Goal: Transaction & Acquisition: Purchase product/service

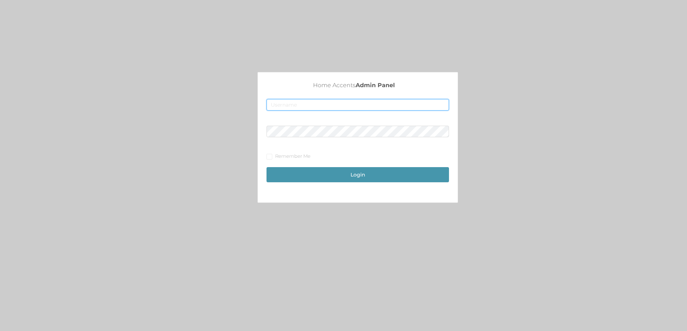
type input "[EMAIL_ADDRESS][DOMAIN_NAME]"
click at [365, 174] on button "Login" at bounding box center [357, 174] width 182 height 15
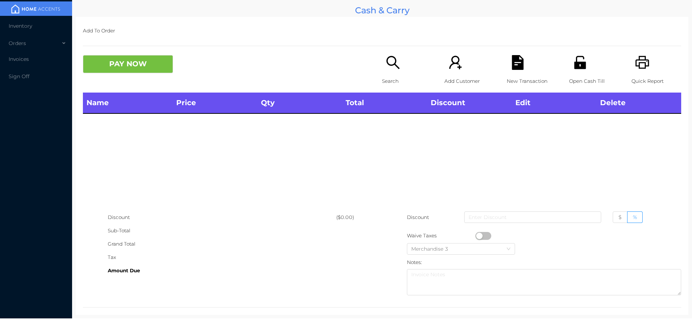
click at [389, 69] on icon "icon: search" at bounding box center [393, 62] width 15 height 15
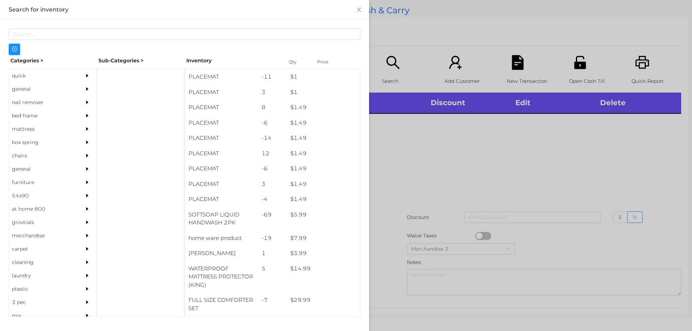
click at [444, 165] on div at bounding box center [346, 165] width 692 height 331
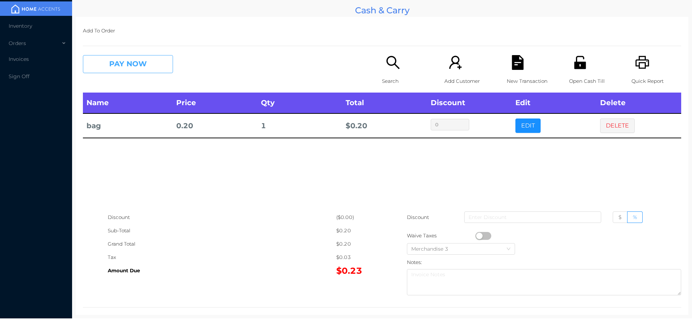
click at [114, 65] on button "PAY NOW" at bounding box center [128, 64] width 90 height 18
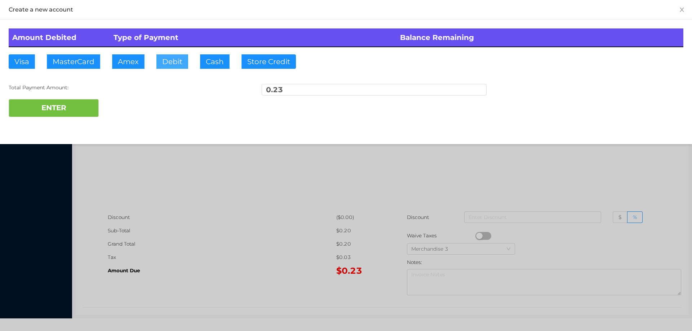
click at [169, 59] on button "Debit" at bounding box center [172, 61] width 32 height 14
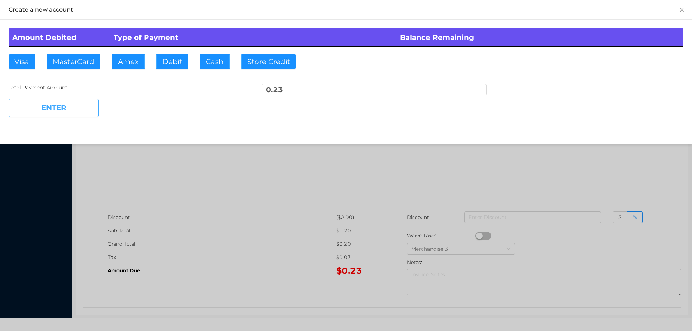
click at [74, 103] on button "ENTER" at bounding box center [54, 108] width 90 height 18
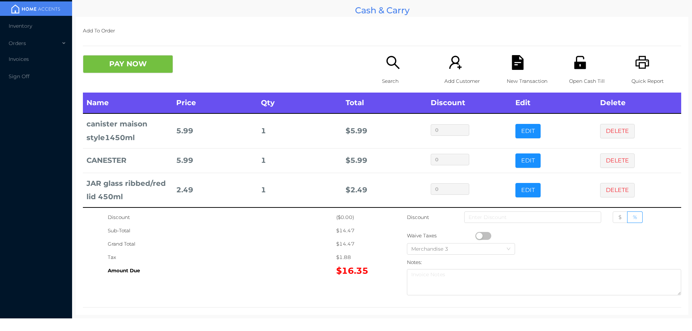
click at [513, 62] on icon "icon: file-text" at bounding box center [518, 62] width 12 height 15
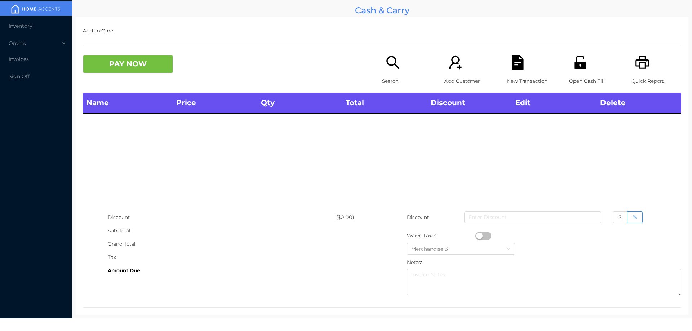
click at [382, 66] on div "Search" at bounding box center [407, 73] width 50 height 37
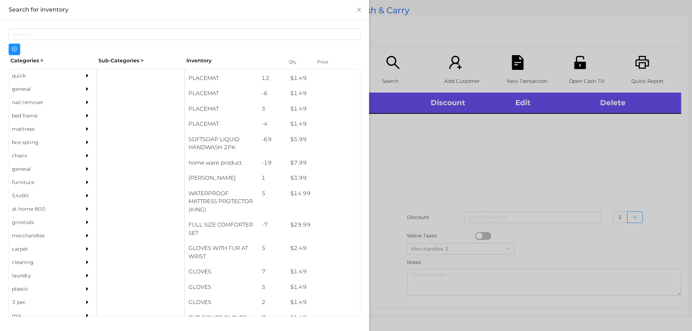
scroll to position [88, 0]
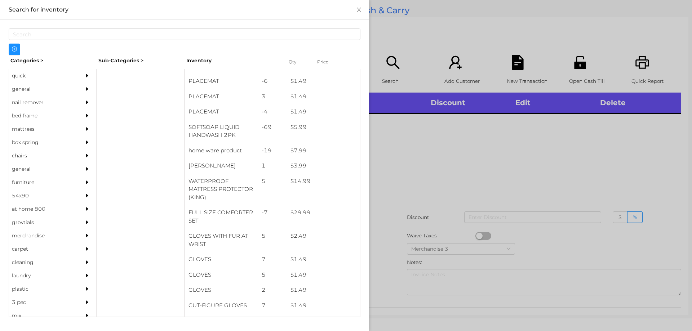
click at [17, 88] on div "general" at bounding box center [42, 89] width 66 height 13
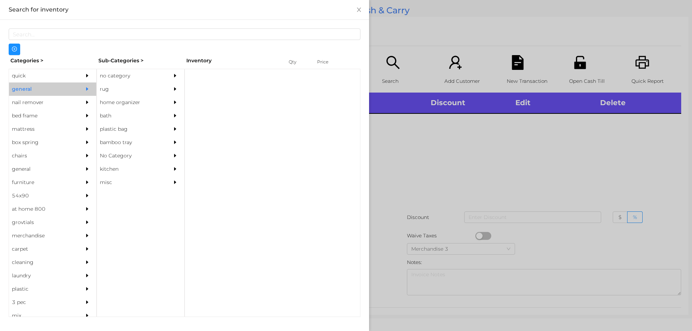
click at [126, 75] on div "no category" at bounding box center [130, 75] width 66 height 13
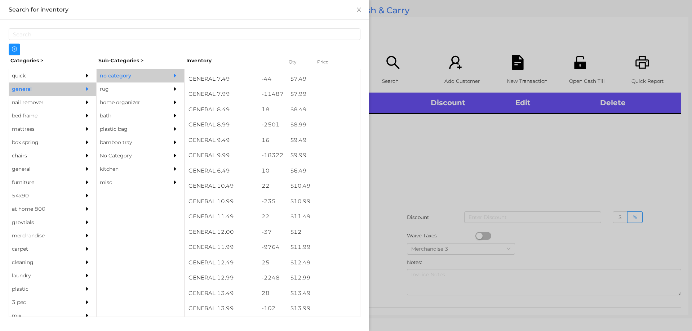
scroll to position [359, 0]
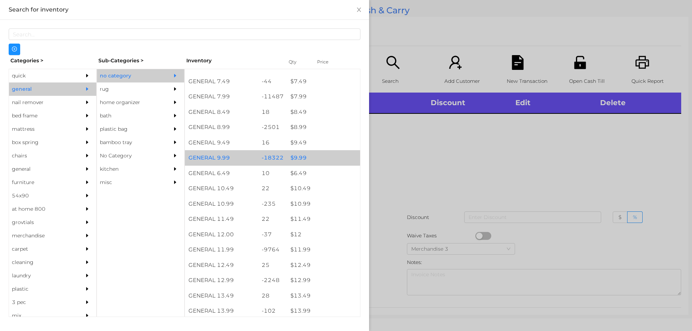
click at [273, 156] on div "-18322" at bounding box center [272, 157] width 29 height 15
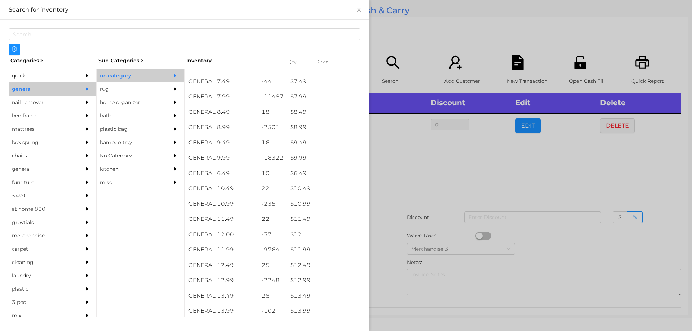
click at [415, 191] on div at bounding box center [346, 165] width 692 height 331
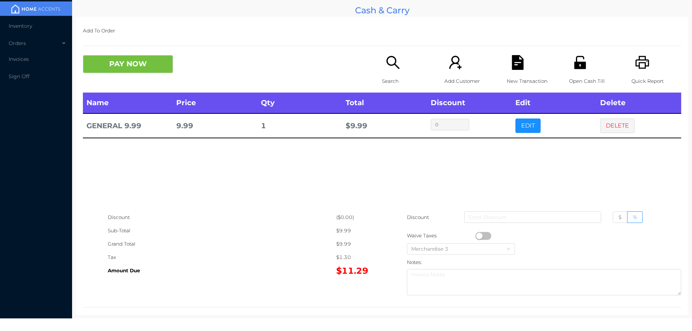
click at [382, 59] on div "Search" at bounding box center [407, 73] width 50 height 37
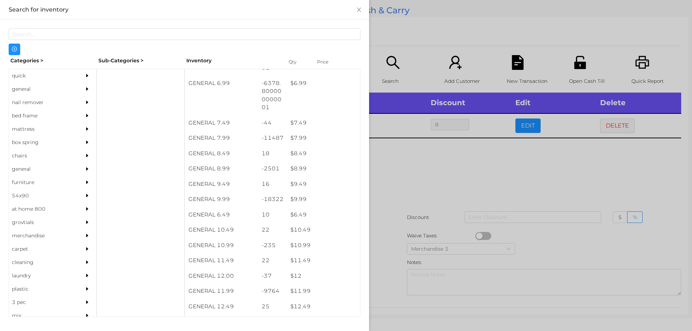
scroll to position [337, 0]
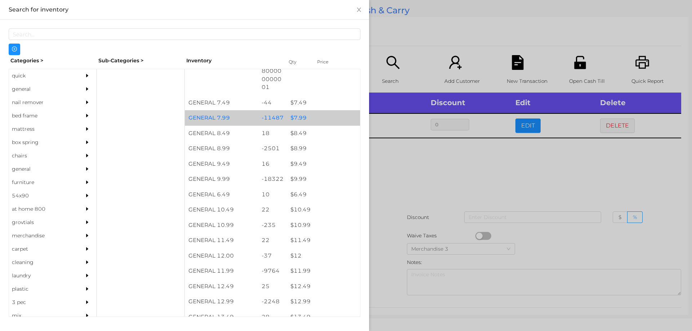
click at [281, 116] on div "-11487" at bounding box center [272, 117] width 29 height 15
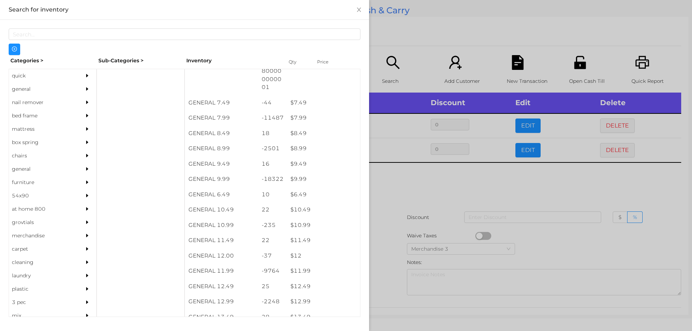
click at [438, 236] on div at bounding box center [346, 165] width 692 height 331
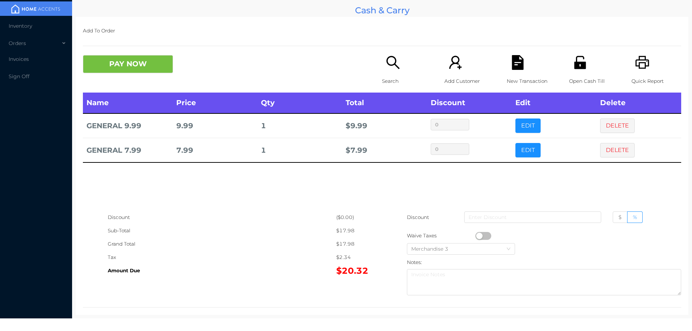
click at [574, 66] on icon "icon: unlock" at bounding box center [580, 62] width 12 height 13
click at [510, 65] on icon "icon: file-text" at bounding box center [517, 62] width 15 height 15
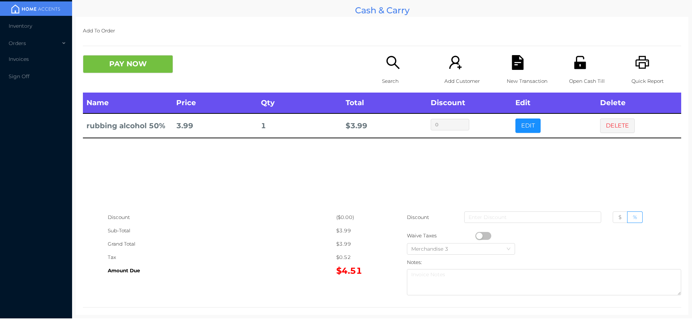
scroll to position [2, 0]
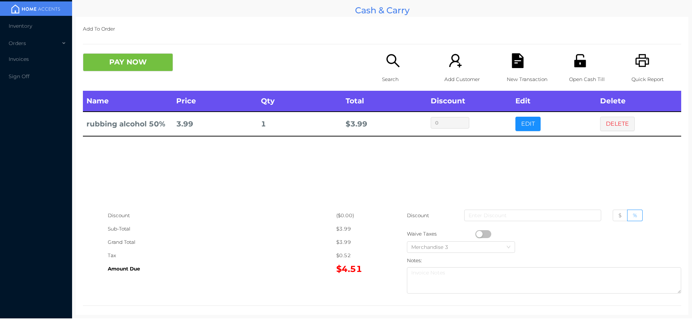
click at [575, 74] on p "Open Cash Till" at bounding box center [594, 79] width 50 height 13
click at [507, 69] on div "New Transaction" at bounding box center [532, 71] width 50 height 37
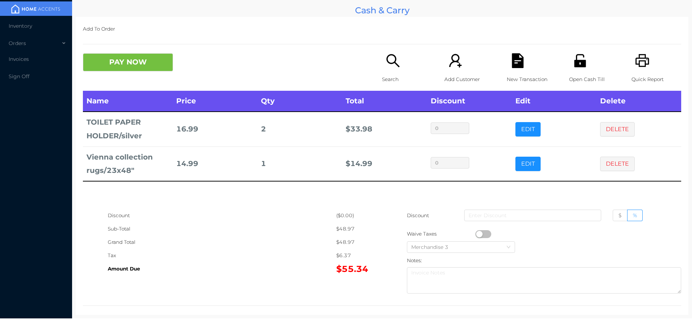
click at [385, 74] on p "Search" at bounding box center [407, 79] width 50 height 13
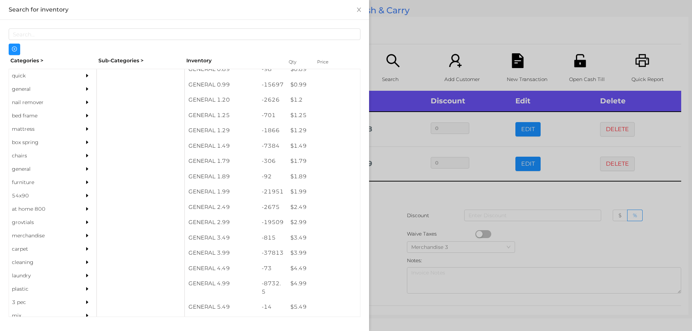
scroll to position [44, 0]
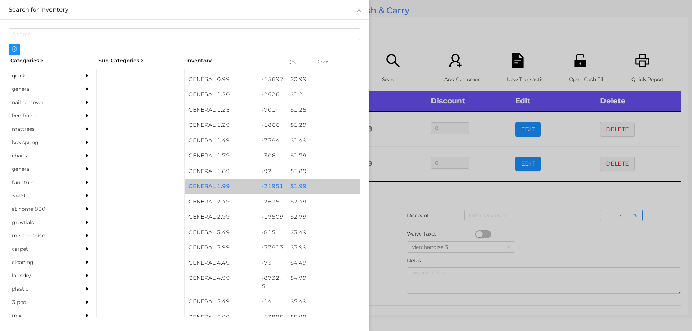
click at [317, 187] on div "$ 1.99" at bounding box center [323, 186] width 73 height 15
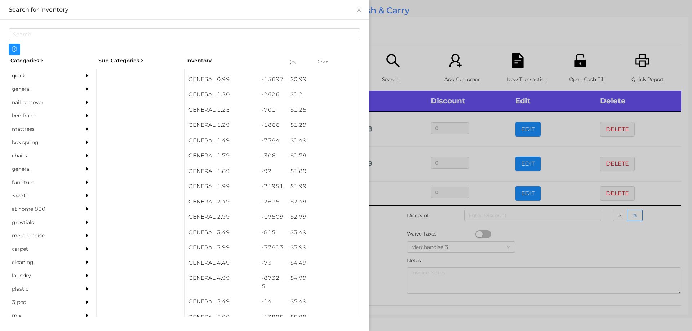
click at [379, 15] on div at bounding box center [346, 165] width 692 height 331
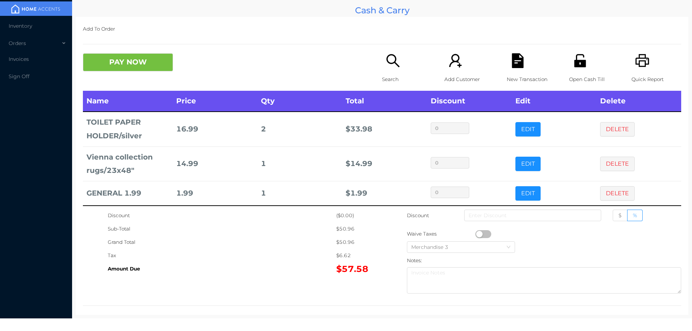
click at [391, 57] on icon "icon: search" at bounding box center [393, 60] width 15 height 15
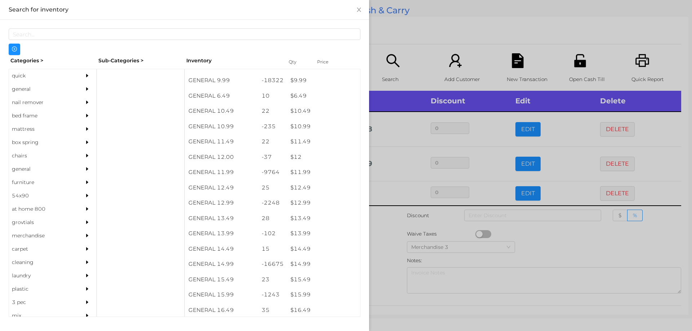
scroll to position [462, 0]
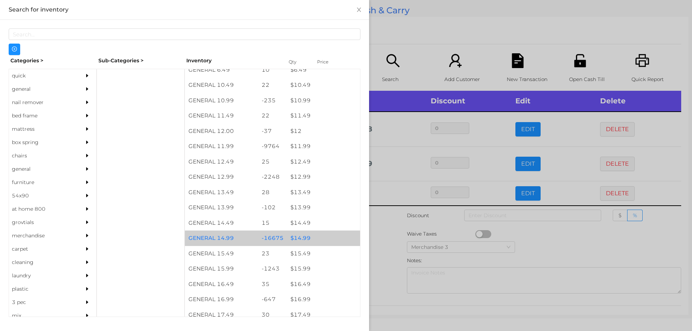
click at [290, 238] on div "$ 14.99" at bounding box center [323, 238] width 73 height 15
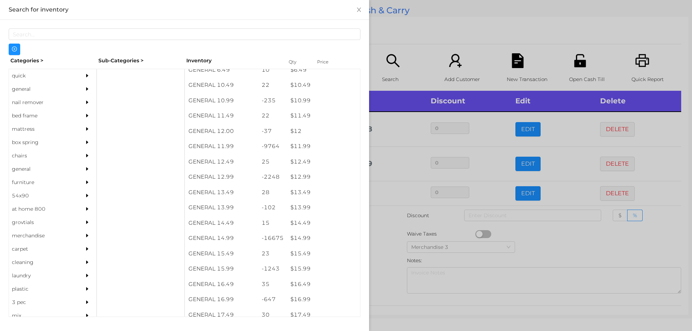
click at [408, 22] on div at bounding box center [346, 165] width 692 height 331
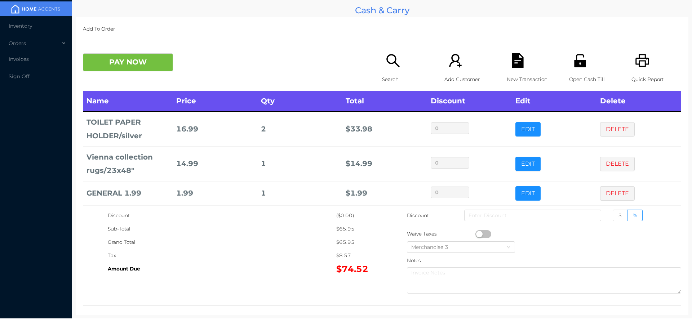
scroll to position [29, 0]
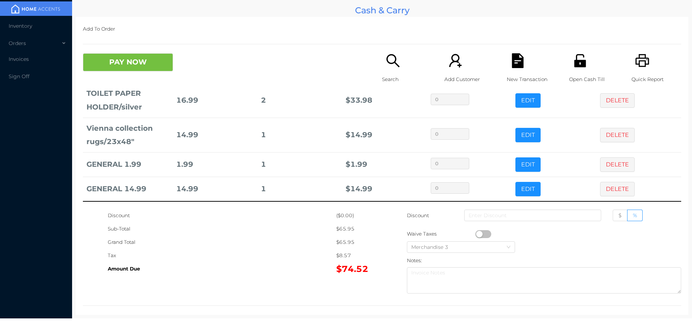
click at [395, 74] on p "Search" at bounding box center [407, 79] width 50 height 13
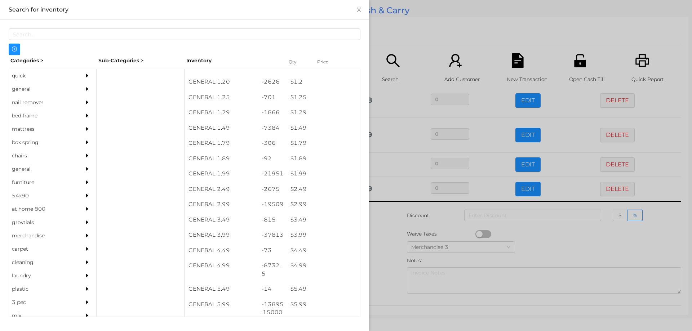
scroll to position [56, 0]
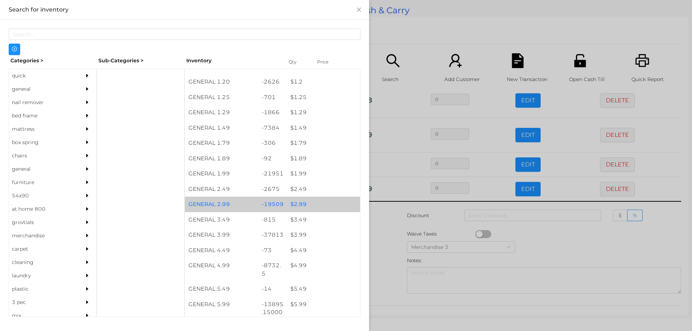
click at [296, 198] on div "$ 2.99" at bounding box center [323, 204] width 73 height 15
click at [305, 205] on div "$ 2.99" at bounding box center [323, 204] width 73 height 15
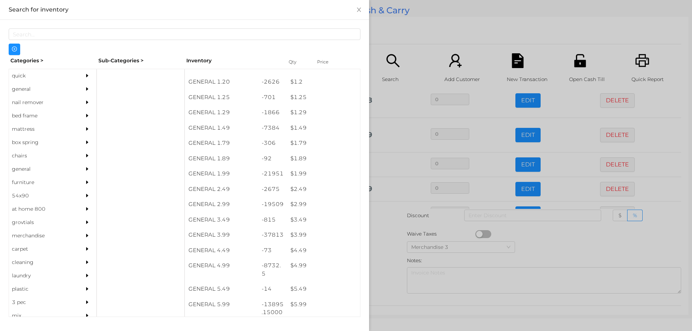
click at [393, 17] on div at bounding box center [346, 165] width 692 height 331
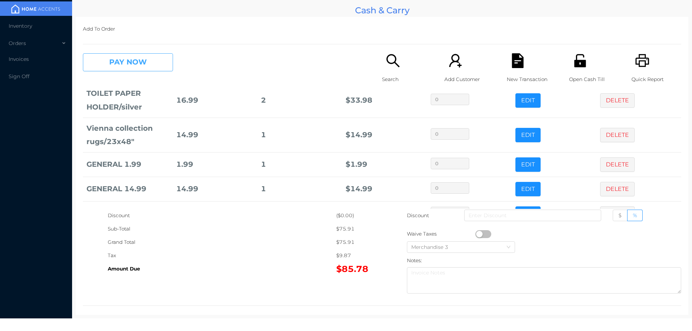
click at [125, 58] on button "PAY NOW" at bounding box center [128, 62] width 90 height 18
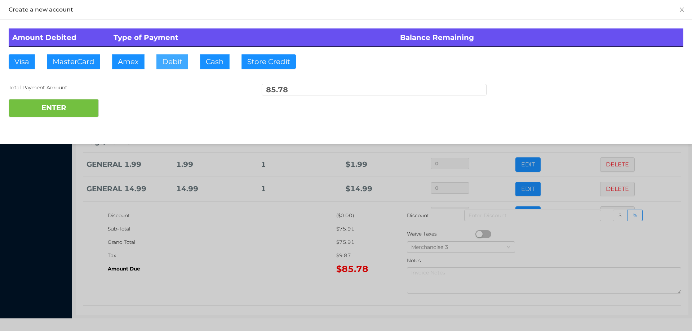
click at [173, 62] on button "Debit" at bounding box center [172, 61] width 32 height 14
type input "100"
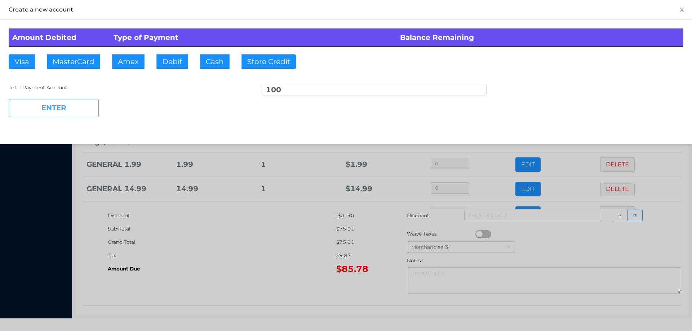
click at [63, 111] on button "ENTER" at bounding box center [54, 108] width 90 height 18
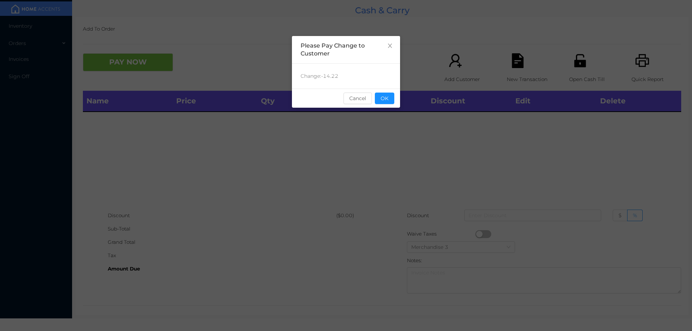
scroll to position [0, 0]
click at [404, 102] on div "sentinelStart Please Pay Change to Customer Change: -14.22 Cancel OK sentinelEnd" at bounding box center [346, 165] width 692 height 331
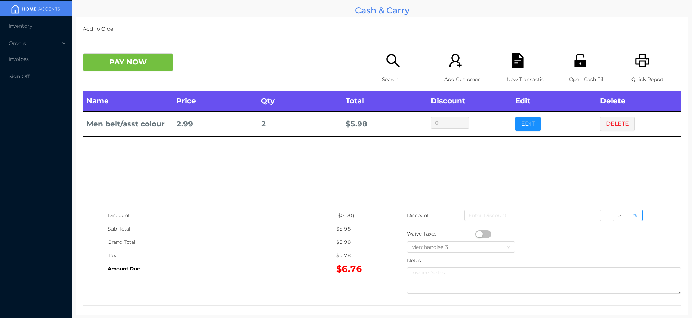
click at [511, 61] on icon "icon: file-text" at bounding box center [517, 60] width 15 height 15
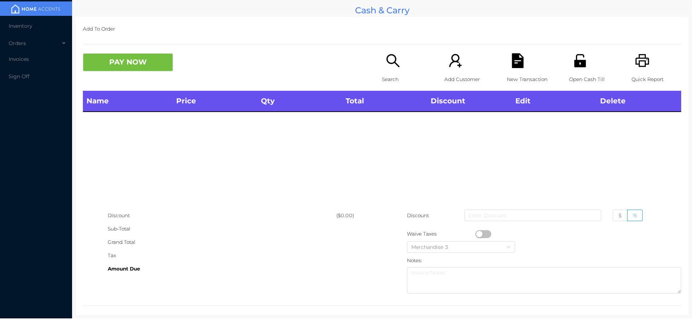
click at [581, 62] on icon "icon: unlock" at bounding box center [580, 60] width 12 height 13
click at [638, 58] on icon "icon: printer" at bounding box center [642, 60] width 15 height 15
click at [387, 66] on icon "icon: search" at bounding box center [393, 60] width 15 height 15
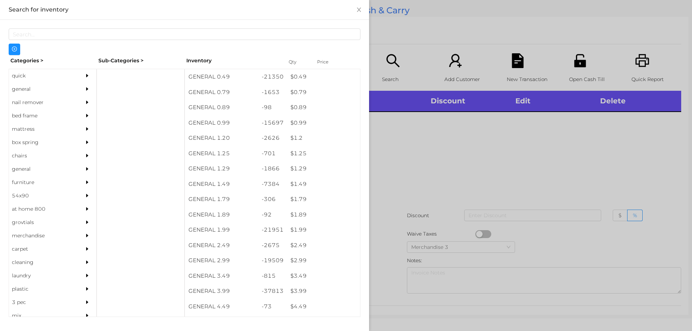
click at [45, 74] on div "quick" at bounding box center [42, 75] width 66 height 13
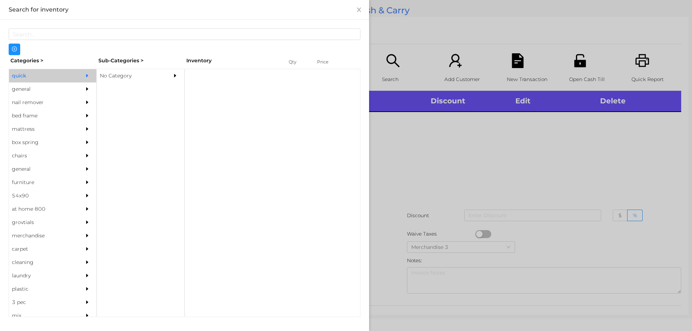
click at [175, 75] on icon "icon: caret-right" at bounding box center [175, 76] width 2 height 4
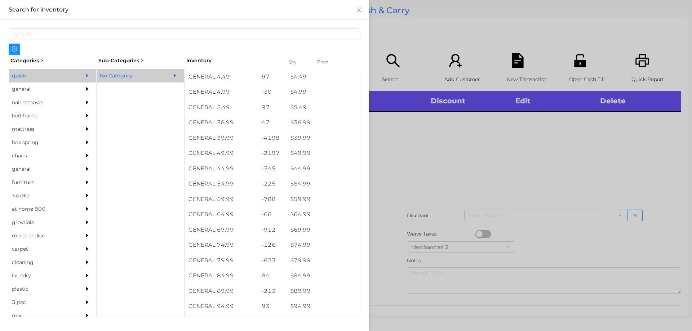
scroll to position [352, 0]
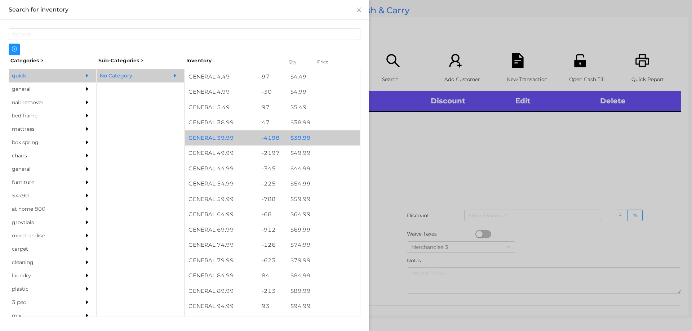
click at [278, 133] on div "-4198" at bounding box center [272, 137] width 29 height 15
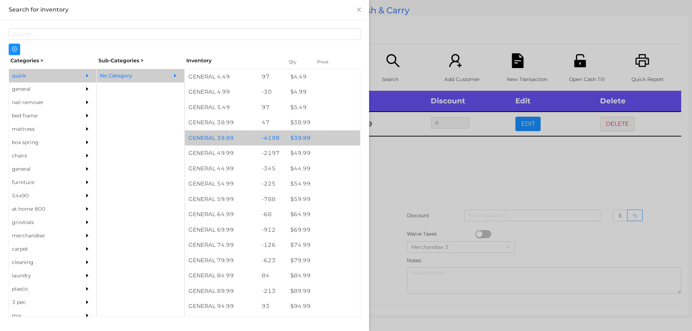
click at [309, 138] on div "$ 39.99" at bounding box center [323, 137] width 73 height 15
click at [328, 135] on div "$ 39.99" at bounding box center [323, 137] width 73 height 15
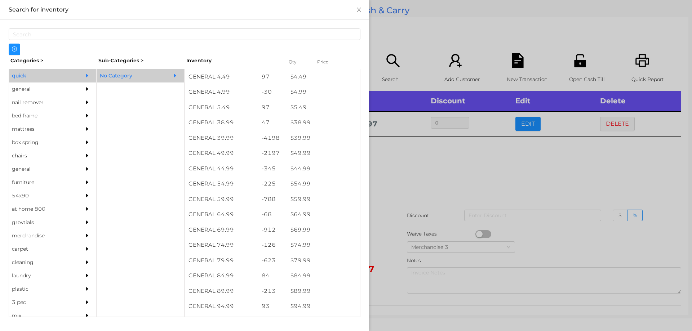
click at [403, 205] on div at bounding box center [346, 165] width 692 height 331
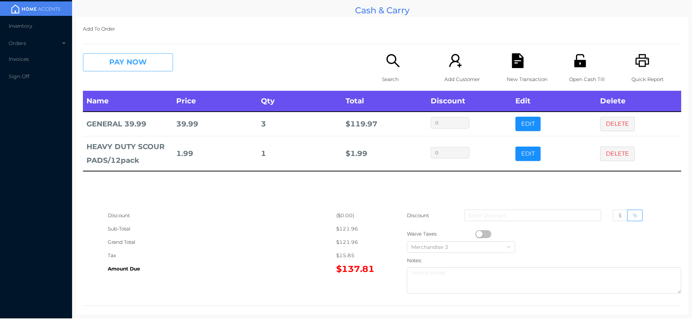
click at [123, 56] on button "PAY NOW" at bounding box center [128, 62] width 90 height 18
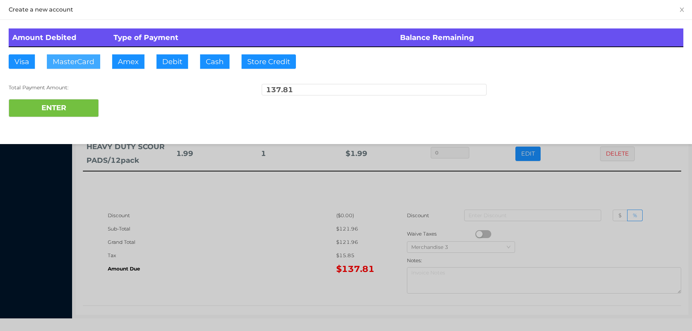
click at [83, 58] on button "MasterCard" at bounding box center [73, 61] width 53 height 14
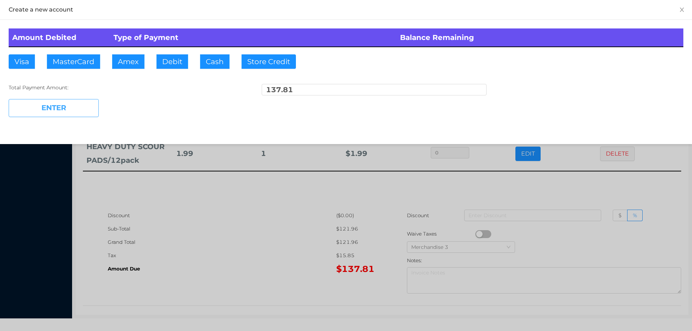
click at [69, 102] on button "ENTER" at bounding box center [54, 108] width 90 height 18
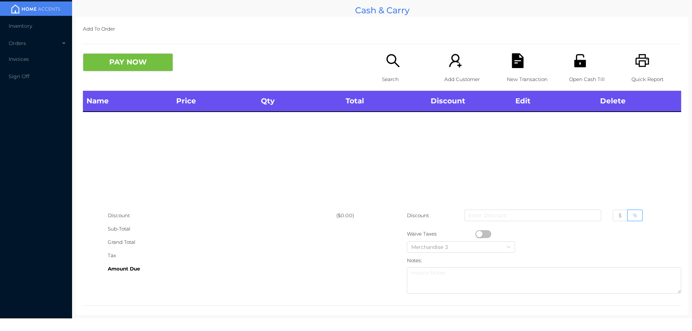
click at [392, 55] on icon "icon: search" at bounding box center [393, 60] width 15 height 15
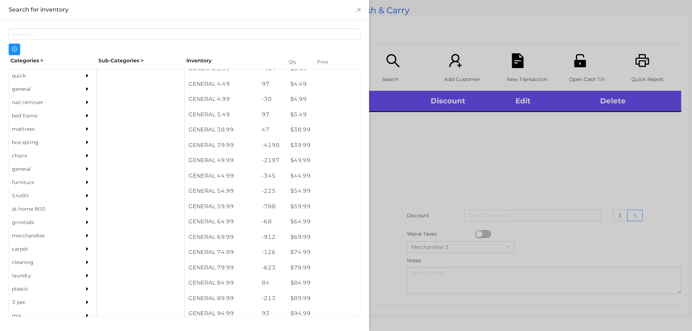
scroll to position [345, 0]
click at [39, 89] on div "general" at bounding box center [42, 89] width 66 height 13
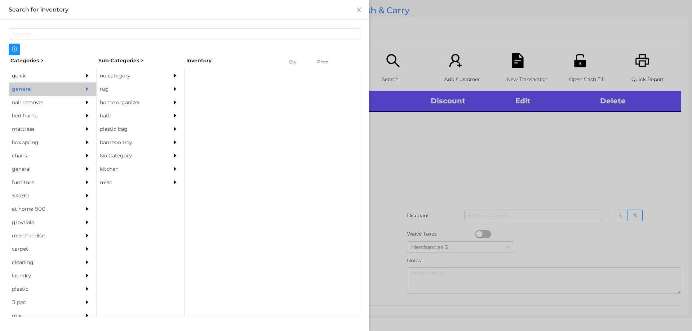
scroll to position [0, 0]
click at [126, 76] on div "no category" at bounding box center [130, 75] width 66 height 13
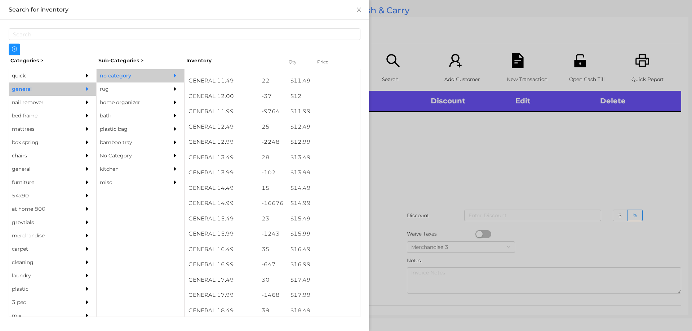
scroll to position [497, 0]
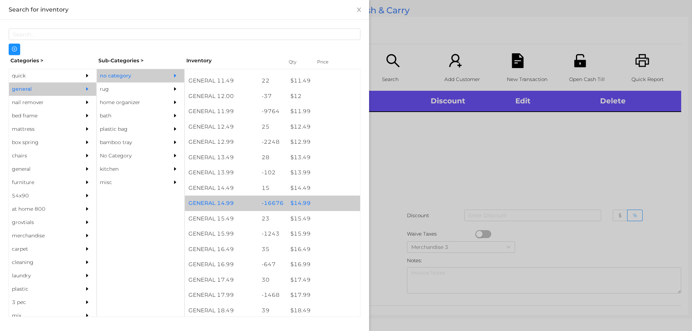
click at [288, 203] on div "$ 14.99" at bounding box center [323, 203] width 73 height 15
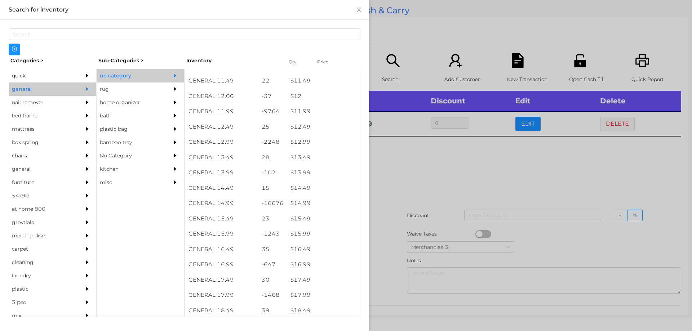
click at [405, 235] on div at bounding box center [346, 165] width 692 height 331
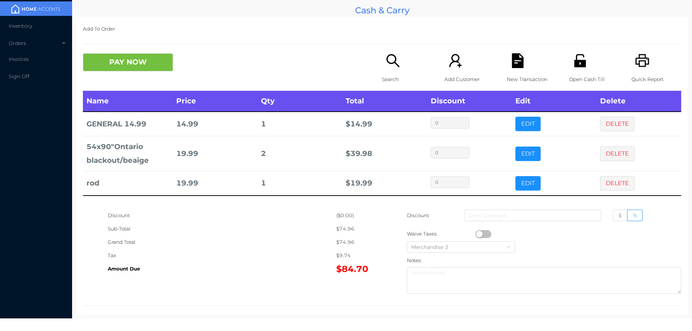
click at [125, 46] on div "Add To Order PAY NOW Search Add Customer New Transaction Open Cash Till Quick R…" at bounding box center [382, 166] width 613 height 298
click at [159, 66] on button "PAY NOW" at bounding box center [128, 62] width 90 height 18
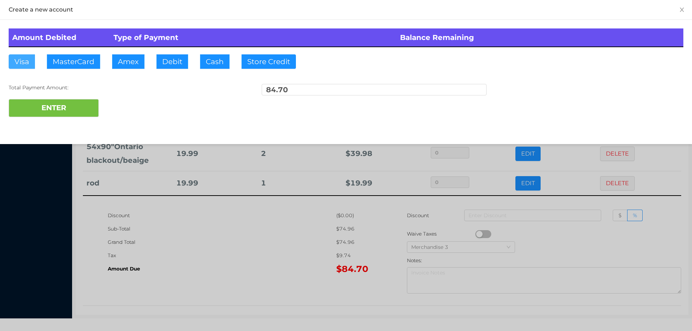
click at [26, 65] on button "Visa" at bounding box center [22, 61] width 26 height 14
click at [45, 113] on button "ENTER" at bounding box center [54, 108] width 90 height 18
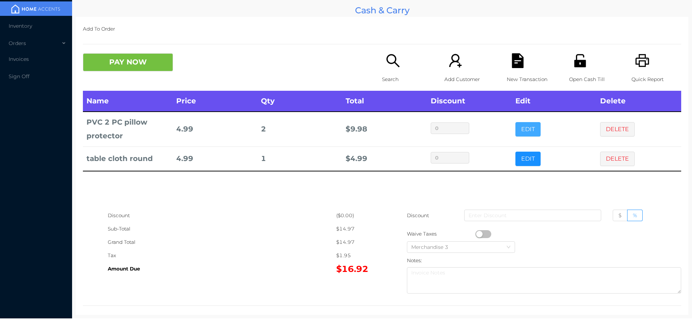
click at [528, 129] on button "EDIT" at bounding box center [527, 129] width 25 height 14
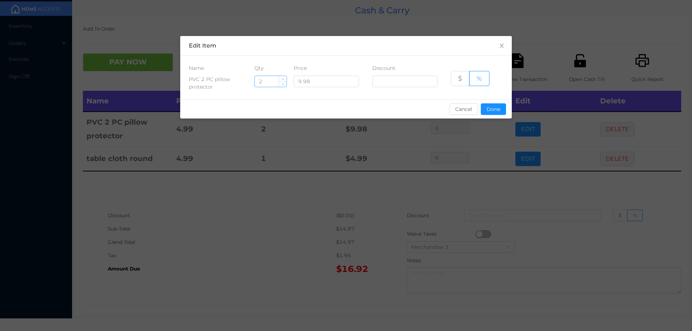
click at [274, 79] on input "2" at bounding box center [271, 81] width 32 height 11
type input "1"
click at [491, 113] on button "Done" at bounding box center [493, 109] width 25 height 12
type input "0%"
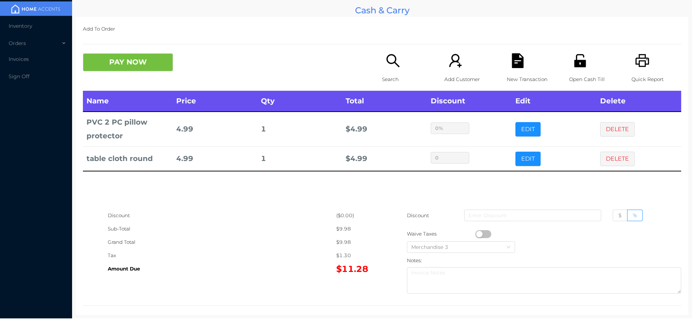
click at [512, 57] on icon "icon: file-text" at bounding box center [518, 60] width 12 height 15
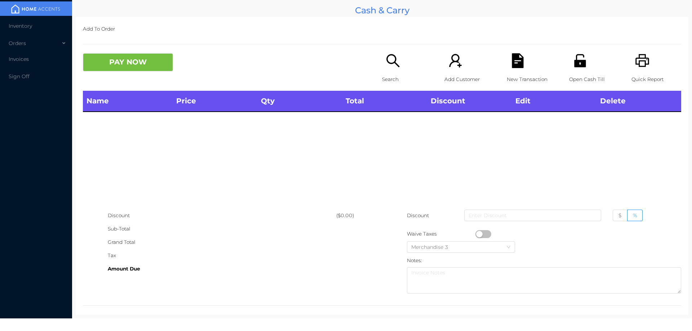
click at [579, 63] on icon "icon: unlock" at bounding box center [580, 60] width 12 height 13
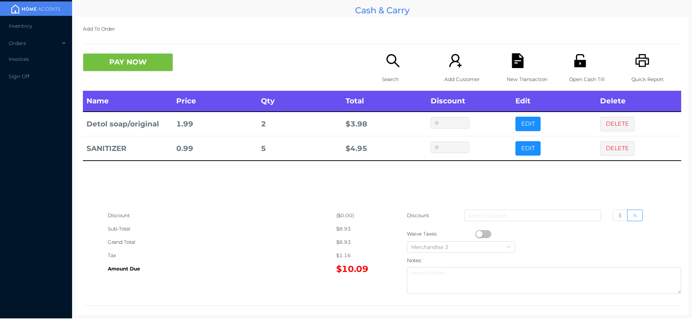
click at [132, 59] on button "PAY NOW" at bounding box center [128, 62] width 90 height 18
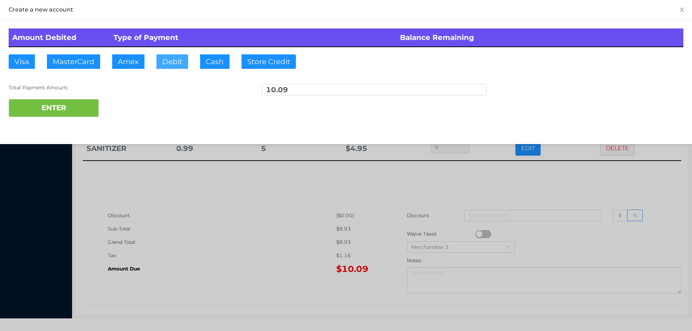
click at [180, 66] on button "Debit" at bounding box center [172, 61] width 32 height 14
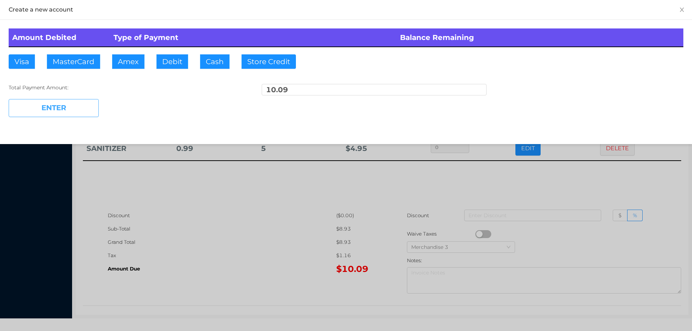
click at [71, 108] on button "ENTER" at bounding box center [54, 108] width 90 height 18
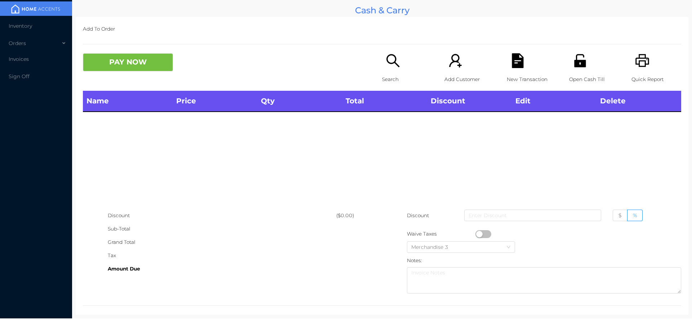
click at [583, 71] on div "Open Cash Till" at bounding box center [594, 71] width 50 height 37
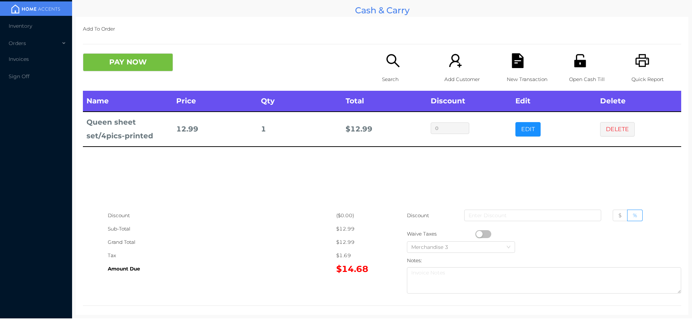
click at [512, 57] on icon "icon: file-text" at bounding box center [518, 60] width 12 height 15
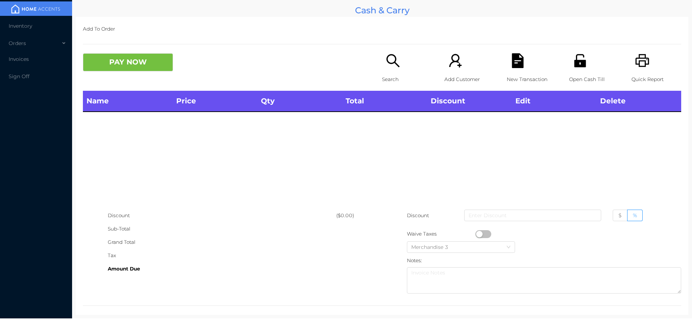
click at [574, 61] on icon "icon: unlock" at bounding box center [580, 60] width 12 height 13
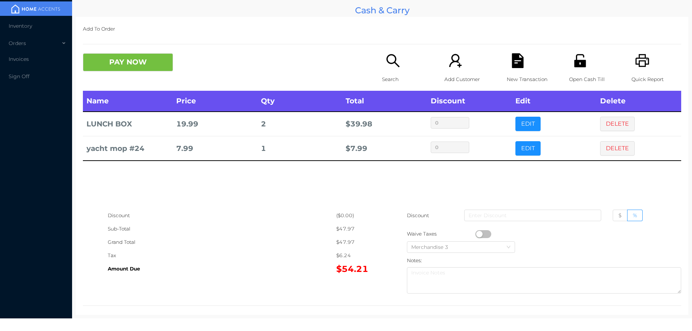
scroll to position [9, 0]
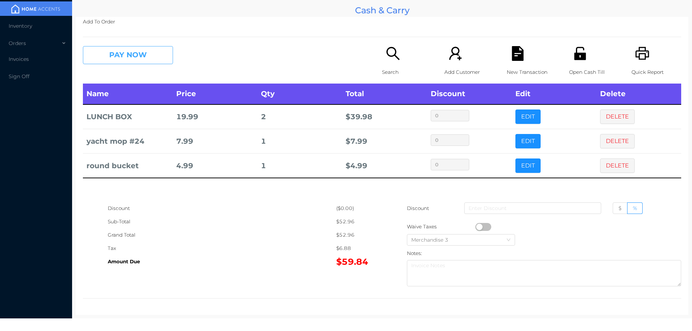
click at [168, 56] on button "PAY NOW" at bounding box center [128, 55] width 90 height 18
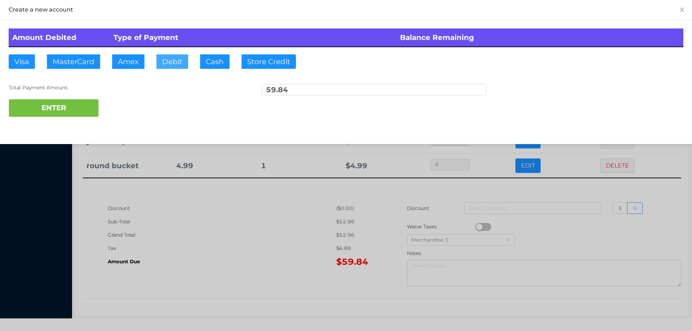
click at [167, 65] on button "Debit" at bounding box center [172, 61] width 32 height 14
type input "60"
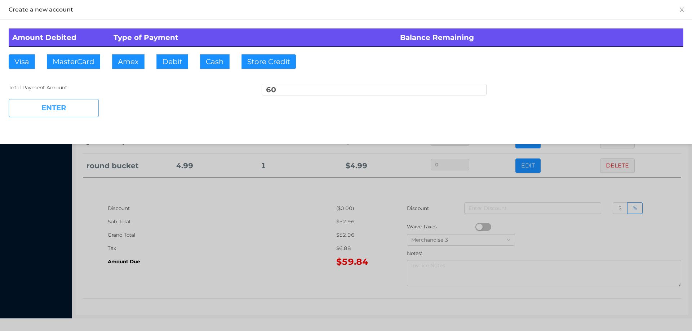
click at [71, 111] on button "ENTER" at bounding box center [54, 108] width 90 height 18
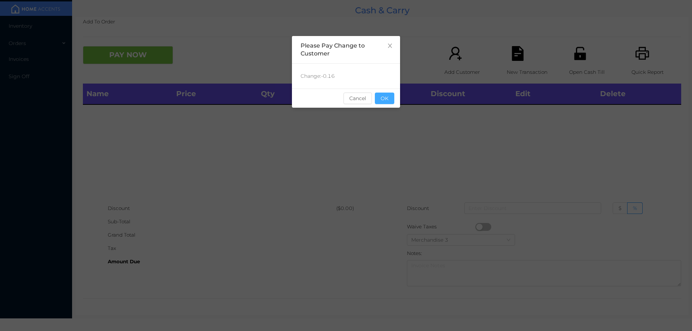
click at [389, 94] on button "OK" at bounding box center [384, 99] width 19 height 12
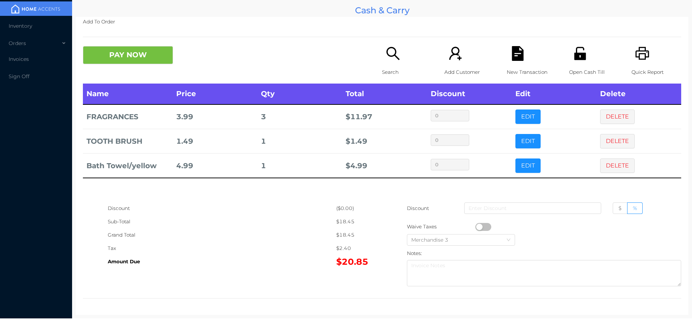
click at [507, 68] on p "New Transaction" at bounding box center [532, 72] width 50 height 13
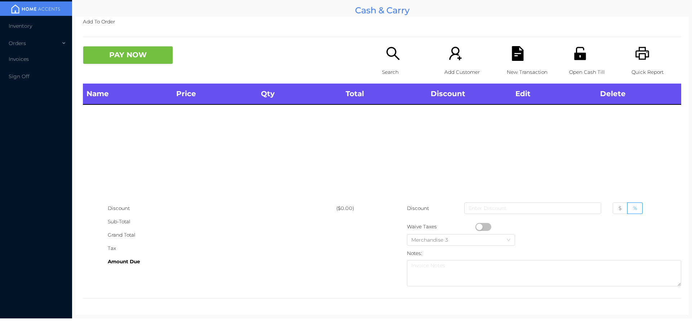
click at [586, 63] on div "Open Cash Till" at bounding box center [594, 64] width 50 height 37
click at [387, 59] on icon "icon: search" at bounding box center [393, 53] width 15 height 15
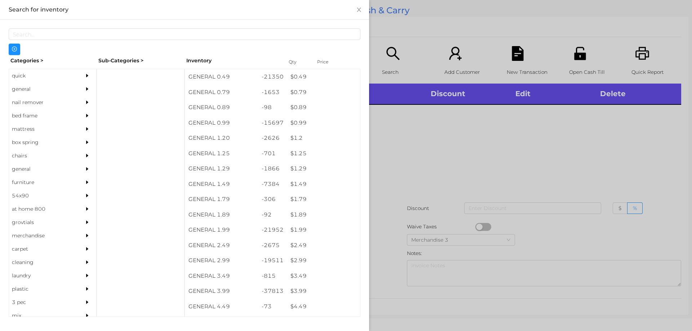
click at [328, 214] on div "$ 1.89" at bounding box center [323, 214] width 73 height 15
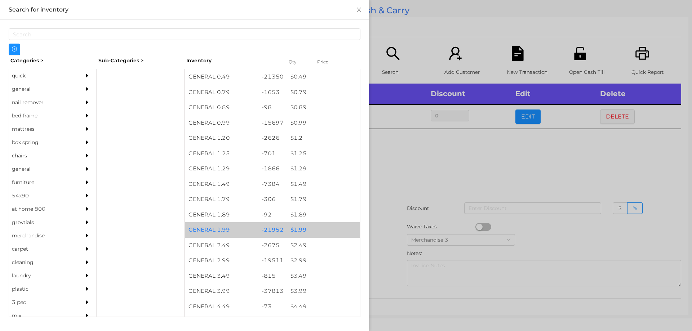
click at [338, 229] on div "$ 1.99" at bounding box center [323, 229] width 73 height 15
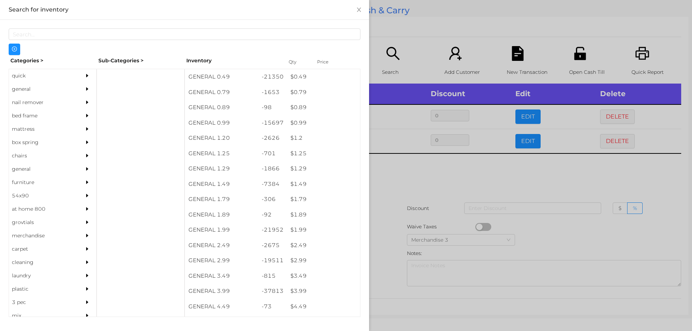
click at [387, 209] on div at bounding box center [346, 165] width 692 height 331
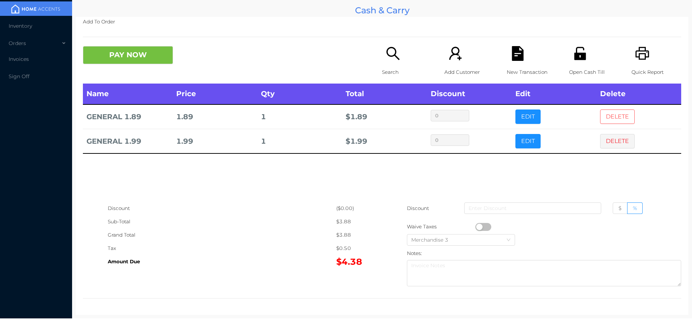
click at [600, 115] on button "DELETE" at bounding box center [617, 117] width 35 height 14
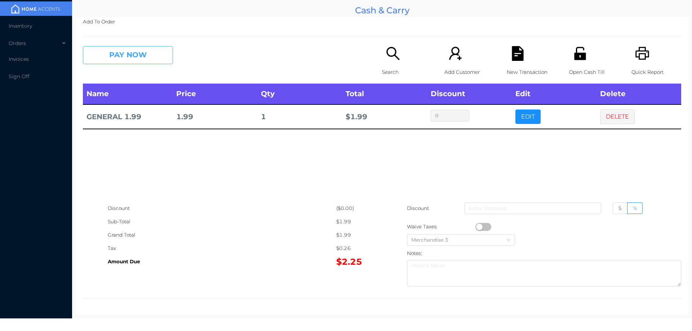
click at [135, 54] on button "PAY NOW" at bounding box center [128, 55] width 90 height 18
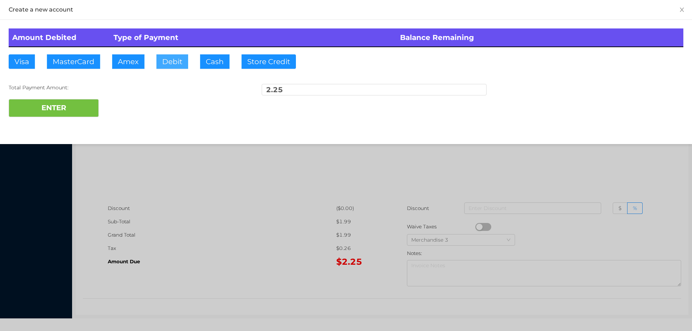
click at [183, 56] on button "Debit" at bounding box center [172, 61] width 32 height 14
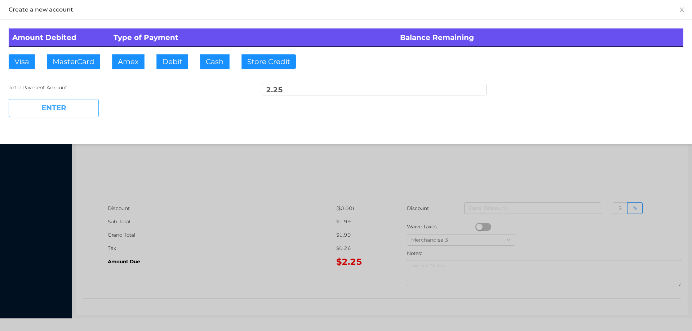
click at [75, 101] on button "ENTER" at bounding box center [54, 108] width 90 height 18
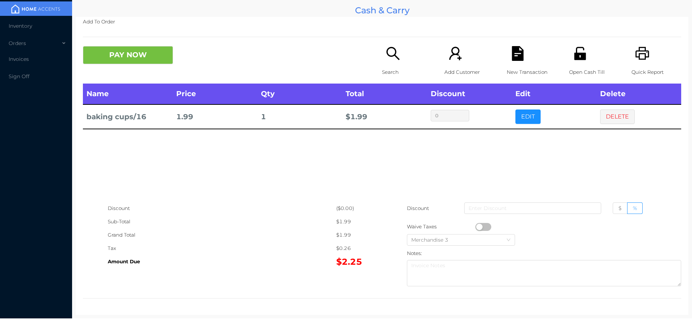
click at [382, 75] on p "Search" at bounding box center [407, 72] width 50 height 13
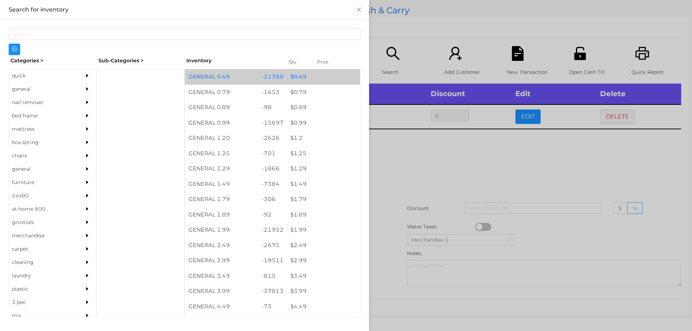
click at [303, 81] on div "$ 0.49" at bounding box center [323, 76] width 73 height 15
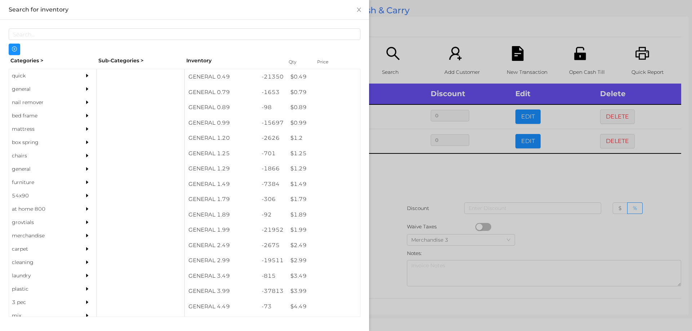
click at [416, 194] on div at bounding box center [346, 165] width 692 height 331
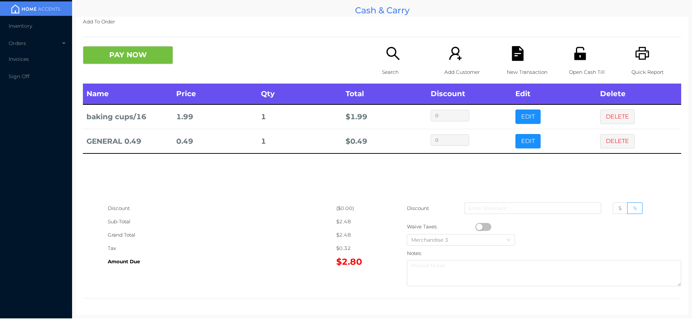
click at [126, 78] on div "PAY NOW Search Add Customer New Transaction Open Cash Till Quick Report" at bounding box center [382, 64] width 598 height 37
click at [110, 53] on button "PAY NOW" at bounding box center [128, 55] width 90 height 18
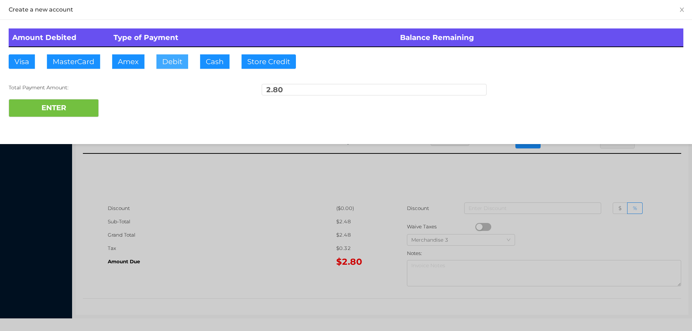
click at [173, 62] on button "Debit" at bounding box center [172, 61] width 32 height 14
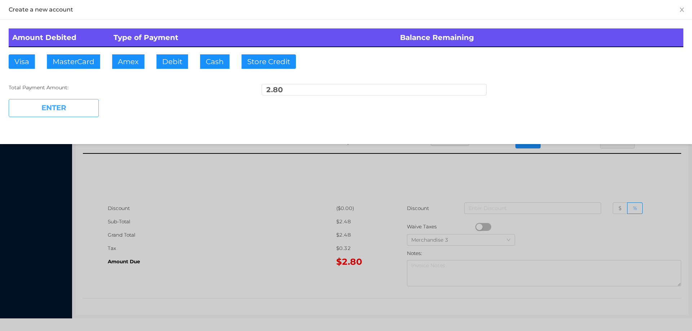
click at [77, 110] on button "ENTER" at bounding box center [54, 108] width 90 height 18
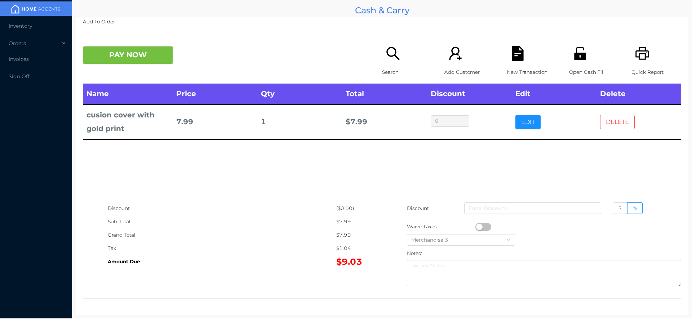
click at [610, 128] on button "DELETE" at bounding box center [617, 122] width 35 height 14
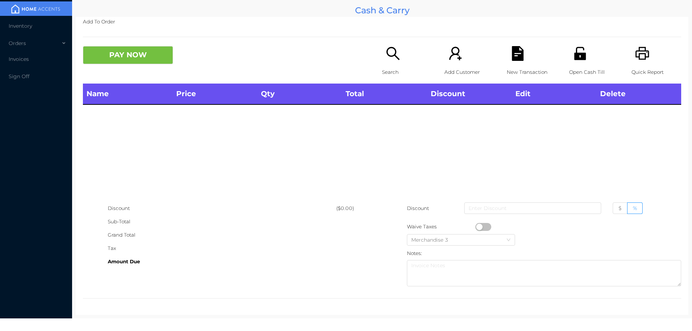
click at [574, 57] on icon "icon: unlock" at bounding box center [580, 53] width 12 height 13
click at [382, 66] on p "Search" at bounding box center [407, 72] width 50 height 13
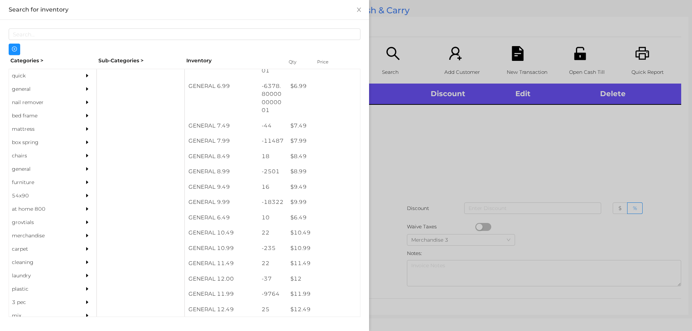
scroll to position [314, 0]
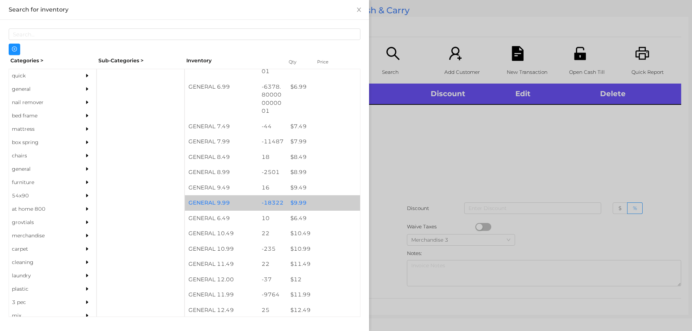
click at [322, 206] on div "$ 9.99" at bounding box center [323, 202] width 73 height 15
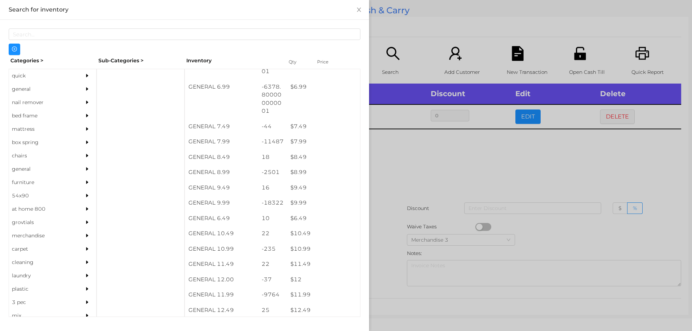
click at [417, 197] on div at bounding box center [346, 165] width 692 height 331
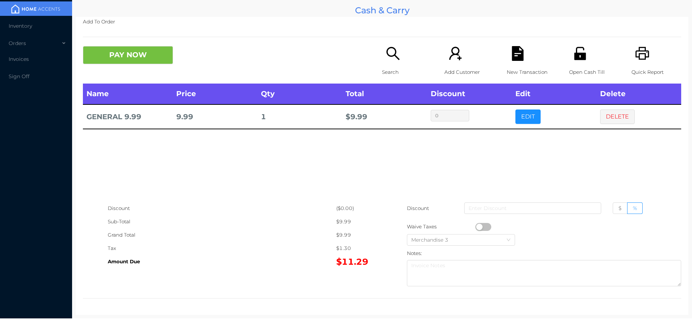
click at [395, 46] on icon "icon: search" at bounding box center [393, 53] width 15 height 15
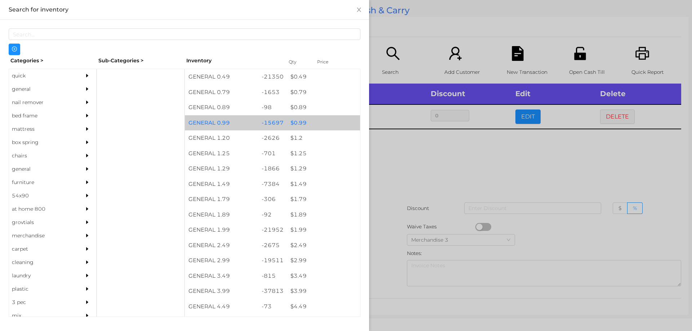
click at [296, 125] on div "$ 0.99" at bounding box center [323, 122] width 73 height 15
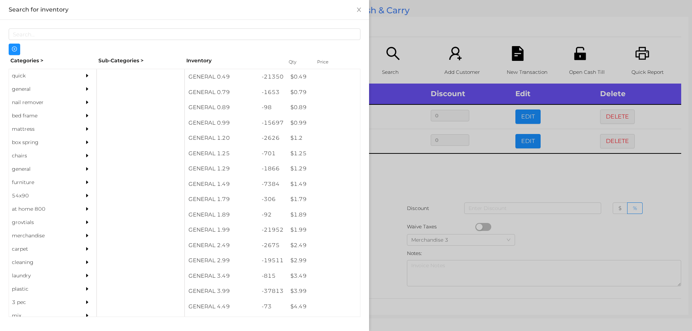
click at [408, 190] on div at bounding box center [346, 165] width 692 height 331
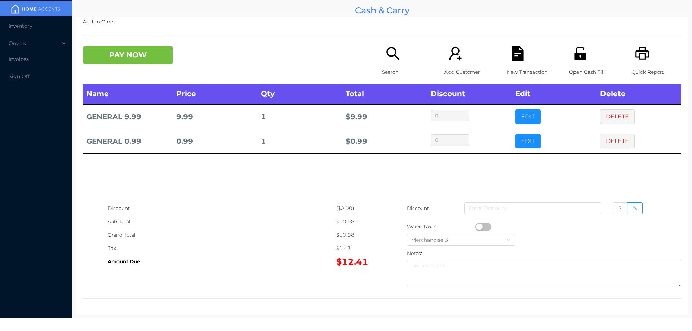
click at [398, 51] on icon "icon: search" at bounding box center [393, 53] width 15 height 15
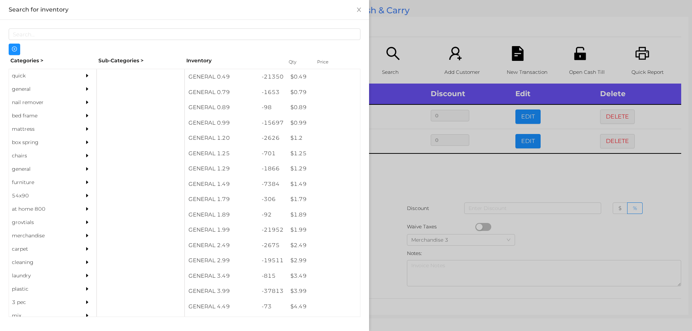
click at [29, 93] on div "general" at bounding box center [42, 89] width 66 height 13
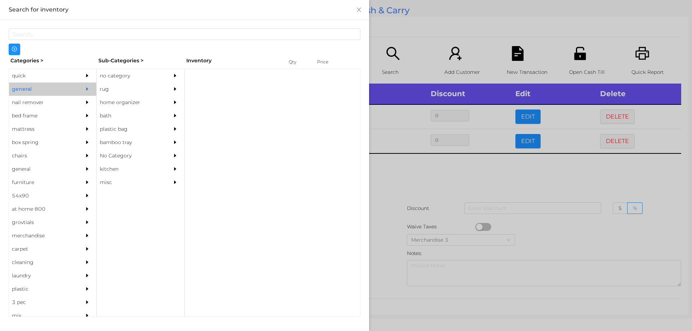
click at [101, 72] on div "no category" at bounding box center [130, 75] width 66 height 13
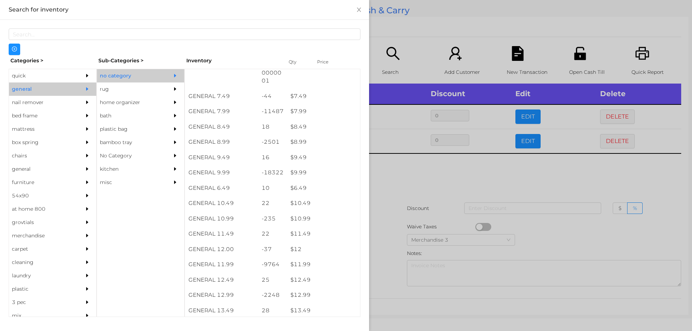
scroll to position [393, 0]
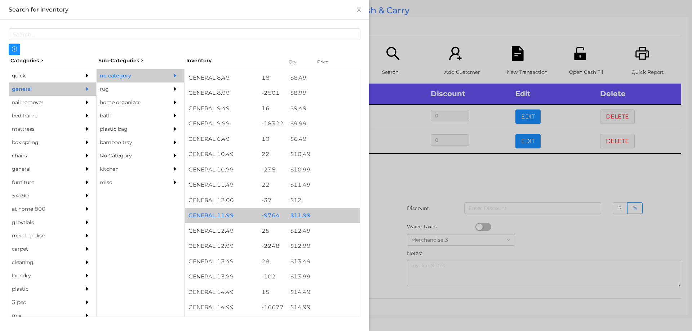
click at [316, 217] on div "$ 11.99" at bounding box center [323, 215] width 73 height 15
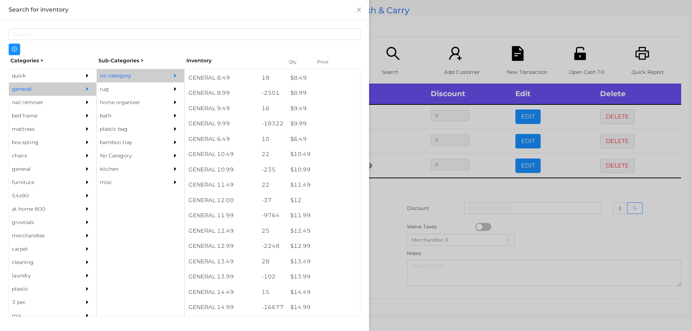
click at [421, 210] on div at bounding box center [346, 165] width 692 height 331
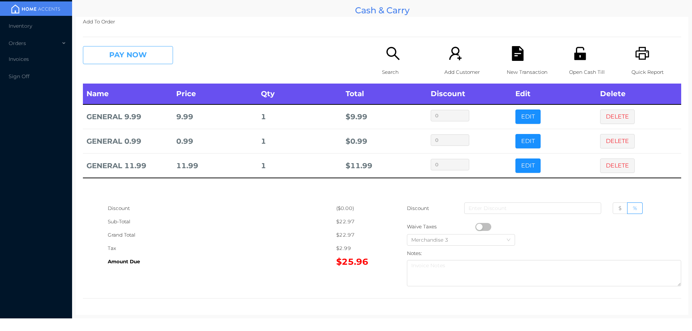
click at [131, 48] on button "PAY NOW" at bounding box center [128, 55] width 90 height 18
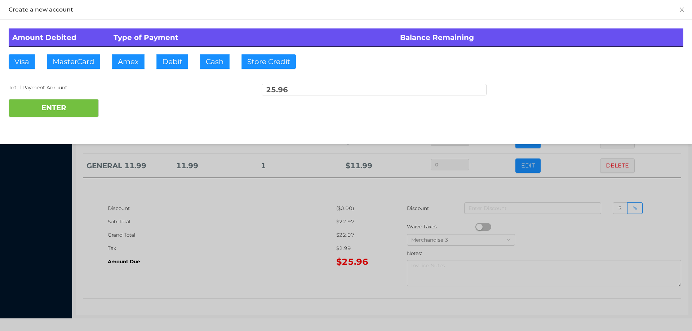
click at [178, 45] on th "Type of Payment" at bounding box center [253, 37] width 287 height 18
click at [78, 99] on button "ENTER" at bounding box center [54, 108] width 90 height 18
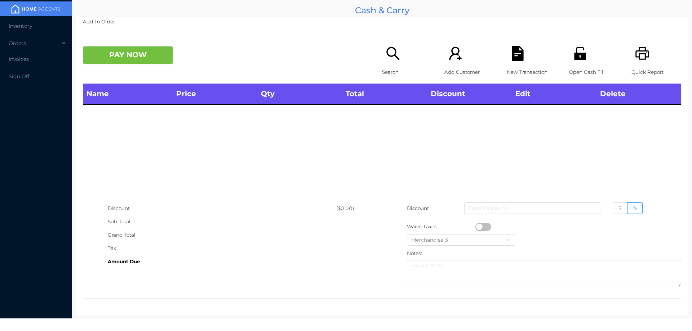
click at [404, 50] on div "Search" at bounding box center [407, 64] width 50 height 37
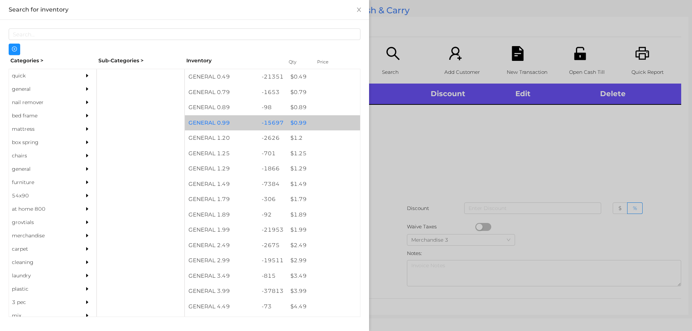
click at [319, 128] on div "$ 0.99" at bounding box center [323, 122] width 73 height 15
click at [322, 123] on div "$ 0.99" at bounding box center [323, 122] width 73 height 15
click at [326, 125] on div "$ 0.99" at bounding box center [323, 122] width 73 height 15
click at [333, 127] on div "$ 0.99" at bounding box center [323, 122] width 73 height 15
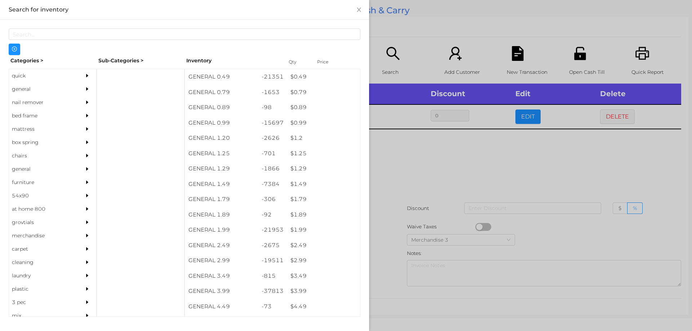
click at [439, 162] on div at bounding box center [346, 165] width 692 height 331
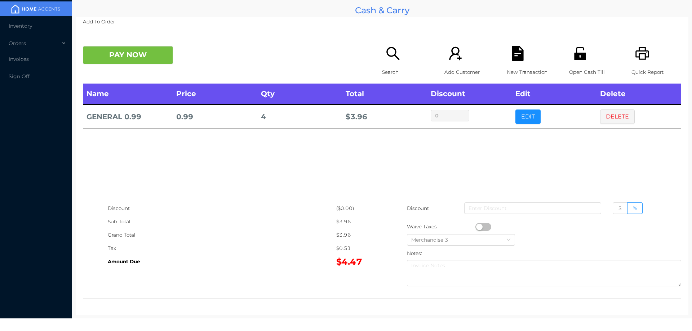
click at [512, 66] on p "New Transaction" at bounding box center [532, 72] width 50 height 13
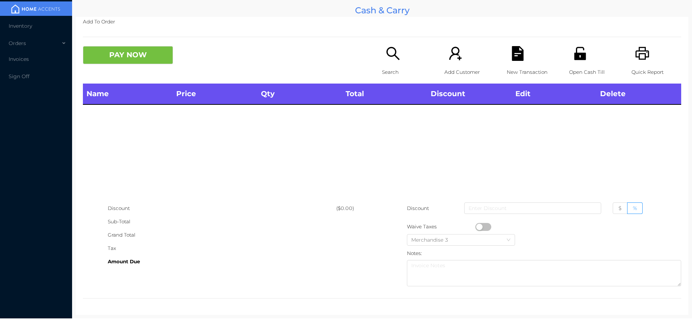
click at [574, 56] on icon "icon: unlock" at bounding box center [580, 53] width 12 height 13
click at [574, 58] on icon "icon: unlock" at bounding box center [580, 53] width 12 height 13
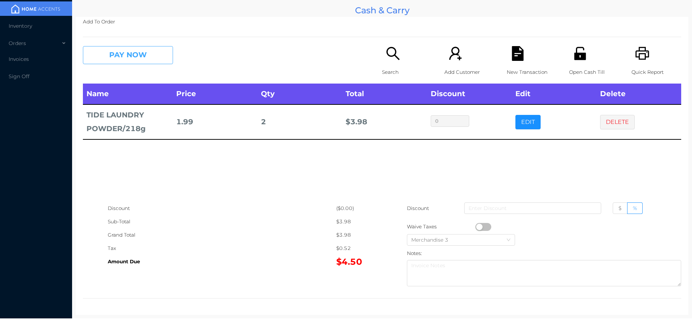
click at [138, 59] on button "PAY NOW" at bounding box center [128, 55] width 90 height 18
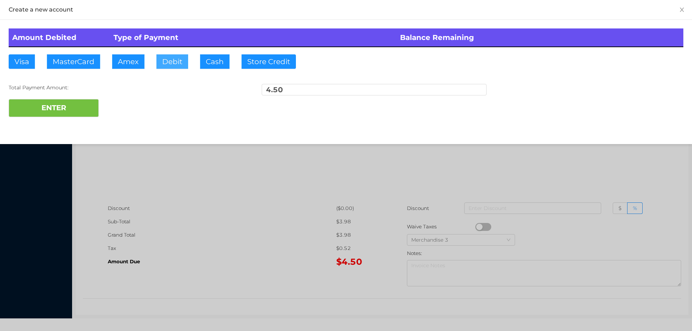
click at [169, 65] on button "Debit" at bounding box center [172, 61] width 32 height 14
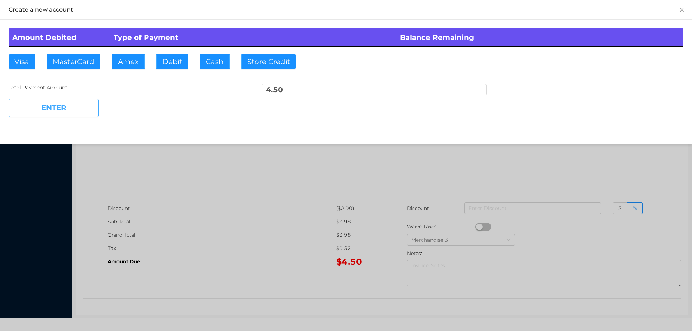
click at [60, 114] on button "ENTER" at bounding box center [54, 108] width 90 height 18
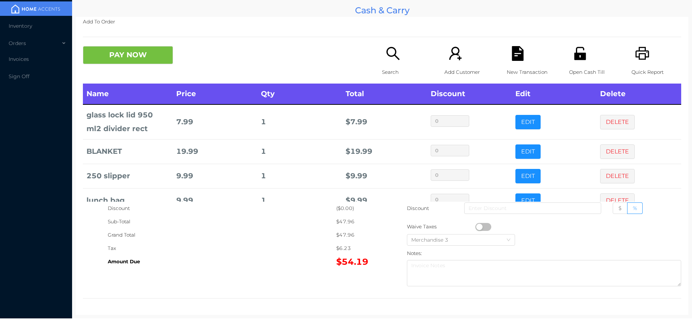
click at [519, 56] on icon "icon: file-text" at bounding box center [518, 53] width 12 height 15
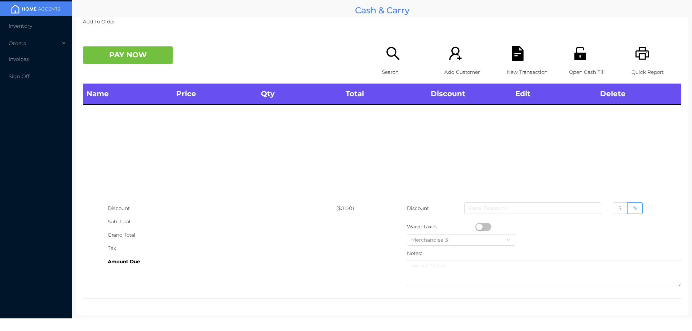
click at [636, 48] on icon "icon: printer" at bounding box center [642, 53] width 14 height 13
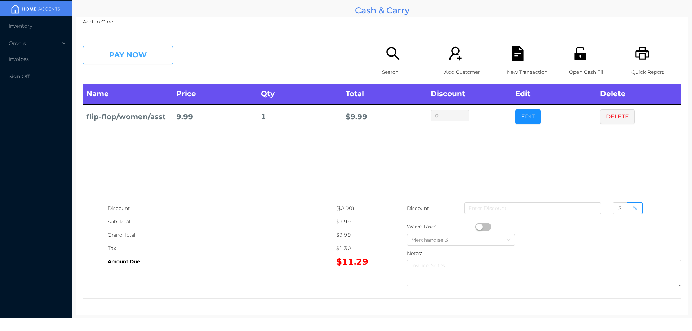
click at [124, 48] on button "PAY NOW" at bounding box center [128, 55] width 90 height 18
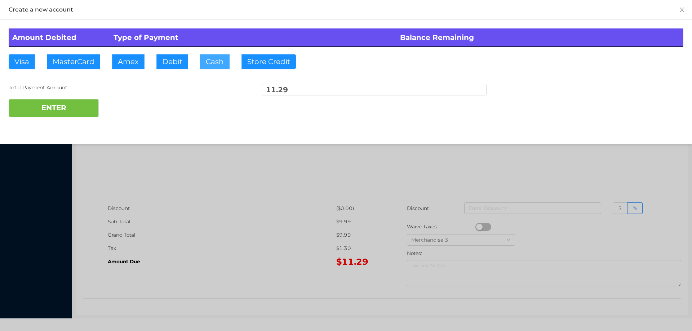
click at [210, 57] on button "Cash" at bounding box center [215, 61] width 30 height 14
type input "100"
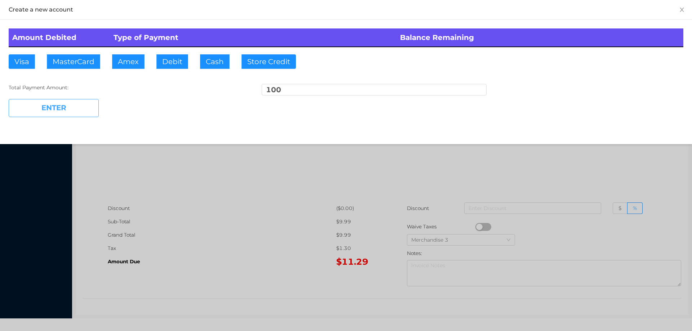
click at [59, 100] on button "ENTER" at bounding box center [54, 108] width 90 height 18
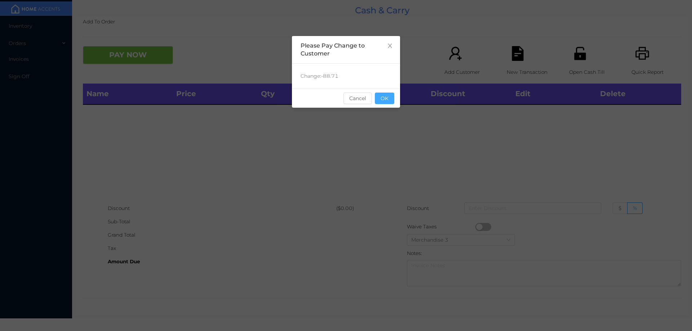
click at [384, 102] on button "OK" at bounding box center [384, 99] width 19 height 12
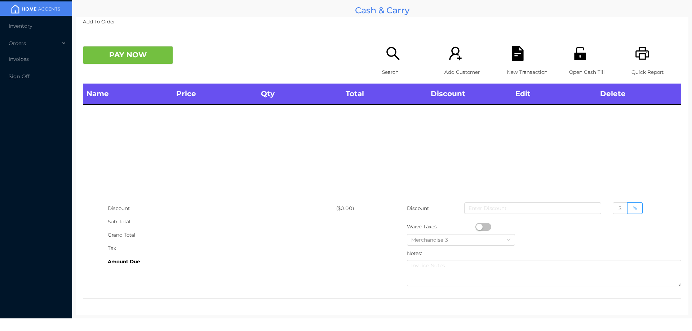
click at [390, 53] on icon "icon: search" at bounding box center [393, 53] width 15 height 15
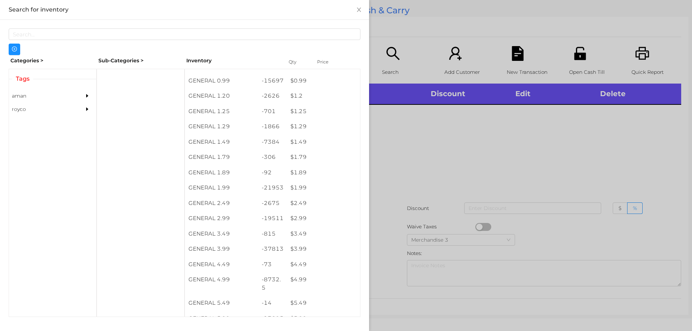
scroll to position [58, 0]
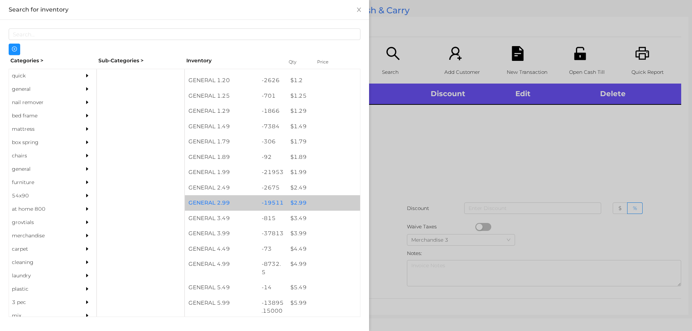
click at [311, 201] on div "$ 2.99" at bounding box center [323, 202] width 73 height 15
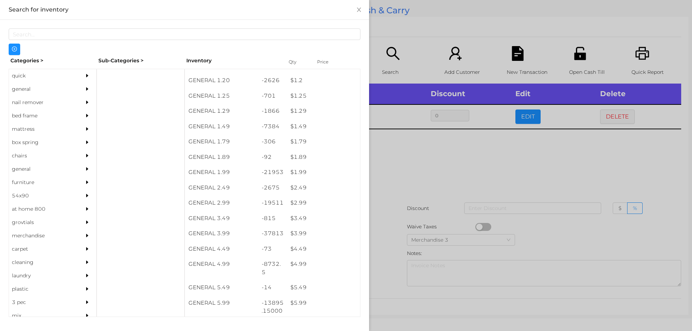
click at [377, 198] on div at bounding box center [346, 165] width 692 height 331
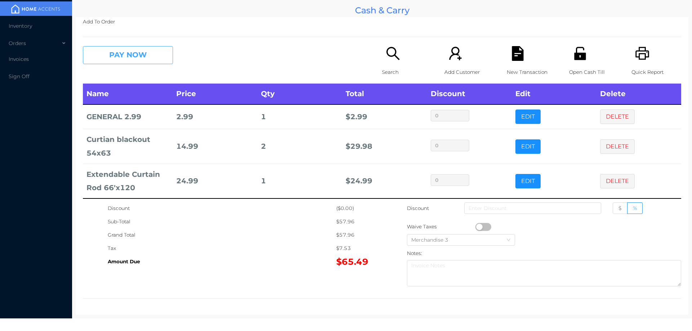
click at [115, 54] on button "PAY NOW" at bounding box center [128, 55] width 90 height 18
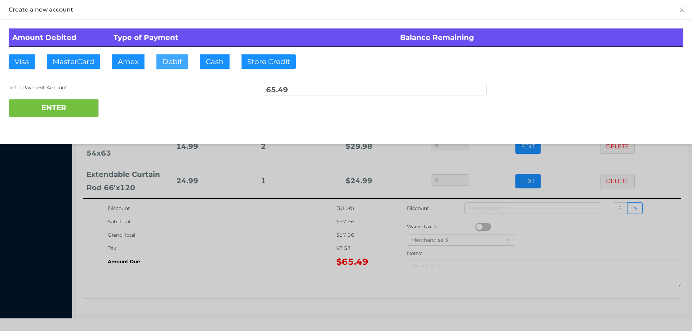
click at [176, 65] on button "Debit" at bounding box center [172, 61] width 32 height 14
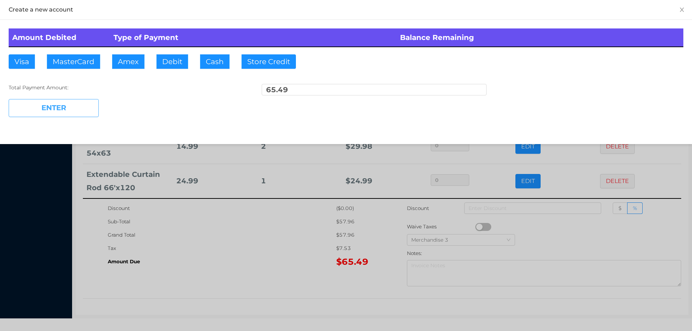
click at [67, 111] on button "ENTER" at bounding box center [54, 108] width 90 height 18
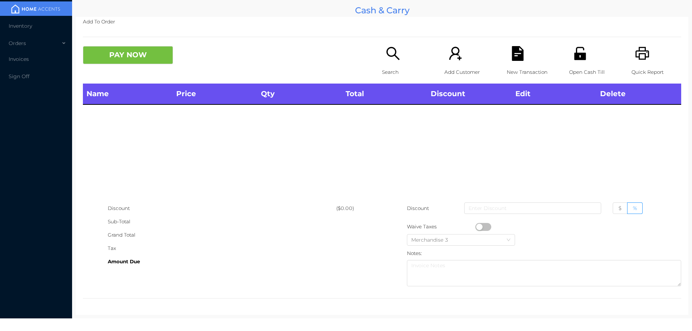
click at [382, 54] on div "Search" at bounding box center [407, 64] width 50 height 37
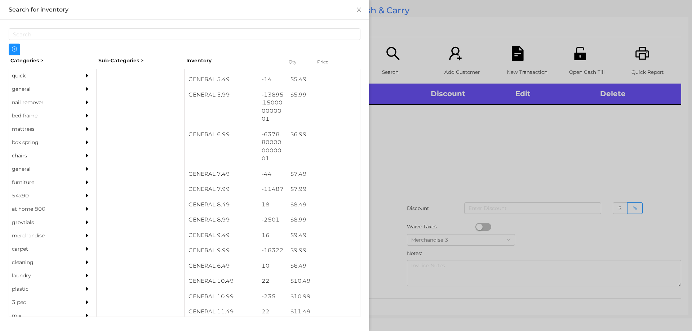
scroll to position [211, 0]
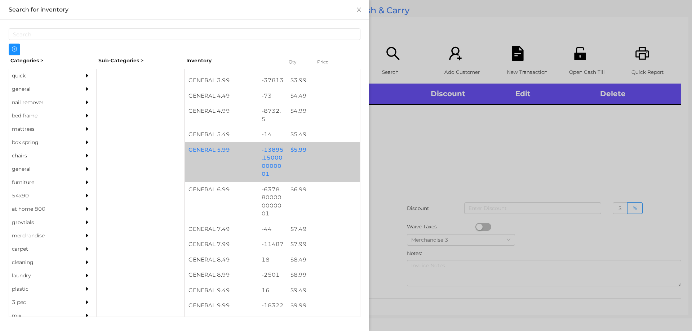
click at [295, 154] on div "$ 5.99" at bounding box center [323, 149] width 73 height 15
click at [288, 154] on div "$ 5.99" at bounding box center [323, 149] width 73 height 15
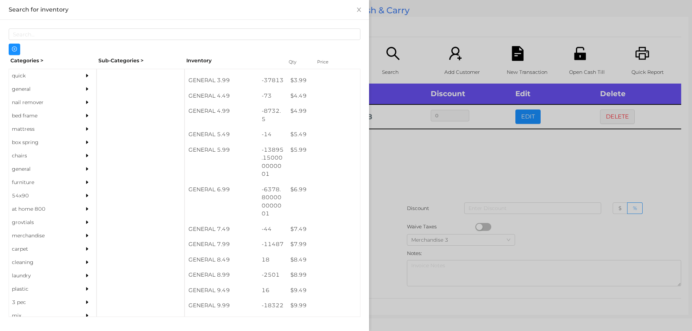
click at [391, 179] on div at bounding box center [346, 165] width 692 height 331
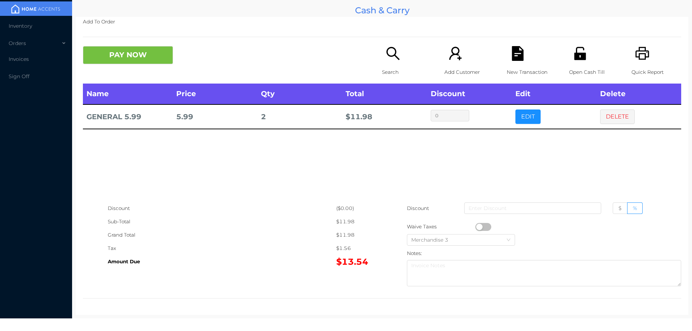
click at [395, 48] on icon "icon: search" at bounding box center [393, 53] width 15 height 15
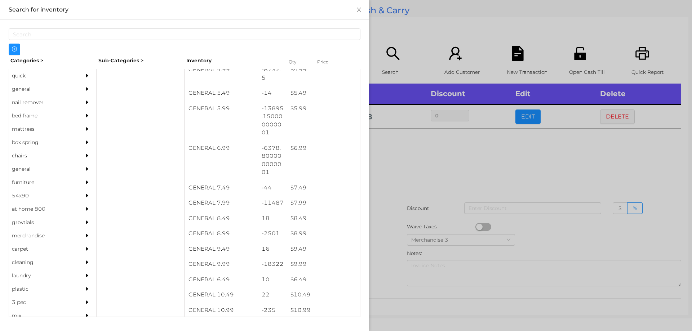
scroll to position [250, 0]
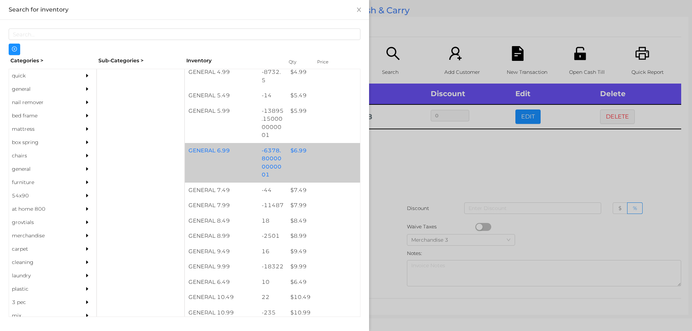
click at [295, 162] on div "GENERAL 6.99 -6378.800000000001 $ 6.99" at bounding box center [272, 163] width 175 height 40
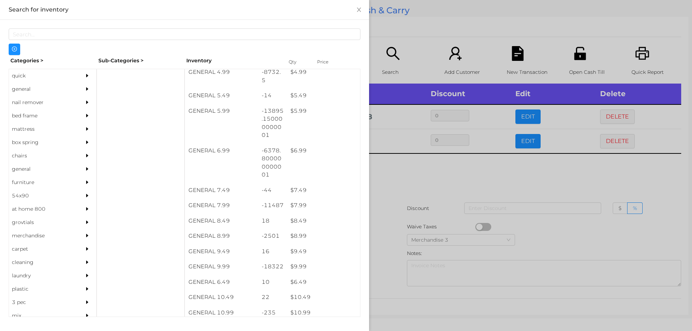
click at [421, 231] on div at bounding box center [346, 165] width 692 height 331
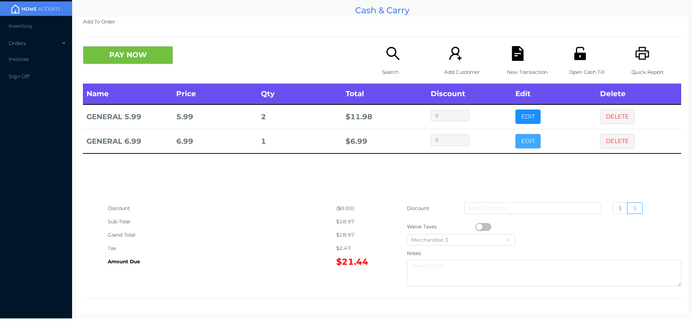
click at [520, 145] on button "EDIT" at bounding box center [527, 141] width 25 height 14
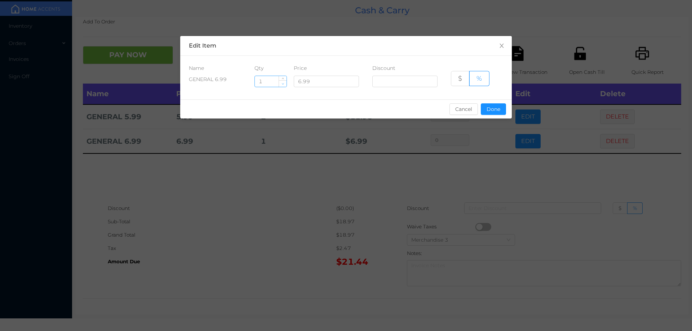
click at [283, 86] on span "Decrease Value" at bounding box center [283, 83] width 8 height 6
type input "0"
type input "1.5"
click at [501, 112] on button "Done" at bounding box center [493, 109] width 25 height 12
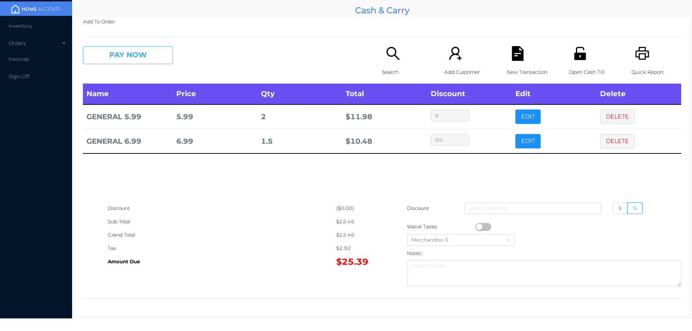
click at [148, 48] on button "PAY NOW" at bounding box center [128, 55] width 90 height 18
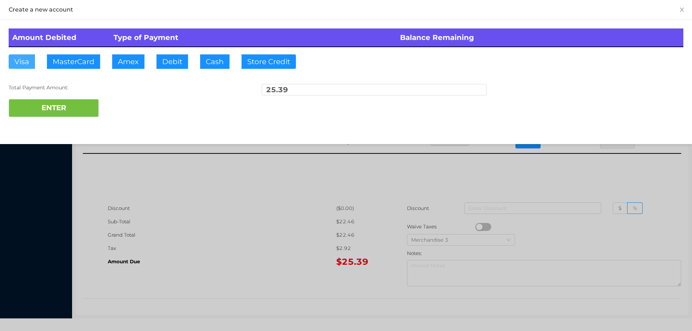
click at [27, 58] on button "Visa" at bounding box center [22, 61] width 26 height 14
click at [30, 105] on button "ENTER" at bounding box center [54, 108] width 90 height 18
type input "0"
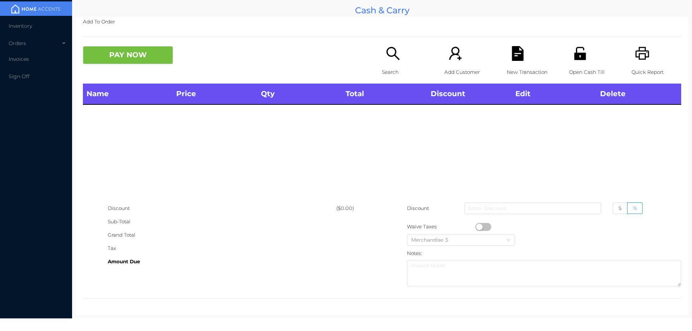
click at [386, 54] on icon "icon: search" at bounding box center [393, 53] width 15 height 15
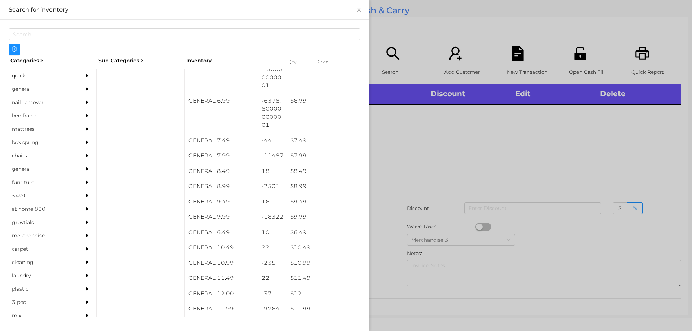
scroll to position [300, 0]
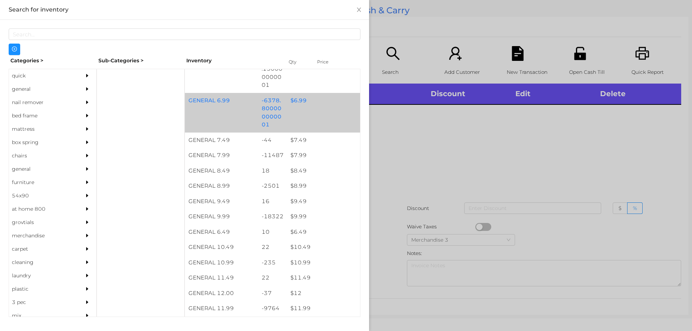
click at [306, 104] on div "$ 6.99" at bounding box center [323, 100] width 73 height 15
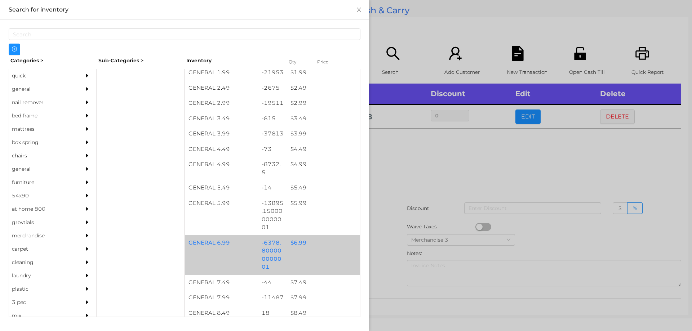
scroll to position [165, 0]
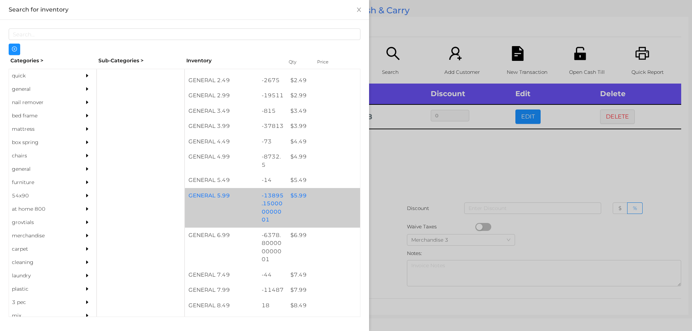
click at [314, 197] on div "$ 5.99" at bounding box center [323, 195] width 73 height 15
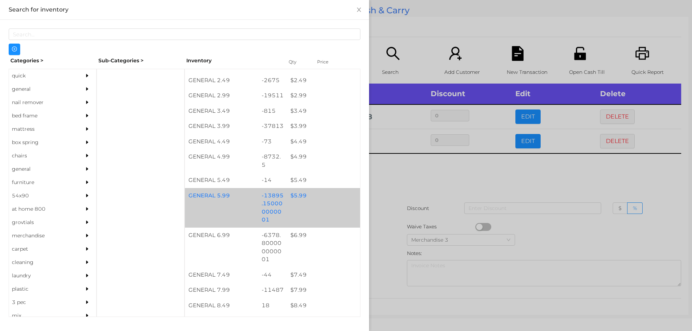
click at [312, 199] on div "$ 5.99" at bounding box center [323, 195] width 73 height 15
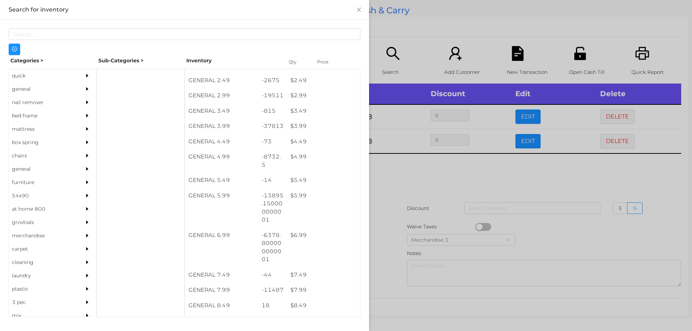
click at [418, 214] on div at bounding box center [346, 165] width 692 height 331
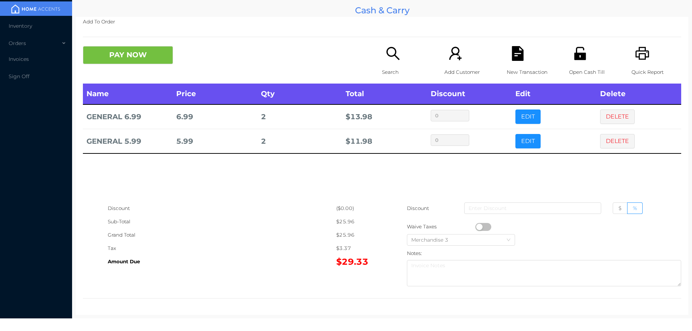
click at [523, 58] on div "New Transaction" at bounding box center [532, 64] width 50 height 37
click at [574, 59] on icon "icon: unlock" at bounding box center [580, 53] width 12 height 13
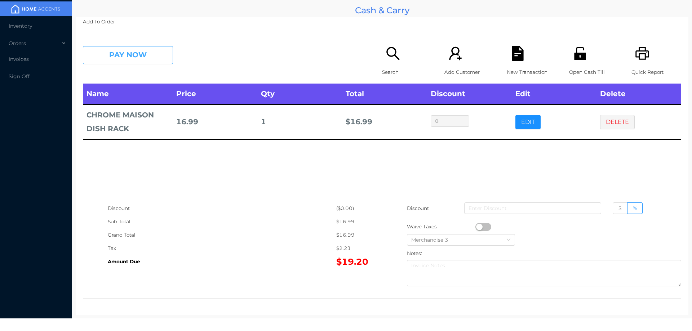
click at [119, 63] on button "PAY NOW" at bounding box center [128, 55] width 90 height 18
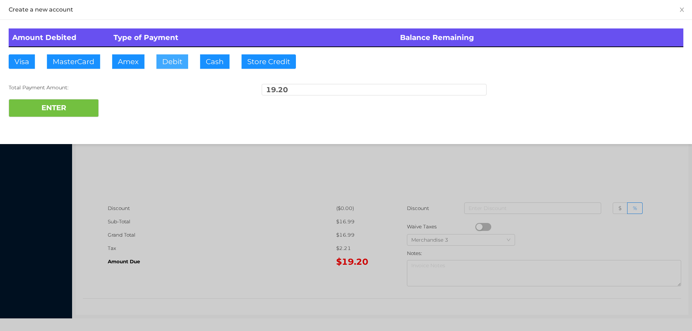
click at [175, 56] on button "Debit" at bounding box center [172, 61] width 32 height 14
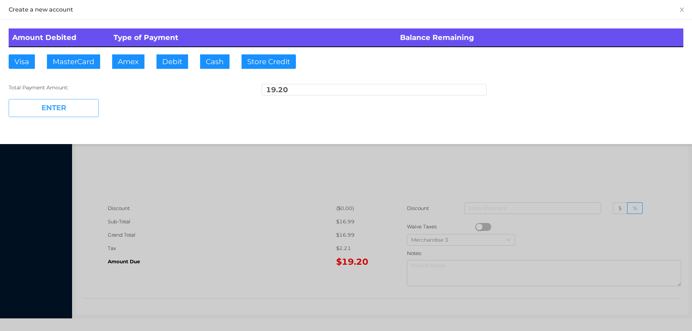
click at [76, 110] on button "ENTER" at bounding box center [54, 108] width 90 height 18
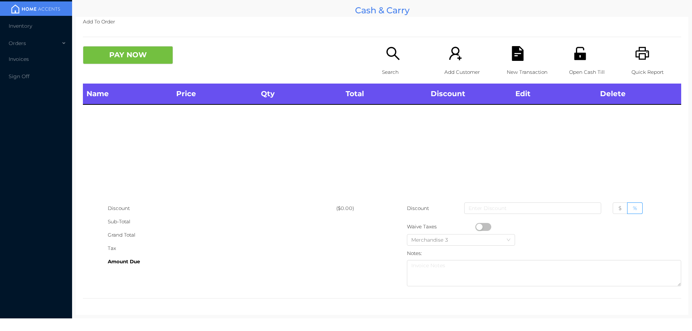
click at [394, 54] on icon "icon: search" at bounding box center [393, 53] width 15 height 15
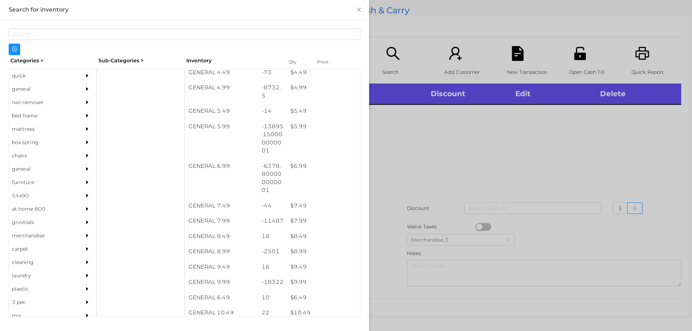
scroll to position [238, 0]
click at [415, 186] on div at bounding box center [346, 165] width 692 height 331
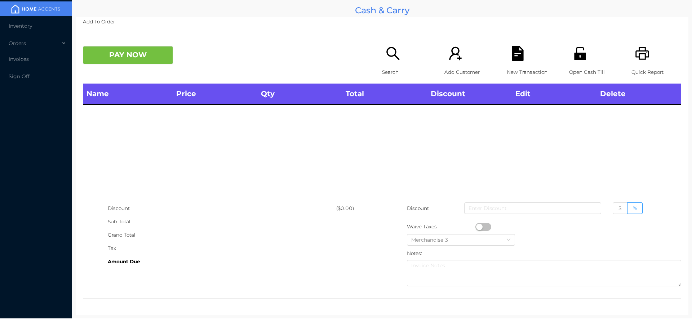
click at [389, 66] on p "Search" at bounding box center [407, 72] width 50 height 13
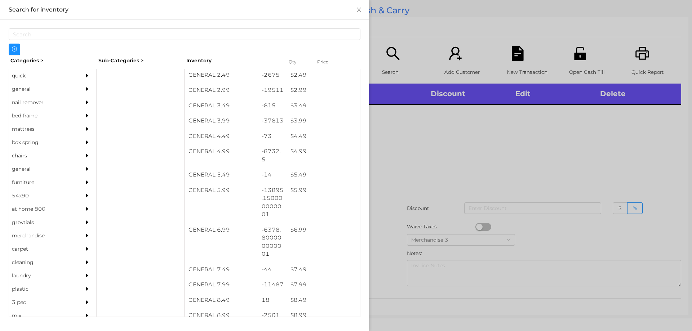
scroll to position [170, 0]
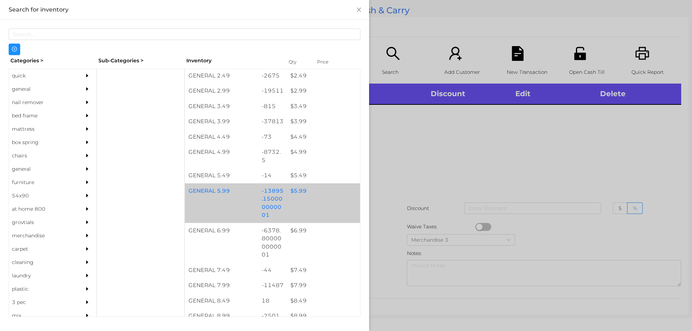
click at [309, 196] on div "$ 5.99" at bounding box center [323, 190] width 73 height 15
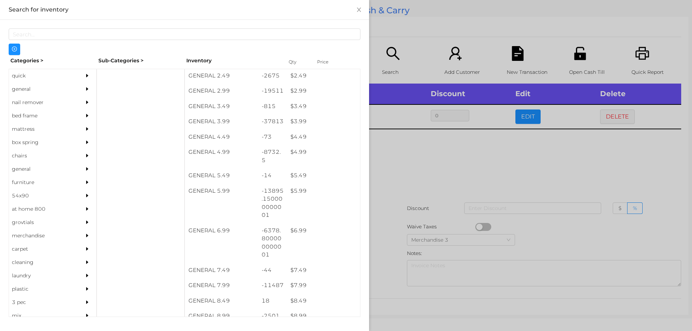
click at [406, 172] on div at bounding box center [346, 165] width 692 height 331
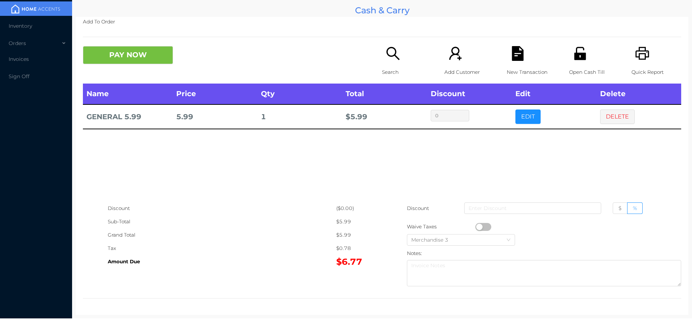
click at [387, 57] on icon "icon: search" at bounding box center [392, 53] width 13 height 13
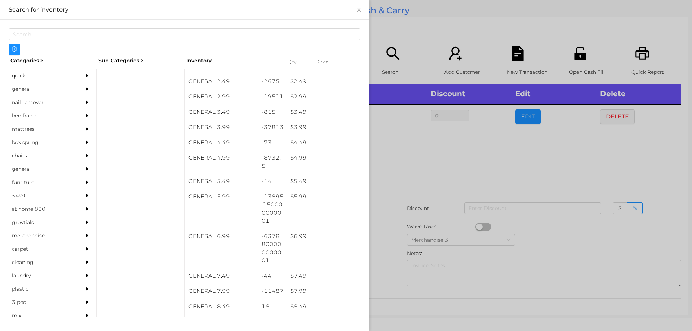
scroll to position [177, 0]
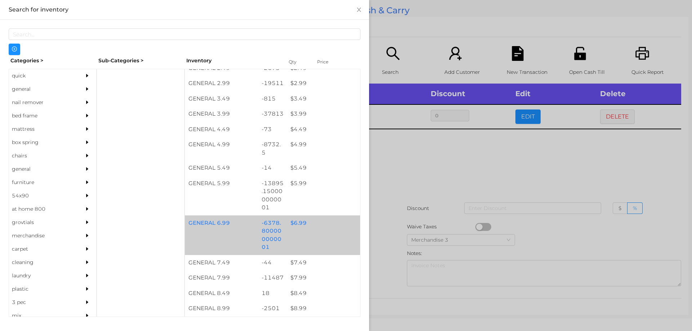
click at [316, 232] on div "GENERAL 6.99 -6378.800000000001 $ 6.99" at bounding box center [272, 236] width 175 height 40
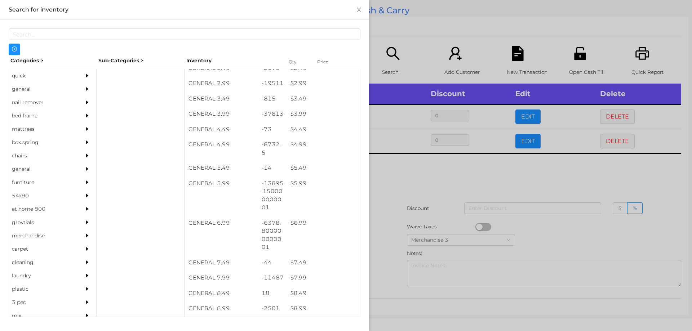
click at [451, 198] on div at bounding box center [346, 165] width 692 height 331
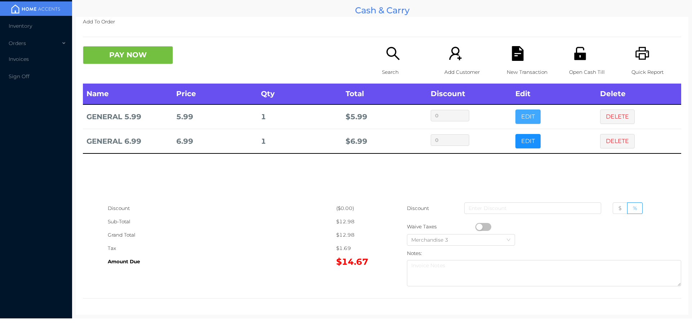
click at [526, 114] on button "EDIT" at bounding box center [527, 117] width 25 height 14
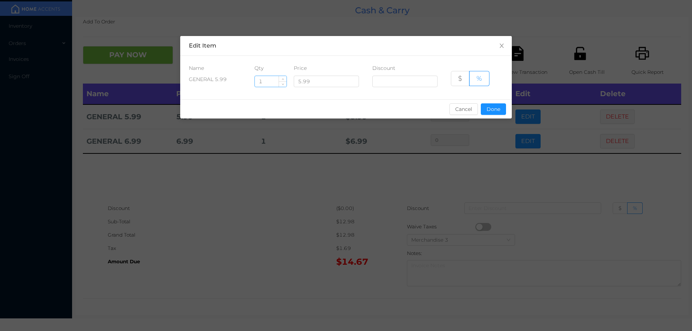
click at [267, 82] on input "1" at bounding box center [271, 81] width 32 height 11
type input "1.5"
click at [501, 111] on button "Done" at bounding box center [493, 109] width 25 height 12
type input "0%"
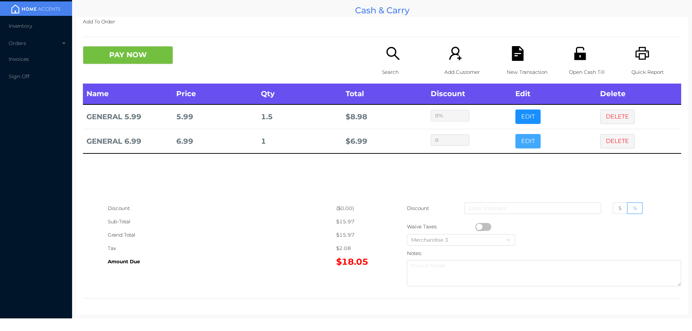
click at [524, 139] on button "EDIT" at bounding box center [527, 141] width 25 height 14
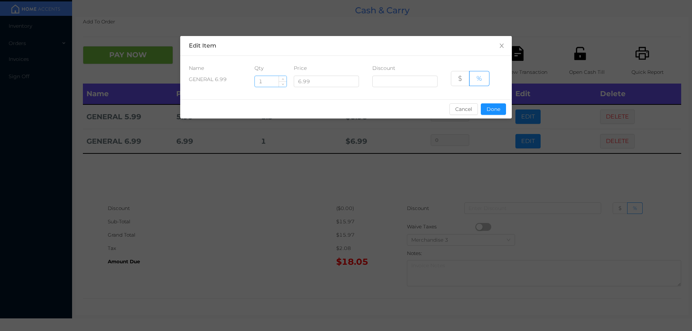
click at [268, 80] on input "1" at bounding box center [271, 81] width 32 height 11
type input "1.5"
click at [491, 114] on button "Done" at bounding box center [493, 109] width 25 height 12
type input "0%"
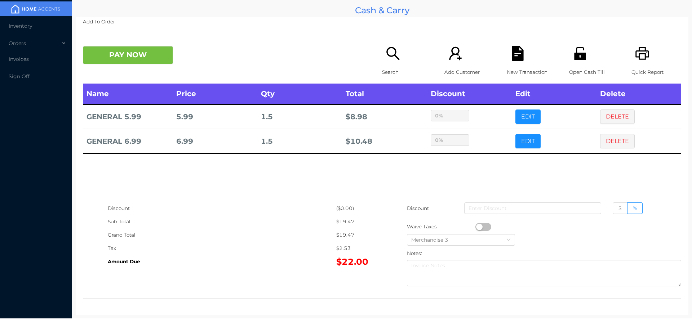
click at [512, 60] on icon "icon: file-text" at bounding box center [518, 53] width 12 height 15
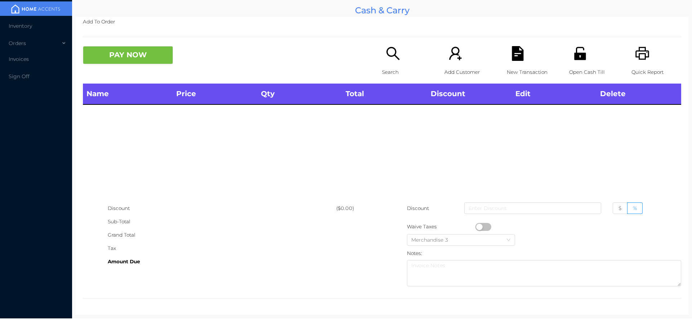
click at [569, 51] on div "Open Cash Till" at bounding box center [594, 64] width 50 height 37
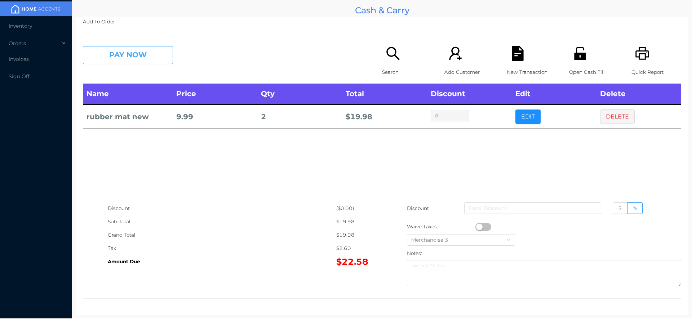
click at [126, 59] on button "PAY NOW" at bounding box center [128, 55] width 90 height 18
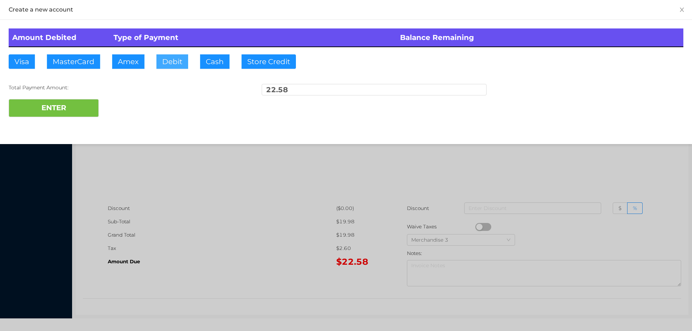
click at [182, 54] on button "Debit" at bounding box center [172, 61] width 32 height 14
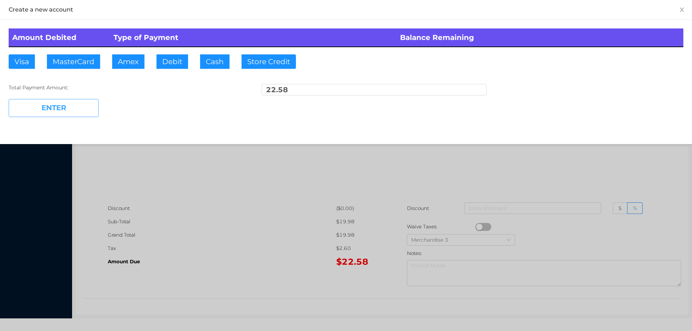
click at [80, 105] on button "ENTER" at bounding box center [54, 108] width 90 height 18
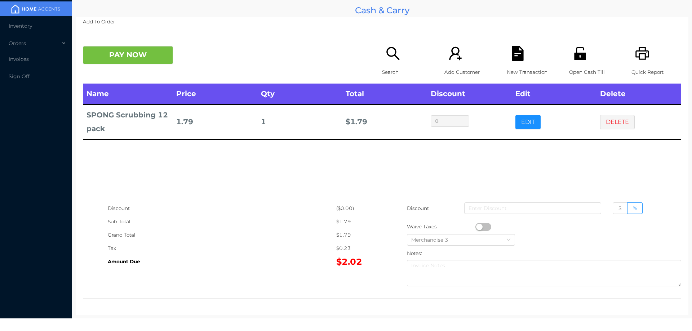
click at [111, 63] on button "PAY NOW" at bounding box center [128, 55] width 90 height 18
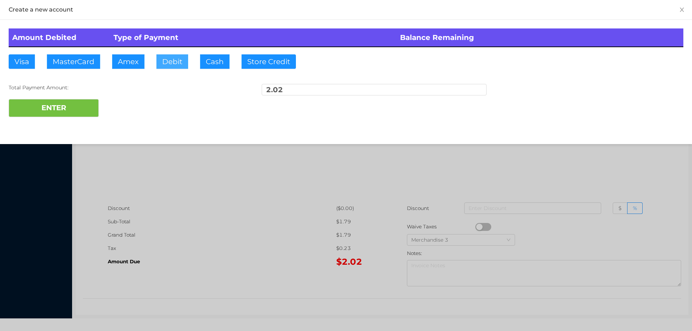
click at [164, 59] on button "Debit" at bounding box center [172, 61] width 32 height 14
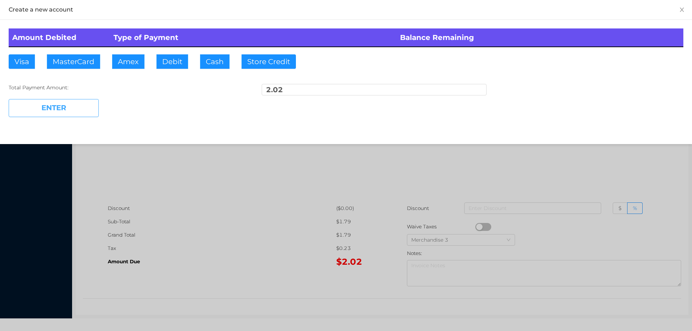
click at [69, 101] on button "ENTER" at bounding box center [54, 108] width 90 height 18
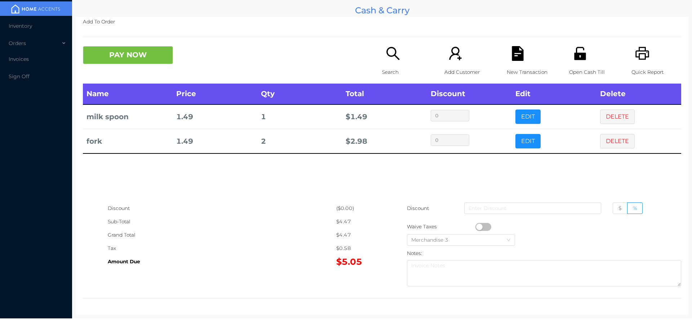
click at [373, 62] on div "PAY NOW" at bounding box center [232, 55] width 299 height 18
click at [386, 63] on div "Search" at bounding box center [407, 64] width 50 height 37
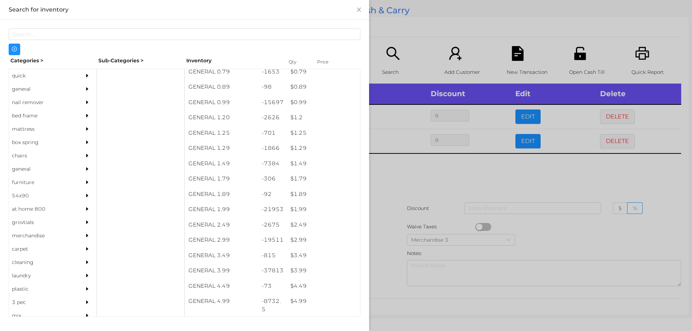
scroll to position [21, 0]
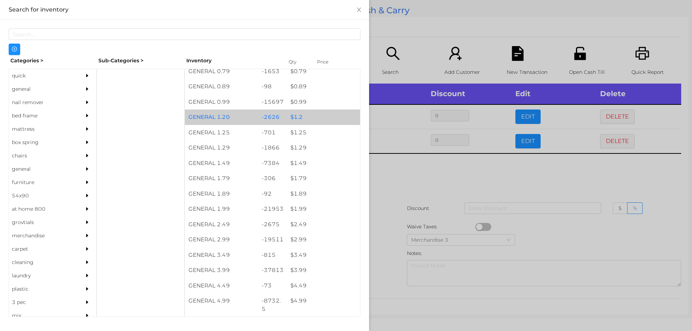
click at [314, 111] on div "$ 1.2" at bounding box center [323, 117] width 73 height 15
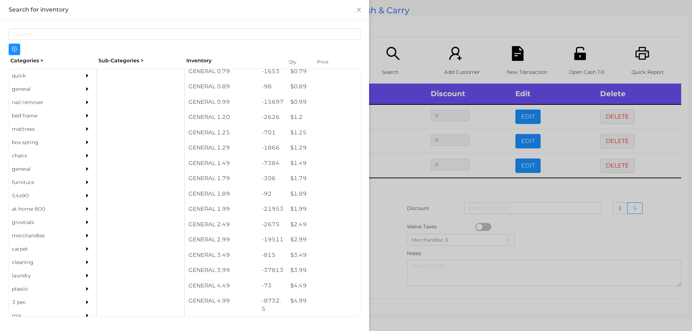
click at [388, 199] on div at bounding box center [346, 165] width 692 height 331
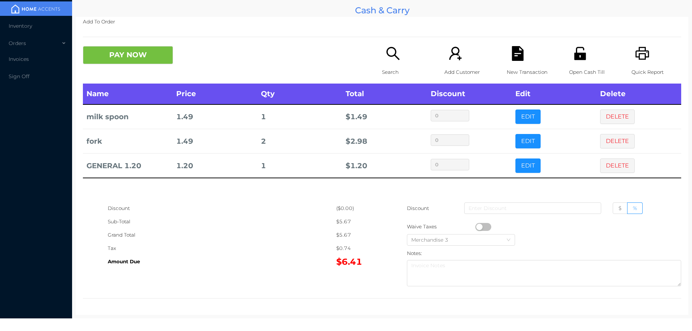
click at [519, 54] on icon "icon: file-text" at bounding box center [518, 53] width 12 height 15
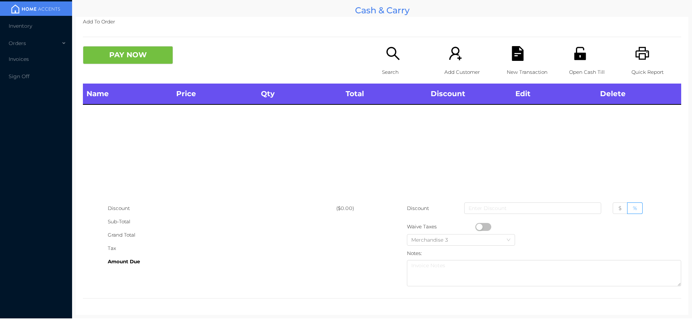
click at [585, 57] on div "Open Cash Till" at bounding box center [594, 64] width 50 height 37
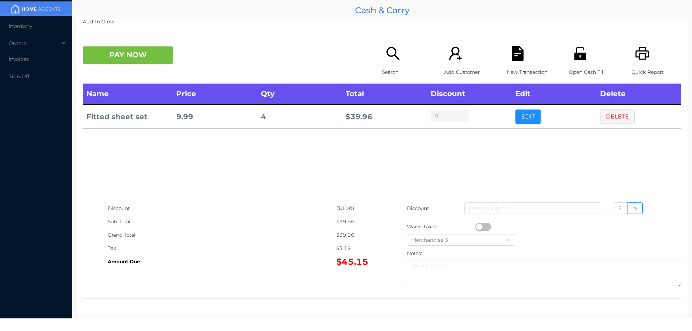
click at [390, 56] on icon "icon: search" at bounding box center [392, 53] width 13 height 13
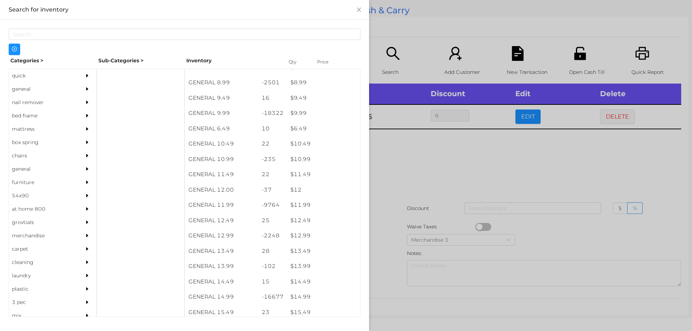
scroll to position [404, 0]
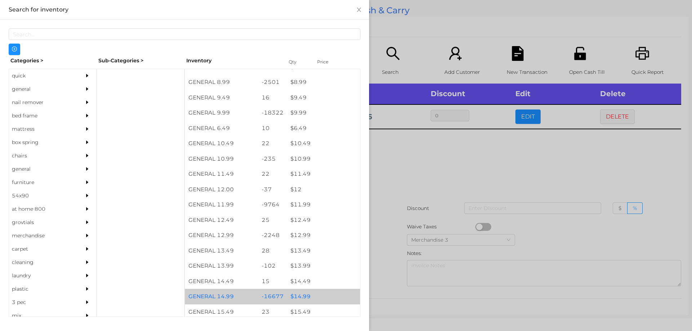
click at [322, 297] on div "$ 14.99" at bounding box center [323, 296] width 73 height 15
click at [325, 298] on div "$ 14.99" at bounding box center [323, 296] width 73 height 15
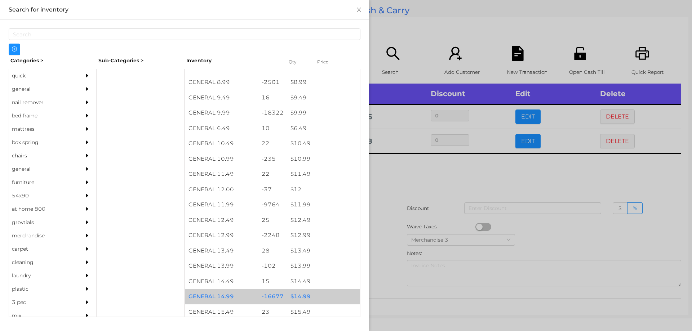
click at [323, 294] on div "$ 14.99" at bounding box center [323, 296] width 73 height 15
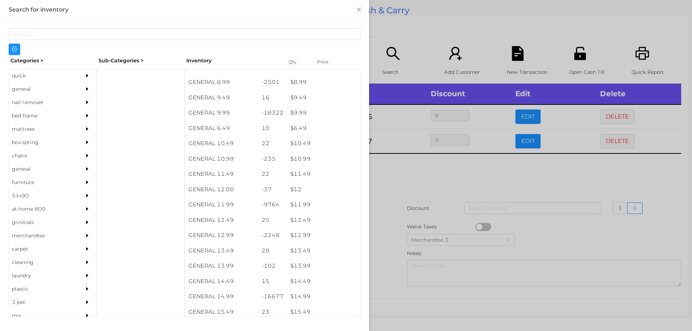
click at [392, 248] on div at bounding box center [346, 165] width 692 height 331
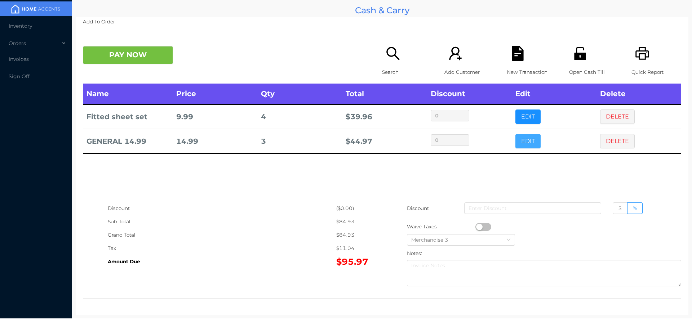
click at [520, 137] on button "EDIT" at bounding box center [527, 141] width 25 height 14
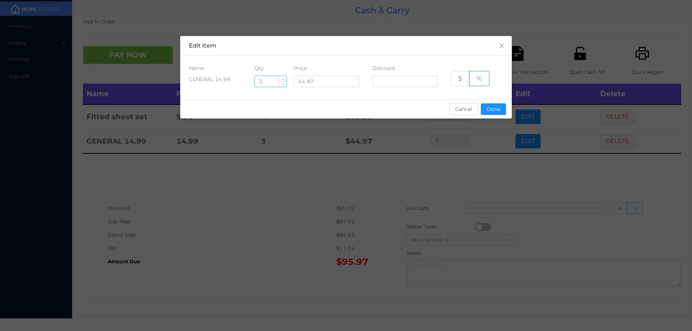
click at [269, 81] on input "3" at bounding box center [271, 81] width 32 height 11
type input "4"
click at [497, 106] on button "Done" at bounding box center [493, 109] width 25 height 12
type input "0%"
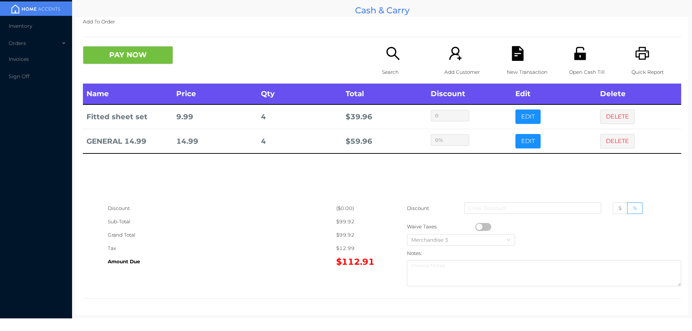
click at [396, 60] on icon "icon: search" at bounding box center [392, 53] width 13 height 13
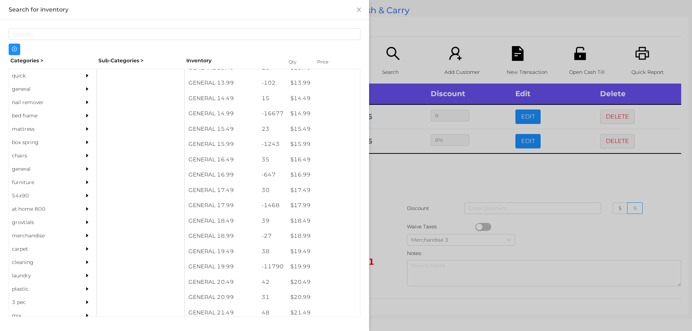
scroll to position [591, 0]
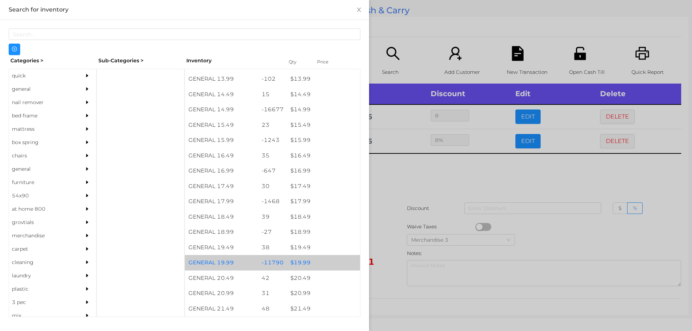
click at [297, 261] on div "$ 19.99" at bounding box center [323, 262] width 73 height 15
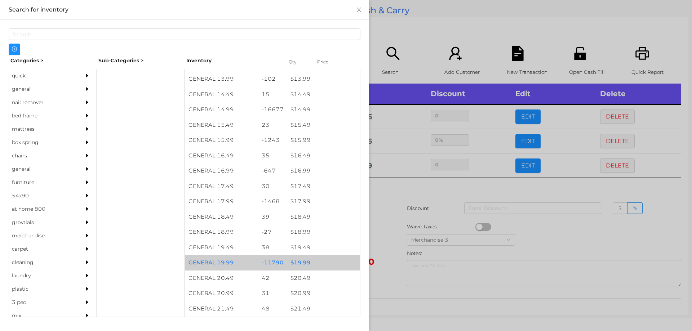
click at [311, 264] on div "$ 19.99" at bounding box center [323, 262] width 73 height 15
click at [322, 260] on div "$ 19.99" at bounding box center [323, 262] width 73 height 15
click at [336, 265] on div "$ 19.99" at bounding box center [323, 262] width 73 height 15
click at [338, 261] on div "$ 19.99" at bounding box center [323, 262] width 73 height 15
click at [346, 262] on div "$ 19.99" at bounding box center [323, 262] width 73 height 15
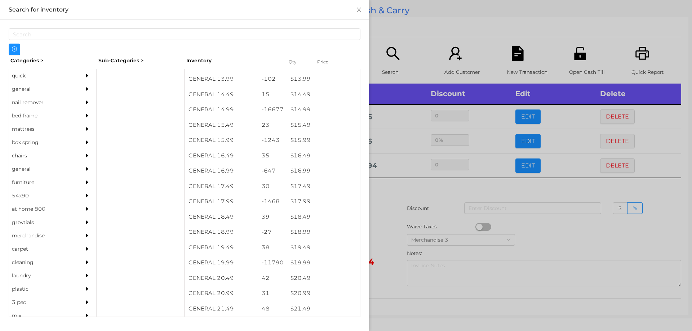
click at [420, 234] on div at bounding box center [346, 165] width 692 height 331
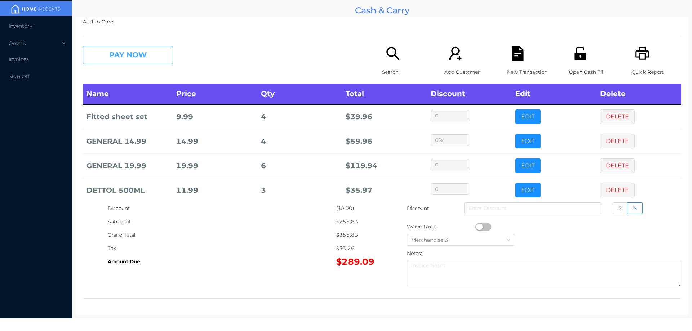
click at [114, 49] on button "PAY NOW" at bounding box center [128, 55] width 90 height 18
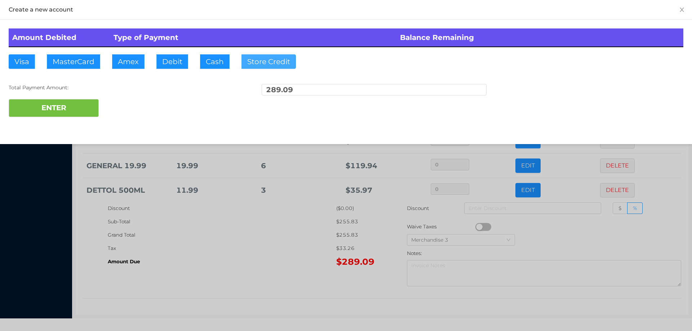
click at [264, 66] on button "Store Credit" at bounding box center [268, 61] width 54 height 14
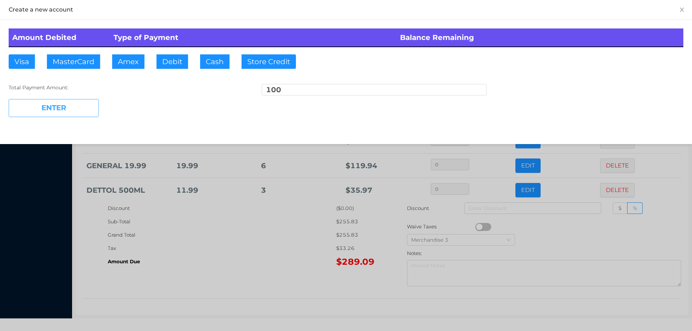
click at [57, 114] on button "ENTER" at bounding box center [54, 108] width 90 height 18
type input "189.09"
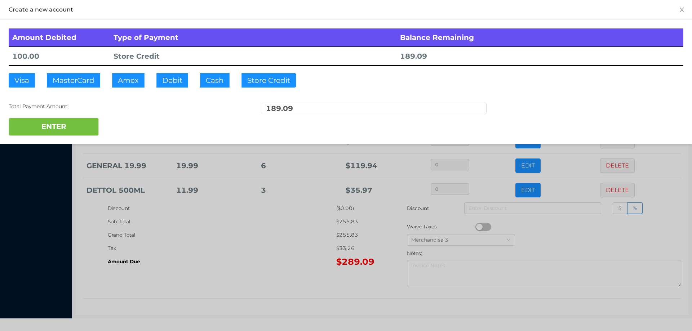
click at [321, 257] on div at bounding box center [346, 165] width 692 height 331
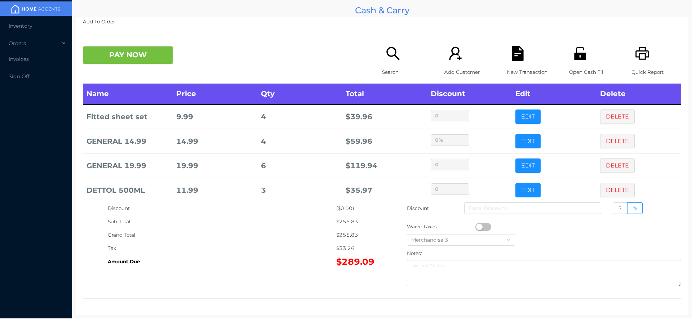
click at [573, 66] on p "Open Cash Till" at bounding box center [594, 72] width 50 height 13
click at [573, 61] on icon "icon: unlock" at bounding box center [580, 53] width 15 height 15
click at [114, 53] on button "PAY NOW" at bounding box center [128, 55] width 90 height 18
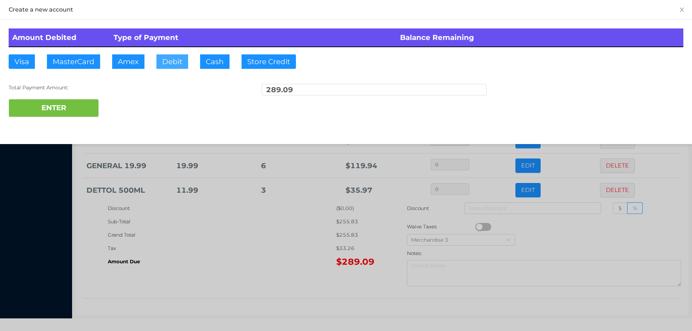
click at [169, 61] on button "Debit" at bounding box center [172, 61] width 32 height 14
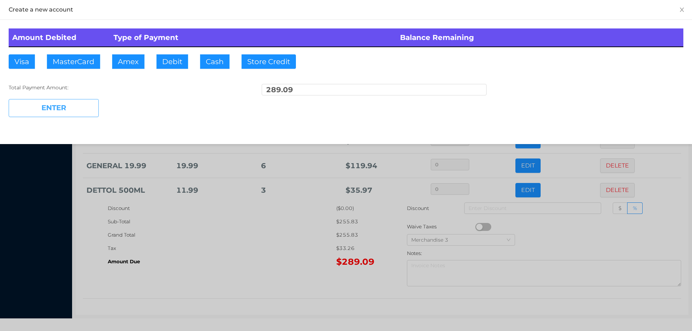
click at [62, 108] on button "ENTER" at bounding box center [54, 108] width 90 height 18
type input "0"
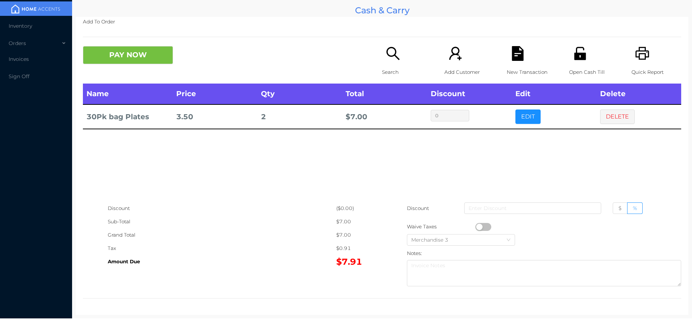
click at [389, 63] on div "Search" at bounding box center [407, 64] width 50 height 37
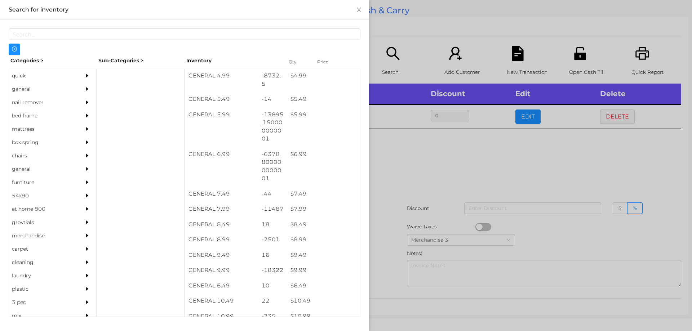
scroll to position [277, 0]
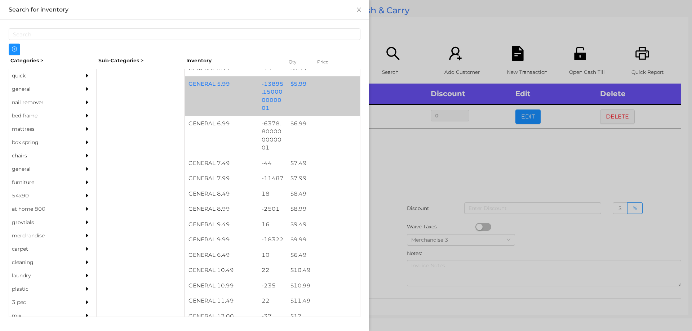
click at [282, 88] on div "-13895.150000000001" at bounding box center [272, 96] width 29 height 40
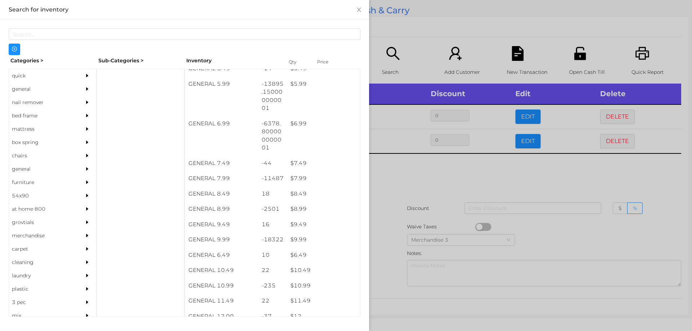
click at [403, 203] on div at bounding box center [346, 165] width 692 height 331
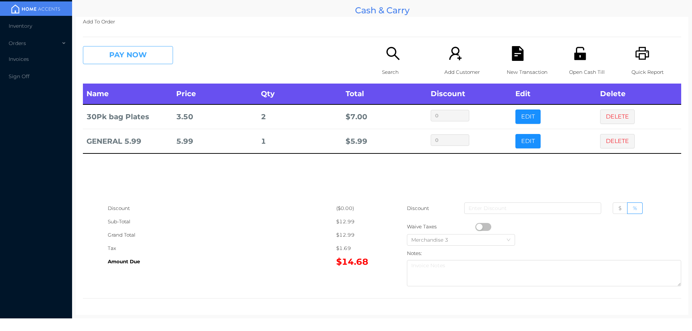
click at [125, 61] on button "PAY NOW" at bounding box center [128, 55] width 90 height 18
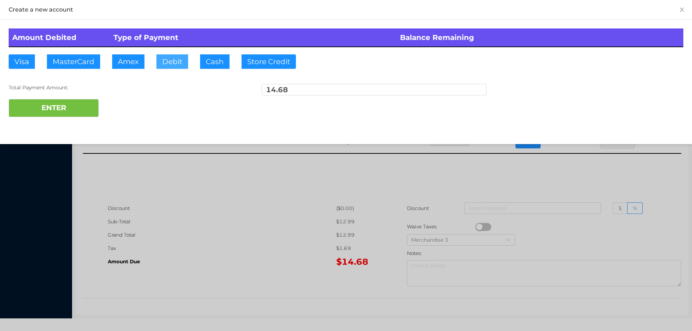
click at [174, 58] on button "Debit" at bounding box center [172, 61] width 32 height 14
click at [218, 66] on button "Cash" at bounding box center [215, 61] width 30 height 14
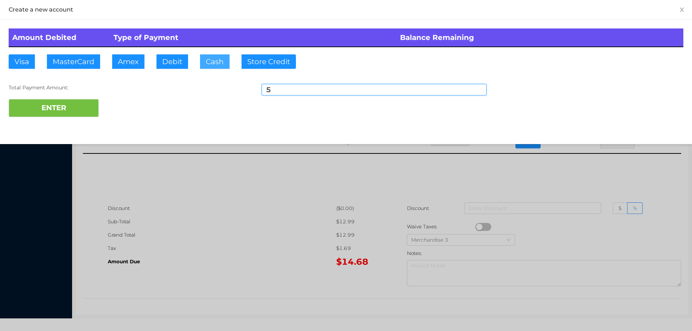
type input "50"
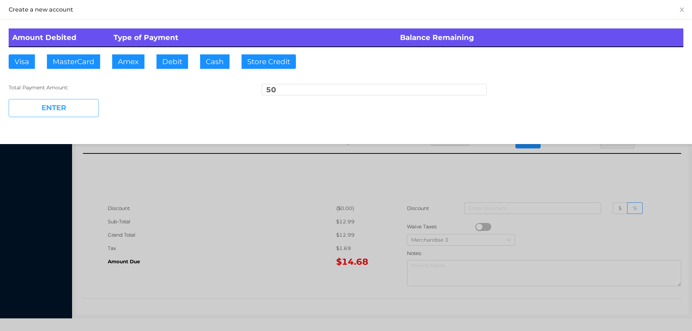
click at [60, 102] on button "ENTER" at bounding box center [54, 108] width 90 height 18
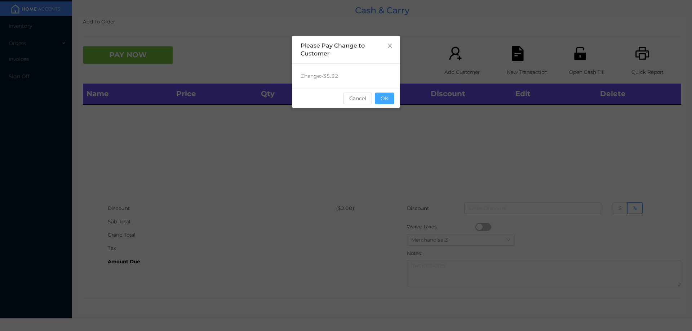
click at [385, 104] on button "OK" at bounding box center [384, 99] width 19 height 12
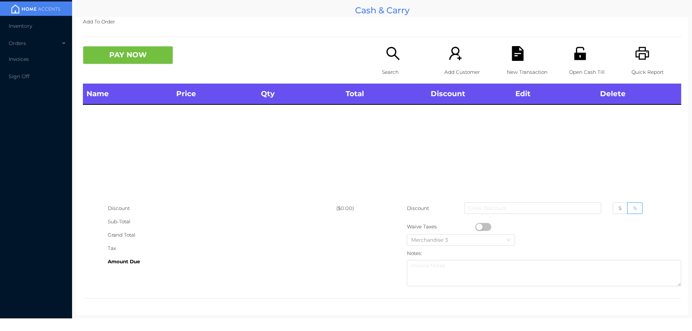
click at [356, 61] on div "PAY NOW" at bounding box center [232, 55] width 299 height 18
click at [391, 54] on icon "icon: search" at bounding box center [393, 53] width 15 height 15
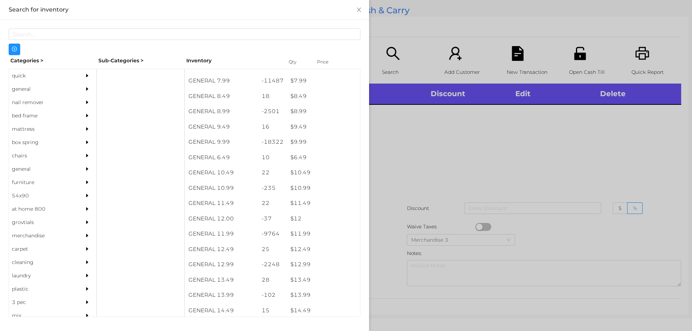
scroll to position [374, 0]
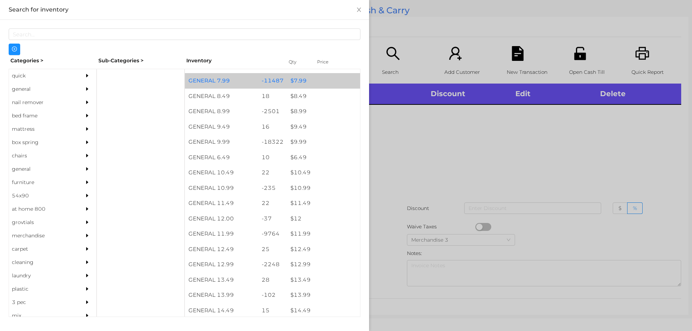
click at [304, 81] on div "$ 7.99" at bounding box center [323, 80] width 73 height 15
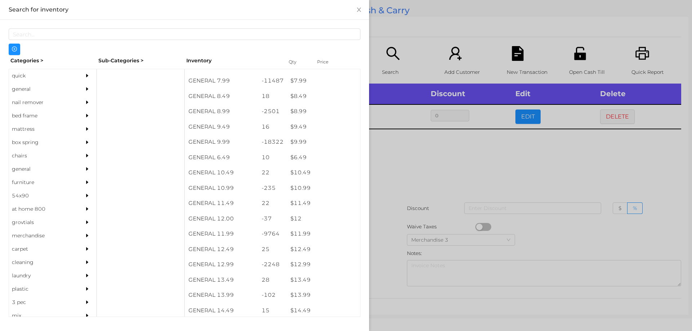
click at [400, 167] on div at bounding box center [346, 165] width 692 height 331
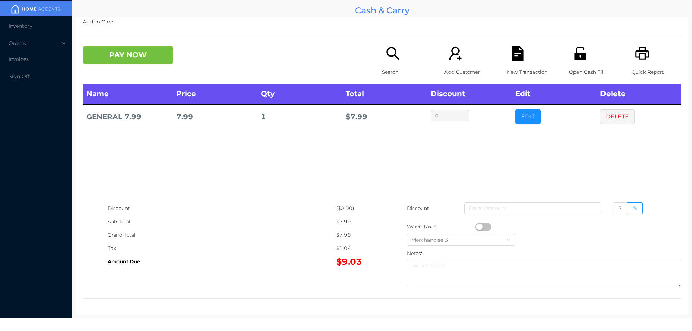
click at [388, 65] on div "Search" at bounding box center [407, 64] width 50 height 37
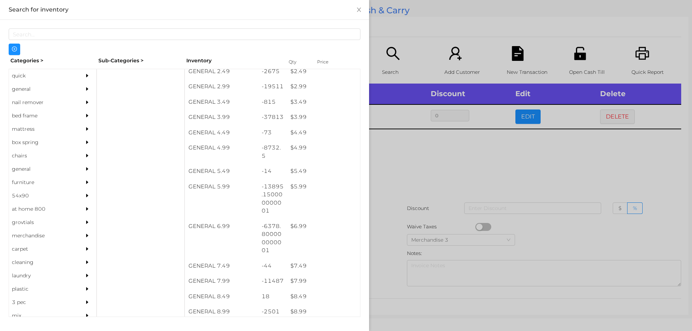
scroll to position [243, 0]
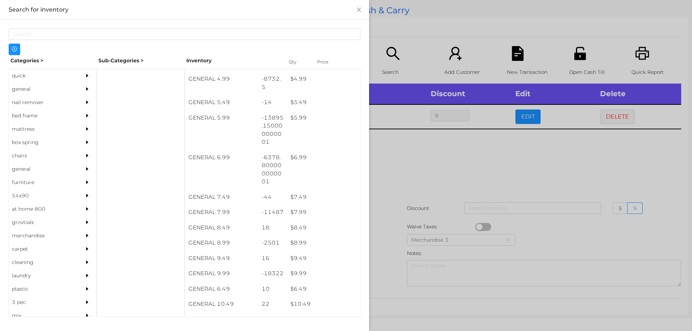
click at [461, 145] on div at bounding box center [346, 165] width 692 height 331
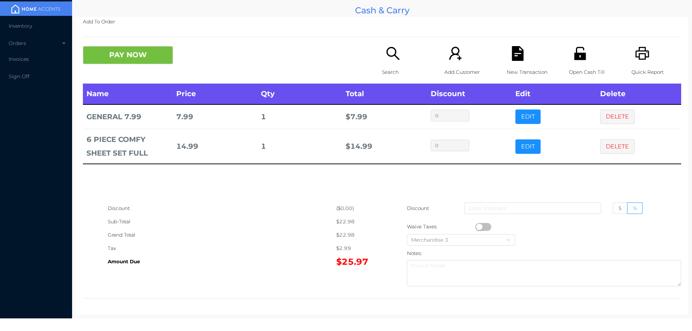
click at [394, 51] on icon "icon: search" at bounding box center [393, 53] width 15 height 15
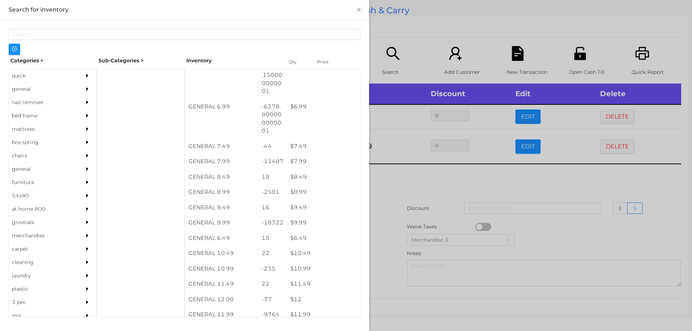
scroll to position [293, 0]
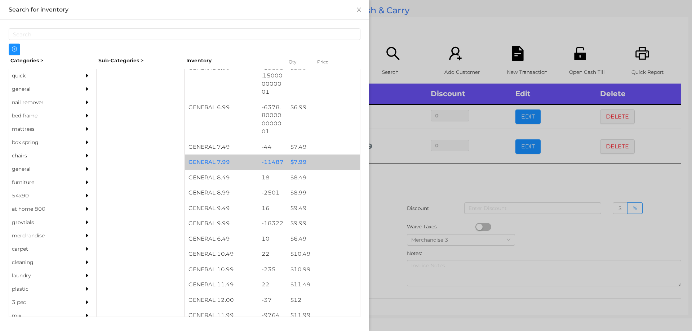
click at [314, 168] on div "$ 7.99" at bounding box center [323, 162] width 73 height 15
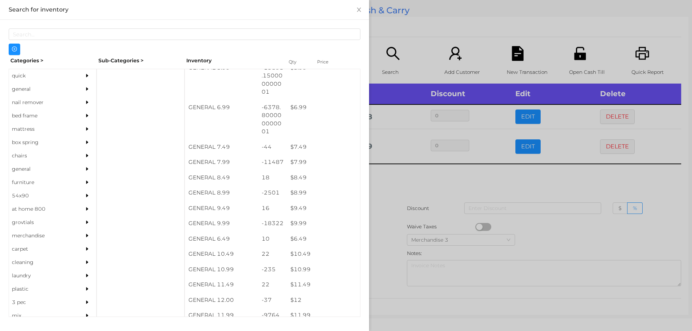
click at [427, 35] on div at bounding box center [346, 165] width 692 height 331
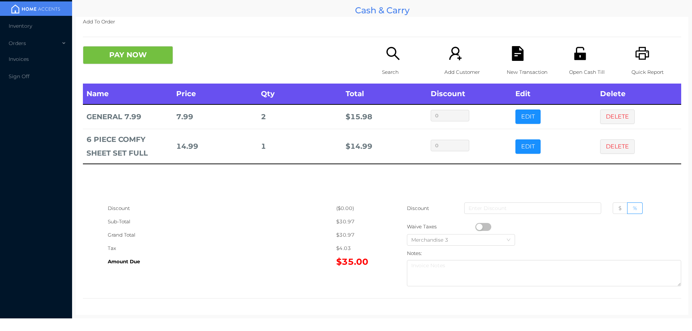
click at [401, 67] on p "Search" at bounding box center [407, 72] width 50 height 13
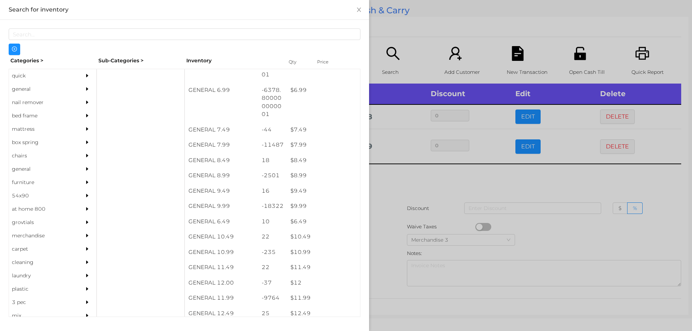
scroll to position [319, 0]
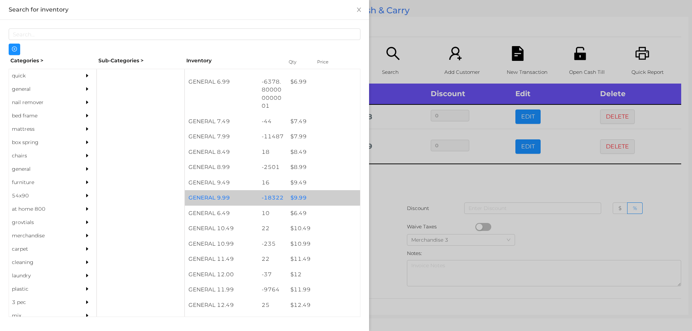
click at [300, 201] on div "$ 9.99" at bounding box center [323, 197] width 73 height 15
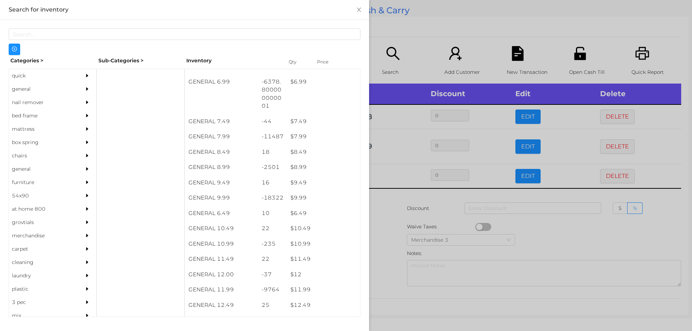
click at [389, 236] on div at bounding box center [346, 165] width 692 height 331
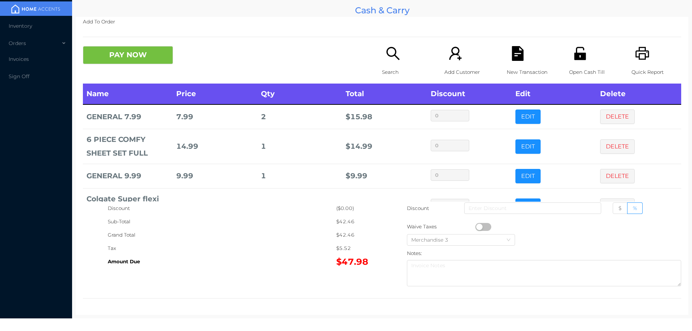
click at [393, 57] on icon "icon: search" at bounding box center [392, 53] width 13 height 13
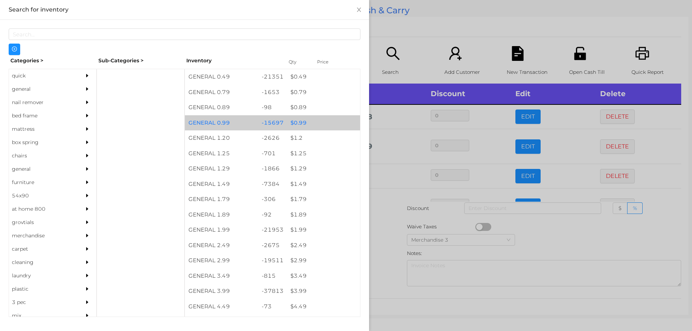
click at [298, 124] on div "$ 0.99" at bounding box center [323, 122] width 73 height 15
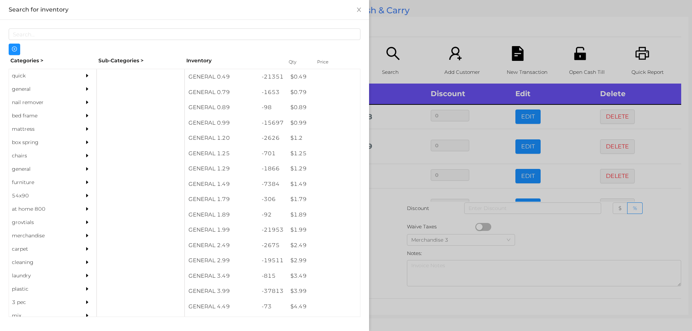
click at [422, 47] on div at bounding box center [346, 165] width 692 height 331
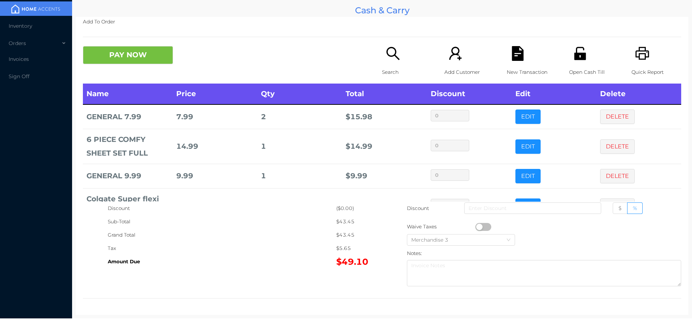
click at [571, 65] on div "Open Cash Till" at bounding box center [594, 64] width 50 height 37
click at [514, 61] on div "New Transaction" at bounding box center [532, 64] width 50 height 37
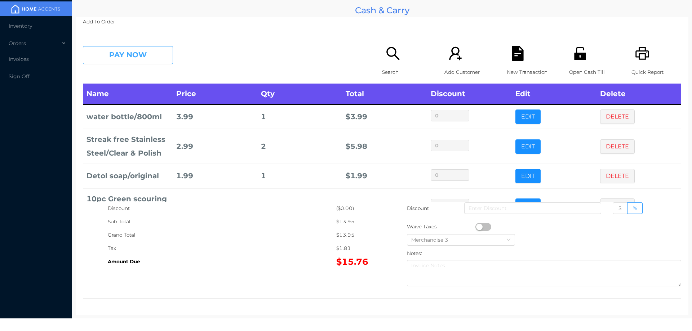
click at [124, 55] on button "PAY NOW" at bounding box center [128, 55] width 90 height 18
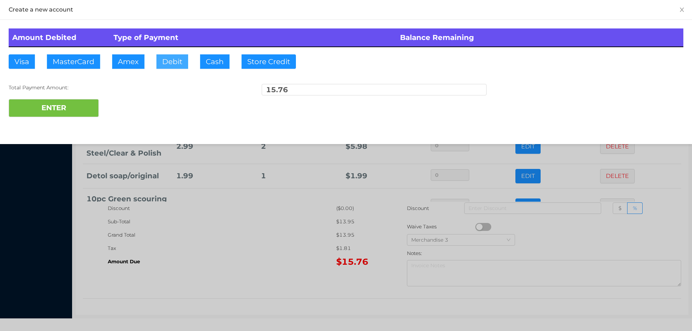
click at [173, 55] on button "Debit" at bounding box center [172, 61] width 32 height 14
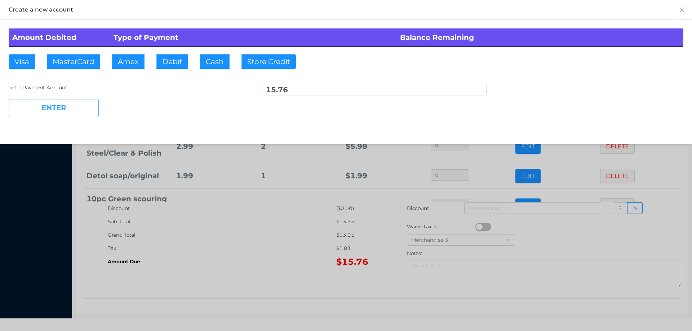
click at [80, 99] on button "ENTER" at bounding box center [54, 108] width 90 height 18
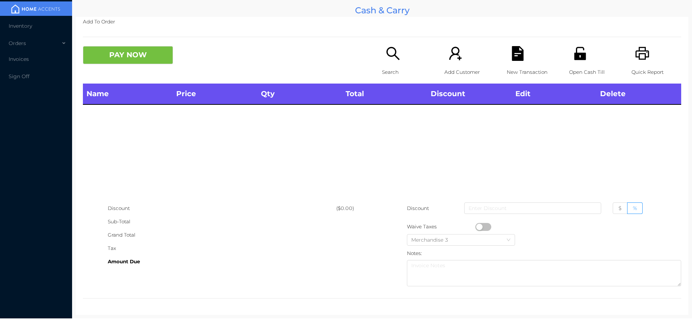
click at [574, 58] on icon "icon: unlock" at bounding box center [580, 53] width 12 height 13
click at [125, 62] on button "PAY NOW" at bounding box center [128, 55] width 90 height 18
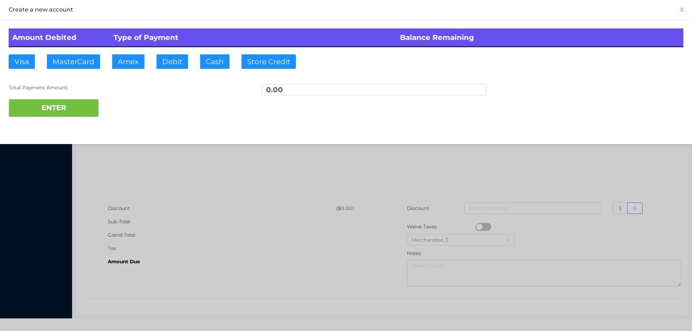
click at [261, 222] on div at bounding box center [346, 165] width 692 height 331
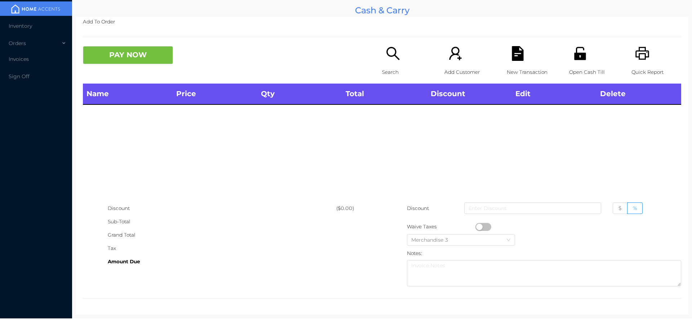
click at [573, 58] on icon "icon: unlock" at bounding box center [580, 53] width 15 height 15
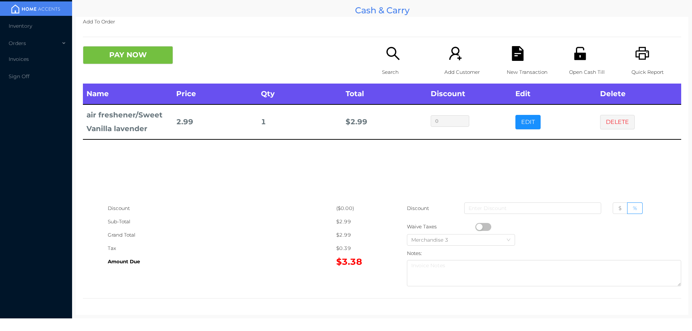
click at [589, 47] on div "Open Cash Till" at bounding box center [594, 64] width 50 height 37
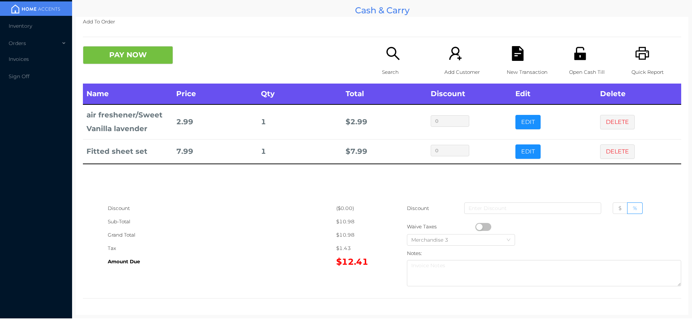
click at [386, 63] on div "Search" at bounding box center [407, 64] width 50 height 37
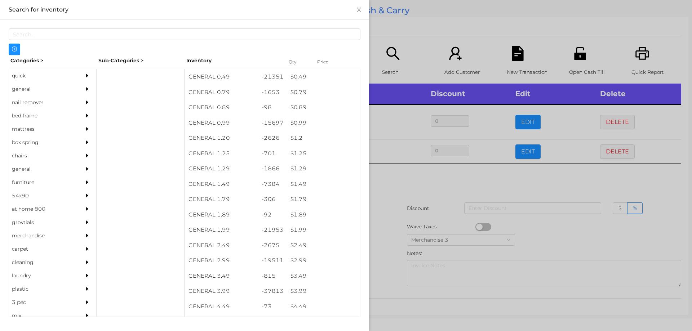
click at [421, 198] on div at bounding box center [346, 165] width 692 height 331
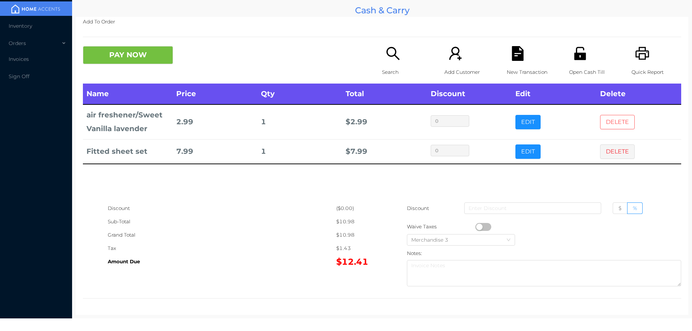
click at [600, 123] on button "DELETE" at bounding box center [617, 122] width 35 height 14
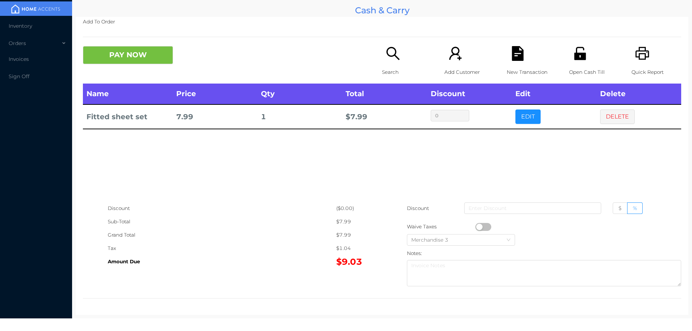
click at [406, 70] on p "Search" at bounding box center [407, 72] width 50 height 13
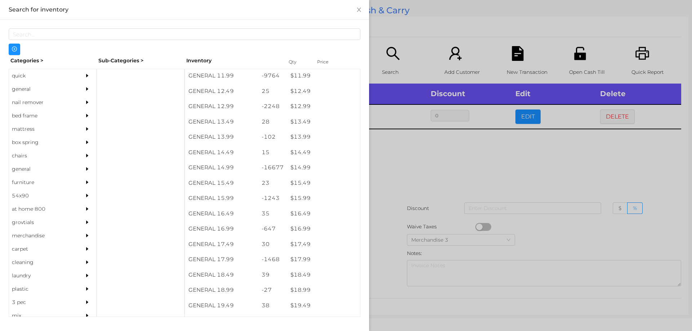
scroll to position [533, 0]
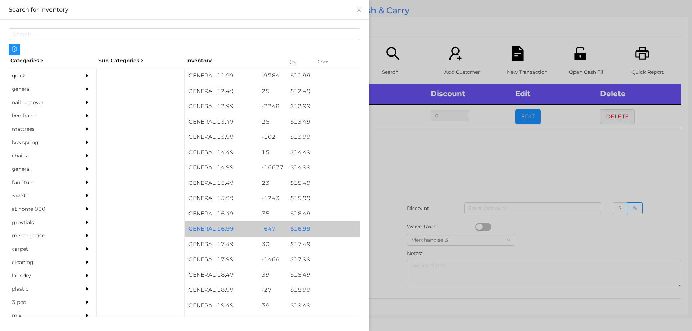
click at [295, 234] on div "$ 16.99" at bounding box center [323, 228] width 73 height 15
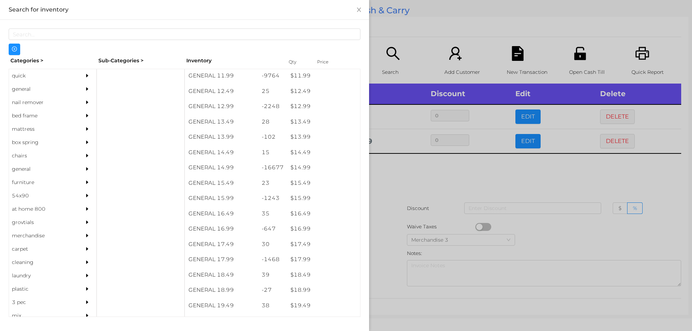
click at [434, 201] on div at bounding box center [346, 165] width 692 height 331
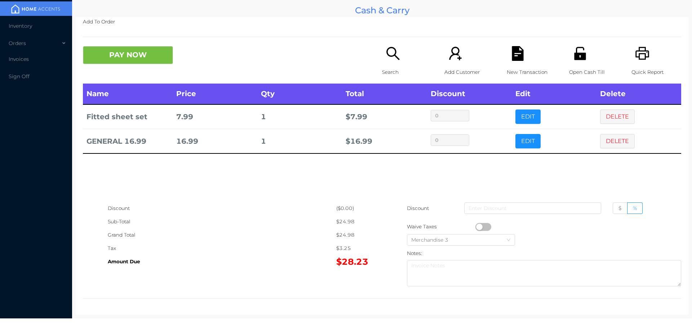
click at [514, 51] on icon "icon: file-text" at bounding box center [518, 53] width 12 height 15
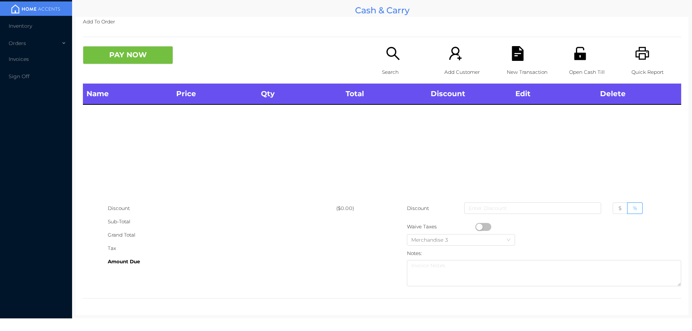
click at [584, 70] on p "Open Cash Till" at bounding box center [594, 72] width 50 height 13
click at [382, 58] on div "Search" at bounding box center [407, 64] width 50 height 37
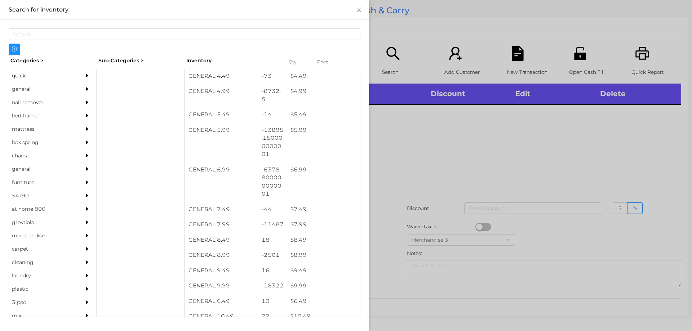
scroll to position [247, 0]
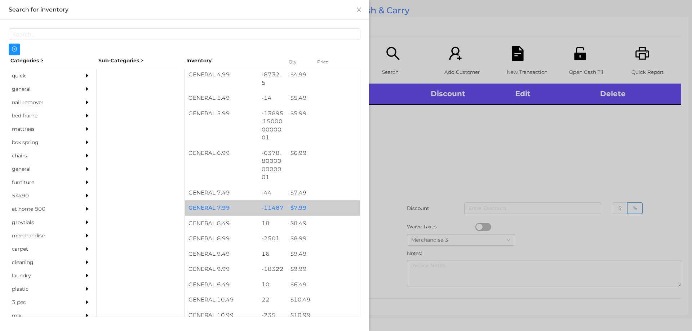
click at [296, 209] on div "$ 7.99" at bounding box center [323, 207] width 73 height 15
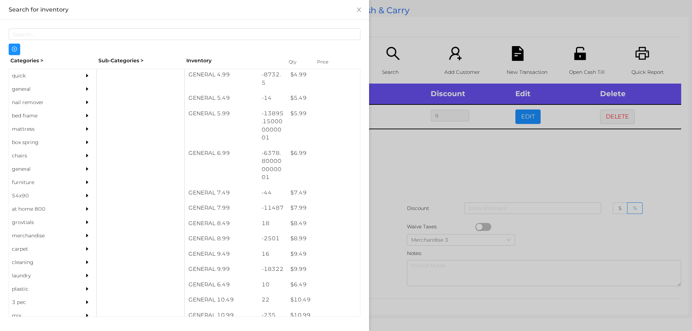
click at [408, 252] on div at bounding box center [346, 165] width 692 height 331
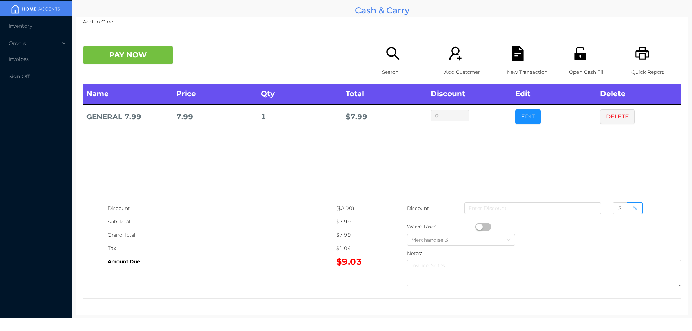
click at [388, 58] on icon "icon: search" at bounding box center [393, 53] width 15 height 15
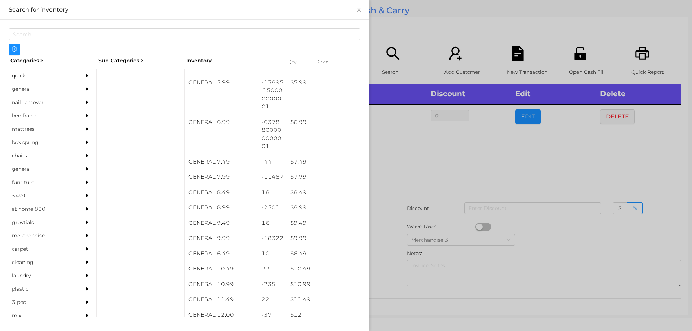
scroll to position [278, 0]
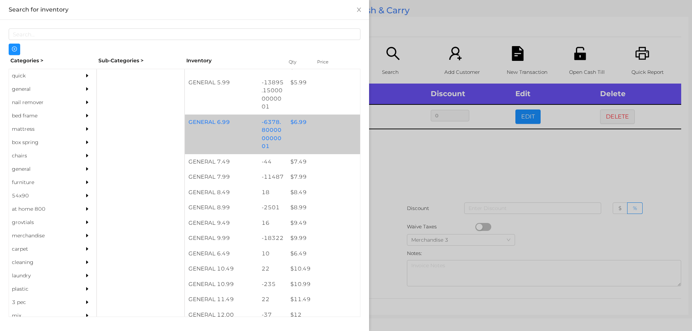
click at [287, 123] on div "$ 6.99" at bounding box center [323, 122] width 73 height 15
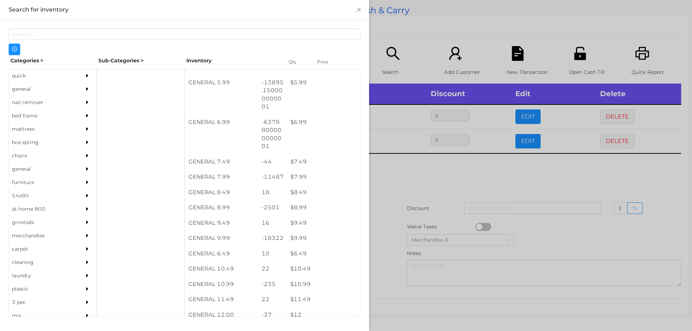
click at [398, 195] on div at bounding box center [346, 165] width 692 height 331
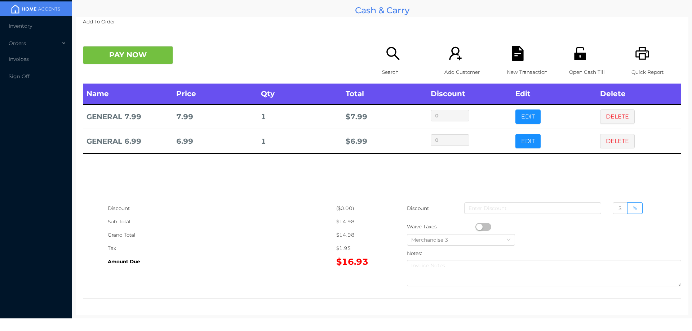
click at [513, 63] on div "New Transaction" at bounding box center [532, 64] width 50 height 37
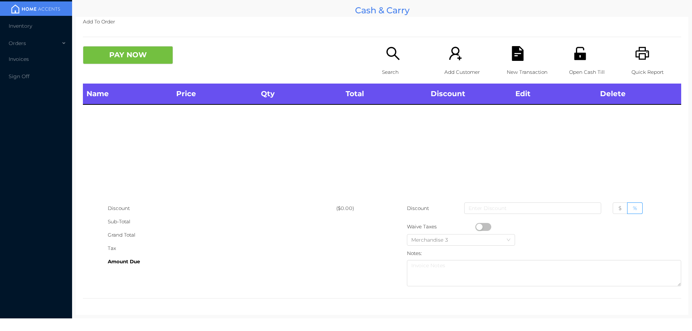
click at [578, 59] on icon "icon: unlock" at bounding box center [580, 53] width 12 height 13
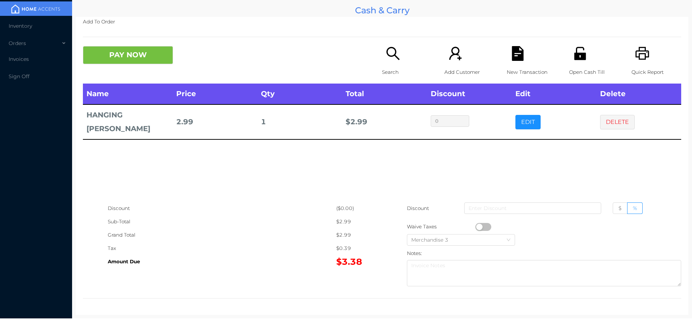
click at [387, 67] on p "Search" at bounding box center [407, 72] width 50 height 13
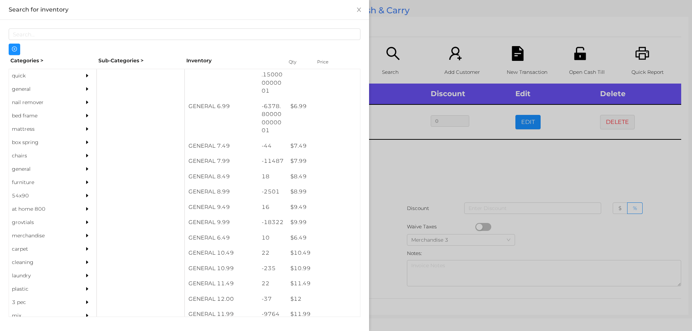
scroll to position [294, 0]
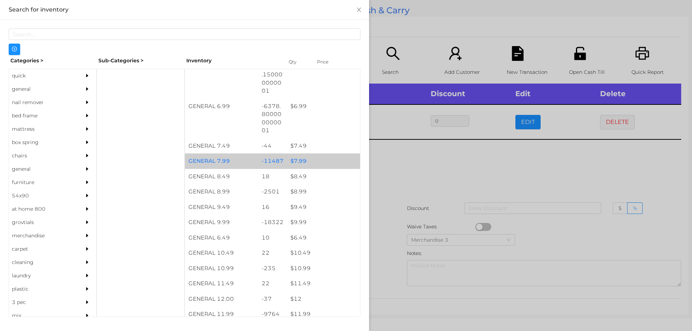
click at [287, 161] on div "$ 7.99" at bounding box center [323, 161] width 73 height 15
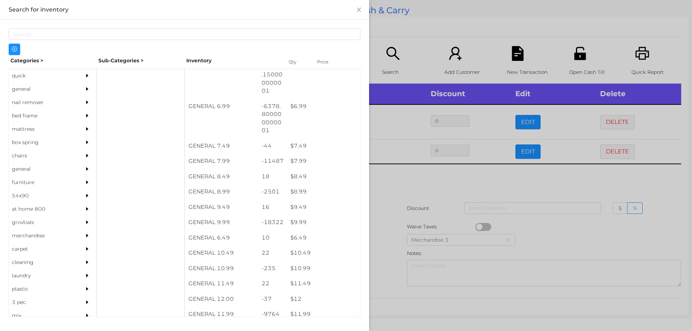
click at [389, 228] on div at bounding box center [346, 165] width 692 height 331
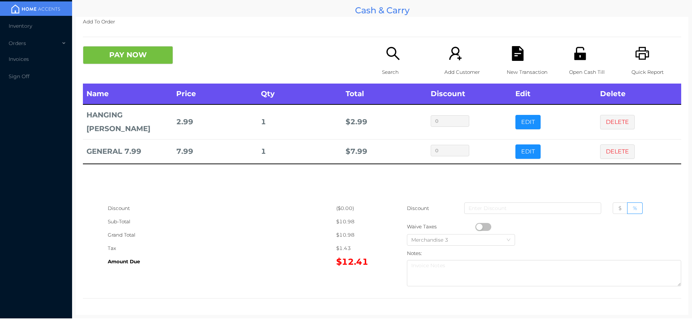
click at [572, 62] on div "Open Cash Till" at bounding box center [594, 64] width 50 height 37
click at [511, 67] on p "New Transaction" at bounding box center [532, 72] width 50 height 13
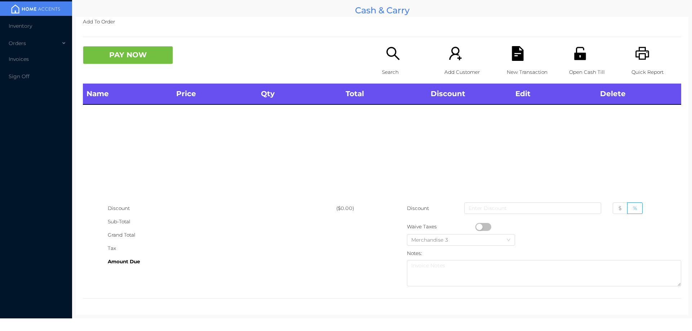
click at [400, 64] on div "Search" at bounding box center [407, 64] width 50 height 37
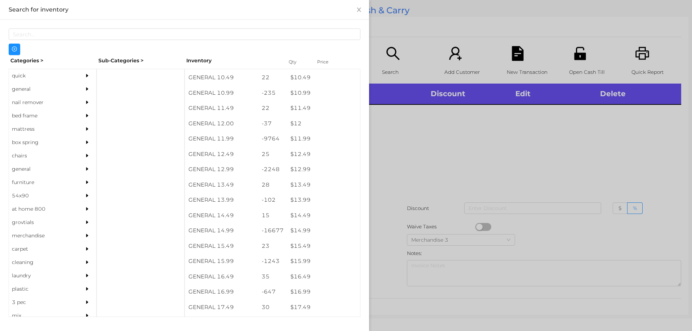
scroll to position [470, 0]
click at [295, 231] on div "$ 14.99" at bounding box center [323, 230] width 73 height 15
click at [421, 199] on div at bounding box center [346, 165] width 692 height 331
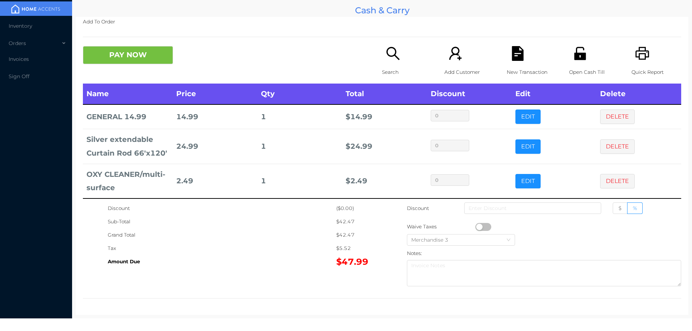
click at [574, 57] on icon "icon: unlock" at bounding box center [580, 53] width 12 height 13
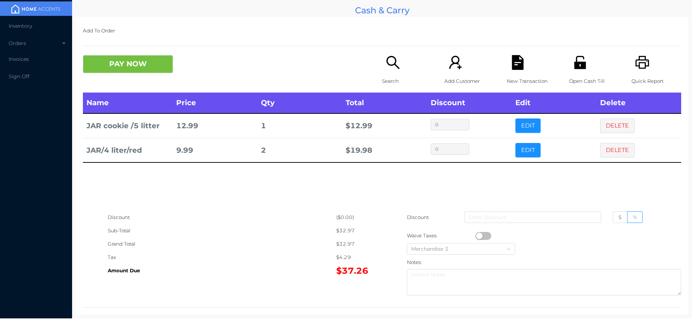
click at [518, 64] on icon "icon: file-text" at bounding box center [518, 62] width 12 height 15
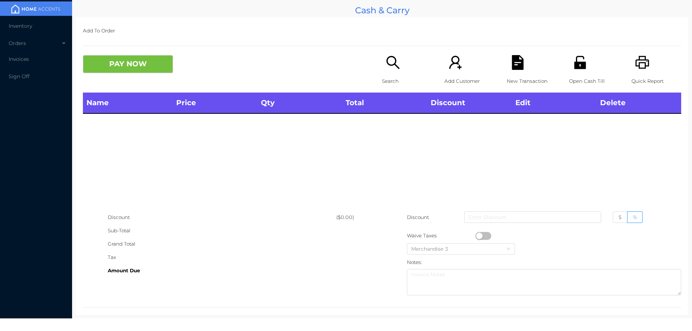
click at [579, 61] on icon "icon: unlock" at bounding box center [580, 62] width 15 height 15
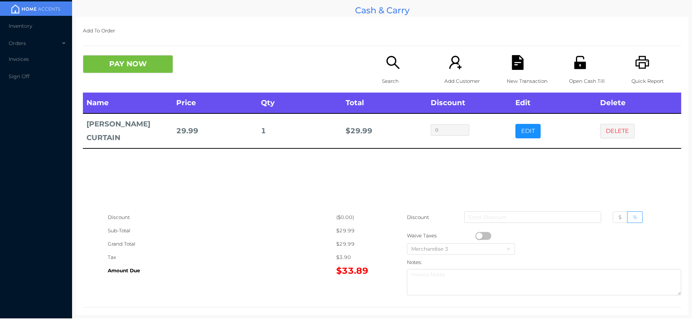
click at [389, 62] on icon "icon: search" at bounding box center [393, 62] width 15 height 15
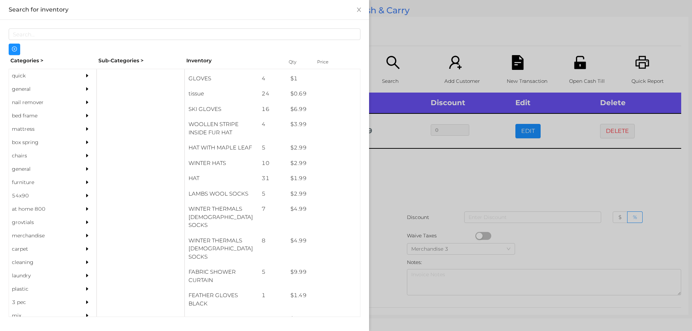
scroll to position [468, 0]
click at [25, 88] on div "general" at bounding box center [42, 89] width 66 height 13
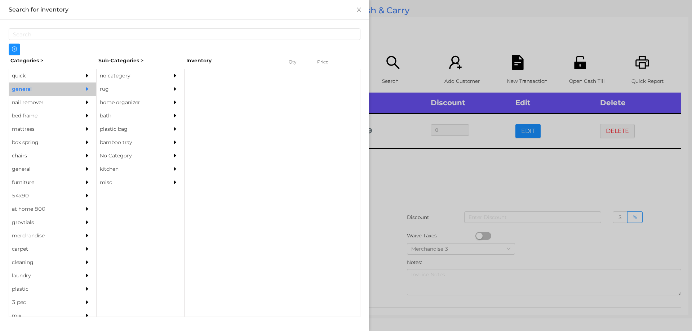
scroll to position [0, 0]
click at [123, 78] on div "no category" at bounding box center [130, 75] width 66 height 13
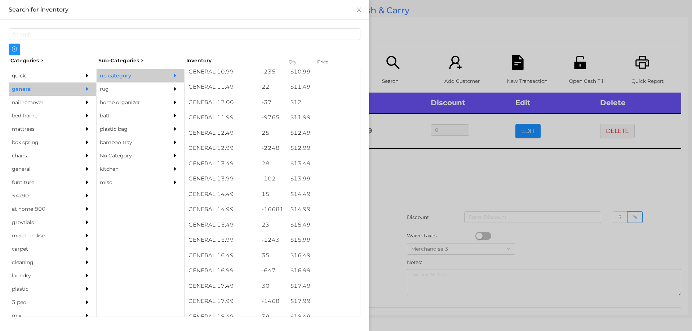
scroll to position [496, 0]
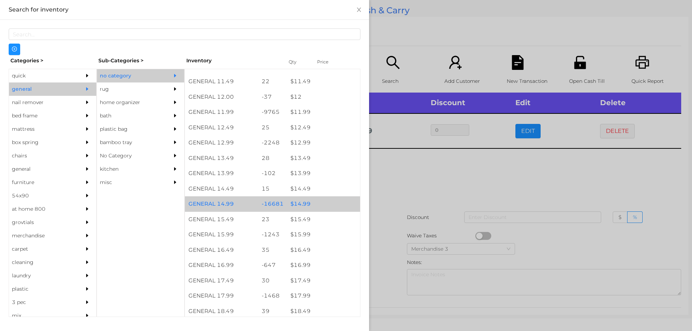
click at [265, 210] on div "-16681" at bounding box center [272, 203] width 29 height 15
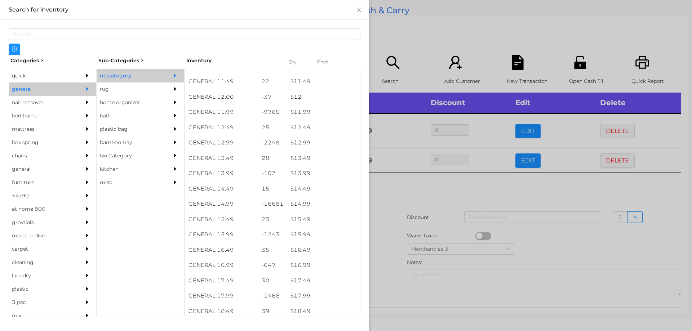
click at [434, 203] on div at bounding box center [346, 165] width 692 height 331
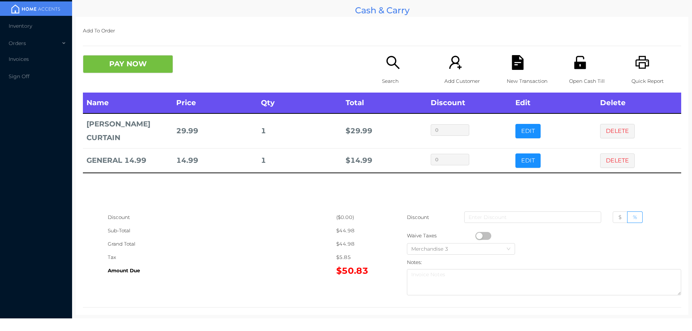
click at [387, 55] on icon "icon: search" at bounding box center [393, 62] width 15 height 15
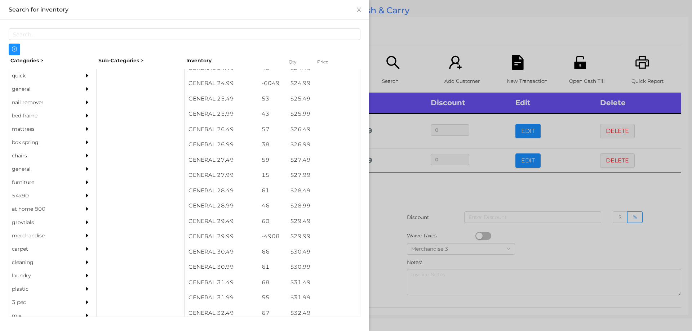
scroll to position [932, 0]
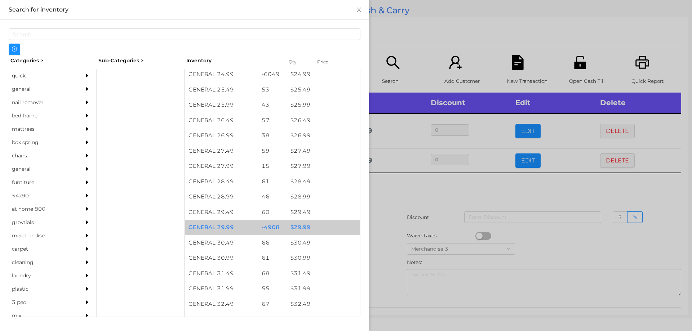
click at [321, 226] on div "$ 29.99" at bounding box center [323, 227] width 73 height 15
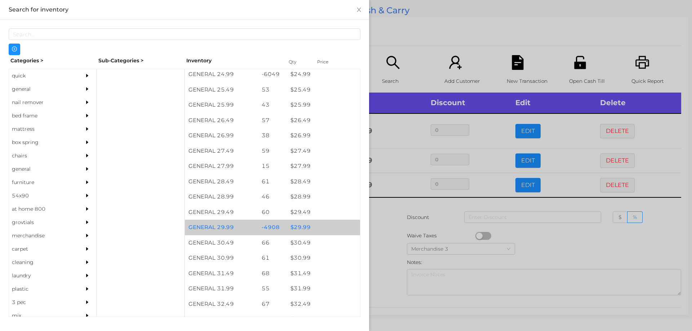
click at [322, 221] on div "$ 29.99" at bounding box center [323, 227] width 73 height 15
click at [330, 226] on div "$ 29.99" at bounding box center [323, 227] width 73 height 15
click at [339, 225] on div "$ 29.99" at bounding box center [323, 227] width 73 height 15
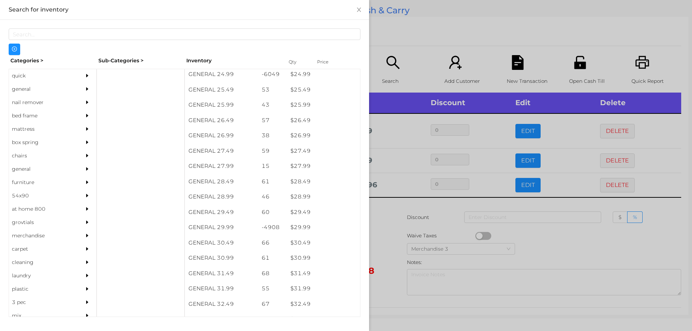
click at [418, 210] on div at bounding box center [346, 165] width 692 height 331
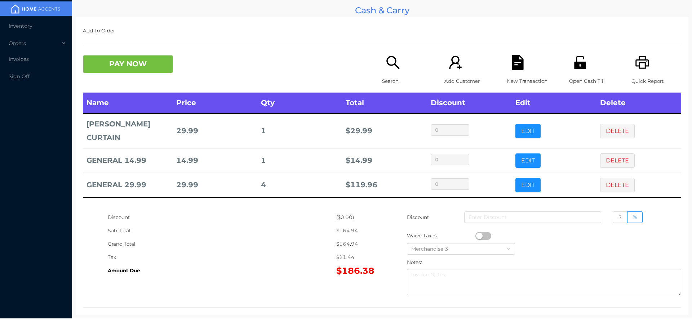
click at [393, 48] on div "Add To Order PAY NOW Search Add Customer New Transaction Open Cash Till Quick R…" at bounding box center [382, 166] width 613 height 298
click at [398, 76] on p "Search" at bounding box center [407, 81] width 50 height 13
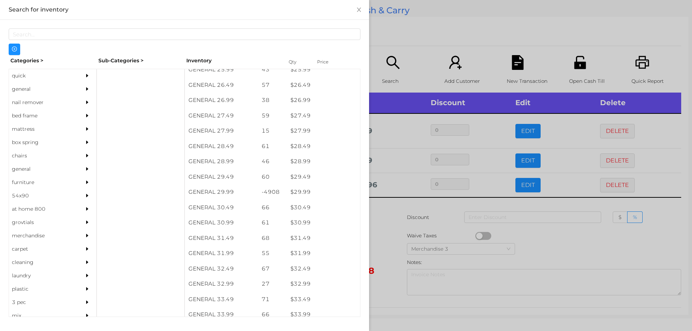
scroll to position [979, 0]
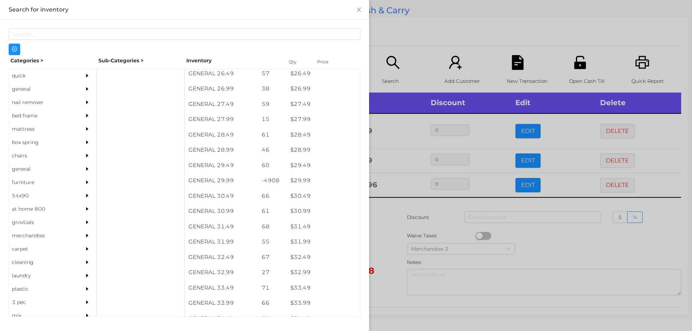
click at [305, 184] on div "$ 29.99" at bounding box center [323, 180] width 73 height 15
click at [409, 48] on div at bounding box center [346, 165] width 692 height 331
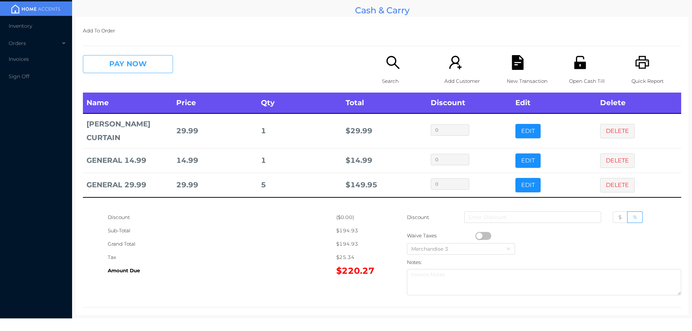
click at [127, 65] on button "PAY NOW" at bounding box center [128, 64] width 90 height 18
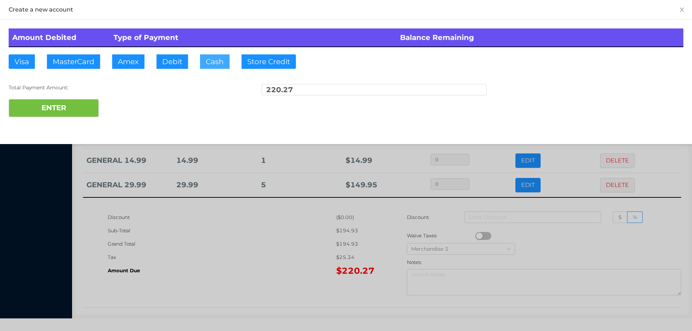
click at [212, 62] on button "Cash" at bounding box center [215, 61] width 30 height 14
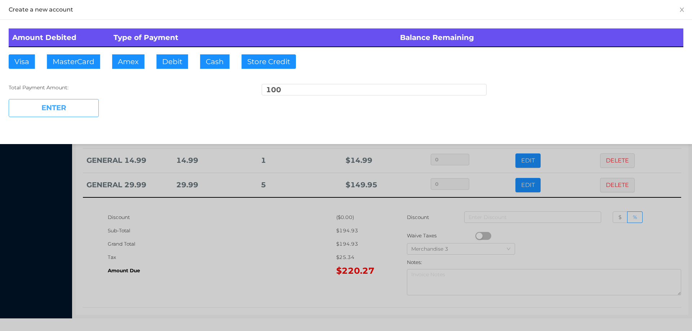
click at [65, 113] on button "ENTER" at bounding box center [54, 108] width 90 height 18
type input "120.27"
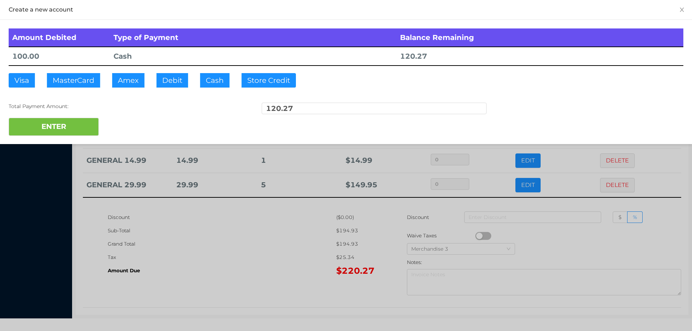
click at [252, 288] on div at bounding box center [346, 165] width 692 height 331
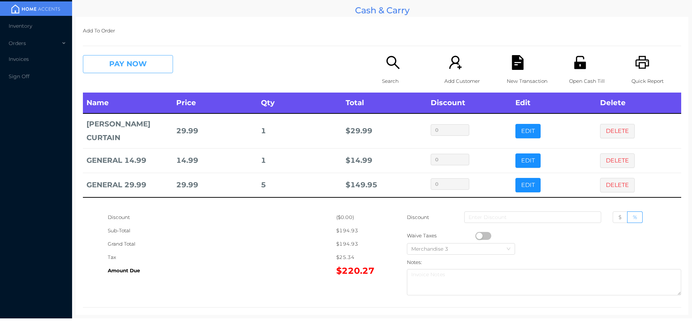
click at [134, 65] on button "PAY NOW" at bounding box center [128, 64] width 90 height 18
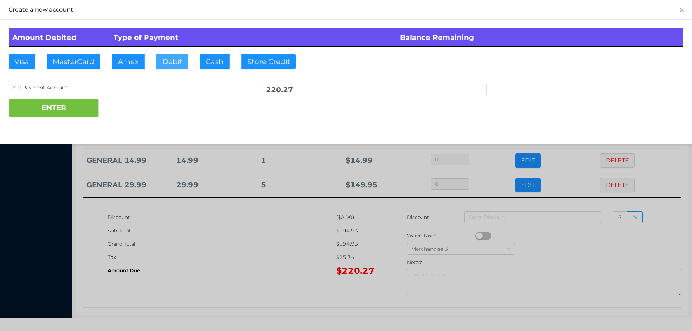
click at [167, 59] on button "Debit" at bounding box center [172, 61] width 32 height 14
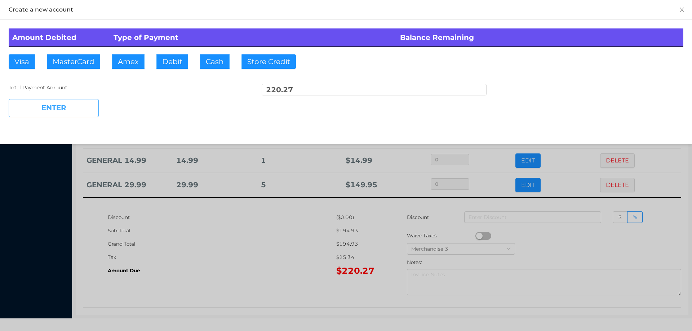
click at [74, 115] on button "ENTER" at bounding box center [54, 108] width 90 height 18
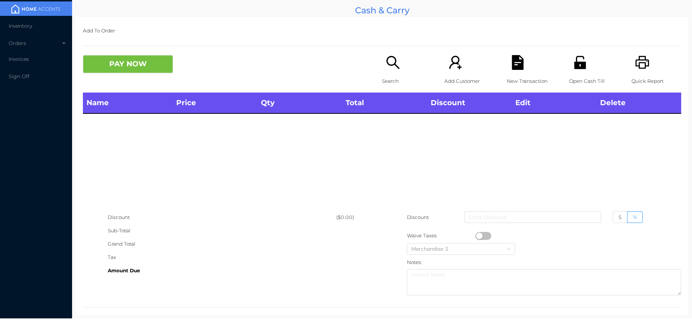
click at [573, 56] on icon "icon: unlock" at bounding box center [580, 62] width 15 height 15
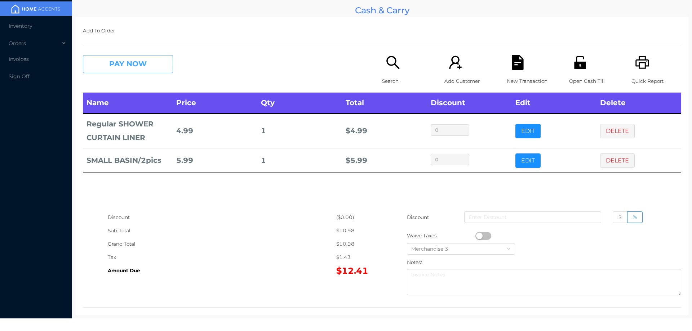
click at [158, 71] on button "PAY NOW" at bounding box center [128, 64] width 90 height 18
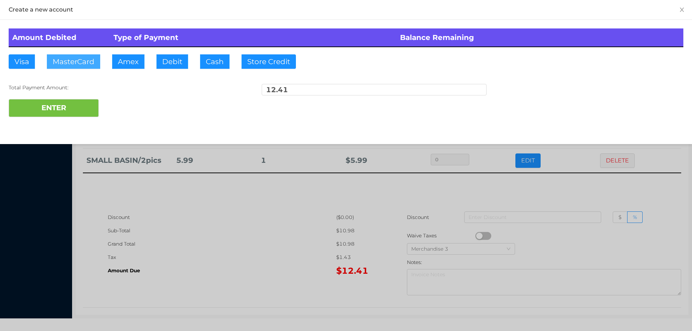
click at [72, 60] on button "MasterCard" at bounding box center [73, 61] width 53 height 14
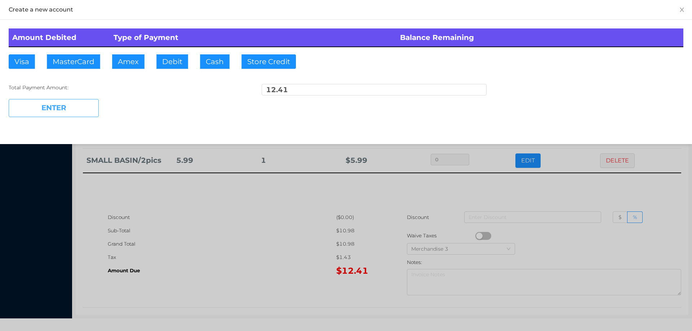
click at [46, 104] on button "ENTER" at bounding box center [54, 108] width 90 height 18
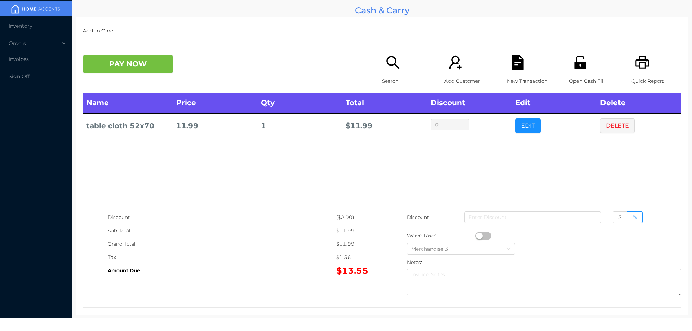
click at [139, 61] on button "PAY NOW" at bounding box center [128, 64] width 90 height 18
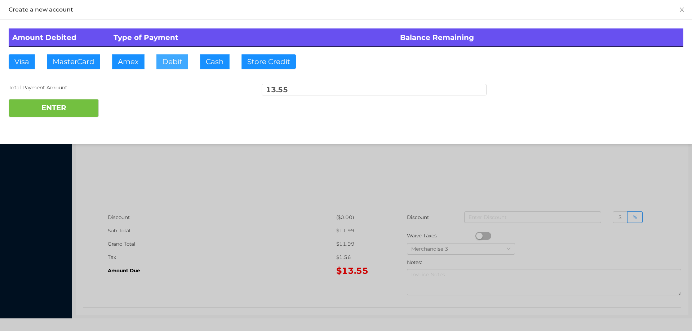
click at [168, 67] on button "Debit" at bounding box center [172, 61] width 32 height 14
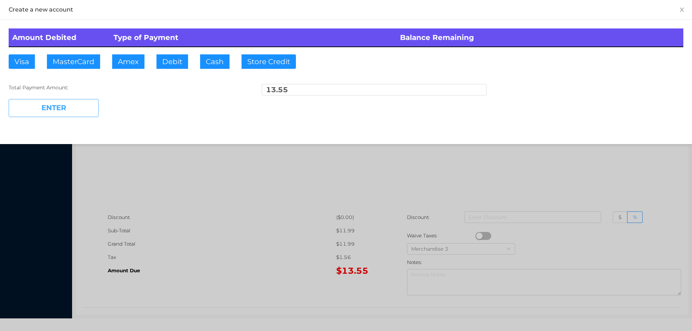
click at [77, 103] on button "ENTER" at bounding box center [54, 108] width 90 height 18
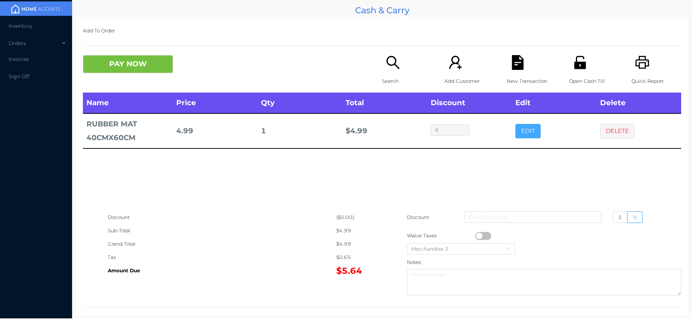
click at [522, 132] on button "EDIT" at bounding box center [527, 131] width 25 height 14
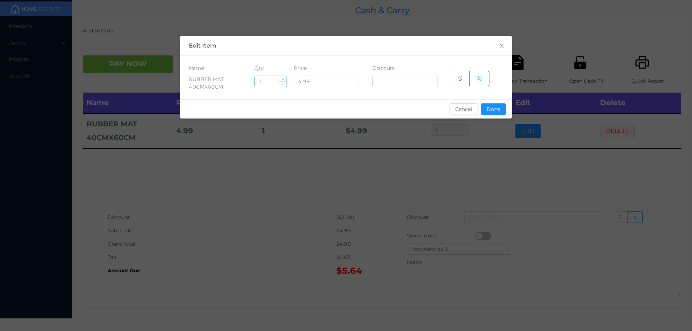
click at [268, 79] on input "1" at bounding box center [271, 81] width 32 height 11
type input "2"
click at [501, 112] on button "Done" at bounding box center [493, 109] width 25 height 12
type input "0%"
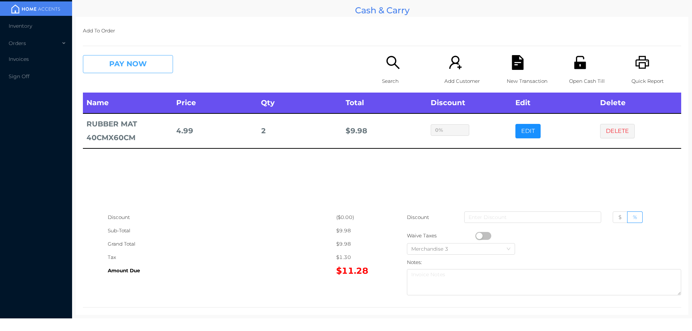
click at [115, 71] on button "PAY NOW" at bounding box center [128, 64] width 90 height 18
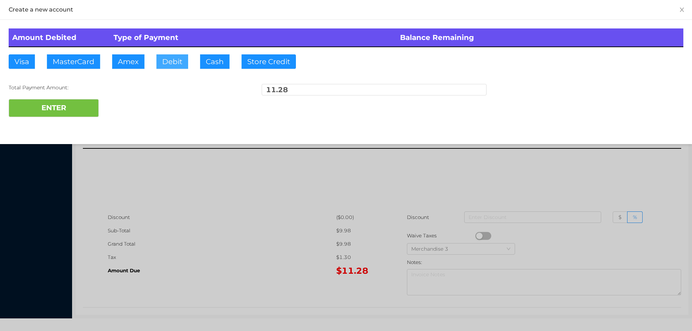
click at [170, 66] on button "Debit" at bounding box center [172, 61] width 32 height 14
type input "20"
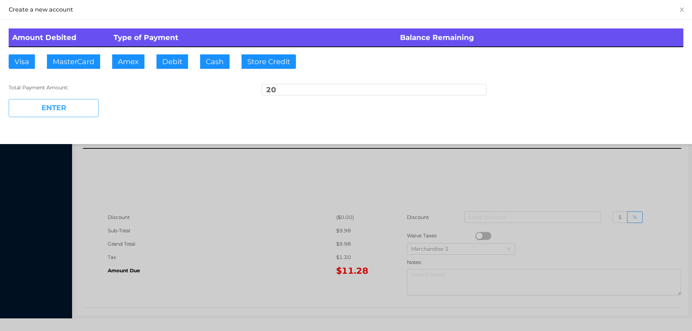
click at [61, 113] on button "ENTER" at bounding box center [54, 108] width 90 height 18
type input "0"
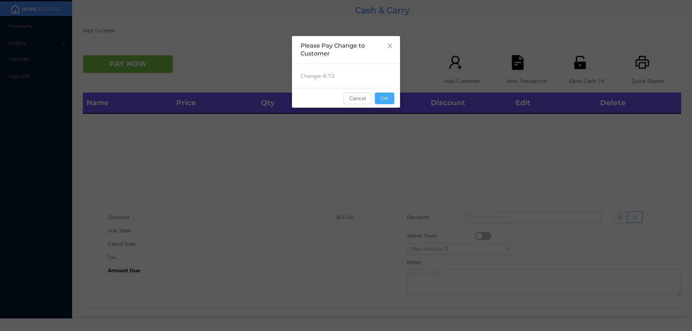
click at [393, 102] on button "OK" at bounding box center [384, 99] width 19 height 12
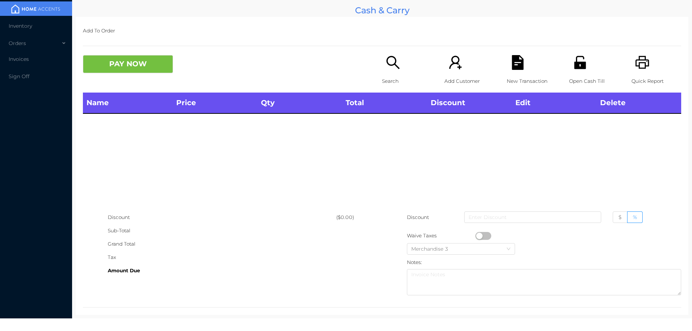
click at [542, 169] on div "Name Price Qty Total Discount Edit Delete" at bounding box center [382, 152] width 598 height 118
click at [575, 67] on icon "icon: unlock" at bounding box center [580, 62] width 12 height 13
click at [641, 59] on icon "icon: printer" at bounding box center [642, 62] width 14 height 13
click at [388, 77] on p "Search" at bounding box center [407, 81] width 50 height 13
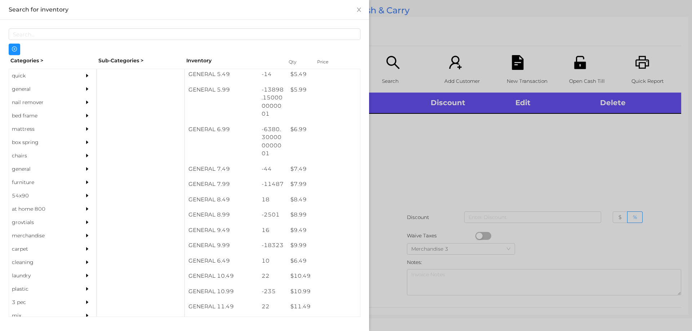
scroll to position [265, 0]
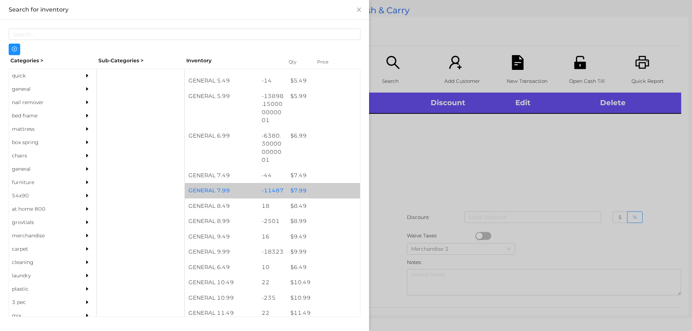
click at [292, 190] on div "$ 7.99" at bounding box center [323, 190] width 73 height 15
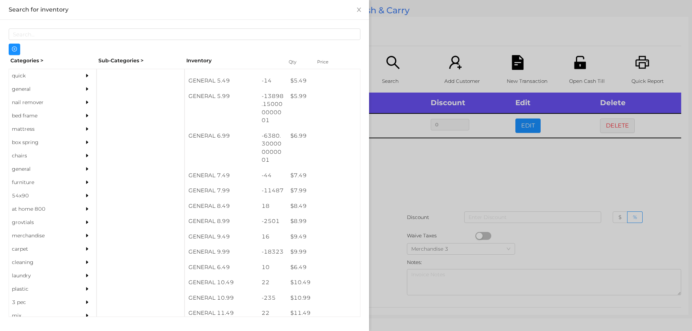
click at [453, 189] on div at bounding box center [346, 165] width 692 height 331
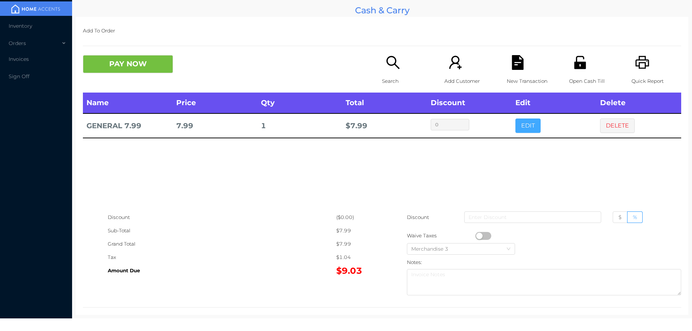
click at [522, 126] on button "EDIT" at bounding box center [527, 126] width 25 height 14
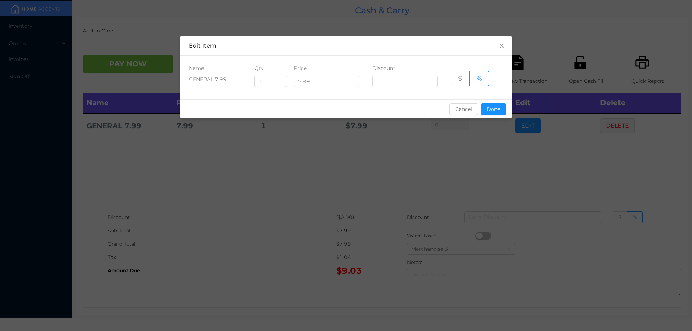
click at [527, 125] on div "sentinelStart Edit Item Name Qty Price Discount GENERAL 7.99 1 7.99 $ % Cancel …" at bounding box center [346, 165] width 692 height 331
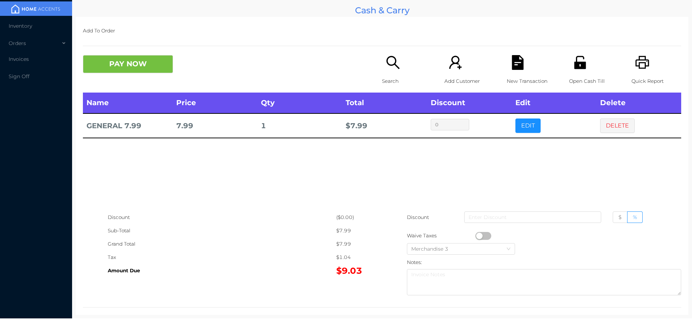
click at [500, 115] on td "0" at bounding box center [469, 126] width 85 height 25
click at [527, 128] on button "EDIT" at bounding box center [527, 126] width 25 height 14
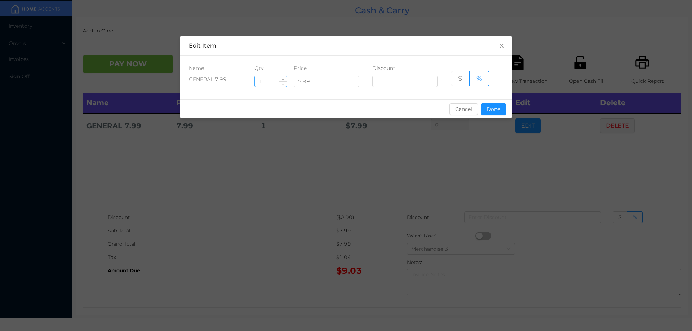
click at [274, 81] on input "1" at bounding box center [271, 81] width 32 height 11
type input "8"
click at [487, 109] on button "Done" at bounding box center [493, 109] width 25 height 12
type input "0%"
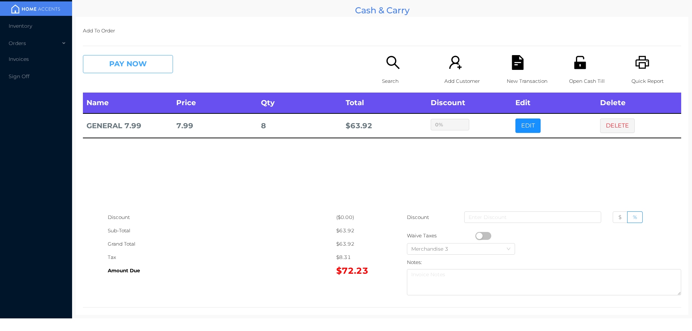
click at [105, 56] on button "PAY NOW" at bounding box center [128, 64] width 90 height 18
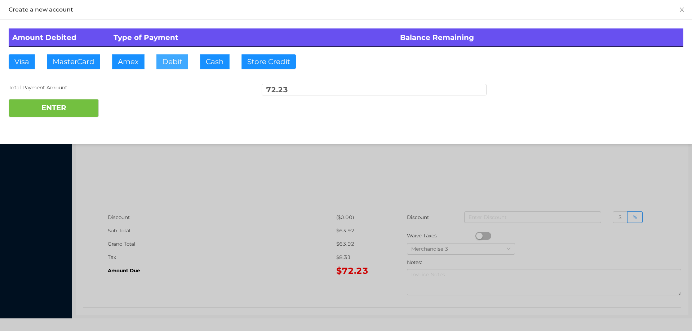
click at [167, 67] on button "Debit" at bounding box center [172, 61] width 32 height 14
type input "100"
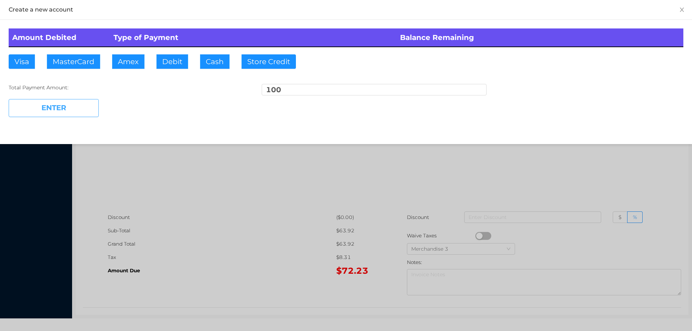
click at [57, 111] on button "ENTER" at bounding box center [54, 108] width 90 height 18
type input "0"
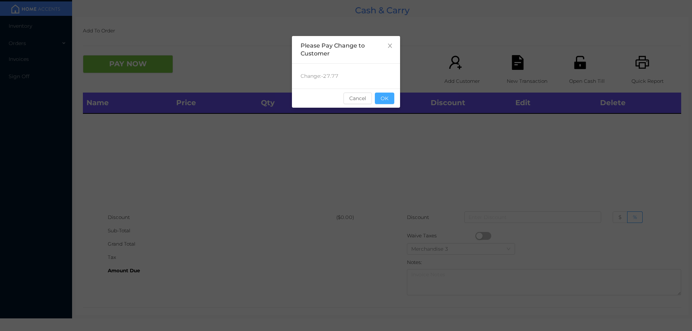
click at [381, 102] on button "OK" at bounding box center [384, 99] width 19 height 12
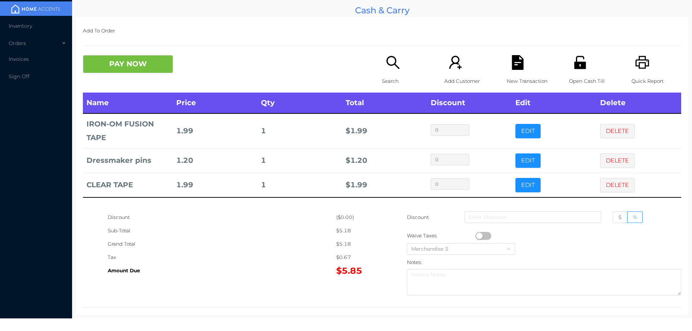
click at [386, 68] on icon "icon: search" at bounding box center [393, 62] width 15 height 15
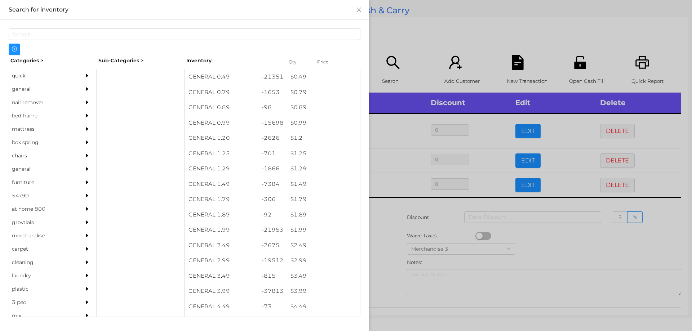
click at [313, 122] on div "$ 0.99" at bounding box center [323, 122] width 73 height 15
click at [412, 21] on div at bounding box center [346, 165] width 692 height 331
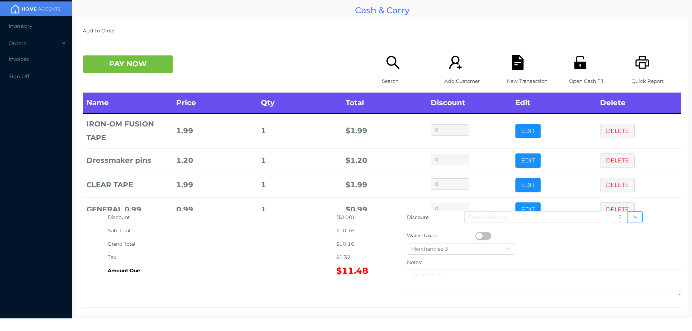
scroll to position [43, 0]
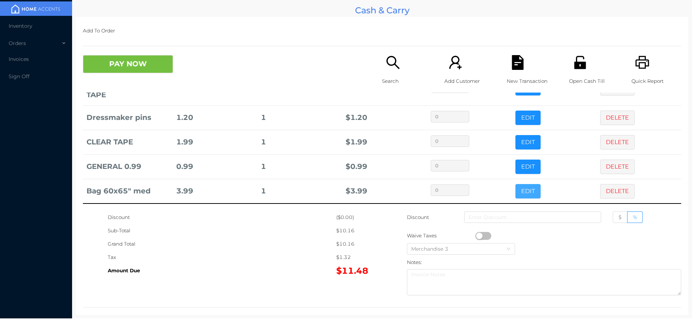
click at [516, 187] on button "EDIT" at bounding box center [527, 191] width 25 height 14
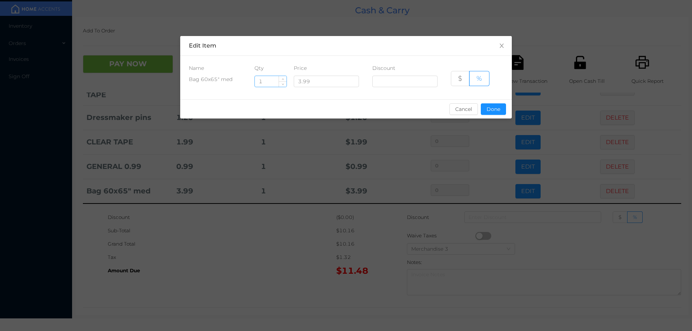
click at [265, 83] on input "1" at bounding box center [271, 81] width 32 height 11
type input "4"
click at [491, 112] on button "Done" at bounding box center [493, 109] width 25 height 12
type input "0%"
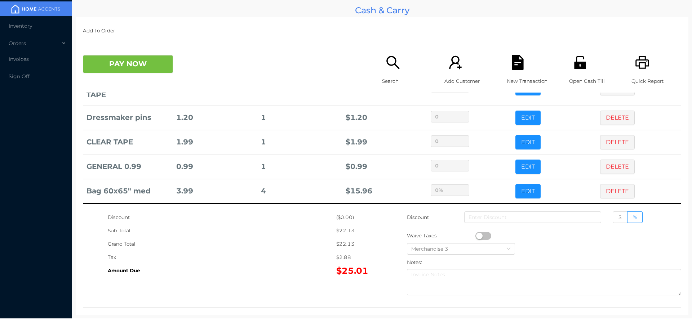
click at [387, 57] on icon "icon: search" at bounding box center [392, 62] width 13 height 13
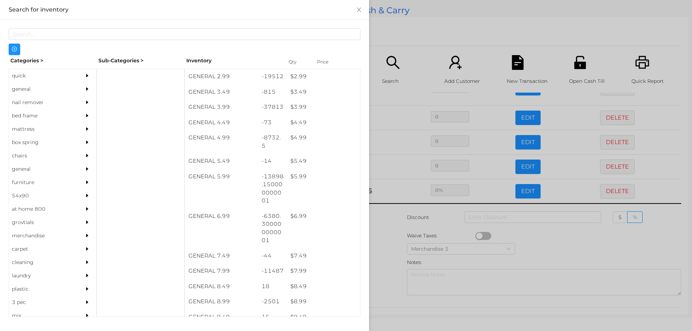
scroll to position [174, 0]
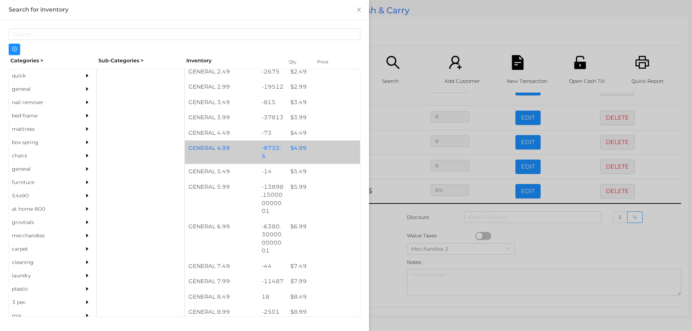
click at [307, 155] on div "$ 4.99" at bounding box center [323, 148] width 73 height 15
click at [306, 152] on div "$ 4.99" at bounding box center [323, 148] width 73 height 15
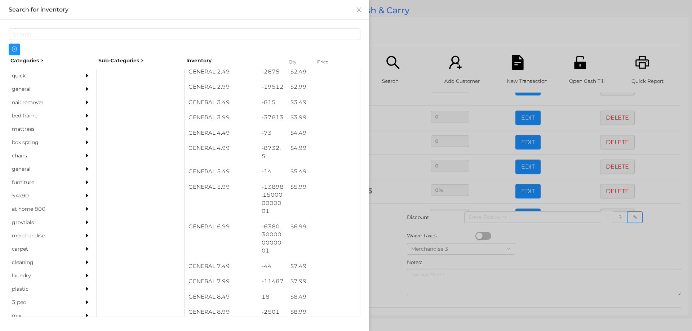
click at [405, 29] on div at bounding box center [346, 165] width 692 height 331
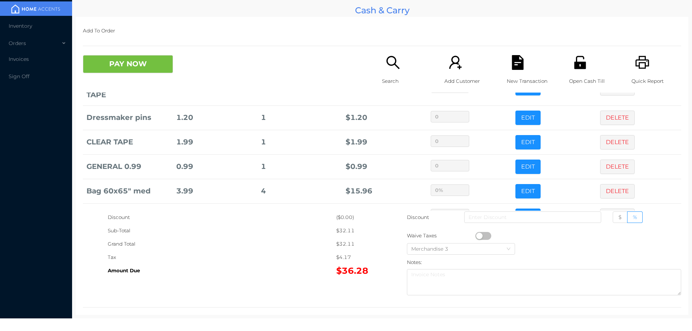
click at [512, 63] on icon "icon: file-text" at bounding box center [518, 62] width 12 height 15
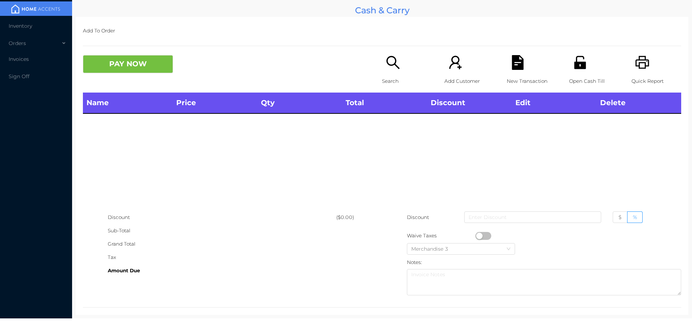
scroll to position [0, 0]
click at [636, 70] on div "Quick Report" at bounding box center [656, 73] width 50 height 37
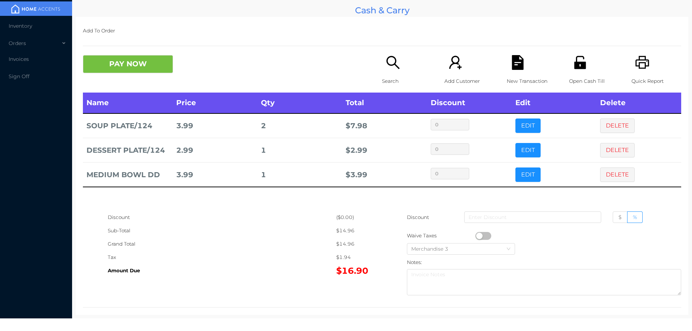
click at [389, 61] on icon "icon: search" at bounding box center [393, 62] width 15 height 15
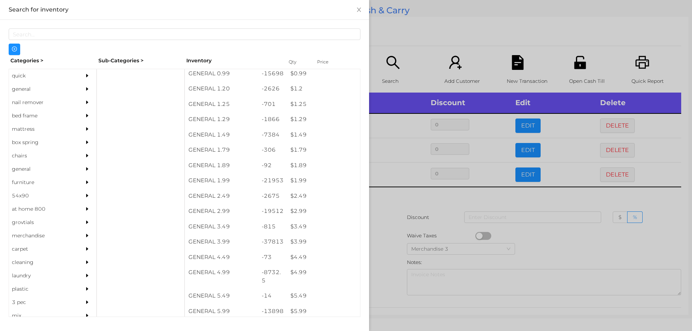
scroll to position [74, 0]
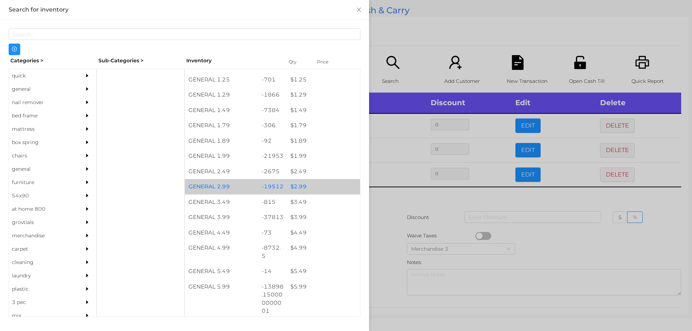
click at [293, 186] on div "$ 2.99" at bounding box center [323, 186] width 73 height 15
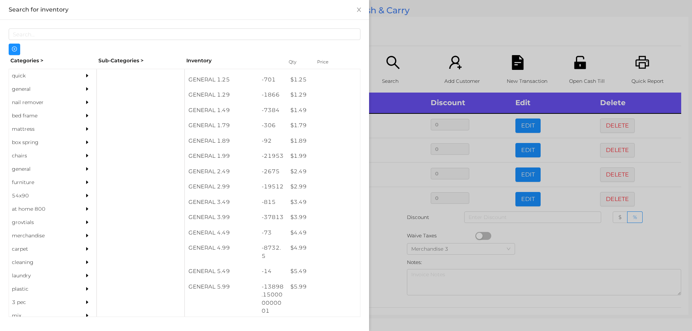
click at [425, 25] on div at bounding box center [346, 165] width 692 height 331
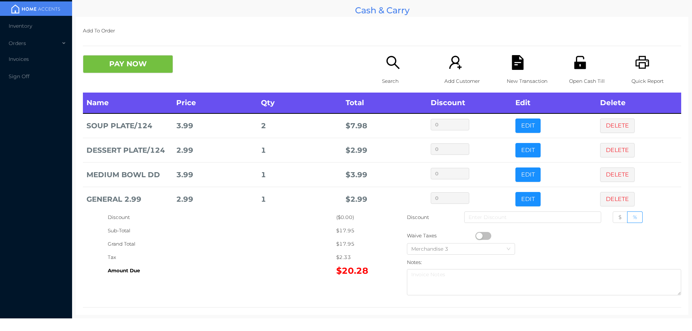
click at [569, 57] on div "Open Cash Till" at bounding box center [594, 73] width 50 height 37
click at [169, 68] on button "PAY NOW" at bounding box center [128, 64] width 90 height 18
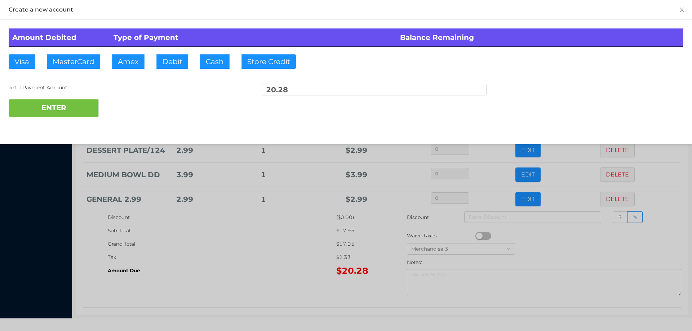
click at [315, 289] on div at bounding box center [346, 165] width 692 height 331
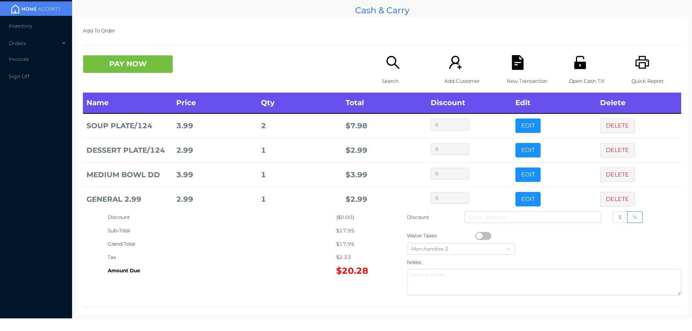
click at [513, 58] on icon "icon: file-text" at bounding box center [518, 62] width 12 height 15
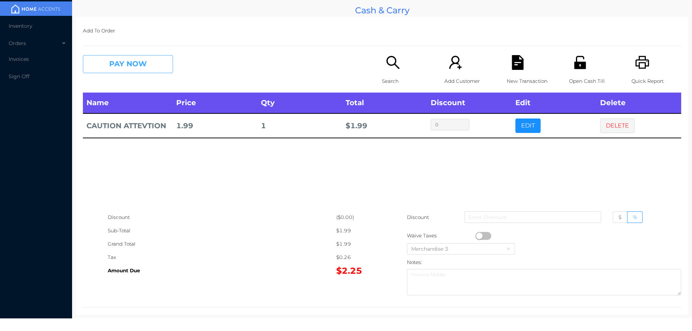
click at [122, 72] on button "PAY NOW" at bounding box center [128, 64] width 90 height 18
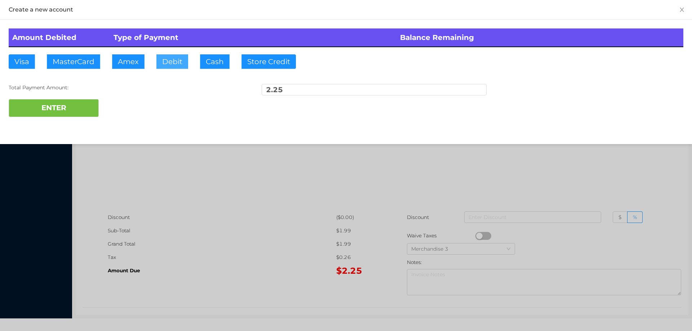
click at [181, 67] on button "Debit" at bounding box center [172, 61] width 32 height 14
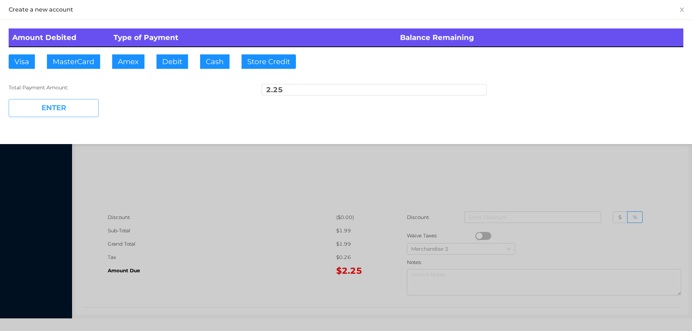
click at [70, 105] on button "ENTER" at bounding box center [54, 108] width 90 height 18
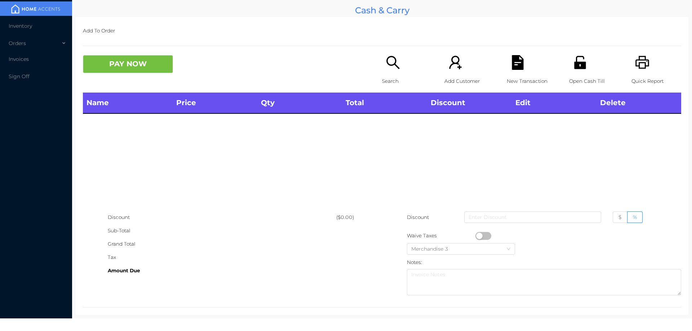
click at [388, 71] on div "Search" at bounding box center [407, 73] width 50 height 37
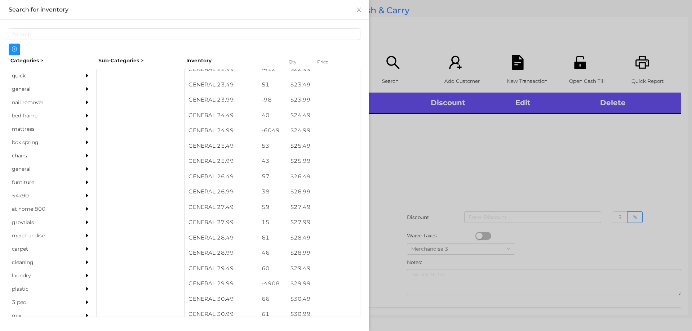
scroll to position [905, 0]
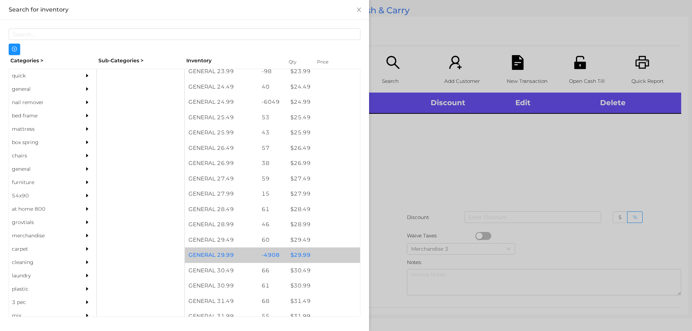
click at [300, 258] on div "$ 29.99" at bounding box center [323, 255] width 73 height 15
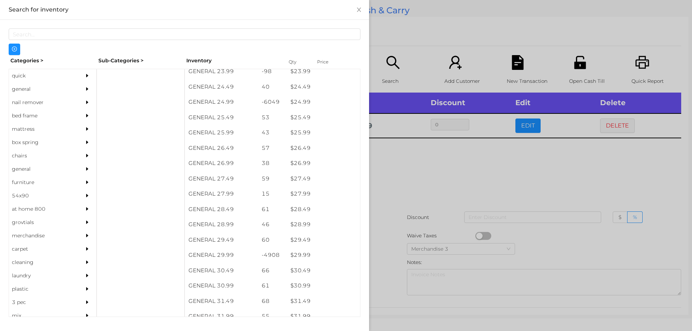
click at [425, 221] on div at bounding box center [346, 165] width 692 height 331
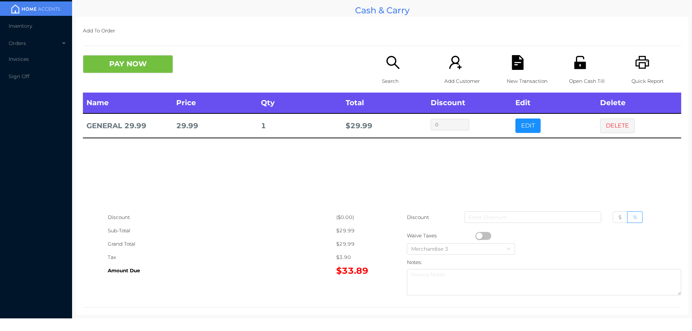
click at [512, 66] on icon "icon: file-text" at bounding box center [518, 62] width 12 height 15
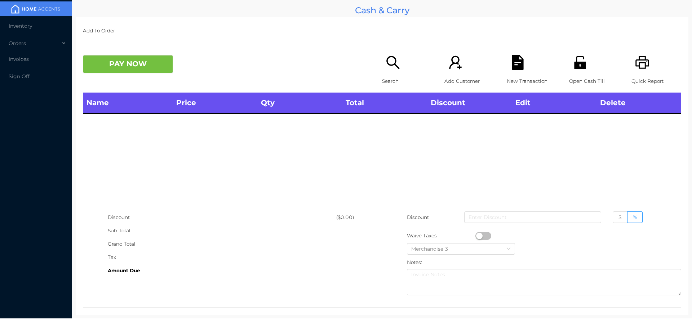
click at [573, 61] on icon "icon: unlock" at bounding box center [580, 62] width 15 height 15
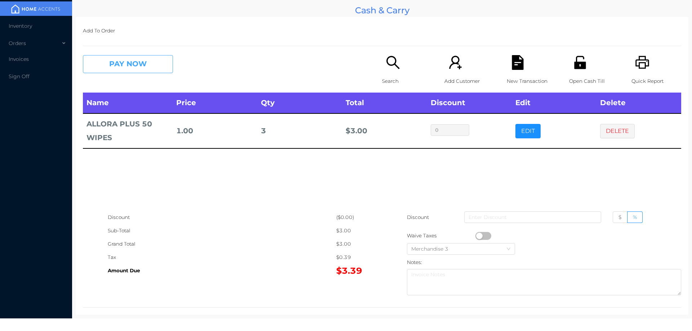
click at [142, 69] on button "PAY NOW" at bounding box center [128, 64] width 90 height 18
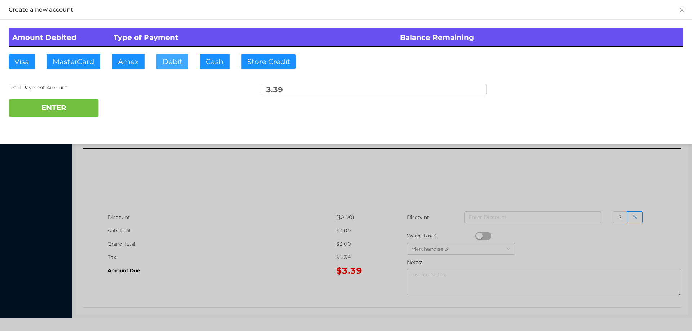
click at [170, 68] on button "Debit" at bounding box center [172, 61] width 32 height 14
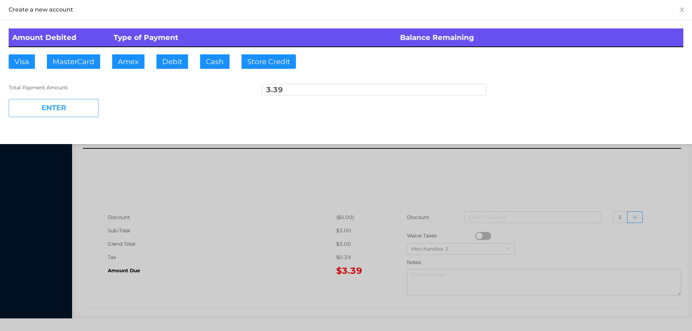
click at [68, 103] on button "ENTER" at bounding box center [54, 108] width 90 height 18
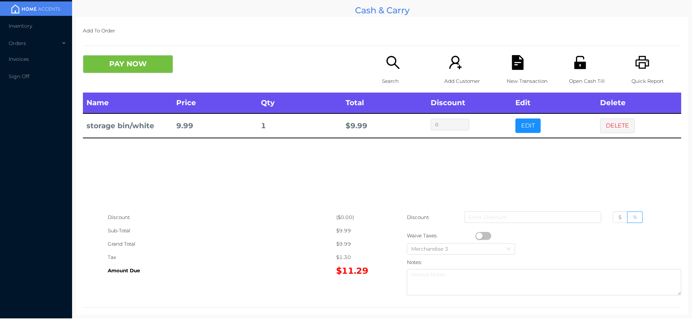
click at [570, 73] on div "Open Cash Till" at bounding box center [594, 73] width 50 height 37
click at [607, 142] on div "Name Price Qty Total Discount Edit Delete storage bin/white 9.99 1 $ 9.99 0 EDI…" at bounding box center [382, 152] width 598 height 118
click at [600, 131] on button "DELETE" at bounding box center [617, 126] width 35 height 14
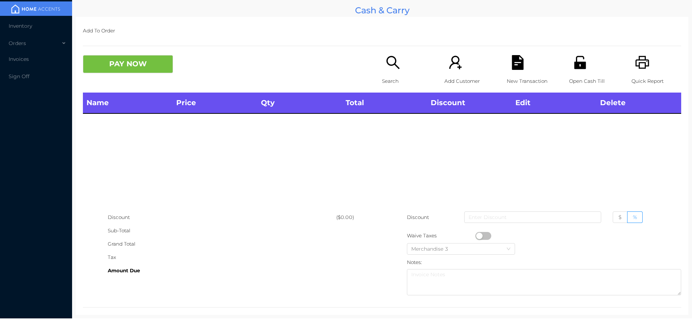
click at [389, 65] on icon "icon: search" at bounding box center [393, 62] width 15 height 15
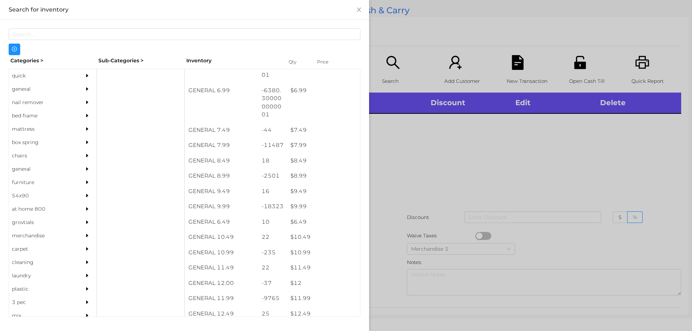
scroll to position [312, 0]
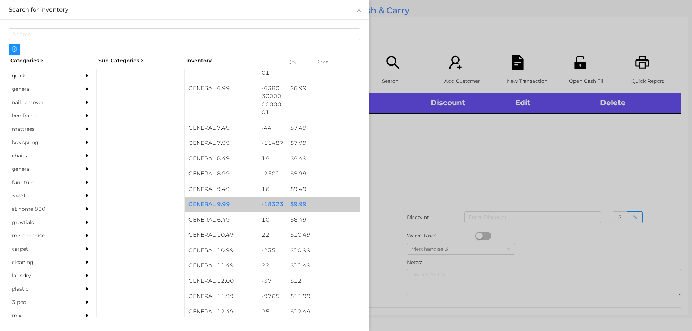
click at [296, 205] on div "$ 9.99" at bounding box center [323, 204] width 73 height 15
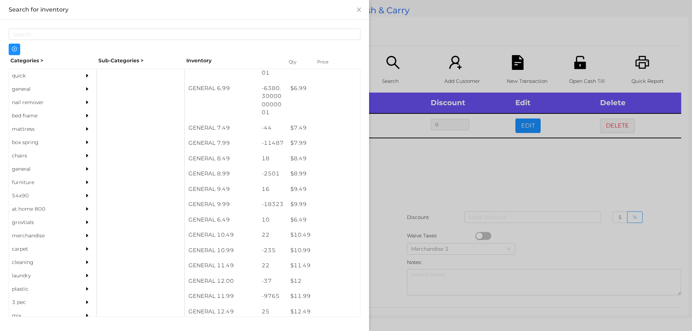
click at [406, 194] on div at bounding box center [346, 165] width 692 height 331
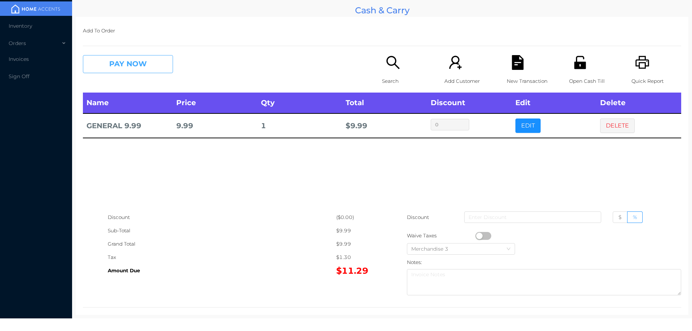
click at [119, 71] on button "PAY NOW" at bounding box center [128, 64] width 90 height 18
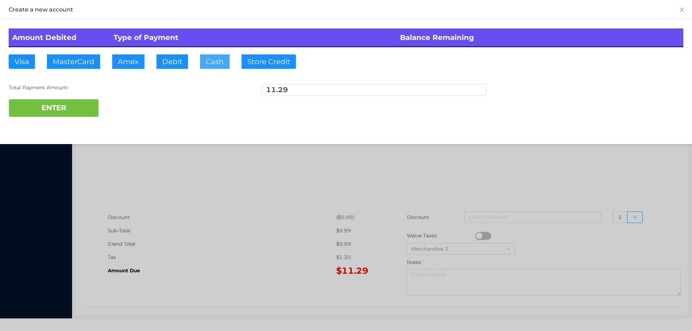
click at [214, 68] on button "Cash" at bounding box center [215, 61] width 30 height 14
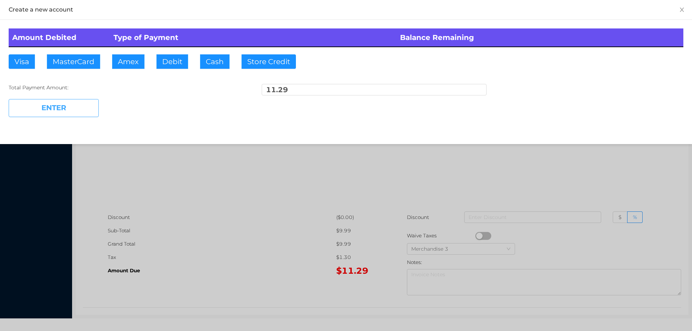
click at [63, 110] on button "ENTER" at bounding box center [54, 108] width 90 height 18
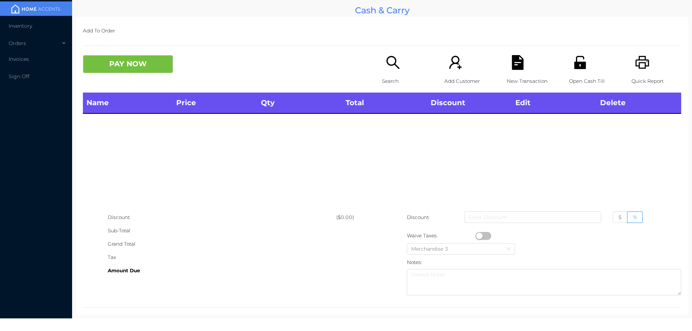
click at [399, 61] on div "Search" at bounding box center [407, 73] width 50 height 37
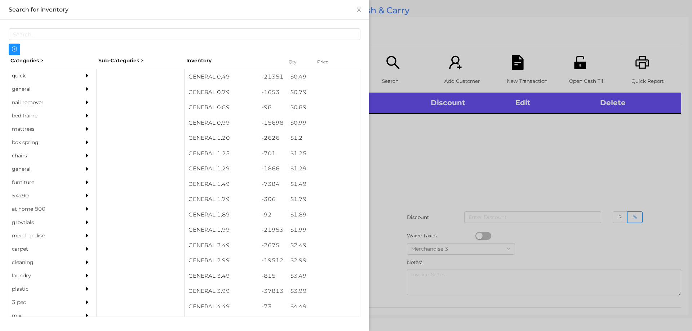
click at [439, 167] on div at bounding box center [346, 165] width 692 height 331
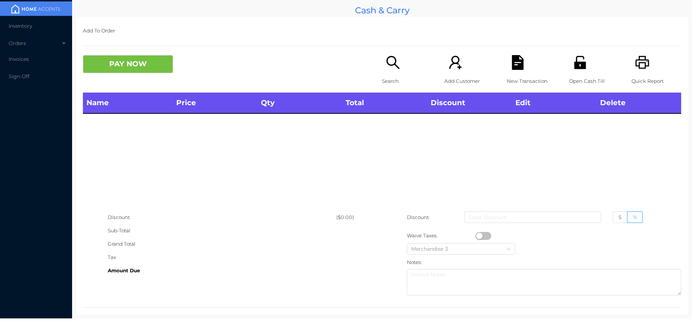
click at [573, 70] on icon "icon: unlock" at bounding box center [580, 62] width 15 height 15
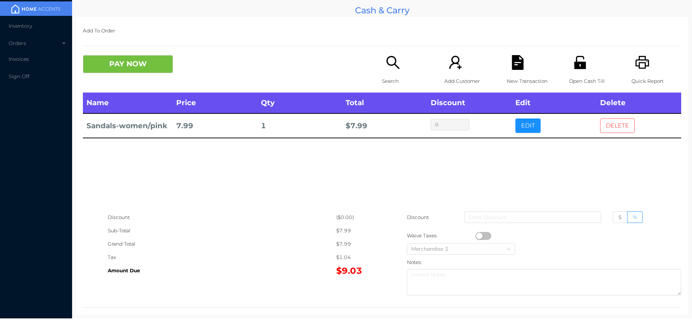
click at [603, 125] on button "DELETE" at bounding box center [617, 126] width 35 height 14
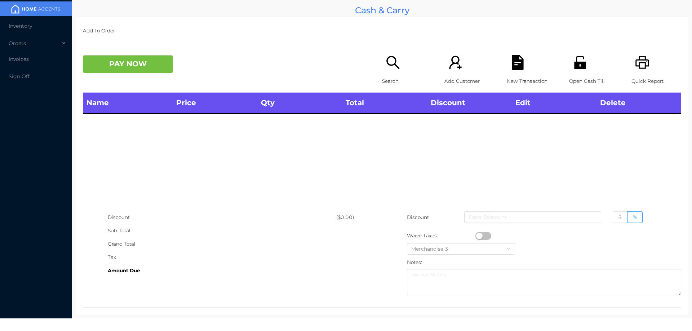
click at [383, 74] on div "Search" at bounding box center [407, 73] width 50 height 37
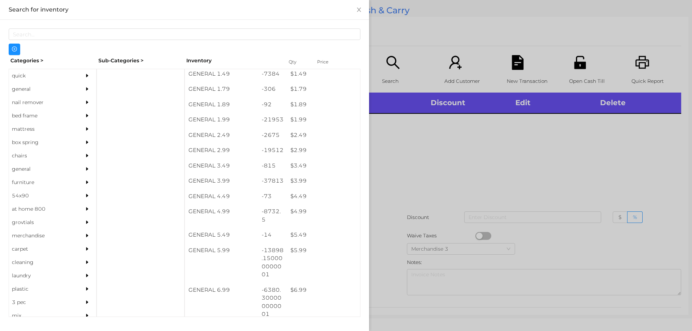
scroll to position [115, 0]
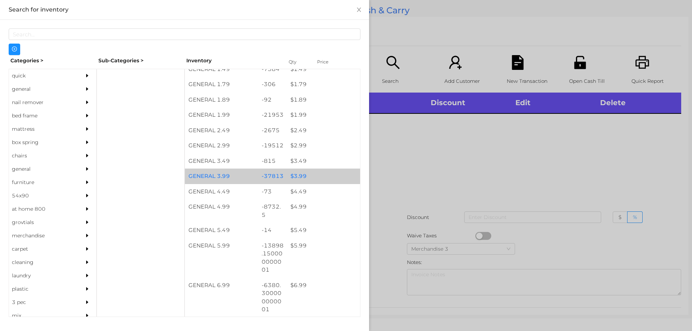
click at [297, 177] on div "$ 3.99" at bounding box center [323, 176] width 73 height 15
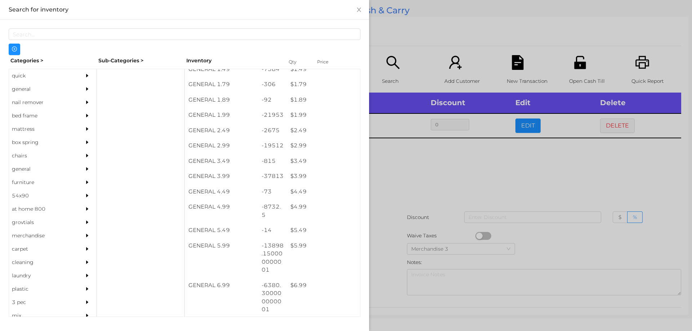
click at [393, 181] on div at bounding box center [346, 165] width 692 height 331
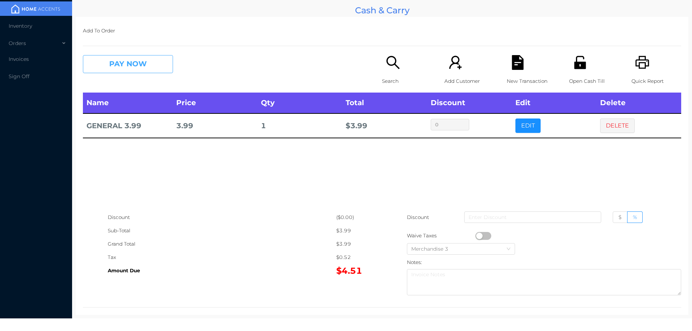
click at [116, 62] on button "PAY NOW" at bounding box center [128, 64] width 90 height 18
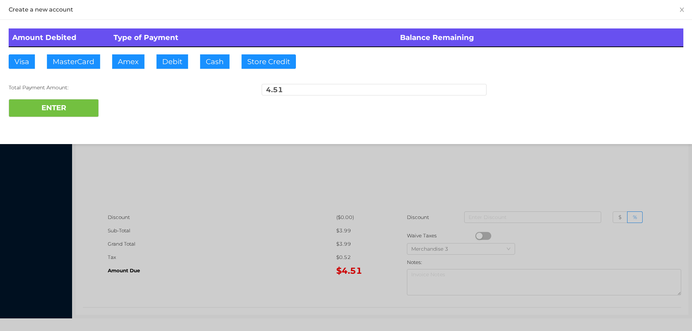
click at [219, 199] on div at bounding box center [346, 165] width 692 height 331
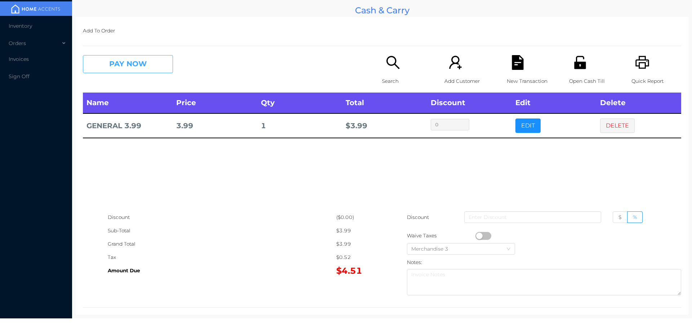
click at [155, 58] on button "PAY NOW" at bounding box center [128, 64] width 90 height 18
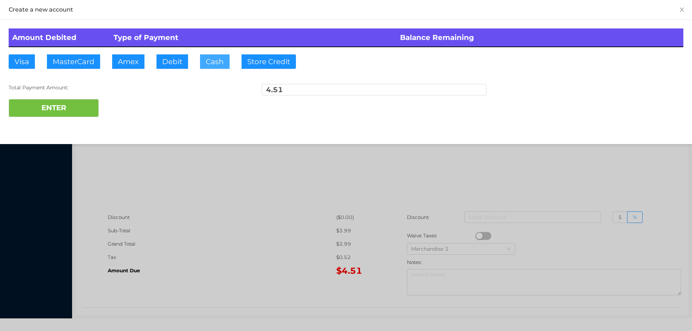
click at [212, 59] on button "Cash" at bounding box center [215, 61] width 30 height 14
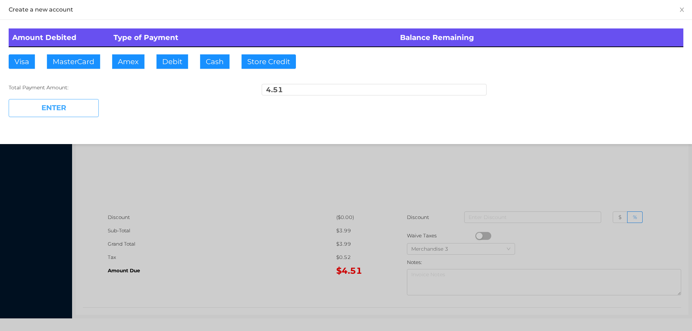
click at [67, 111] on button "ENTER" at bounding box center [54, 108] width 90 height 18
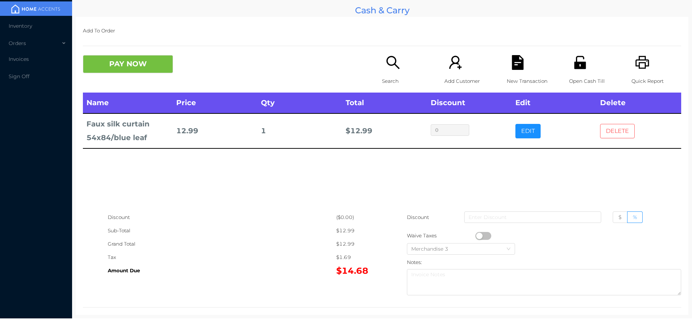
click at [617, 128] on button "DELETE" at bounding box center [617, 131] width 35 height 14
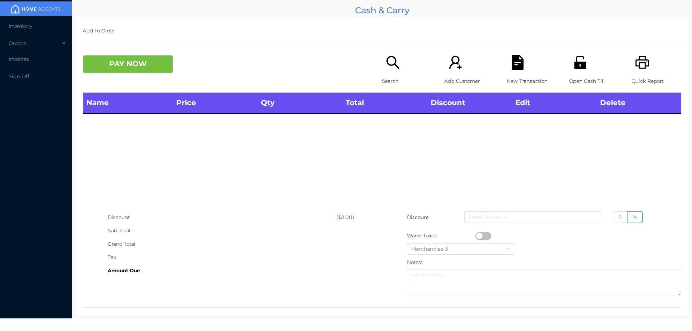
click at [386, 69] on icon "icon: search" at bounding box center [393, 62] width 15 height 15
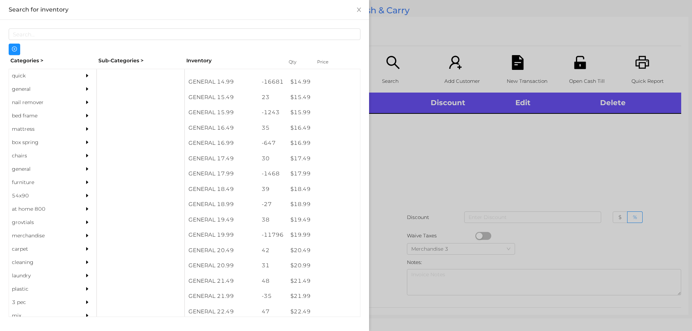
scroll to position [609, 0]
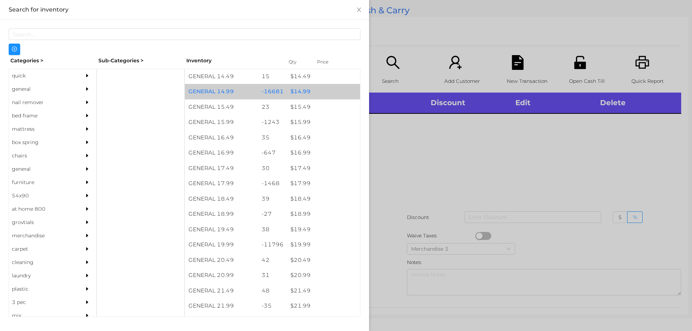
click at [297, 88] on div "$ 14.99" at bounding box center [323, 91] width 73 height 15
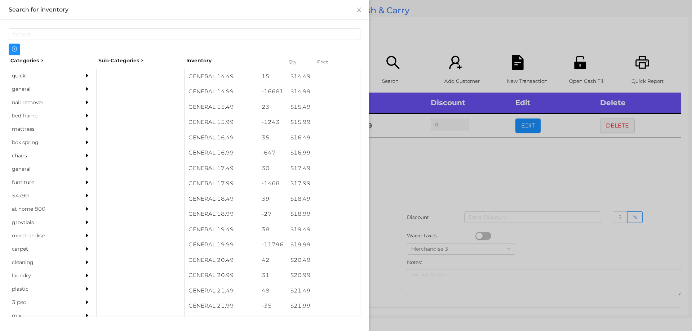
click at [415, 164] on div at bounding box center [346, 165] width 692 height 331
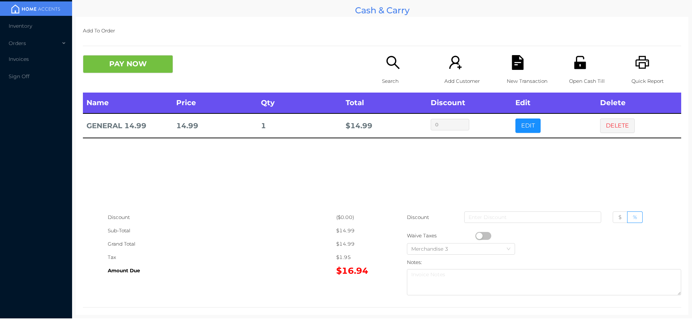
click at [382, 65] on div "Search" at bounding box center [407, 73] width 50 height 37
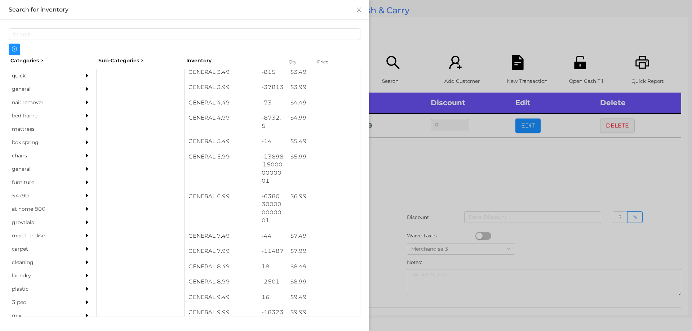
scroll to position [204, 0]
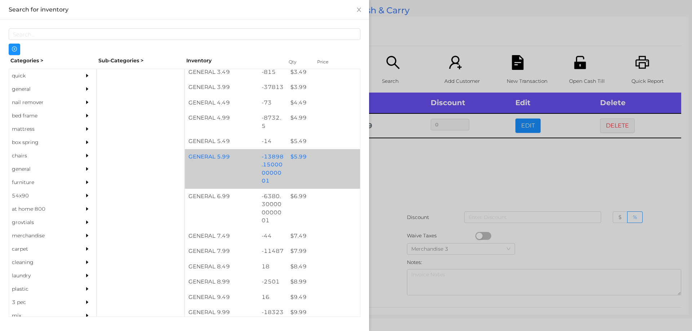
click at [292, 172] on div "GENERAL 5.99 -13898.150000000001 $ 5.99" at bounding box center [272, 169] width 175 height 40
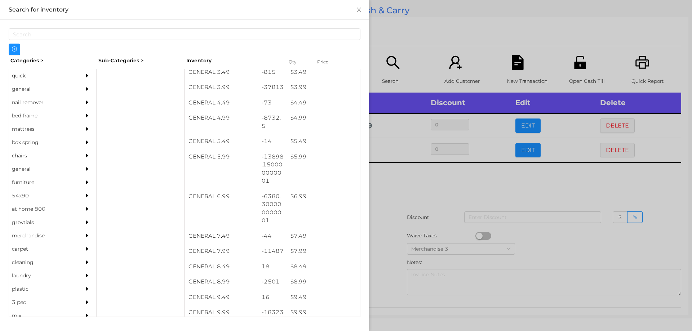
click at [427, 204] on div at bounding box center [346, 165] width 692 height 331
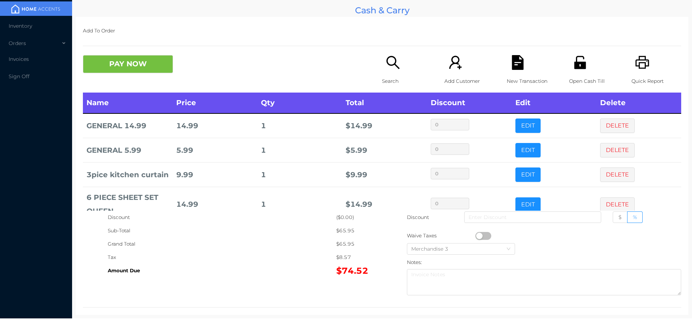
click at [574, 68] on icon "icon: unlock" at bounding box center [580, 62] width 12 height 13
click at [119, 73] on button "PAY NOW" at bounding box center [128, 64] width 90 height 18
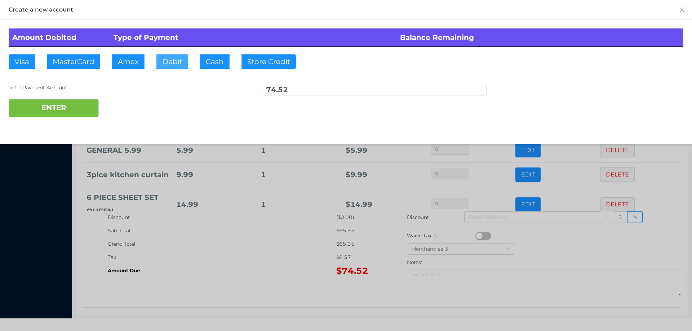
click at [172, 62] on button "Debit" at bounding box center [172, 61] width 32 height 14
type input "100"
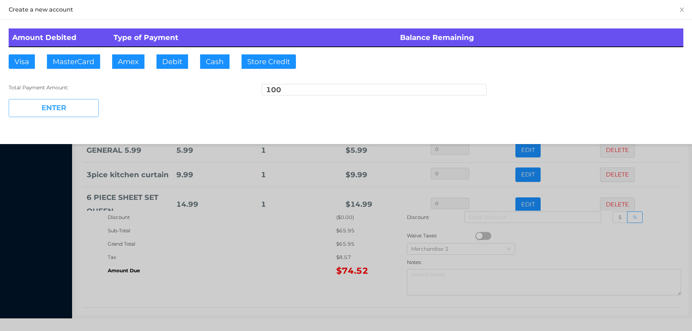
click at [54, 105] on button "ENTER" at bounding box center [54, 108] width 90 height 18
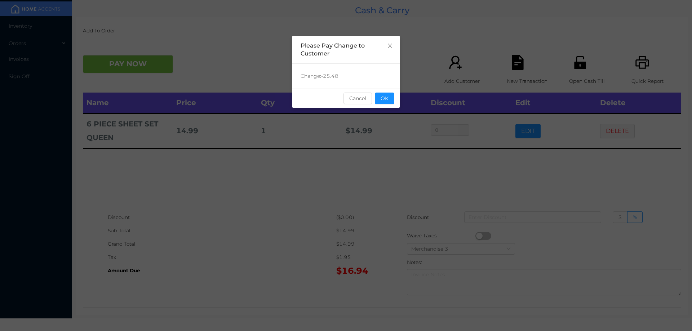
click at [433, 214] on div "sentinelStart Please Pay Change to Customer Change: -25.48 Cancel OK sentinelEnd" at bounding box center [346, 165] width 692 height 331
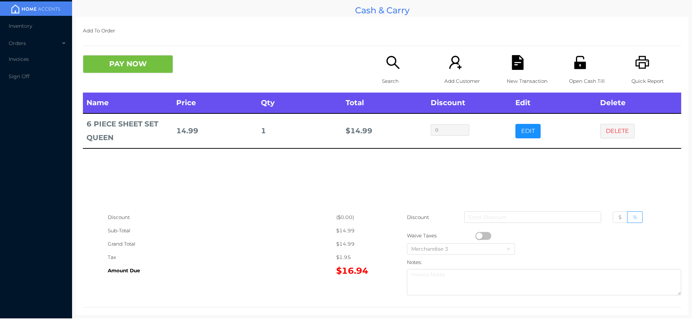
click at [575, 63] on icon "icon: unlock" at bounding box center [580, 62] width 12 height 13
click at [152, 71] on button "PAY NOW" at bounding box center [128, 64] width 90 height 18
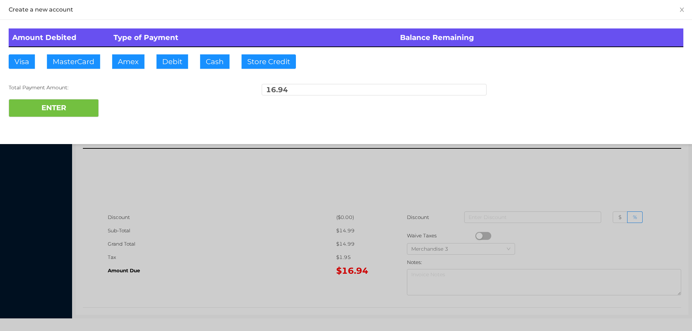
click at [254, 285] on div at bounding box center [346, 165] width 692 height 331
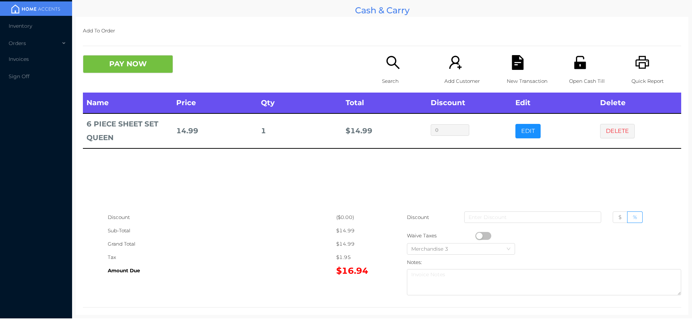
click at [517, 68] on icon "icon: file-text" at bounding box center [518, 62] width 12 height 15
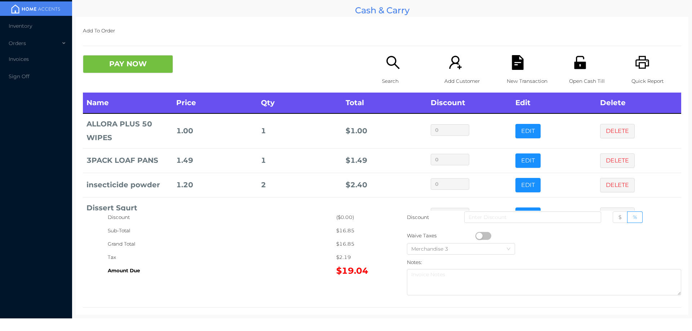
click at [389, 69] on icon "icon: search" at bounding box center [393, 62] width 15 height 15
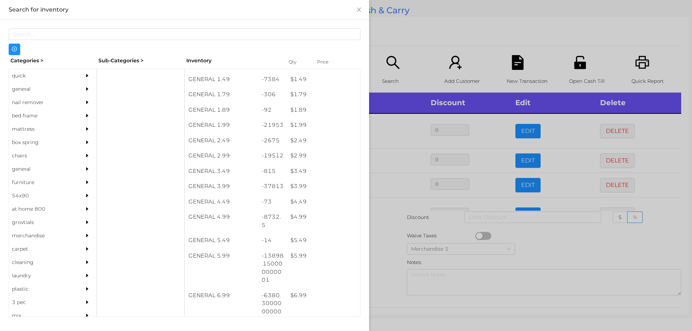
scroll to position [119, 0]
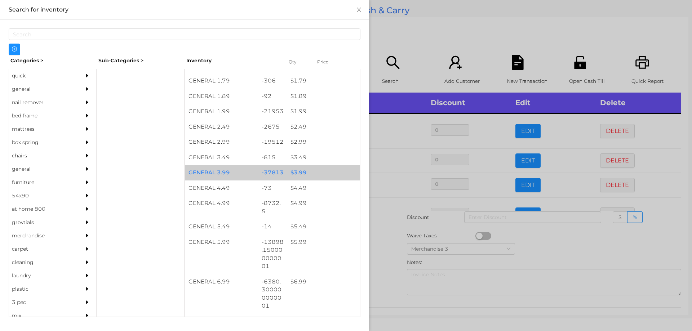
click at [309, 178] on div "$ 3.99" at bounding box center [323, 172] width 73 height 15
click at [314, 179] on div "$ 3.99" at bounding box center [323, 172] width 73 height 15
click at [312, 174] on div "$ 3.99" at bounding box center [323, 172] width 73 height 15
click at [414, 36] on div at bounding box center [346, 165] width 692 height 331
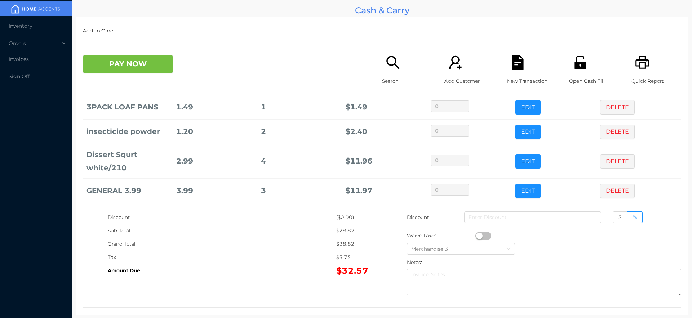
scroll to position [0, 0]
click at [645, 65] on div "Quick Report" at bounding box center [656, 73] width 50 height 37
click at [515, 61] on icon "icon: file-text" at bounding box center [518, 62] width 12 height 15
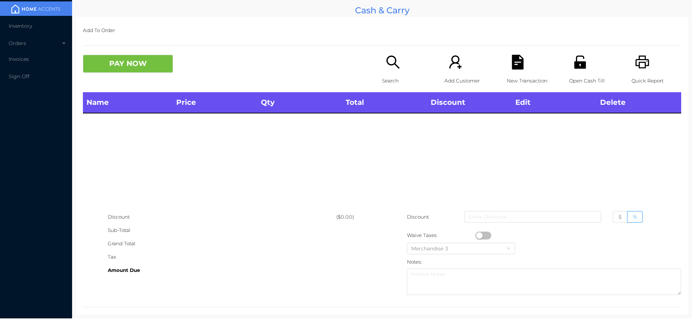
scroll to position [0, 0]
click at [258, 172] on div "Name Price Qty Total Discount Edit Delete" at bounding box center [382, 151] width 598 height 118
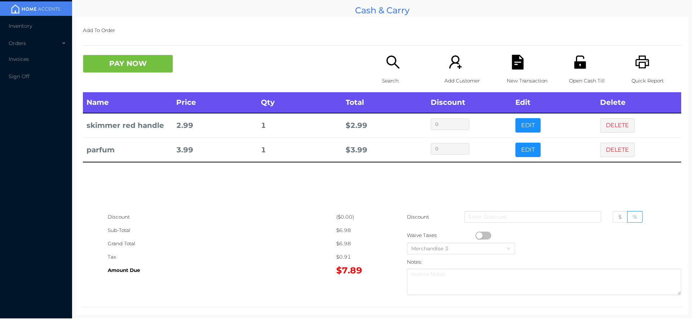
click at [526, 66] on div "New Transaction" at bounding box center [532, 73] width 50 height 37
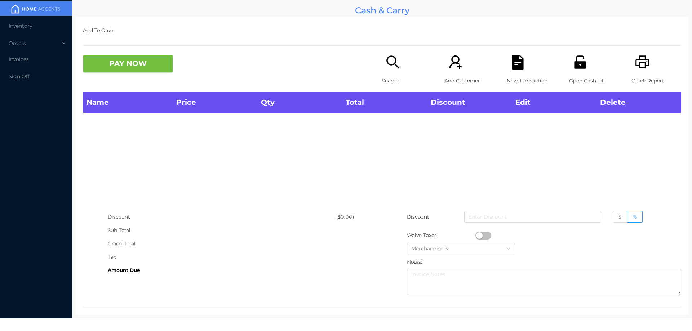
click at [575, 59] on icon "icon: unlock" at bounding box center [580, 62] width 15 height 15
click at [392, 76] on p "Search" at bounding box center [407, 80] width 50 height 13
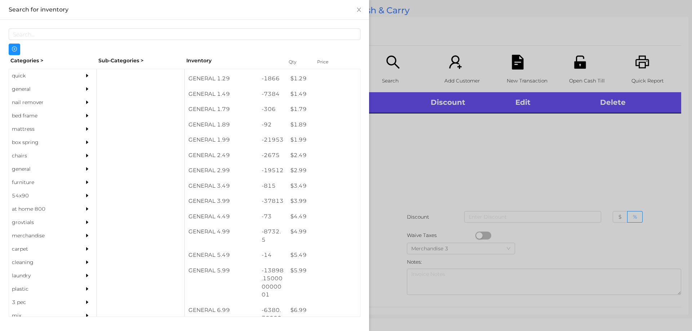
scroll to position [89, 0]
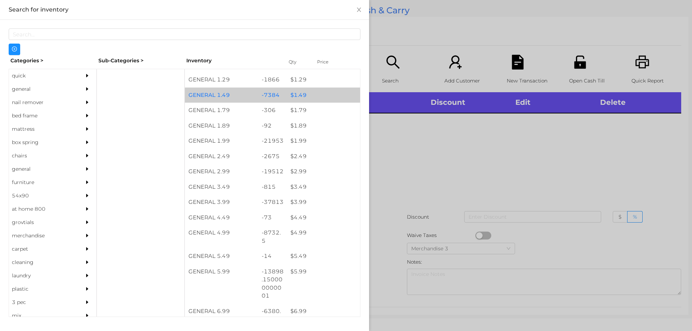
click at [276, 98] on div "-7384" at bounding box center [272, 95] width 29 height 15
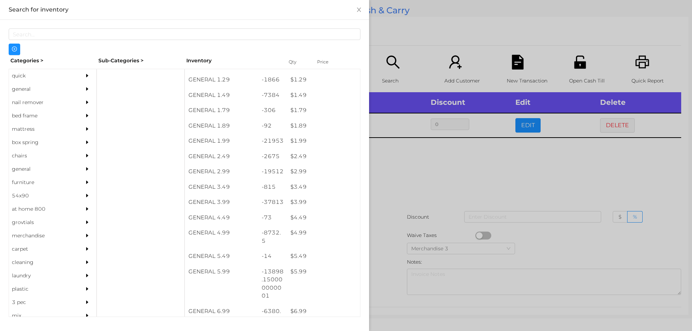
click at [402, 175] on div at bounding box center [346, 165] width 692 height 331
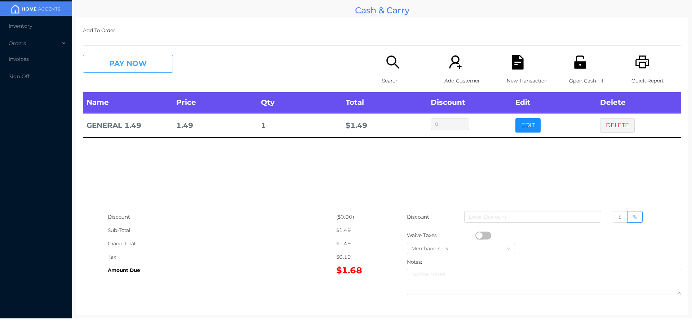
click at [105, 59] on button "PAY NOW" at bounding box center [128, 64] width 90 height 18
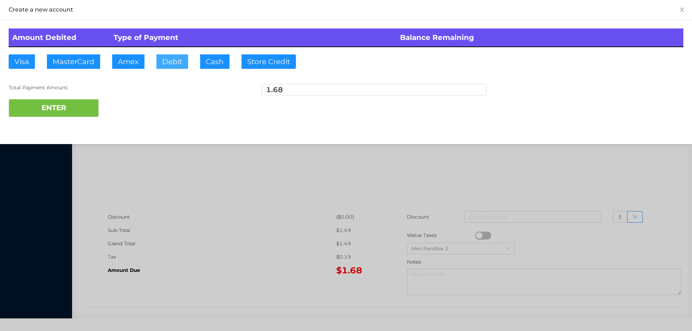
click at [170, 66] on button "Debit" at bounding box center [172, 61] width 32 height 14
type input "2"
click at [63, 124] on div "Amount Debited Type of Payment Balance Remaining Visa MasterCard Amex Debit Cas…" at bounding box center [346, 73] width 692 height 106
click at [55, 115] on button "ENTER" at bounding box center [54, 108] width 90 height 18
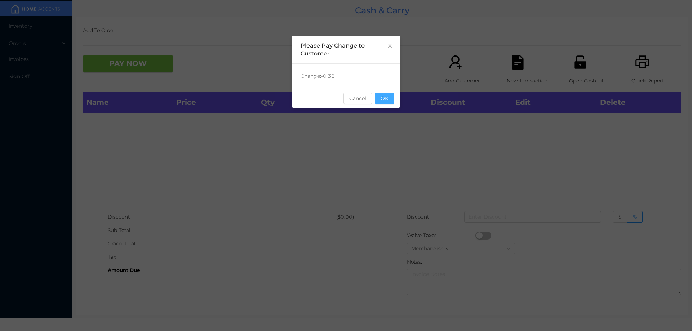
click at [387, 102] on button "OK" at bounding box center [384, 99] width 19 height 12
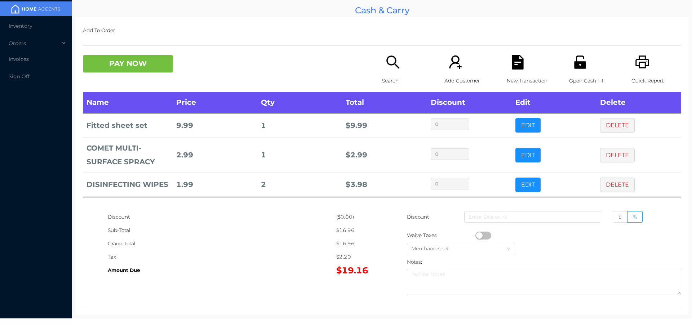
click at [576, 70] on icon "icon: unlock" at bounding box center [580, 62] width 15 height 15
click at [507, 72] on div "New Transaction" at bounding box center [532, 73] width 50 height 37
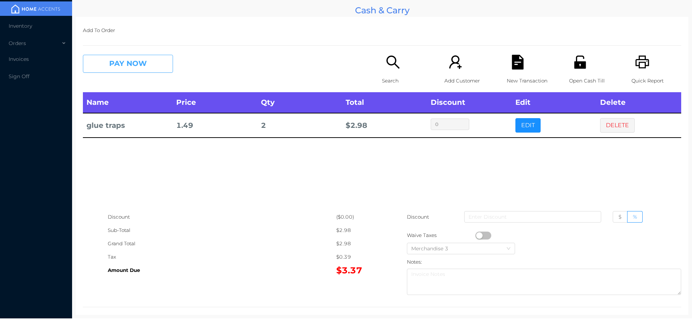
click at [122, 57] on button "PAY NOW" at bounding box center [128, 64] width 90 height 18
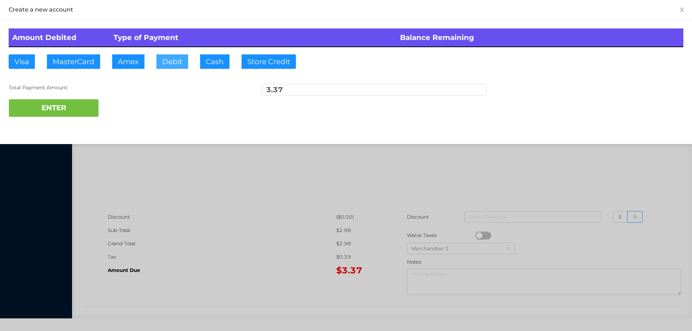
click at [173, 68] on button "Debit" at bounding box center [172, 61] width 32 height 14
type input "10.40"
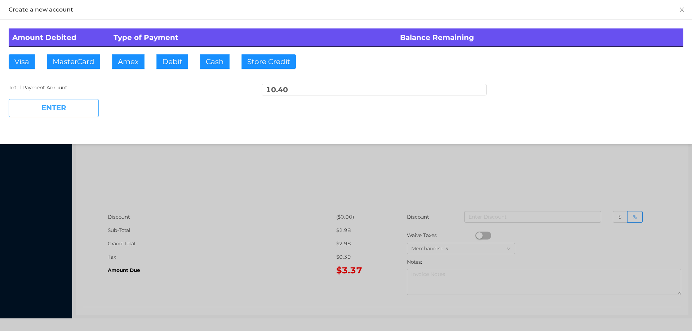
click at [65, 100] on button "ENTER" at bounding box center [54, 108] width 90 height 18
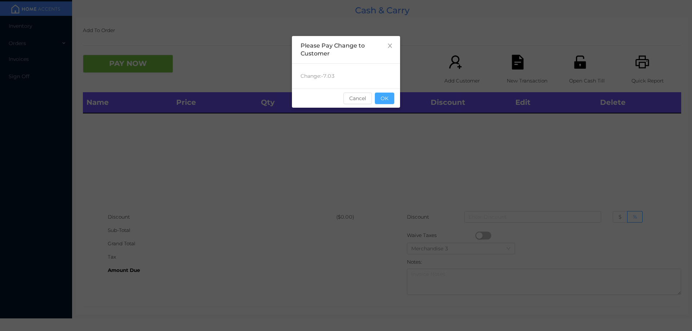
click at [389, 93] on button "OK" at bounding box center [384, 99] width 19 height 12
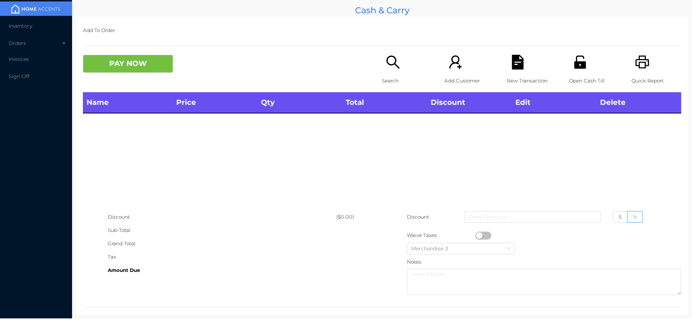
click at [587, 66] on div "Open Cash Till" at bounding box center [594, 73] width 50 height 37
click at [576, 57] on icon "icon: unlock" at bounding box center [580, 62] width 12 height 13
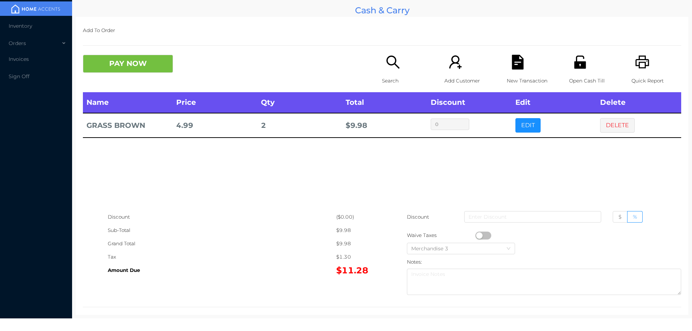
click at [573, 74] on div "Open Cash Till" at bounding box center [594, 73] width 50 height 37
click at [507, 72] on div "New Transaction" at bounding box center [532, 73] width 50 height 37
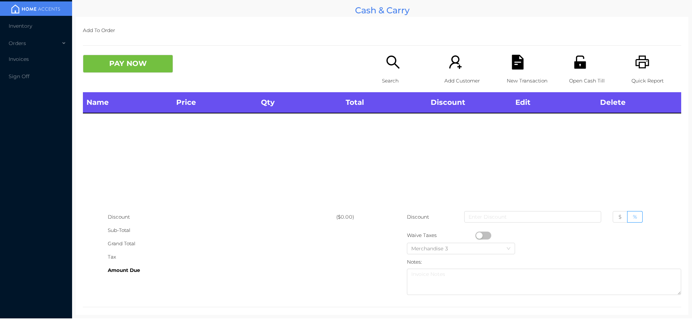
click at [391, 56] on icon "icon: search" at bounding box center [392, 62] width 13 height 13
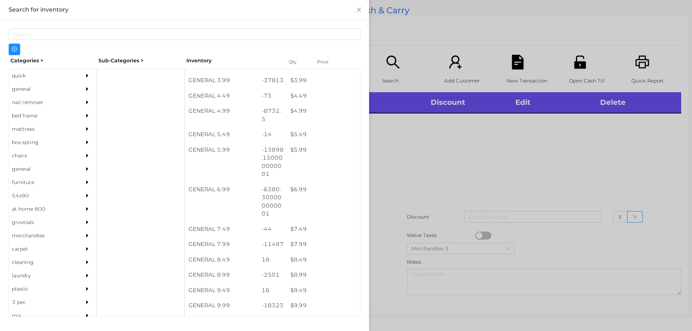
scroll to position [206, 0]
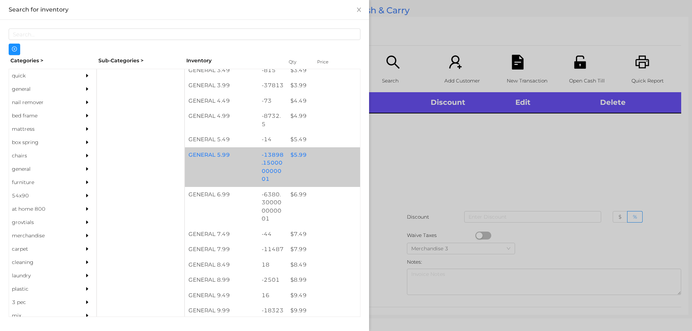
click at [320, 164] on div "GENERAL 5.99 -13898.150000000001 $ 5.99" at bounding box center [272, 167] width 175 height 40
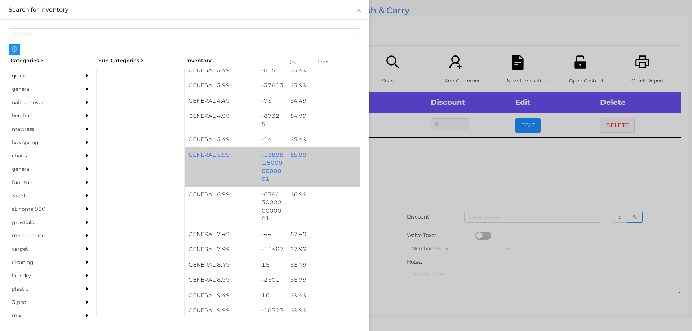
click at [324, 161] on div "$ 5.99" at bounding box center [323, 154] width 73 height 15
click at [319, 160] on div "$ 5.99" at bounding box center [323, 154] width 73 height 15
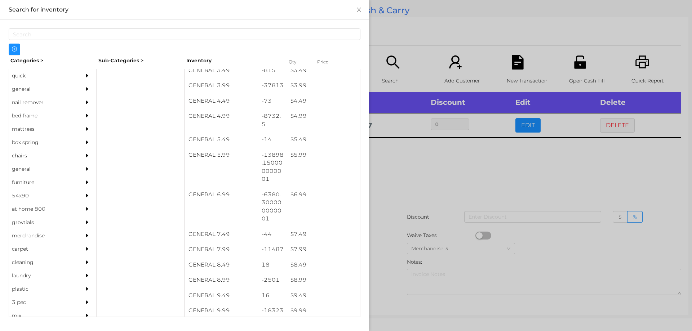
click at [431, 199] on div at bounding box center [346, 165] width 692 height 331
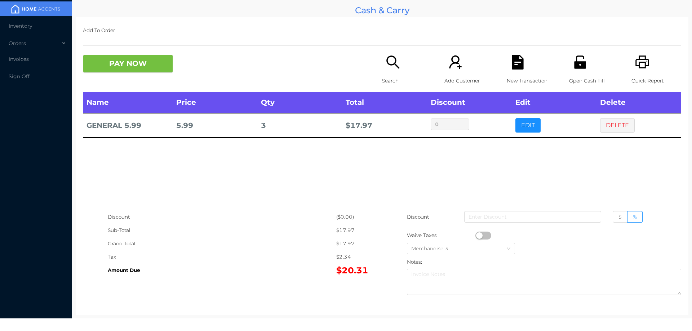
click at [391, 83] on p "Search" at bounding box center [407, 80] width 50 height 13
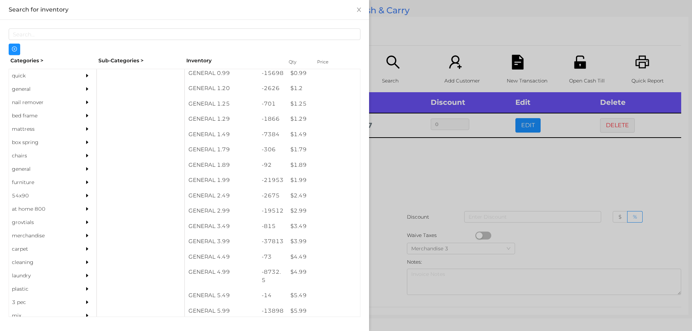
scroll to position [51, 0]
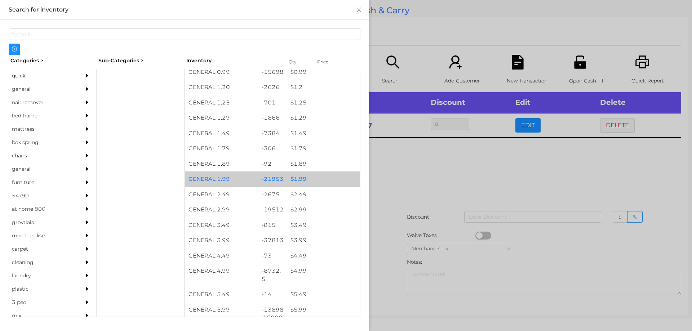
click at [313, 179] on div "$ 1.99" at bounding box center [323, 179] width 73 height 15
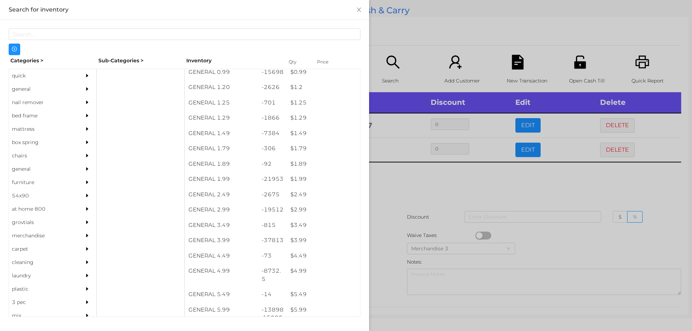
click at [394, 241] on div at bounding box center [346, 165] width 692 height 331
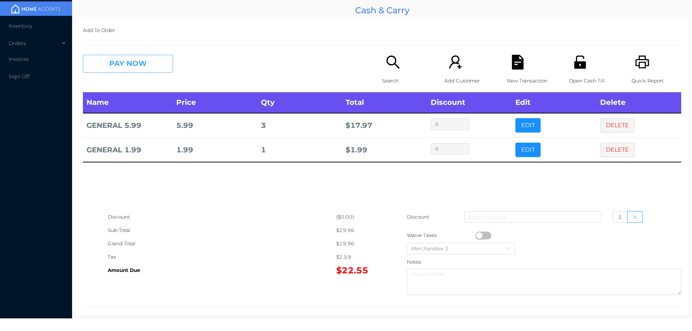
click at [133, 58] on button "PAY NOW" at bounding box center [128, 64] width 90 height 18
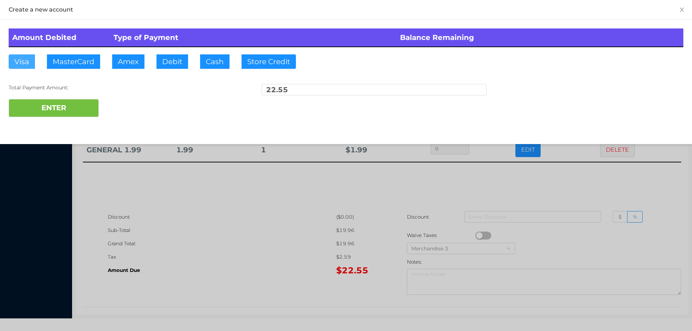
click at [17, 67] on button "Visa" at bounding box center [22, 61] width 26 height 14
click at [37, 115] on button "ENTER" at bounding box center [54, 108] width 90 height 18
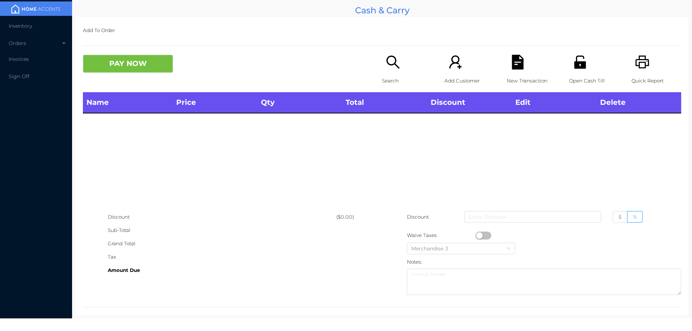
click at [579, 58] on icon "icon: unlock" at bounding box center [580, 62] width 12 height 13
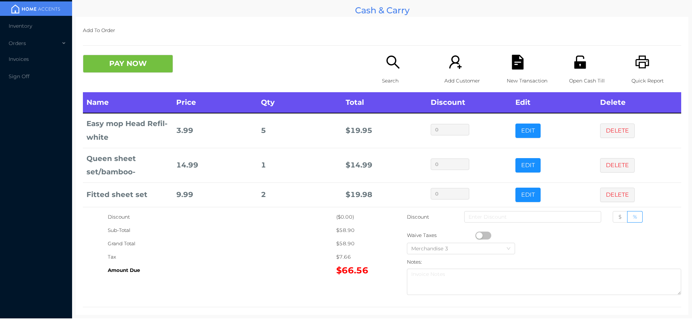
click at [398, 68] on div "Search" at bounding box center [407, 73] width 50 height 37
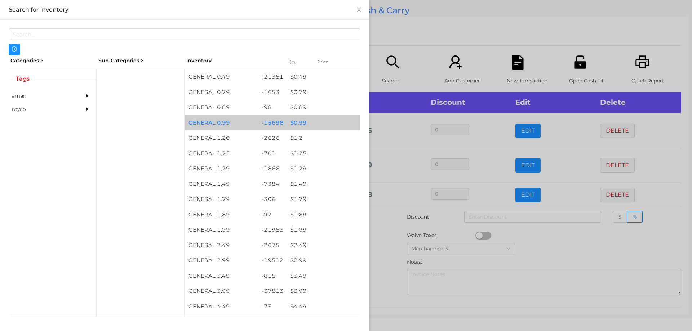
click at [287, 123] on div "$ 0.99" at bounding box center [323, 122] width 73 height 15
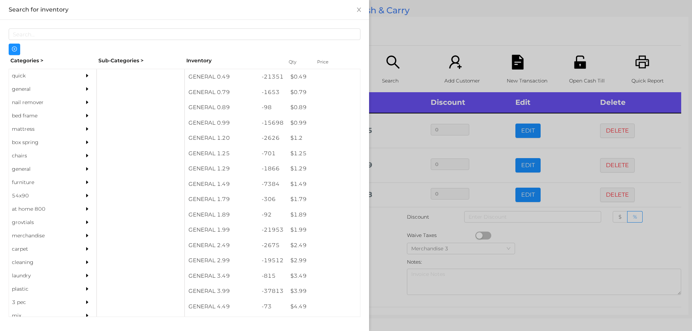
click at [425, 35] on div at bounding box center [346, 165] width 692 height 331
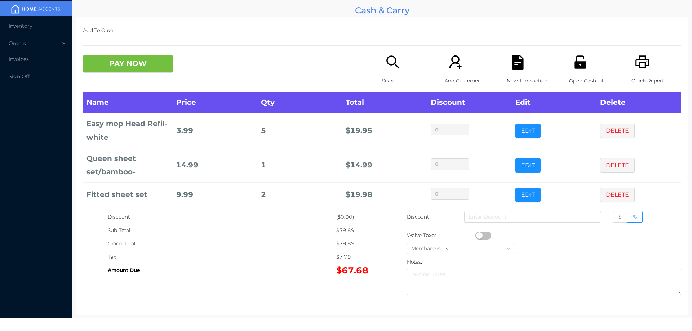
click at [580, 59] on icon "icon: unlock" at bounding box center [580, 62] width 15 height 15
click at [516, 63] on icon "icon: file-text" at bounding box center [518, 62] width 12 height 15
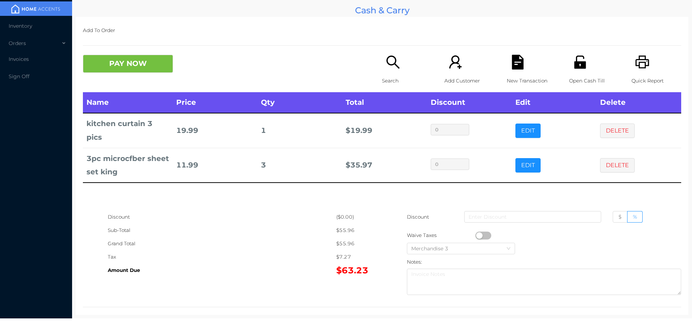
click at [387, 64] on icon "icon: search" at bounding box center [392, 62] width 13 height 13
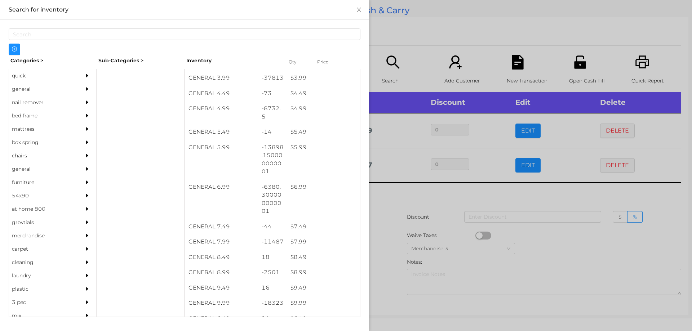
scroll to position [213, 0]
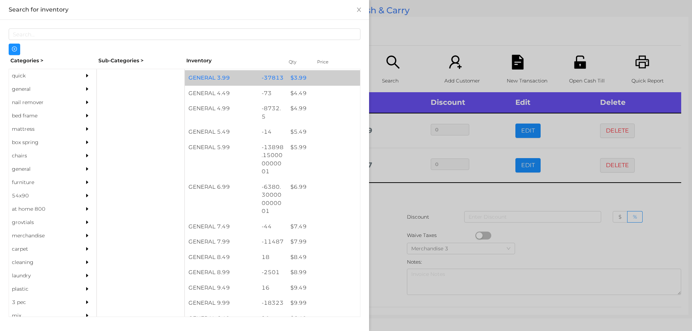
click at [304, 75] on div "$ 3.99" at bounding box center [323, 77] width 73 height 15
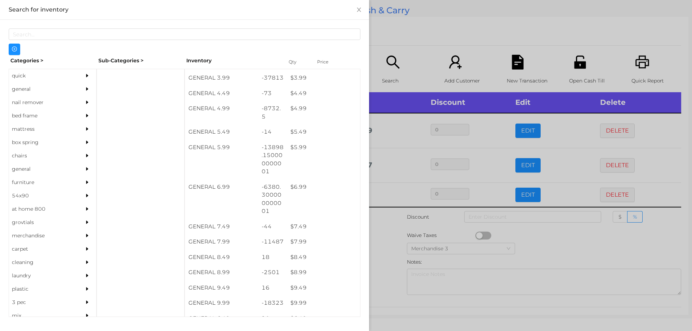
click at [423, 39] on div at bounding box center [346, 165] width 692 height 331
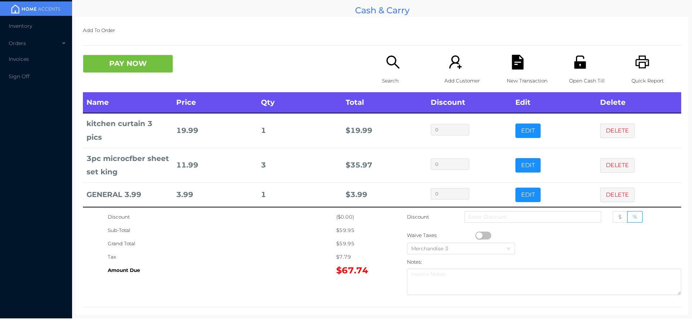
click at [574, 62] on icon "icon: unlock" at bounding box center [580, 62] width 12 height 13
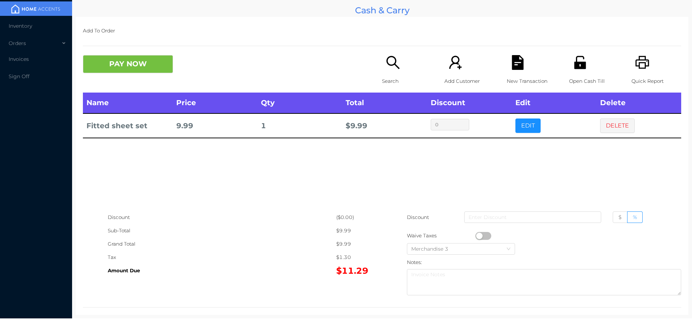
click at [512, 56] on icon "icon: file-text" at bounding box center [518, 62] width 12 height 15
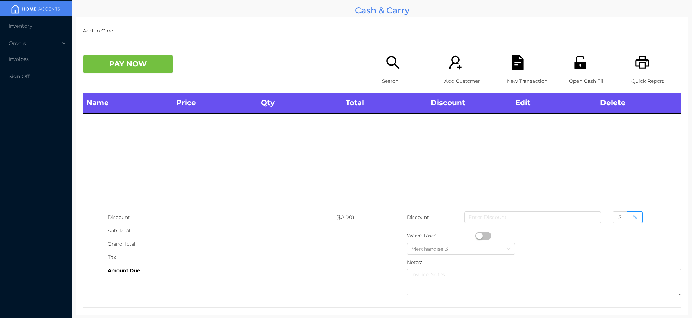
click at [590, 78] on p "Open Cash Till" at bounding box center [594, 81] width 50 height 13
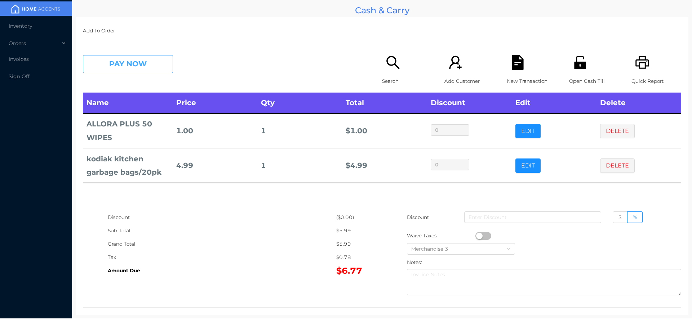
click at [143, 64] on button "PAY NOW" at bounding box center [128, 64] width 90 height 18
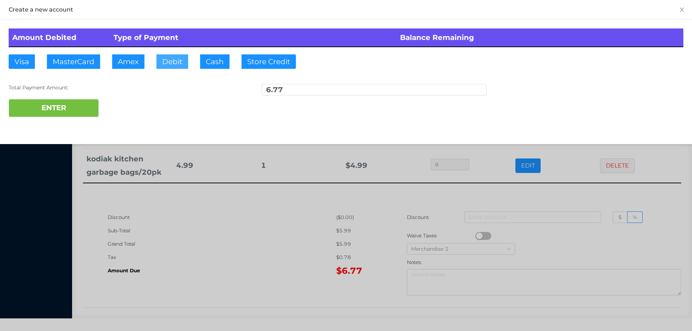
click at [174, 65] on button "Debit" at bounding box center [172, 61] width 32 height 14
type input "10"
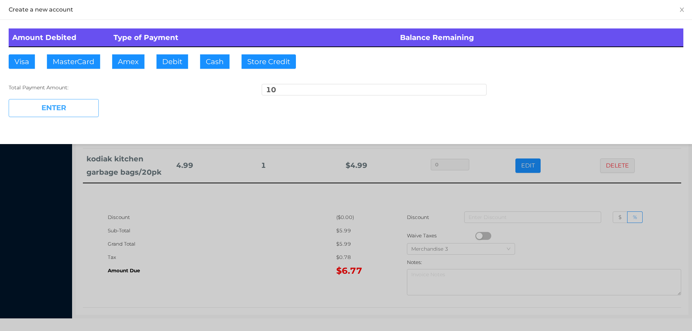
click at [53, 113] on button "ENTER" at bounding box center [54, 108] width 90 height 18
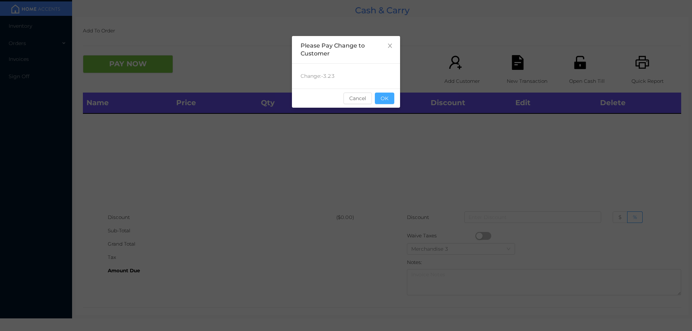
click at [378, 102] on button "OK" at bounding box center [384, 99] width 19 height 12
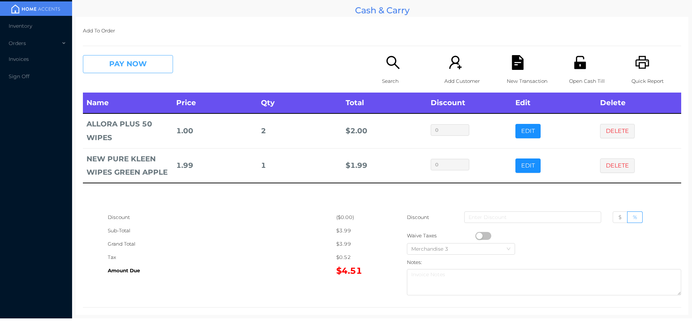
click at [126, 56] on button "PAY NOW" at bounding box center [128, 64] width 90 height 18
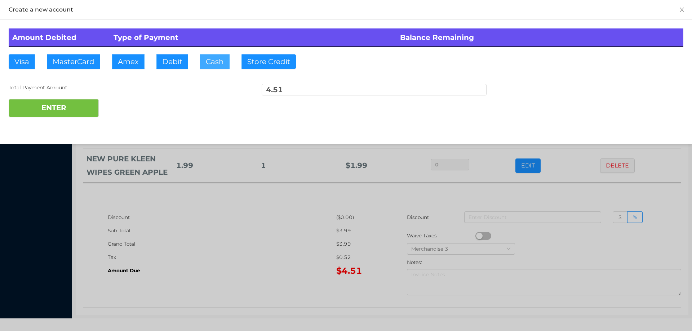
click at [208, 65] on button "Cash" at bounding box center [215, 61] width 30 height 14
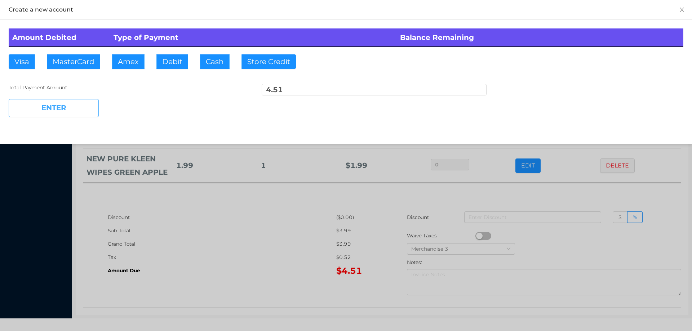
click at [84, 116] on button "ENTER" at bounding box center [54, 108] width 90 height 18
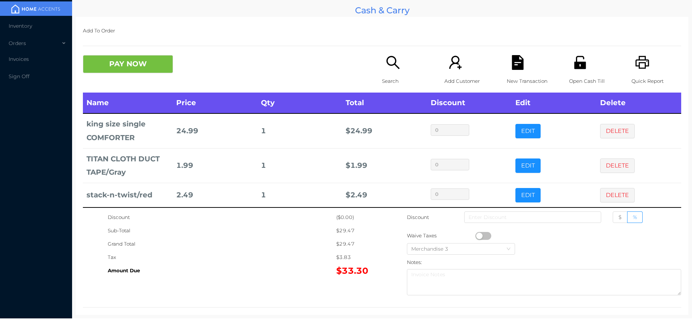
click at [578, 65] on icon "icon: unlock" at bounding box center [580, 62] width 12 height 13
click at [516, 66] on icon "icon: file-text" at bounding box center [518, 62] width 12 height 15
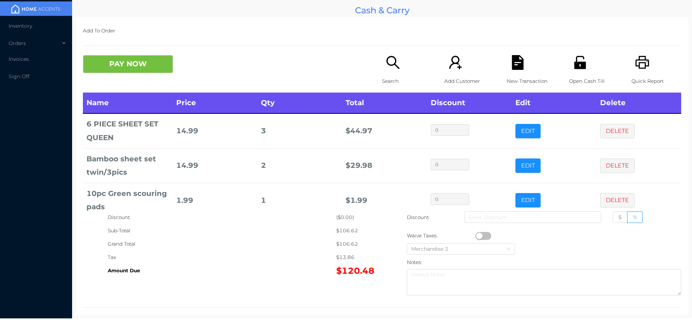
click at [397, 64] on icon "icon: search" at bounding box center [393, 62] width 15 height 15
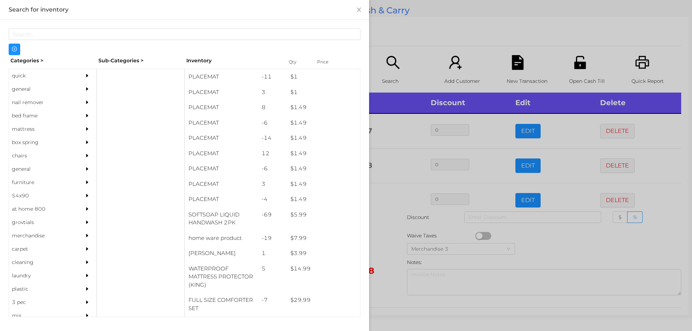
click at [30, 90] on div "general" at bounding box center [42, 89] width 66 height 13
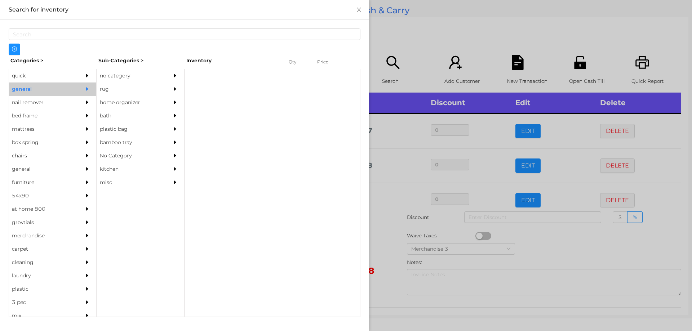
click at [134, 72] on div "no category" at bounding box center [130, 75] width 66 height 13
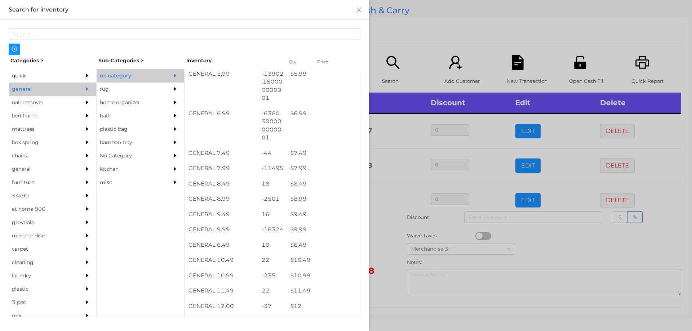
scroll to position [288, 0]
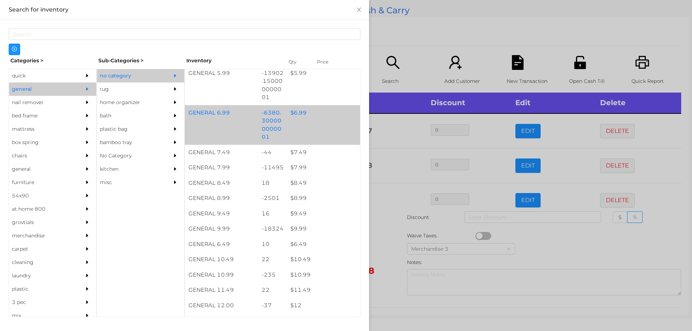
click at [310, 114] on div "$ 6.99" at bounding box center [323, 112] width 73 height 15
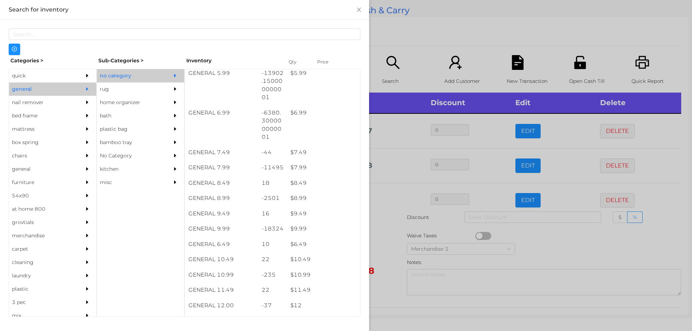
click at [432, 46] on div at bounding box center [346, 165] width 692 height 331
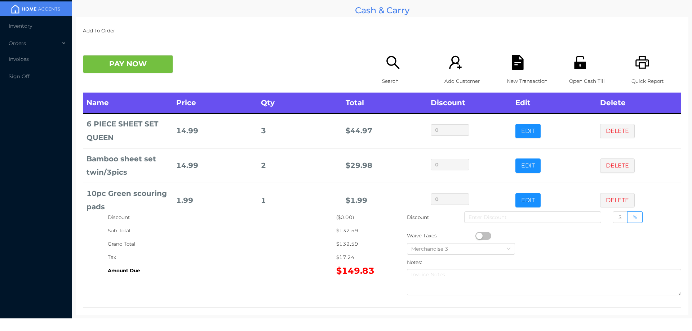
click at [395, 58] on icon "icon: search" at bounding box center [393, 62] width 15 height 15
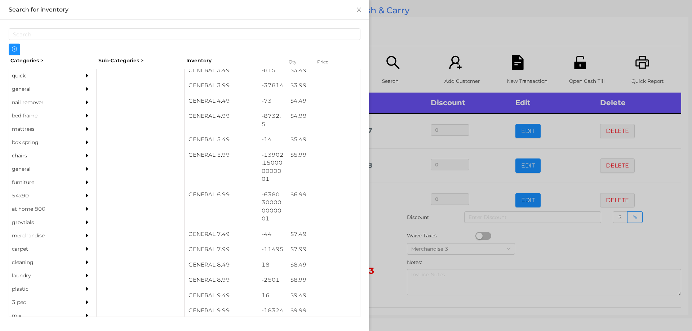
scroll to position [206, 0]
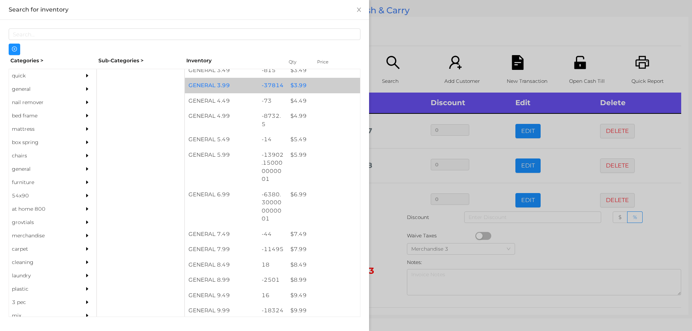
click at [287, 87] on div "$ 3.99" at bounding box center [323, 85] width 73 height 15
click at [293, 89] on div "$ 3.99" at bounding box center [323, 85] width 73 height 15
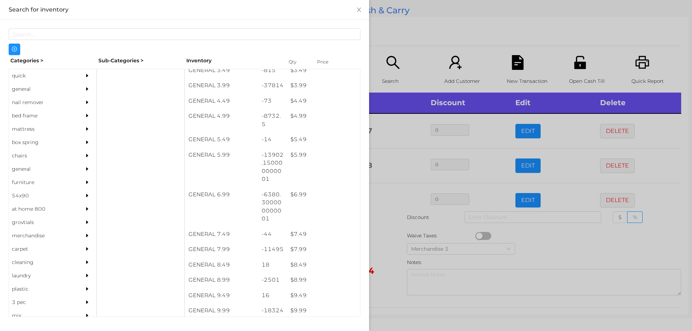
click at [402, 30] on div at bounding box center [346, 165] width 692 height 331
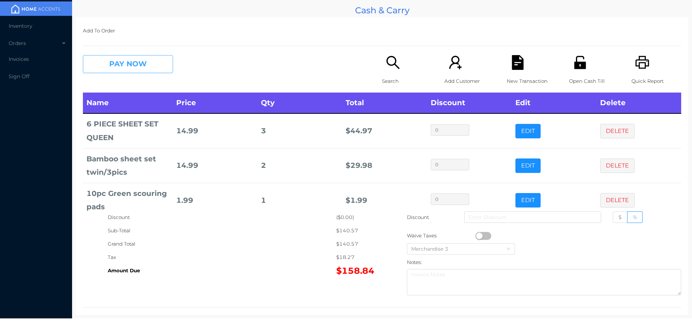
click at [150, 68] on button "PAY NOW" at bounding box center [128, 64] width 90 height 18
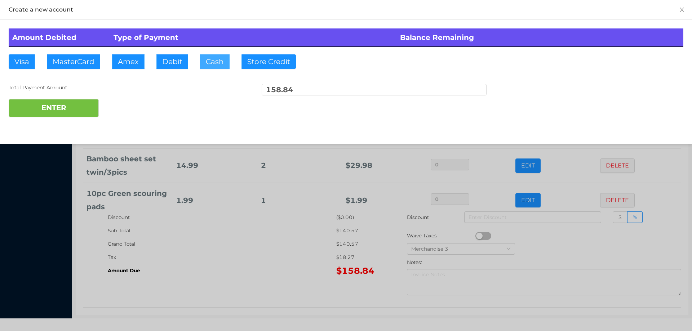
click at [216, 57] on button "Cash" at bounding box center [215, 61] width 30 height 14
type input "160"
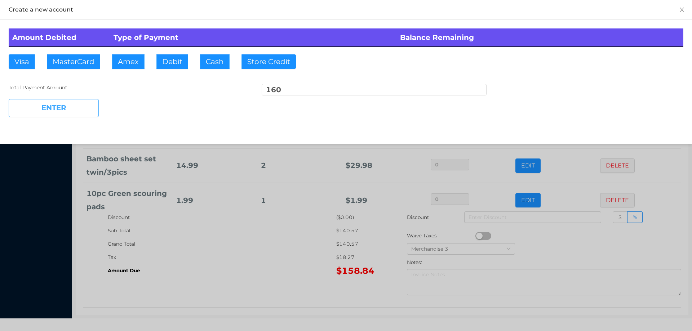
click at [36, 110] on button "ENTER" at bounding box center [54, 108] width 90 height 18
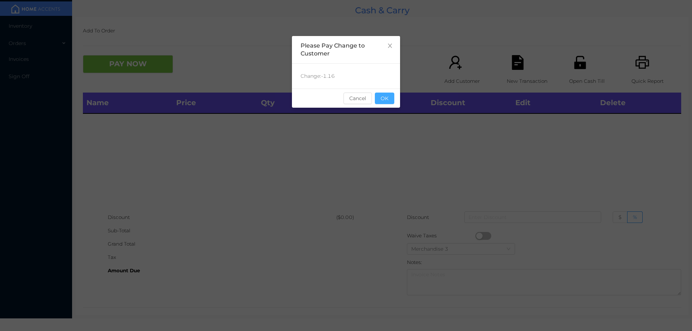
click at [392, 102] on button "OK" at bounding box center [384, 99] width 19 height 12
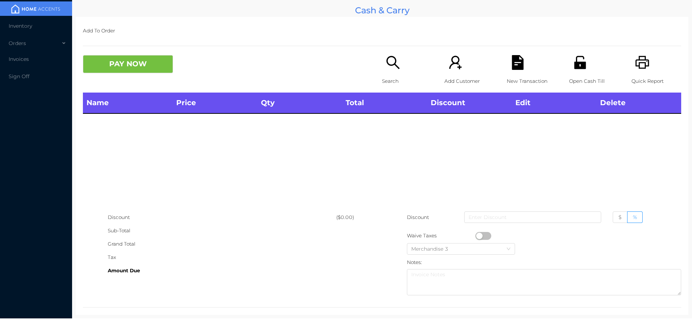
click at [384, 72] on div "Search" at bounding box center [407, 73] width 50 height 37
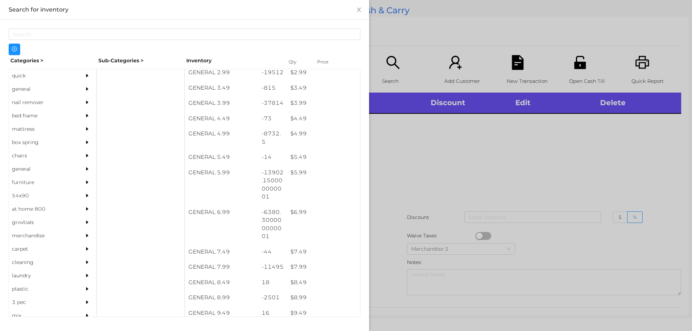
scroll to position [188, 0]
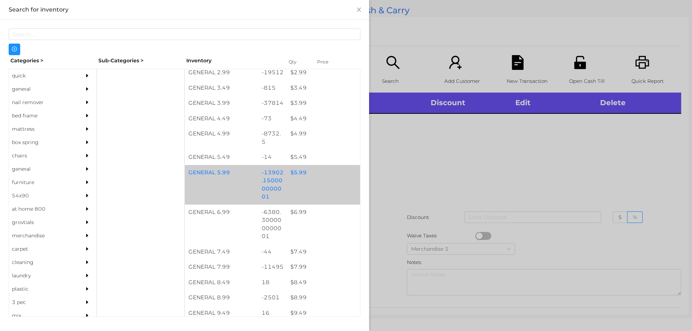
click at [305, 187] on div "GENERAL 5.99 -13902.150000000001 $ 5.99" at bounding box center [272, 185] width 175 height 40
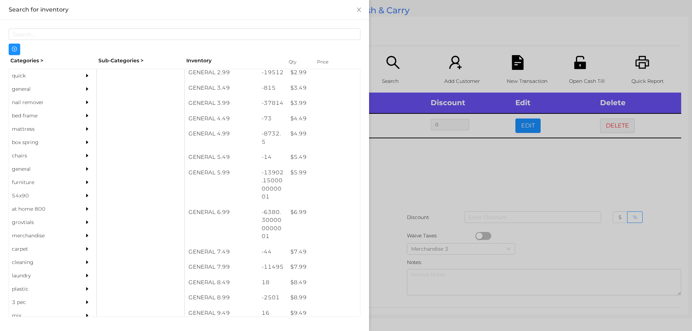
click at [416, 183] on div at bounding box center [346, 165] width 692 height 331
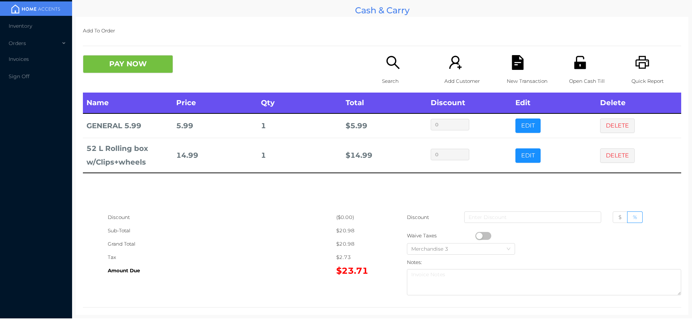
click at [516, 66] on icon "icon: file-text" at bounding box center [518, 62] width 12 height 15
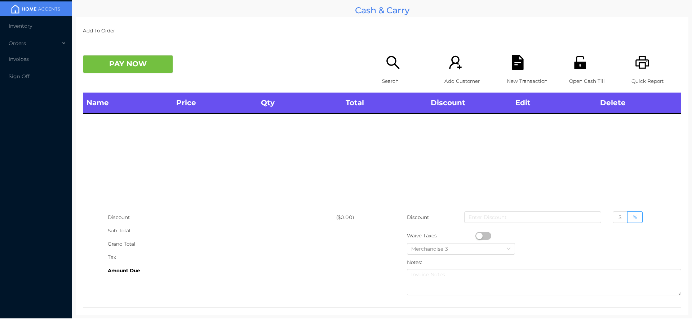
click at [574, 62] on icon "icon: unlock" at bounding box center [580, 62] width 12 height 13
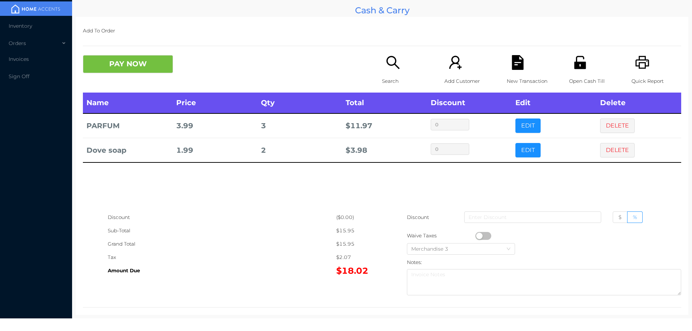
click at [388, 71] on div "Search" at bounding box center [407, 73] width 50 height 37
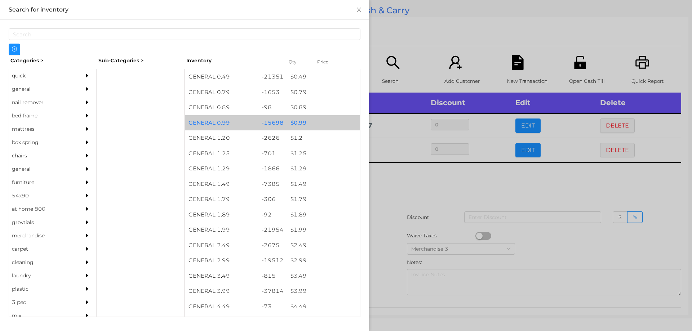
click at [310, 121] on div "$ 0.99" at bounding box center [323, 122] width 73 height 15
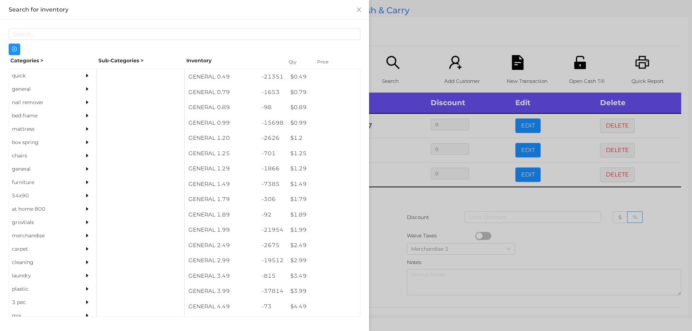
click at [418, 47] on div at bounding box center [346, 165] width 692 height 331
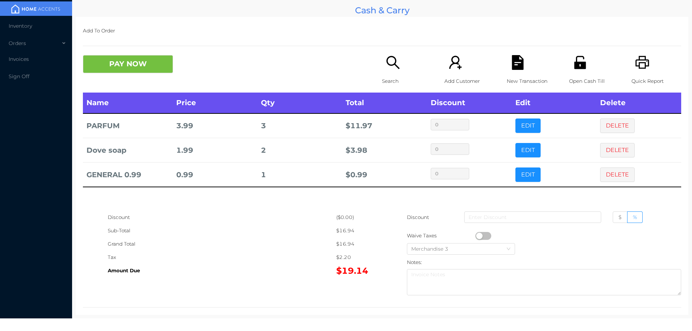
click at [574, 66] on icon "icon: unlock" at bounding box center [580, 62] width 12 height 13
click at [512, 67] on icon "icon: file-text" at bounding box center [518, 62] width 12 height 15
click at [577, 63] on icon "icon: unlock" at bounding box center [580, 62] width 12 height 13
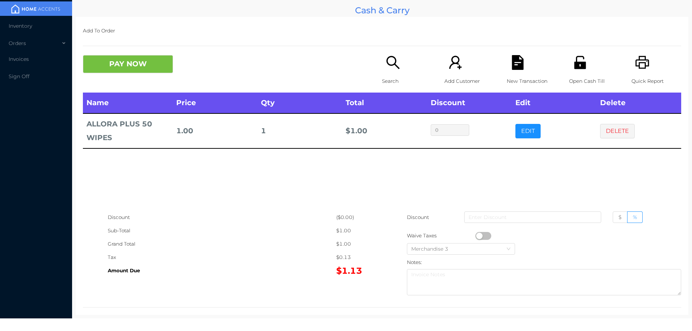
click at [382, 68] on div "Search" at bounding box center [407, 73] width 50 height 37
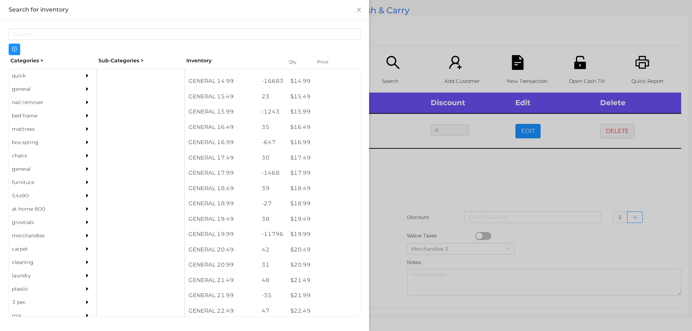
scroll to position [619, 0]
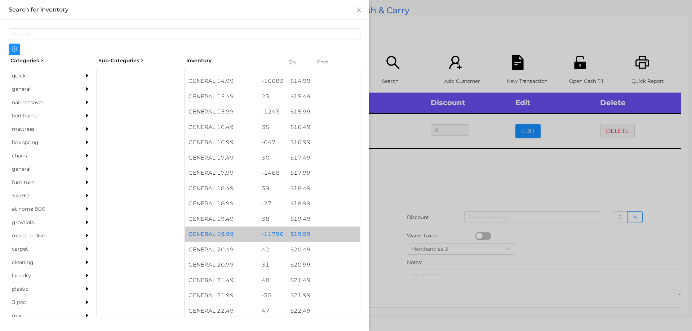
click at [297, 231] on div "$ 19.99" at bounding box center [323, 234] width 73 height 15
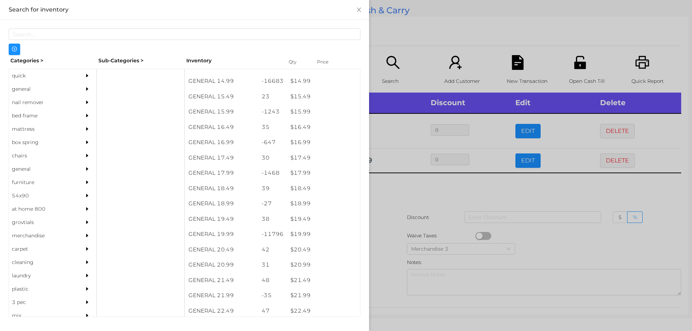
click at [396, 213] on div at bounding box center [346, 165] width 692 height 331
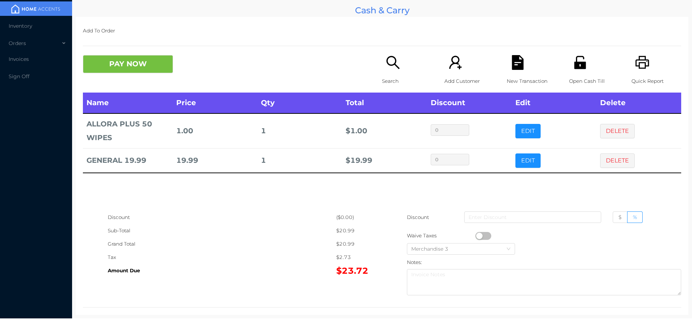
click at [408, 57] on div "Search" at bounding box center [407, 73] width 50 height 37
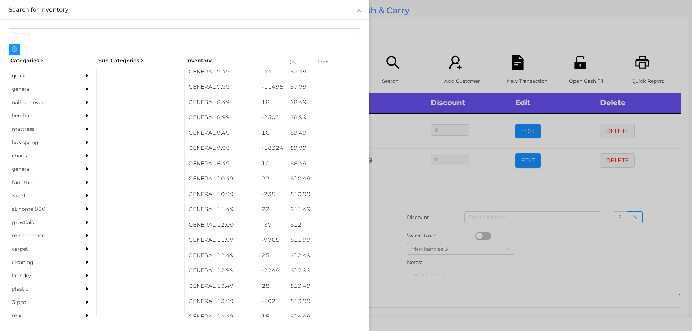
scroll to position [368, 0]
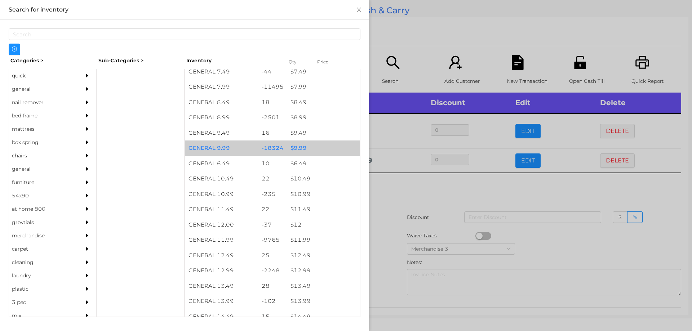
click at [325, 150] on div "$ 9.99" at bounding box center [323, 148] width 73 height 15
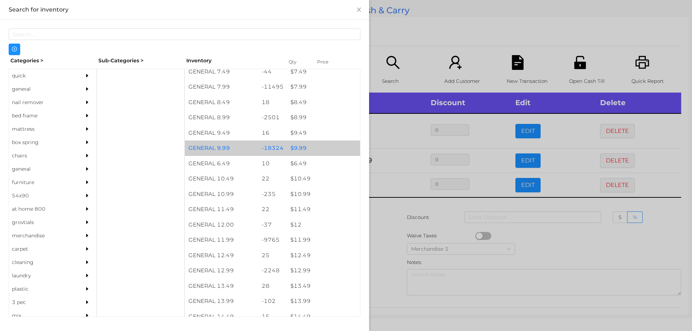
click at [339, 148] on div "$ 9.99" at bounding box center [323, 148] width 73 height 15
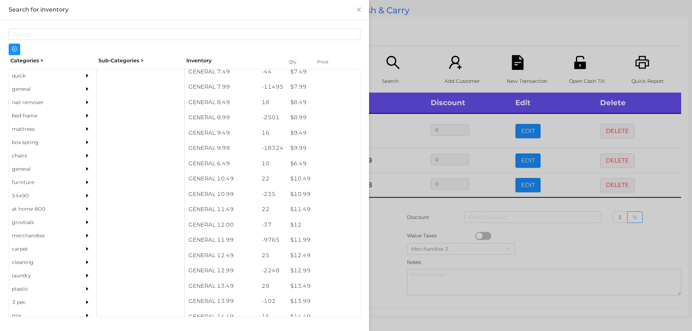
click at [414, 36] on div at bounding box center [346, 165] width 692 height 331
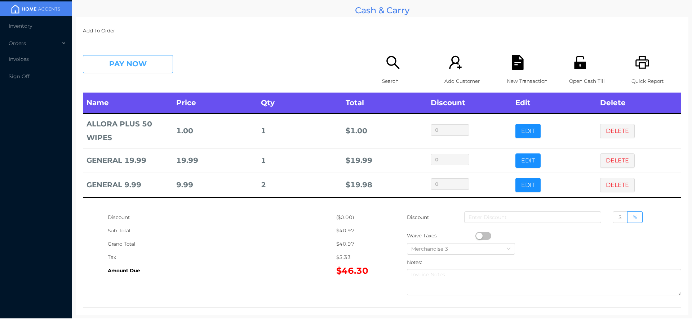
click at [138, 70] on button "PAY NOW" at bounding box center [128, 64] width 90 height 18
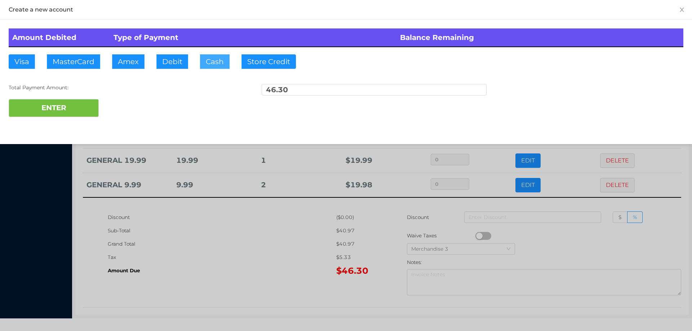
click at [214, 58] on button "Cash" at bounding box center [215, 61] width 30 height 14
type input "50"
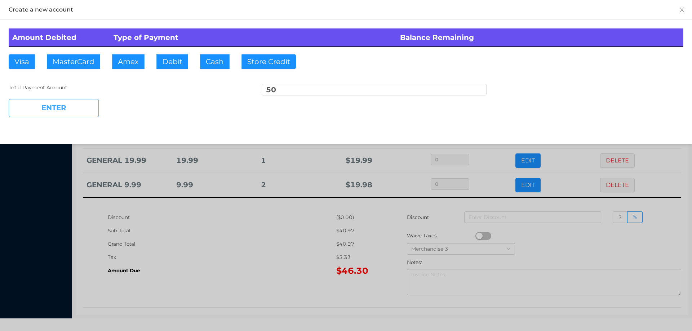
click at [61, 106] on button "ENTER" at bounding box center [54, 108] width 90 height 18
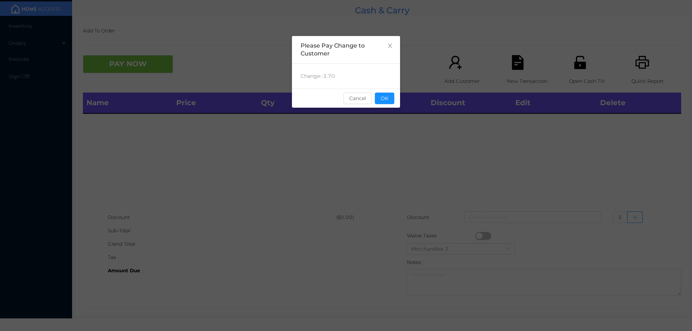
click at [392, 112] on div "sentinelStart Please Pay Change to Customer Change: -3.70 Cancel OK sentinelEnd" at bounding box center [346, 108] width 108 height 144
click at [386, 103] on button "OK" at bounding box center [384, 99] width 19 height 12
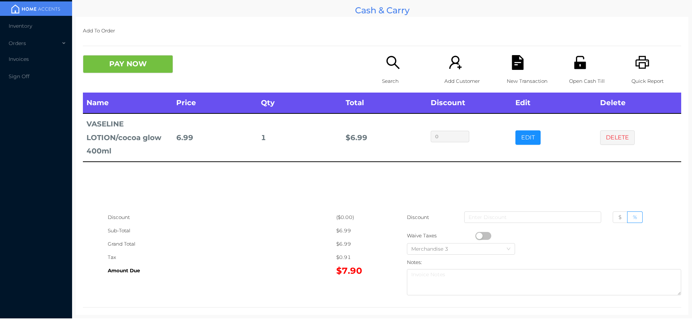
click at [512, 63] on icon "icon: file-text" at bounding box center [518, 62] width 12 height 15
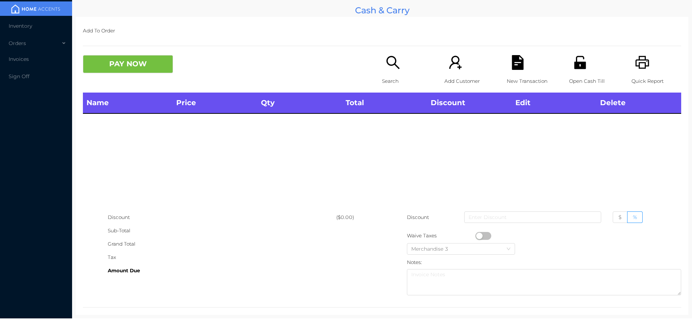
click at [569, 61] on div "Open Cash Till" at bounding box center [594, 73] width 50 height 37
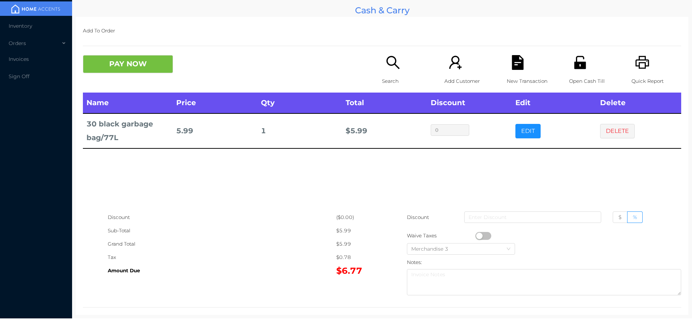
click at [382, 67] on div "Search" at bounding box center [407, 73] width 50 height 37
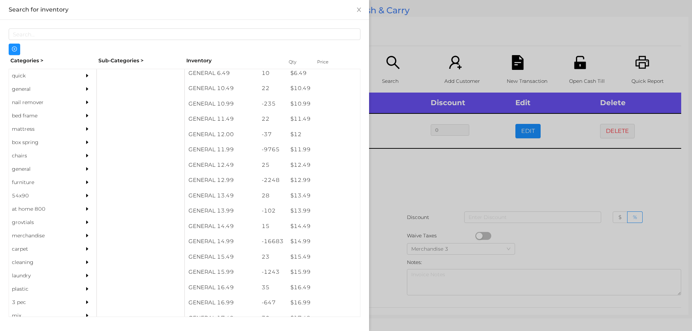
scroll to position [459, 0]
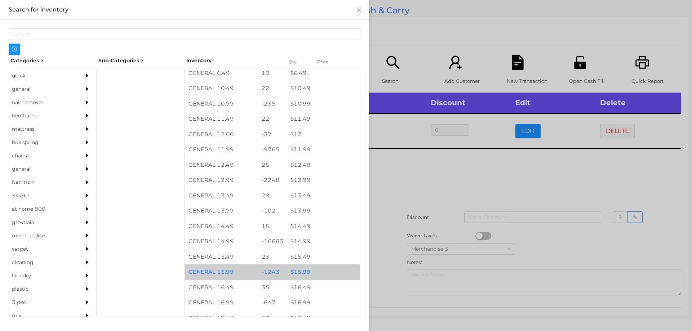
click at [305, 275] on div "$ 15.99" at bounding box center [323, 272] width 73 height 15
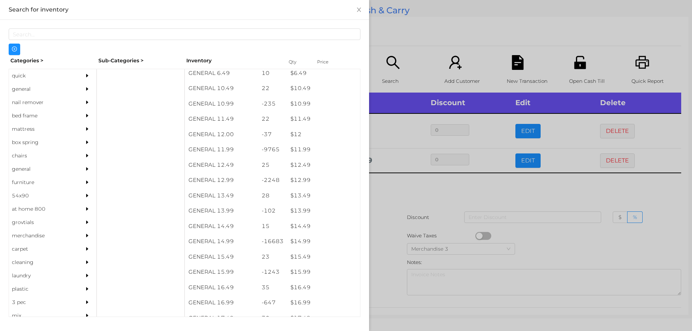
click at [412, 210] on div at bounding box center [346, 165] width 692 height 331
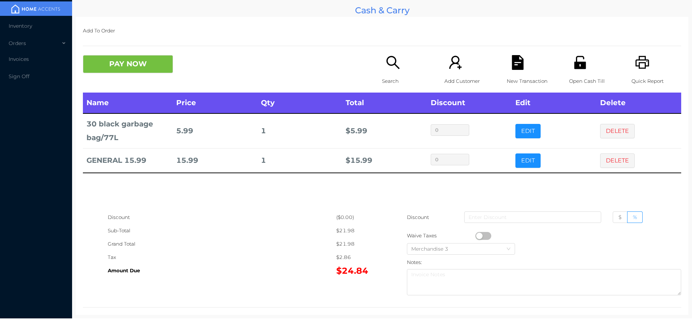
click at [575, 59] on icon "icon: unlock" at bounding box center [580, 62] width 15 height 15
click at [154, 79] on div "PAY NOW Search Add Customer New Transaction Open Cash Till Quick Report" at bounding box center [382, 73] width 598 height 37
click at [520, 57] on icon "icon: file-text" at bounding box center [517, 62] width 15 height 15
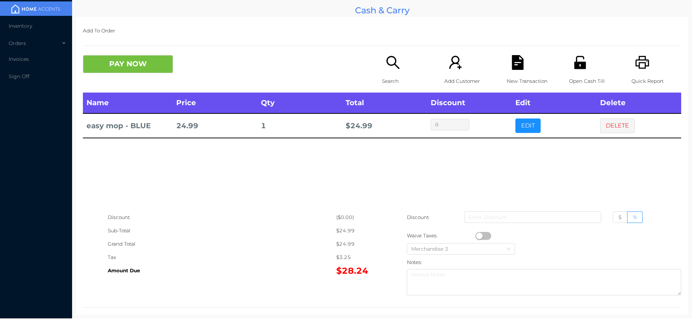
click at [573, 62] on icon "icon: unlock" at bounding box center [580, 62] width 15 height 15
click at [497, 59] on div "Search Add Customer New Transaction Open Cash Till Quick Report" at bounding box center [531, 73] width 299 height 37
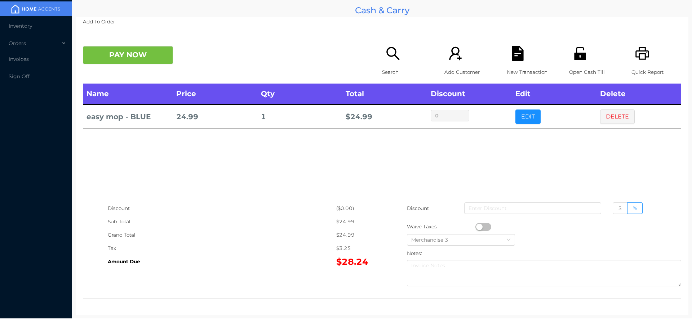
click at [528, 70] on p "New Transaction" at bounding box center [532, 72] width 50 height 13
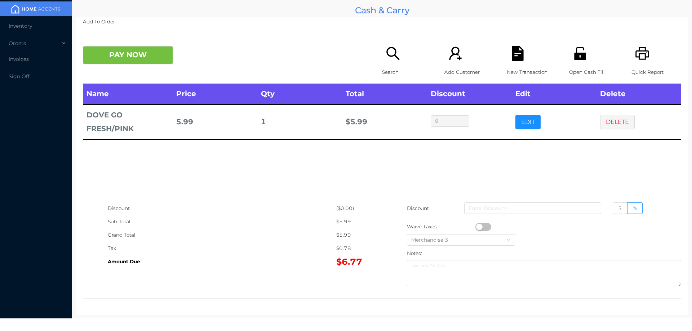
click at [394, 63] on div "Search" at bounding box center [407, 64] width 50 height 37
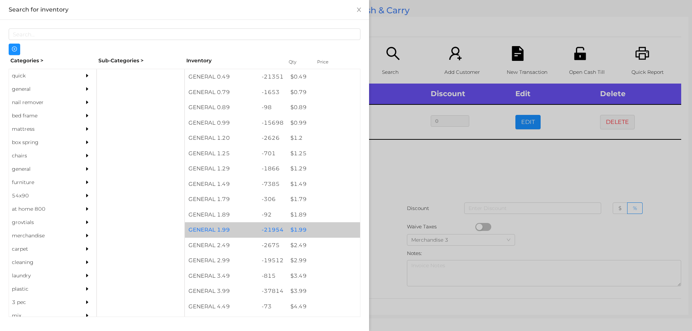
click at [267, 226] on div "-21954" at bounding box center [272, 229] width 29 height 15
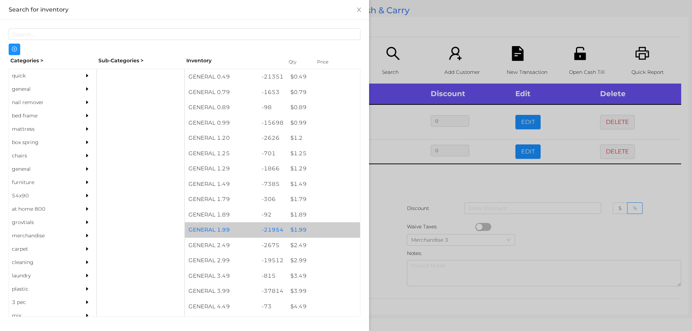
click at [266, 231] on div "-21954" at bounding box center [272, 229] width 29 height 15
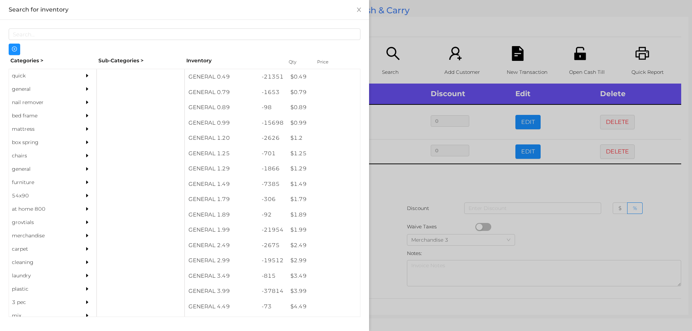
click at [424, 214] on div at bounding box center [346, 165] width 692 height 331
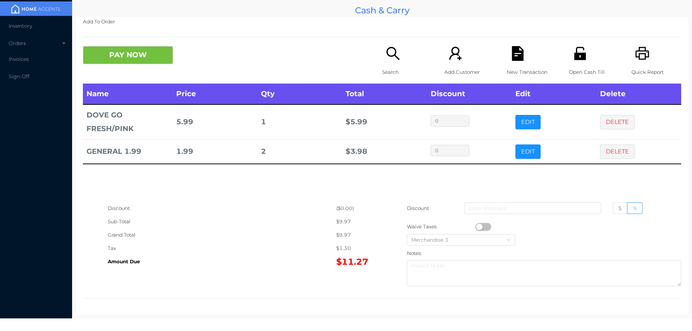
click at [206, 279] on div "Discount ($0.00) Sub-Total $9.97 Grand Total $9.97 Tax $1.30 Amount Due $11.27 …" at bounding box center [382, 246] width 598 height 88
click at [137, 63] on button "PAY NOW" at bounding box center [128, 55] width 90 height 18
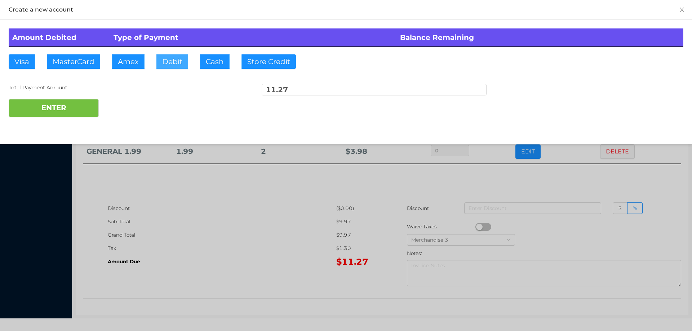
click at [175, 63] on button "Debit" at bounding box center [172, 61] width 32 height 14
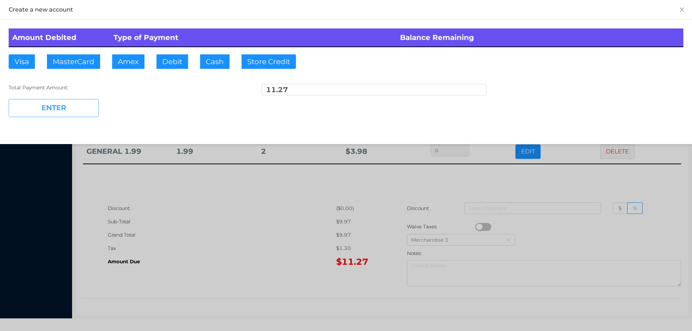
click at [70, 115] on button "ENTER" at bounding box center [54, 108] width 90 height 18
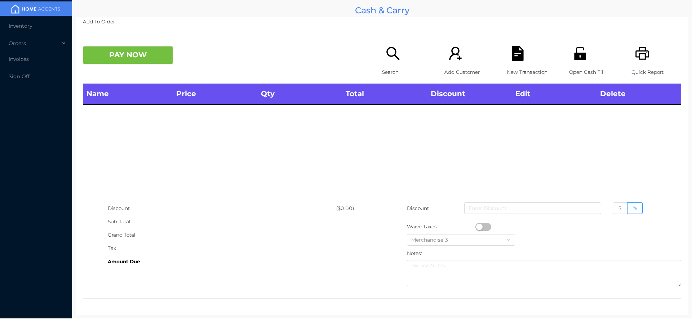
click at [382, 52] on div "Search" at bounding box center [407, 64] width 50 height 37
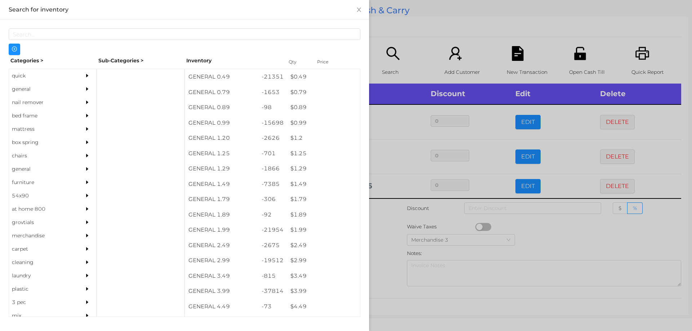
click at [443, 45] on div at bounding box center [346, 165] width 692 height 331
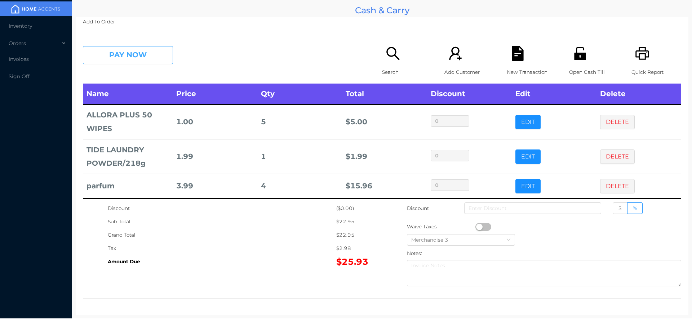
click at [124, 58] on button "PAY NOW" at bounding box center [128, 55] width 90 height 18
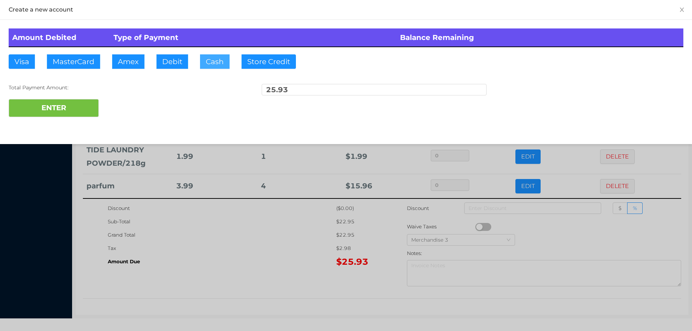
click at [217, 61] on button "Cash" at bounding box center [215, 61] width 30 height 14
type input "26"
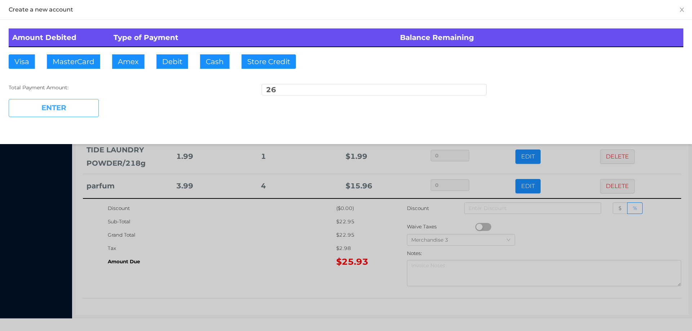
click at [61, 103] on button "ENTER" at bounding box center [54, 108] width 90 height 18
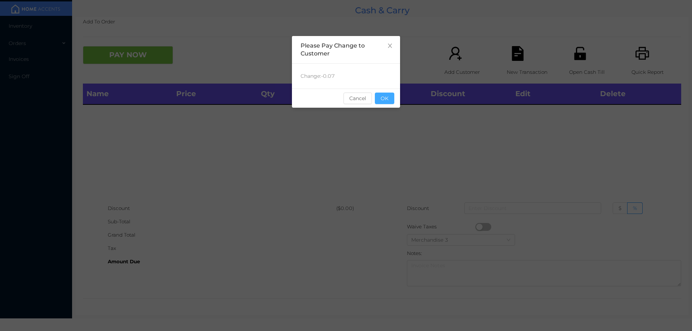
click at [392, 96] on button "OK" at bounding box center [384, 99] width 19 height 12
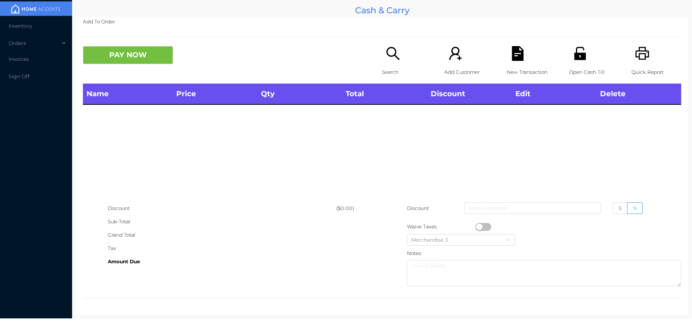
click at [584, 57] on div "Open Cash Till" at bounding box center [594, 64] width 50 height 37
click at [132, 74] on div "PAY NOW Search Add Customer New Transaction Open Cash Till Quick Report" at bounding box center [382, 64] width 598 height 37
click at [252, 243] on div "Tax" at bounding box center [222, 248] width 229 height 13
click at [382, 72] on p "Search" at bounding box center [407, 72] width 50 height 13
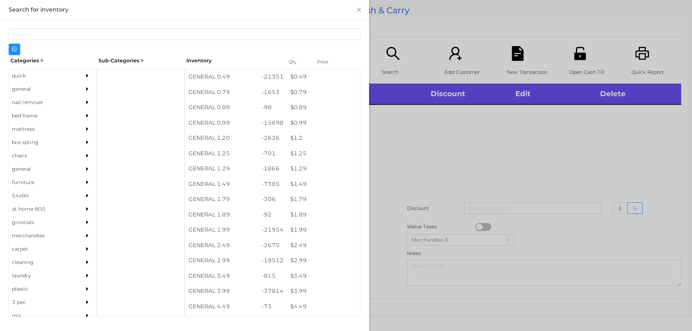
click at [31, 96] on div "general" at bounding box center [42, 89] width 66 height 13
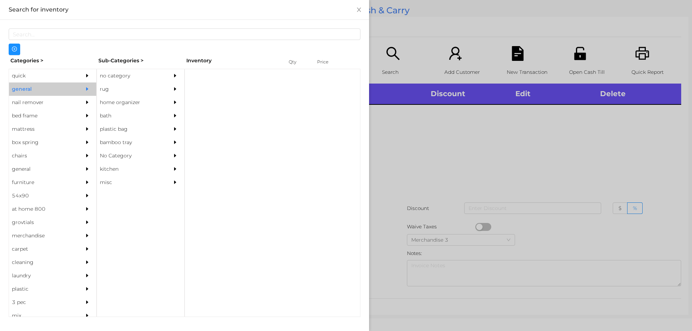
click at [146, 74] on div "no category" at bounding box center [130, 75] width 66 height 13
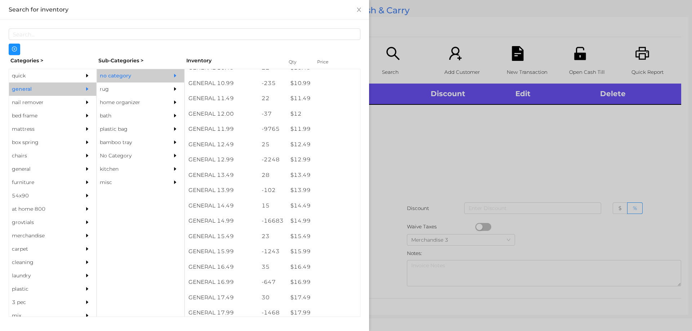
scroll to position [479, 0]
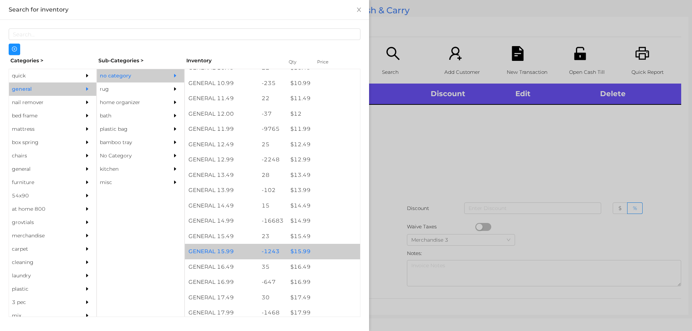
click at [299, 250] on div "$ 15.99" at bounding box center [323, 251] width 73 height 15
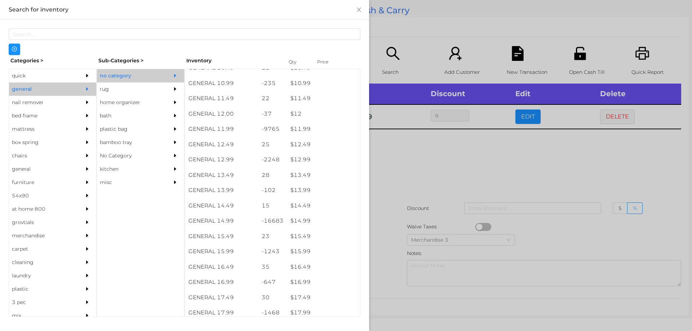
click at [397, 244] on div at bounding box center [346, 165] width 692 height 331
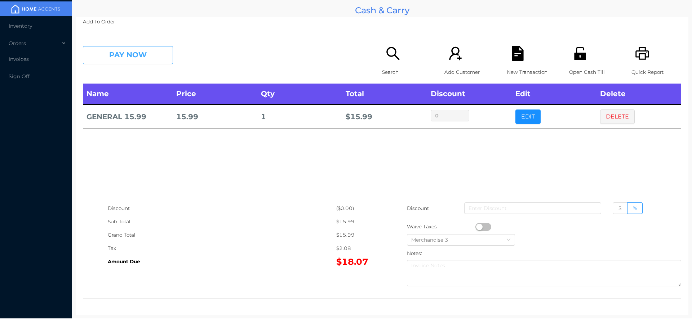
click at [129, 53] on button "PAY NOW" at bounding box center [128, 55] width 90 height 18
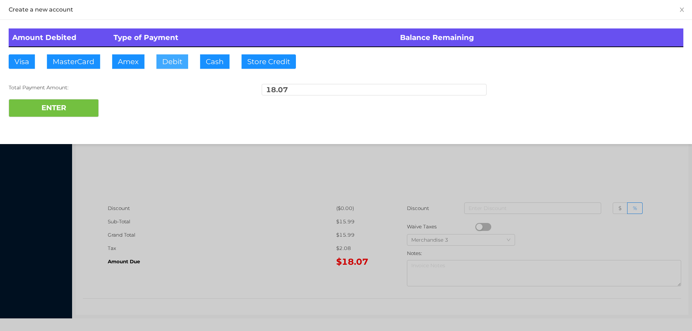
click at [173, 57] on button "Debit" at bounding box center [172, 61] width 32 height 14
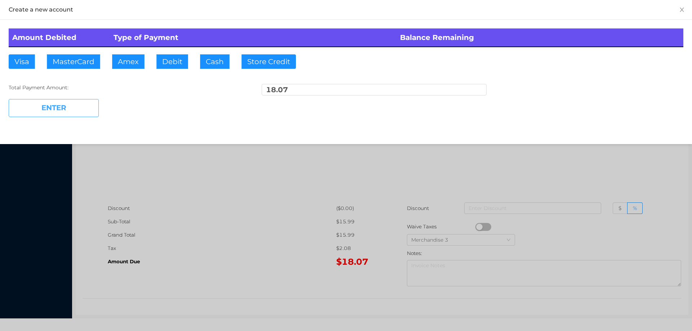
click at [74, 114] on button "ENTER" at bounding box center [54, 108] width 90 height 18
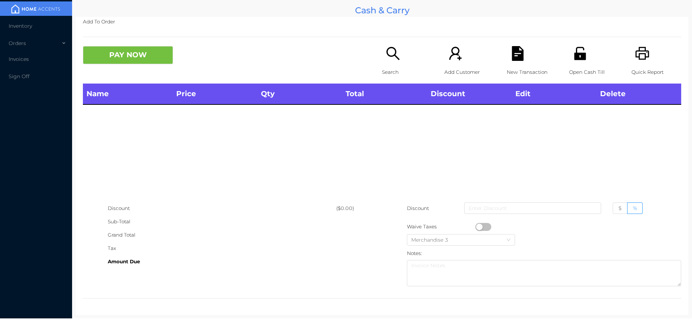
click at [575, 69] on p "Open Cash Till" at bounding box center [594, 72] width 50 height 13
click at [387, 64] on div "Search" at bounding box center [407, 64] width 50 height 37
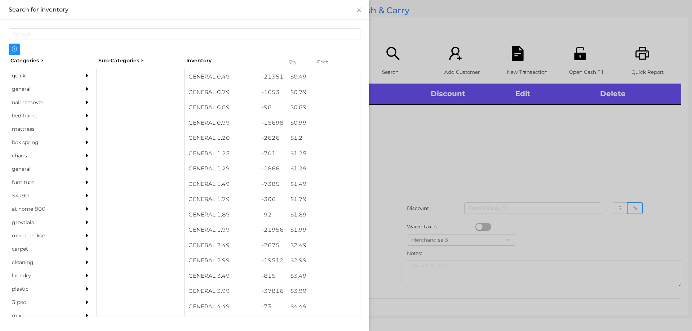
click at [41, 96] on div "nail remover" at bounding box center [42, 102] width 66 height 13
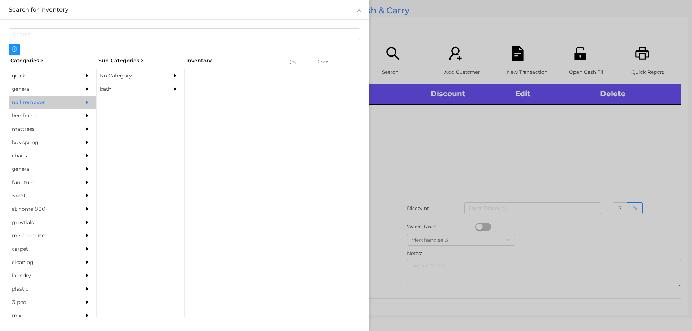
click at [58, 85] on div "general" at bounding box center [42, 89] width 66 height 13
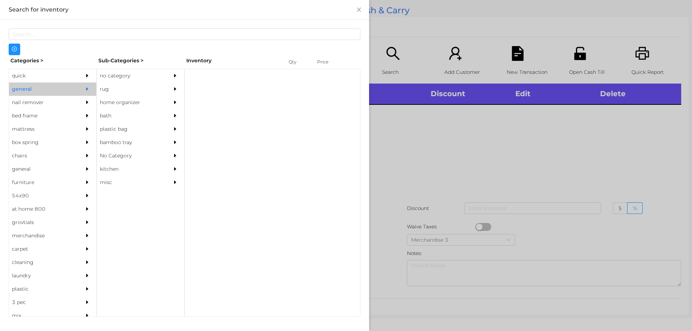
click at [131, 72] on div "no category" at bounding box center [130, 75] width 66 height 13
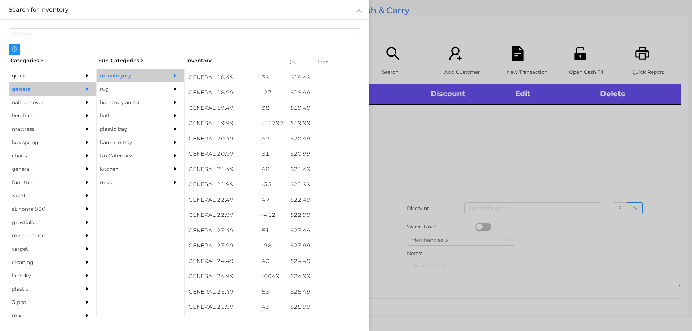
scroll to position [734, 0]
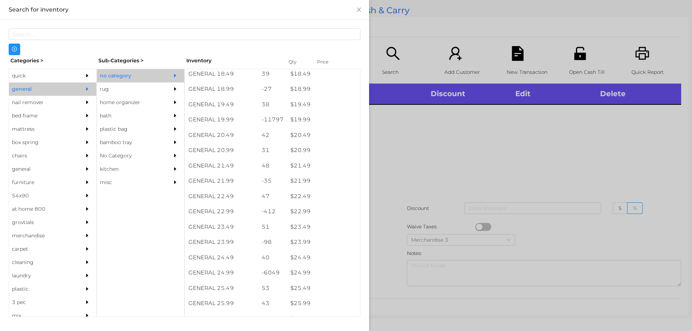
click at [301, 120] on div "$ 19.99" at bounding box center [323, 119] width 73 height 15
click at [456, 206] on div at bounding box center [346, 165] width 692 height 331
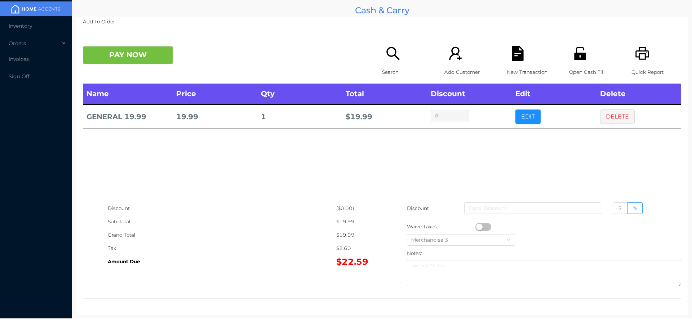
click at [135, 35] on div "Add To Order PAY NOW Search Add Customer New Transaction Open Cash Till Quick R…" at bounding box center [382, 166] width 613 height 298
click at [121, 53] on button "PAY NOW" at bounding box center [128, 55] width 90 height 18
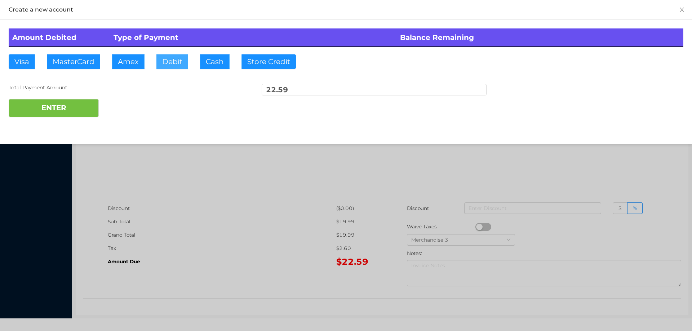
click at [167, 54] on button "Debit" at bounding box center [172, 61] width 32 height 14
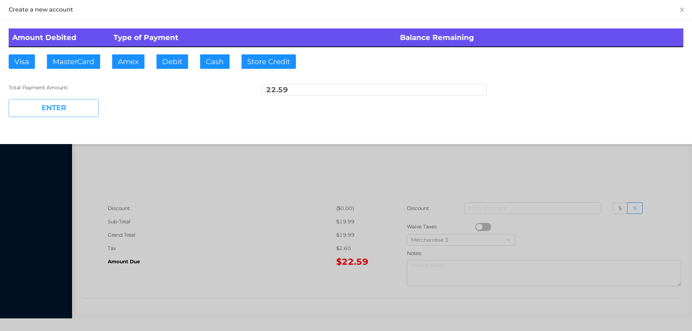
click at [70, 106] on button "ENTER" at bounding box center [54, 108] width 90 height 18
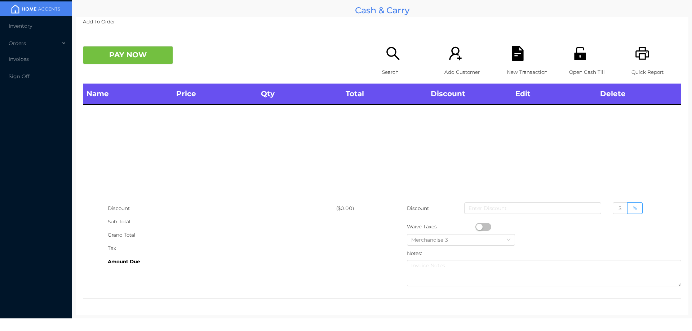
click at [579, 70] on p "Open Cash Till" at bounding box center [594, 72] width 50 height 13
click at [398, 62] on div "Search" at bounding box center [407, 64] width 50 height 37
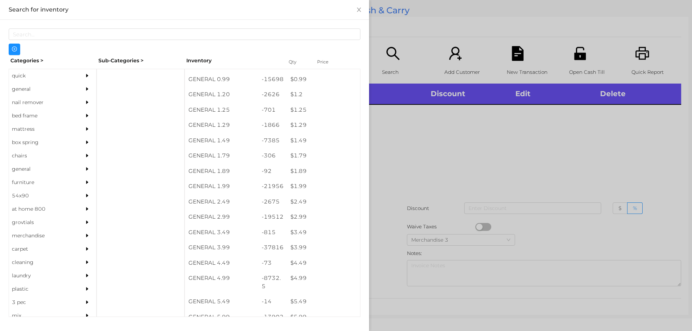
scroll to position [44, 0]
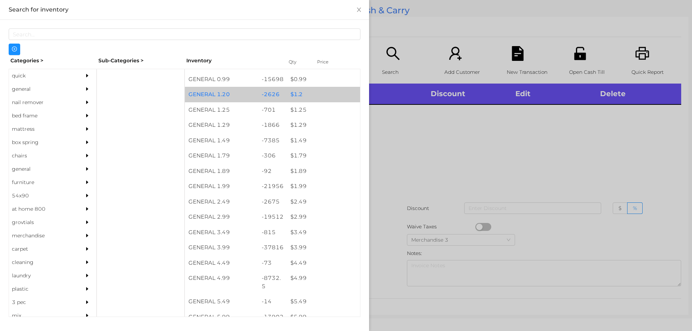
click at [314, 98] on div "$ 1.2" at bounding box center [323, 94] width 73 height 15
click at [323, 99] on div "$ 1.2" at bounding box center [323, 94] width 73 height 15
click at [324, 97] on div "$ 1.2" at bounding box center [323, 94] width 73 height 15
click at [330, 96] on div "$ 1.2" at bounding box center [323, 94] width 73 height 15
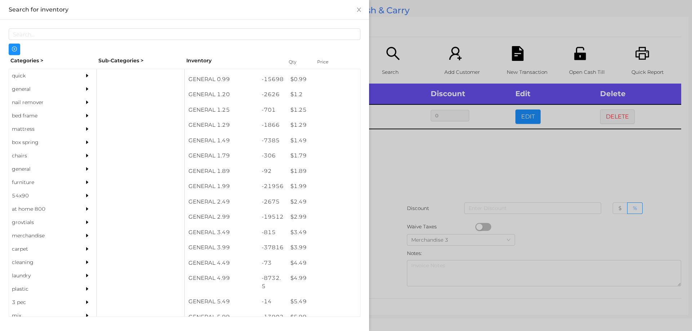
click at [409, 43] on div at bounding box center [346, 165] width 692 height 331
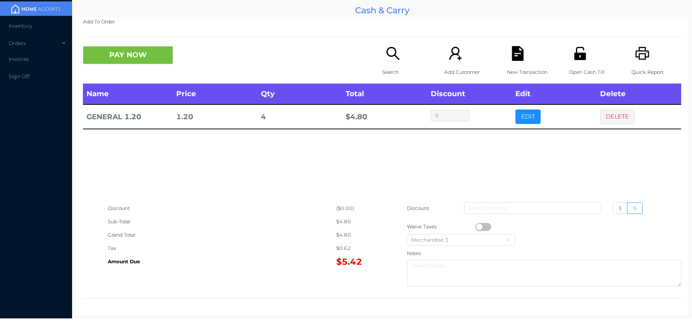
click at [164, 73] on div "PAY NOW Search Add Customer New Transaction Open Cash Till Quick Report" at bounding box center [382, 64] width 598 height 37
click at [150, 58] on button "PAY NOW" at bounding box center [128, 55] width 90 height 18
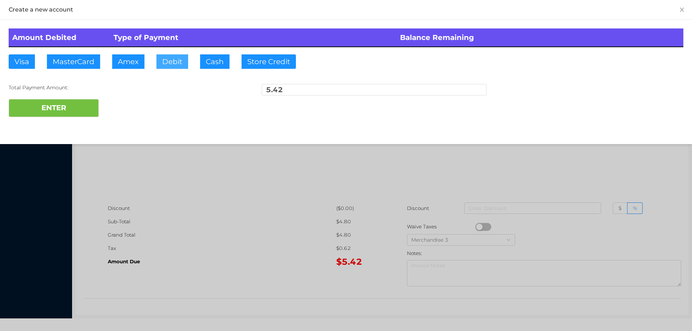
click at [172, 66] on button "Debit" at bounding box center [172, 61] width 32 height 14
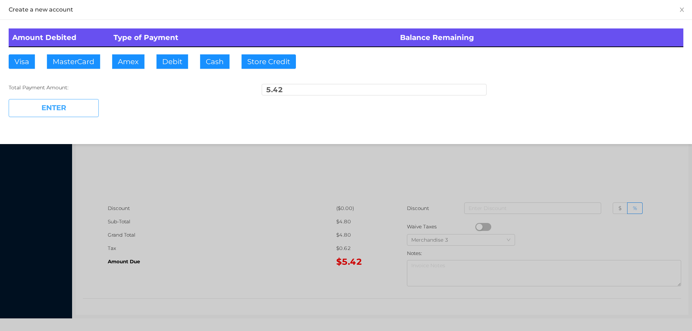
click at [72, 115] on button "ENTER" at bounding box center [54, 108] width 90 height 18
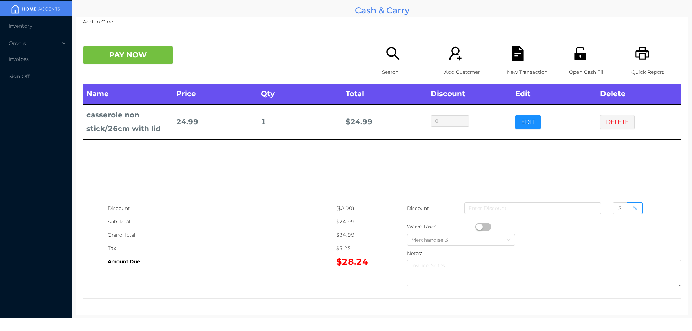
click at [382, 58] on div "Search" at bounding box center [407, 64] width 50 height 37
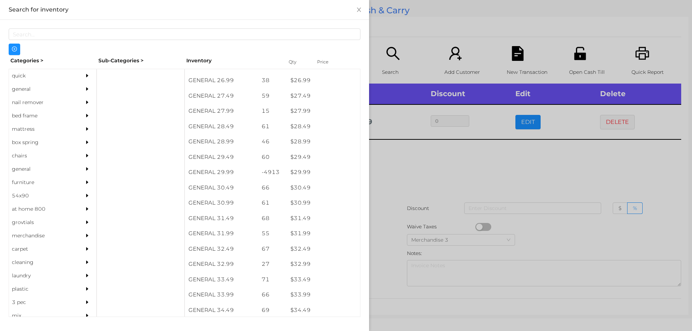
scroll to position [988, 0]
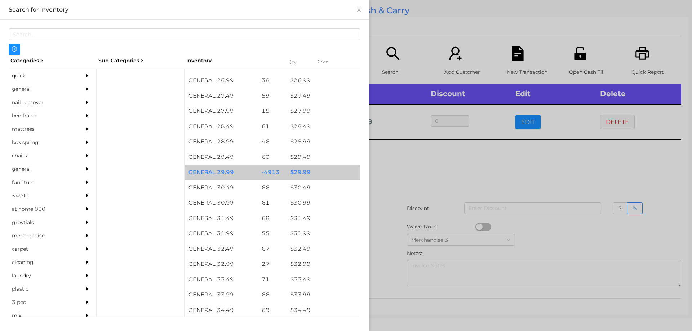
click at [318, 172] on div "$ 29.99" at bounding box center [323, 172] width 73 height 15
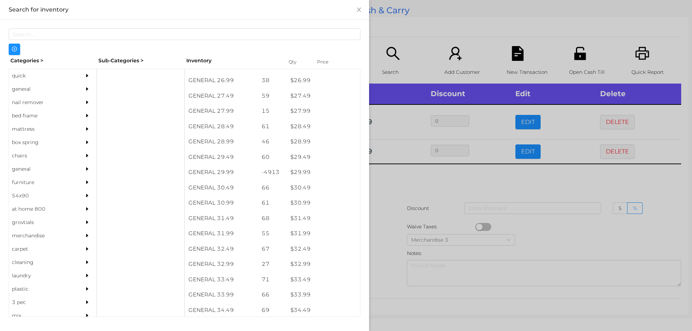
click at [385, 233] on div at bounding box center [346, 165] width 692 height 331
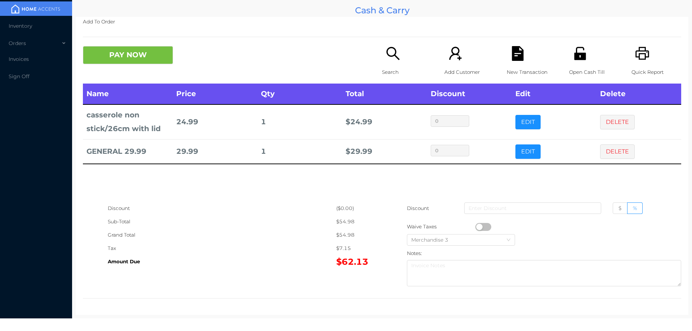
click at [518, 62] on div "New Transaction" at bounding box center [532, 64] width 50 height 37
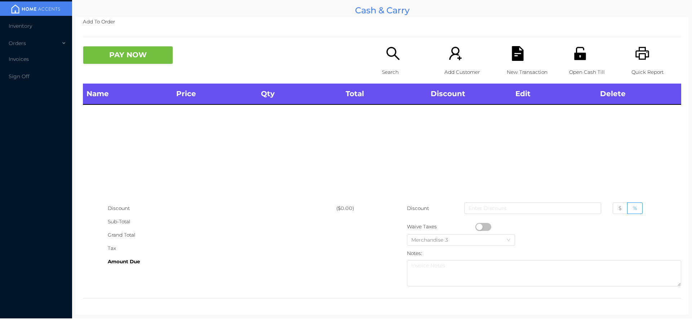
click at [577, 57] on icon "icon: unlock" at bounding box center [580, 53] width 12 height 13
click at [394, 59] on icon "icon: search" at bounding box center [393, 53] width 15 height 15
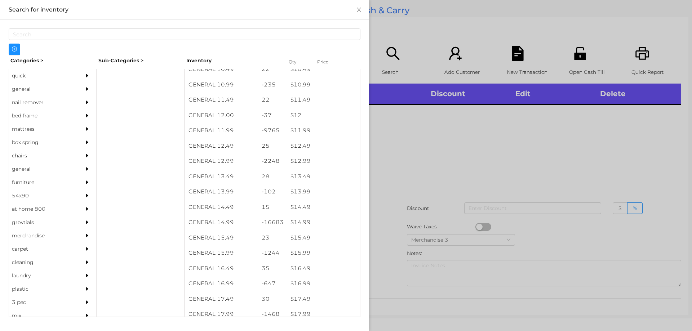
scroll to position [486, 0]
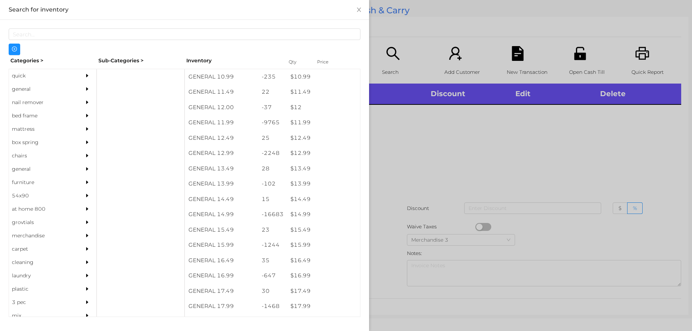
click at [45, 89] on div "general" at bounding box center [42, 89] width 66 height 13
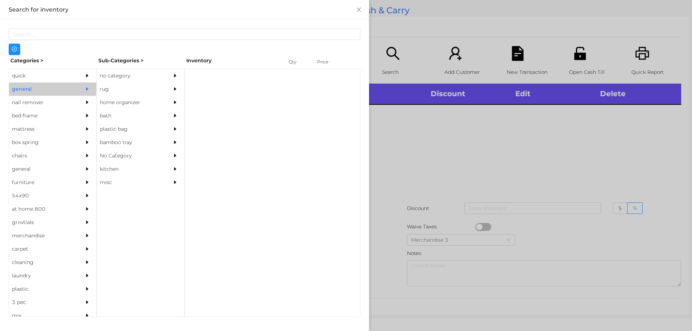
scroll to position [0, 0]
click at [112, 73] on div "no category" at bounding box center [130, 75] width 66 height 13
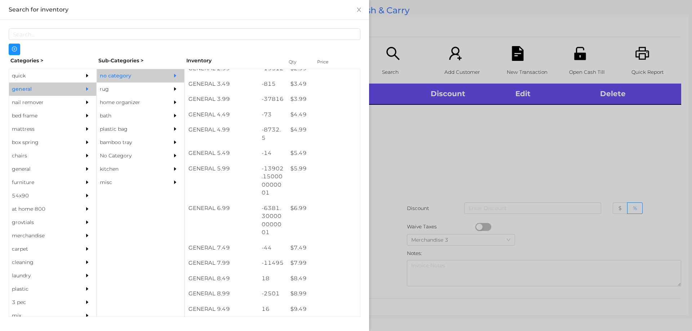
scroll to position [193, 0]
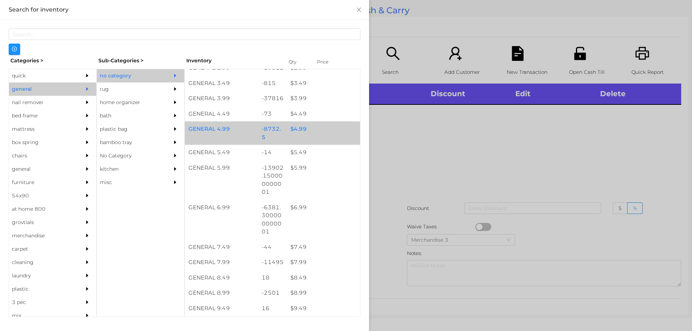
click at [300, 127] on div "$ 4.99" at bounding box center [323, 128] width 73 height 15
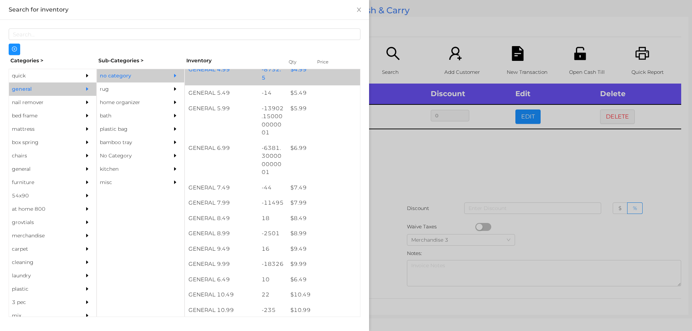
scroll to position [284, 0]
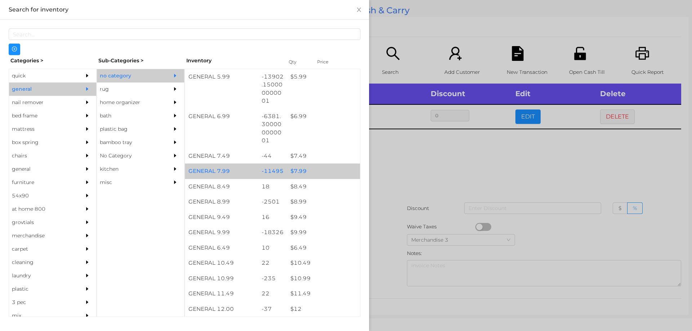
click at [298, 172] on div "$ 7.99" at bounding box center [323, 171] width 73 height 15
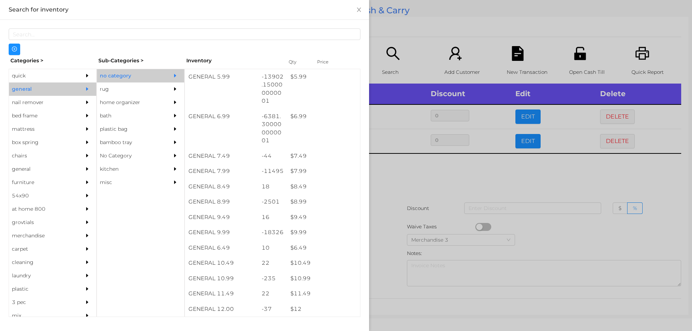
click at [390, 207] on div at bounding box center [346, 165] width 692 height 331
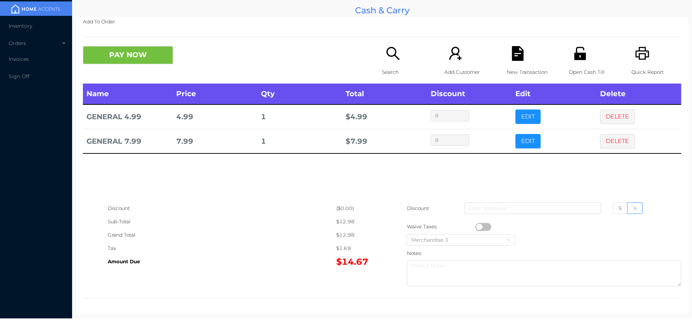
click at [507, 65] on div "New Transaction" at bounding box center [532, 64] width 50 height 37
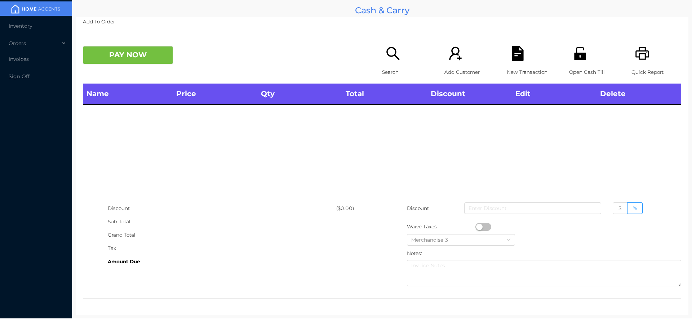
click at [571, 62] on div "Open Cash Till" at bounding box center [594, 64] width 50 height 37
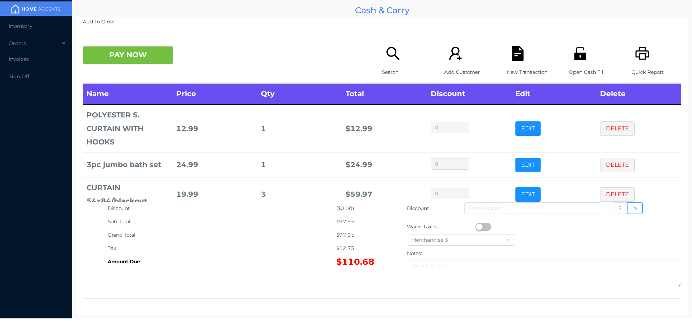
click at [513, 54] on icon "icon: file-text" at bounding box center [517, 53] width 15 height 15
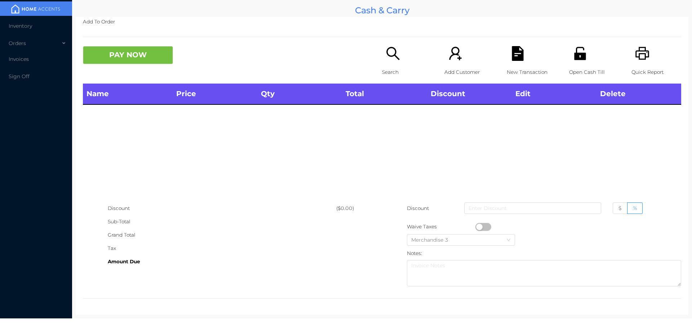
click at [641, 49] on icon "icon: printer" at bounding box center [642, 53] width 14 height 13
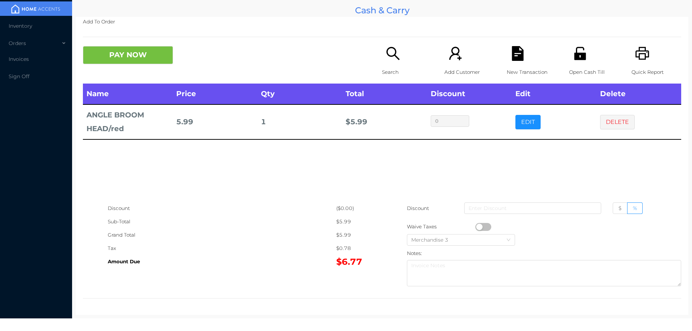
click at [388, 51] on icon "icon: search" at bounding box center [393, 53] width 15 height 15
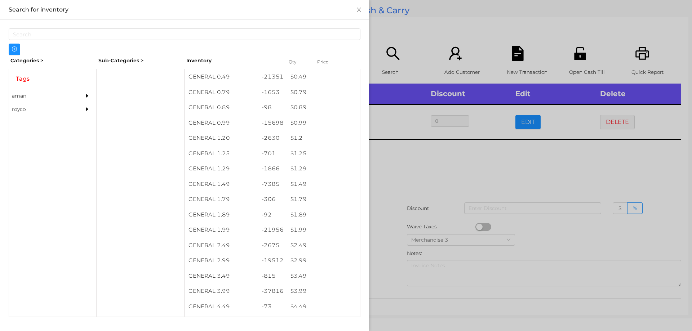
click at [448, 187] on div at bounding box center [346, 165] width 692 height 331
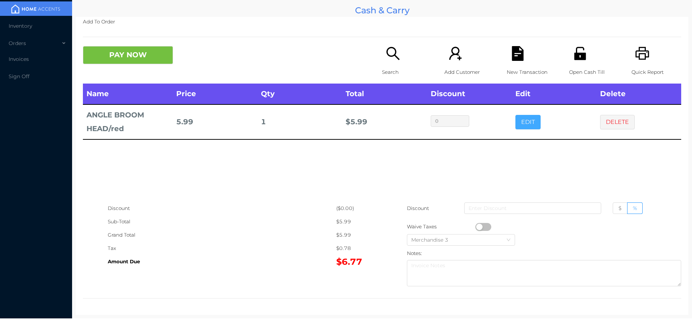
click at [527, 123] on button "EDIT" at bounding box center [527, 122] width 25 height 14
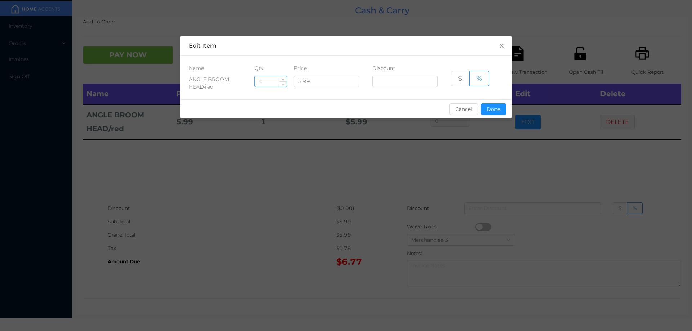
click at [260, 81] on input "1" at bounding box center [271, 81] width 32 height 11
click at [263, 80] on input "1" at bounding box center [271, 81] width 32 height 11
type input "2"
click at [482, 108] on button "Done" at bounding box center [493, 109] width 25 height 12
type input "0%"
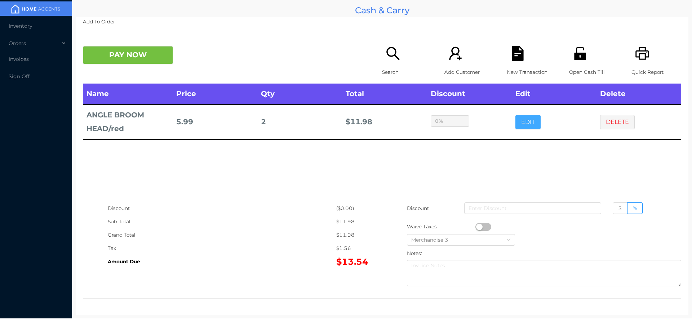
click at [515, 115] on button "EDIT" at bounding box center [527, 122] width 25 height 14
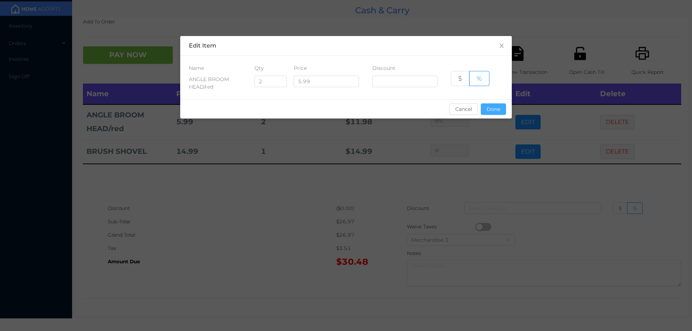
click at [499, 106] on button "Done" at bounding box center [493, 109] width 25 height 12
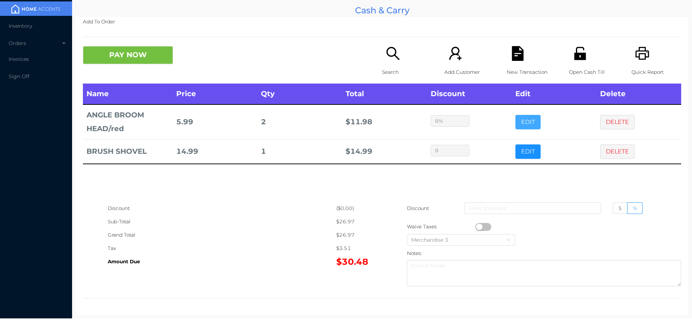
click at [515, 115] on button "EDIT" at bounding box center [527, 122] width 25 height 14
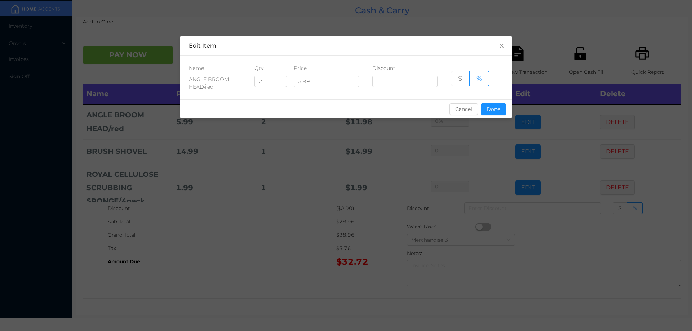
click at [503, 121] on div "sentinelStart Edit Item Name Qty Price Discount ANGLE BROOM HEAD/red 2 5.99 $ %…" at bounding box center [346, 81] width 332 height 91
click at [497, 110] on button "Done" at bounding box center [493, 109] width 25 height 12
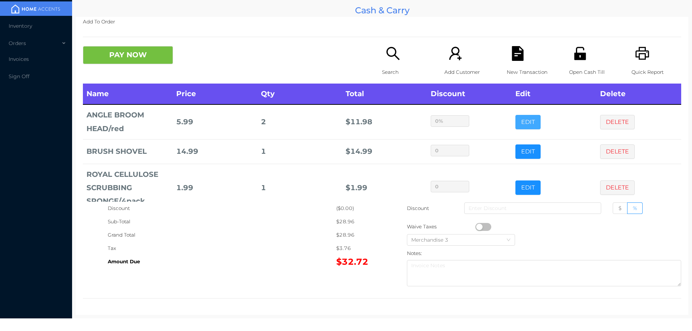
scroll to position [18, 0]
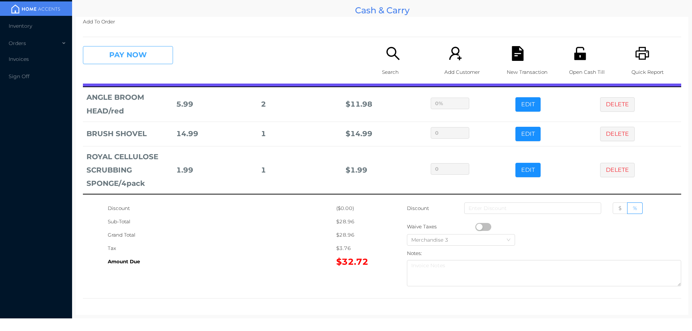
click at [147, 58] on button "PAY NOW" at bounding box center [128, 55] width 90 height 18
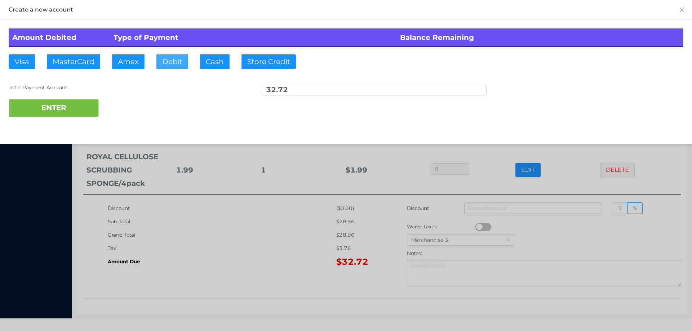
click at [173, 61] on button "Debit" at bounding box center [172, 61] width 32 height 14
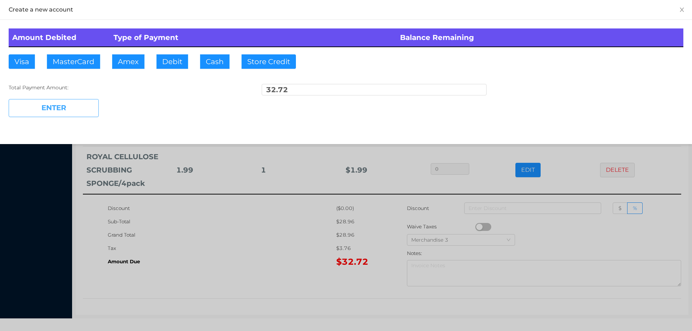
click at [58, 112] on button "ENTER" at bounding box center [54, 108] width 90 height 18
type input "0"
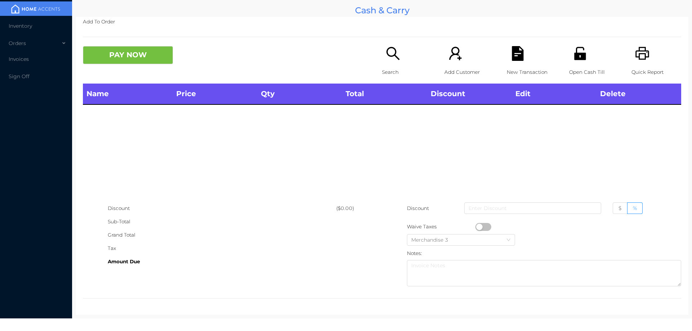
scroll to position [0, 0]
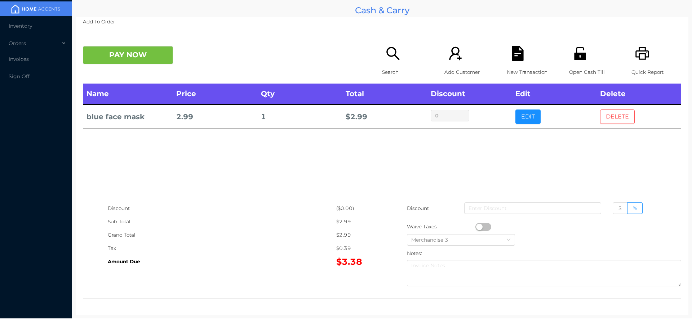
click at [614, 120] on button "DELETE" at bounding box center [617, 117] width 35 height 14
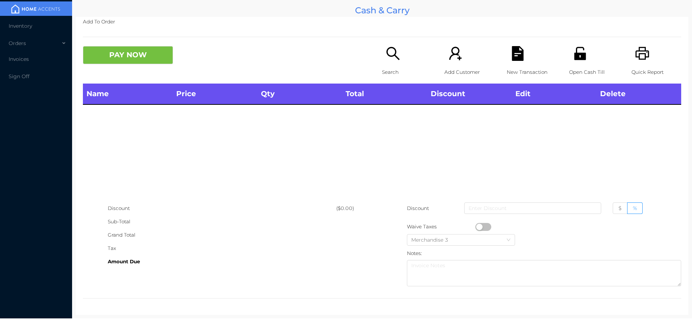
click at [394, 50] on icon "icon: search" at bounding box center [393, 53] width 15 height 15
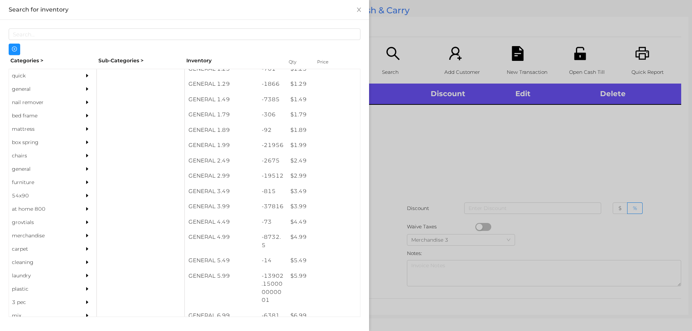
scroll to position [85, 0]
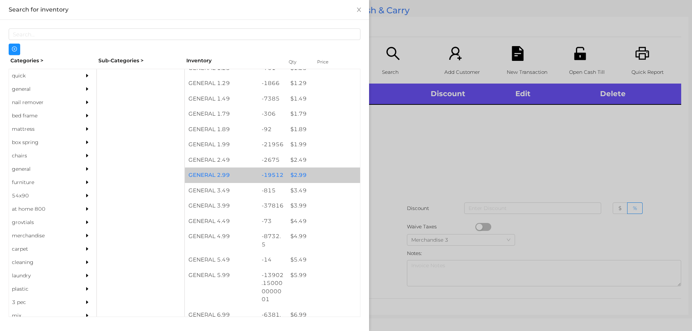
click at [262, 176] on div "-19512" at bounding box center [272, 175] width 29 height 15
click at [259, 181] on div "-19512" at bounding box center [272, 175] width 29 height 15
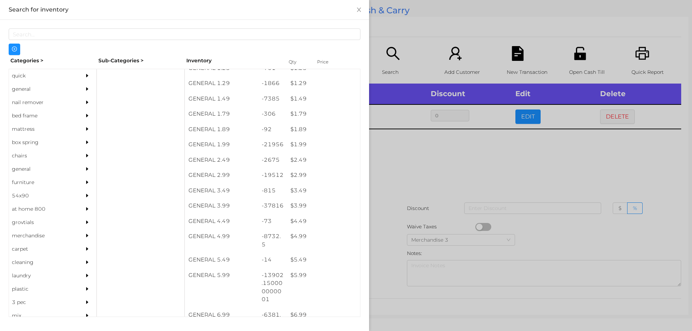
click at [388, 190] on div at bounding box center [346, 165] width 692 height 331
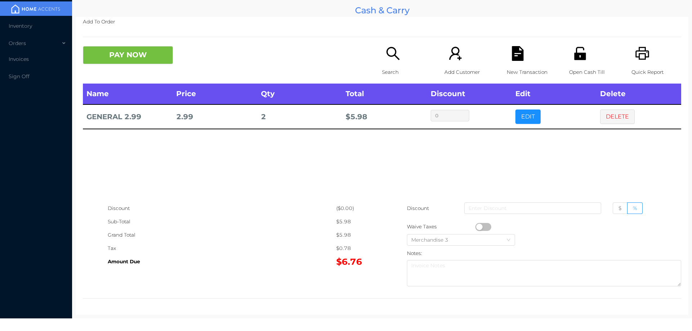
click at [475, 227] on button "button" at bounding box center [483, 227] width 16 height 8
click at [618, 207] on span "$" at bounding box center [619, 208] width 3 height 6
click at [618, 210] on input "$" at bounding box center [618, 210] width 0 height 0
click at [562, 207] on input at bounding box center [532, 209] width 137 height 12
type input "1"
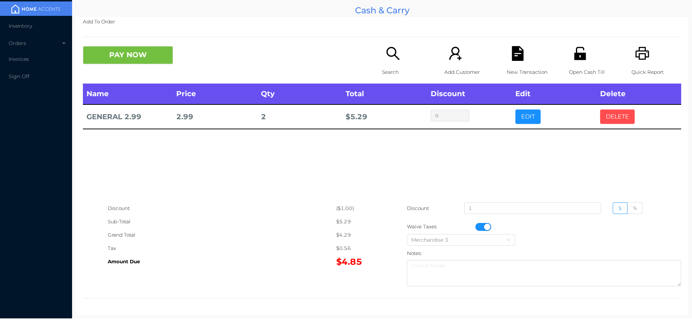
click at [605, 113] on button "DELETE" at bounding box center [617, 117] width 35 height 14
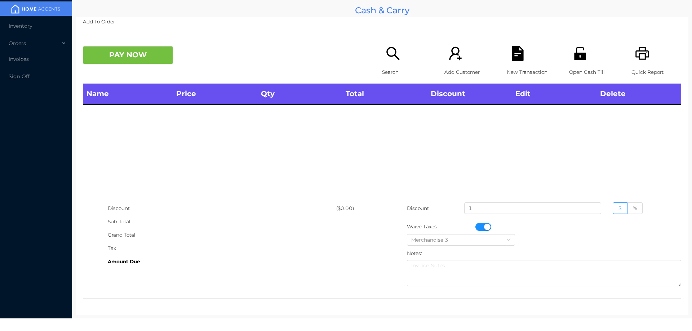
click at [393, 64] on div "Search" at bounding box center [407, 64] width 50 height 37
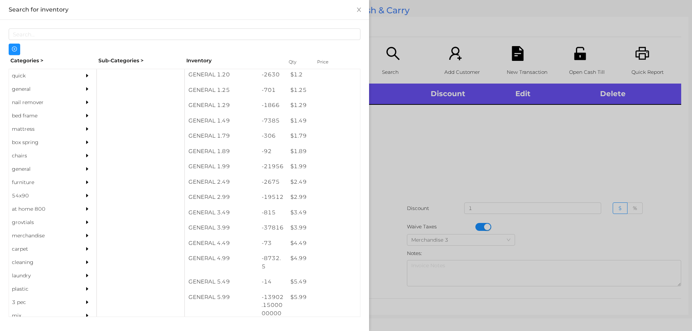
scroll to position [63, 0]
click at [415, 180] on div at bounding box center [346, 165] width 692 height 331
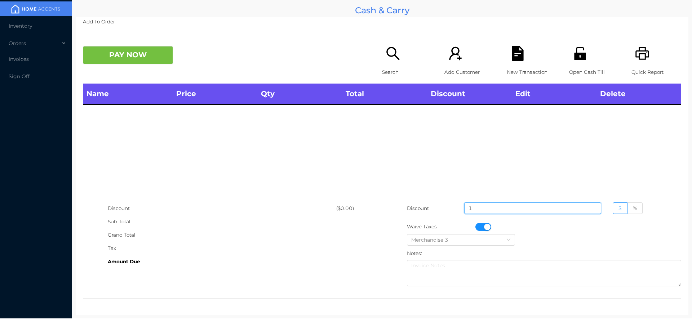
click at [478, 207] on input "1" at bounding box center [532, 209] width 137 height 12
type input "0"
click at [336, 207] on div "($0.00)" at bounding box center [359, 208] width 46 height 13
click at [389, 61] on div "Search" at bounding box center [407, 64] width 50 height 37
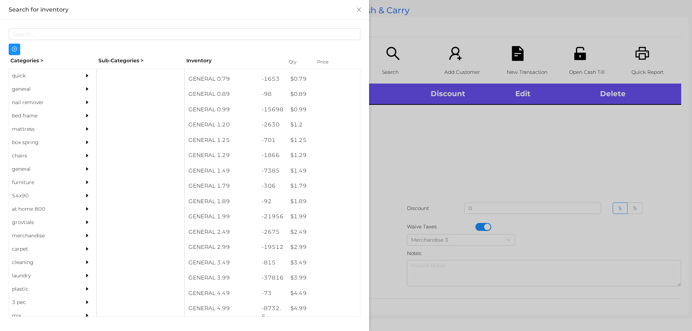
scroll to position [24, 0]
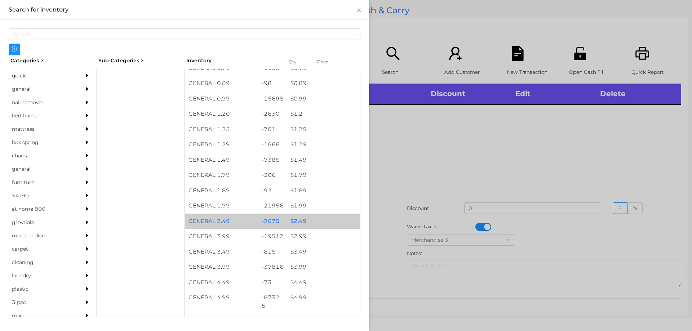
click at [264, 222] on div "-2675" at bounding box center [272, 221] width 29 height 15
click at [268, 220] on div "-2675" at bounding box center [272, 221] width 29 height 15
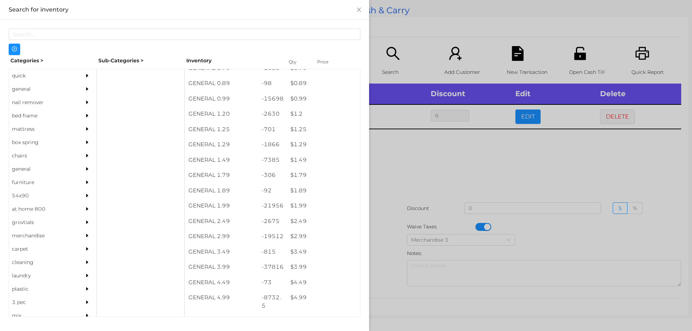
click at [391, 206] on div at bounding box center [346, 165] width 692 height 331
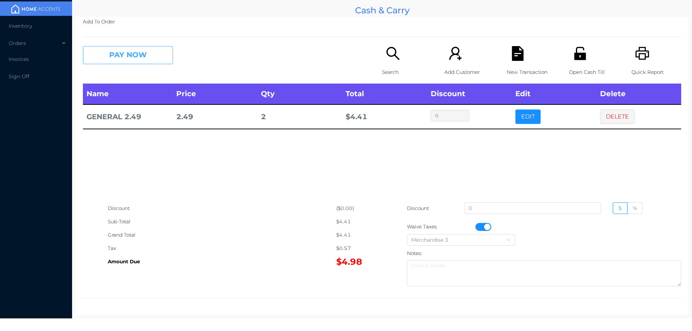
click at [140, 57] on button "PAY NOW" at bounding box center [128, 55] width 90 height 18
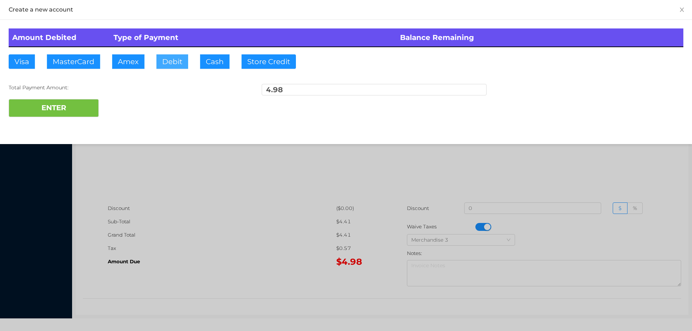
click at [187, 59] on button "Debit" at bounding box center [172, 61] width 32 height 14
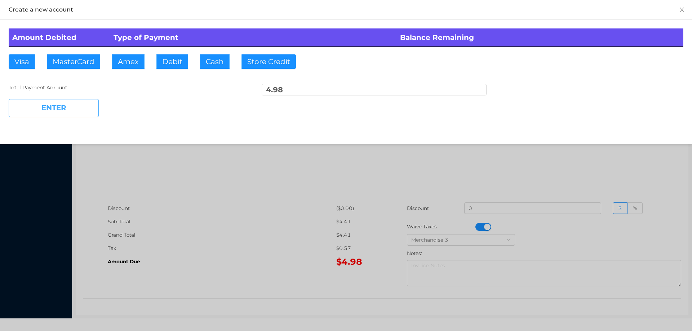
click at [62, 111] on button "ENTER" at bounding box center [54, 108] width 90 height 18
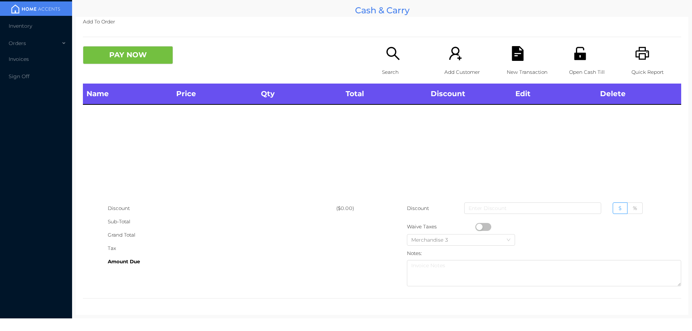
click at [385, 66] on p "Search" at bounding box center [407, 72] width 50 height 13
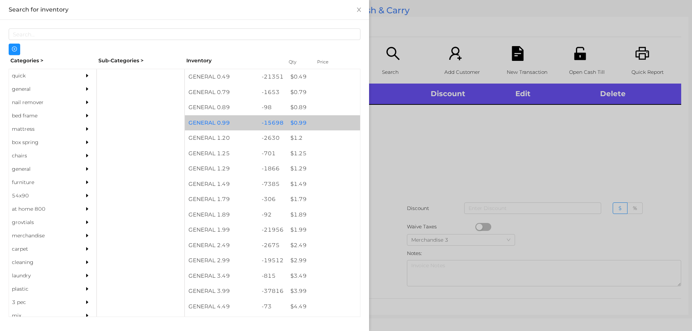
click at [306, 121] on div "$ 0.99" at bounding box center [323, 122] width 73 height 15
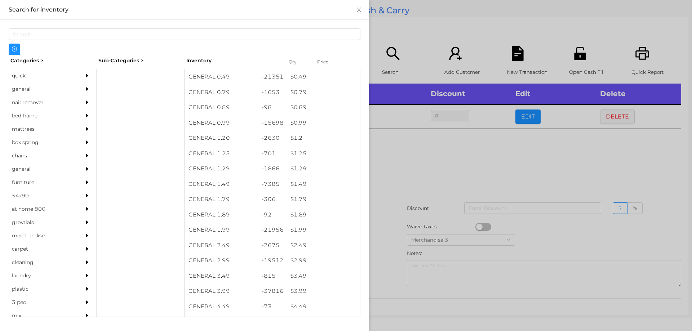
click at [430, 163] on div at bounding box center [346, 165] width 692 height 331
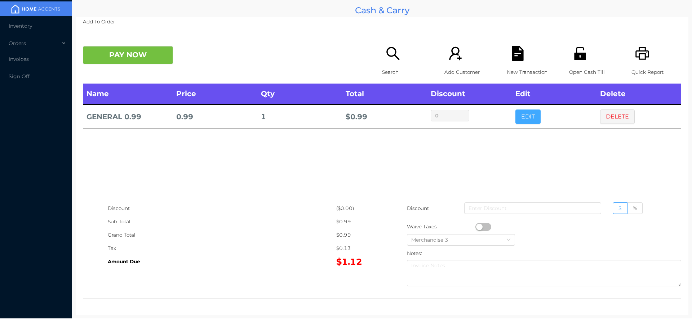
click at [519, 119] on button "EDIT" at bounding box center [527, 117] width 25 height 14
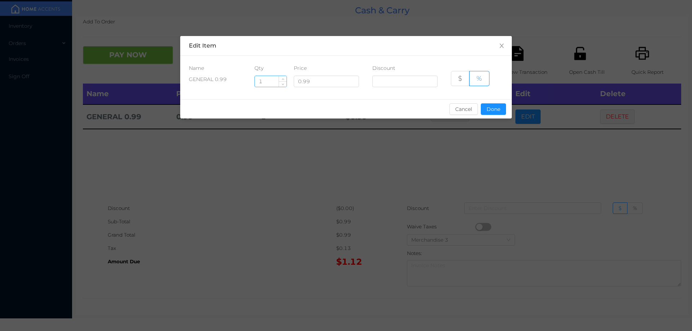
click at [273, 79] on input "1" at bounding box center [271, 81] width 32 height 11
type input "10"
click at [492, 104] on button "Done" at bounding box center [493, 109] width 25 height 12
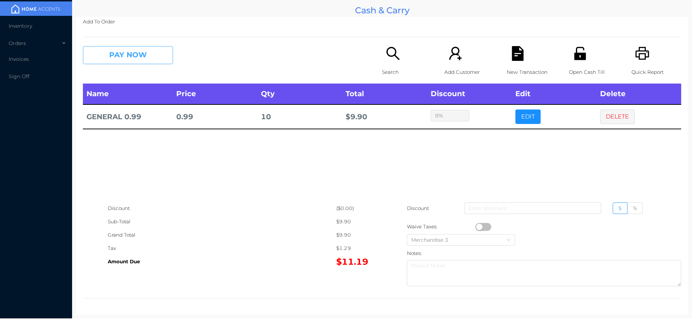
click at [128, 53] on button "PAY NOW" at bounding box center [128, 55] width 90 height 18
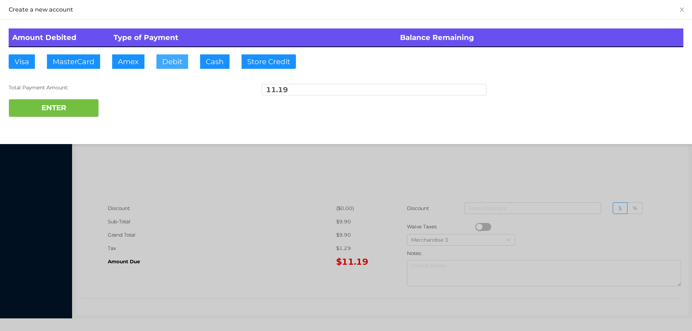
click at [168, 56] on button "Debit" at bounding box center [172, 61] width 32 height 14
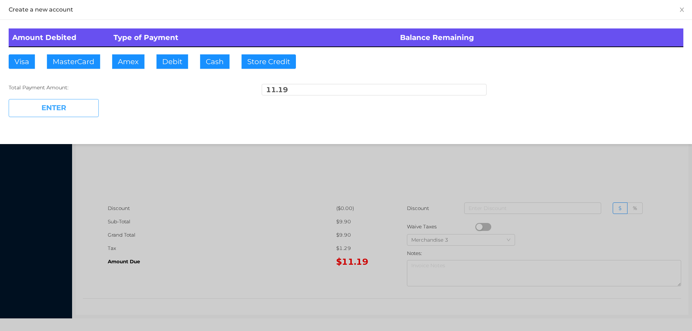
click at [75, 107] on button "ENTER" at bounding box center [54, 108] width 90 height 18
type input "0"
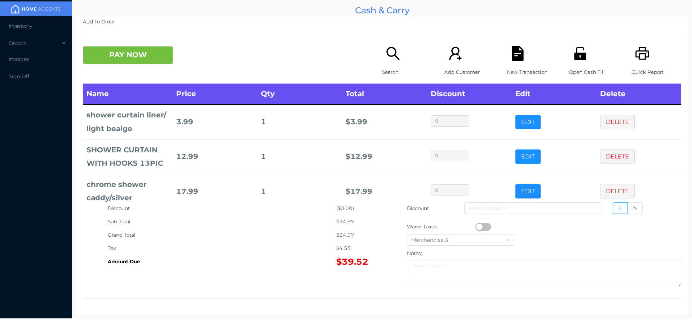
click at [390, 55] on icon "icon: search" at bounding box center [393, 53] width 15 height 15
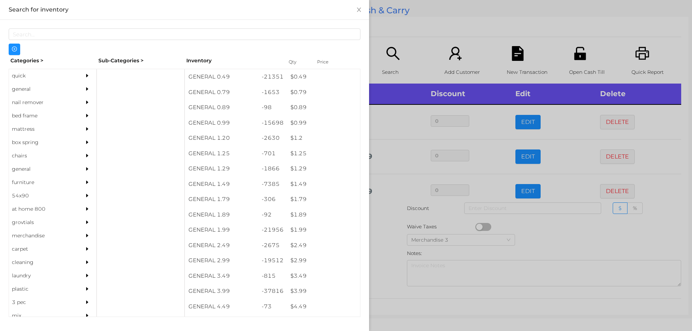
click at [31, 74] on div "quick" at bounding box center [42, 75] width 66 height 13
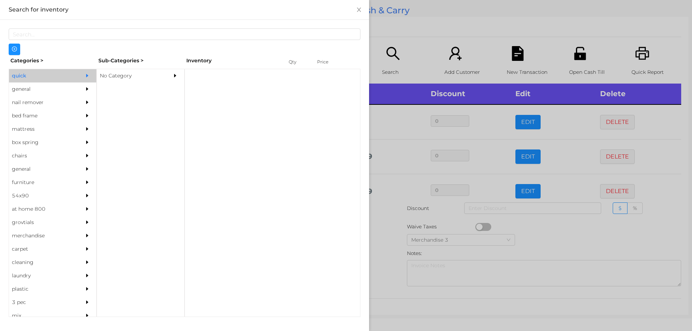
click at [133, 78] on div "No Category" at bounding box center [130, 75] width 66 height 13
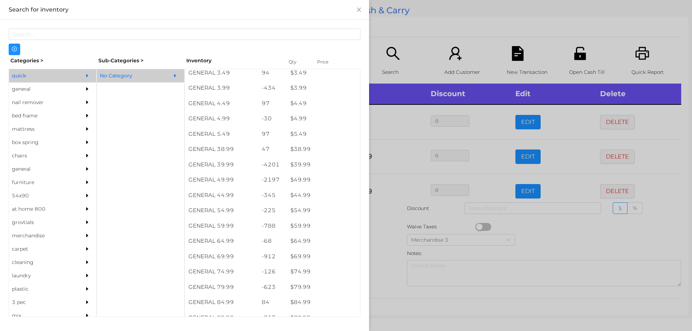
scroll to position [329, 0]
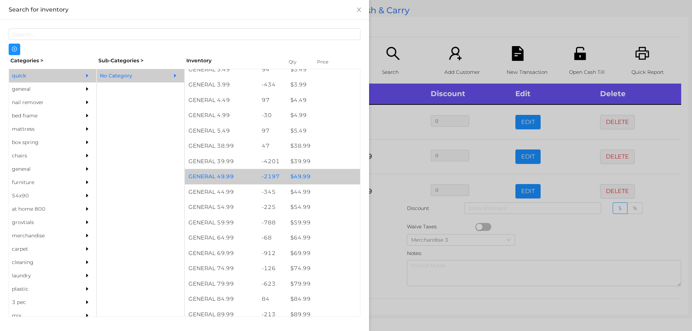
click at [311, 178] on div "$ 49.99" at bounding box center [323, 176] width 73 height 15
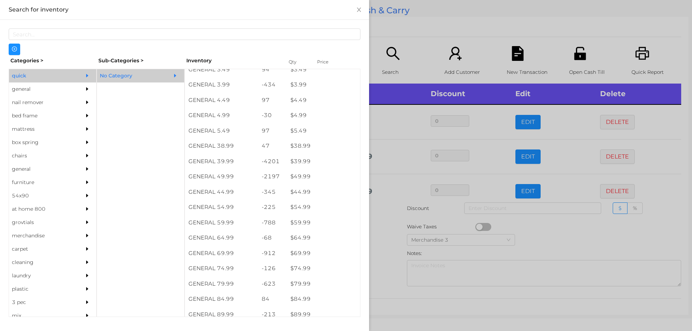
click at [427, 38] on div at bounding box center [346, 165] width 692 height 331
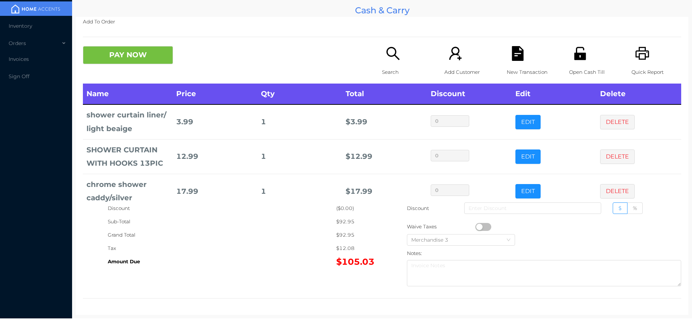
click at [390, 46] on icon "icon: search" at bounding box center [393, 53] width 15 height 15
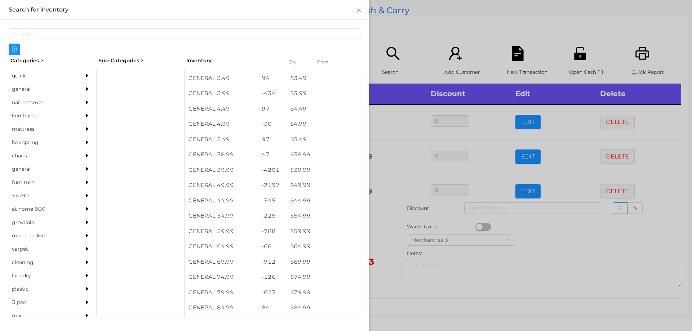
scroll to position [364, 0]
click at [20, 90] on div "general" at bounding box center [42, 89] width 66 height 13
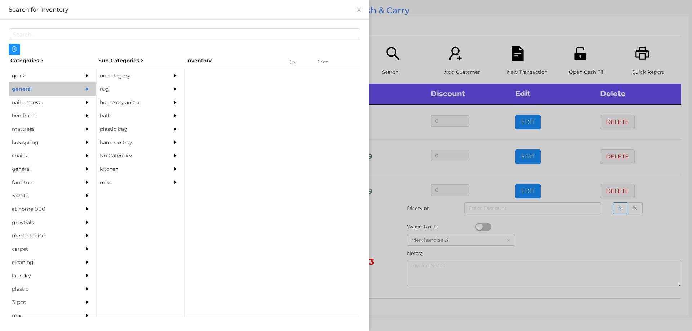
click at [133, 76] on div "no category" at bounding box center [130, 75] width 66 height 13
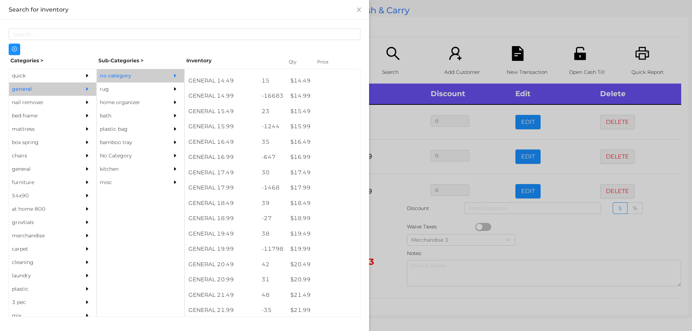
scroll to position [591, 0]
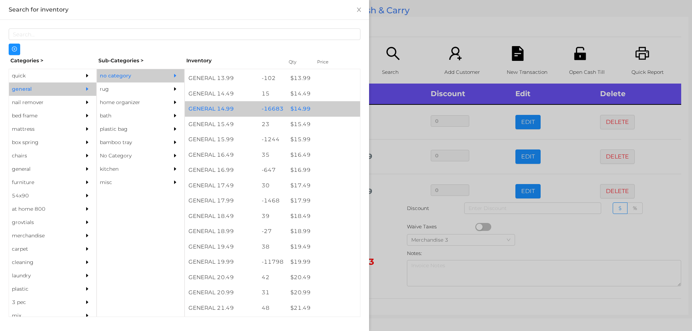
click at [303, 110] on div "$ 14.99" at bounding box center [323, 108] width 73 height 15
click at [300, 107] on div "$ 14.99" at bounding box center [323, 108] width 73 height 15
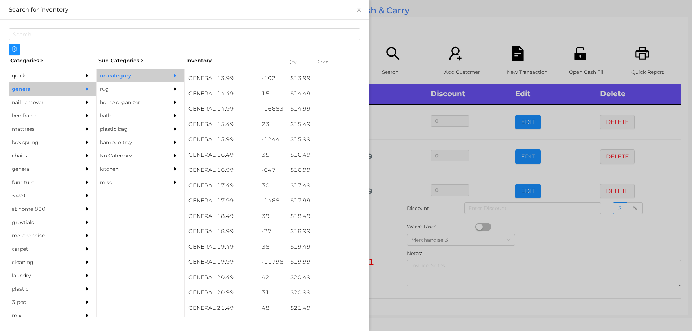
click at [416, 36] on div at bounding box center [346, 165] width 692 height 331
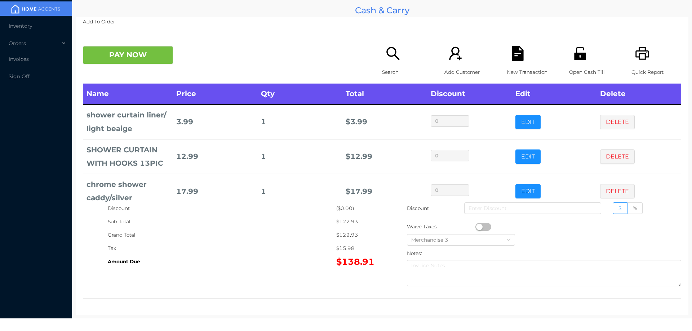
click at [390, 60] on icon "icon: search" at bounding box center [393, 53] width 15 height 15
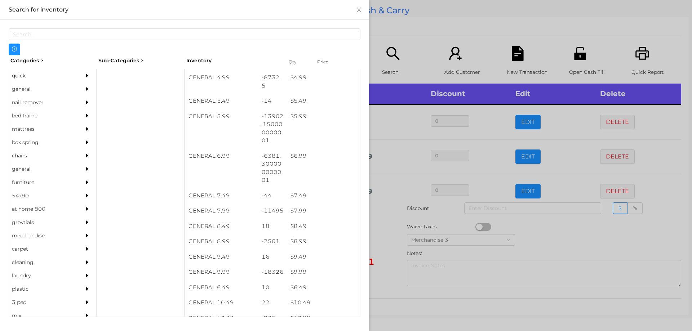
scroll to position [244, 0]
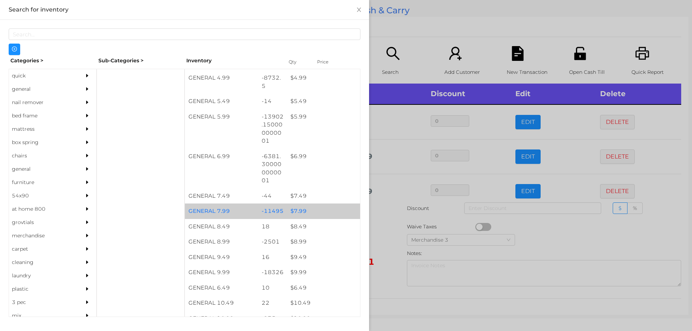
click at [296, 209] on div "$ 7.99" at bounding box center [323, 211] width 73 height 15
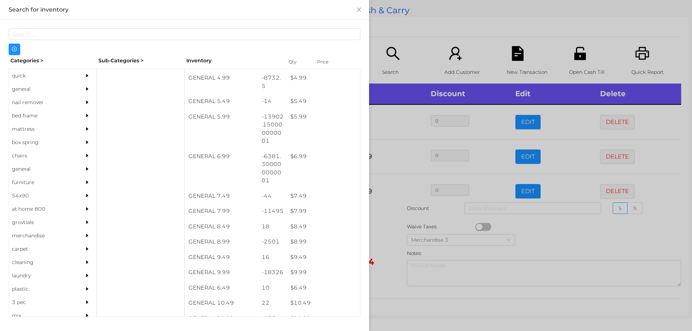
click at [413, 36] on div at bounding box center [346, 165] width 692 height 331
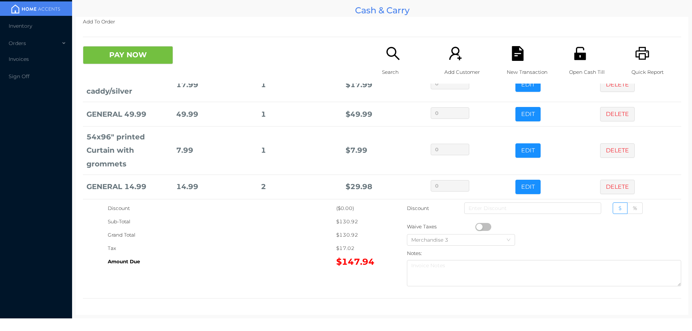
scroll to position [136, 0]
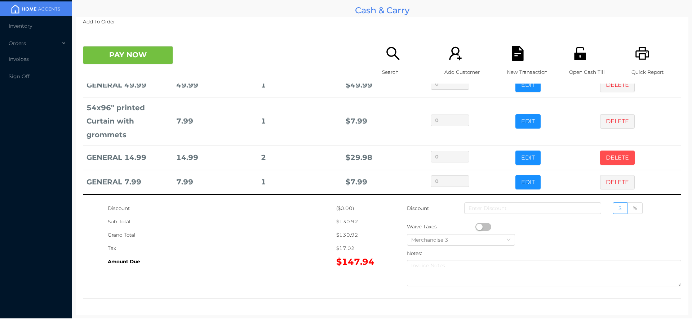
click at [616, 151] on button "DELETE" at bounding box center [617, 158] width 35 height 14
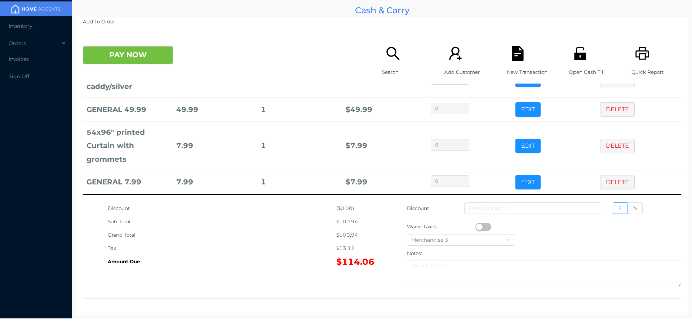
scroll to position [111, 0]
click at [395, 59] on icon "icon: search" at bounding box center [392, 53] width 13 height 13
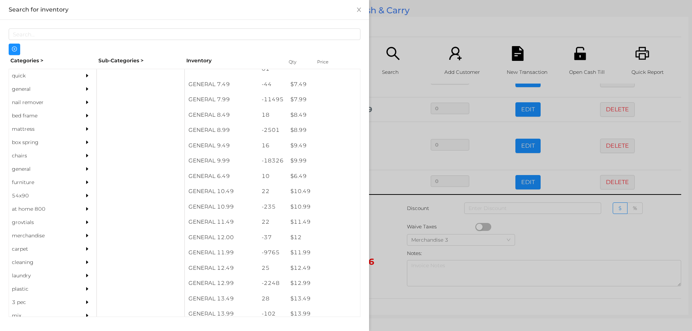
scroll to position [353, 0]
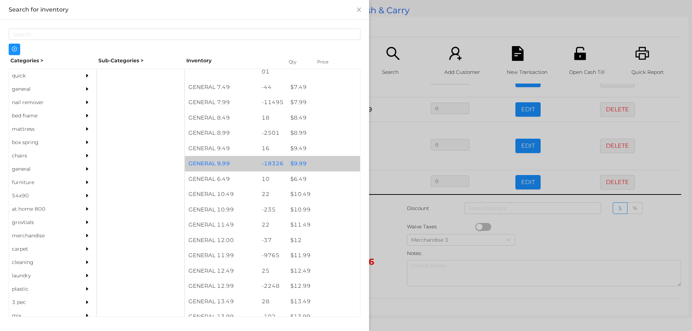
click at [314, 165] on div "$ 9.99" at bounding box center [323, 163] width 73 height 15
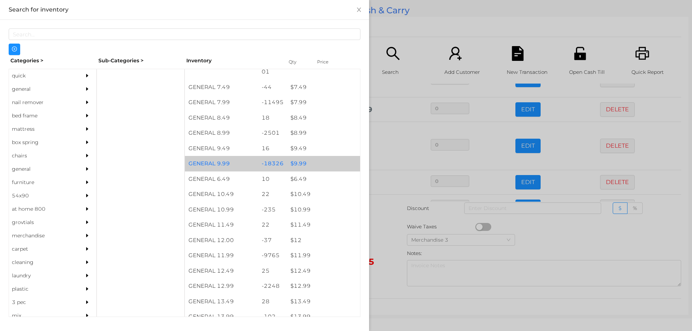
scroll to position [136, 0]
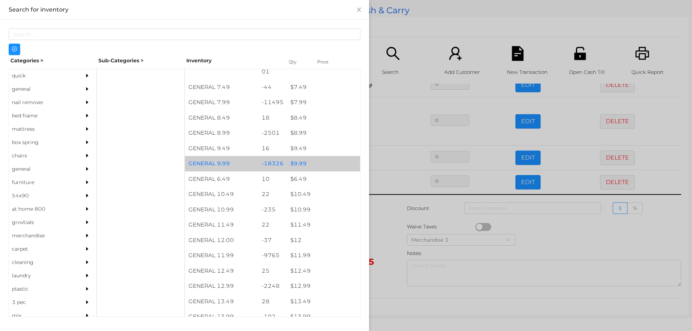
click at [316, 168] on div "$ 9.99" at bounding box center [323, 163] width 73 height 15
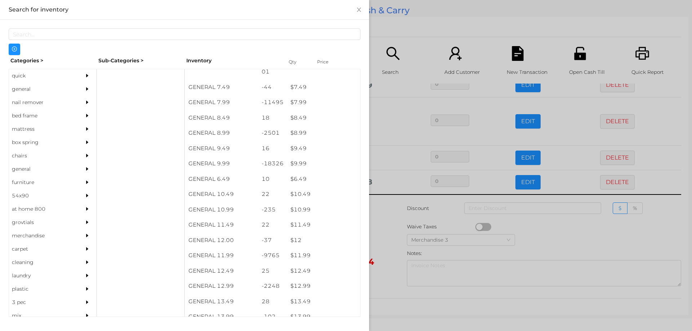
click at [409, 40] on div at bounding box center [346, 165] width 692 height 331
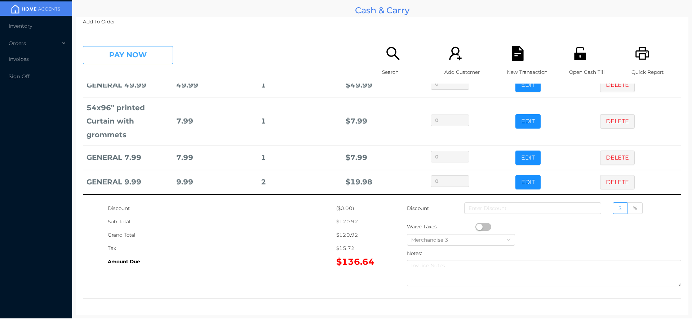
click at [142, 53] on button "PAY NOW" at bounding box center [128, 55] width 90 height 18
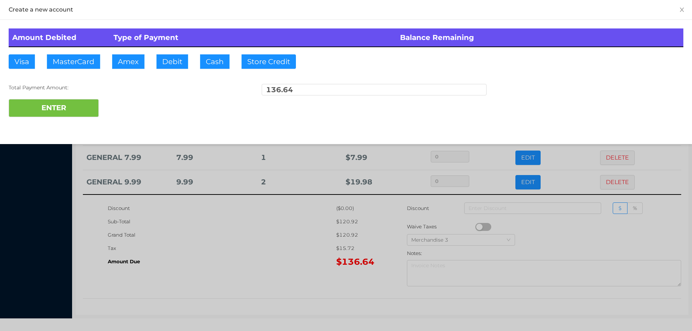
click at [153, 105] on div "ENTER" at bounding box center [346, 108] width 675 height 18
click at [148, 112] on div "ENTER" at bounding box center [346, 108] width 675 height 18
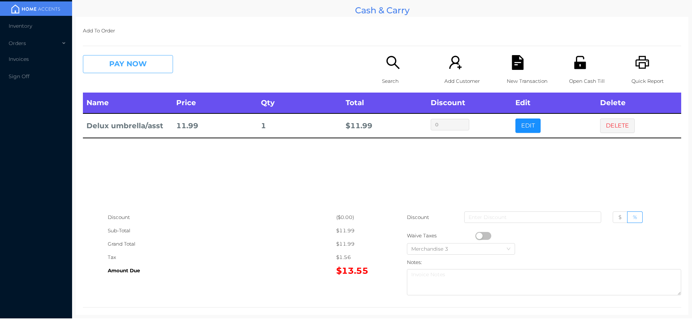
click at [127, 65] on button "PAY NOW" at bounding box center [128, 64] width 90 height 18
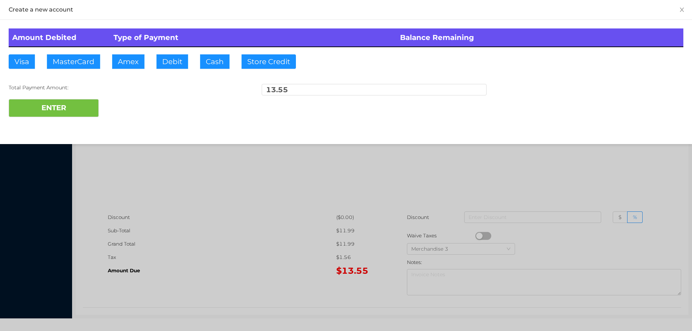
click at [280, 263] on div at bounding box center [346, 165] width 692 height 331
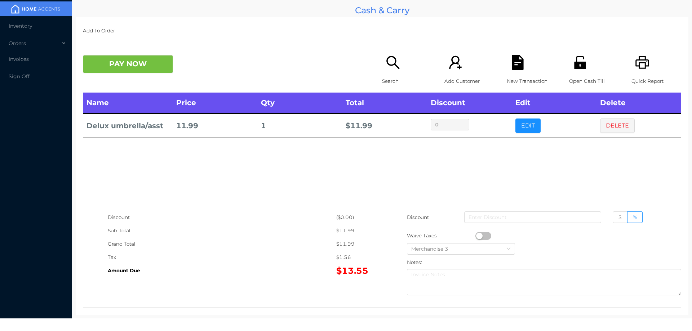
click at [512, 68] on icon "icon: file-text" at bounding box center [518, 62] width 12 height 15
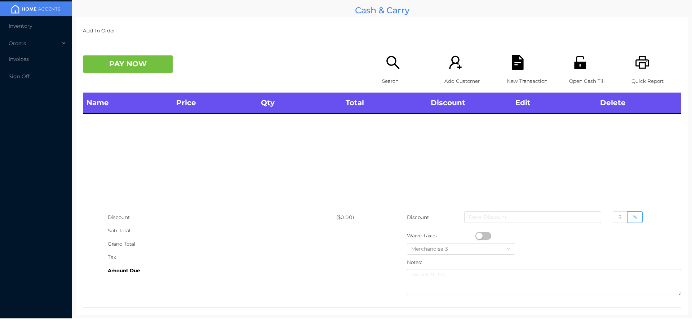
click at [574, 62] on icon "icon: unlock" at bounding box center [580, 62] width 12 height 13
click at [556, 154] on div "Name Price Qty Total Discount Edit Delete" at bounding box center [382, 152] width 598 height 118
click at [576, 68] on icon "icon: unlock" at bounding box center [580, 62] width 12 height 13
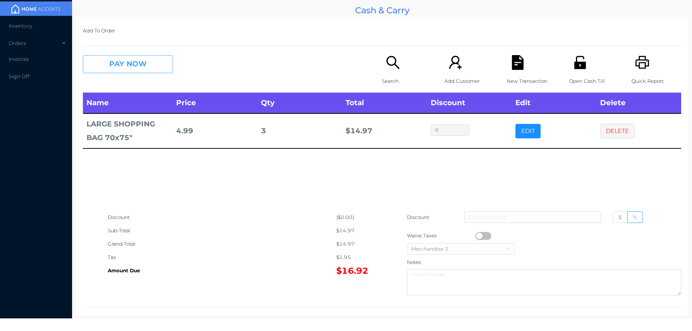
click at [115, 62] on button "PAY NOW" at bounding box center [128, 64] width 90 height 18
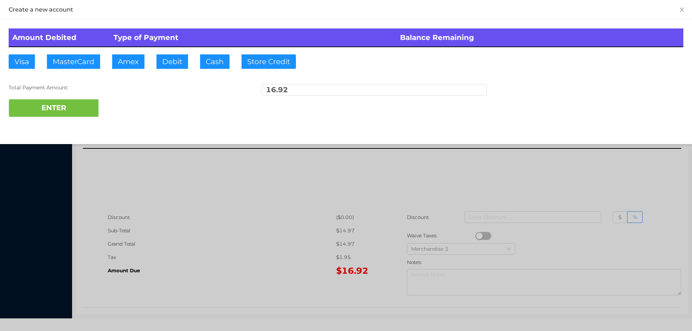
click at [247, 223] on div at bounding box center [346, 165] width 692 height 331
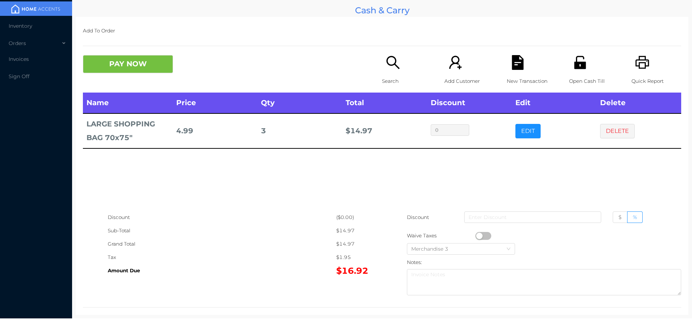
click at [512, 66] on icon "icon: file-text" at bounding box center [518, 62] width 12 height 15
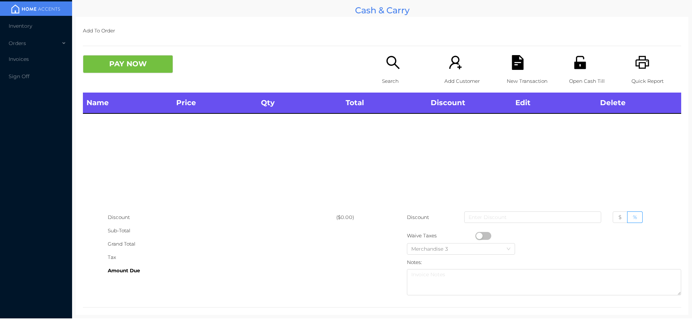
click at [575, 71] on div "Open Cash Till" at bounding box center [594, 73] width 50 height 37
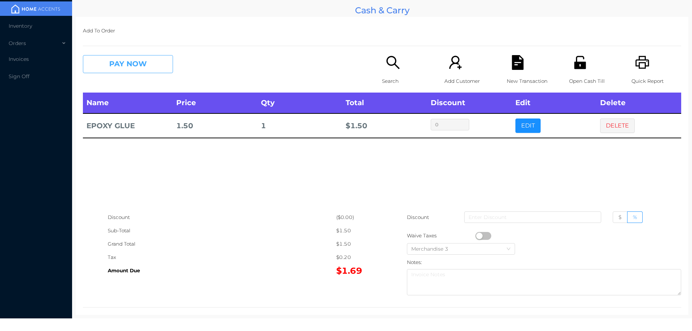
click at [137, 70] on button "PAY NOW" at bounding box center [128, 64] width 90 height 18
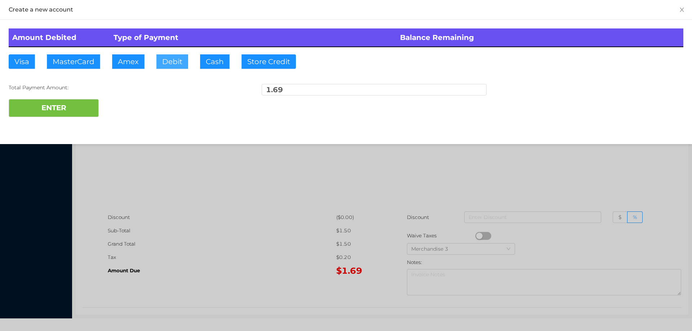
click at [169, 68] on button "Debit" at bounding box center [172, 61] width 32 height 14
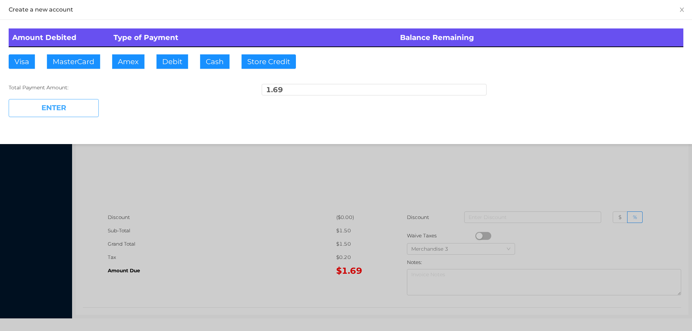
click at [76, 106] on button "ENTER" at bounding box center [54, 108] width 90 height 18
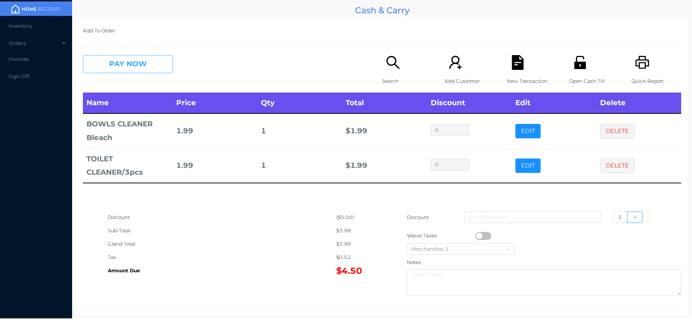
click at [111, 56] on button "PAY NOW" at bounding box center [128, 64] width 90 height 18
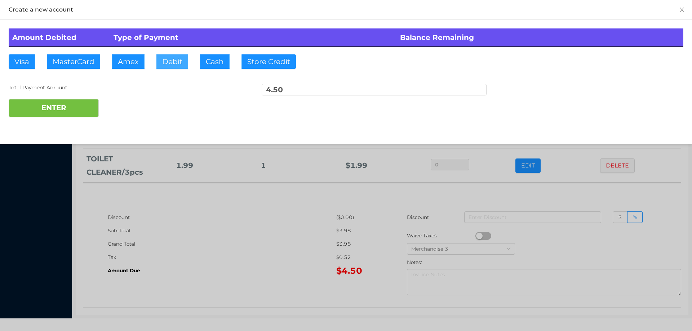
click at [177, 66] on button "Debit" at bounding box center [172, 61] width 32 height 14
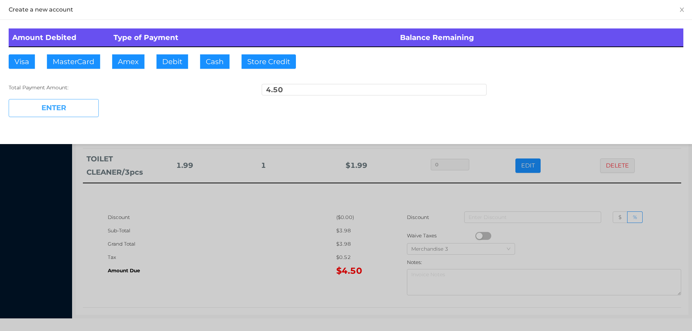
click at [57, 112] on button "ENTER" at bounding box center [54, 108] width 90 height 18
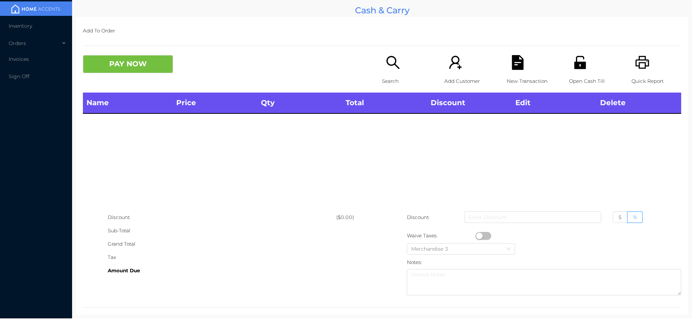
click at [394, 65] on icon "icon: search" at bounding box center [393, 62] width 15 height 15
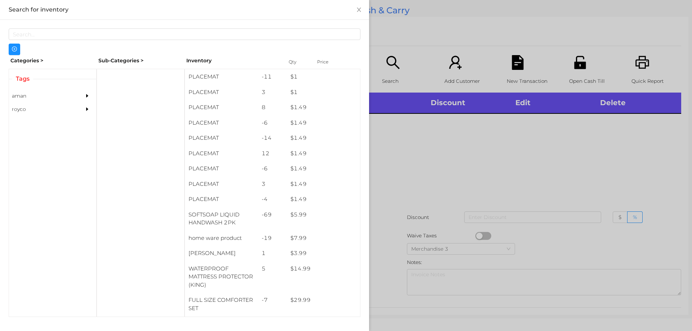
click at [393, 65] on div at bounding box center [346, 165] width 692 height 331
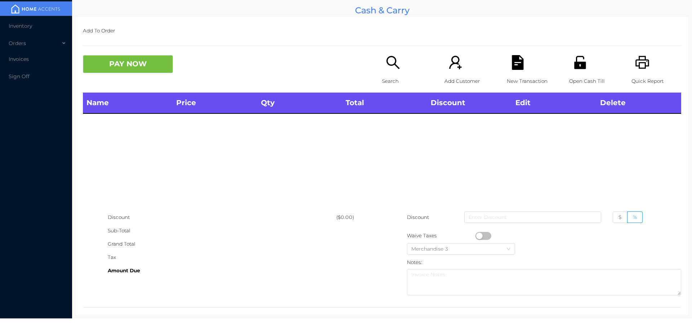
click at [395, 69] on icon "icon: search" at bounding box center [393, 62] width 15 height 15
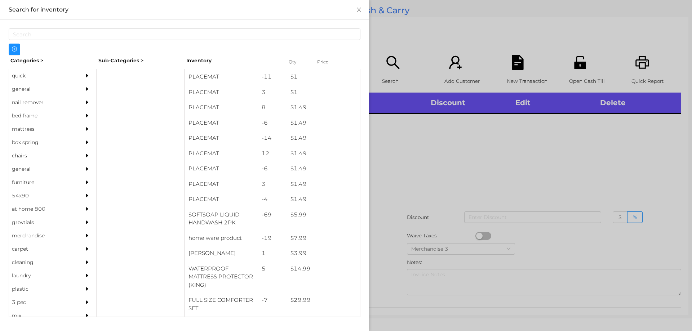
click at [576, 73] on div at bounding box center [346, 165] width 692 height 331
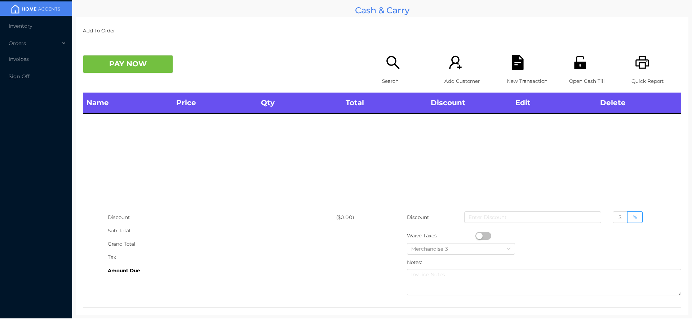
click at [395, 61] on icon "icon: search" at bounding box center [393, 62] width 15 height 15
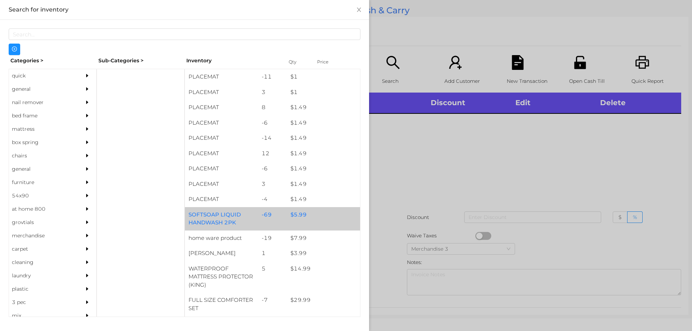
click at [237, 220] on div "SOFTSOAP LIQUID HANDWASH 2PK" at bounding box center [221, 218] width 73 height 23
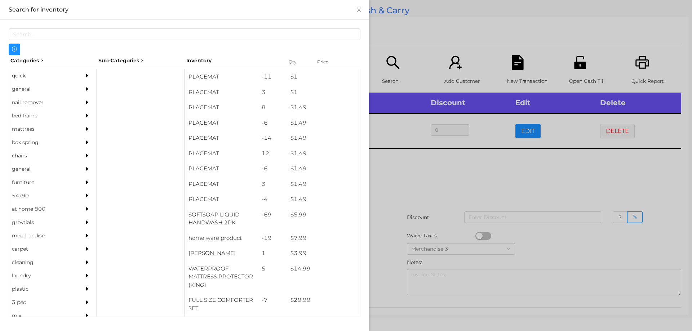
click at [385, 215] on div at bounding box center [346, 165] width 692 height 331
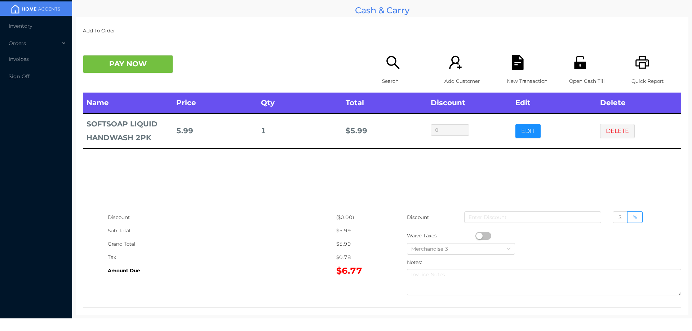
click at [512, 65] on icon "icon: file-text" at bounding box center [518, 62] width 12 height 15
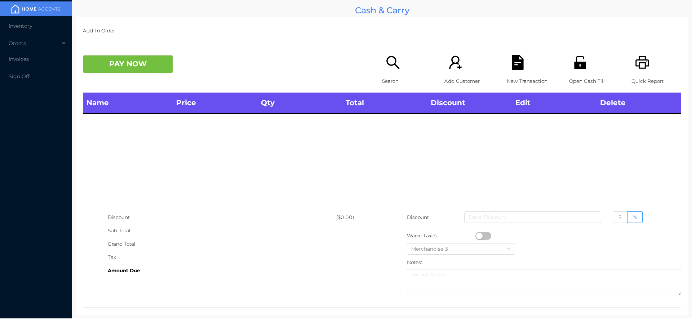
click at [575, 57] on icon "icon: unlock" at bounding box center [580, 62] width 12 height 13
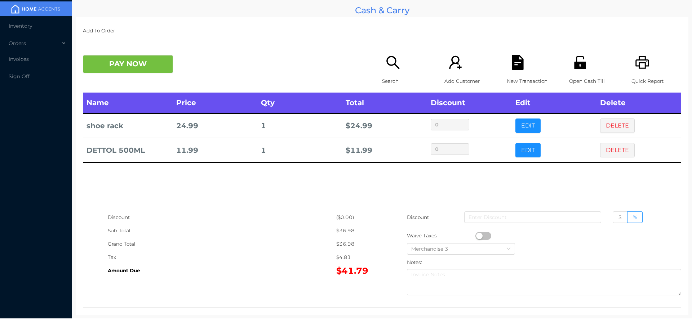
click at [520, 60] on icon "icon: file-text" at bounding box center [517, 62] width 15 height 15
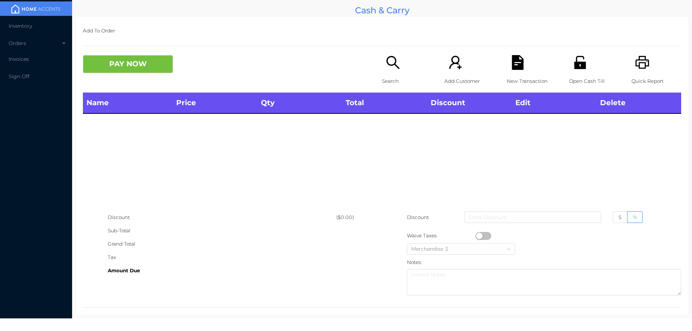
click at [574, 64] on icon "icon: unlock" at bounding box center [580, 62] width 12 height 13
click at [545, 196] on div "Name Price Qty Total Discount Edit Delete" at bounding box center [382, 152] width 598 height 118
click at [578, 74] on div "Open Cash Till" at bounding box center [594, 73] width 50 height 37
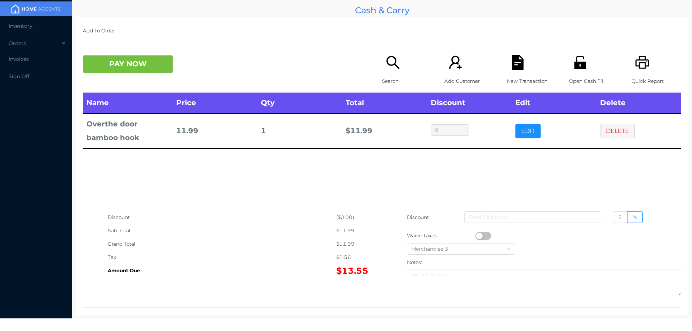
click at [517, 58] on icon "icon: file-text" at bounding box center [517, 62] width 15 height 15
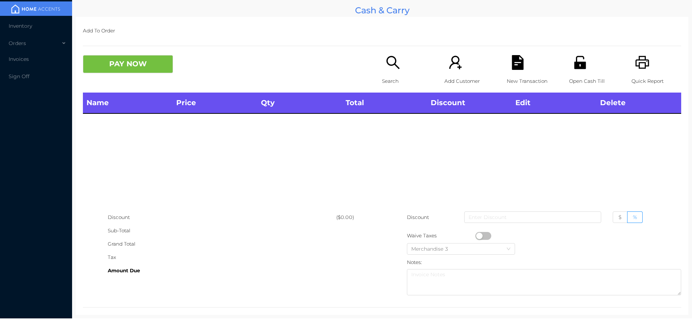
click at [583, 55] on icon "icon: unlock" at bounding box center [580, 62] width 15 height 15
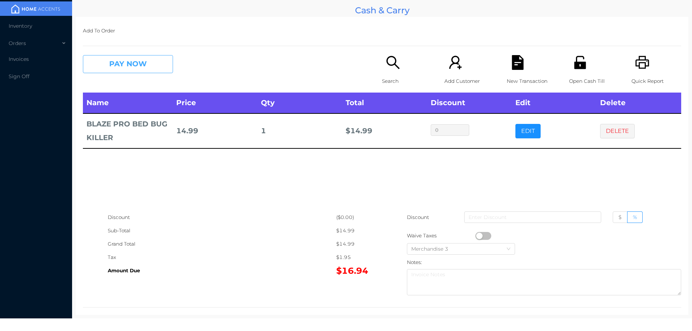
click at [137, 61] on button "PAY NOW" at bounding box center [128, 64] width 90 height 18
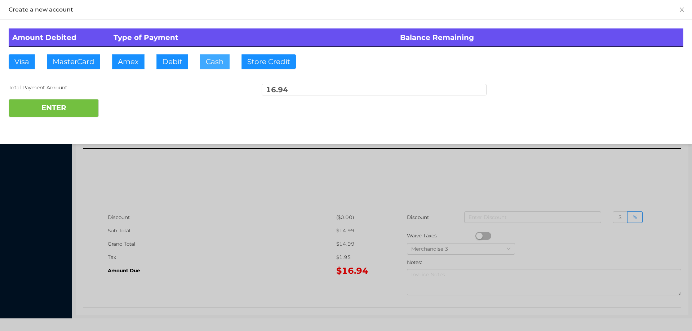
click at [223, 63] on button "Cash" at bounding box center [215, 61] width 30 height 14
type input "20"
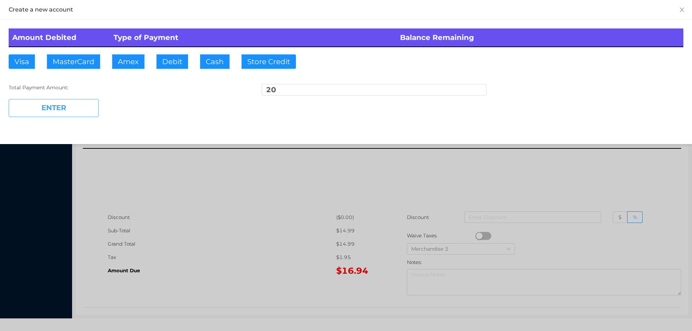
click at [41, 114] on button "ENTER" at bounding box center [54, 108] width 90 height 18
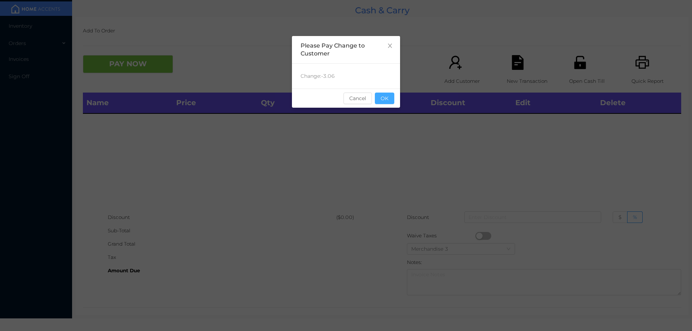
click at [389, 103] on button "OK" at bounding box center [384, 99] width 19 height 12
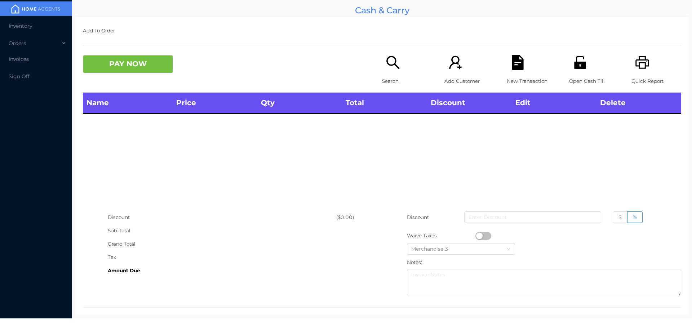
click at [365, 94] on th "Total" at bounding box center [384, 103] width 85 height 21
click at [385, 79] on p "Search" at bounding box center [407, 81] width 50 height 13
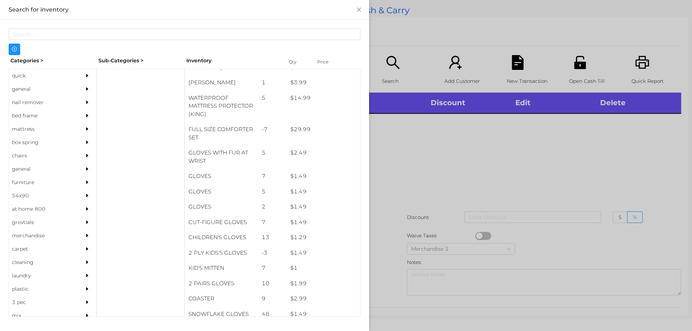
scroll to position [205, 0]
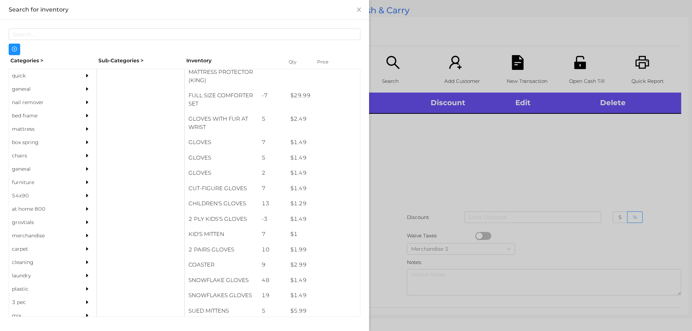
click at [49, 87] on div "general" at bounding box center [42, 89] width 66 height 13
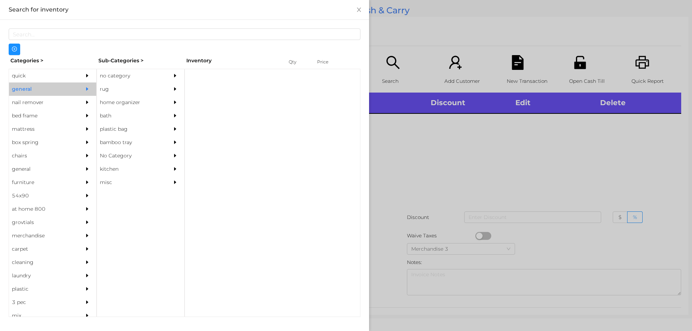
scroll to position [0, 0]
click at [134, 78] on div "no category" at bounding box center [130, 75] width 66 height 13
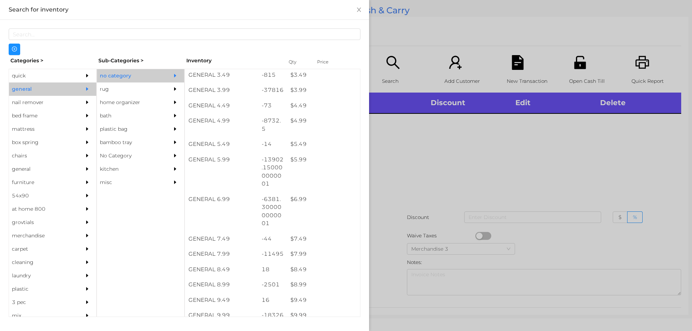
scroll to position [211, 0]
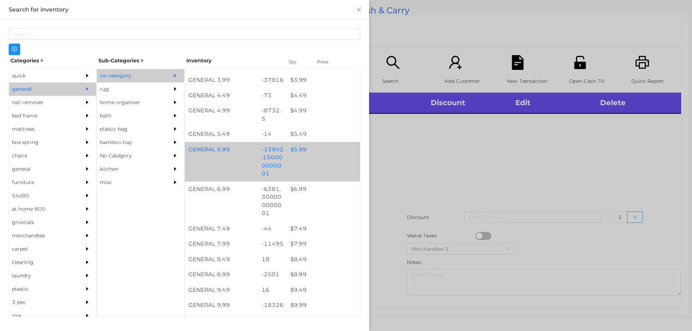
click at [294, 161] on div "GENERAL 5.99 -13902.150000000001 $ 5.99" at bounding box center [272, 162] width 175 height 40
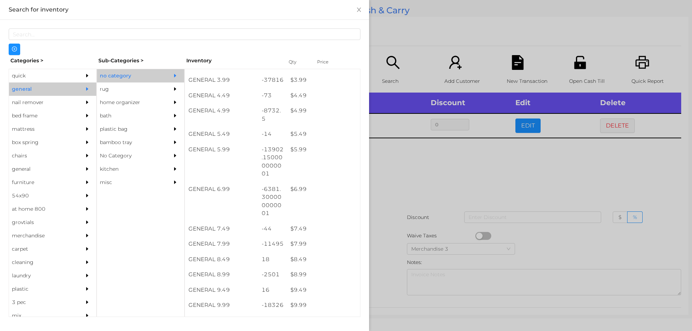
click at [412, 242] on div at bounding box center [346, 165] width 692 height 331
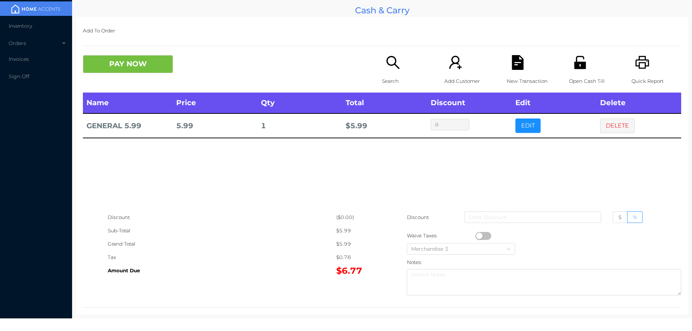
click at [384, 79] on p "Search" at bounding box center [407, 81] width 50 height 13
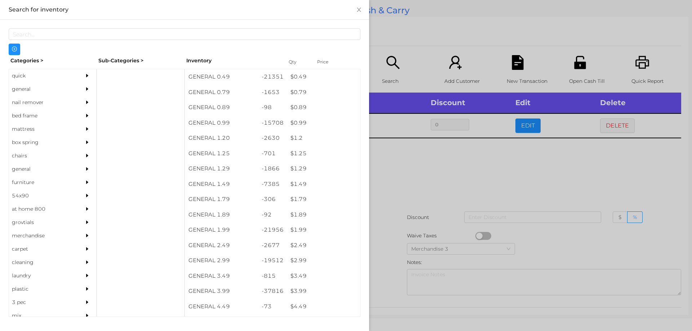
click at [431, 165] on div at bounding box center [346, 165] width 692 height 331
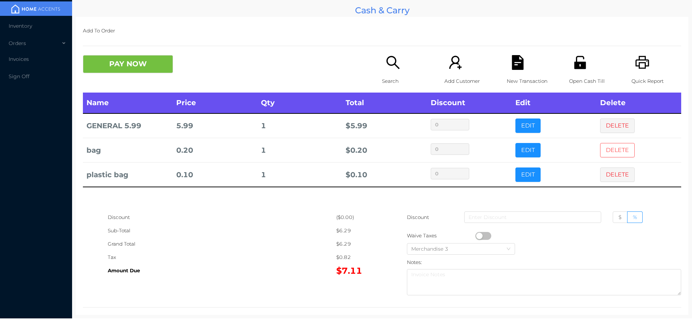
click at [605, 148] on button "DELETE" at bounding box center [617, 150] width 35 height 14
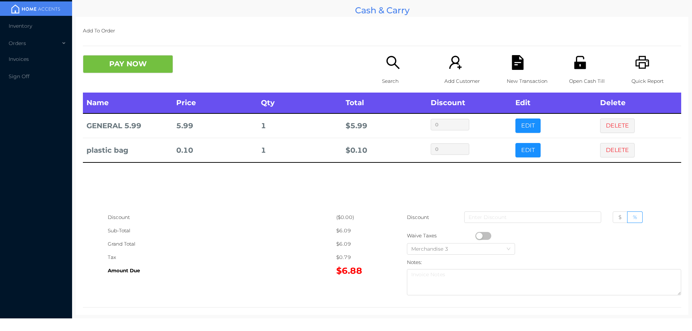
click at [189, 68] on div "PAY NOW" at bounding box center [158, 64] width 150 height 18
click at [121, 65] on button "PAY NOW" at bounding box center [128, 64] width 90 height 18
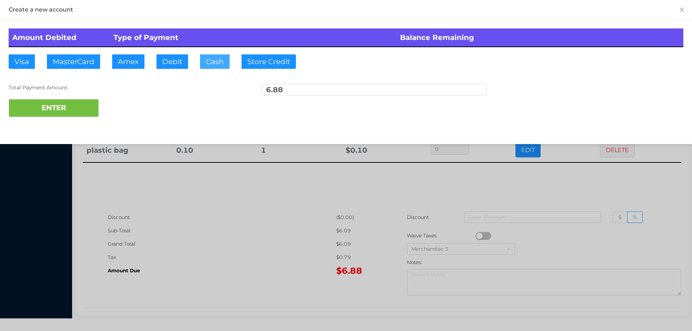
click at [200, 66] on button "Cash" at bounding box center [215, 61] width 30 height 14
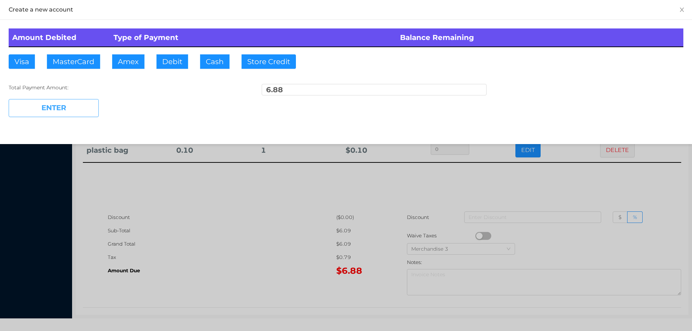
click at [77, 116] on button "ENTER" at bounding box center [54, 108] width 90 height 18
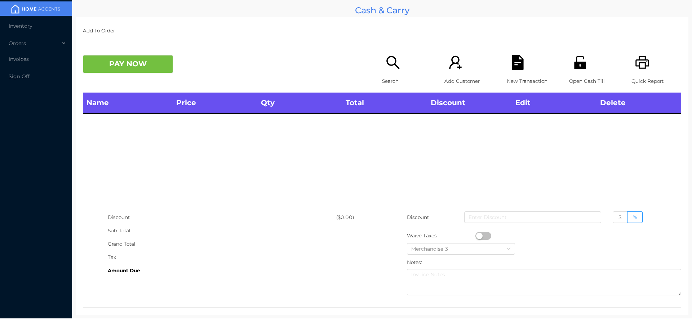
click at [400, 74] on div "Search" at bounding box center [407, 73] width 50 height 37
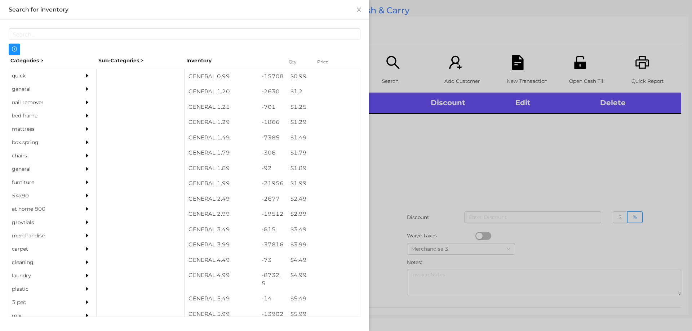
scroll to position [41, 0]
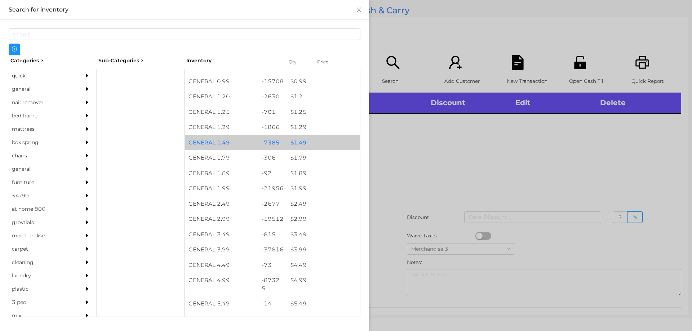
click at [310, 139] on div "$ 1.49" at bounding box center [323, 142] width 73 height 15
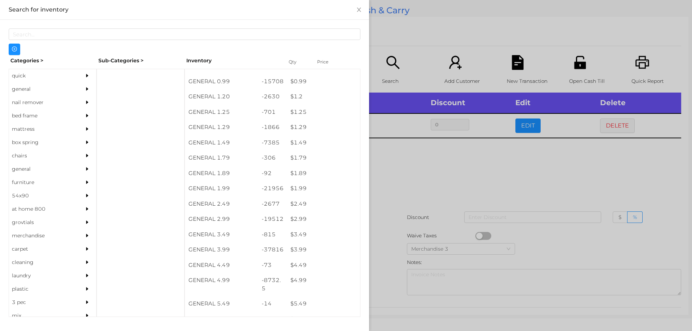
click at [416, 163] on div at bounding box center [346, 165] width 692 height 331
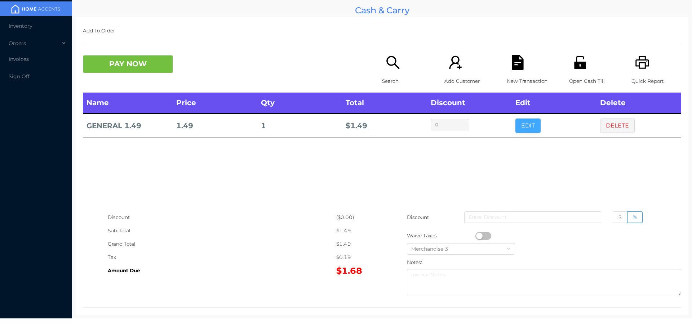
click at [515, 126] on button "EDIT" at bounding box center [527, 126] width 25 height 14
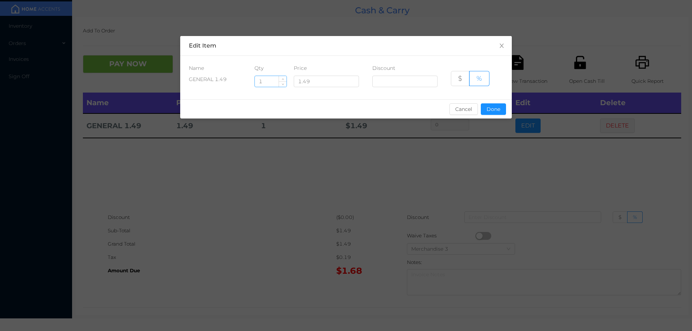
click at [273, 82] on input "1" at bounding box center [271, 81] width 32 height 11
type input "7"
click at [475, 108] on button "Cancel" at bounding box center [463, 109] width 28 height 12
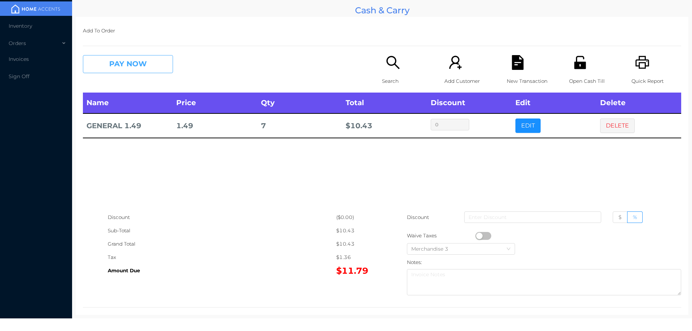
click at [130, 68] on button "PAY NOW" at bounding box center [128, 64] width 90 height 18
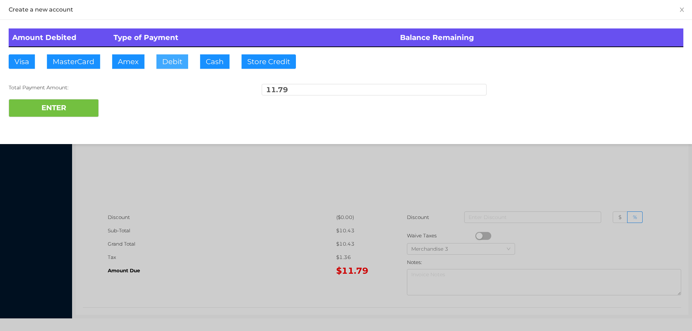
click at [176, 67] on button "Debit" at bounding box center [172, 61] width 32 height 14
type input "50"
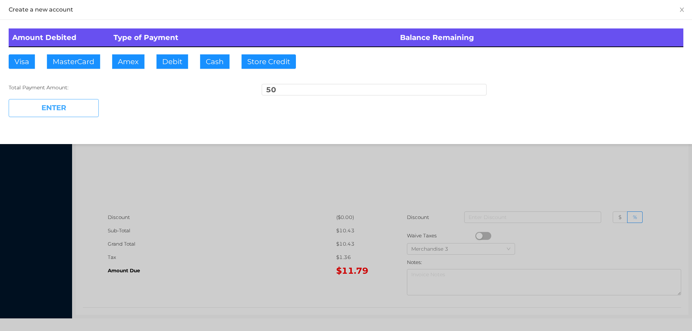
click at [37, 107] on button "ENTER" at bounding box center [54, 108] width 90 height 18
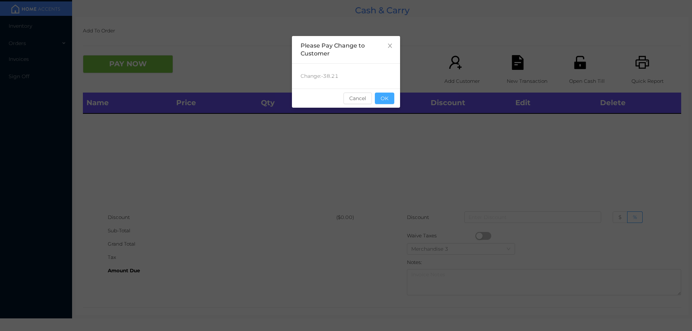
click at [387, 102] on button "OK" at bounding box center [384, 99] width 19 height 12
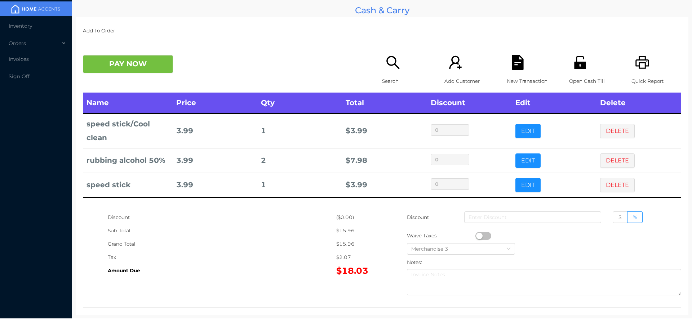
click at [573, 70] on icon "icon: unlock" at bounding box center [580, 62] width 15 height 15
click at [578, 62] on icon "icon: unlock" at bounding box center [580, 62] width 12 height 13
click at [510, 60] on icon "icon: file-text" at bounding box center [517, 62] width 15 height 15
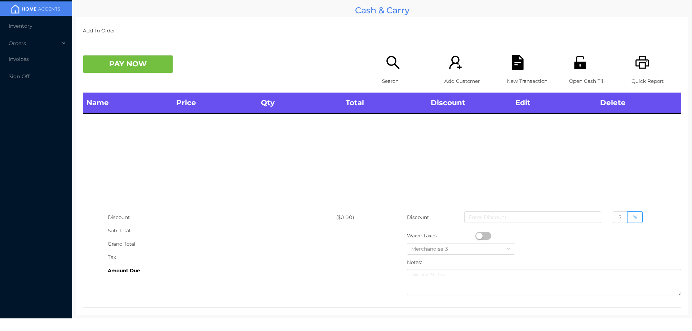
click at [475, 174] on div "Name Price Qty Total Discount Edit Delete" at bounding box center [382, 152] width 598 height 118
click at [389, 61] on icon "icon: search" at bounding box center [393, 62] width 15 height 15
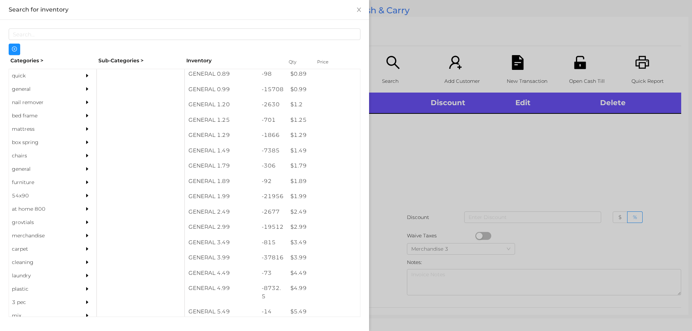
scroll to position [31, 0]
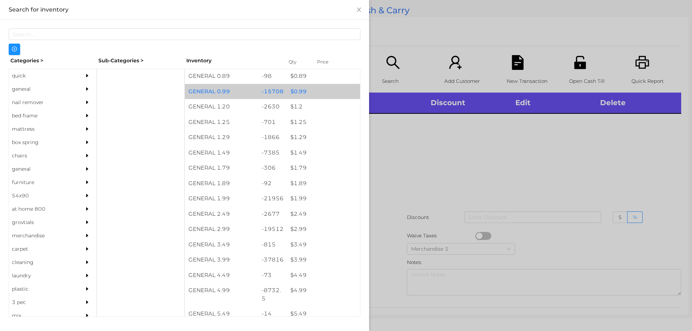
click at [290, 96] on div "$ 0.99" at bounding box center [323, 91] width 73 height 15
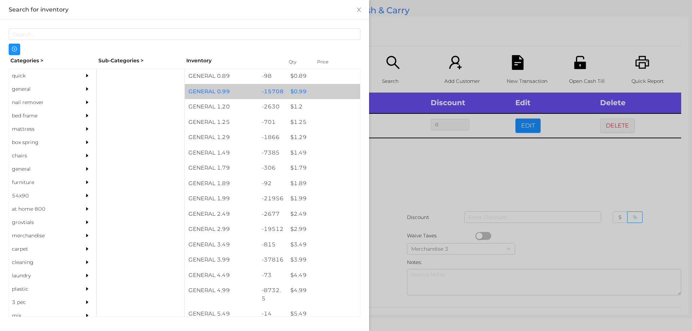
click at [295, 98] on div "$ 0.99" at bounding box center [323, 91] width 73 height 15
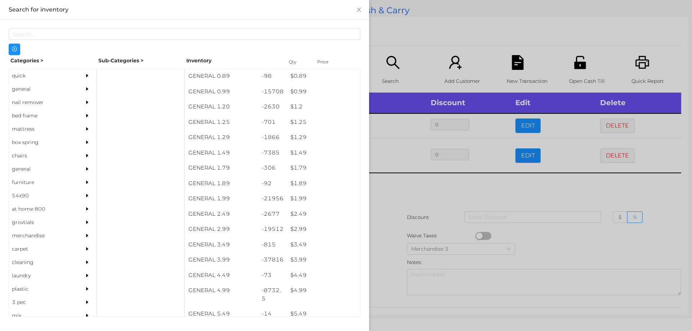
click at [429, 205] on div at bounding box center [346, 165] width 692 height 331
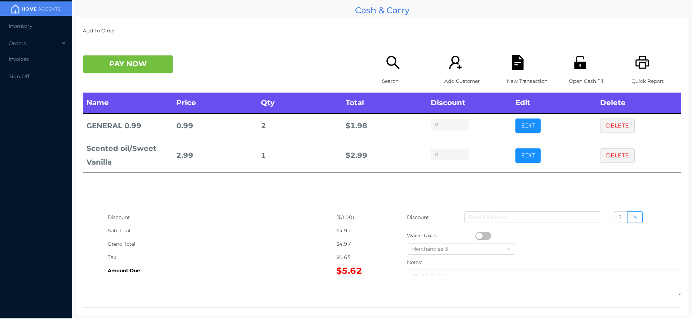
click at [507, 68] on div "New Transaction" at bounding box center [532, 73] width 50 height 37
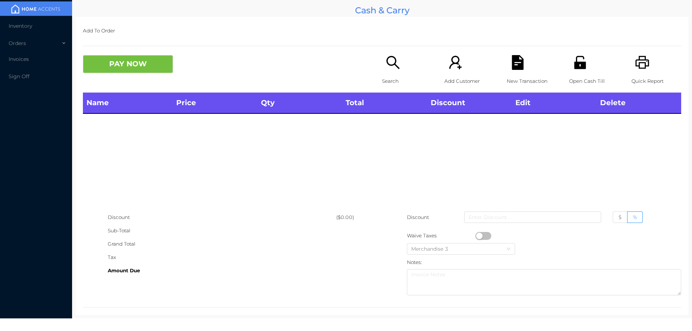
click at [574, 69] on icon "icon: unlock" at bounding box center [580, 62] width 15 height 15
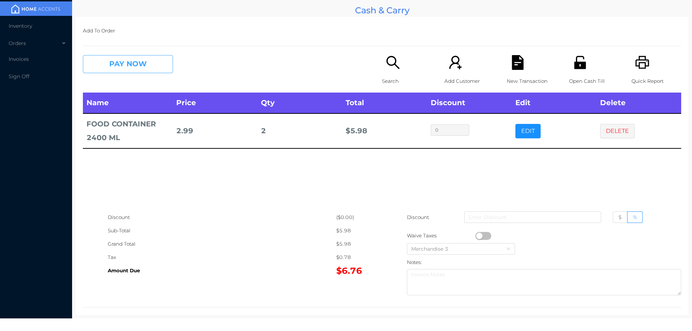
click at [127, 57] on button "PAY NOW" at bounding box center [128, 64] width 90 height 18
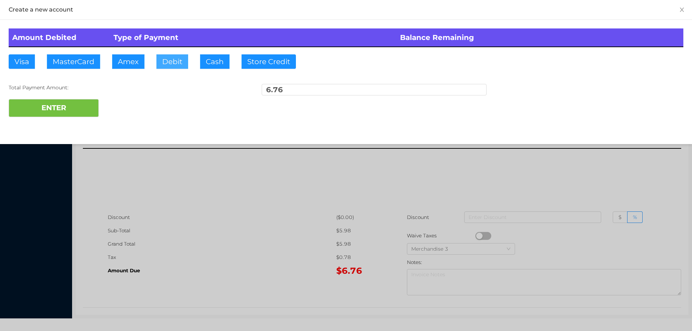
click at [174, 59] on button "Debit" at bounding box center [172, 61] width 32 height 14
type input "20"
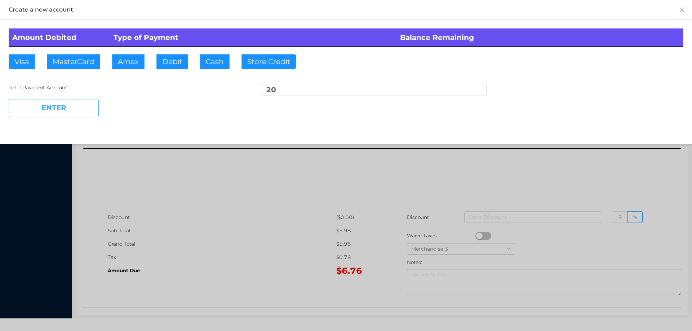
click at [60, 105] on button "ENTER" at bounding box center [54, 108] width 90 height 18
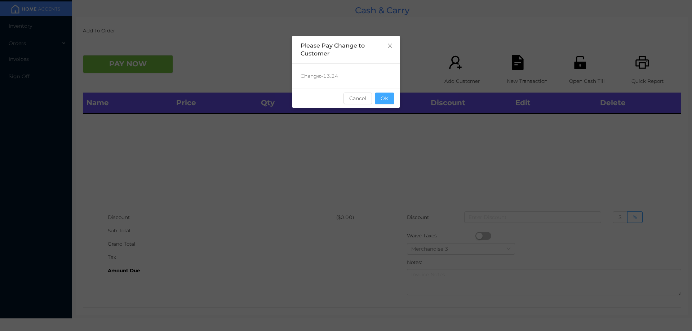
click at [392, 101] on button "OK" at bounding box center [384, 99] width 19 height 12
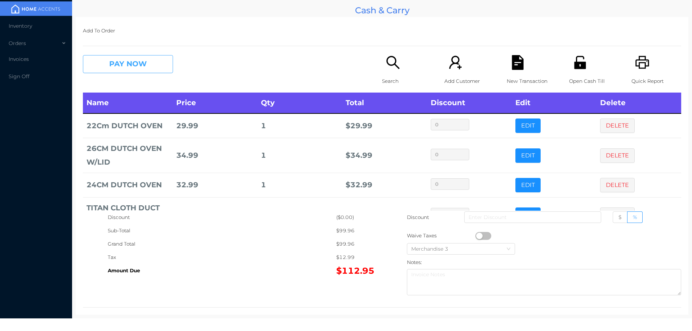
click at [143, 59] on button "PAY NOW" at bounding box center [128, 64] width 90 height 18
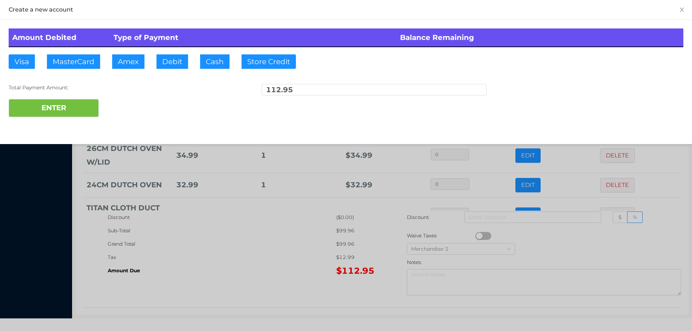
click at [134, 99] on div "ENTER" at bounding box center [346, 108] width 675 height 18
click at [279, 272] on div at bounding box center [346, 165] width 692 height 331
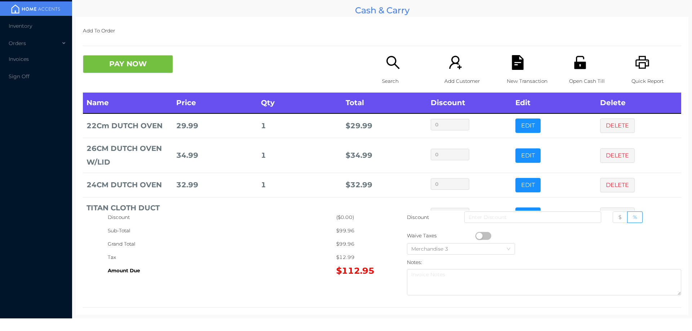
click at [516, 66] on icon "icon: file-text" at bounding box center [518, 62] width 12 height 15
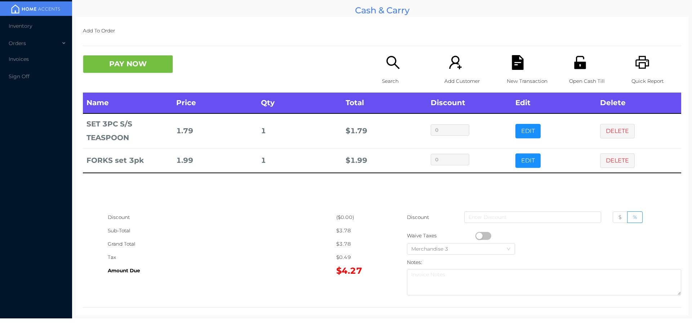
click at [519, 68] on icon "icon: file-text" at bounding box center [518, 62] width 12 height 15
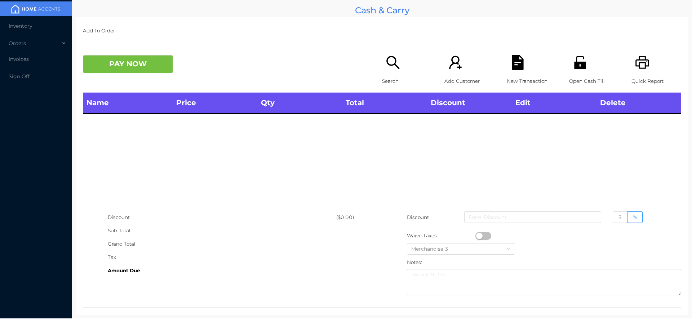
click at [589, 66] on div "Open Cash Till" at bounding box center [594, 73] width 50 height 37
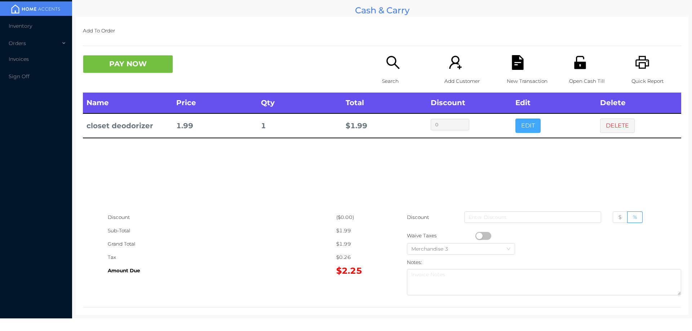
click at [526, 121] on button "EDIT" at bounding box center [527, 126] width 25 height 14
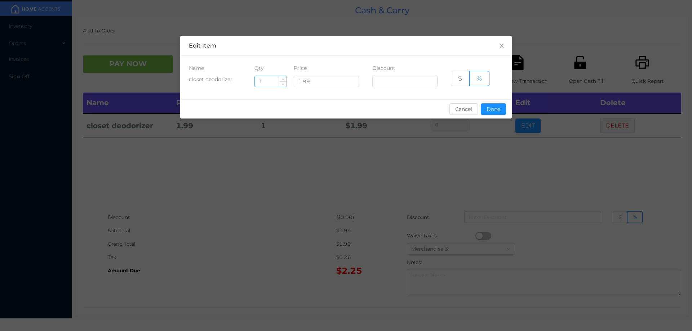
click at [267, 81] on input "1" at bounding box center [271, 81] width 32 height 11
type input "7"
click at [492, 112] on button "Done" at bounding box center [493, 109] width 25 height 12
type input "0%"
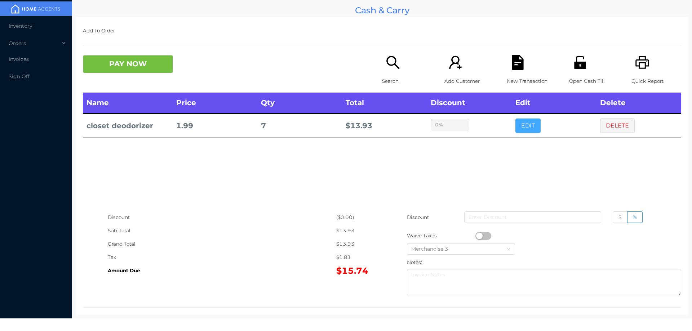
click at [515, 119] on button "EDIT" at bounding box center [527, 126] width 25 height 14
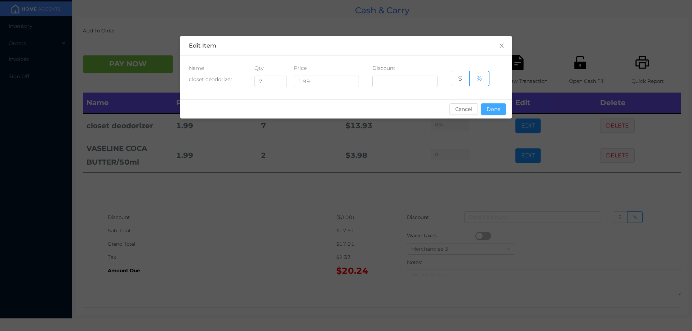
click at [489, 106] on button "Done" at bounding box center [493, 109] width 25 height 12
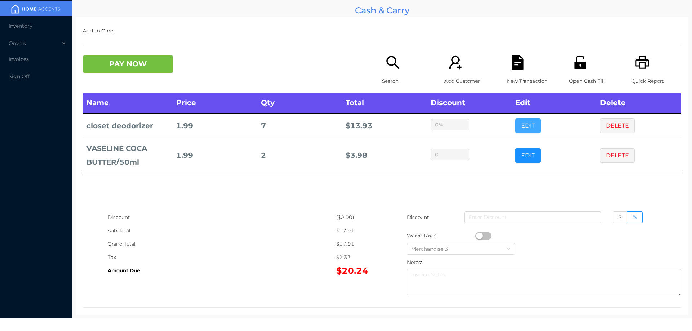
click at [515, 119] on button "EDIT" at bounding box center [527, 126] width 25 height 14
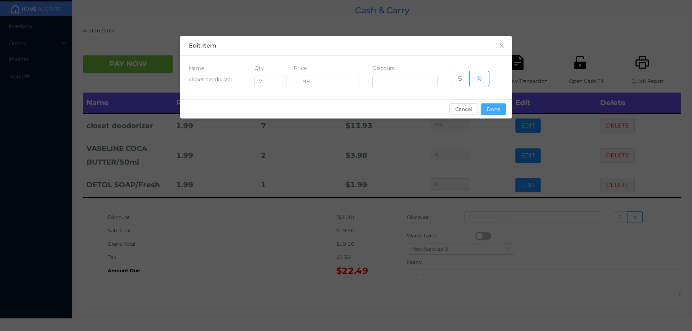
click at [493, 108] on button "Done" at bounding box center [493, 109] width 25 height 12
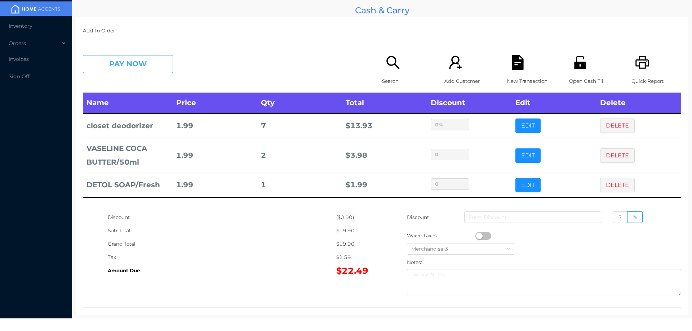
click at [139, 72] on button "PAY NOW" at bounding box center [128, 64] width 90 height 18
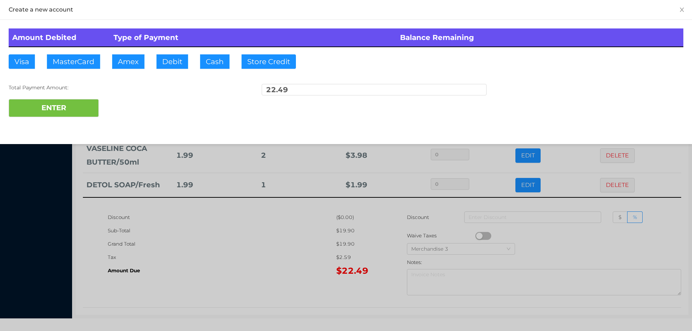
click at [226, 274] on div at bounding box center [346, 165] width 692 height 331
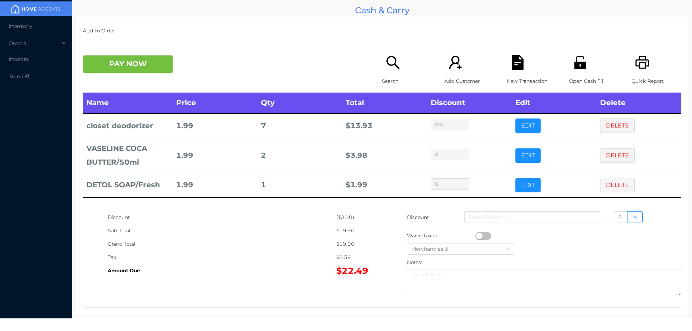
click at [514, 68] on icon "icon: file-text" at bounding box center [518, 62] width 12 height 15
click at [575, 63] on icon "icon: unlock" at bounding box center [580, 62] width 12 height 13
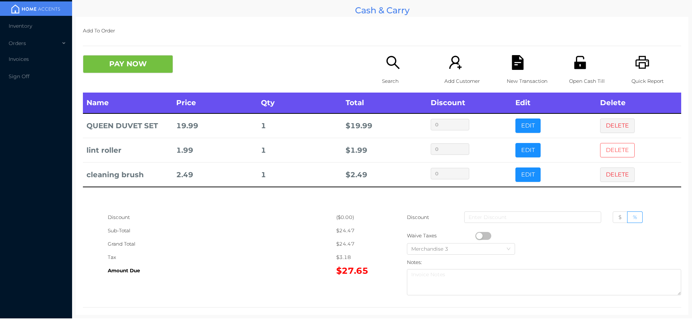
click at [613, 152] on button "DELETE" at bounding box center [617, 150] width 35 height 14
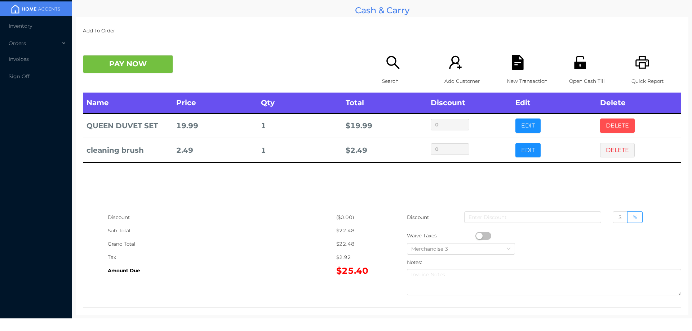
click at [618, 124] on button "DELETE" at bounding box center [617, 126] width 35 height 14
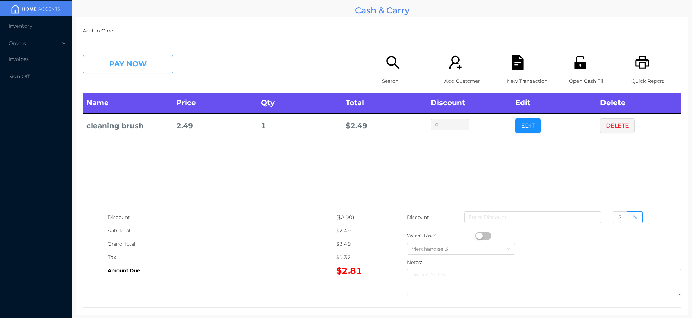
click at [121, 62] on button "PAY NOW" at bounding box center [128, 64] width 90 height 18
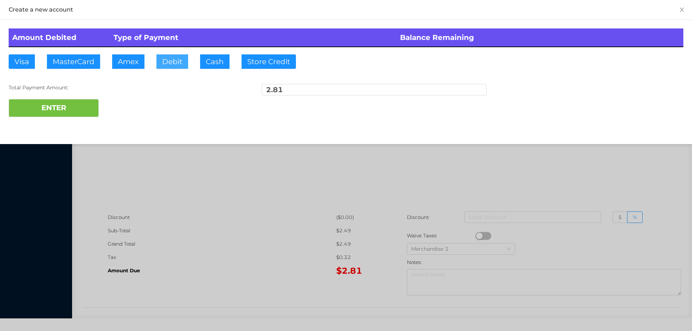
click at [168, 57] on button "Debit" at bounding box center [172, 61] width 32 height 14
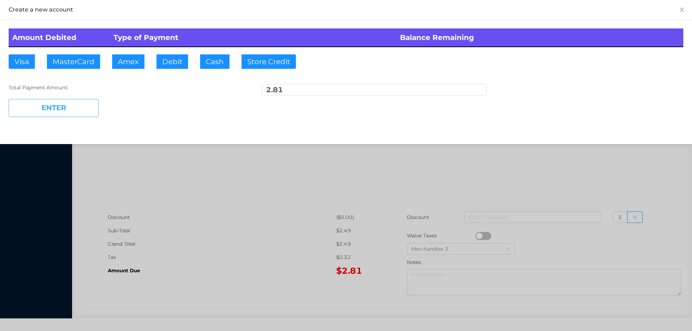
click at [68, 107] on button "ENTER" at bounding box center [54, 108] width 90 height 18
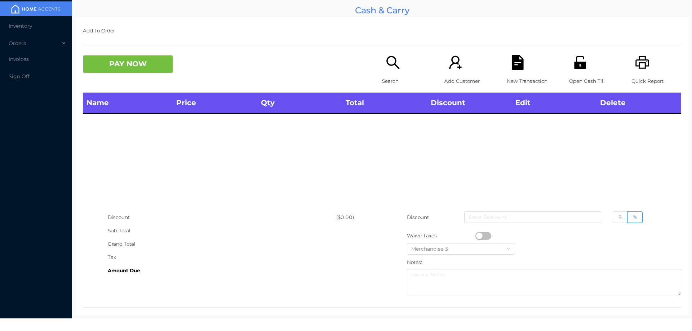
click at [392, 82] on p "Search" at bounding box center [407, 81] width 50 height 13
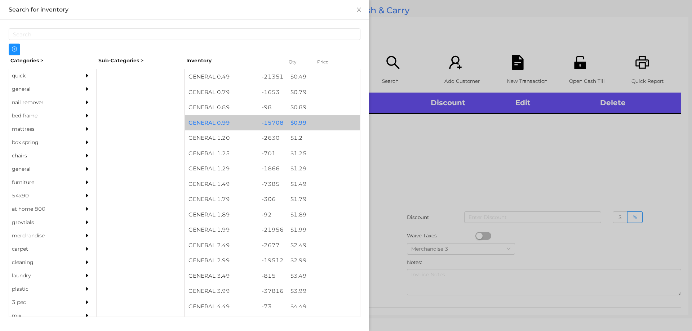
click at [303, 124] on div "$ 0.99" at bounding box center [323, 122] width 73 height 15
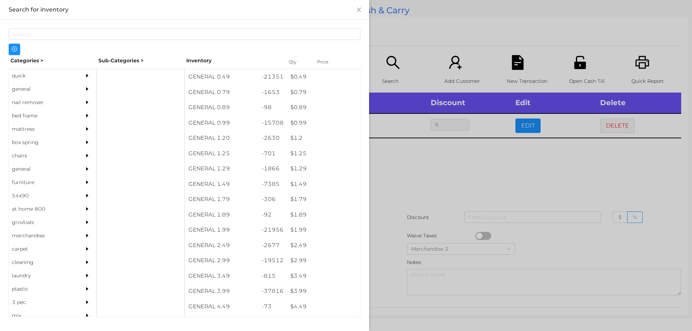
click at [437, 169] on div at bounding box center [346, 165] width 692 height 331
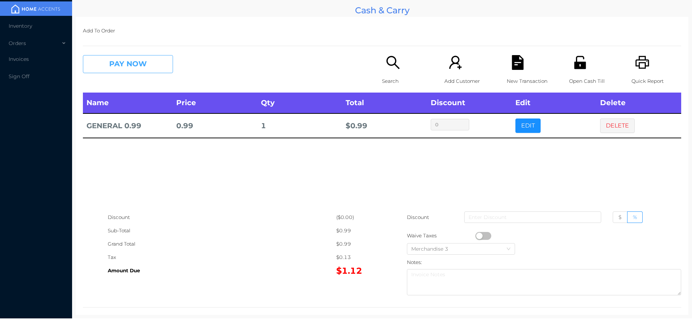
click at [127, 61] on button "PAY NOW" at bounding box center [128, 64] width 90 height 18
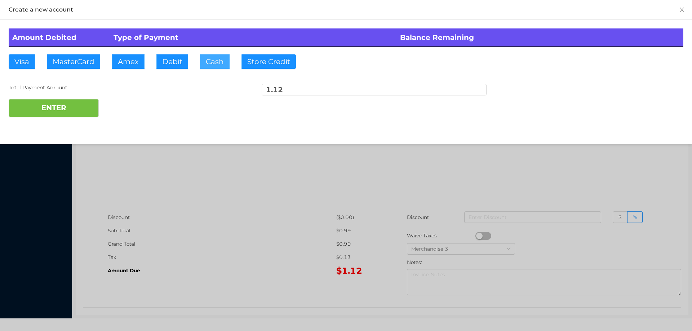
click at [213, 57] on button "Cash" at bounding box center [215, 61] width 30 height 14
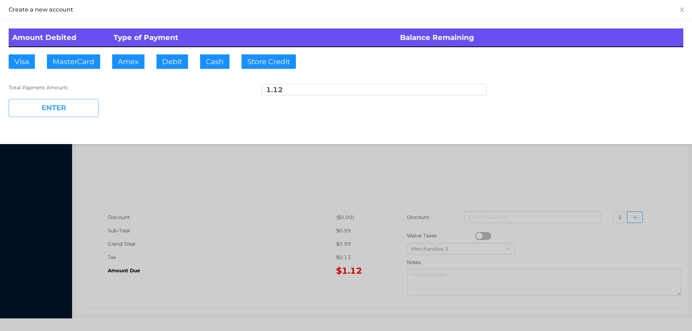
click at [71, 106] on button "ENTER" at bounding box center [54, 108] width 90 height 18
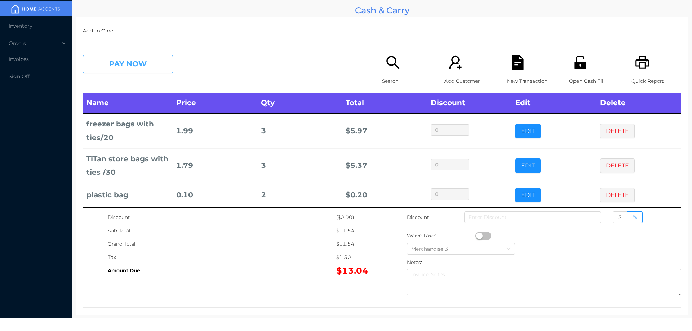
click at [117, 66] on button "PAY NOW" at bounding box center [128, 64] width 90 height 18
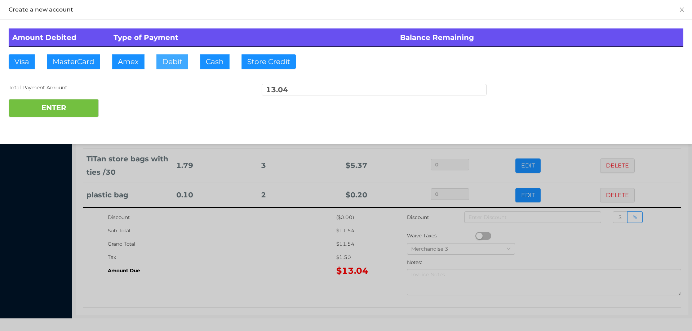
click at [173, 67] on button "Debit" at bounding box center [172, 61] width 32 height 14
type input "20."
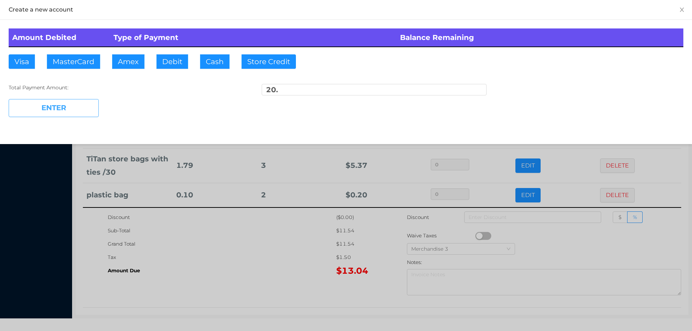
click at [68, 110] on button "ENTER" at bounding box center [54, 108] width 90 height 18
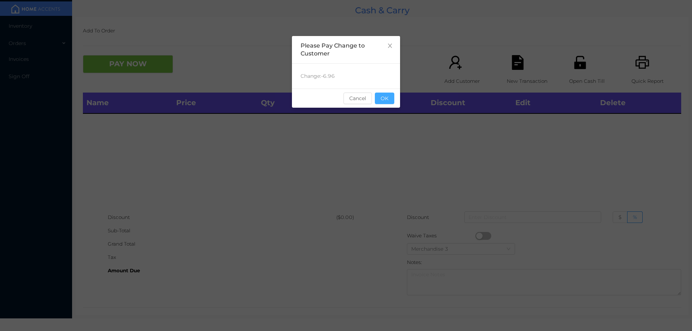
click at [385, 100] on button "OK" at bounding box center [384, 99] width 19 height 12
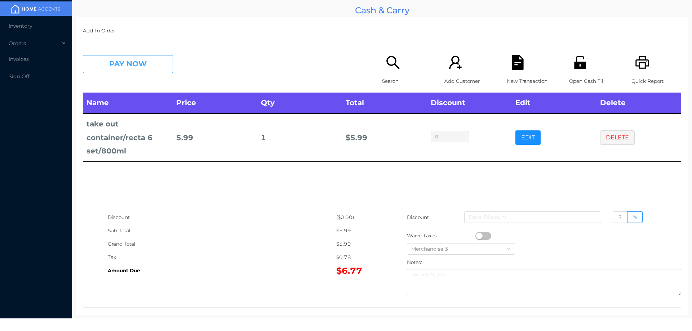
click at [124, 72] on button "PAY NOW" at bounding box center [128, 64] width 90 height 18
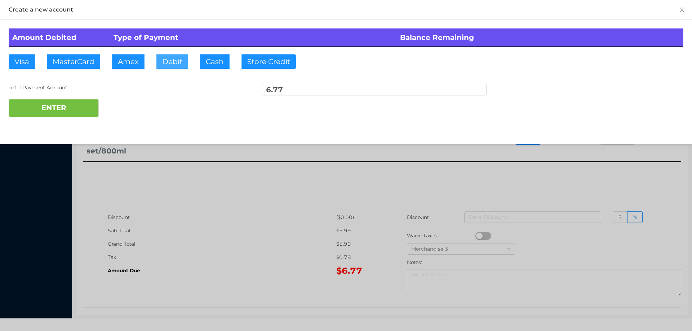
click at [160, 67] on button "Debit" at bounding box center [172, 61] width 32 height 14
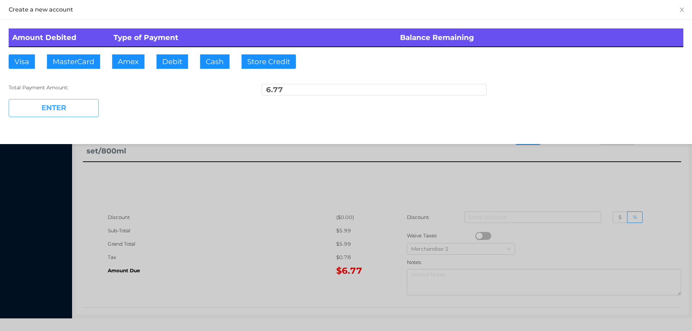
click at [67, 115] on button "ENTER" at bounding box center [54, 108] width 90 height 18
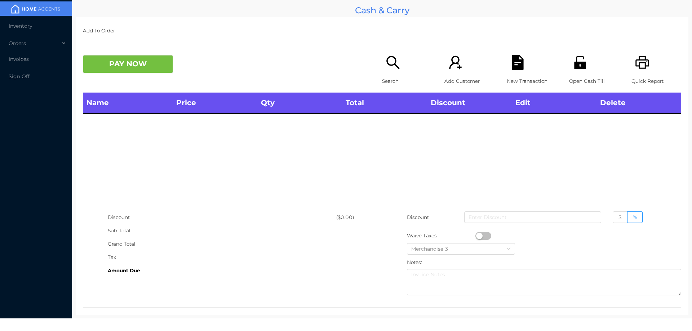
click at [394, 72] on div "Search" at bounding box center [407, 73] width 50 height 37
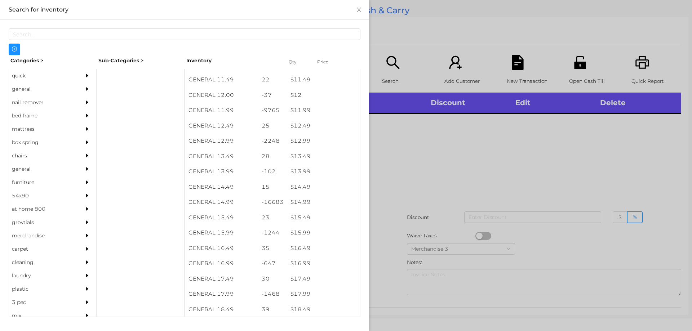
scroll to position [500, 0]
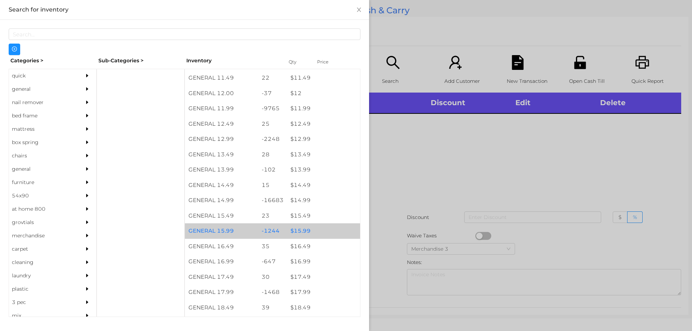
click at [302, 232] on div "$ 15.99" at bounding box center [323, 230] width 73 height 15
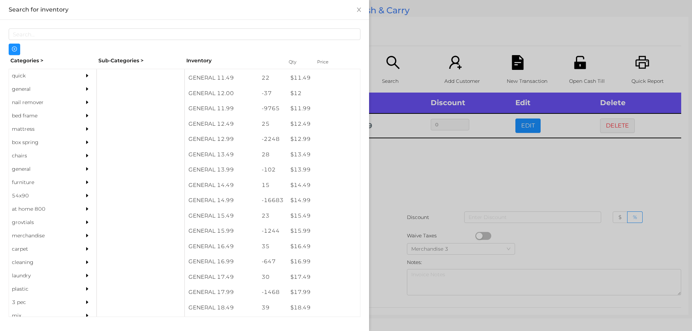
click at [435, 183] on div at bounding box center [346, 165] width 692 height 331
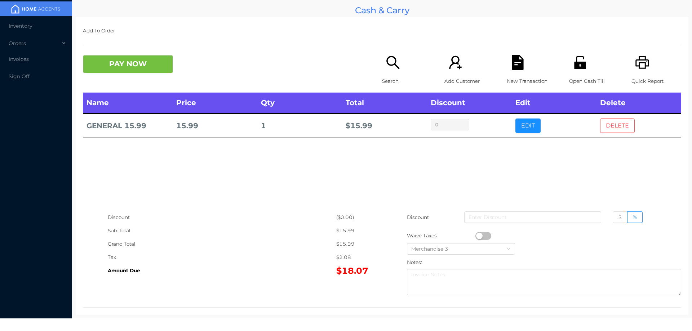
click at [609, 126] on button "DELETE" at bounding box center [617, 126] width 35 height 14
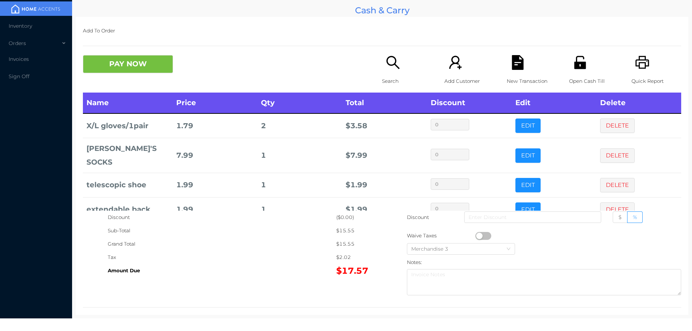
scroll to position [8, 0]
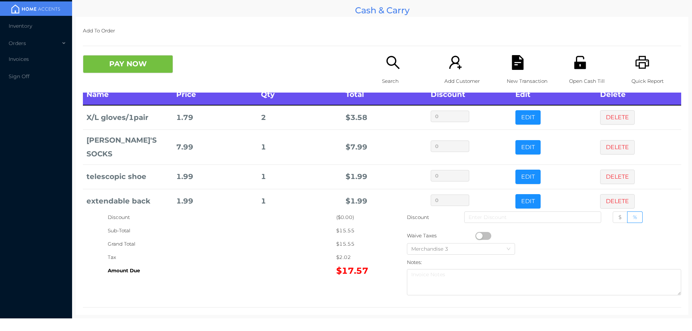
click at [390, 80] on p "Search" at bounding box center [407, 81] width 50 height 13
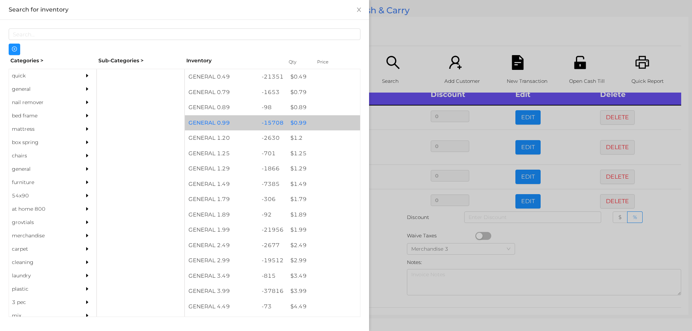
click at [294, 121] on div "$ 0.99" at bounding box center [323, 122] width 73 height 15
click at [298, 120] on div "$ 0.99" at bounding box center [323, 122] width 73 height 15
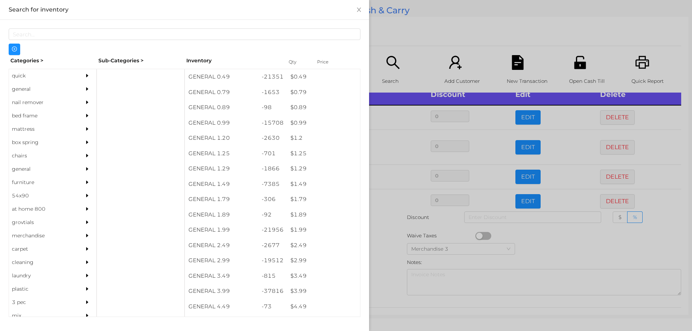
click at [383, 245] on div at bounding box center [346, 165] width 692 height 331
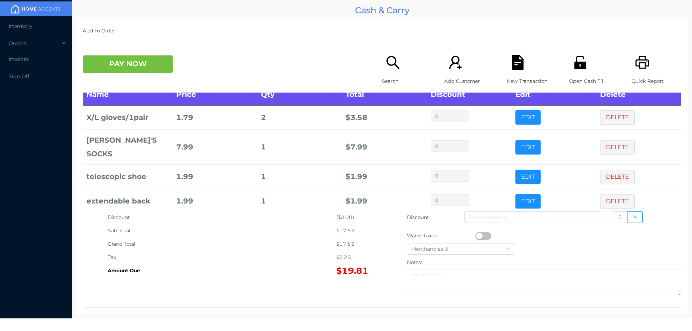
scroll to position [33, 0]
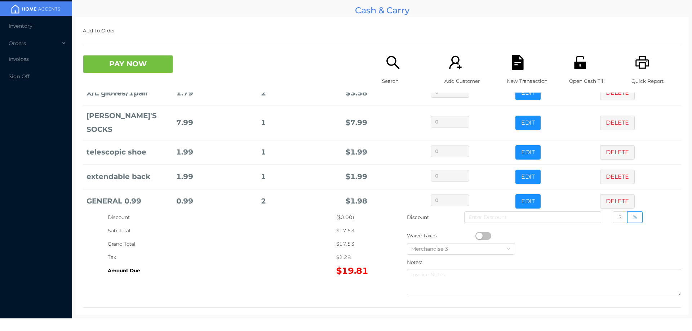
click at [396, 65] on icon "icon: search" at bounding box center [393, 62] width 15 height 15
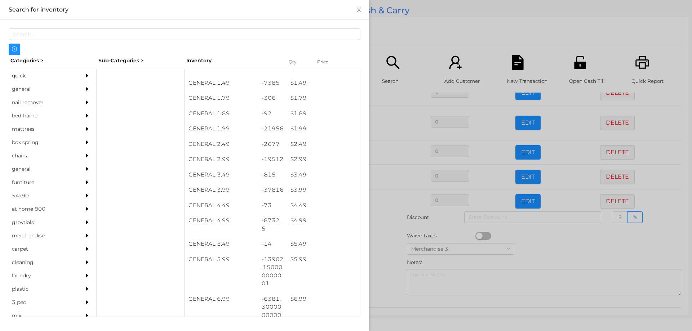
scroll to position [101, 0]
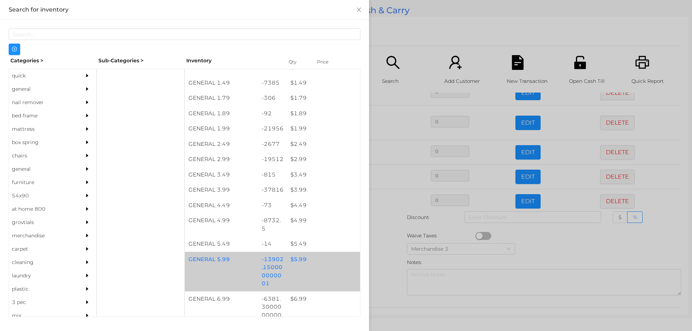
click at [295, 257] on div "$ 5.99" at bounding box center [323, 259] width 73 height 15
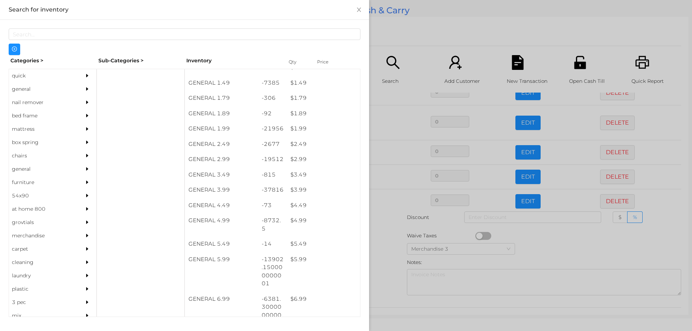
click at [385, 252] on div at bounding box center [346, 165] width 692 height 331
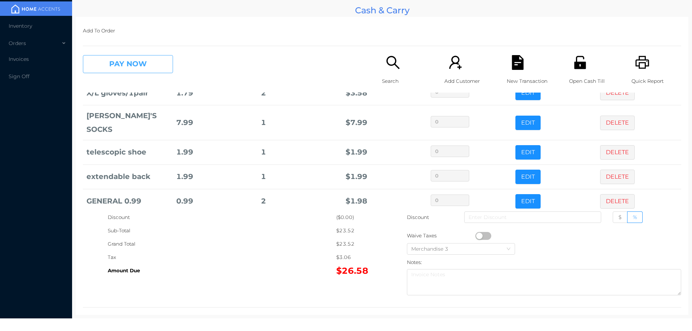
click at [112, 64] on button "PAY NOW" at bounding box center [128, 64] width 90 height 18
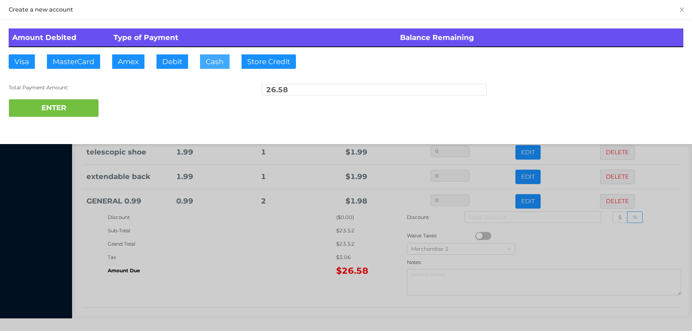
click at [207, 66] on button "Cash" at bounding box center [215, 61] width 30 height 14
type input "5"
click at [210, 252] on div at bounding box center [346, 165] width 692 height 331
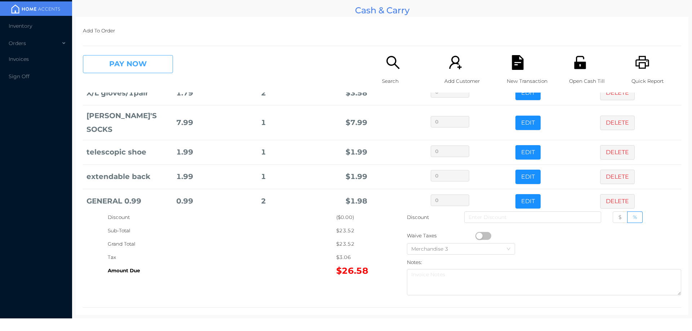
click at [138, 69] on button "PAY NOW" at bounding box center [128, 64] width 90 height 18
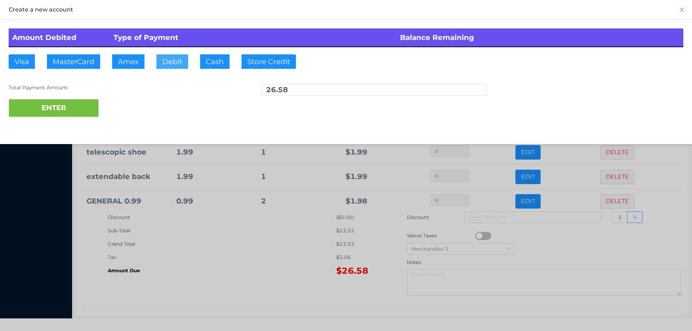
click at [168, 59] on button "Debit" at bounding box center [172, 61] width 32 height 14
type input "50."
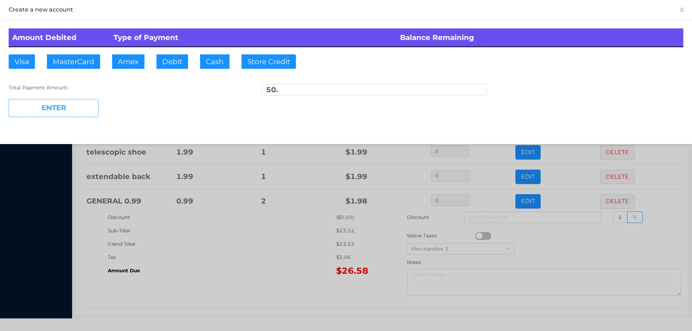
click at [76, 111] on button "ENTER" at bounding box center [54, 108] width 90 height 18
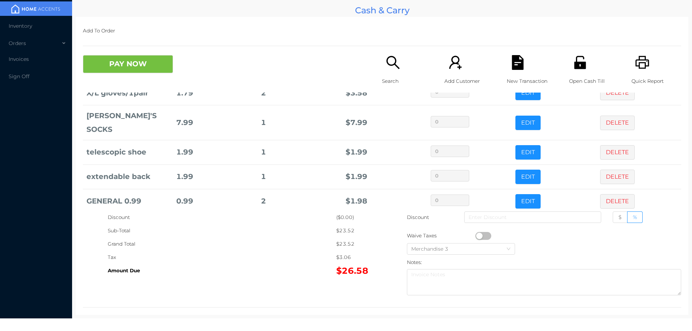
scroll to position [0, 0]
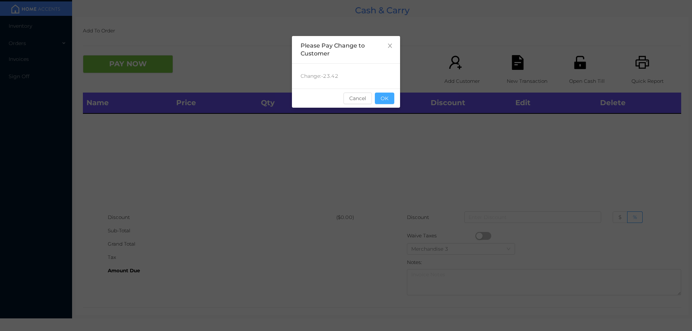
click at [389, 102] on button "OK" at bounding box center [384, 99] width 19 height 12
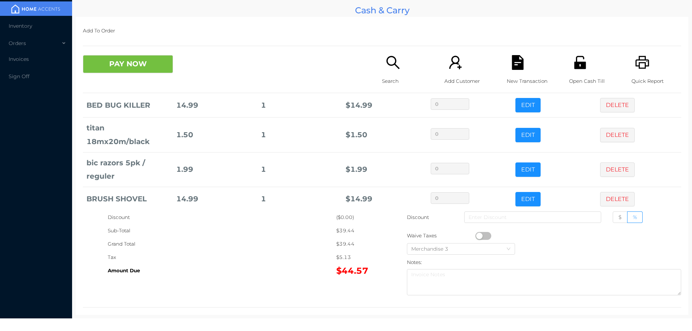
scroll to position [53, 0]
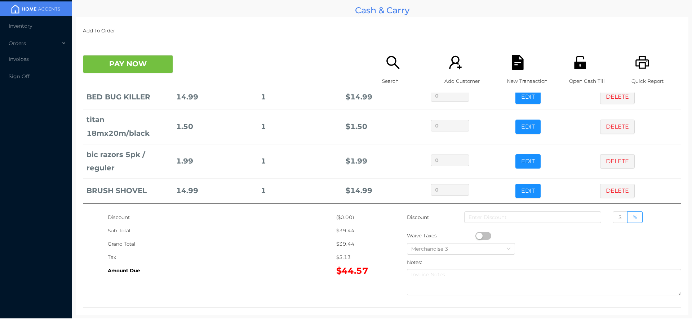
click at [383, 70] on div "Search" at bounding box center [407, 73] width 50 height 37
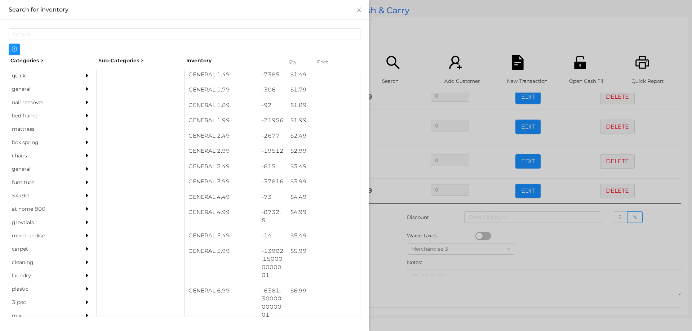
scroll to position [109, 0]
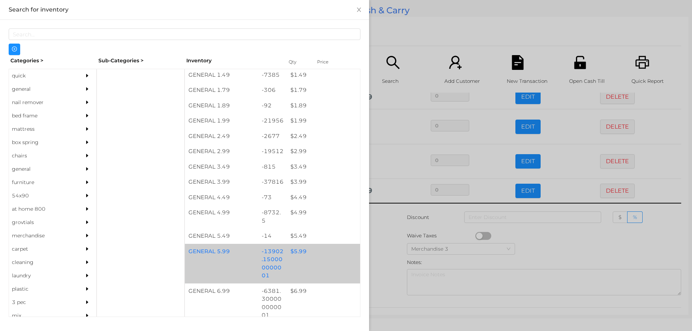
click at [298, 255] on div "$ 5.99" at bounding box center [323, 251] width 73 height 15
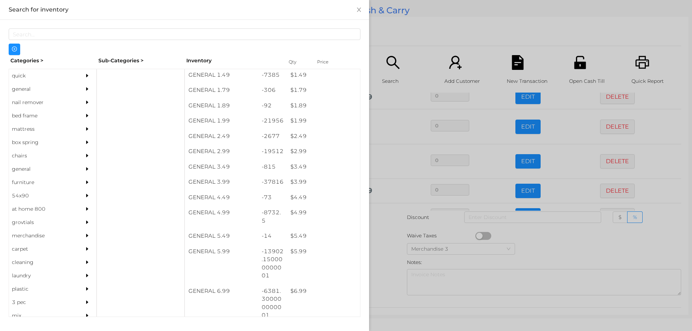
click at [389, 262] on div at bounding box center [346, 165] width 692 height 331
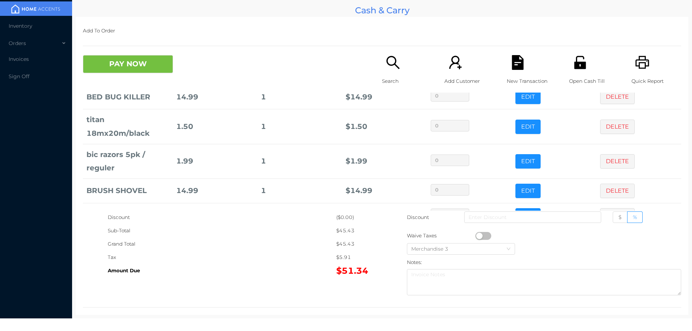
click at [478, 236] on button "button" at bounding box center [483, 236] width 16 height 8
click at [107, 64] on button "PAY NOW" at bounding box center [128, 64] width 90 height 18
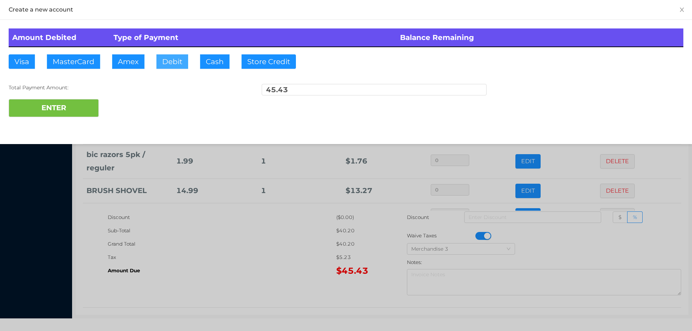
click at [167, 63] on button "Debit" at bounding box center [172, 61] width 32 height 14
click at [125, 110] on div "ENTER" at bounding box center [346, 108] width 675 height 18
click at [71, 105] on button "ENTER" at bounding box center [54, 108] width 90 height 18
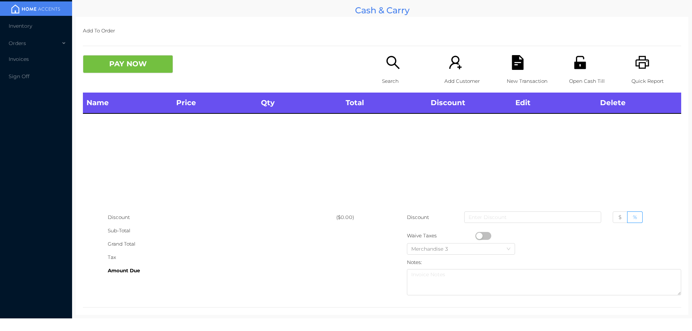
scroll to position [0, 0]
click at [639, 63] on icon "icon: printer" at bounding box center [642, 62] width 14 height 13
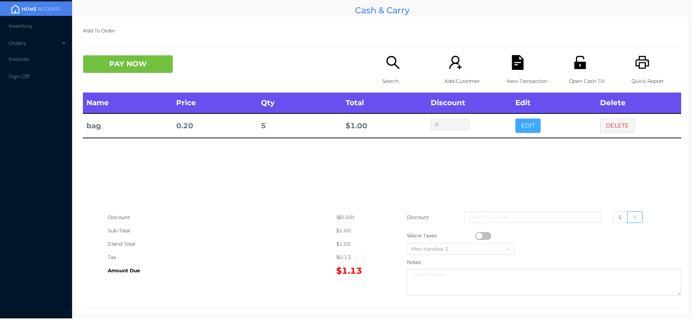
click at [527, 119] on button "EDIT" at bounding box center [527, 126] width 25 height 14
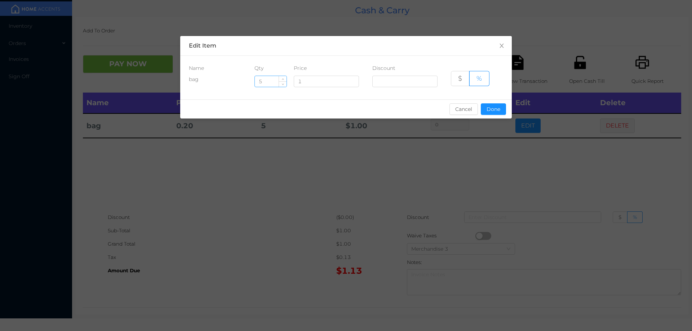
click at [273, 82] on input "5" at bounding box center [271, 81] width 32 height 11
type input "10"
click at [495, 114] on button "Done" at bounding box center [493, 109] width 25 height 12
type input "0%"
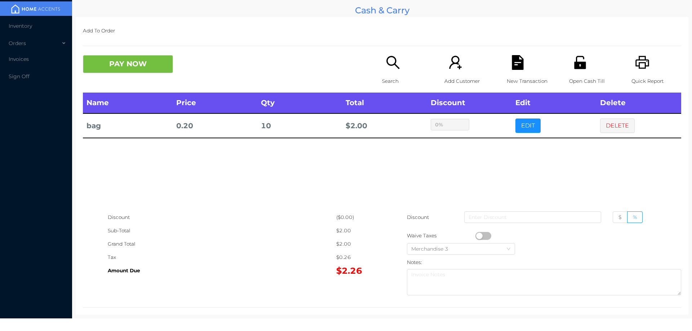
click at [495, 154] on div "sentinelStart Edit Item Name Qty Price Discount bag 10 1 $ % Cancel Done sentin…" at bounding box center [346, 165] width 692 height 331
click at [390, 73] on div "Search" at bounding box center [407, 73] width 50 height 37
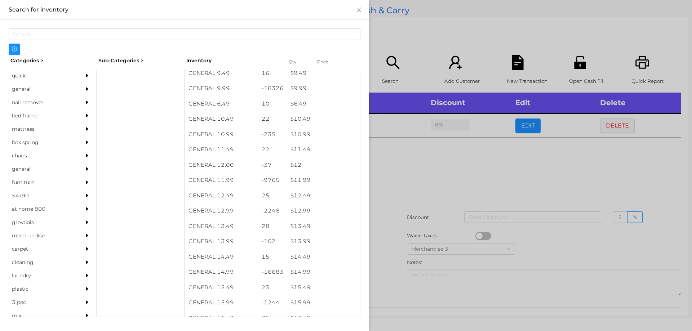
scroll to position [429, 0]
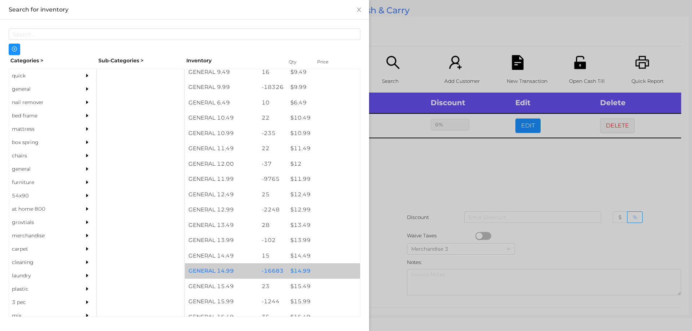
click at [298, 270] on div "$ 14.99" at bounding box center [323, 270] width 73 height 15
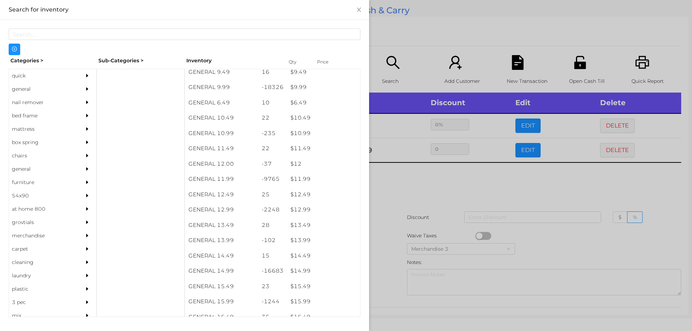
click at [393, 258] on div at bounding box center [346, 165] width 692 height 331
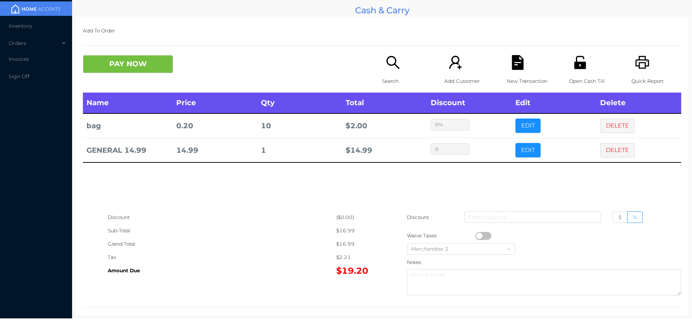
click at [391, 80] on p "Search" at bounding box center [407, 81] width 50 height 13
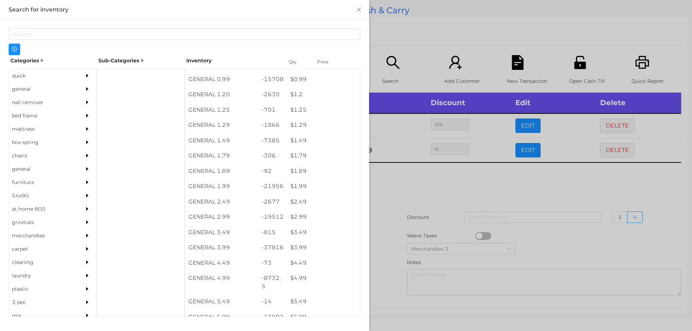
scroll to position [0, 0]
click at [292, 138] on div "$ 1.2" at bounding box center [323, 137] width 73 height 15
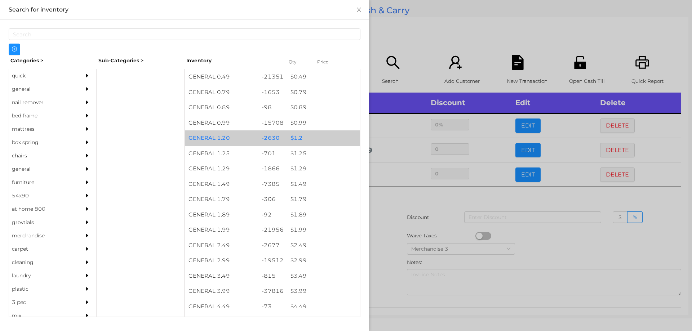
click at [294, 135] on div "$ 1.2" at bounding box center [323, 137] width 73 height 15
click at [297, 134] on div "$ 1.2" at bounding box center [323, 137] width 73 height 15
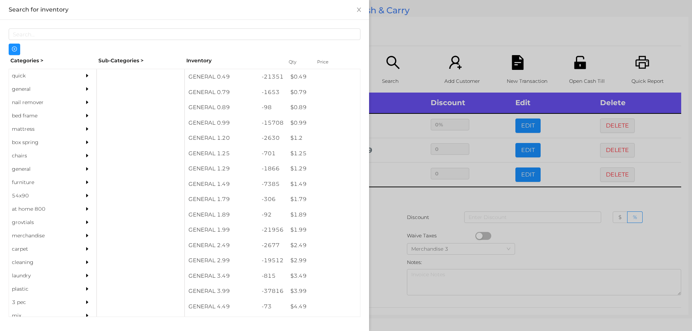
click at [382, 215] on div at bounding box center [346, 165] width 692 height 331
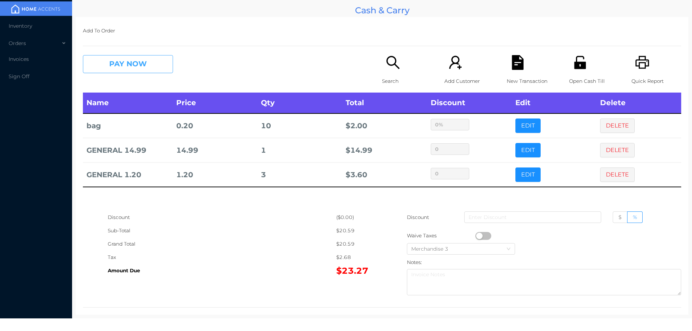
click at [121, 65] on button "PAY NOW" at bounding box center [128, 64] width 90 height 18
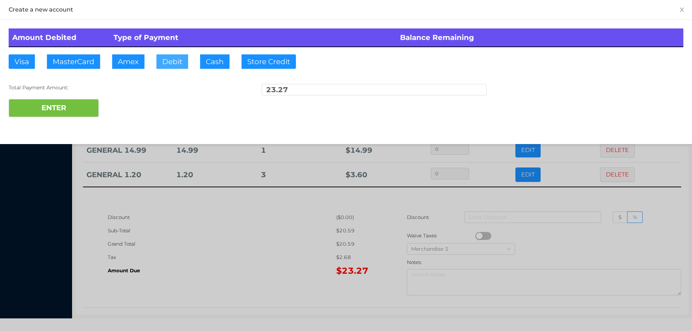
click at [173, 56] on button "Debit" at bounding box center [172, 61] width 32 height 14
type input "25."
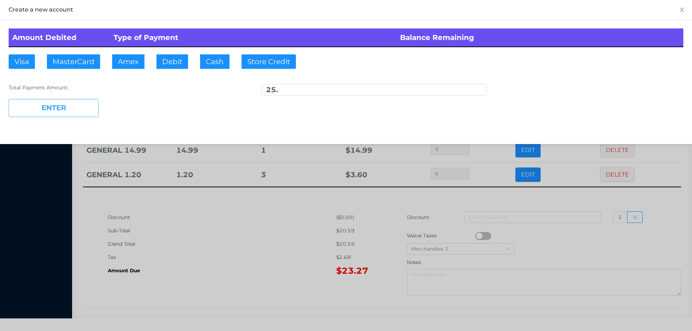
click at [78, 113] on button "ENTER" at bounding box center [54, 108] width 90 height 18
type input "0"
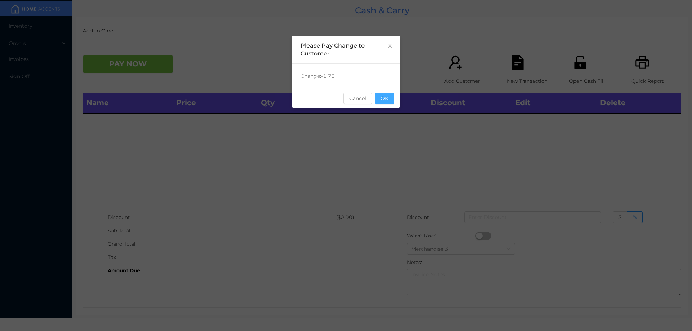
click at [387, 101] on button "OK" at bounding box center [384, 99] width 19 height 12
click at [385, 137] on div "Name Price Qty Total Discount Edit Delete" at bounding box center [382, 152] width 598 height 118
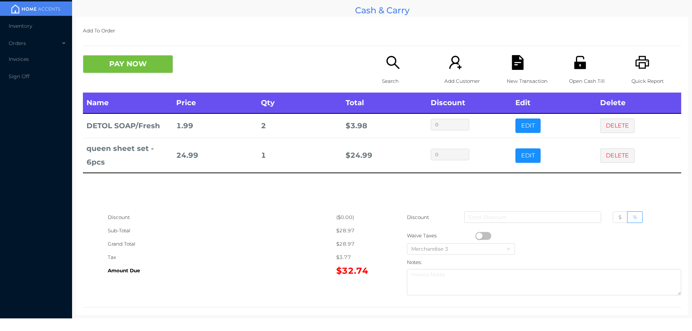
click at [610, 155] on button "DELETE" at bounding box center [617, 155] width 35 height 14
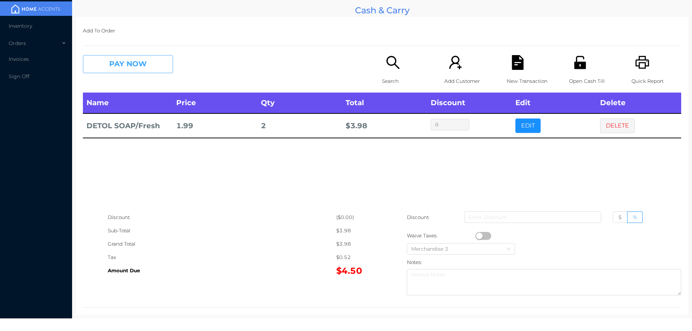
click at [155, 66] on button "PAY NOW" at bounding box center [128, 64] width 90 height 18
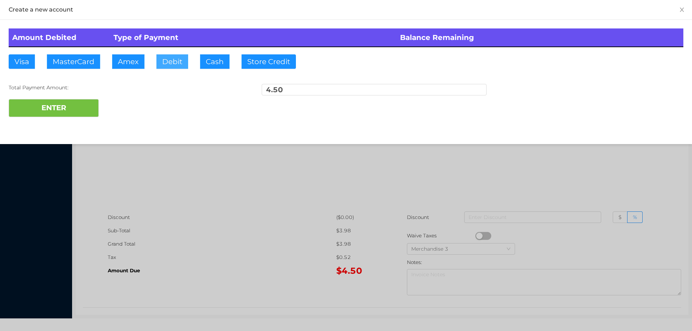
click at [173, 60] on button "Debit" at bounding box center [172, 61] width 32 height 14
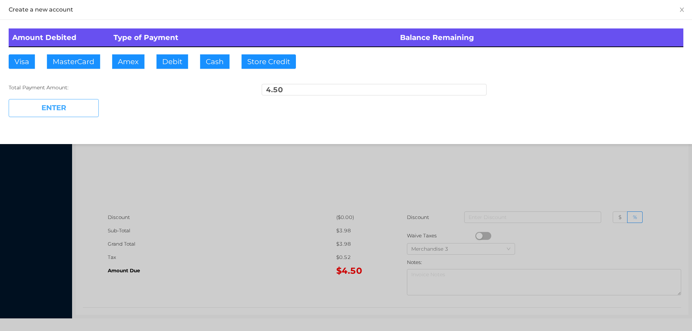
click at [79, 110] on button "ENTER" at bounding box center [54, 108] width 90 height 18
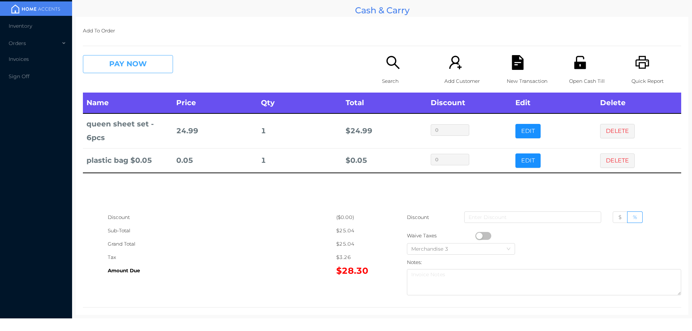
click at [138, 59] on button "PAY NOW" at bounding box center [128, 64] width 90 height 18
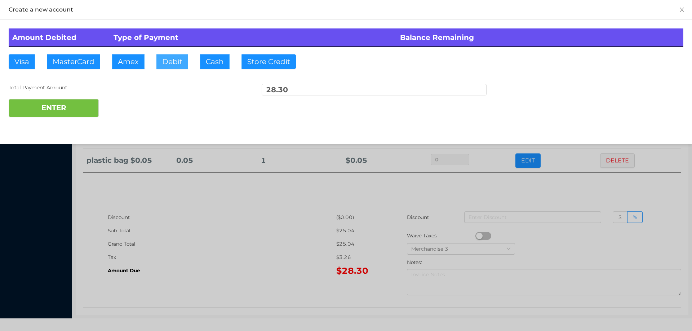
click at [174, 65] on button "Debit" at bounding box center [172, 61] width 32 height 14
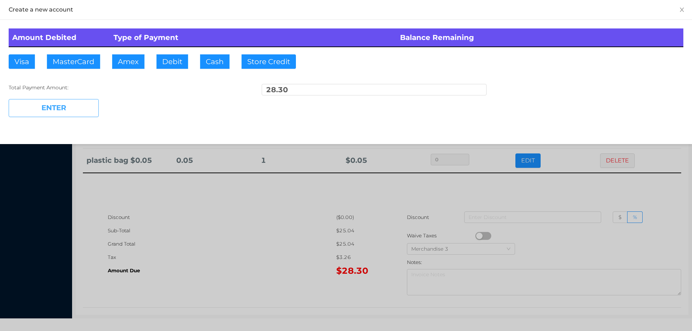
click at [79, 102] on button "ENTER" at bounding box center [54, 108] width 90 height 18
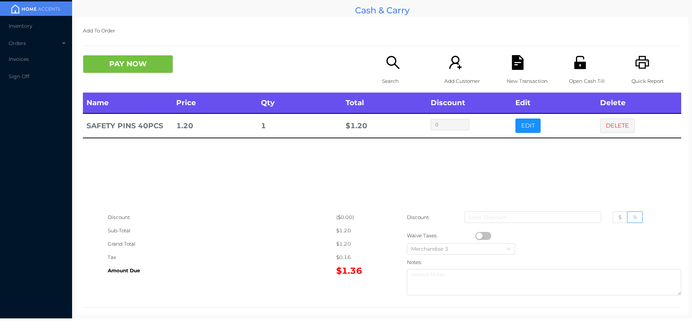
click at [477, 236] on button "button" at bounding box center [483, 236] width 16 height 8
click at [146, 67] on button "PAY NOW" at bounding box center [128, 64] width 90 height 18
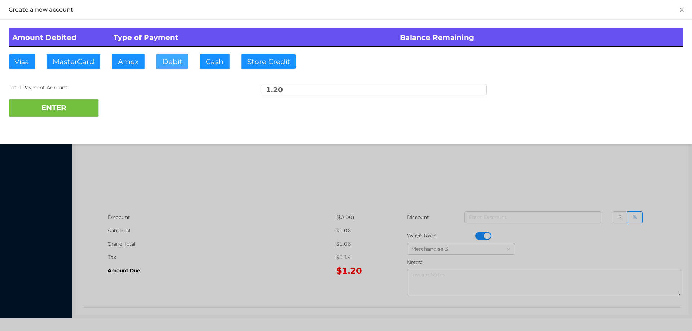
click at [174, 68] on button "Debit" at bounding box center [172, 61] width 32 height 14
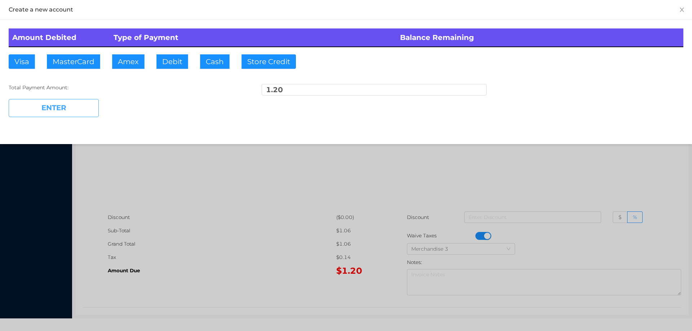
click at [61, 111] on button "ENTER" at bounding box center [54, 108] width 90 height 18
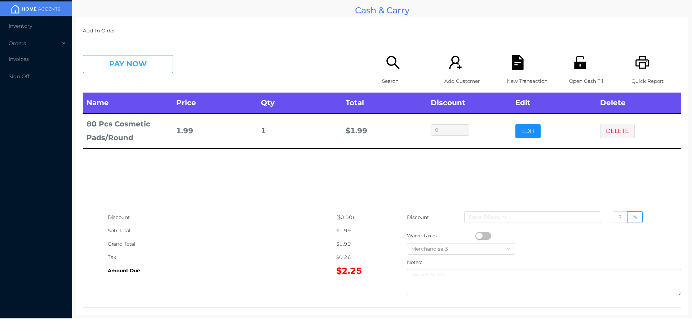
click at [107, 72] on button "PAY NOW" at bounding box center [128, 64] width 90 height 18
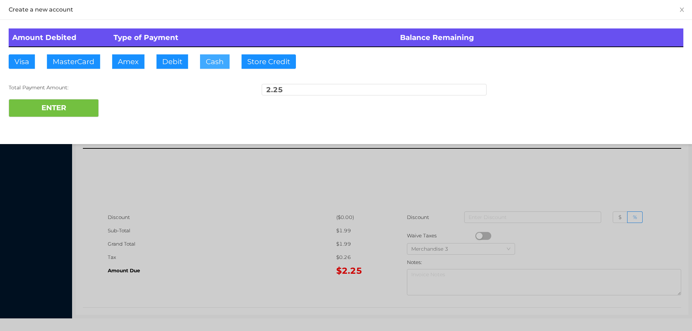
click at [213, 64] on button "Cash" at bounding box center [215, 61] width 30 height 14
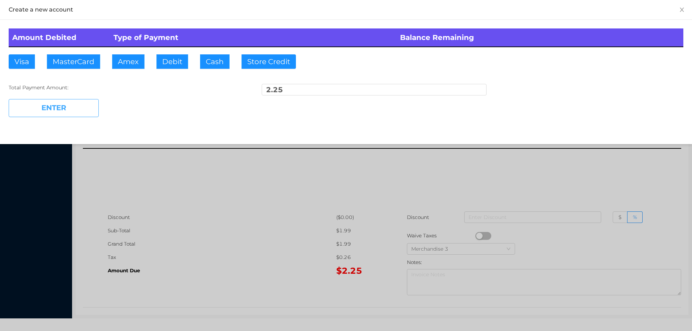
click at [83, 103] on button "ENTER" at bounding box center [54, 108] width 90 height 18
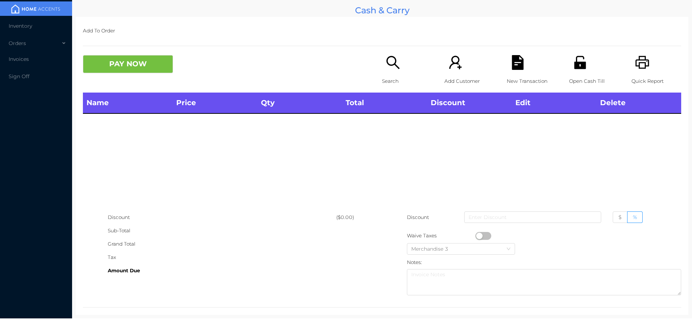
click at [386, 64] on icon "icon: search" at bounding box center [392, 62] width 13 height 13
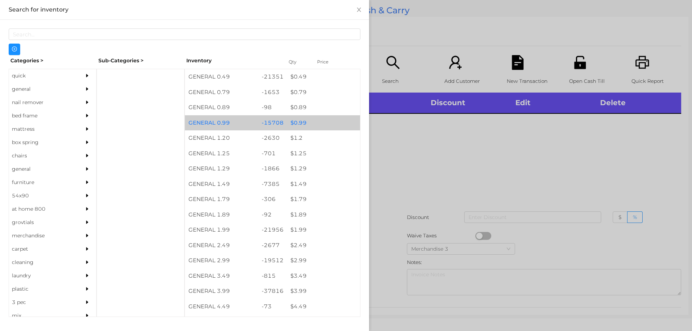
click at [298, 121] on div "$ 0.99" at bounding box center [323, 122] width 73 height 15
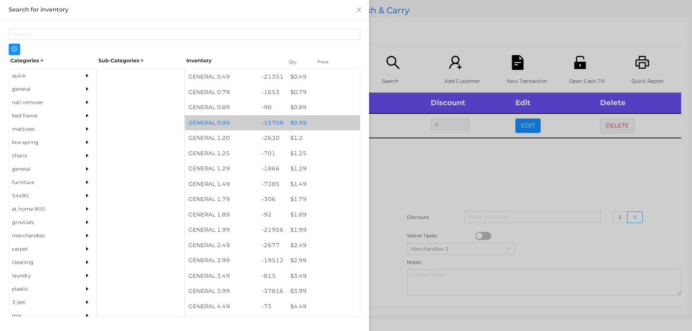
click at [296, 120] on div "$ 0.99" at bounding box center [323, 122] width 73 height 15
click at [296, 119] on div "$ 0.99" at bounding box center [323, 122] width 73 height 15
click at [297, 117] on div "$ 0.99" at bounding box center [323, 122] width 73 height 15
click at [301, 120] on div "$ 0.99" at bounding box center [323, 122] width 73 height 15
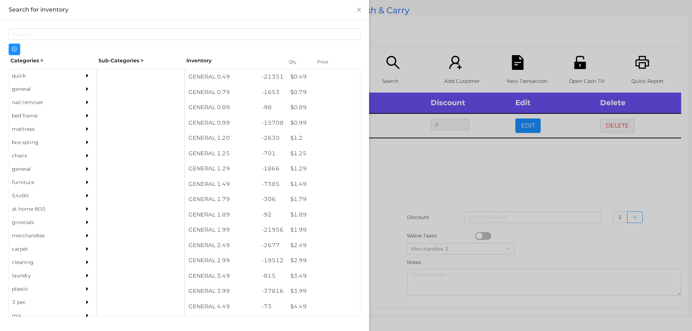
click at [397, 180] on div at bounding box center [346, 165] width 692 height 331
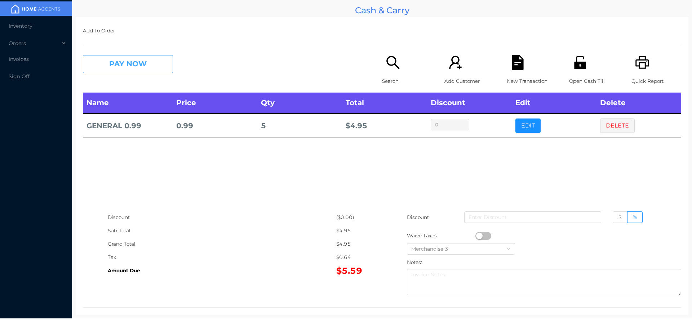
click at [118, 71] on button "PAY NOW" at bounding box center [128, 64] width 90 height 18
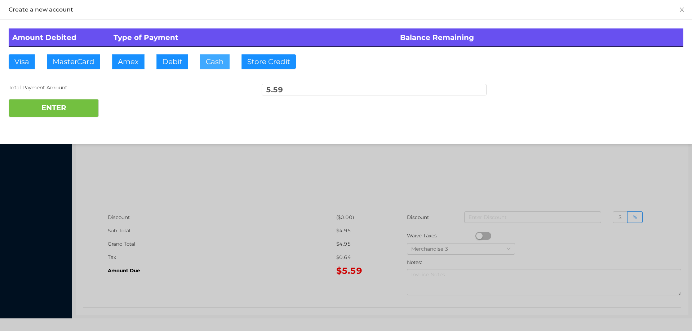
click at [216, 61] on button "Cash" at bounding box center [215, 61] width 30 height 14
type input "20."
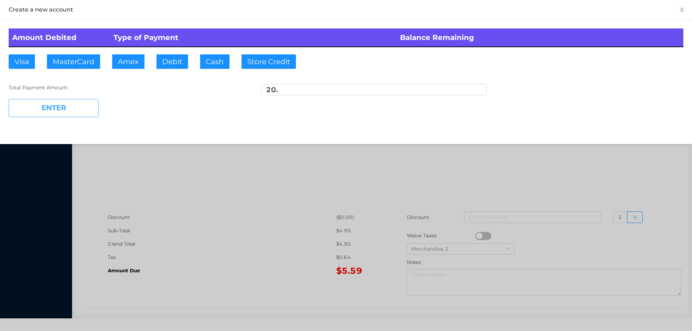
click at [81, 115] on button "ENTER" at bounding box center [54, 108] width 90 height 18
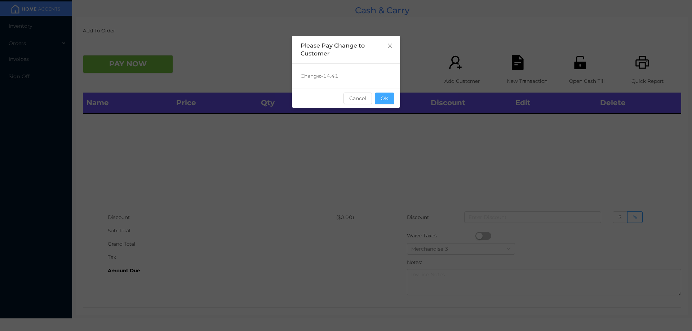
click at [383, 94] on button "OK" at bounding box center [384, 99] width 19 height 12
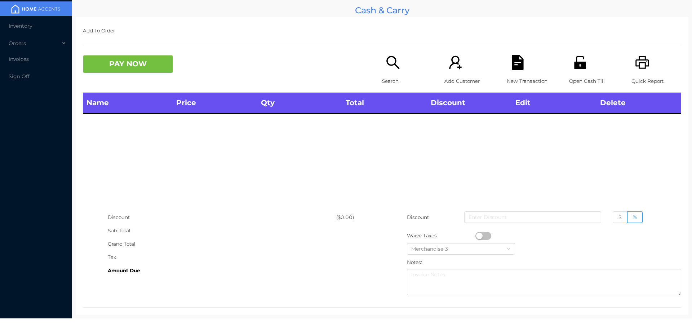
click at [386, 68] on icon "icon: search" at bounding box center [393, 62] width 15 height 15
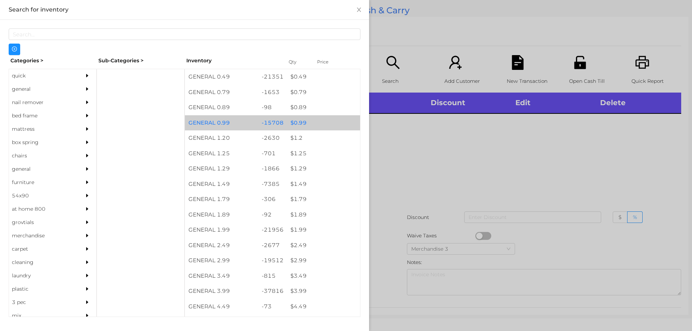
click at [301, 124] on div "$ 0.99" at bounding box center [323, 122] width 73 height 15
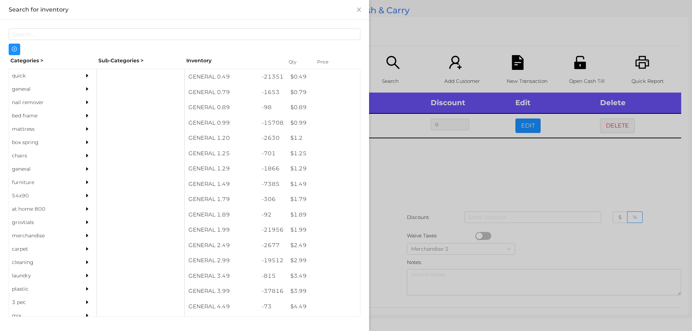
click at [415, 184] on div at bounding box center [346, 165] width 692 height 331
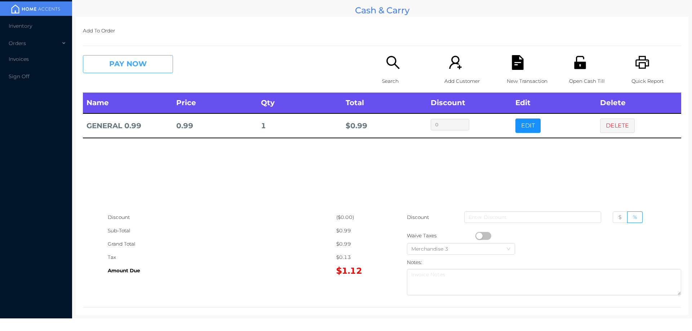
click at [127, 69] on button "PAY NOW" at bounding box center [128, 64] width 90 height 18
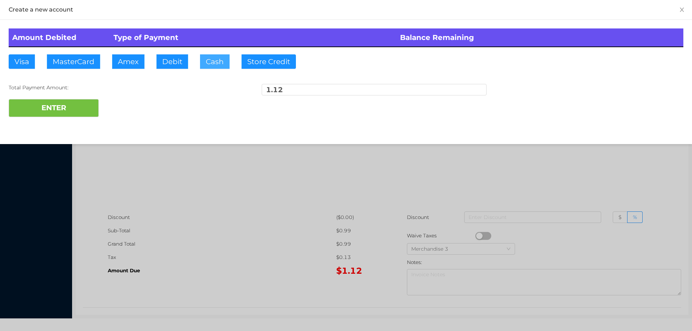
click at [214, 66] on button "Cash" at bounding box center [215, 61] width 30 height 14
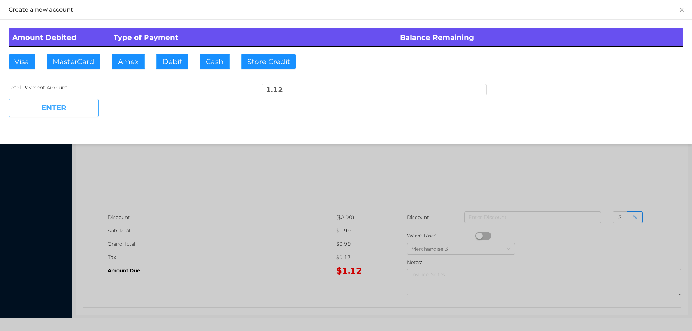
click at [65, 105] on button "ENTER" at bounding box center [54, 108] width 90 height 18
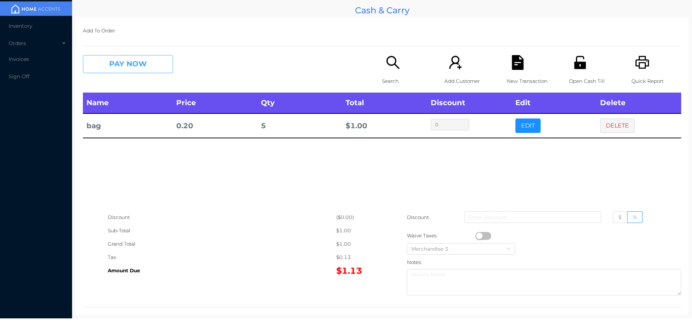
click at [123, 62] on button "PAY NOW" at bounding box center [128, 64] width 90 height 18
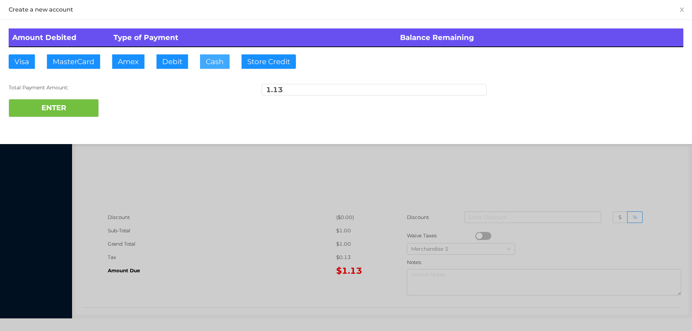
click at [210, 66] on button "Cash" at bounding box center [215, 61] width 30 height 14
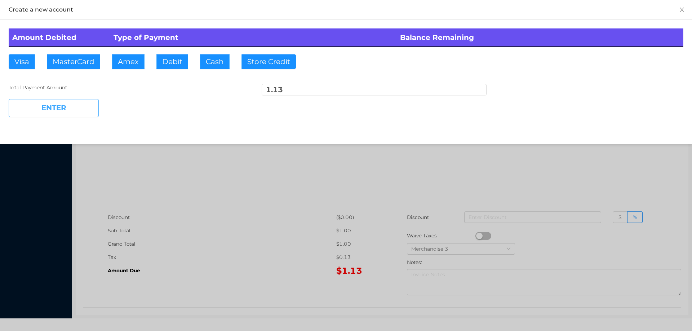
click at [75, 110] on button "ENTER" at bounding box center [54, 108] width 90 height 18
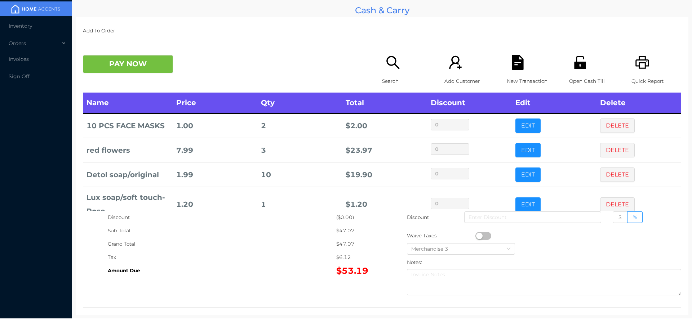
scroll to position [18, 0]
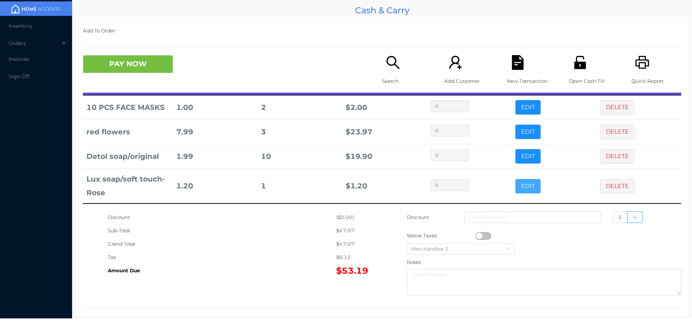
click at [523, 185] on button "EDIT" at bounding box center [527, 186] width 25 height 14
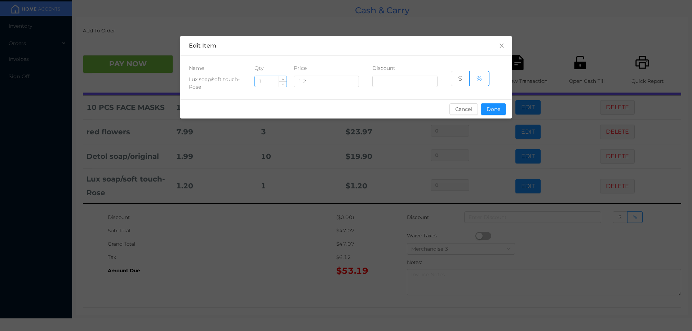
click at [267, 81] on input "1" at bounding box center [271, 81] width 32 height 11
type input "10"
click at [494, 110] on button "Done" at bounding box center [493, 109] width 25 height 12
type input "0%"
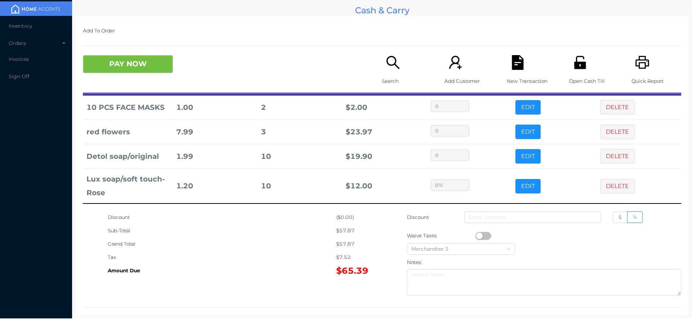
click at [284, 236] on div "Sub-Total" at bounding box center [222, 230] width 229 height 13
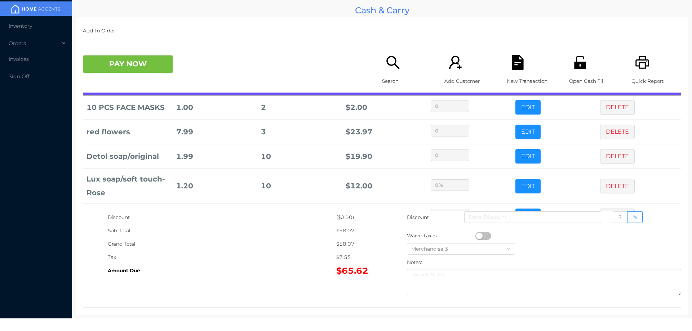
scroll to position [43, 0]
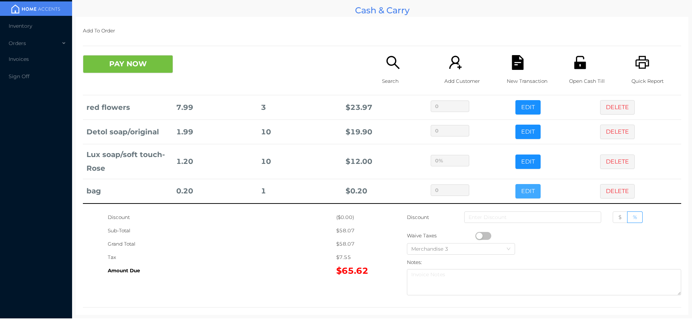
click at [515, 189] on button "EDIT" at bounding box center [527, 191] width 25 height 14
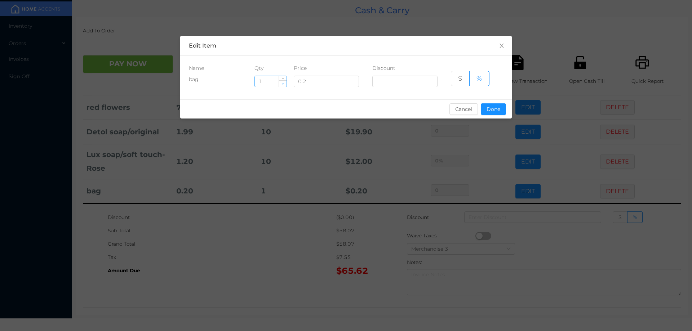
click at [280, 85] on span "Decrease Value" at bounding box center [283, 83] width 8 height 6
type input "0"
type input "40"
click at [495, 111] on button "Done" at bounding box center [493, 109] width 25 height 12
type input "0%"
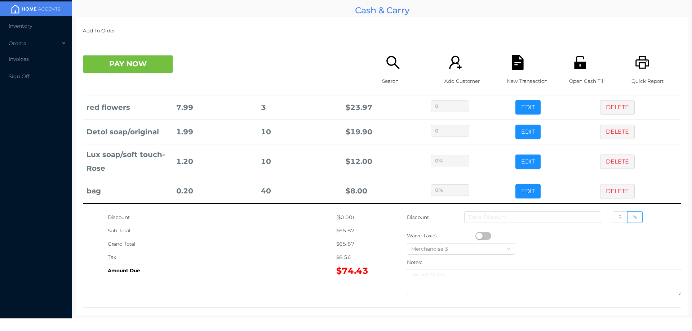
click at [236, 239] on div "Grand Total" at bounding box center [222, 244] width 229 height 13
click at [108, 65] on button "PAY NOW" at bounding box center [128, 64] width 90 height 18
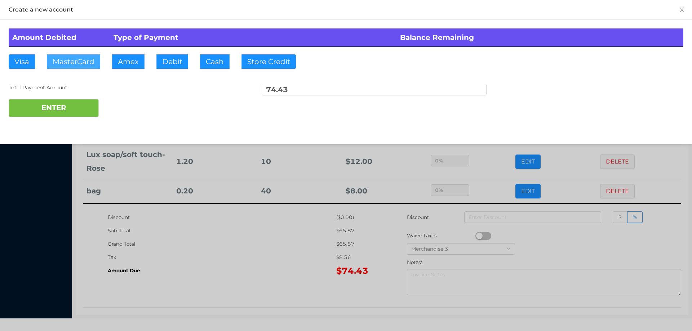
click at [70, 60] on button "MasterCard" at bounding box center [73, 61] width 53 height 14
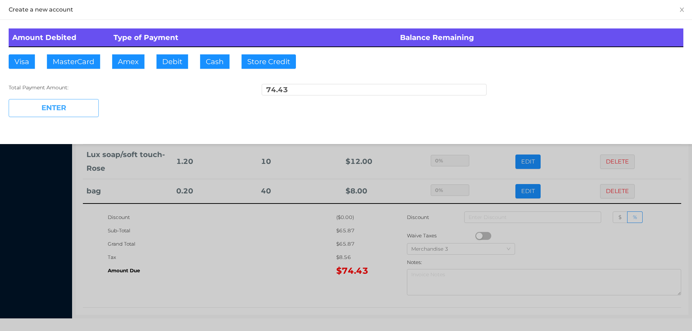
click at [55, 108] on button "ENTER" at bounding box center [54, 108] width 90 height 18
type input "0"
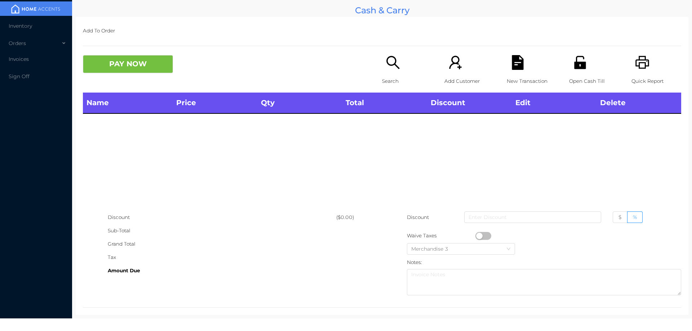
scroll to position [0, 0]
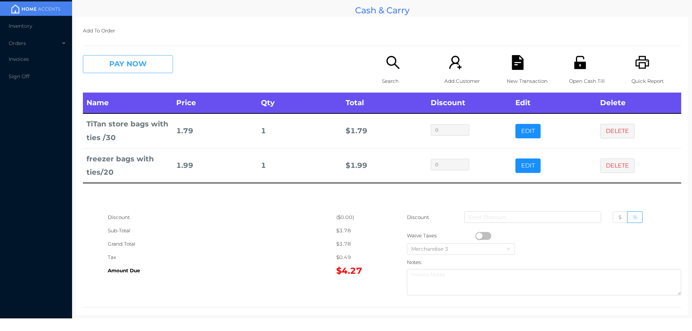
click at [121, 58] on button "PAY NOW" at bounding box center [128, 64] width 90 height 18
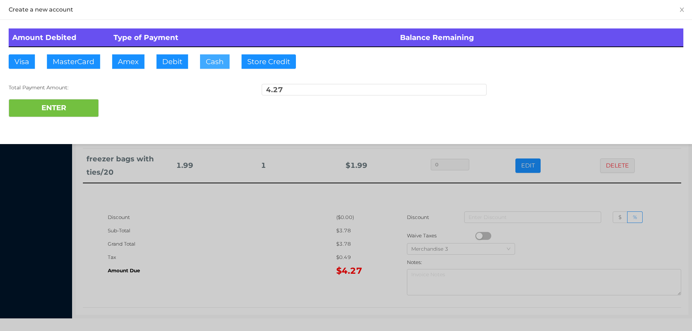
click at [207, 61] on button "Cash" at bounding box center [215, 61] width 30 height 14
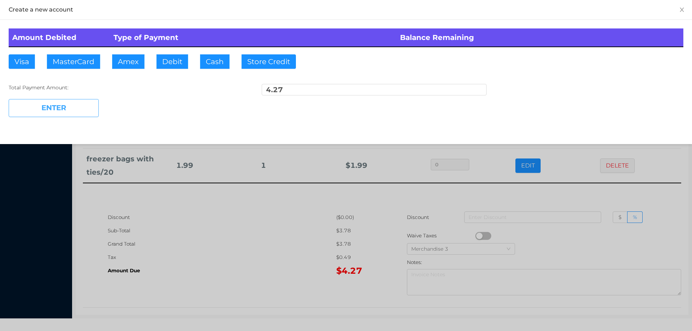
click at [76, 101] on button "ENTER" at bounding box center [54, 108] width 90 height 18
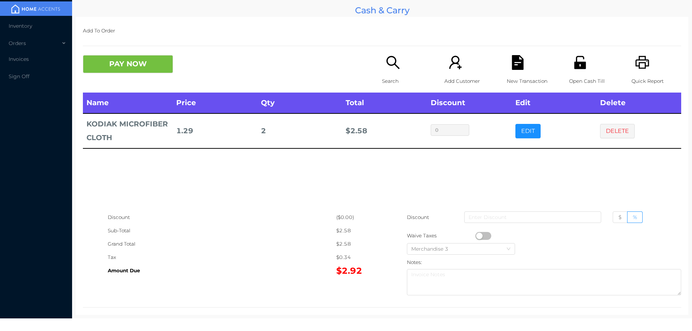
click at [390, 78] on p "Search" at bounding box center [407, 81] width 50 height 13
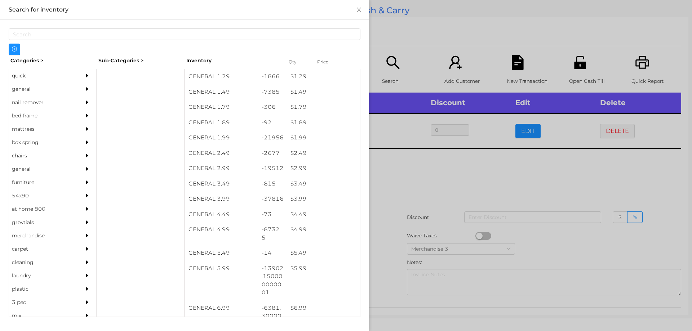
scroll to position [137, 0]
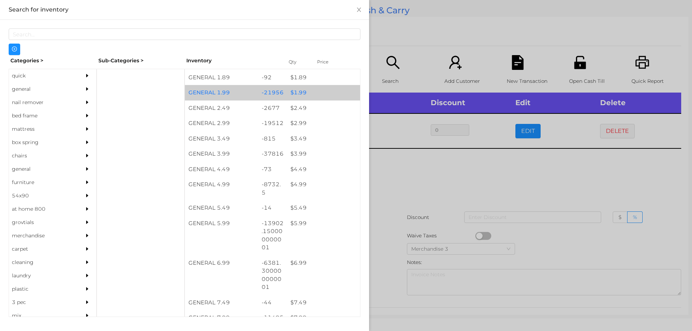
click at [294, 94] on div "$ 1.99" at bounding box center [323, 92] width 73 height 15
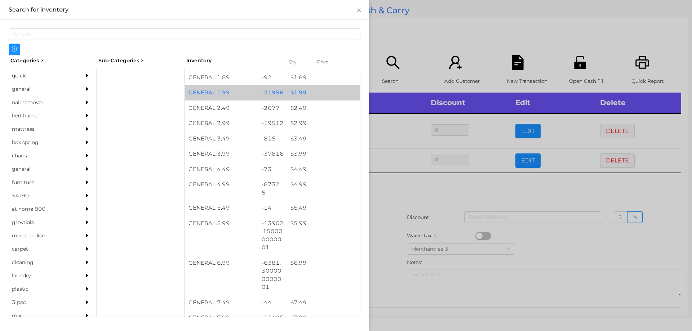
click at [299, 95] on div "$ 1.99" at bounding box center [323, 92] width 73 height 15
click at [296, 93] on div "$ 1.99" at bounding box center [323, 92] width 73 height 15
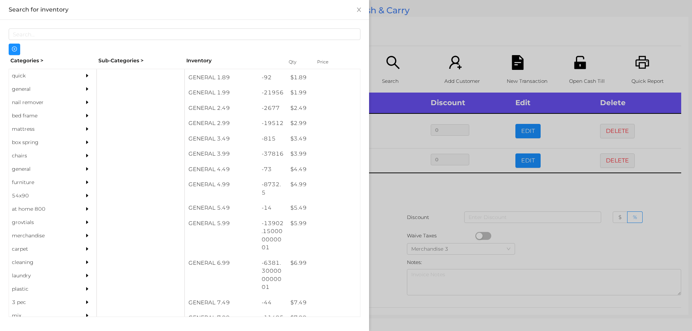
click at [442, 183] on div at bounding box center [346, 165] width 692 height 331
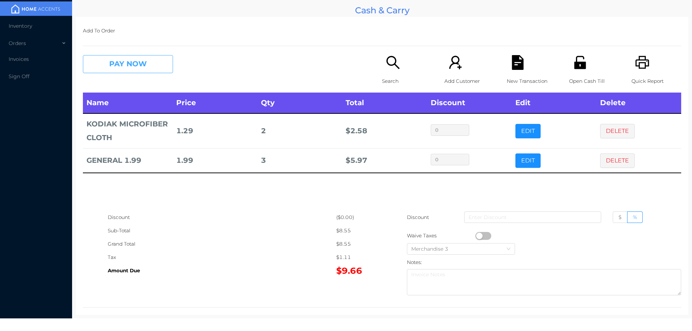
click at [101, 68] on button "PAY NOW" at bounding box center [128, 64] width 90 height 18
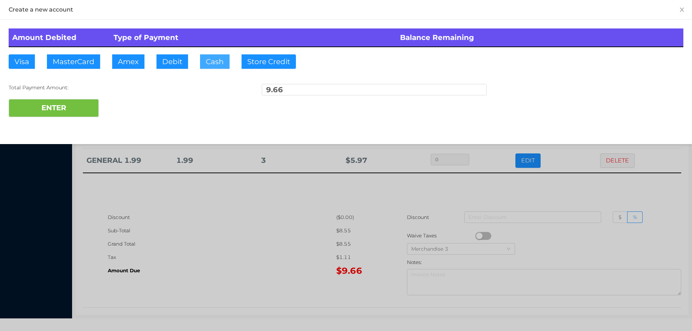
click at [202, 59] on button "Cash" at bounding box center [215, 61] width 30 height 14
type input "20."
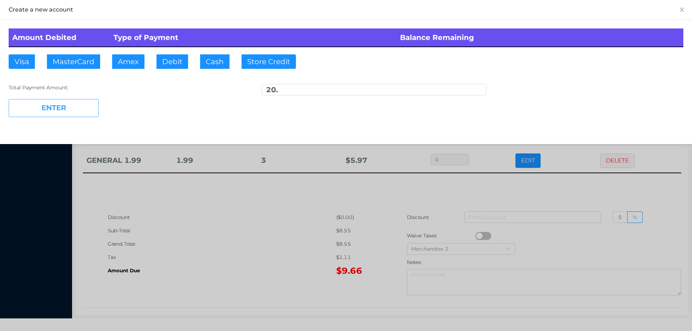
click at [74, 103] on button "ENTER" at bounding box center [54, 108] width 90 height 18
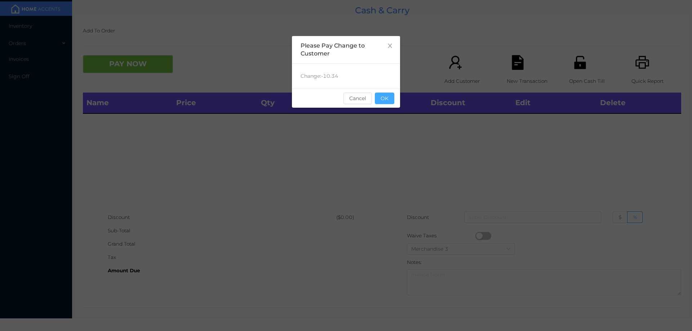
click at [387, 103] on button "OK" at bounding box center [384, 99] width 19 height 12
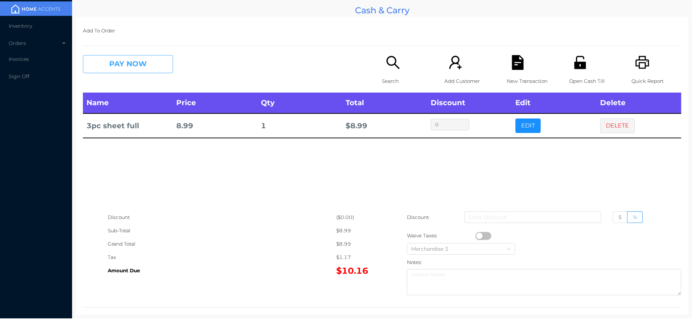
click at [138, 67] on button "PAY NOW" at bounding box center [128, 64] width 90 height 18
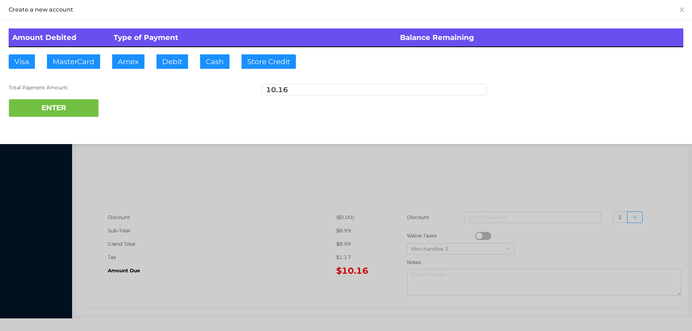
click at [130, 111] on div "ENTER" at bounding box center [346, 108] width 675 height 18
click at [585, 182] on div at bounding box center [346, 165] width 692 height 331
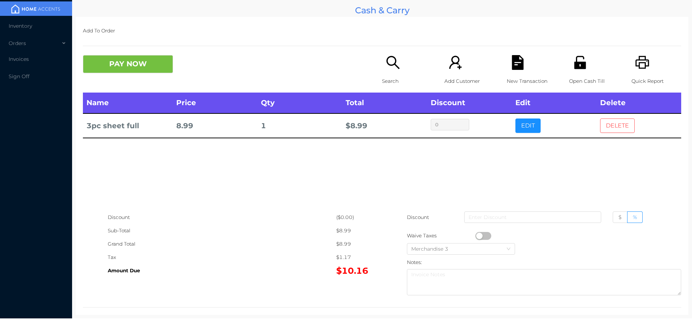
click at [619, 126] on button "DELETE" at bounding box center [617, 126] width 35 height 14
click at [117, 67] on button "PAY NOW" at bounding box center [128, 64] width 90 height 18
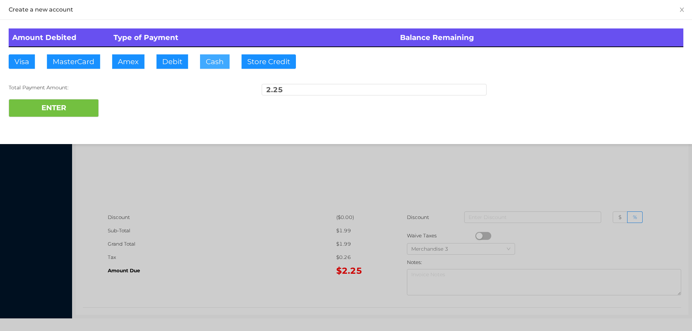
click at [201, 60] on button "Cash" at bounding box center [215, 61] width 30 height 14
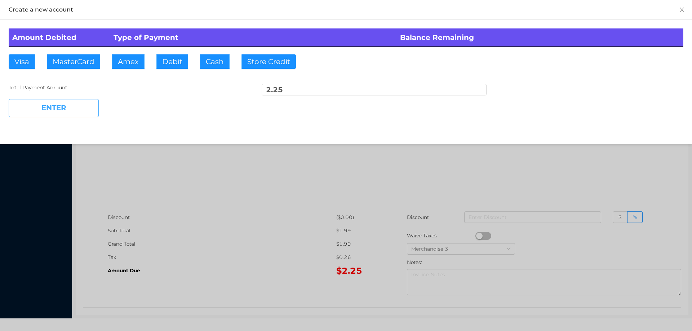
click at [65, 108] on button "ENTER" at bounding box center [54, 108] width 90 height 18
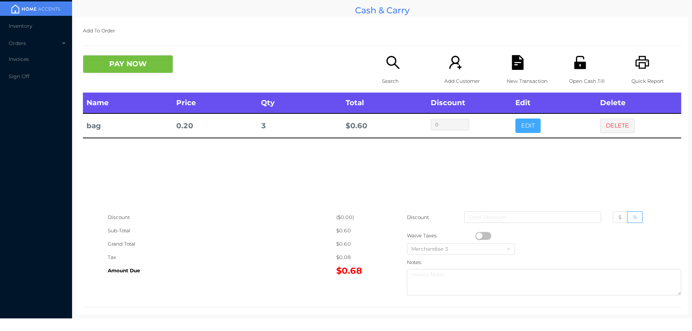
click at [520, 130] on button "EDIT" at bounding box center [527, 126] width 25 height 14
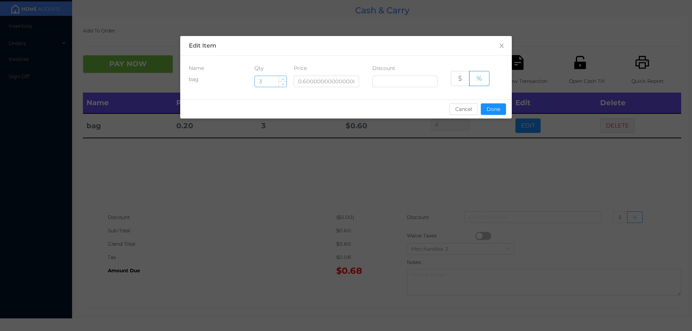
click at [272, 84] on input "3" at bounding box center [271, 81] width 32 height 11
type input "2"
click at [493, 109] on button "Done" at bounding box center [493, 109] width 25 height 12
type input "0%"
click at [500, 158] on div "sentinelStart Edit Item Name Qty Price Discount bag 2 0.6000000000000001 $ % Ca…" at bounding box center [346, 165] width 692 height 331
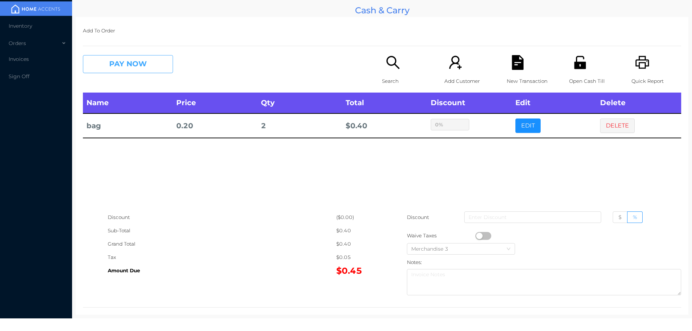
click at [130, 69] on button "PAY NOW" at bounding box center [128, 64] width 90 height 18
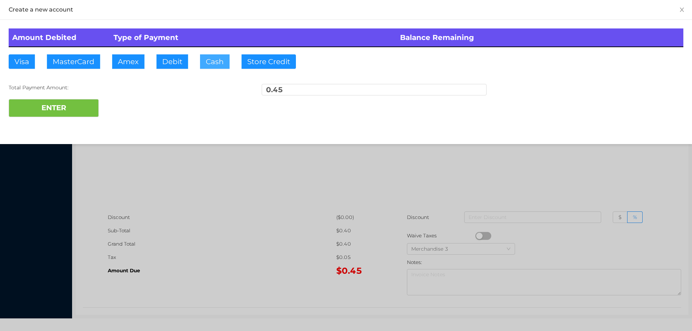
click at [216, 65] on button "Cash" at bounding box center [215, 61] width 30 height 14
type input "1."
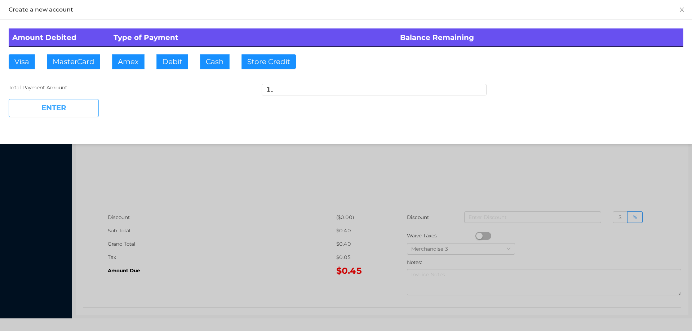
click at [77, 108] on button "ENTER" at bounding box center [54, 108] width 90 height 18
type input "0"
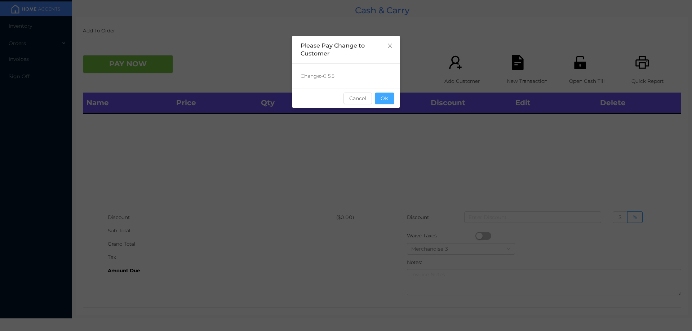
click at [383, 103] on button "OK" at bounding box center [384, 99] width 19 height 12
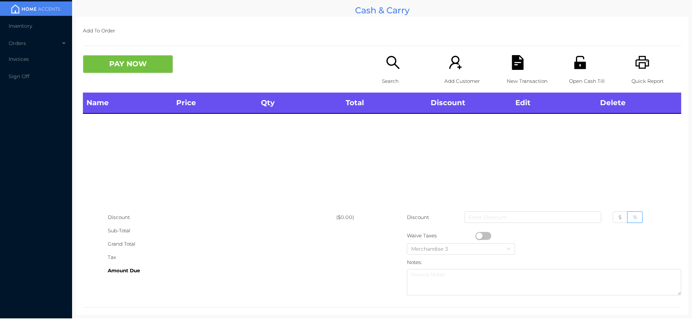
click at [377, 158] on div "Name Price Qty Total Discount Edit Delete" at bounding box center [382, 152] width 598 height 118
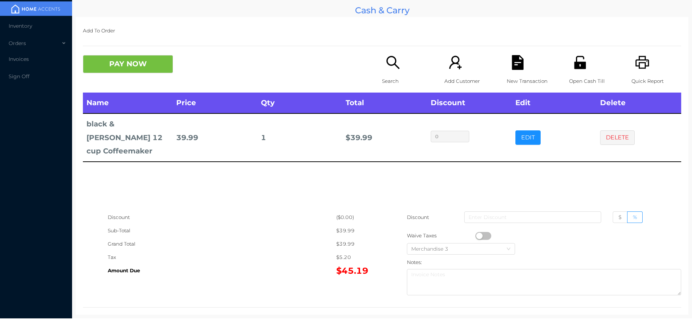
click at [142, 59] on button "PAY NOW" at bounding box center [128, 64] width 90 height 18
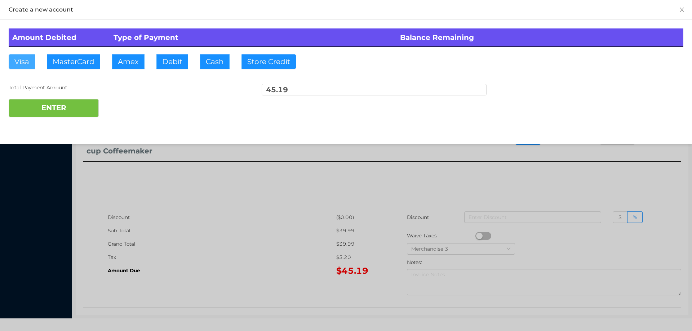
click at [25, 59] on button "Visa" at bounding box center [22, 61] width 26 height 14
click at [37, 105] on button "ENTER" at bounding box center [54, 108] width 90 height 18
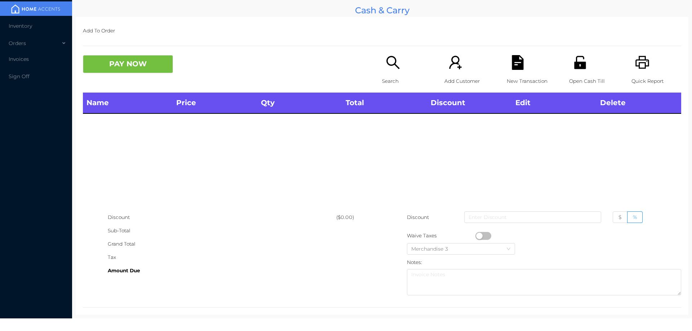
click at [386, 68] on icon "icon: search" at bounding box center [393, 62] width 15 height 15
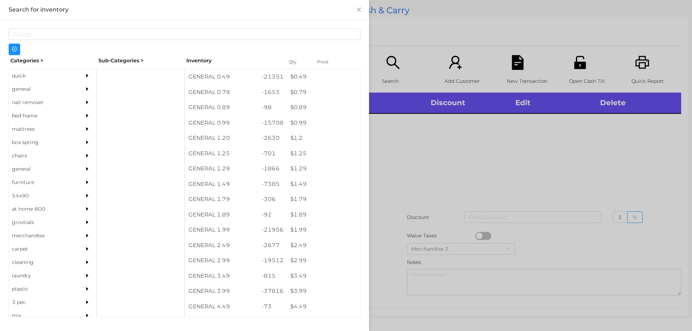
click at [28, 77] on div "quick" at bounding box center [42, 75] width 66 height 13
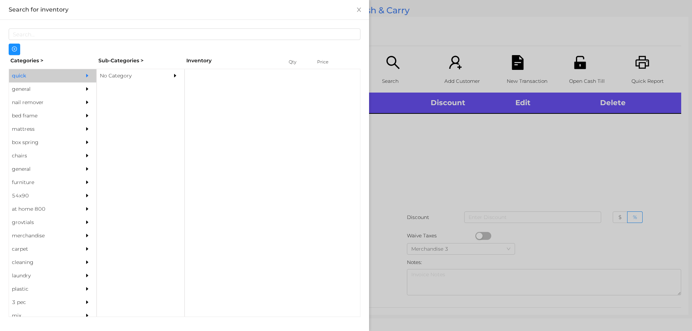
click at [119, 76] on div "No Category" at bounding box center [130, 75] width 66 height 13
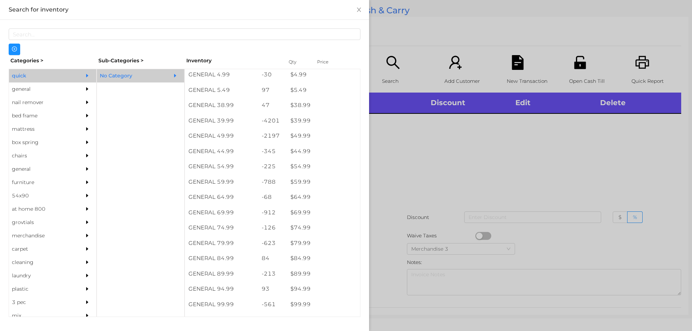
scroll to position [369, 0]
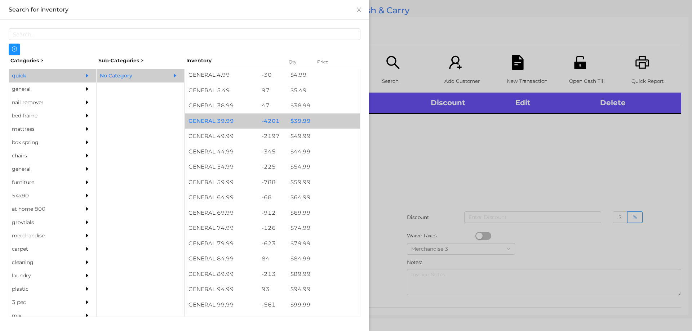
click at [303, 118] on div "$ 39.99" at bounding box center [323, 121] width 73 height 15
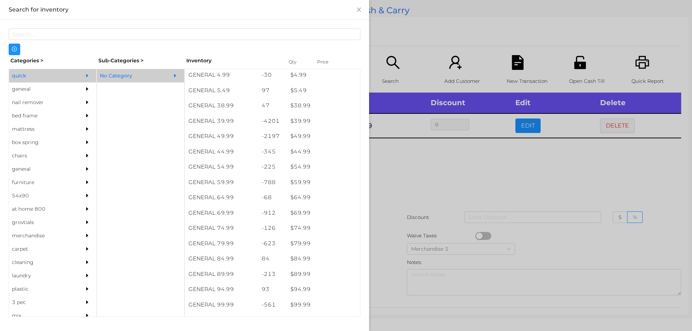
click at [394, 159] on div at bounding box center [346, 165] width 692 height 331
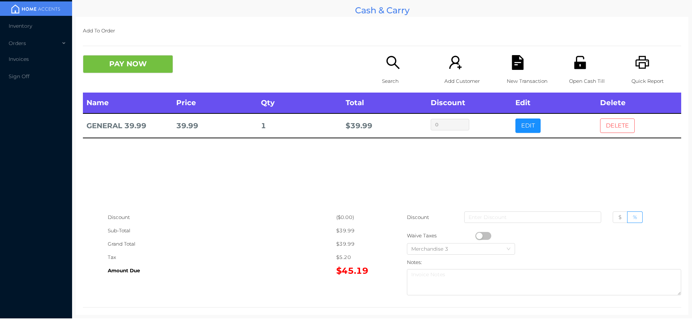
click at [603, 128] on button "DELETE" at bounding box center [617, 126] width 35 height 14
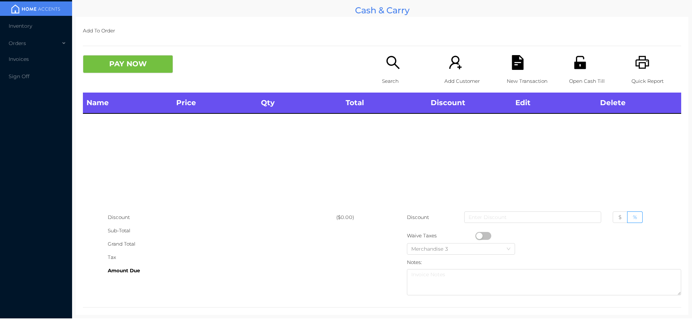
click at [635, 66] on icon "icon: printer" at bounding box center [642, 62] width 15 height 15
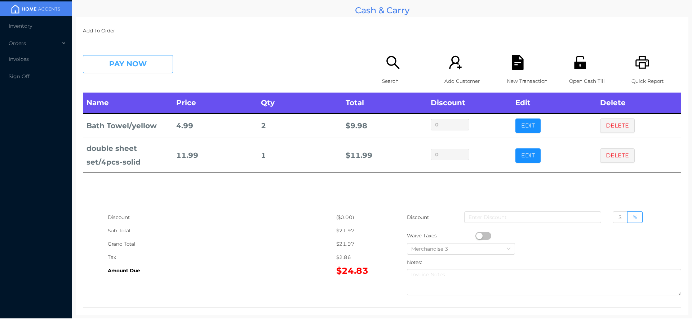
click at [124, 65] on button "PAY NOW" at bounding box center [128, 64] width 90 height 18
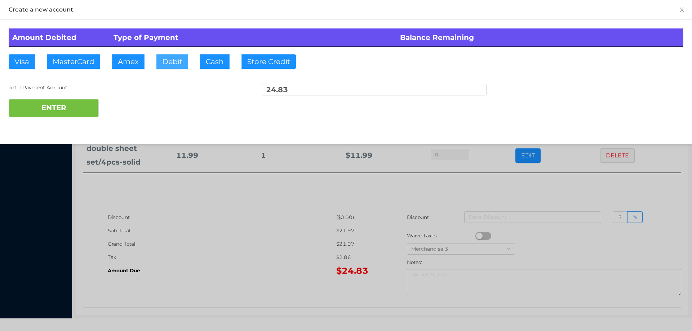
click at [171, 59] on button "Debit" at bounding box center [172, 61] width 32 height 14
type input "40."
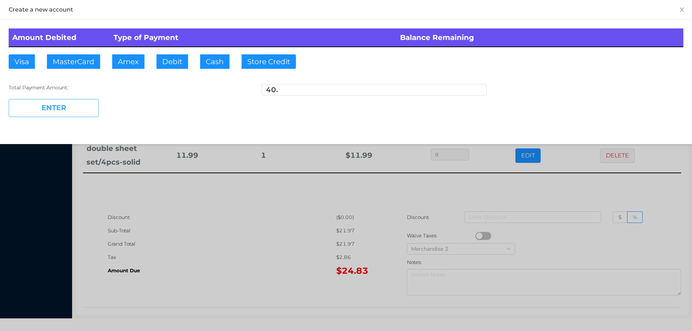
click at [65, 107] on button "ENTER" at bounding box center [54, 108] width 90 height 18
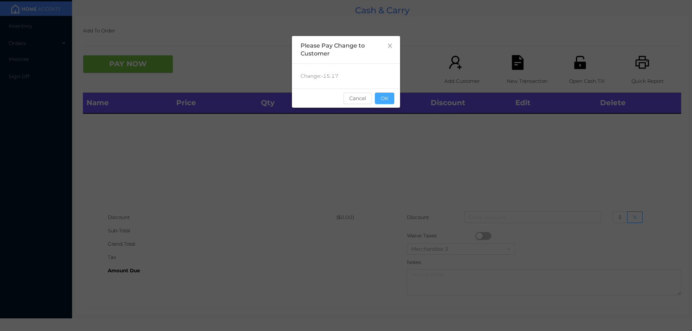
click at [388, 100] on button "OK" at bounding box center [384, 99] width 19 height 12
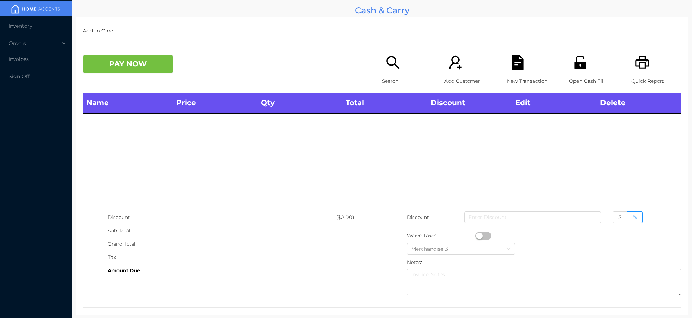
click at [382, 67] on div "Search" at bounding box center [407, 73] width 50 height 37
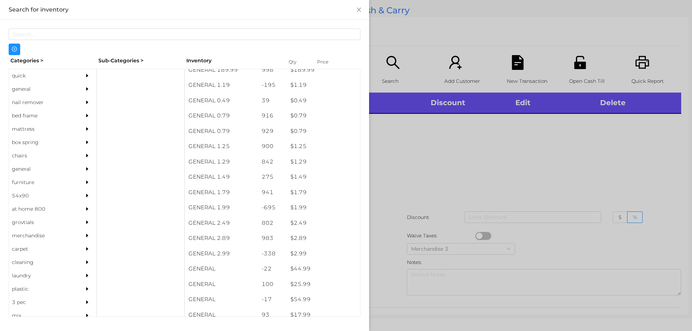
scroll to position [23, 0]
click at [25, 88] on div "general" at bounding box center [42, 89] width 66 height 13
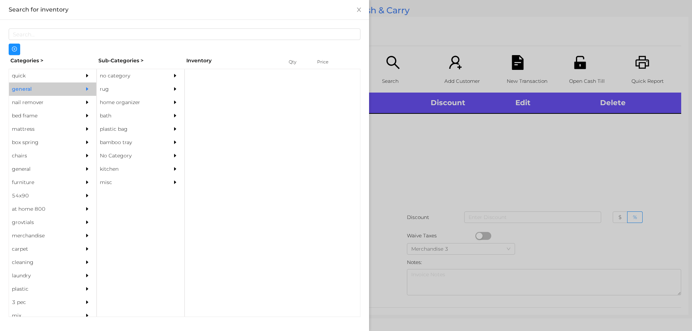
scroll to position [0, 0]
click at [122, 81] on div "no category" at bounding box center [130, 75] width 66 height 13
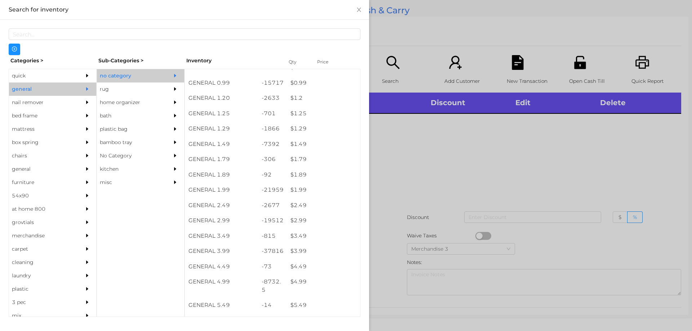
scroll to position [46, 0]
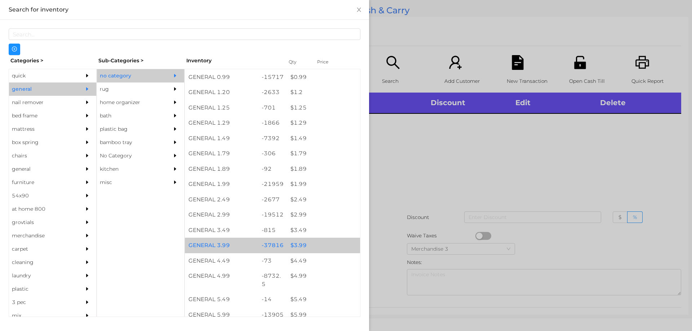
click at [297, 247] on div "$ 3.99" at bounding box center [323, 245] width 73 height 15
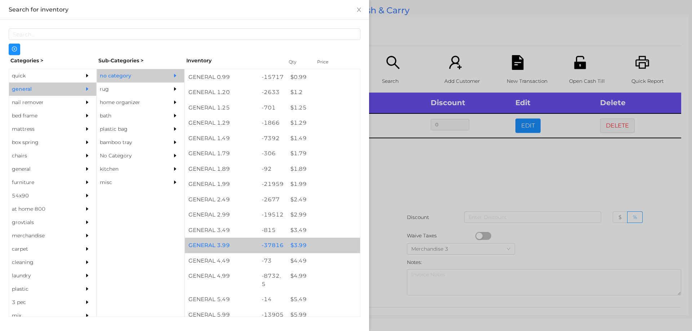
click at [303, 244] on div "$ 3.99" at bounding box center [323, 245] width 73 height 15
click at [309, 244] on div "$ 3.99" at bounding box center [323, 245] width 73 height 15
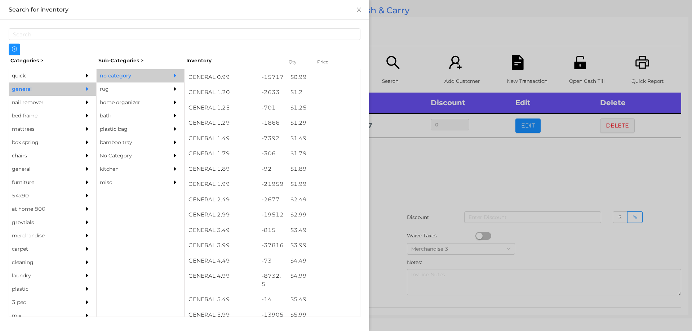
click at [405, 183] on div at bounding box center [346, 165] width 692 height 331
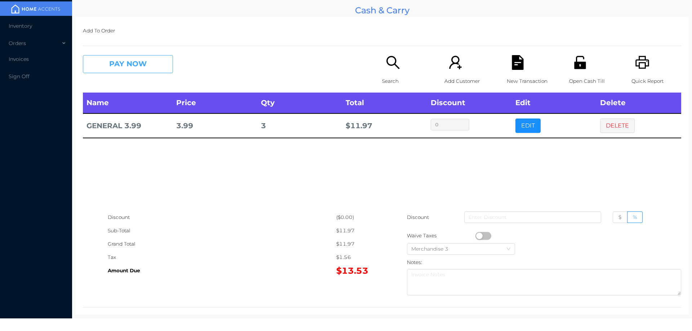
click at [129, 70] on button "PAY NOW" at bounding box center [128, 64] width 90 height 18
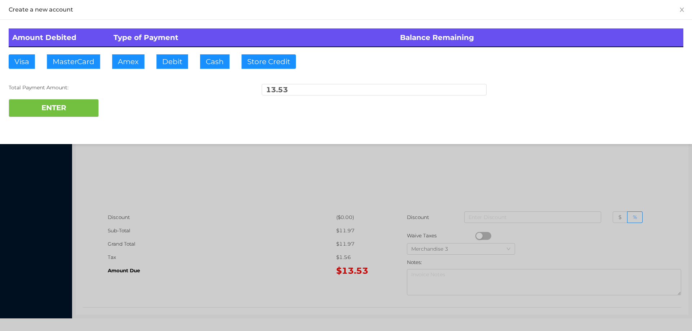
click at [581, 172] on div at bounding box center [346, 165] width 692 height 331
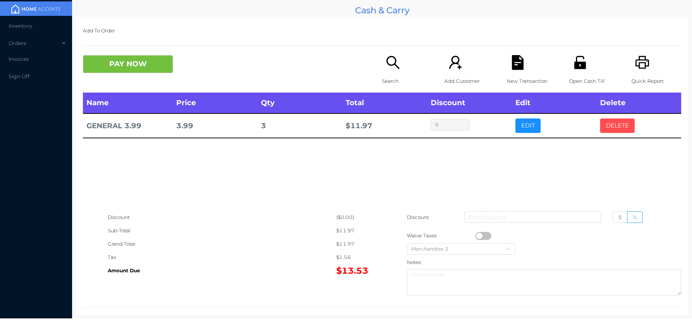
click at [616, 121] on button "DELETE" at bounding box center [617, 126] width 35 height 14
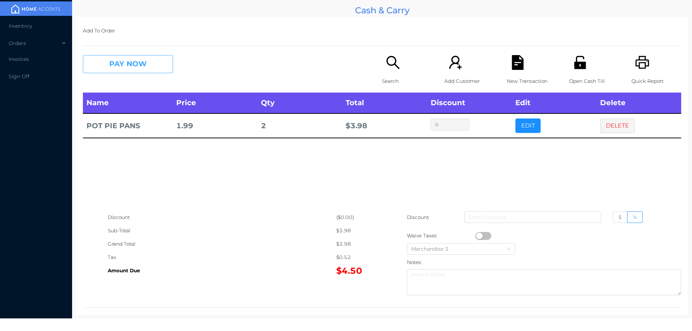
click at [125, 58] on button "PAY NOW" at bounding box center [128, 64] width 90 height 18
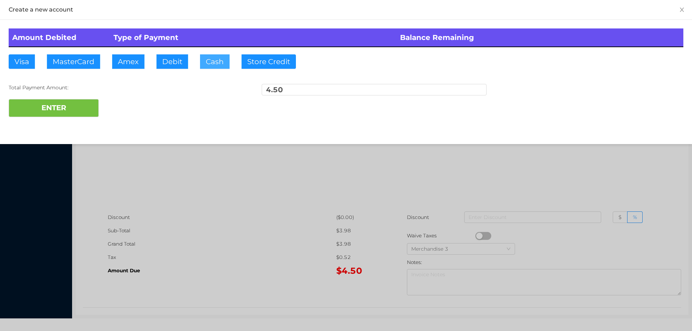
click at [210, 64] on button "Cash" at bounding box center [215, 61] width 30 height 14
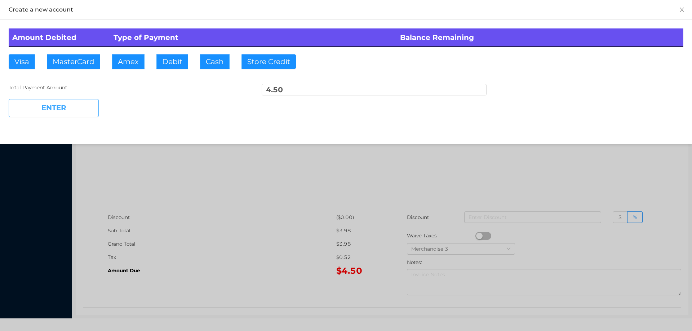
click at [71, 107] on button "ENTER" at bounding box center [54, 108] width 90 height 18
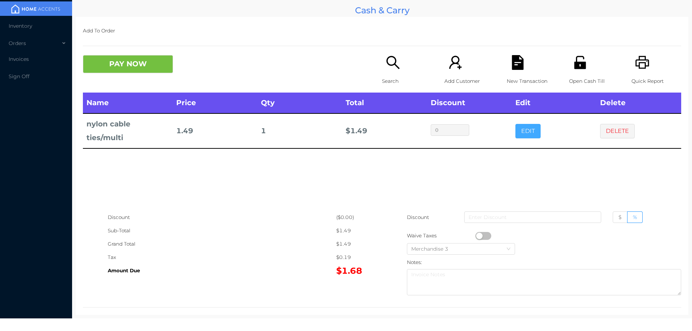
click at [516, 129] on button "EDIT" at bounding box center [527, 131] width 25 height 14
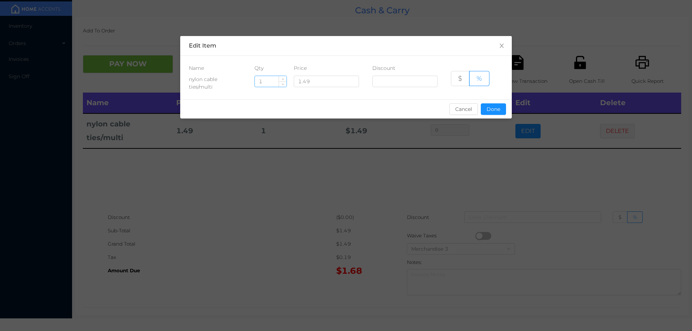
click at [265, 82] on input "1" at bounding box center [271, 81] width 32 height 11
type input "10"
click at [493, 108] on button "Done" at bounding box center [493, 109] width 25 height 12
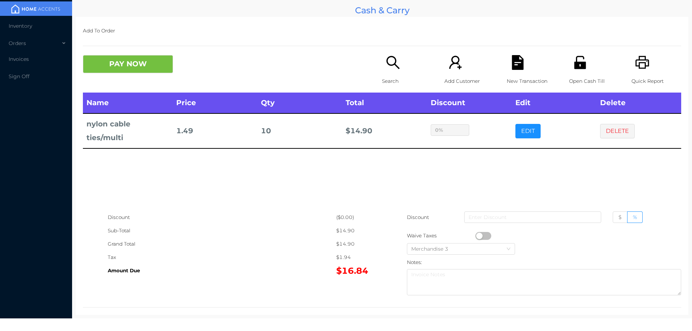
click at [483, 157] on div "sentinelStart Edit Item Name Qty Price Discount nylon cable ties/multi 10 1.49 …" at bounding box center [346, 165] width 692 height 331
click at [138, 61] on button "PAY NOW" at bounding box center [128, 64] width 90 height 18
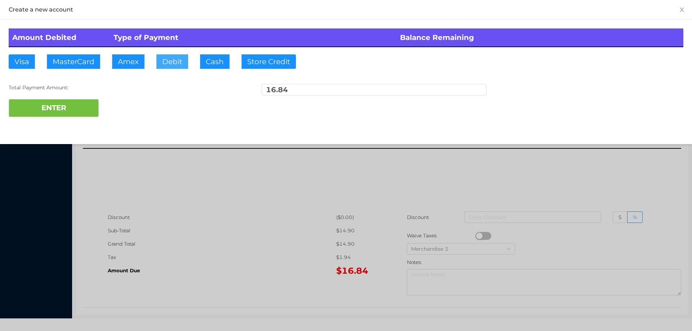
click at [174, 65] on button "Debit" at bounding box center [172, 61] width 32 height 14
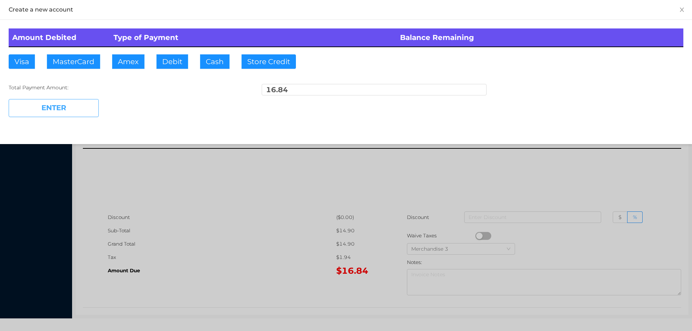
click at [70, 101] on button "ENTER" at bounding box center [54, 108] width 90 height 18
type input "0"
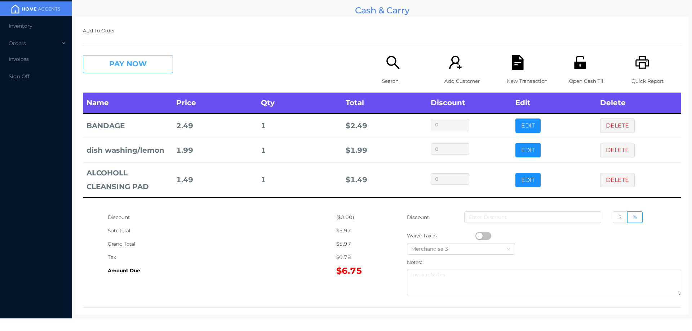
click at [117, 67] on button "PAY NOW" at bounding box center [128, 64] width 90 height 18
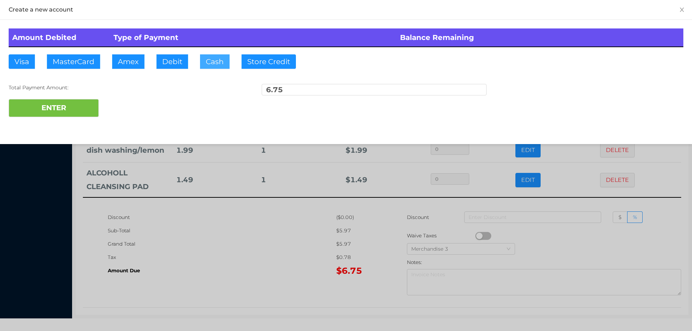
click at [209, 57] on button "Cash" at bounding box center [215, 61] width 30 height 14
type input "10."
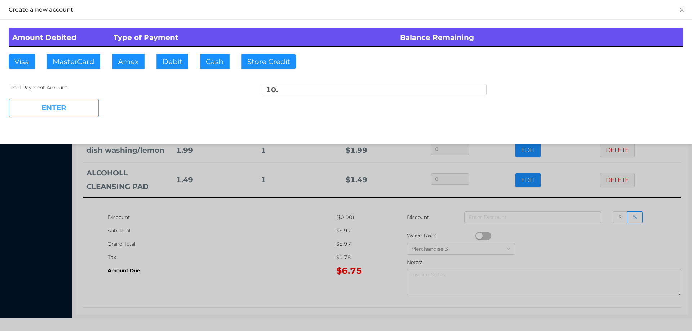
click at [75, 108] on button "ENTER" at bounding box center [54, 108] width 90 height 18
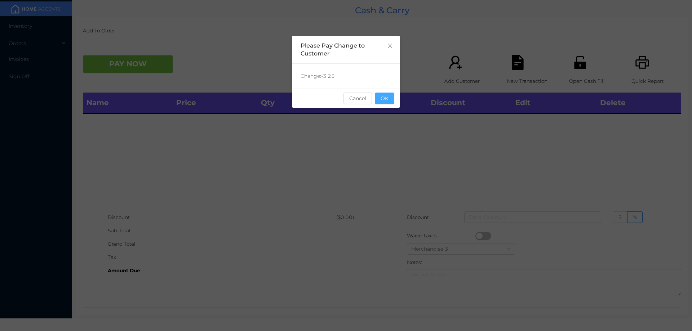
click at [385, 99] on button "OK" at bounding box center [384, 99] width 19 height 12
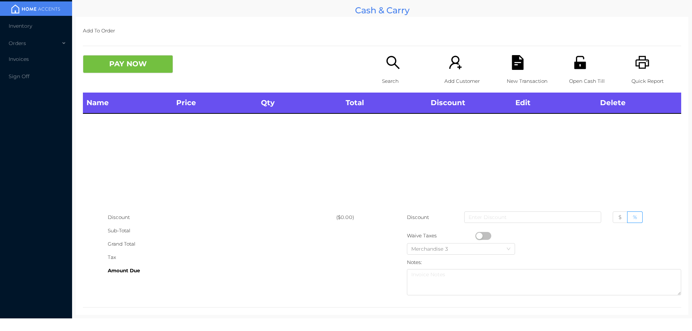
click at [399, 119] on div "Name Price Qty Total Discount Edit Delete" at bounding box center [382, 152] width 598 height 118
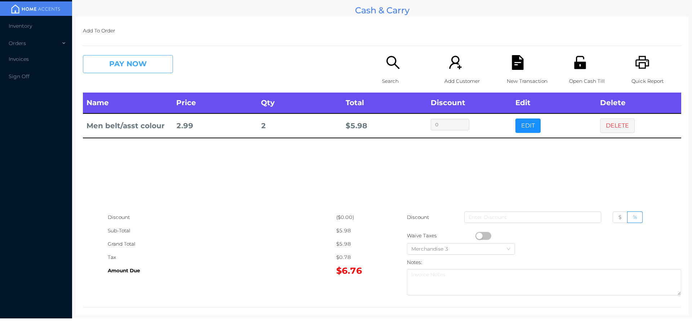
click at [135, 67] on button "PAY NOW" at bounding box center [128, 64] width 90 height 18
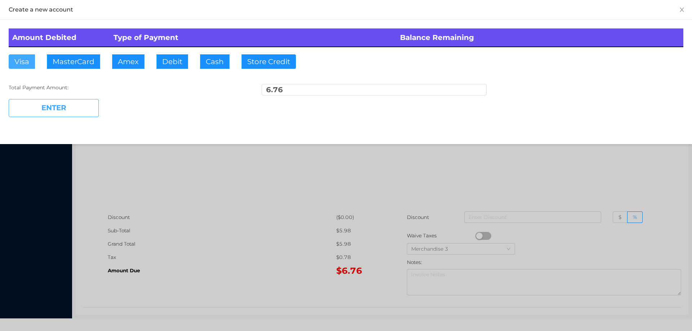
click at [24, 59] on button "Visa" at bounding box center [22, 61] width 26 height 14
click at [34, 108] on button "ENTER" at bounding box center [54, 108] width 90 height 18
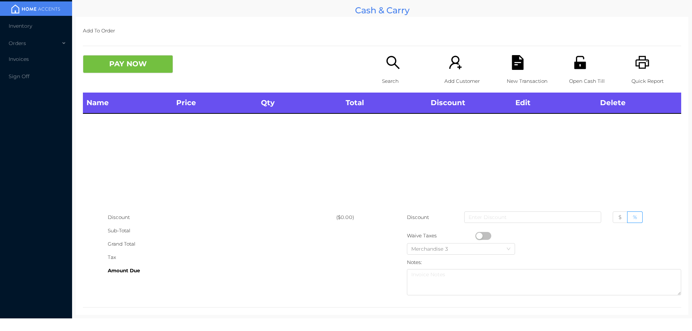
click at [389, 75] on p "Search" at bounding box center [407, 81] width 50 height 13
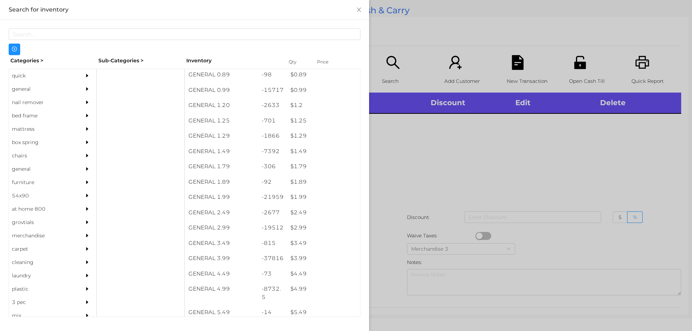
scroll to position [35, 0]
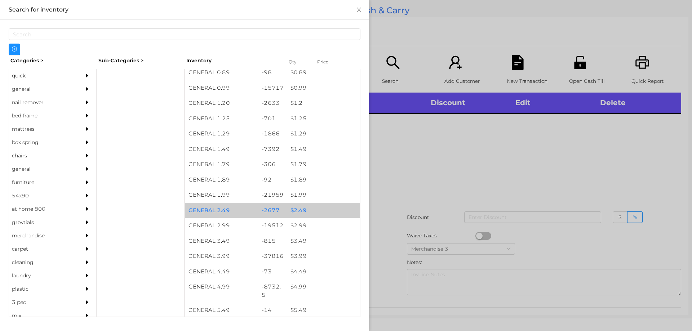
click at [300, 208] on div "$ 2.49" at bounding box center [323, 210] width 73 height 15
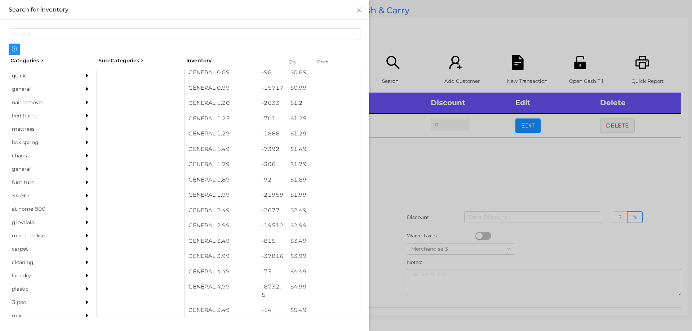
click at [400, 186] on div at bounding box center [346, 165] width 692 height 331
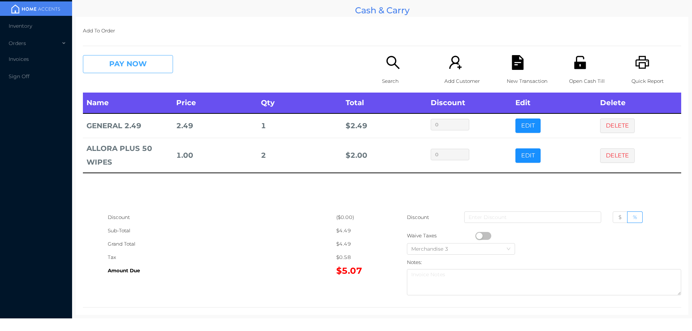
click at [128, 67] on button "PAY NOW" at bounding box center [128, 64] width 90 height 18
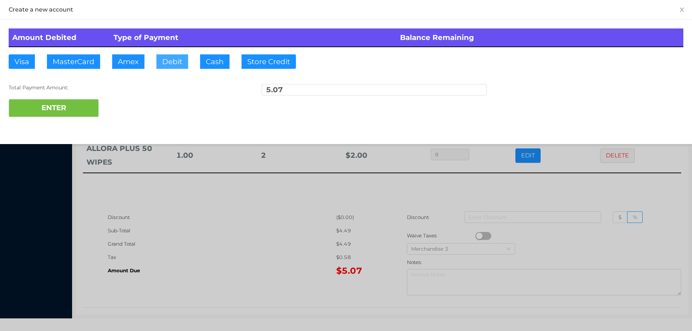
click at [175, 65] on button "Debit" at bounding box center [172, 61] width 32 height 14
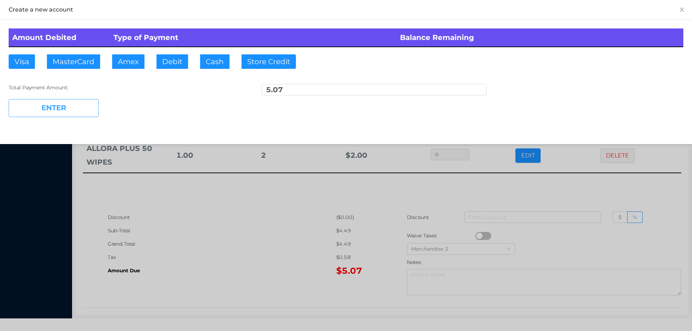
click at [64, 105] on button "ENTER" at bounding box center [54, 108] width 90 height 18
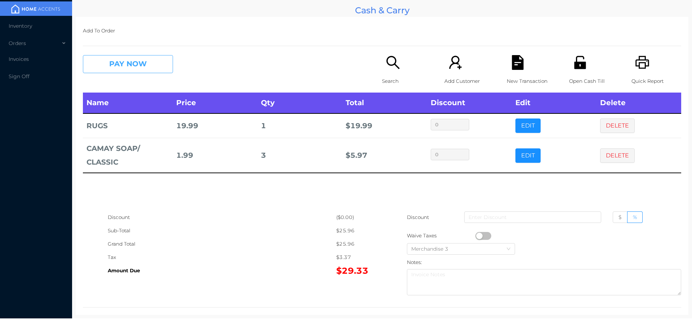
click at [120, 65] on button "PAY NOW" at bounding box center [128, 64] width 90 height 18
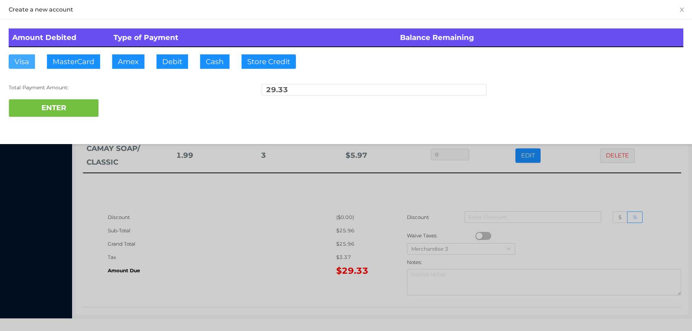
click at [23, 58] on button "Visa" at bounding box center [22, 61] width 26 height 14
click at [35, 99] on button "ENTER" at bounding box center [54, 108] width 90 height 18
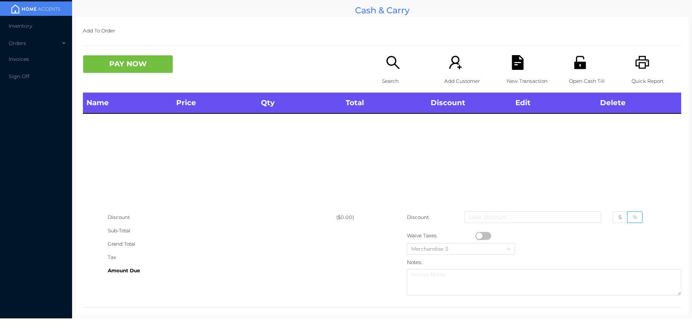
click at [578, 75] on p "Open Cash Till" at bounding box center [594, 81] width 50 height 13
click at [393, 75] on p "Search" at bounding box center [407, 81] width 50 height 13
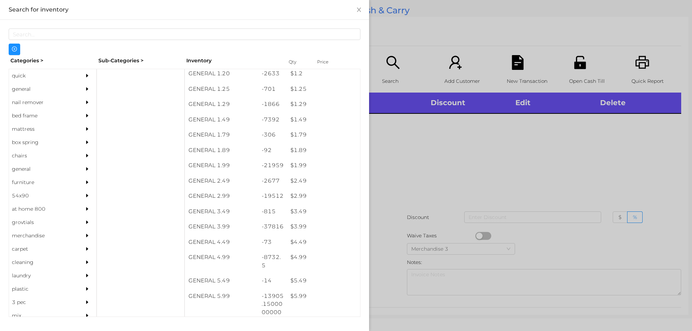
scroll to position [64, 0]
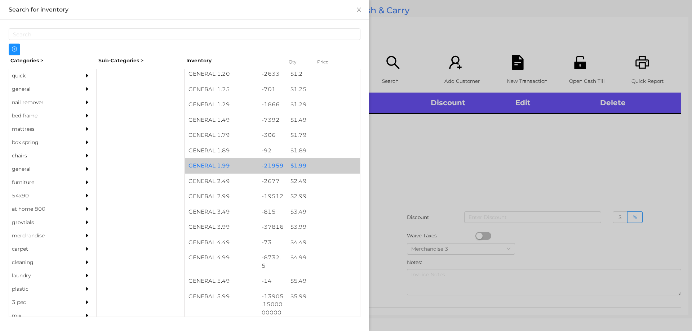
click at [295, 161] on div "$ 1.99" at bounding box center [323, 165] width 73 height 15
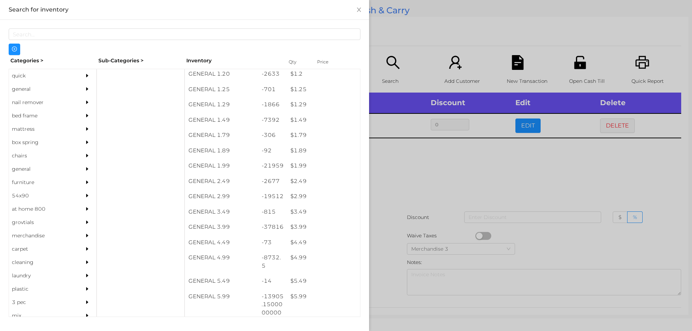
click at [467, 180] on div at bounding box center [346, 165] width 692 height 331
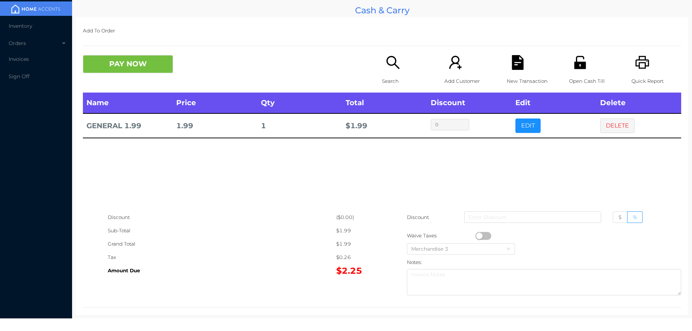
click at [486, 236] on button "button" at bounding box center [483, 236] width 16 height 8
click at [145, 59] on button "PAY NOW" at bounding box center [128, 64] width 90 height 18
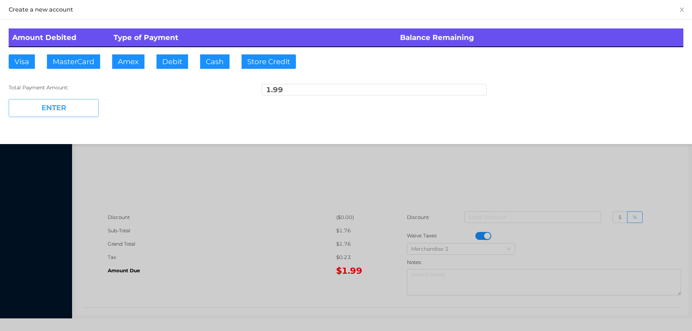
click at [65, 108] on button "ENTER" at bounding box center [54, 108] width 90 height 18
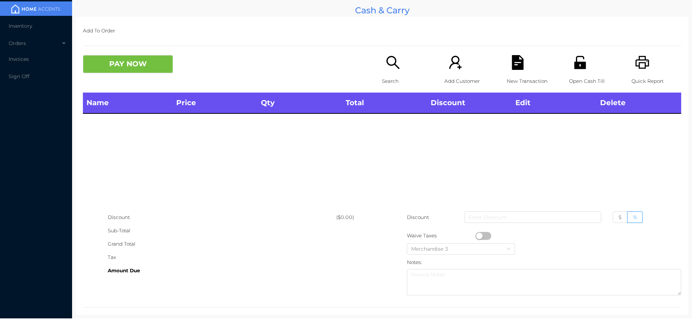
click at [385, 72] on div "Search" at bounding box center [407, 73] width 50 height 37
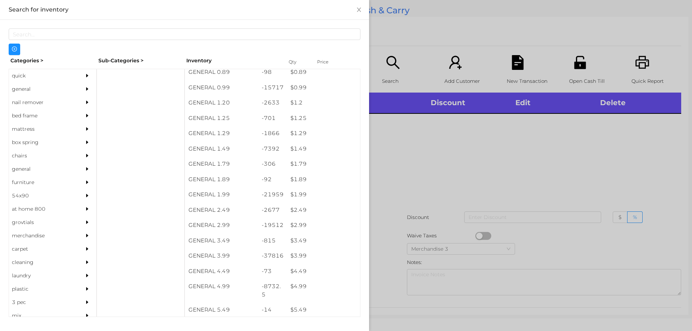
scroll to position [35, 0]
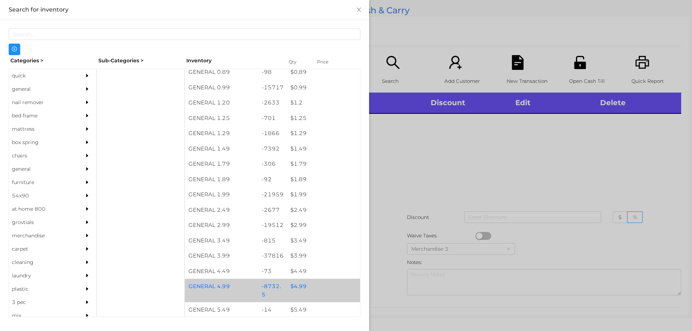
click at [300, 289] on div "$ 4.99" at bounding box center [323, 286] width 73 height 15
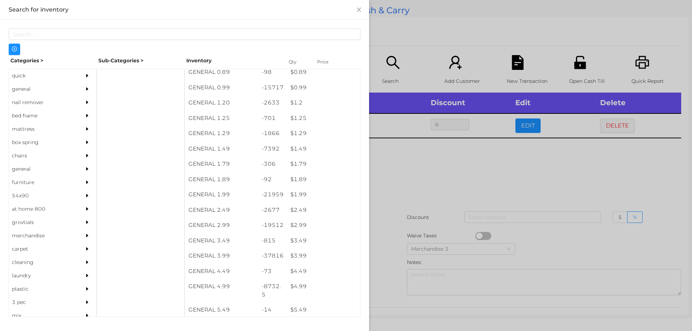
click at [413, 167] on div at bounding box center [346, 165] width 692 height 331
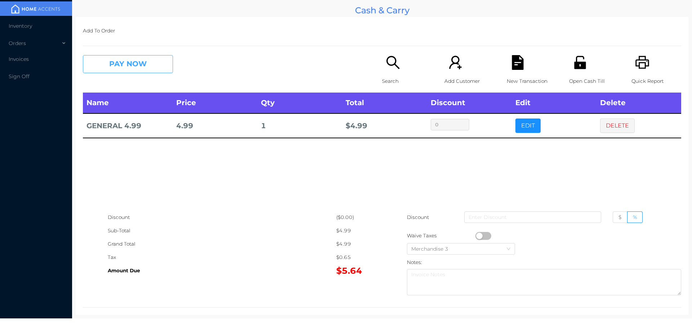
click at [128, 63] on button "PAY NOW" at bounding box center [128, 64] width 90 height 18
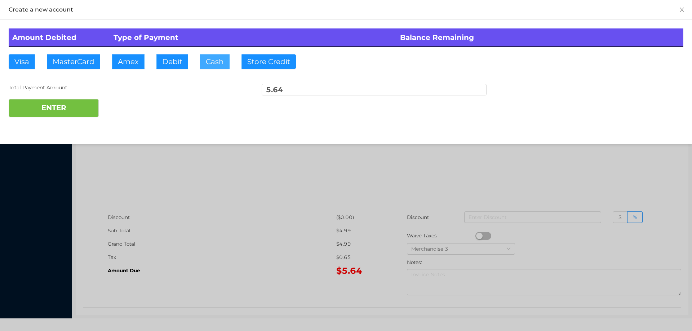
click at [207, 62] on button "Cash" at bounding box center [215, 61] width 30 height 14
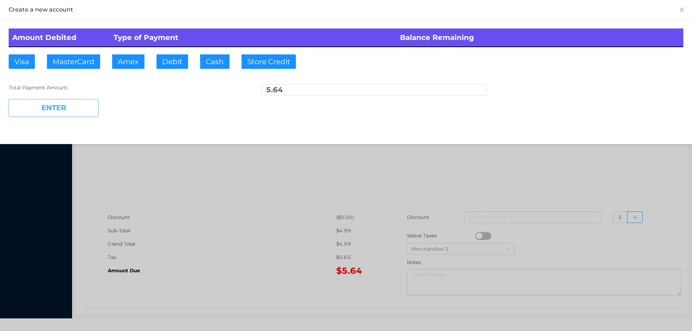
click at [81, 111] on button "ENTER" at bounding box center [54, 108] width 90 height 18
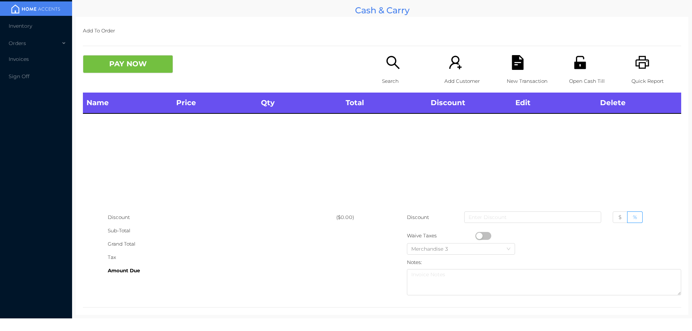
click at [386, 69] on icon "icon: search" at bounding box center [393, 62] width 15 height 15
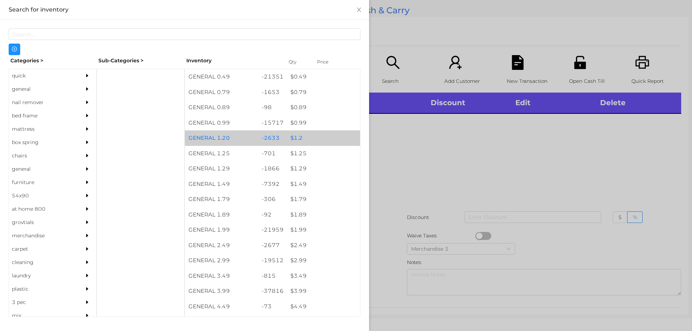
click at [294, 137] on div "$ 1.2" at bounding box center [323, 137] width 73 height 15
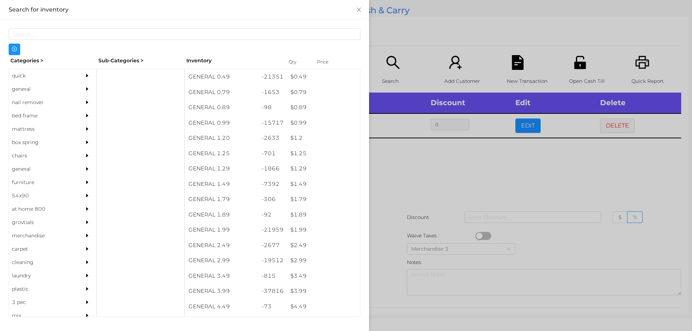
click at [411, 176] on div at bounding box center [346, 165] width 692 height 331
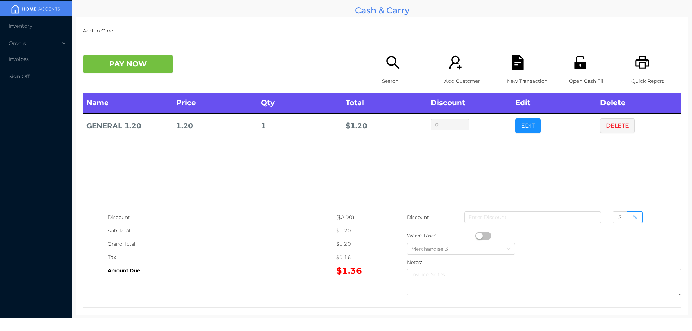
click at [387, 78] on p "Search" at bounding box center [407, 81] width 50 height 13
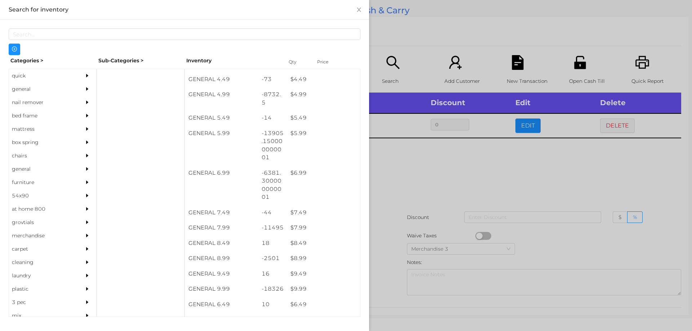
scroll to position [227, 0]
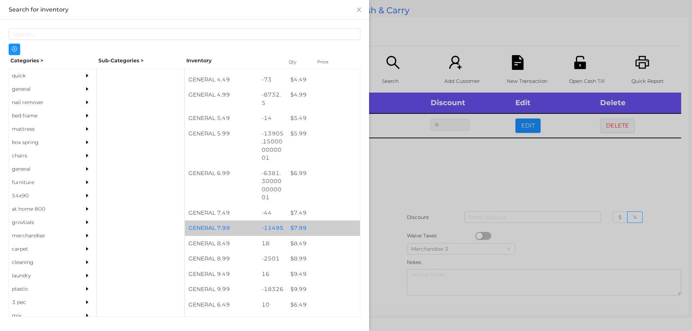
click at [294, 226] on div "$ 7.99" at bounding box center [323, 228] width 73 height 15
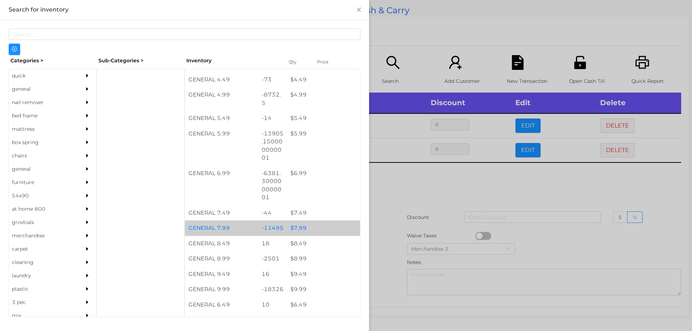
click at [400, 198] on div at bounding box center [346, 165] width 692 height 331
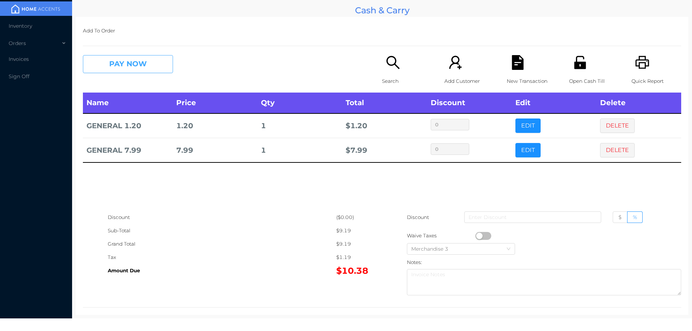
click at [155, 59] on button "PAY NOW" at bounding box center [128, 64] width 90 height 18
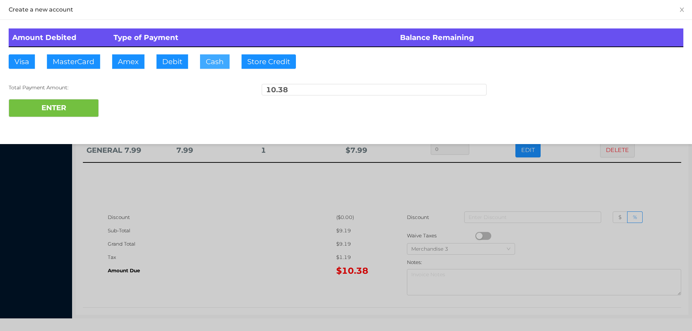
click at [207, 65] on button "Cash" at bounding box center [215, 61] width 30 height 14
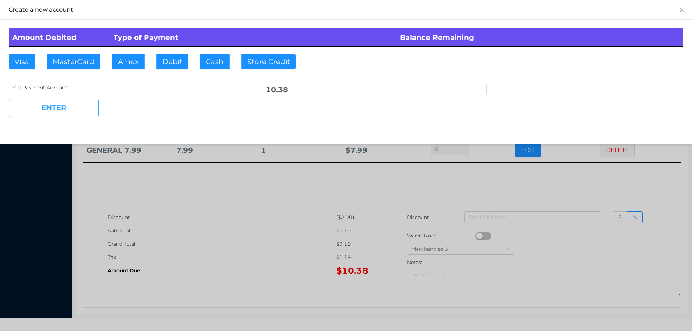
click at [68, 109] on button "ENTER" at bounding box center [54, 108] width 90 height 18
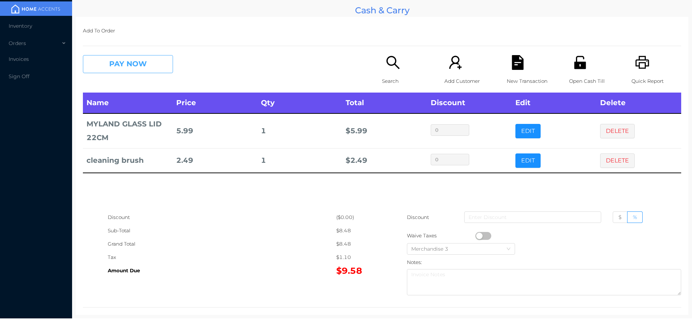
click at [139, 62] on button "PAY NOW" at bounding box center [128, 64] width 90 height 18
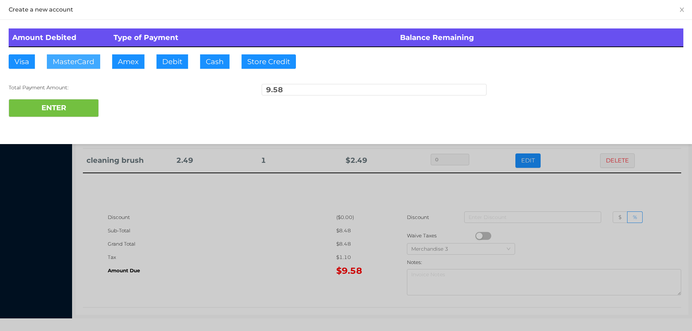
click at [80, 57] on button "MasterCard" at bounding box center [73, 61] width 53 height 14
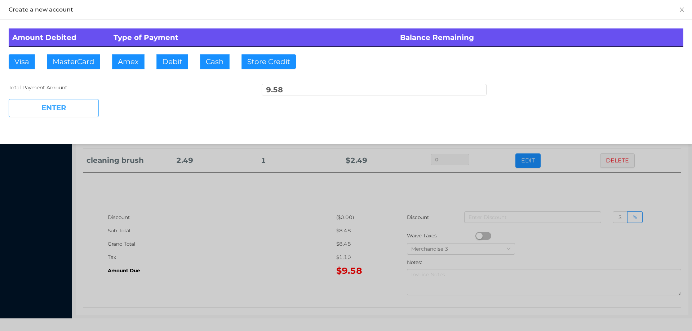
click at [66, 110] on button "ENTER" at bounding box center [54, 108] width 90 height 18
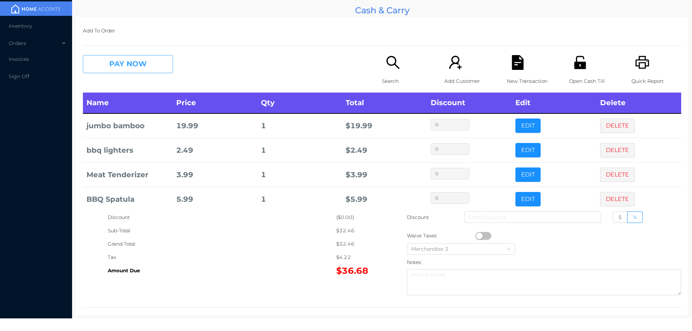
click at [133, 62] on button "PAY NOW" at bounding box center [128, 64] width 90 height 18
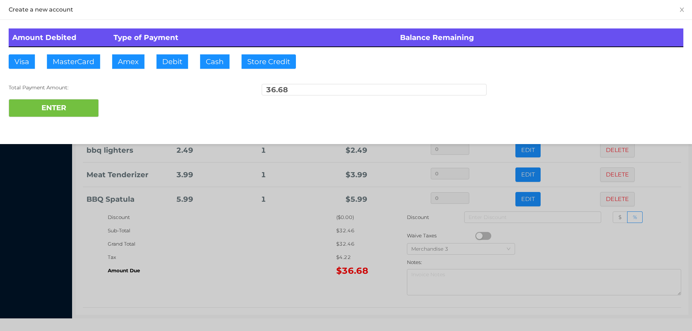
click at [140, 95] on div "Total Payment Amount: 36.68" at bounding box center [346, 91] width 675 height 15
click at [589, 245] on div at bounding box center [346, 165] width 692 height 331
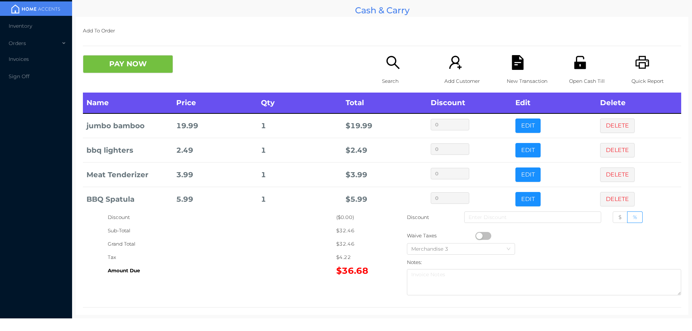
click at [490, 62] on div "Add Customer" at bounding box center [469, 73] width 50 height 37
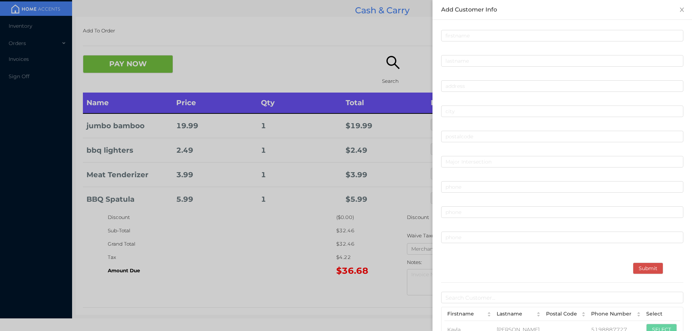
click at [292, 63] on div at bounding box center [346, 165] width 692 height 331
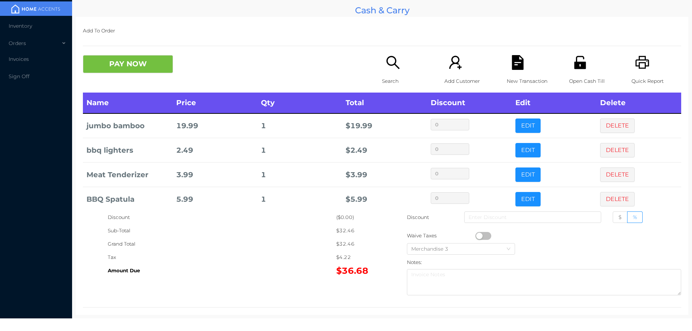
click at [527, 70] on div "New Transaction" at bounding box center [532, 73] width 50 height 37
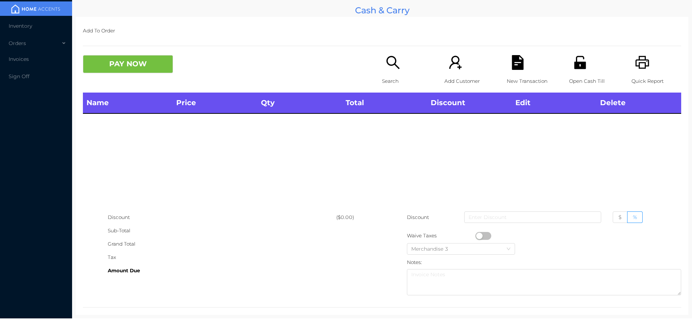
click at [387, 77] on p "Search" at bounding box center [407, 81] width 50 height 13
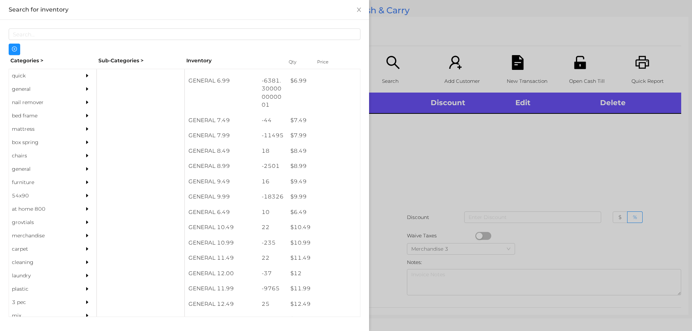
scroll to position [322, 0]
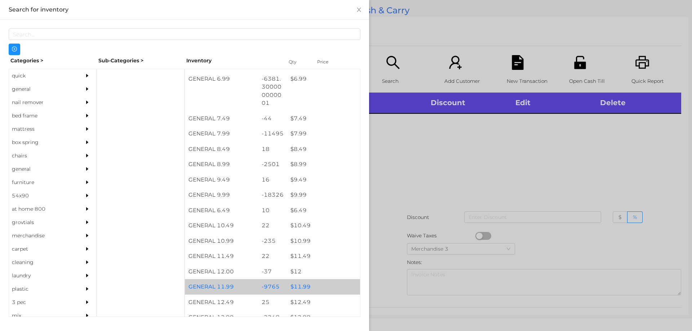
click at [297, 290] on div "$ 11.99" at bounding box center [323, 286] width 73 height 15
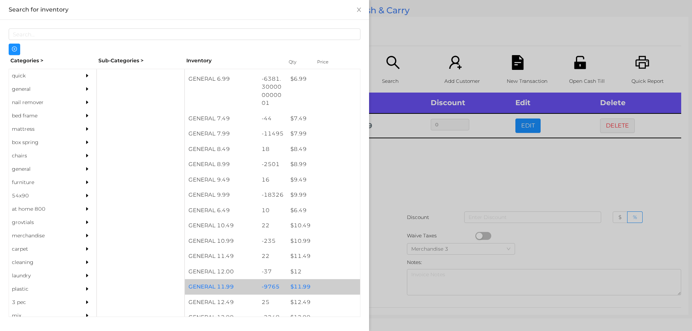
click at [298, 284] on div "$ 11.99" at bounding box center [323, 286] width 73 height 15
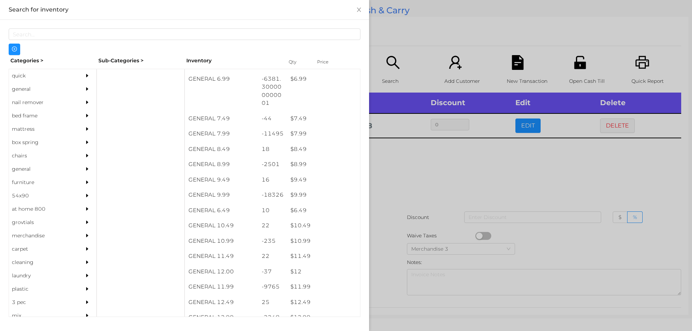
click at [389, 255] on div at bounding box center [346, 165] width 692 height 331
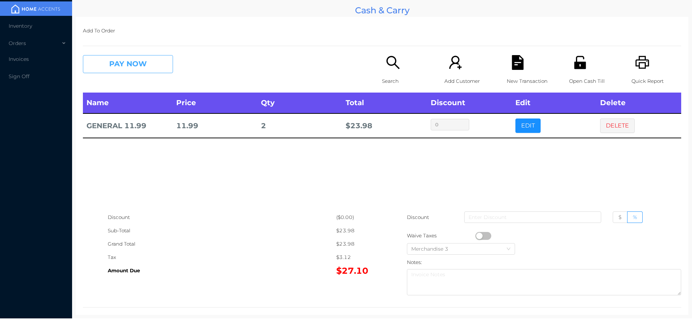
click at [120, 71] on button "PAY NOW" at bounding box center [128, 64] width 90 height 18
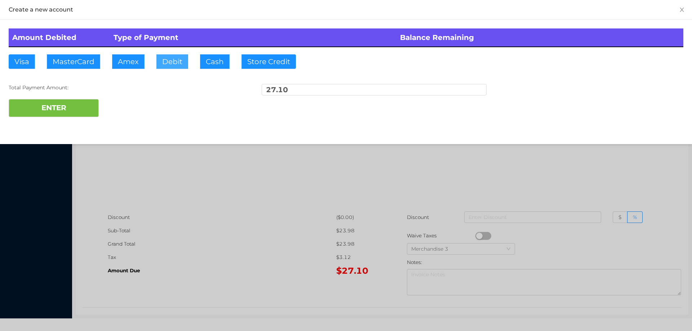
click at [168, 66] on button "Debit" at bounding box center [172, 61] width 32 height 14
type input "100."
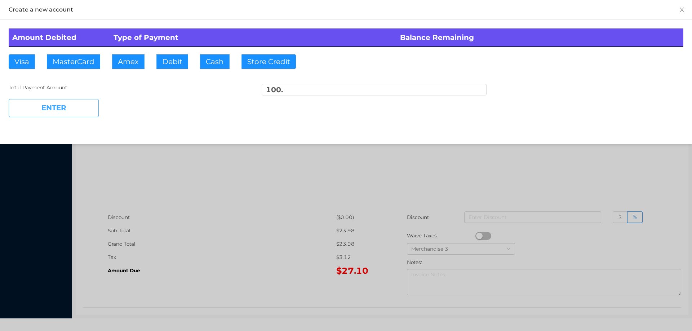
click at [62, 111] on button "ENTER" at bounding box center [54, 108] width 90 height 18
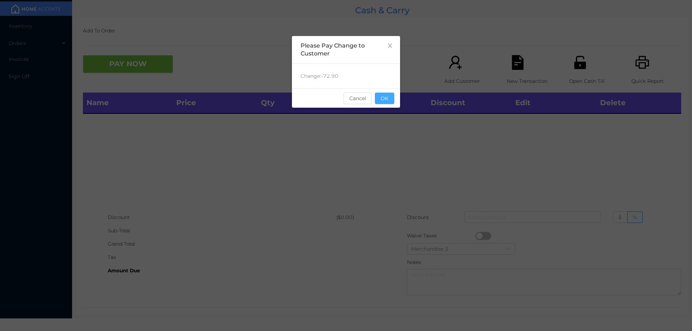
click at [383, 93] on button "OK" at bounding box center [384, 99] width 19 height 12
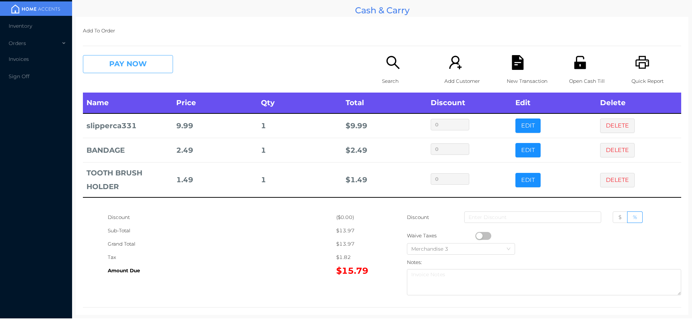
click at [119, 65] on button "PAY NOW" at bounding box center [128, 64] width 90 height 18
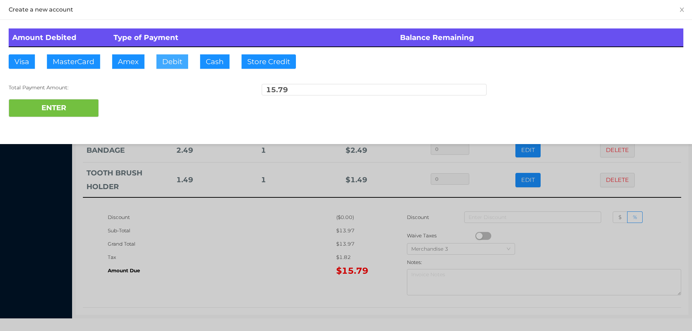
click at [168, 63] on button "Debit" at bounding box center [172, 61] width 32 height 14
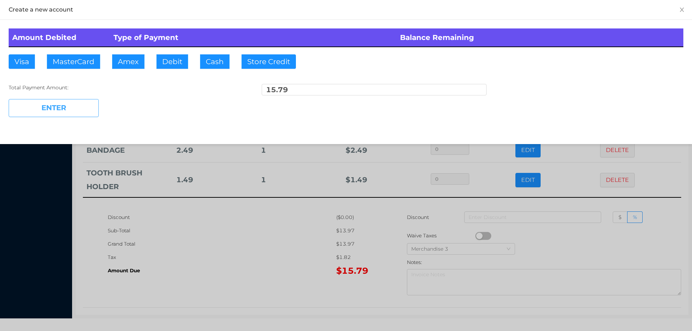
click at [88, 115] on button "ENTER" at bounding box center [54, 108] width 90 height 18
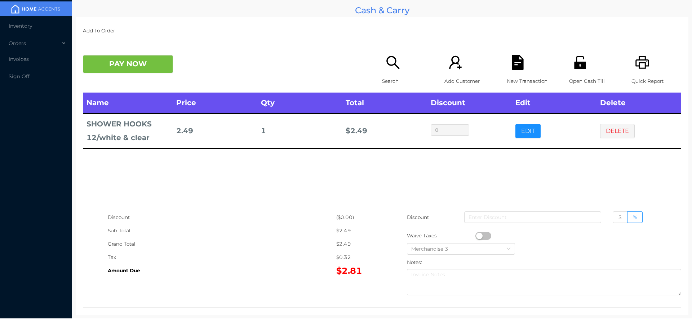
click at [391, 78] on p "Search" at bounding box center [407, 81] width 50 height 13
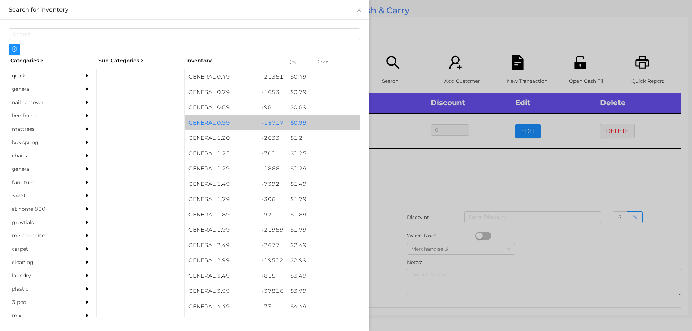
click at [295, 124] on div "$ 0.99" at bounding box center [323, 122] width 73 height 15
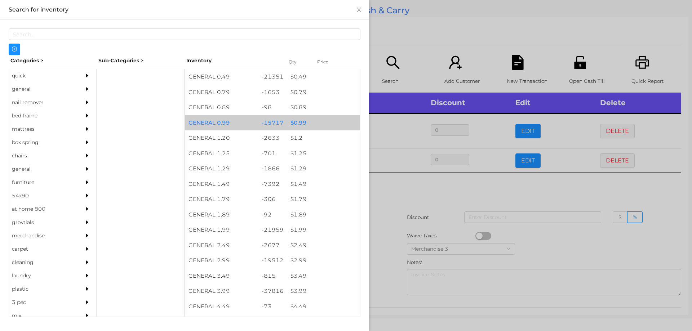
click at [300, 124] on div "$ 0.99" at bounding box center [323, 122] width 73 height 15
click at [297, 121] on div "$ 0.99" at bounding box center [323, 122] width 73 height 15
click at [297, 123] on div "$ 0.99" at bounding box center [323, 122] width 73 height 15
click at [297, 122] on div "$ 0.99" at bounding box center [323, 122] width 73 height 15
click at [295, 121] on div "$ 0.99" at bounding box center [323, 122] width 73 height 15
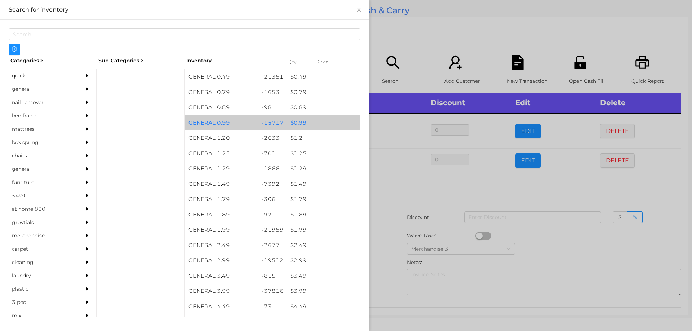
click at [296, 122] on div "$ 0.99" at bounding box center [323, 122] width 73 height 15
click at [292, 121] on div "$ 0.99" at bounding box center [323, 122] width 73 height 15
click at [293, 121] on div "$ 0.99" at bounding box center [323, 122] width 73 height 15
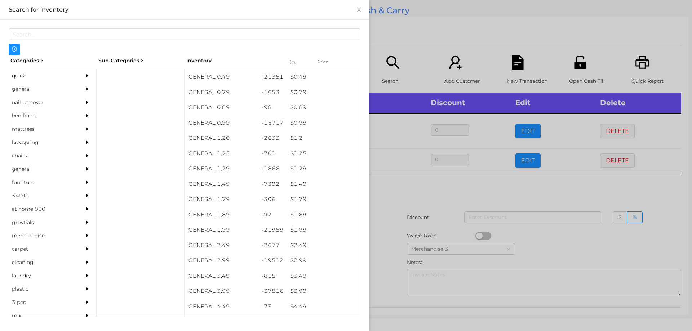
click at [392, 209] on div at bounding box center [346, 165] width 692 height 331
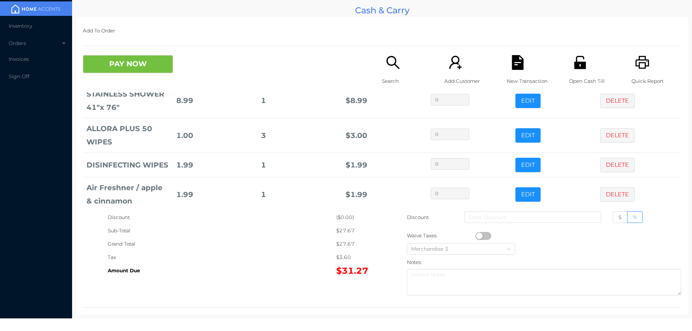
scroll to position [133, 0]
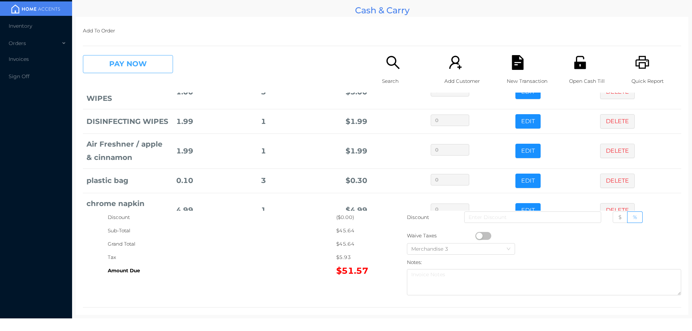
click at [120, 72] on button "PAY NOW" at bounding box center [128, 64] width 90 height 18
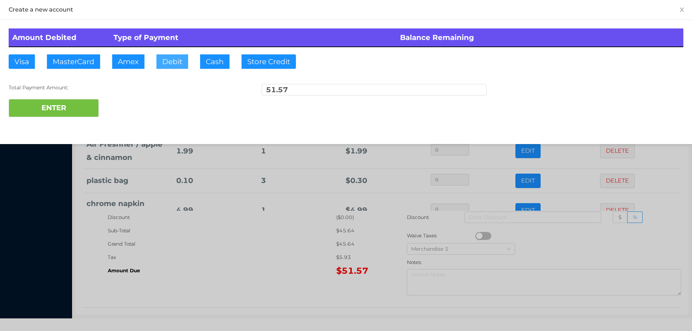
click at [165, 62] on button "Debit" at bounding box center [172, 61] width 32 height 14
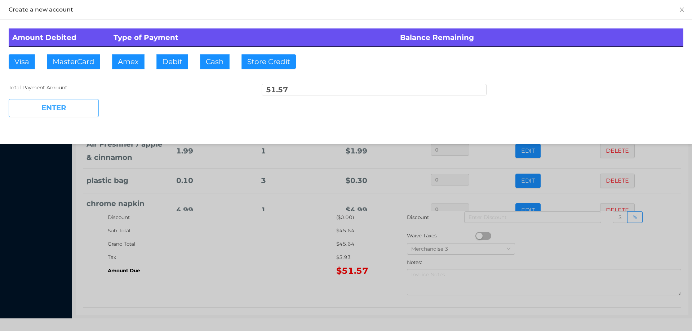
click at [67, 103] on button "ENTER" at bounding box center [54, 108] width 90 height 18
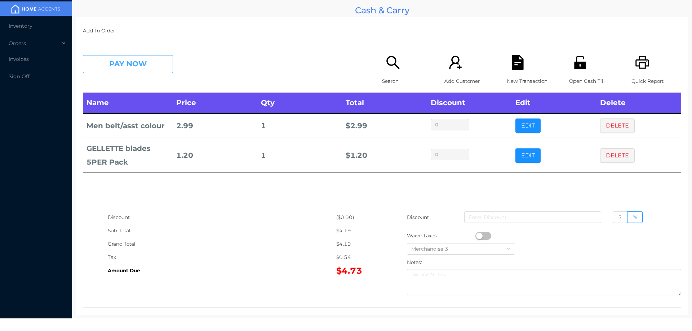
click at [120, 64] on button "PAY NOW" at bounding box center [128, 64] width 90 height 18
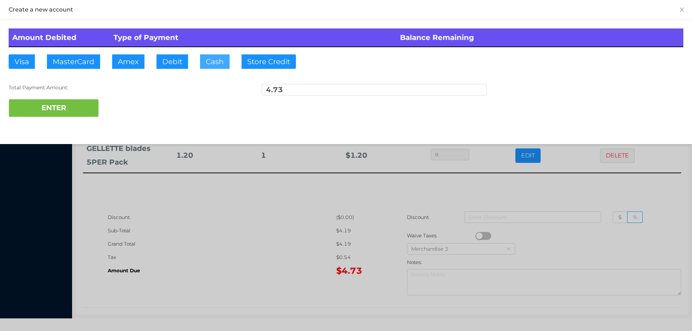
click at [212, 63] on button "Cash" at bounding box center [215, 61] width 30 height 14
type input "2"
type input "5."
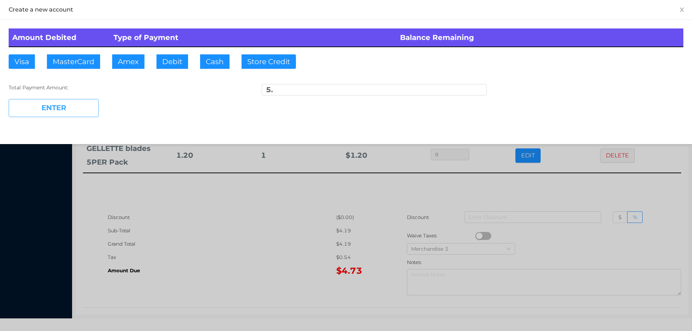
click at [68, 114] on button "ENTER" at bounding box center [54, 108] width 90 height 18
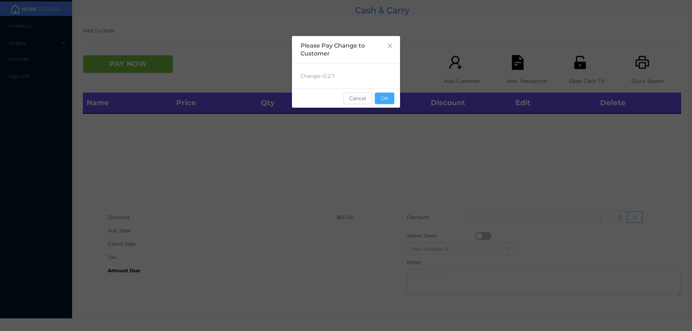
click at [393, 101] on button "OK" at bounding box center [384, 99] width 19 height 12
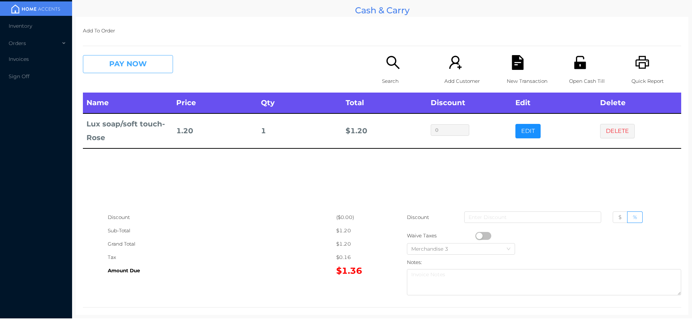
click at [110, 62] on button "PAY NOW" at bounding box center [128, 64] width 90 height 18
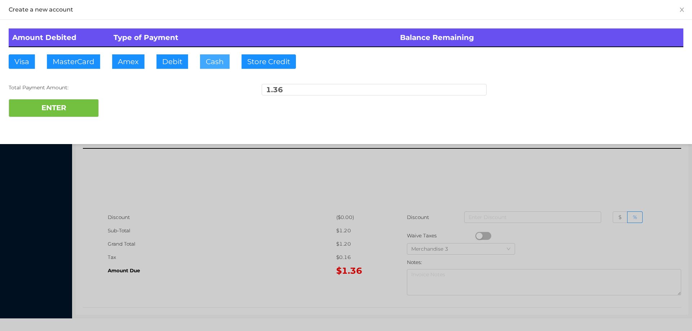
click at [207, 66] on button "Cash" at bounding box center [215, 61] width 30 height 14
type input "2."
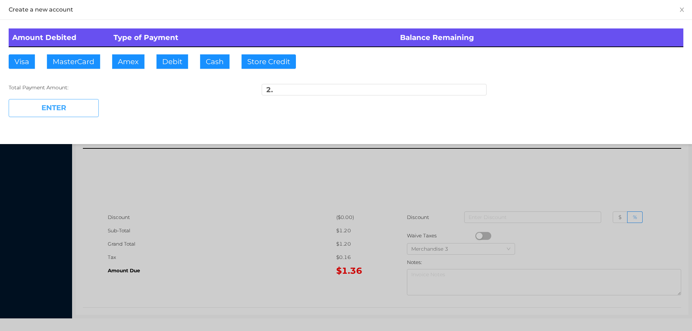
click at [61, 115] on button "ENTER" at bounding box center [54, 108] width 90 height 18
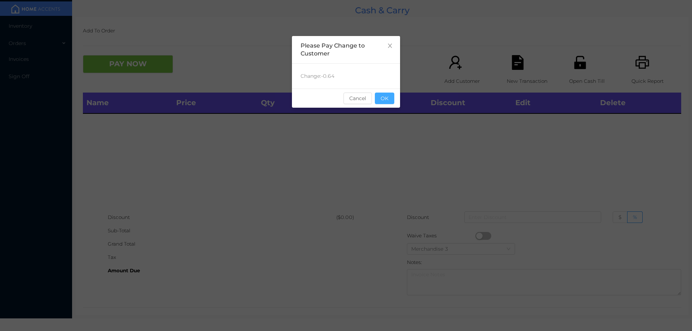
click at [388, 96] on button "OK" at bounding box center [384, 99] width 19 height 12
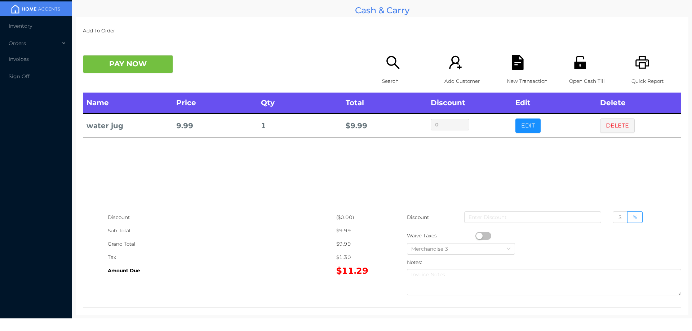
click at [394, 77] on p "Search" at bounding box center [407, 81] width 50 height 13
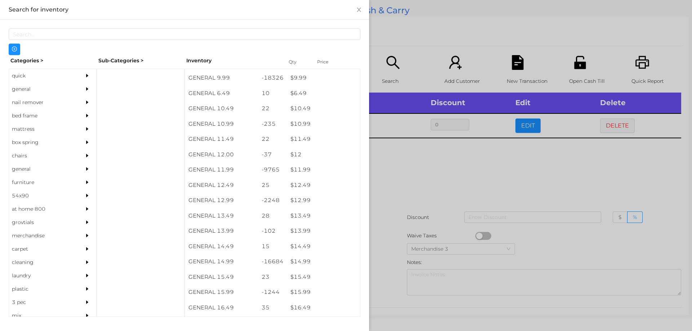
scroll to position [472, 0]
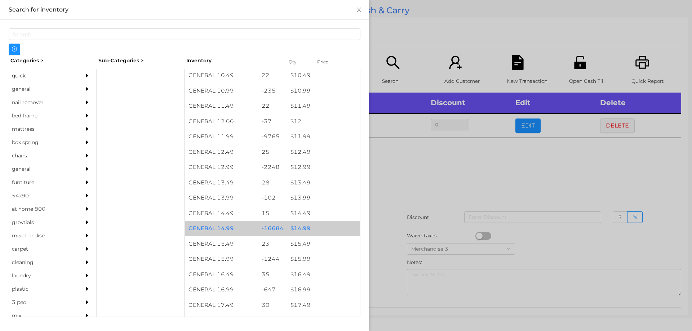
click at [299, 232] on div "$ 14.99" at bounding box center [323, 228] width 73 height 15
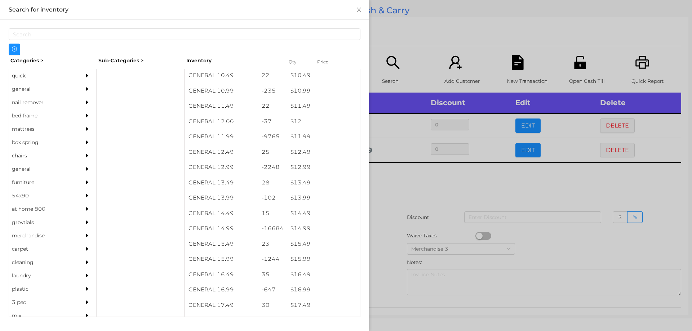
click at [390, 229] on div at bounding box center [346, 165] width 692 height 331
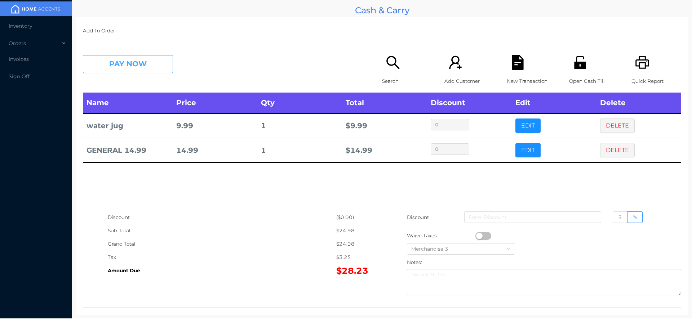
click at [153, 61] on button "PAY NOW" at bounding box center [128, 64] width 90 height 18
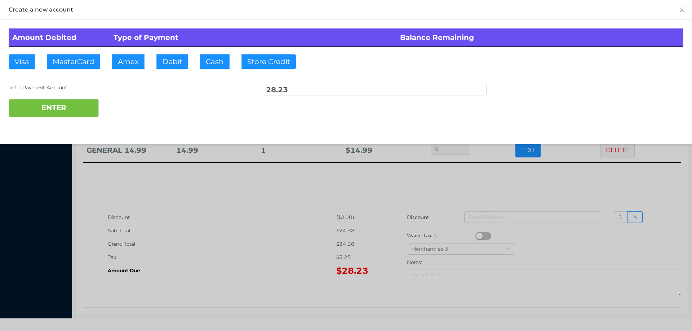
click at [124, 103] on div "ENTER" at bounding box center [346, 108] width 675 height 18
click at [284, 227] on div at bounding box center [346, 165] width 692 height 331
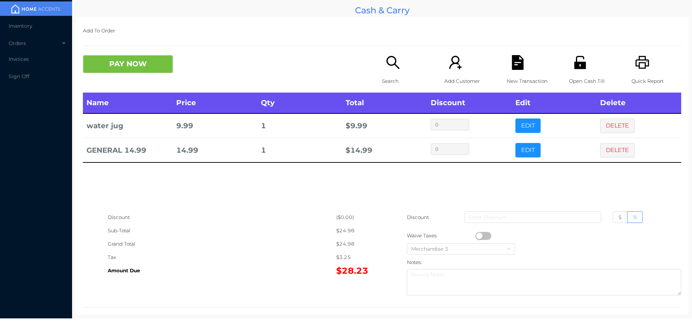
click at [516, 72] on div "New Transaction" at bounding box center [532, 73] width 50 height 37
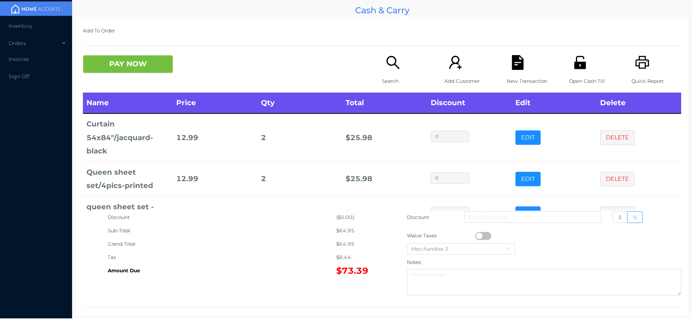
scroll to position [28, 0]
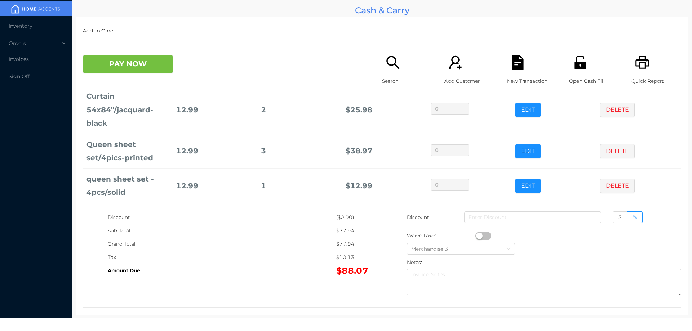
click at [398, 71] on div "Search" at bounding box center [407, 73] width 50 height 37
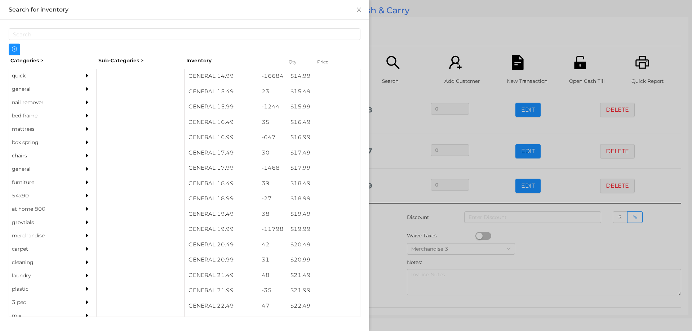
scroll to position [620, 0]
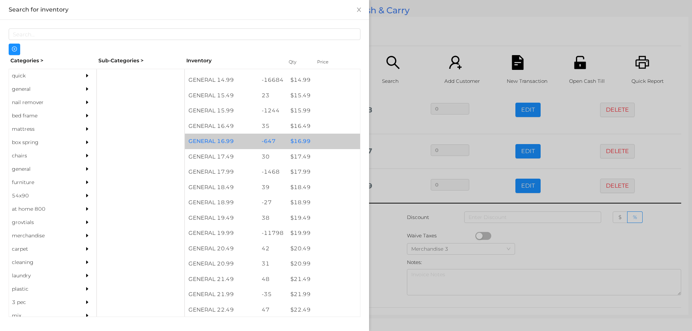
click at [297, 139] on div "$ 16.99" at bounding box center [323, 141] width 73 height 15
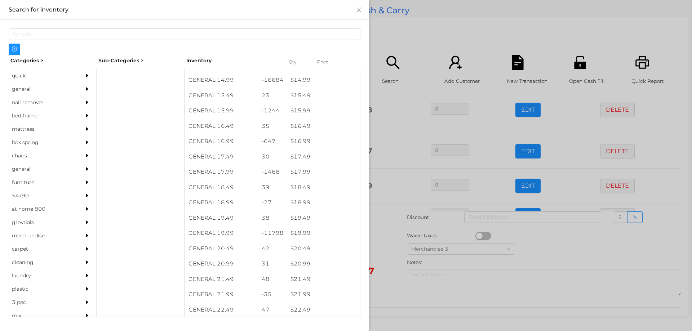
click at [385, 240] on div at bounding box center [346, 165] width 692 height 331
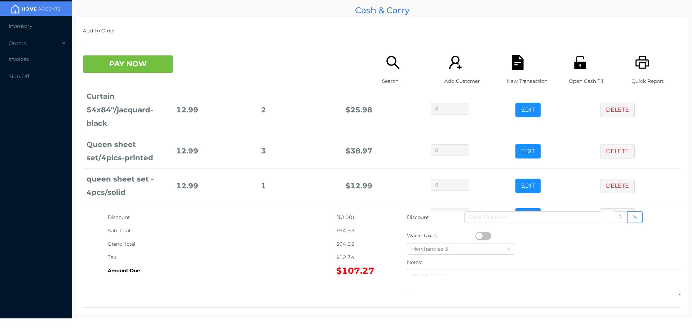
scroll to position [52, 0]
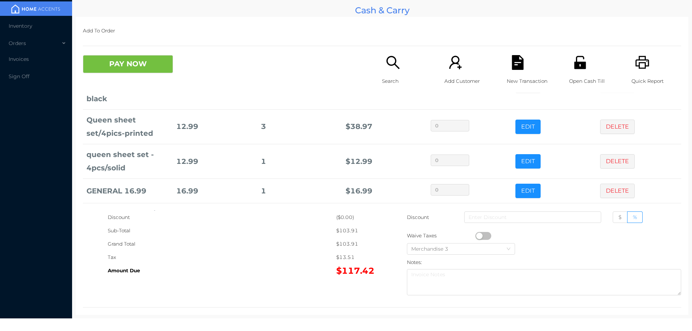
click at [382, 79] on p "Search" at bounding box center [407, 81] width 50 height 13
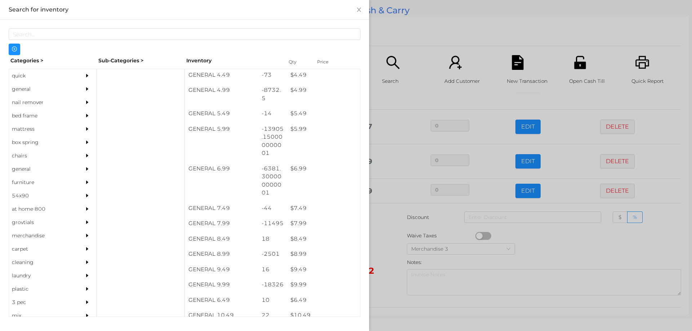
scroll to position [232, 0]
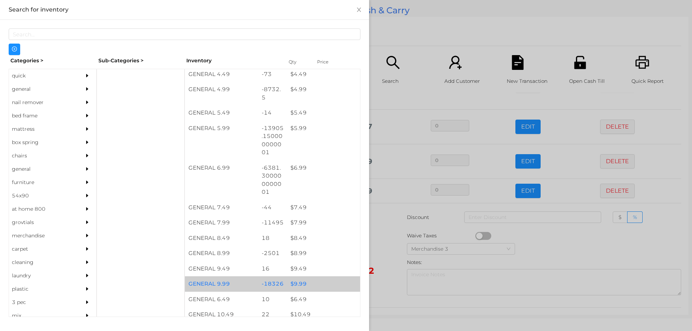
click at [289, 283] on div "$ 9.99" at bounding box center [323, 283] width 73 height 15
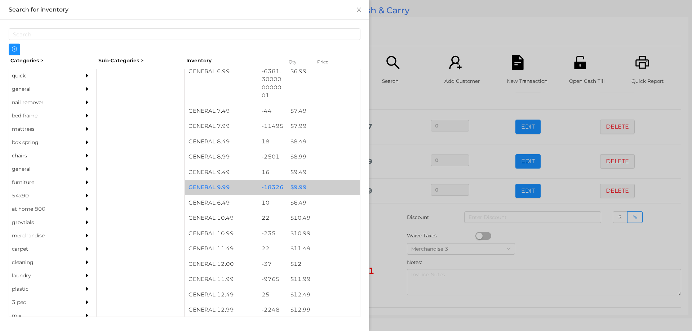
scroll to position [329, 0]
click at [295, 188] on div "$ 9.99" at bounding box center [323, 187] width 73 height 15
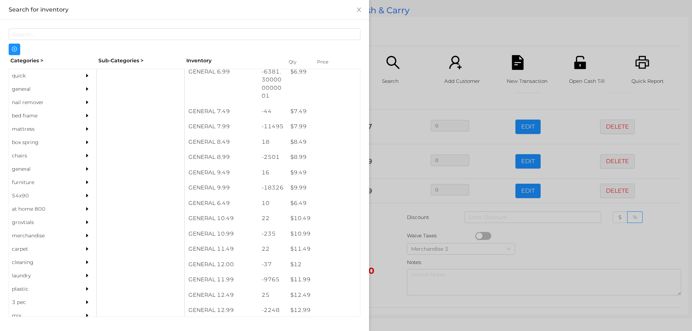
click at [386, 236] on div at bounding box center [346, 165] width 692 height 331
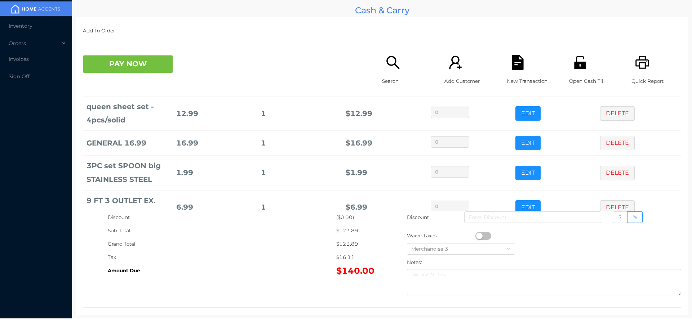
scroll to position [146, 0]
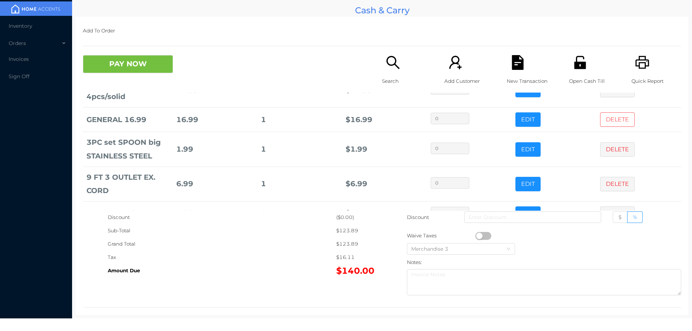
click at [611, 121] on button "DELETE" at bounding box center [617, 119] width 35 height 14
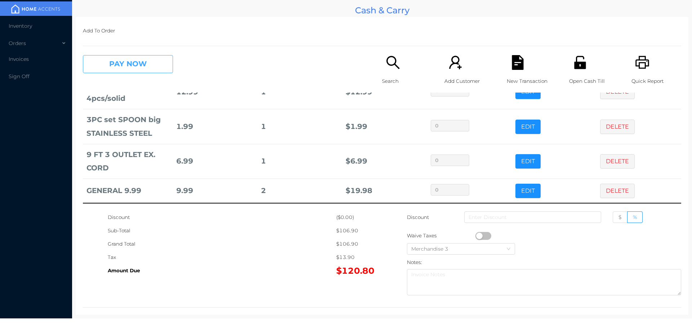
click at [130, 65] on button "PAY NOW" at bounding box center [128, 64] width 90 height 18
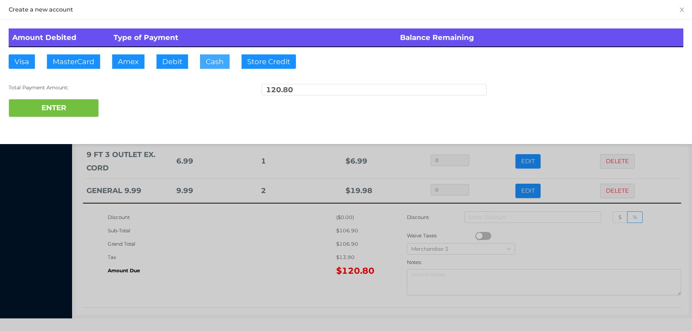
click at [214, 60] on button "Cash" at bounding box center [215, 61] width 30 height 14
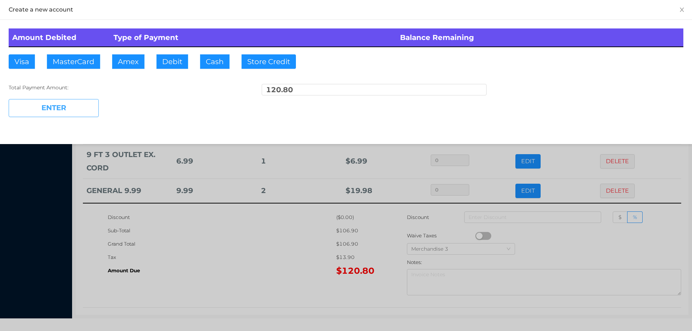
click at [85, 115] on button "ENTER" at bounding box center [54, 108] width 90 height 18
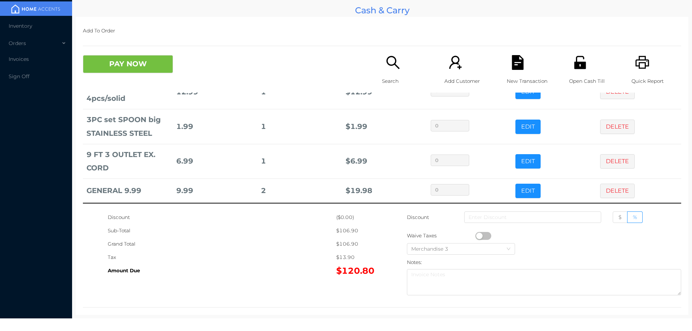
scroll to position [0, 0]
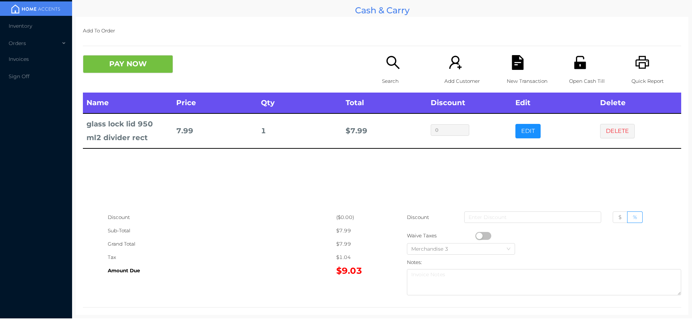
click at [387, 71] on div "Search" at bounding box center [407, 73] width 50 height 37
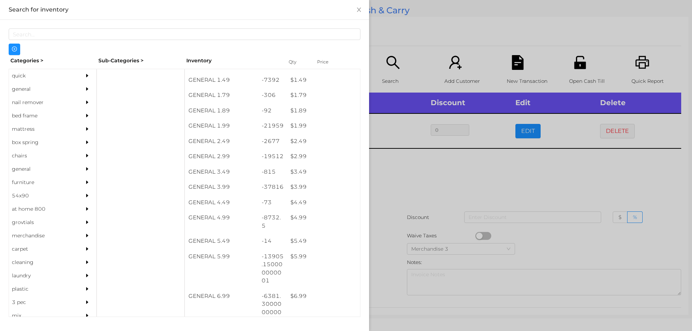
scroll to position [104, 0]
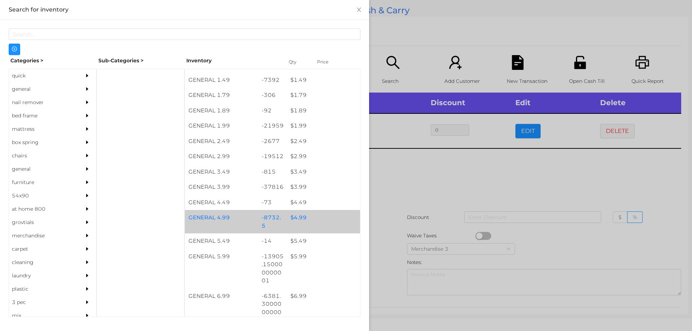
click at [295, 216] on div "$ 4.99" at bounding box center [323, 217] width 73 height 15
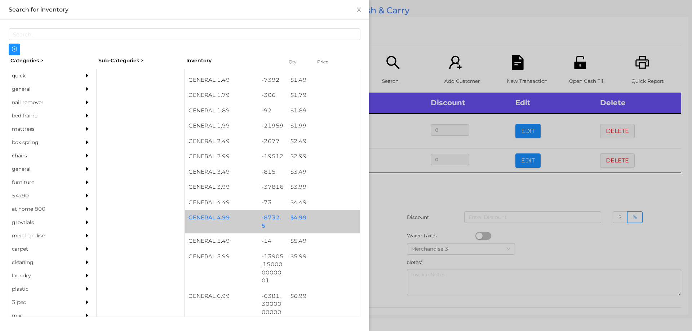
click at [304, 215] on div "$ 4.99" at bounding box center [323, 217] width 73 height 15
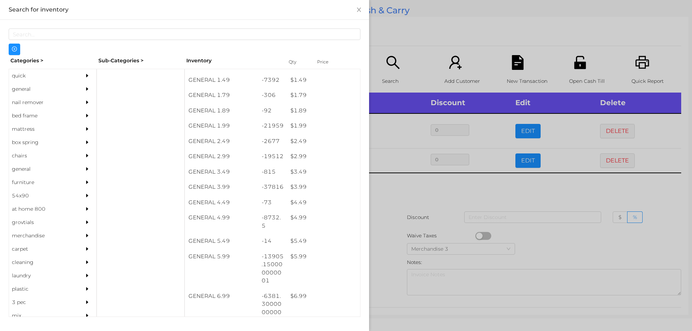
click at [396, 190] on div at bounding box center [346, 165] width 692 height 331
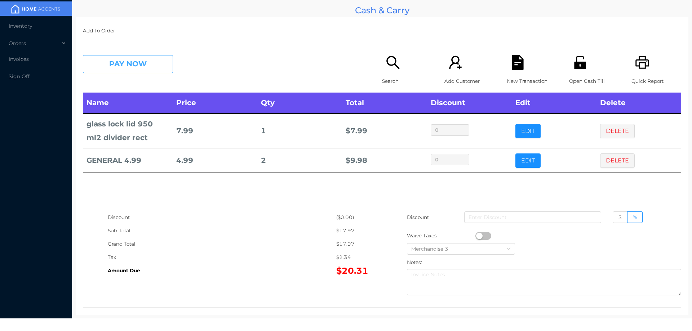
click at [111, 62] on button "PAY NOW" at bounding box center [128, 64] width 90 height 18
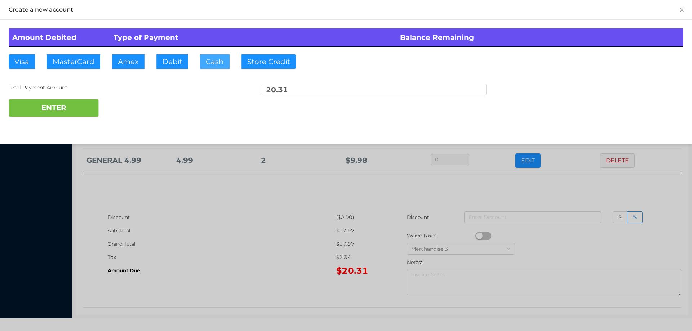
click at [208, 65] on button "Cash" at bounding box center [215, 61] width 30 height 14
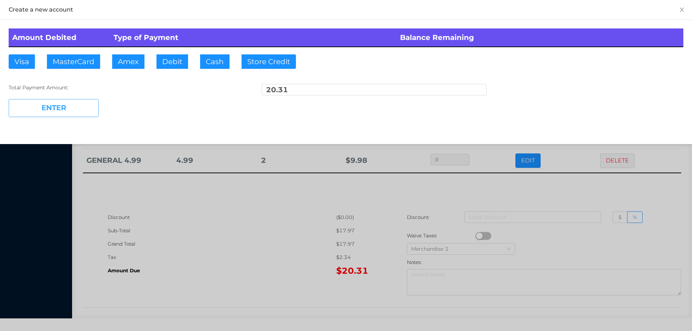
click at [61, 112] on button "ENTER" at bounding box center [54, 108] width 90 height 18
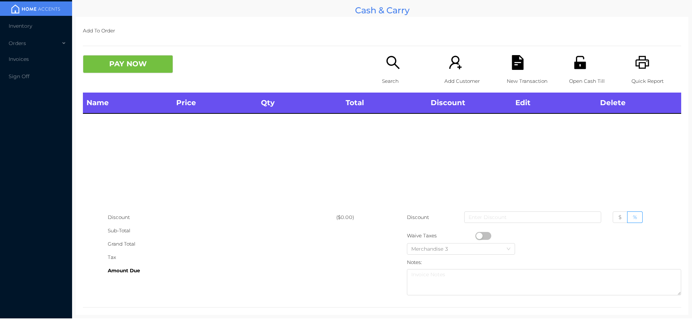
click at [639, 67] on icon "icon: printer" at bounding box center [642, 62] width 15 height 15
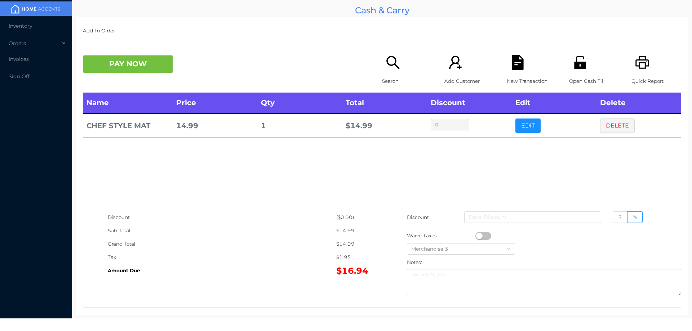
click at [386, 78] on p "Search" at bounding box center [407, 81] width 50 height 13
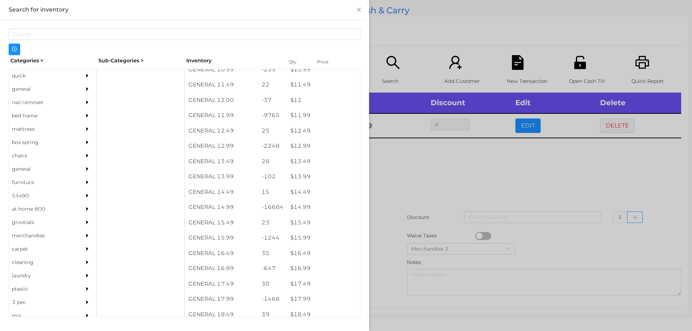
scroll to position [493, 0]
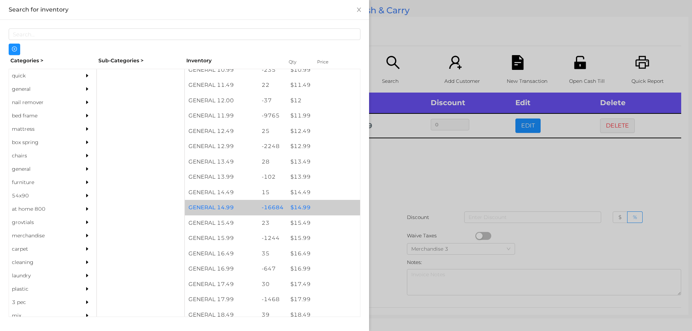
click at [305, 210] on div "$ 14.99" at bounding box center [323, 207] width 73 height 15
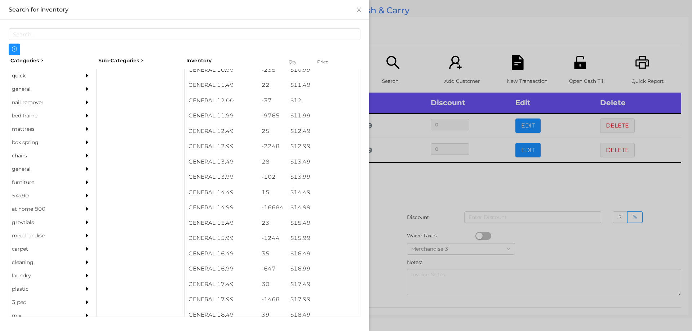
click at [393, 199] on div at bounding box center [346, 165] width 692 height 331
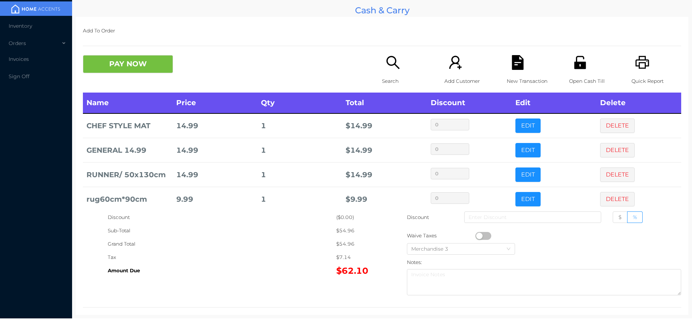
scroll to position [8, 0]
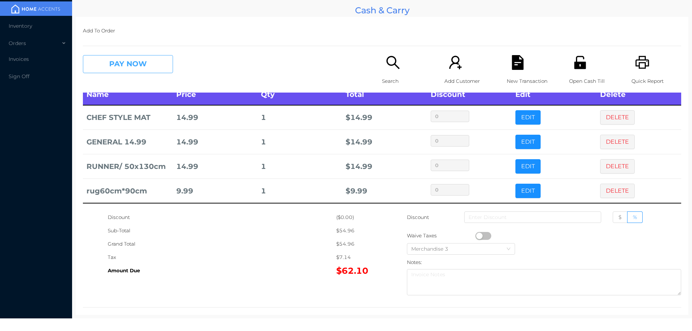
click at [111, 62] on button "PAY NOW" at bounding box center [128, 64] width 90 height 18
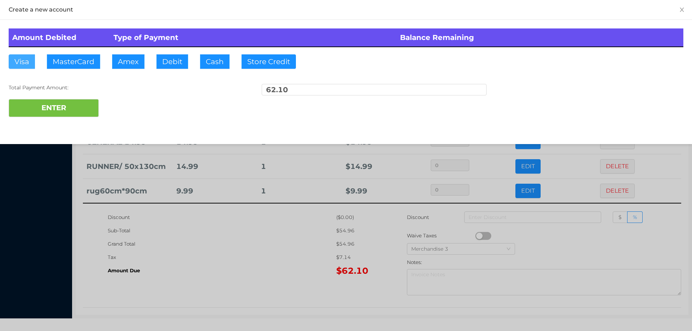
click at [19, 61] on button "Visa" at bounding box center [22, 61] width 26 height 14
click at [63, 109] on button "ENTER" at bounding box center [54, 108] width 90 height 18
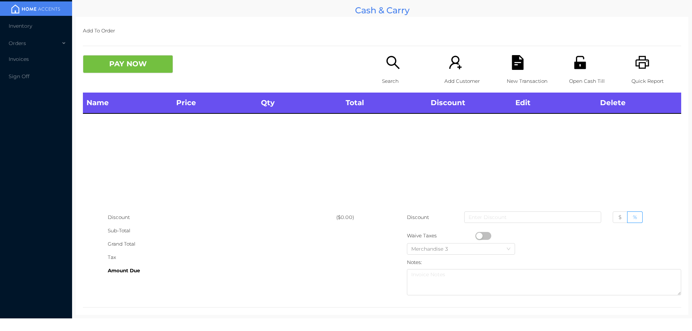
scroll to position [0, 0]
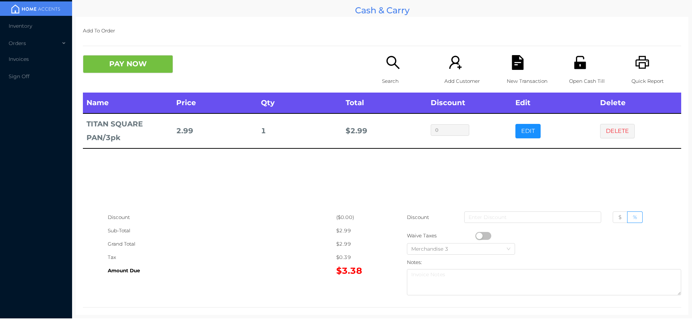
click at [129, 71] on button "PAY NOW" at bounding box center [128, 64] width 90 height 18
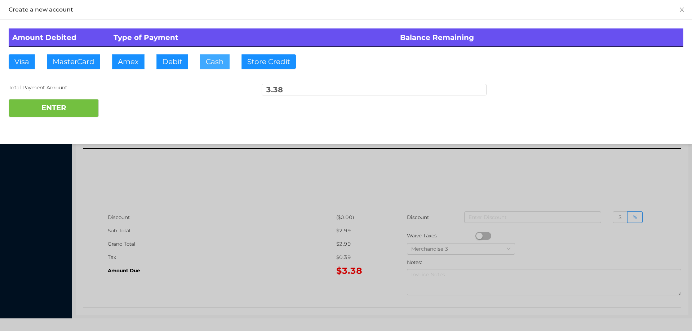
click at [201, 59] on button "Cash" at bounding box center [215, 61] width 30 height 14
type input "20."
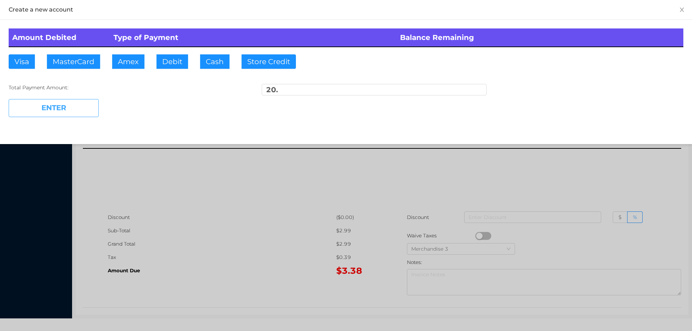
click at [48, 106] on button "ENTER" at bounding box center [54, 108] width 90 height 18
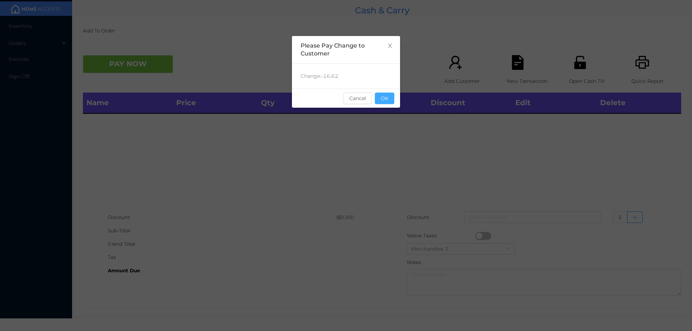
click at [394, 103] on button "OK" at bounding box center [384, 99] width 19 height 12
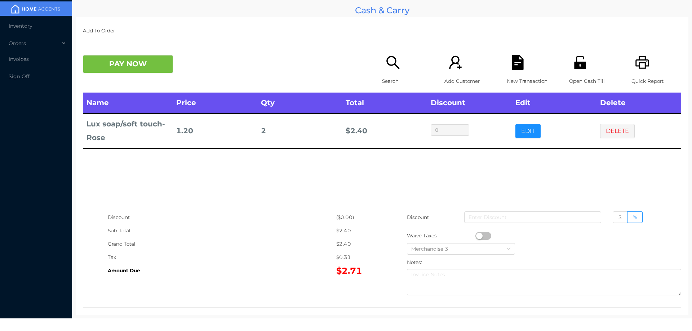
click at [646, 66] on div "Quick Report" at bounding box center [656, 73] width 50 height 37
click at [113, 63] on button "PAY NOW" at bounding box center [128, 64] width 90 height 18
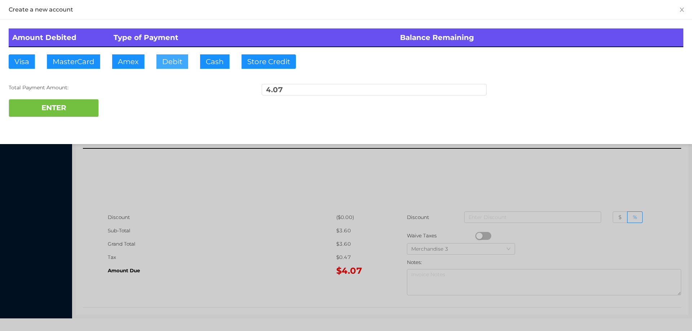
click at [164, 64] on button "Debit" at bounding box center [172, 61] width 32 height 14
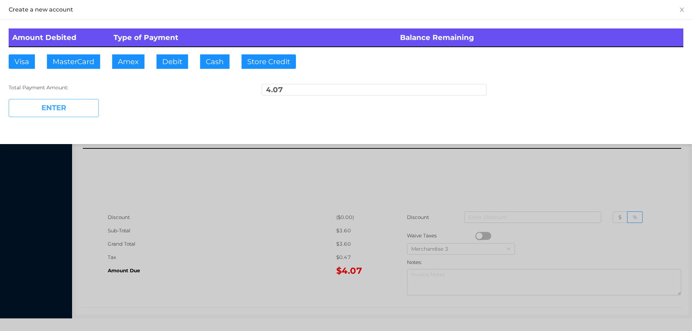
click at [79, 105] on button "ENTER" at bounding box center [54, 108] width 90 height 18
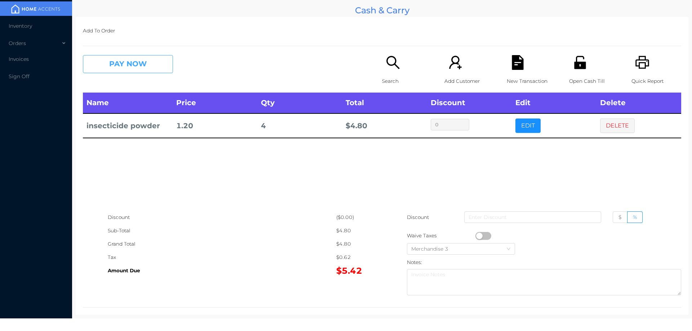
click at [123, 70] on button "PAY NOW" at bounding box center [128, 64] width 90 height 18
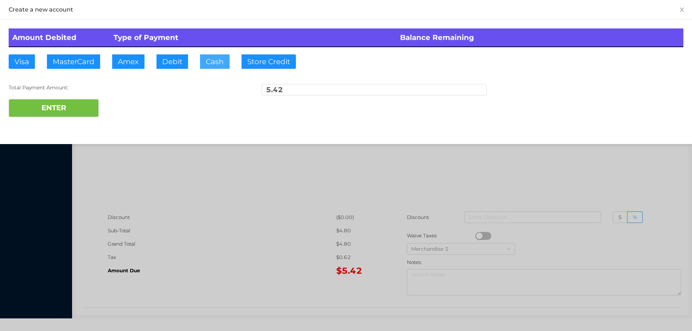
click at [206, 67] on button "Cash" at bounding box center [215, 61] width 30 height 14
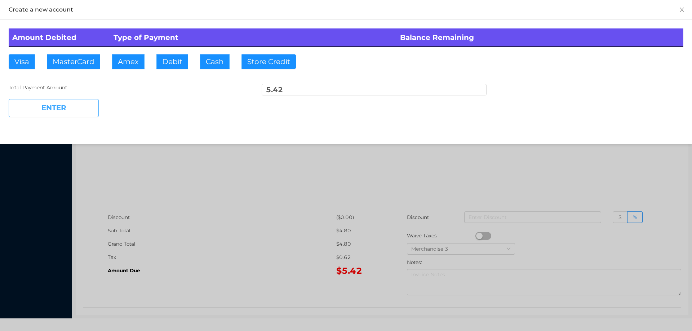
click at [73, 113] on button "ENTER" at bounding box center [54, 108] width 90 height 18
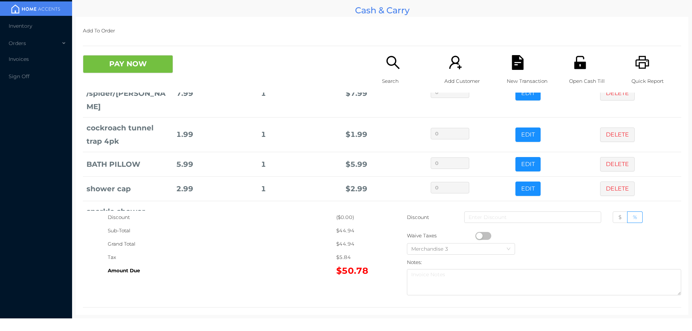
scroll to position [63, 0]
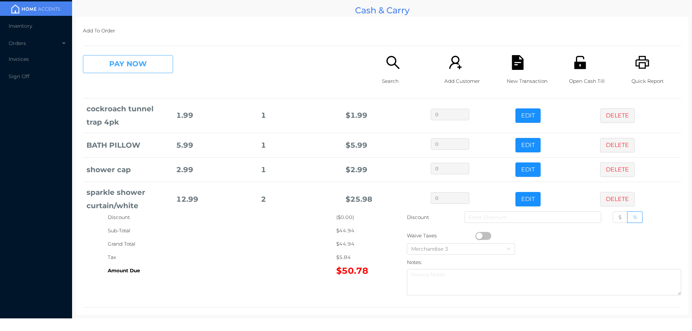
click at [155, 70] on button "PAY NOW" at bounding box center [128, 64] width 90 height 18
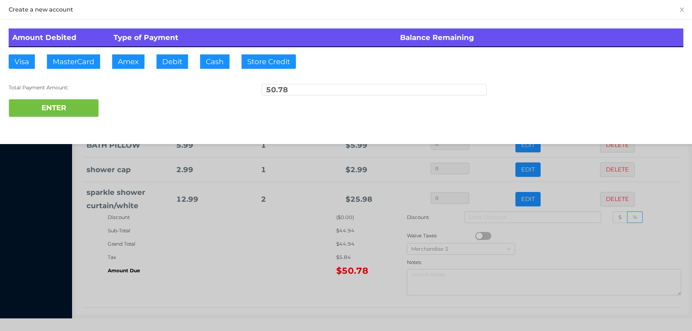
click at [123, 110] on div "ENTER" at bounding box center [346, 108] width 675 height 18
click at [252, 241] on div at bounding box center [346, 165] width 692 height 331
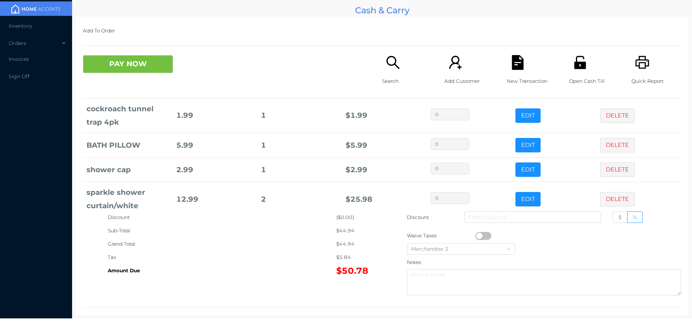
click at [581, 66] on icon "icon: unlock" at bounding box center [580, 62] width 12 height 13
click at [520, 68] on icon "icon: file-text" at bounding box center [517, 62] width 15 height 15
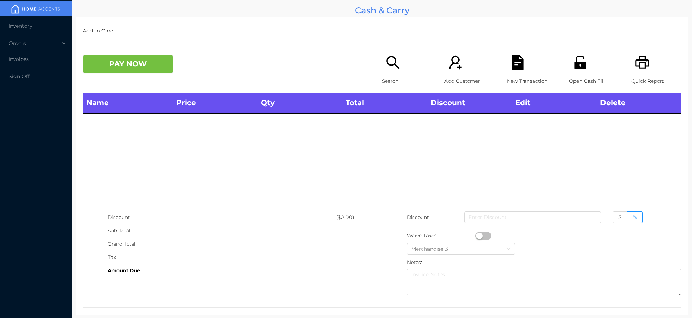
scroll to position [0, 0]
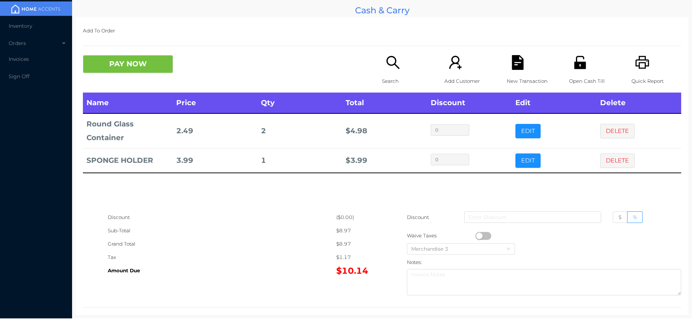
click at [128, 72] on button "PAY NOW" at bounding box center [128, 64] width 90 height 18
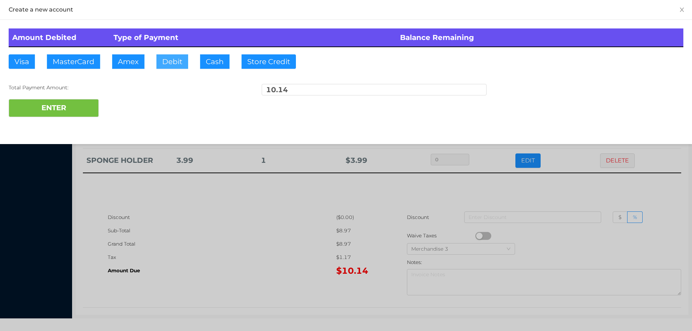
click at [167, 58] on button "Debit" at bounding box center [172, 61] width 32 height 14
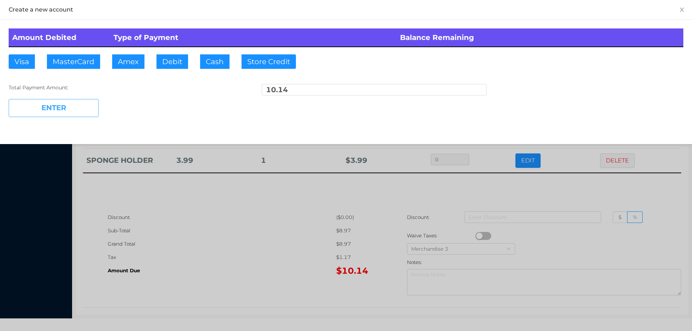
click at [75, 110] on button "ENTER" at bounding box center [54, 108] width 90 height 18
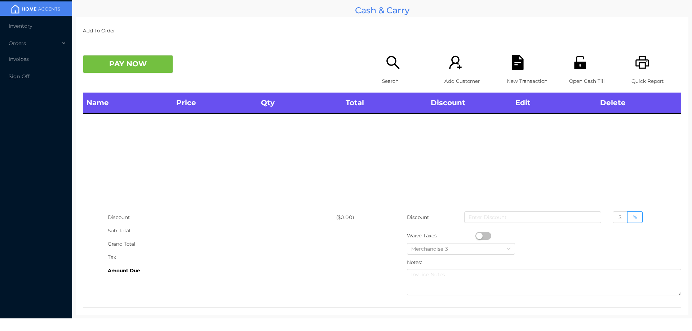
click at [386, 68] on icon "icon: search" at bounding box center [393, 62] width 15 height 15
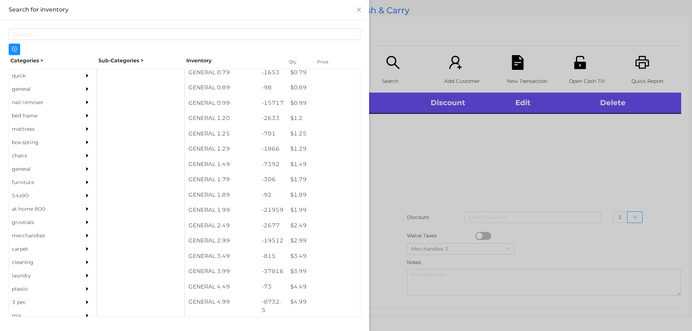
scroll to position [20, 0]
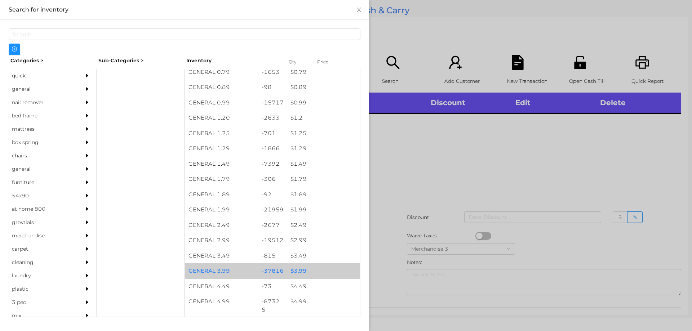
click at [296, 269] on div "$ 3.99" at bounding box center [323, 270] width 73 height 15
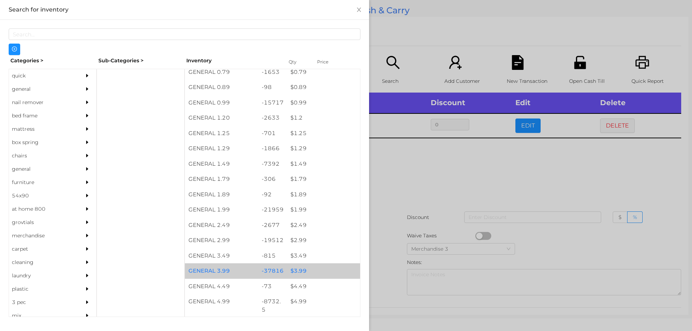
click at [296, 269] on div "$ 3.99" at bounding box center [323, 270] width 73 height 15
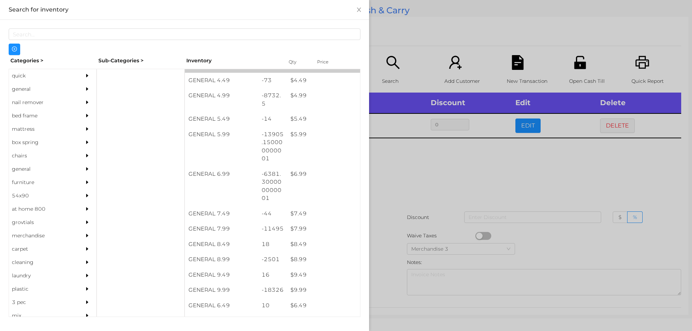
scroll to position [229, 0]
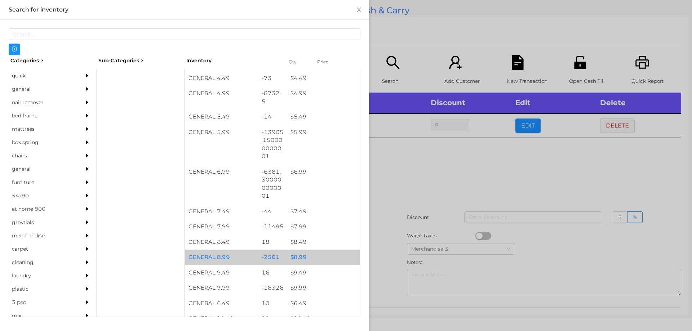
click at [293, 258] on div "$ 8.99" at bounding box center [323, 257] width 73 height 15
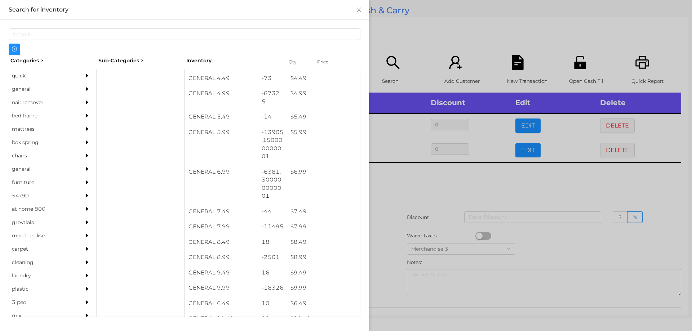
click at [375, 249] on div at bounding box center [346, 165] width 692 height 331
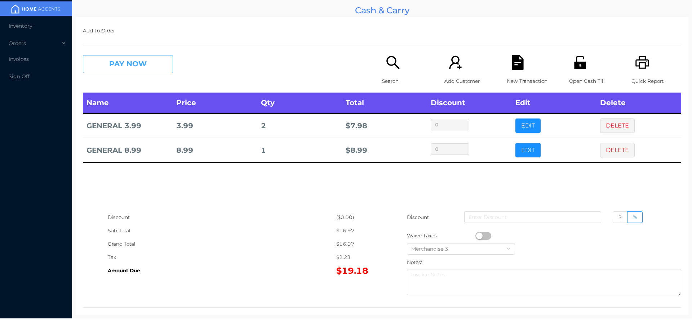
click at [151, 66] on button "PAY NOW" at bounding box center [128, 64] width 90 height 18
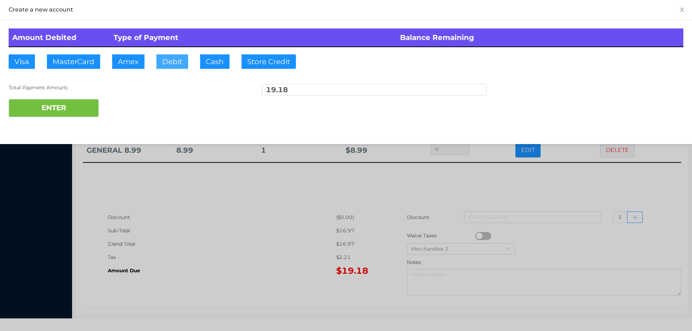
click at [170, 61] on button "Debit" at bounding box center [172, 61] width 32 height 14
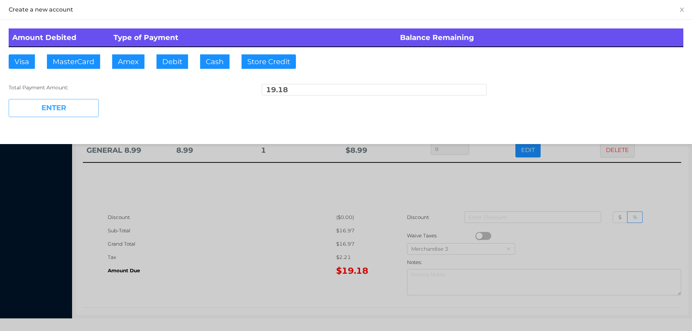
click at [87, 108] on button "ENTER" at bounding box center [54, 108] width 90 height 18
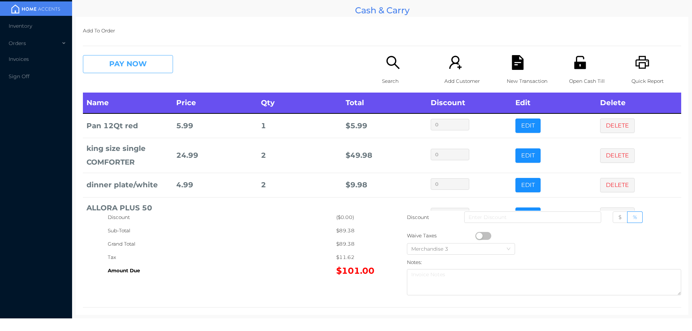
click at [139, 66] on button "PAY NOW" at bounding box center [128, 64] width 90 height 18
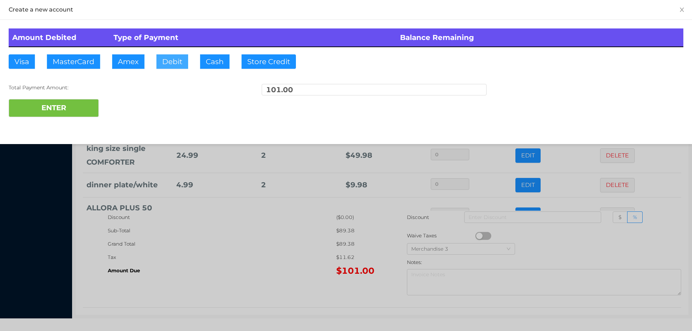
click at [175, 64] on button "Debit" at bounding box center [172, 61] width 32 height 14
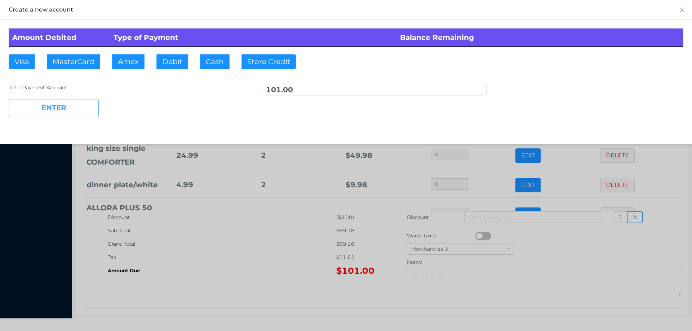
click at [75, 112] on button "ENTER" at bounding box center [54, 108] width 90 height 18
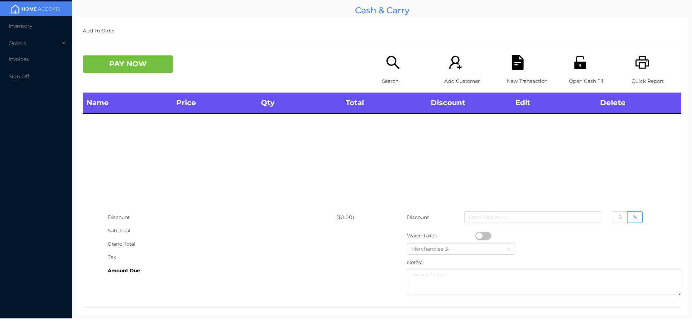
click at [392, 61] on icon "icon: search" at bounding box center [393, 62] width 15 height 15
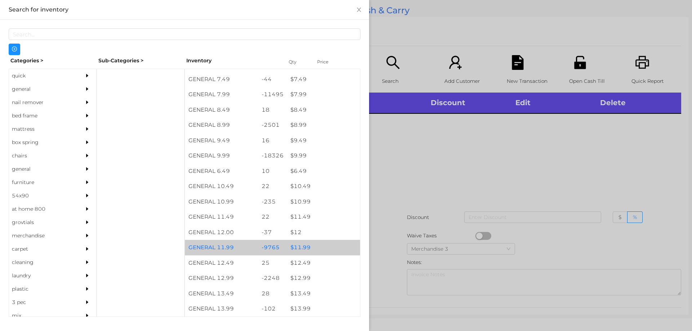
click at [298, 244] on div "$ 11.99" at bounding box center [323, 247] width 73 height 15
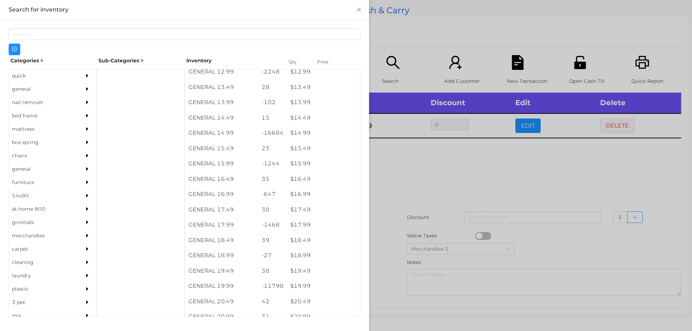
scroll to position [568, 0]
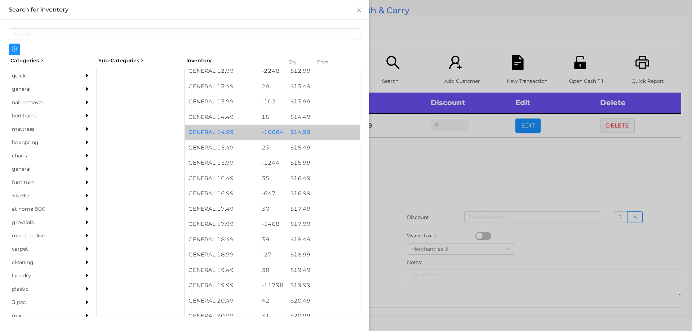
click at [297, 133] on div "$ 14.99" at bounding box center [323, 132] width 73 height 15
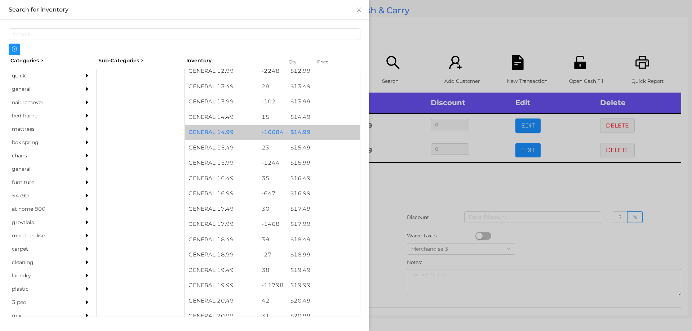
click at [302, 129] on div "$ 14.99" at bounding box center [323, 132] width 73 height 15
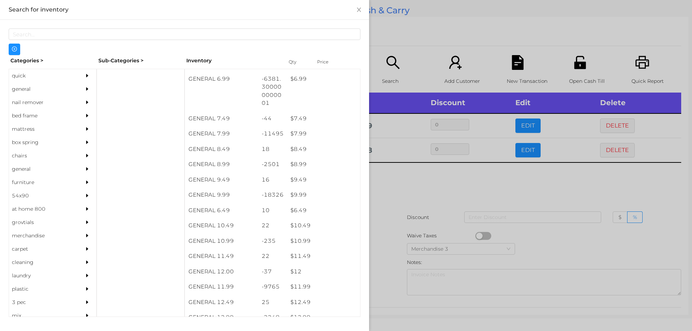
scroll to position [320, 0]
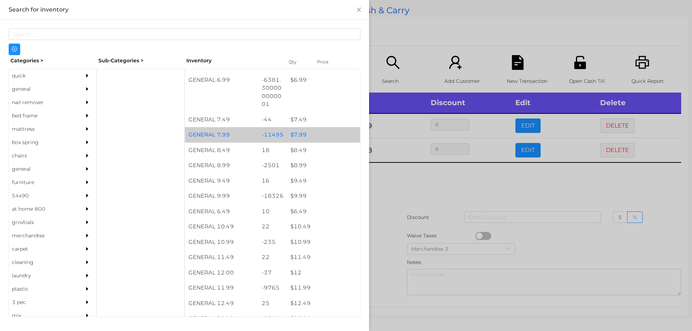
click at [294, 138] on div "$ 7.99" at bounding box center [323, 134] width 73 height 15
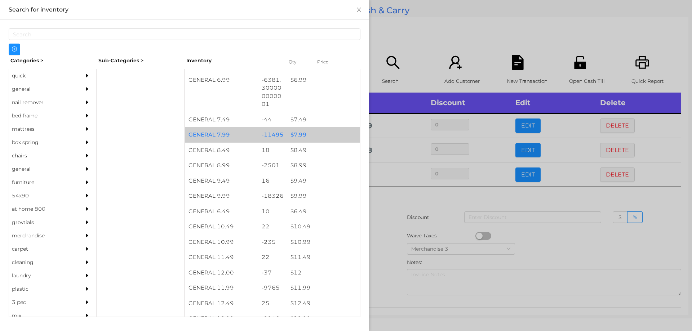
click at [289, 134] on div "$ 7.99" at bounding box center [323, 134] width 73 height 15
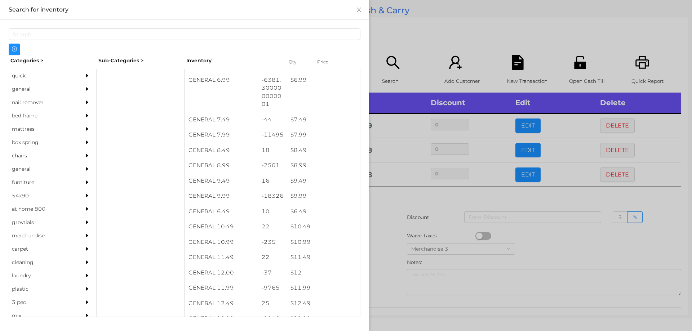
click at [395, 219] on div at bounding box center [346, 165] width 692 height 331
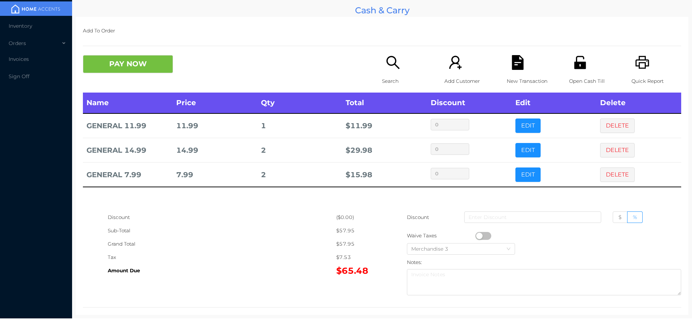
scroll to position [9, 0]
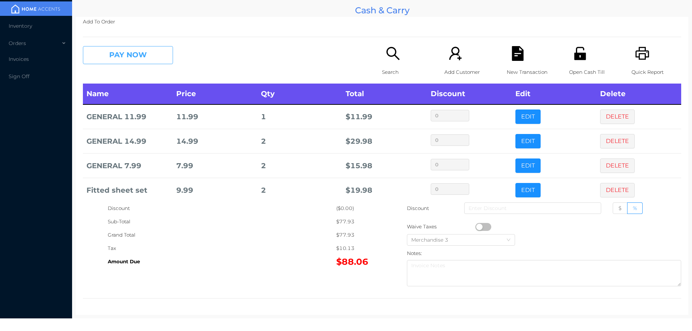
click at [119, 55] on button "PAY NOW" at bounding box center [128, 55] width 90 height 18
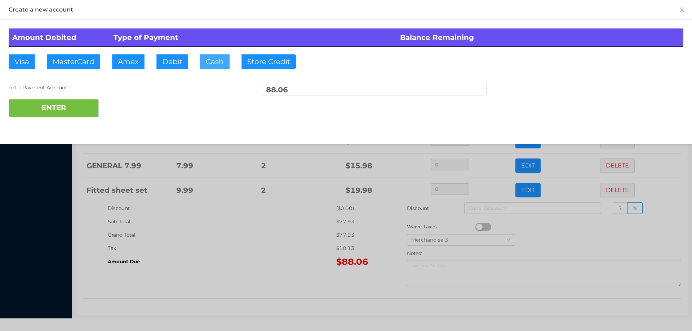
click at [207, 58] on button "Cash" at bounding box center [215, 61] width 30 height 14
type input "100."
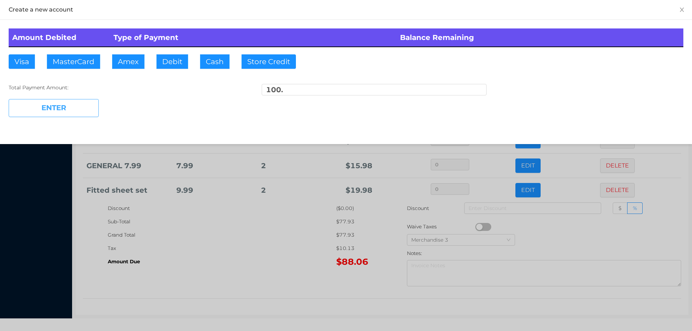
click at [79, 110] on button "ENTER" at bounding box center [54, 108] width 90 height 18
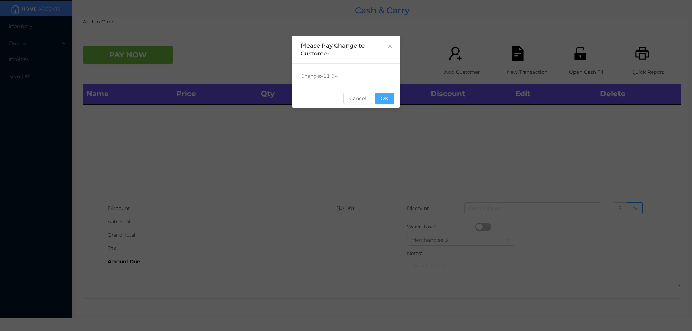
click at [389, 102] on button "OK" at bounding box center [384, 99] width 19 height 12
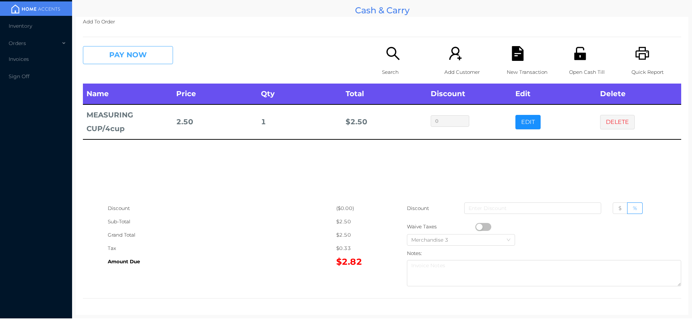
click at [124, 58] on button "PAY NOW" at bounding box center [128, 55] width 90 height 18
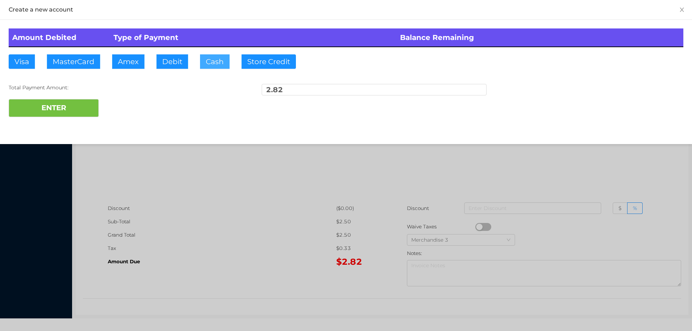
click at [209, 57] on button "Cash" at bounding box center [215, 61] width 30 height 14
type input "10."
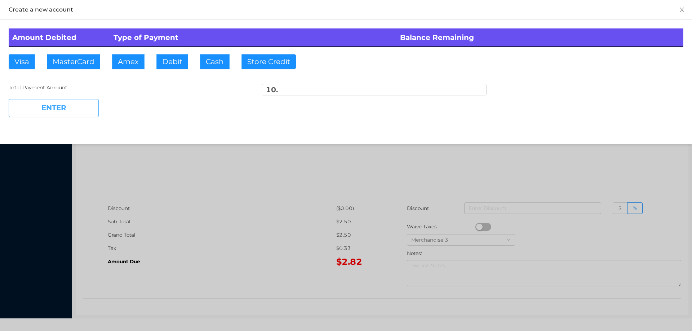
click at [85, 110] on button "ENTER" at bounding box center [54, 108] width 90 height 18
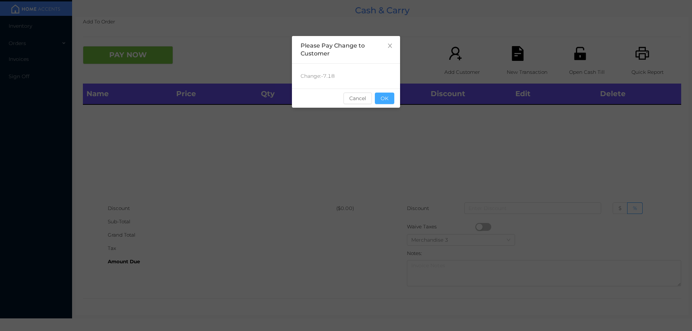
click at [380, 99] on button "OK" at bounding box center [384, 99] width 19 height 12
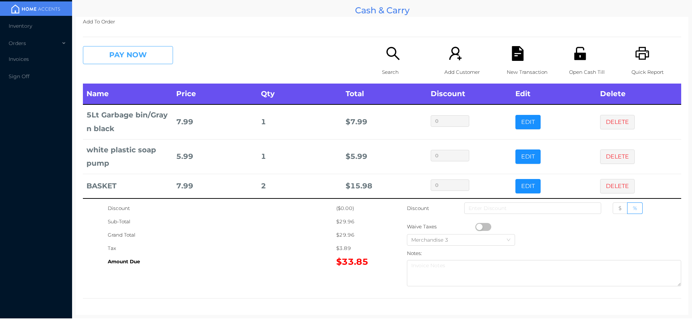
click at [116, 57] on button "PAY NOW" at bounding box center [128, 55] width 90 height 18
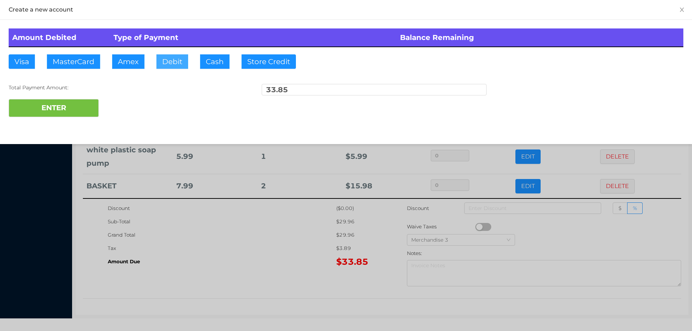
click at [174, 60] on button "Debit" at bounding box center [172, 61] width 32 height 14
click at [132, 101] on div "ENTER" at bounding box center [346, 108] width 675 height 18
click at [281, 247] on div at bounding box center [346, 165] width 692 height 331
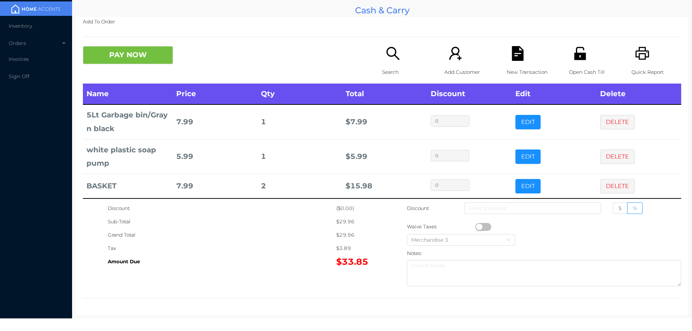
click at [519, 55] on icon "icon: file-text" at bounding box center [518, 53] width 12 height 15
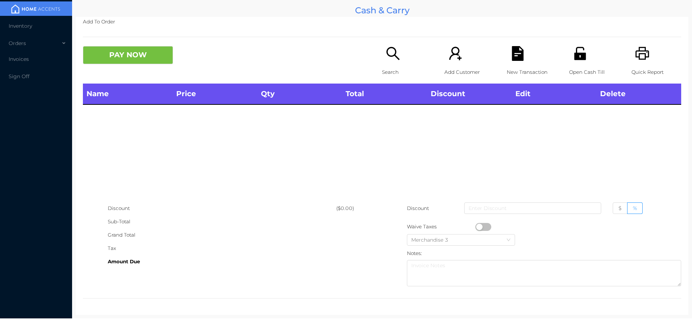
click at [389, 57] on icon "icon: search" at bounding box center [393, 53] width 15 height 15
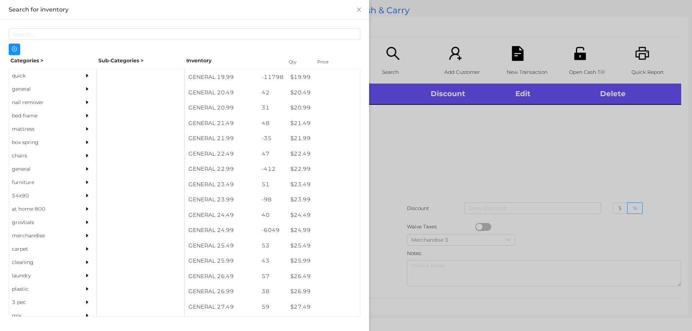
scroll to position [773, 0]
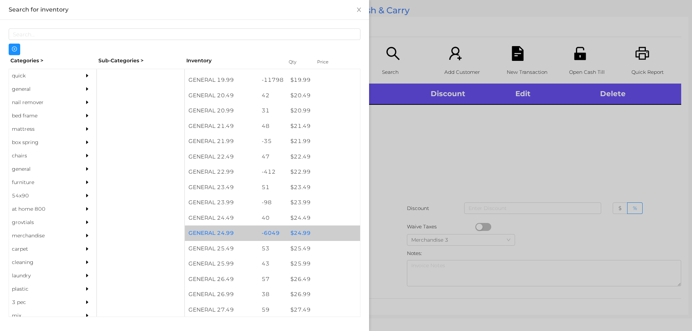
click at [299, 231] on div "$ 24.99" at bounding box center [323, 233] width 73 height 15
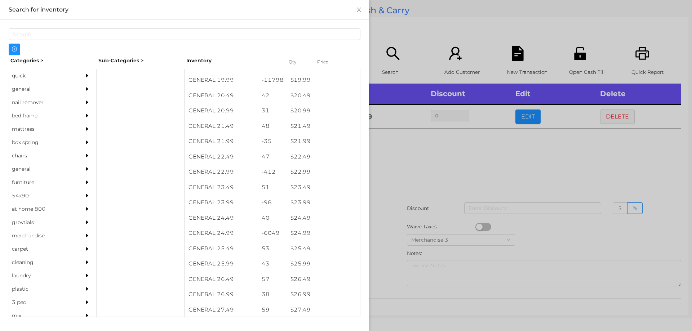
click at [413, 190] on div at bounding box center [346, 165] width 692 height 331
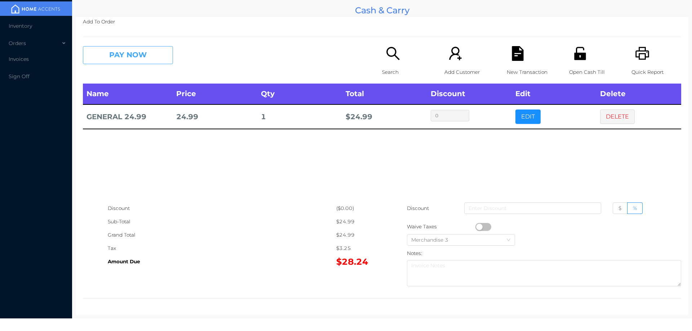
click at [136, 57] on button "PAY NOW" at bounding box center [128, 55] width 90 height 18
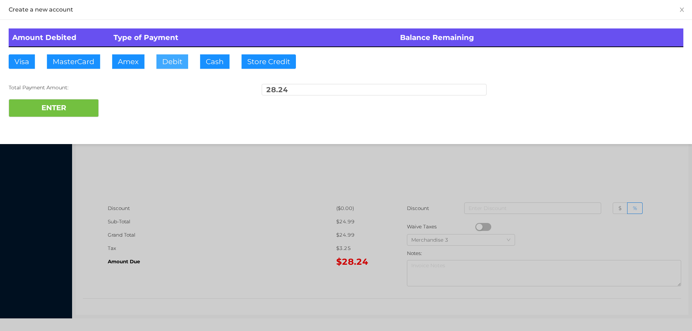
click at [170, 57] on button "Debit" at bounding box center [172, 61] width 32 height 14
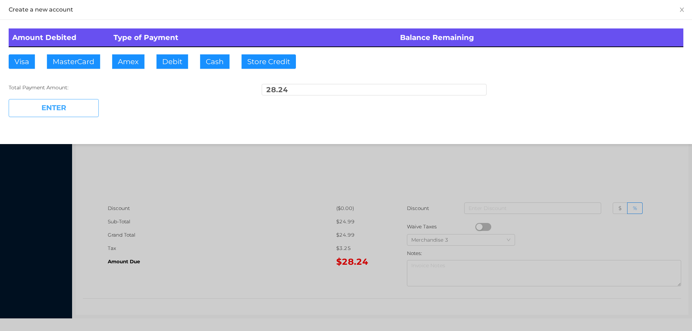
click at [87, 106] on button "ENTER" at bounding box center [54, 108] width 90 height 18
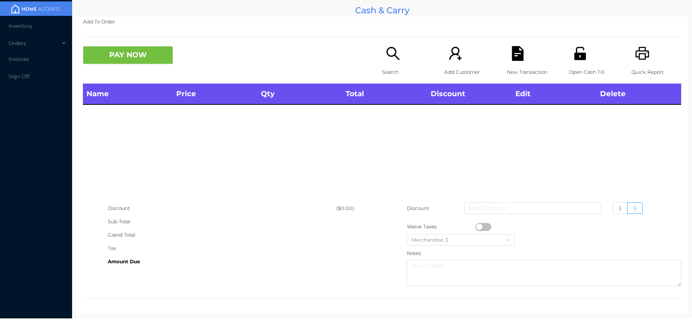
click at [389, 58] on icon "icon: search" at bounding box center [393, 53] width 15 height 15
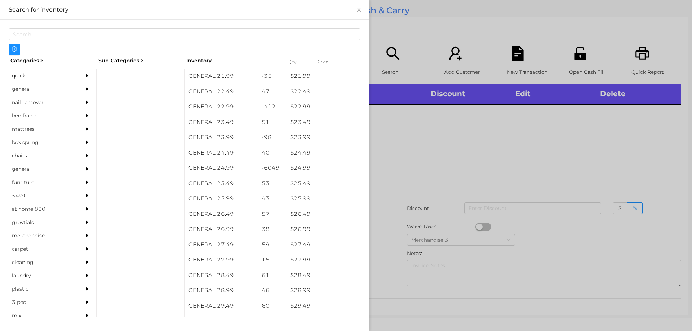
scroll to position [837, 0]
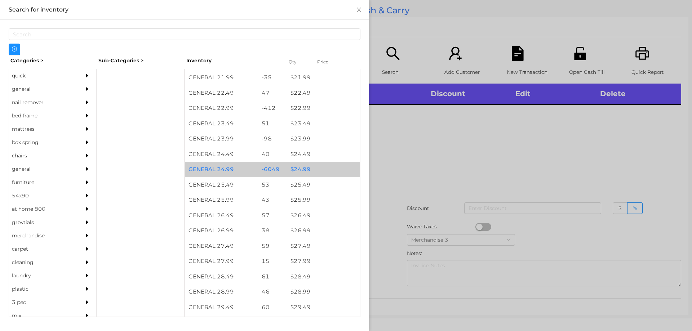
click at [303, 168] on div "$ 24.99" at bounding box center [323, 169] width 73 height 15
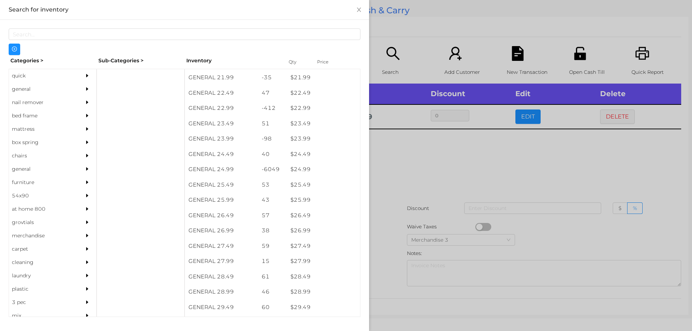
click at [418, 147] on div at bounding box center [346, 165] width 692 height 331
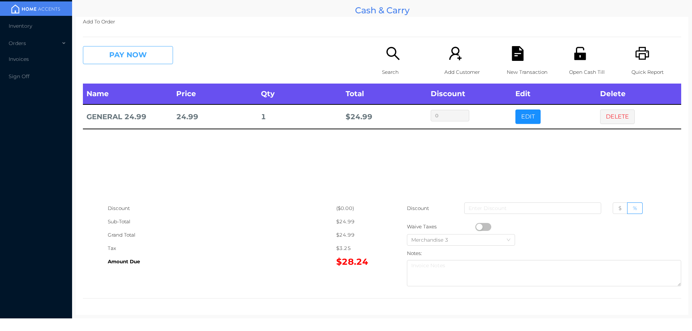
click at [144, 54] on button "PAY NOW" at bounding box center [128, 55] width 90 height 18
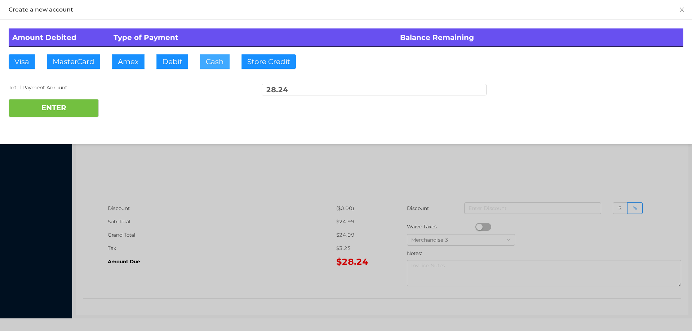
click at [210, 61] on button "Cash" at bounding box center [215, 61] width 30 height 14
type input "50."
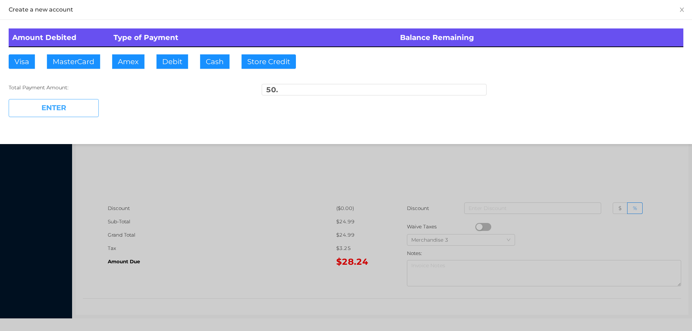
click at [82, 111] on button "ENTER" at bounding box center [54, 108] width 90 height 18
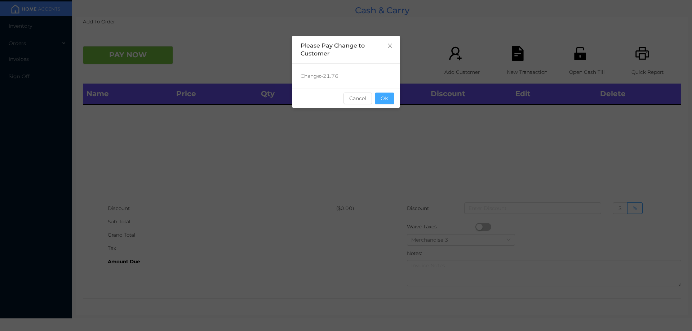
click at [389, 97] on button "OK" at bounding box center [384, 99] width 19 height 12
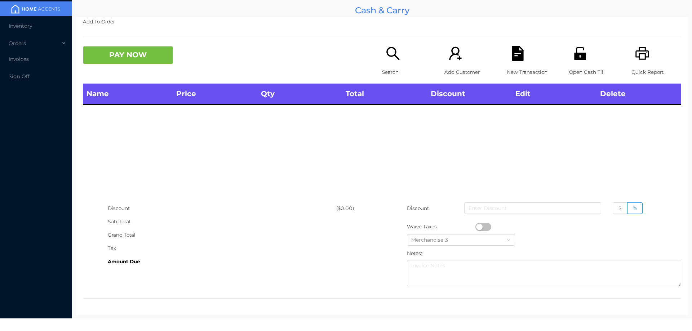
click at [394, 123] on div "Name Price Qty Total Discount Edit Delete" at bounding box center [382, 143] width 598 height 118
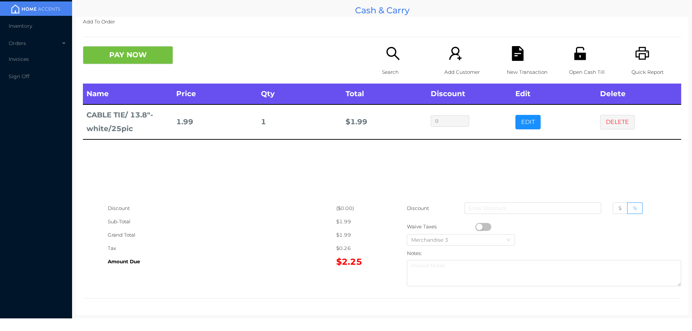
click at [477, 227] on button "button" at bounding box center [483, 227] width 16 height 8
click at [606, 122] on button "DELETE" at bounding box center [617, 122] width 35 height 14
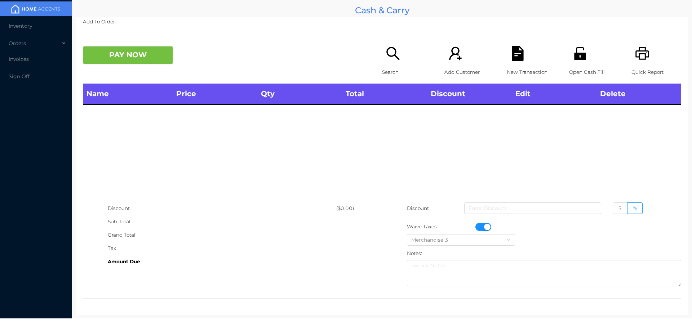
click at [475, 228] on button "button" at bounding box center [483, 227] width 16 height 8
click at [638, 56] on icon "icon: printer" at bounding box center [642, 53] width 15 height 15
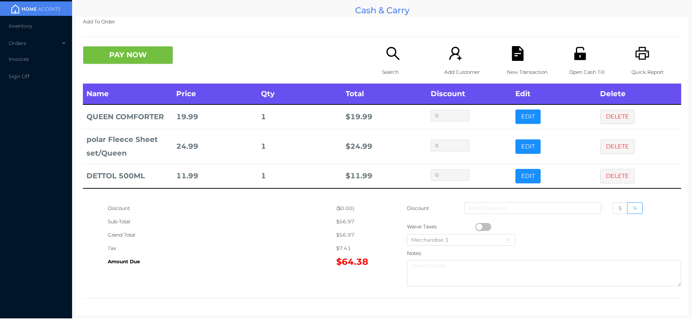
click at [117, 54] on button "PAY NOW" at bounding box center [128, 55] width 90 height 18
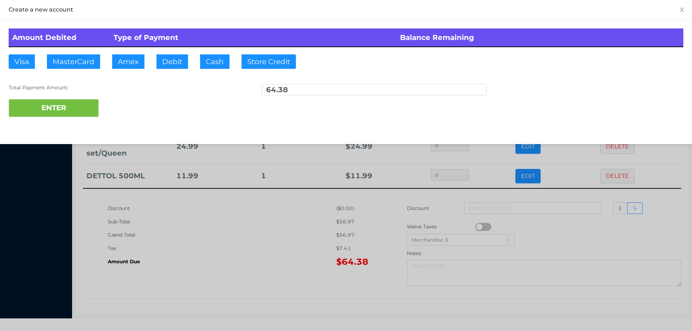
click at [120, 107] on div "ENTER" at bounding box center [346, 108] width 675 height 18
click at [254, 252] on div at bounding box center [346, 165] width 692 height 331
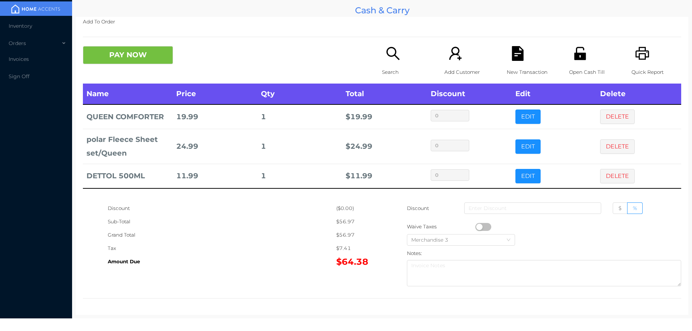
click at [579, 58] on icon "icon: unlock" at bounding box center [580, 53] width 12 height 13
click at [513, 56] on icon "icon: file-text" at bounding box center [517, 53] width 15 height 15
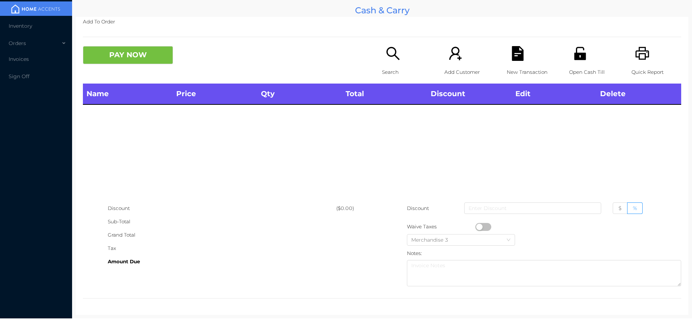
click at [386, 60] on icon "icon: search" at bounding box center [393, 53] width 15 height 15
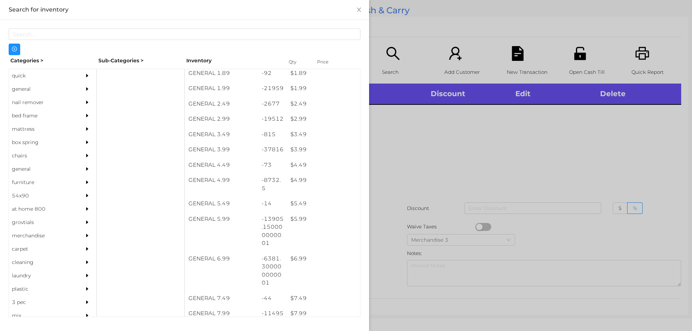
scroll to position [142, 0]
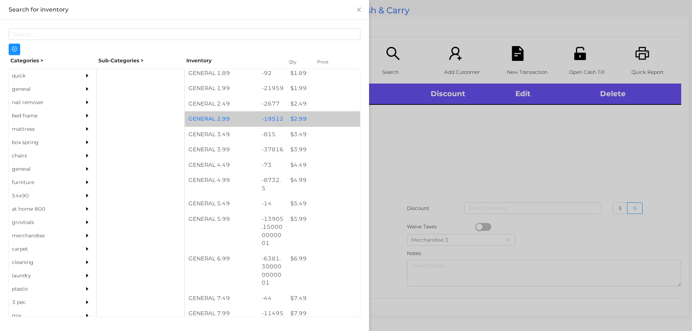
click at [295, 120] on div "$ 2.99" at bounding box center [323, 118] width 73 height 15
click at [296, 117] on div "$ 2.99" at bounding box center [323, 118] width 73 height 15
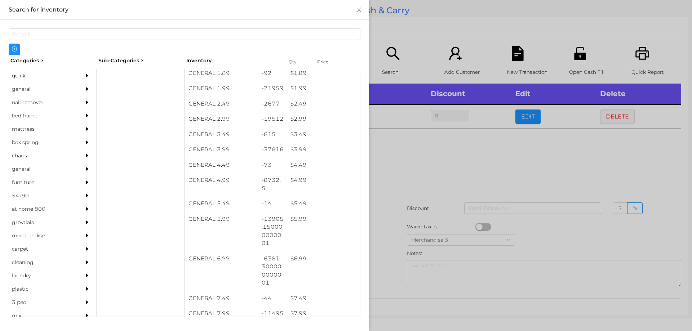
click at [419, 160] on div at bounding box center [346, 165] width 692 height 331
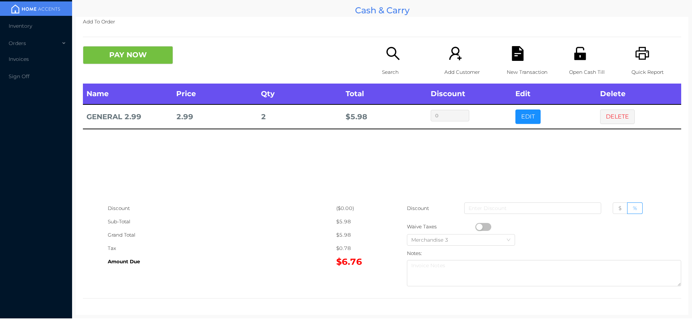
click at [386, 61] on icon "icon: search" at bounding box center [393, 53] width 15 height 15
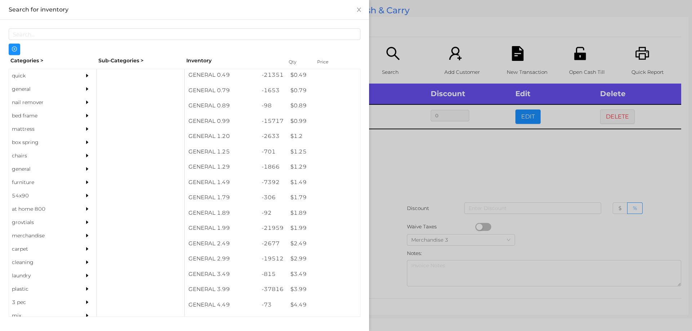
scroll to position [0, 0]
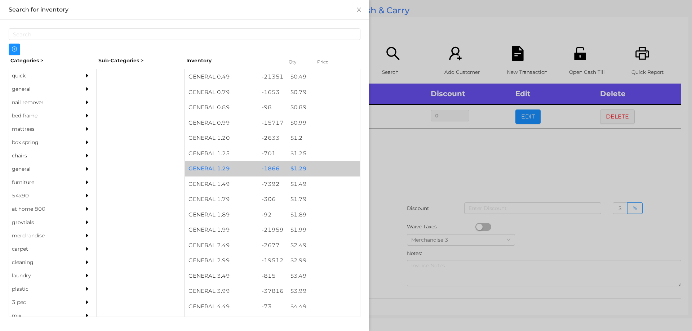
click at [298, 167] on div "$ 1.29" at bounding box center [323, 168] width 73 height 15
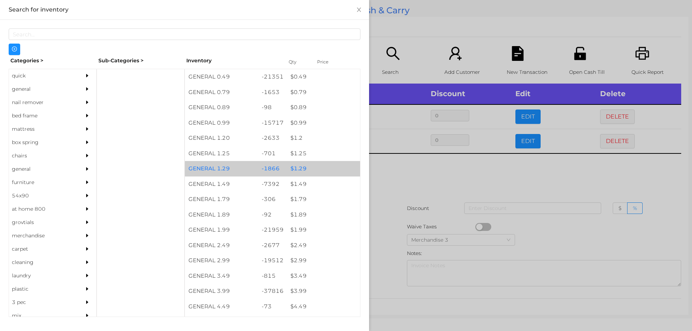
click at [294, 170] on div "$ 1.29" at bounding box center [323, 168] width 73 height 15
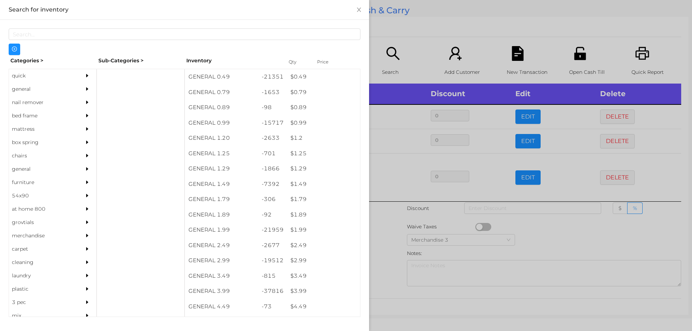
click at [546, 233] on div at bounding box center [346, 165] width 692 height 331
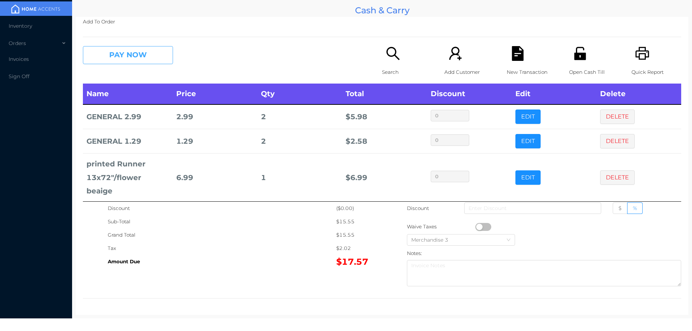
click at [130, 63] on button "PAY NOW" at bounding box center [128, 55] width 90 height 18
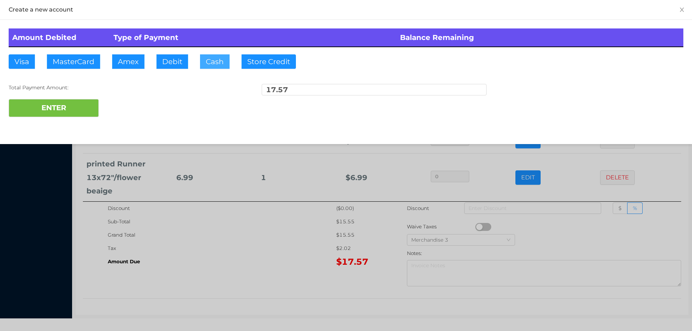
click at [207, 58] on button "Cash" at bounding box center [215, 61] width 30 height 14
type input "20."
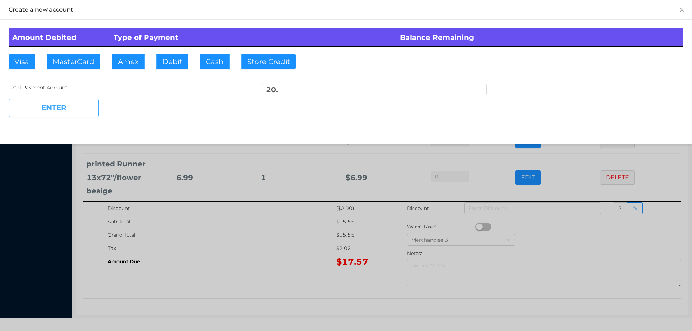
click at [72, 116] on button "ENTER" at bounding box center [54, 108] width 90 height 18
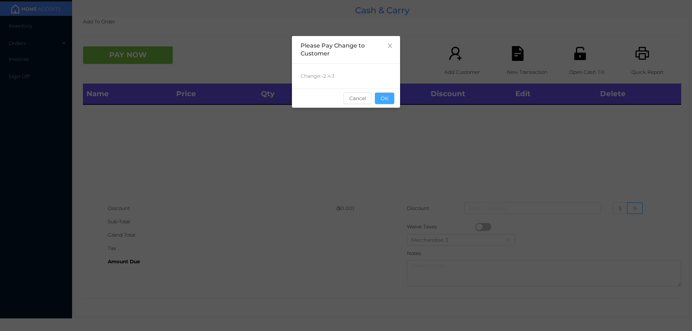
click at [381, 103] on button "OK" at bounding box center [384, 99] width 19 height 12
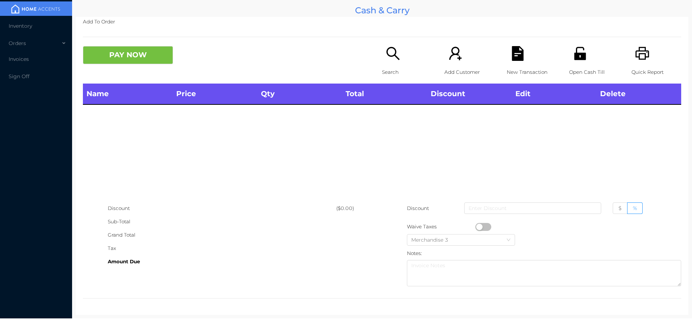
click at [390, 148] on div "Name Price Qty Total Discount Edit Delete" at bounding box center [382, 143] width 598 height 118
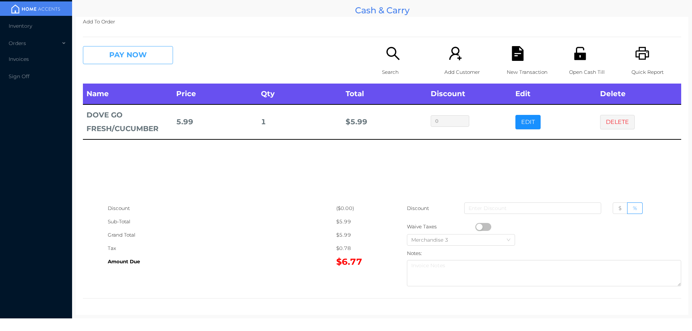
click at [105, 58] on button "PAY NOW" at bounding box center [128, 55] width 90 height 18
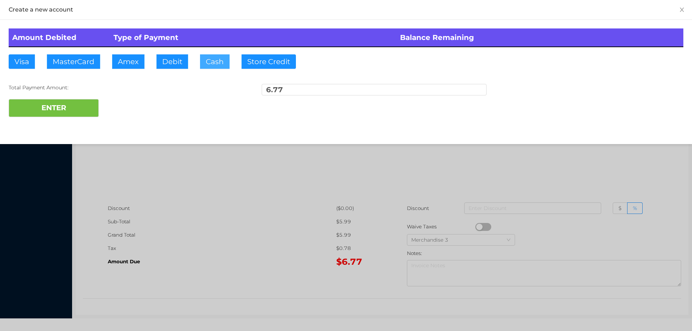
click at [212, 57] on button "Cash" at bounding box center [215, 61] width 30 height 14
type input "20."
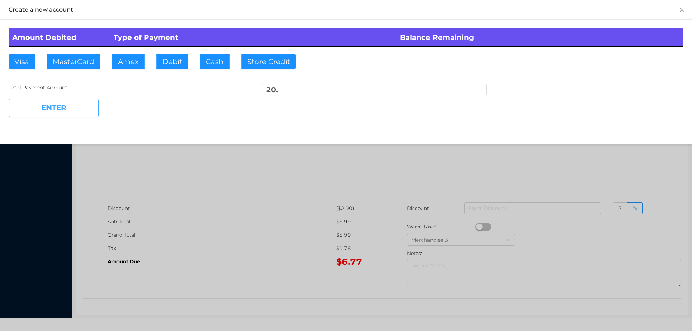
click at [68, 105] on button "ENTER" at bounding box center [54, 108] width 90 height 18
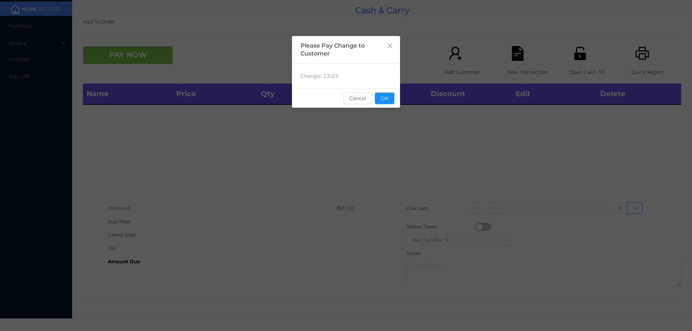
click at [387, 99] on button "OK" at bounding box center [384, 99] width 19 height 12
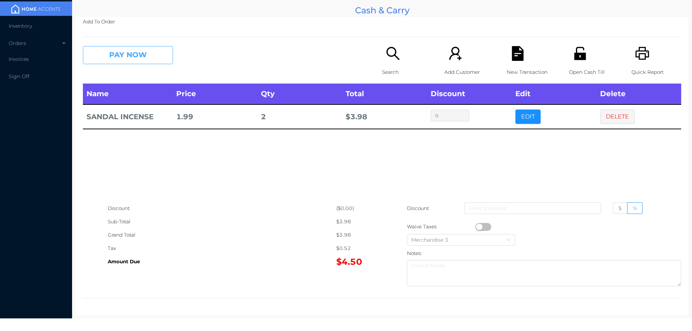
click at [104, 48] on button "PAY NOW" at bounding box center [128, 55] width 90 height 18
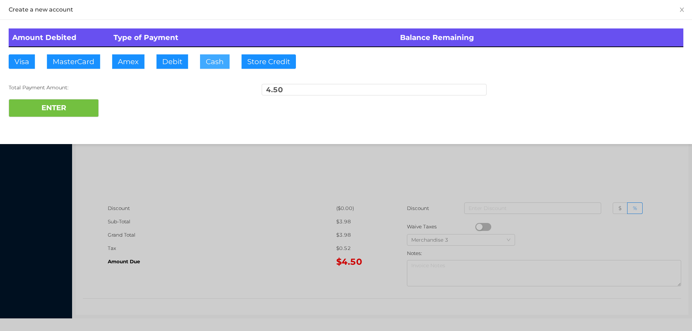
click at [215, 54] on button "Cash" at bounding box center [215, 61] width 30 height 14
type input "20."
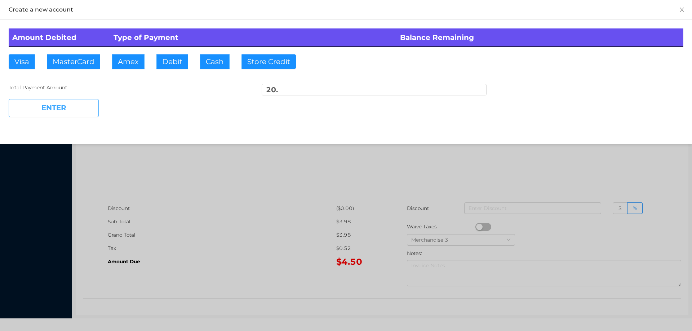
click at [68, 105] on button "ENTER" at bounding box center [54, 108] width 90 height 18
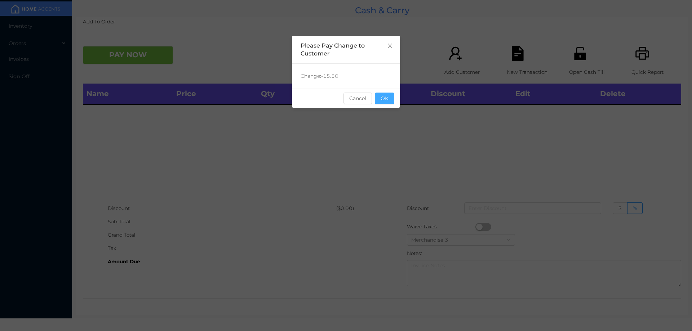
click at [382, 100] on button "OK" at bounding box center [384, 99] width 19 height 12
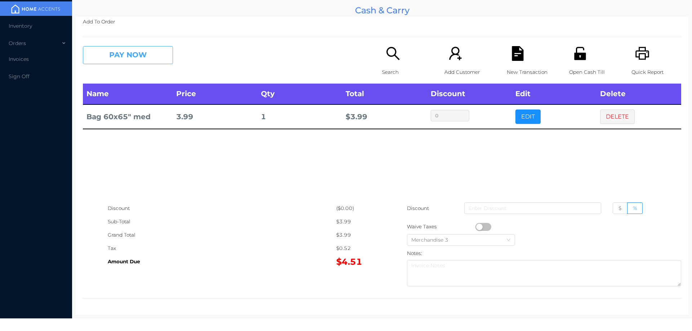
click at [108, 62] on button "PAY NOW" at bounding box center [128, 55] width 90 height 18
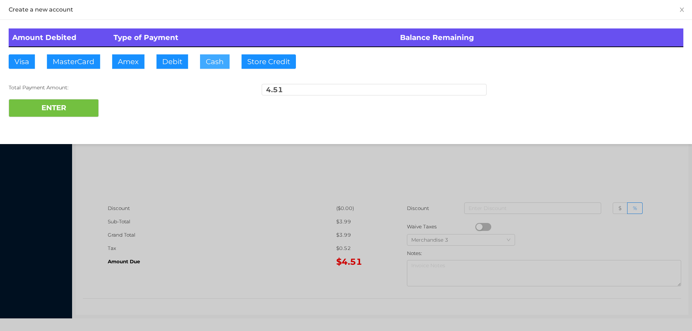
click at [222, 62] on button "Cash" at bounding box center [215, 61] width 30 height 14
type input "20."
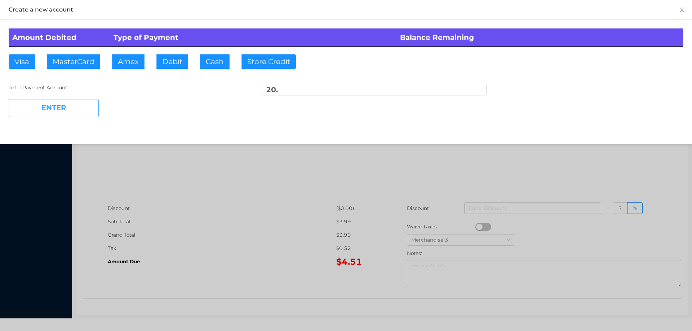
click at [56, 105] on button "ENTER" at bounding box center [54, 108] width 90 height 18
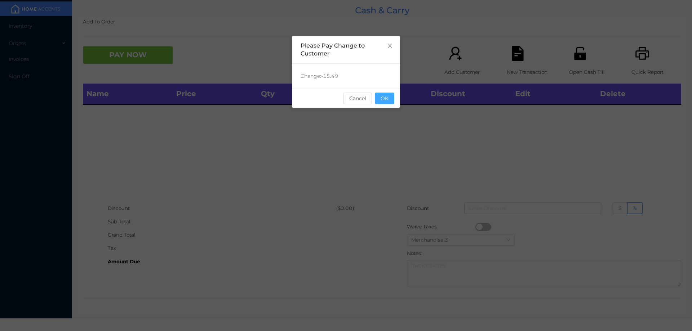
click at [390, 103] on button "OK" at bounding box center [384, 99] width 19 height 12
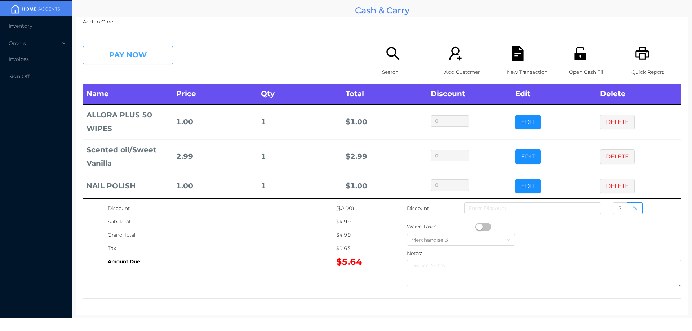
click at [120, 56] on button "PAY NOW" at bounding box center [128, 55] width 90 height 18
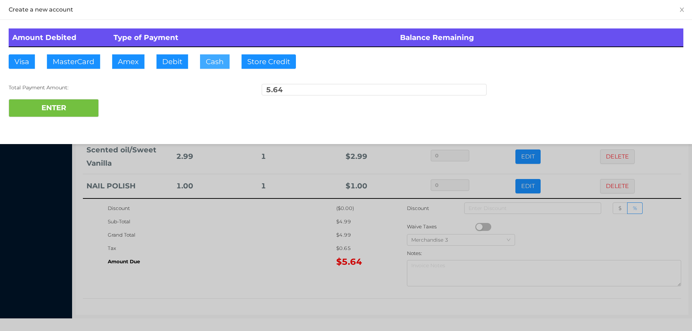
click at [205, 56] on button "Cash" at bounding box center [215, 61] width 30 height 14
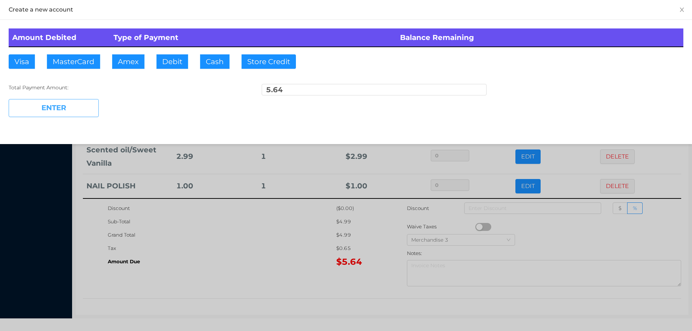
click at [58, 109] on button "ENTER" at bounding box center [54, 108] width 90 height 18
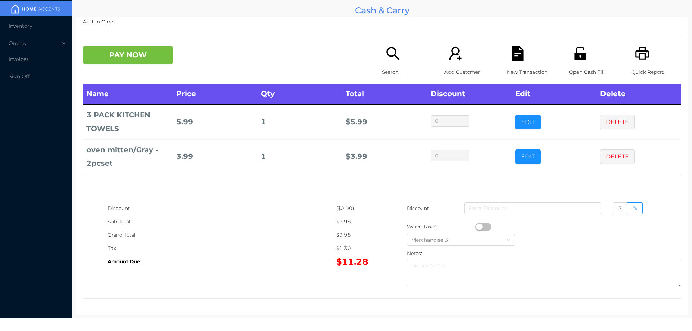
click at [391, 68] on p "Search" at bounding box center [407, 72] width 50 height 13
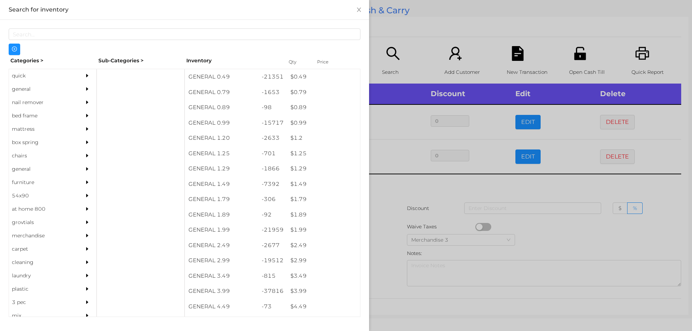
click at [21, 74] on div "quick" at bounding box center [42, 75] width 66 height 13
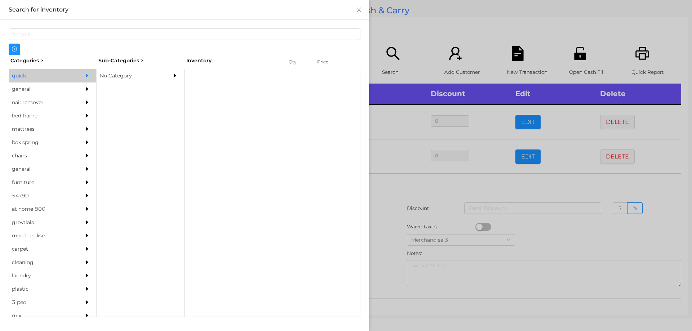
click at [109, 71] on div "No Category" at bounding box center [130, 75] width 66 height 13
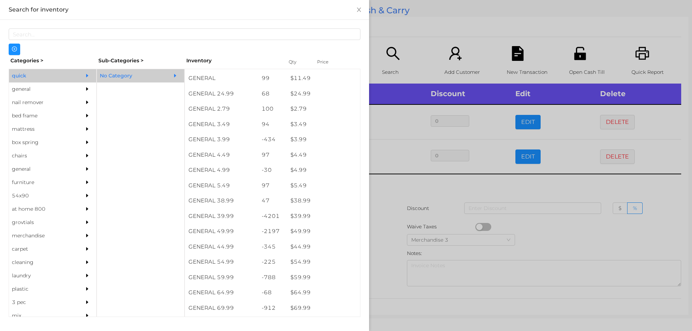
scroll to position [281, 0]
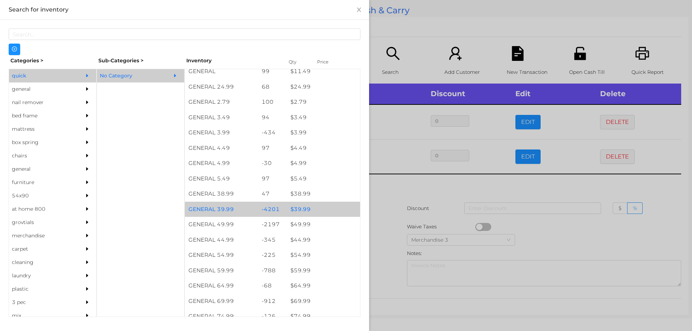
click at [299, 208] on div "$ 39.99" at bounding box center [323, 209] width 73 height 15
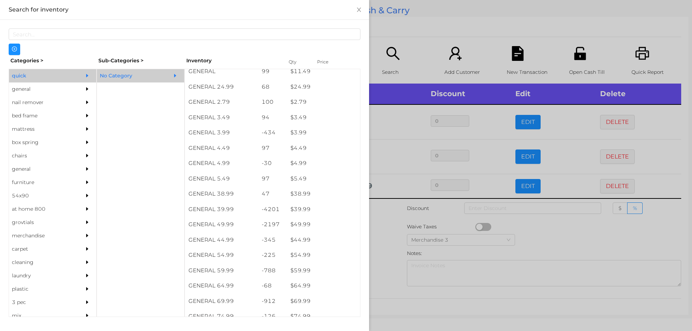
click at [387, 230] on div at bounding box center [346, 165] width 692 height 331
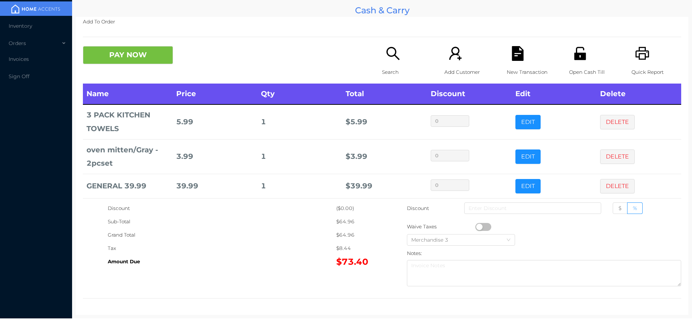
scroll to position [39, 0]
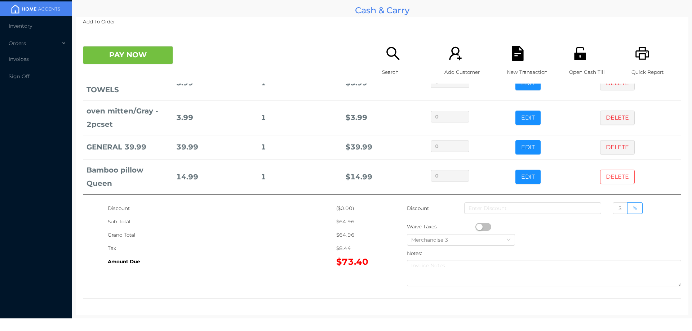
click at [610, 175] on button "DELETE" at bounding box center [617, 177] width 35 height 14
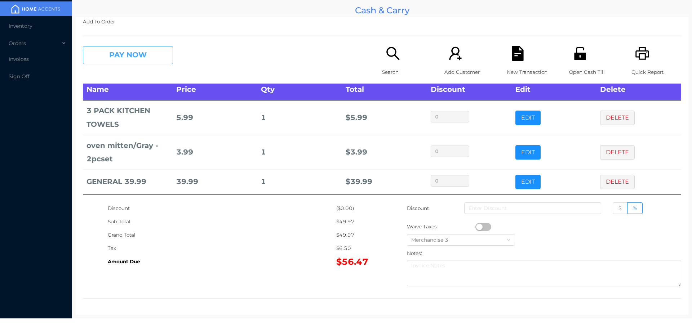
click at [111, 54] on button "PAY NOW" at bounding box center [128, 55] width 90 height 18
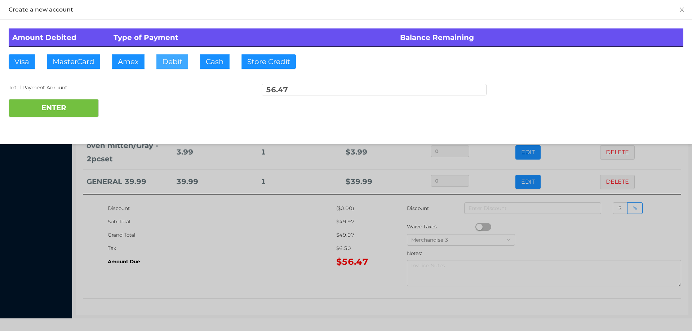
click at [172, 60] on button "Debit" at bounding box center [172, 61] width 32 height 14
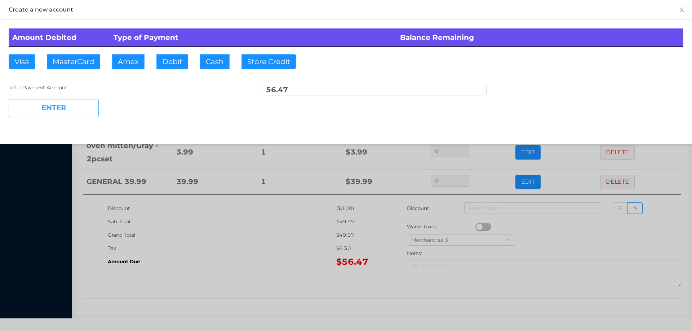
click at [75, 109] on button "ENTER" at bounding box center [54, 108] width 90 height 18
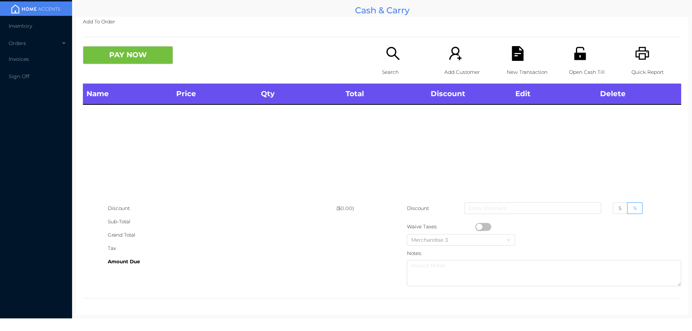
scroll to position [0, 0]
click at [577, 59] on icon "icon: unlock" at bounding box center [580, 53] width 12 height 13
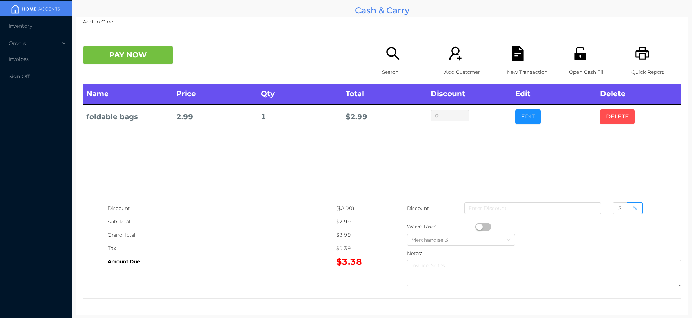
click at [616, 121] on button "DELETE" at bounding box center [617, 117] width 35 height 14
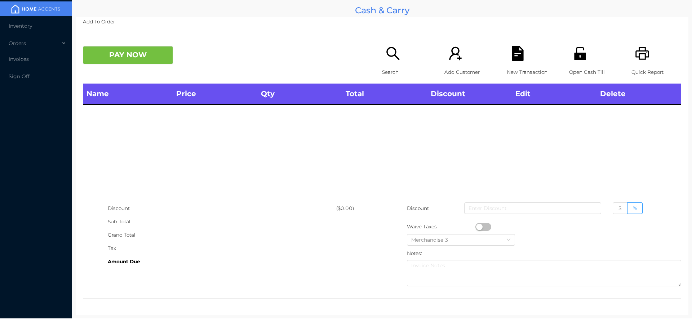
click at [577, 59] on icon "icon: unlock" at bounding box center [580, 53] width 12 height 13
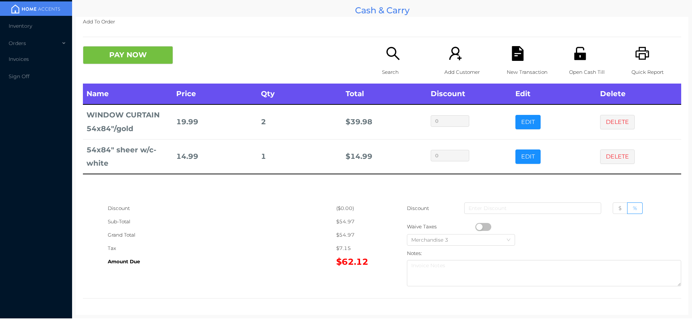
click at [507, 55] on div "New Transaction" at bounding box center [532, 64] width 50 height 37
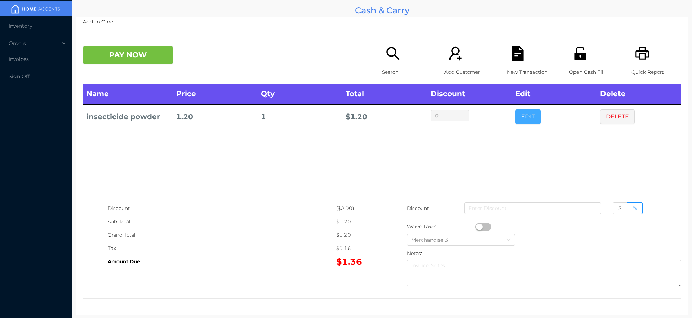
click at [517, 123] on button "EDIT" at bounding box center [527, 117] width 25 height 14
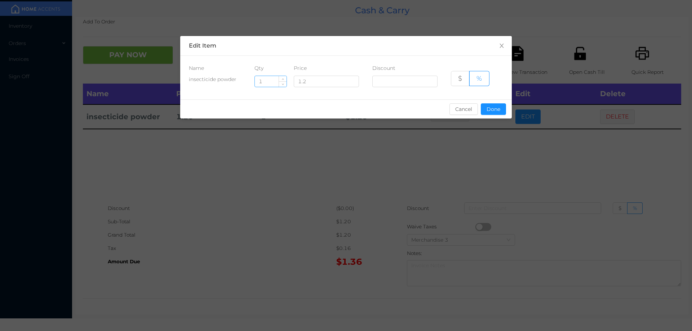
click at [269, 84] on input "1" at bounding box center [271, 81] width 32 height 11
type input "14"
click at [495, 113] on button "Done" at bounding box center [493, 109] width 25 height 12
click at [501, 165] on div "sentinelStart Edit Item Name Qty Price Discount insecticide powder 14 1.2 $ % C…" at bounding box center [346, 165] width 692 height 331
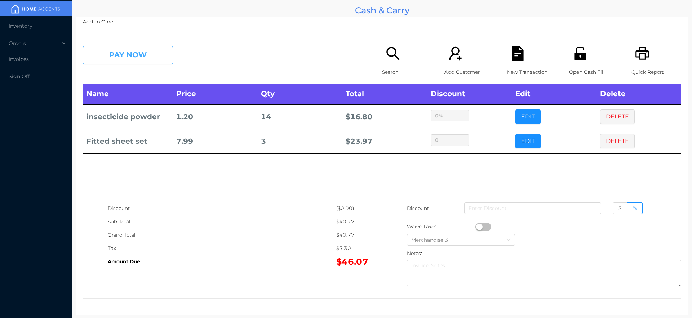
click at [111, 61] on button "PAY NOW" at bounding box center [128, 55] width 90 height 18
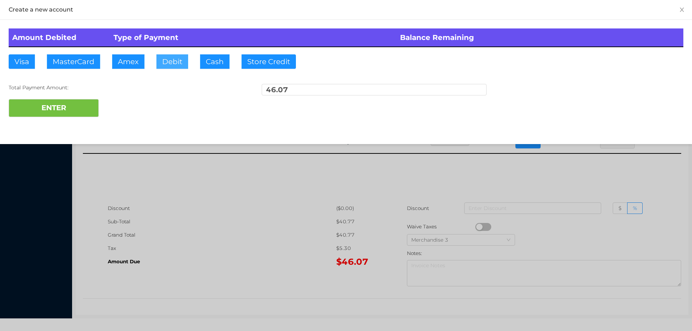
click at [168, 56] on button "Debit" at bounding box center [172, 61] width 32 height 14
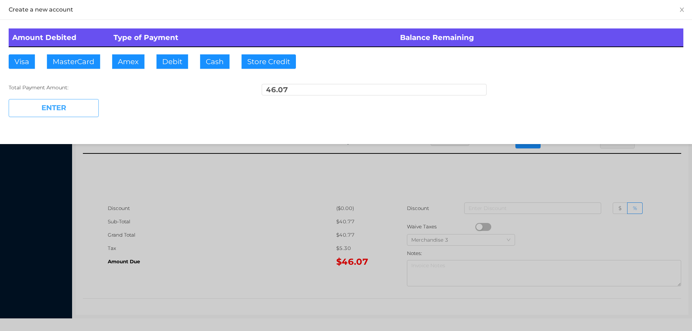
click at [75, 108] on button "ENTER" at bounding box center [54, 108] width 90 height 18
type input "0"
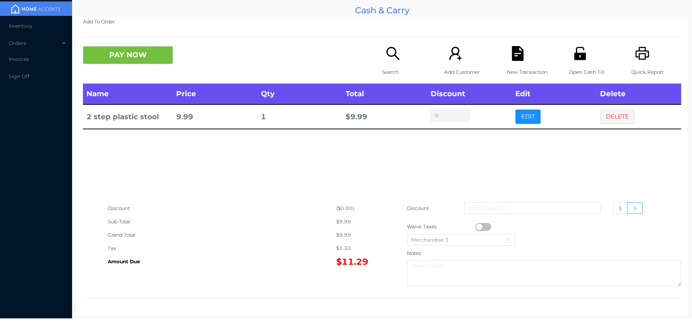
click at [388, 70] on p "Search" at bounding box center [407, 72] width 50 height 13
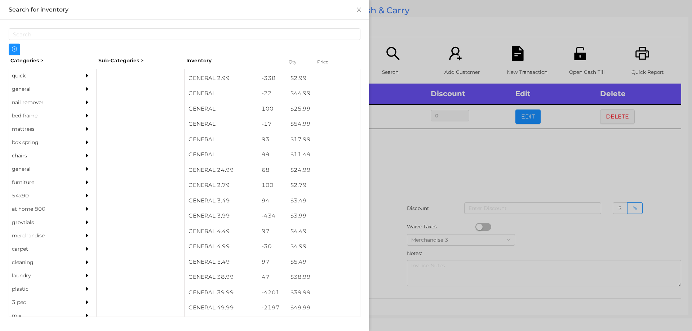
scroll to position [199, 0]
click at [22, 83] on div "general" at bounding box center [42, 89] width 66 height 13
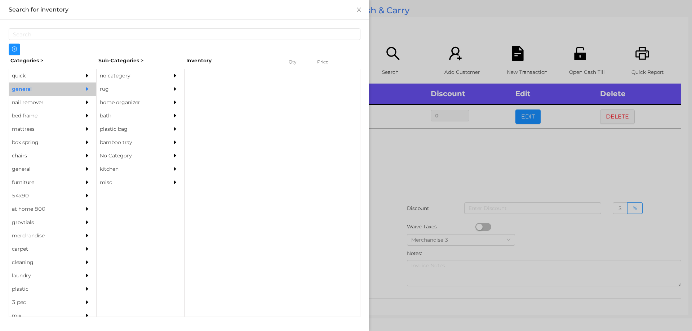
click at [106, 77] on div "no category" at bounding box center [130, 75] width 66 height 13
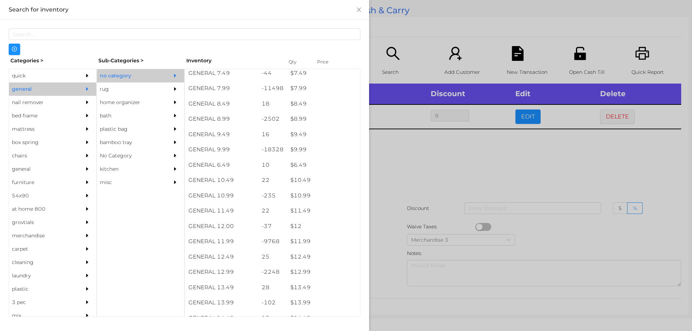
scroll to position [367, 0]
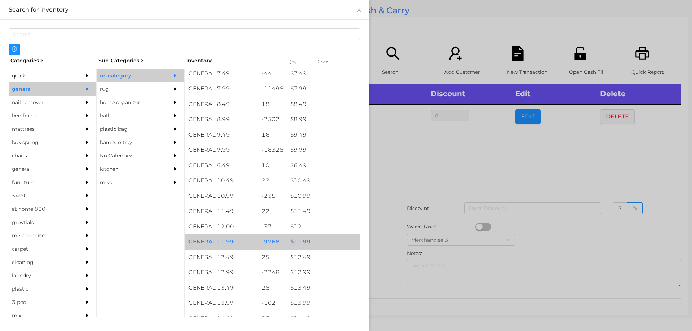
click at [295, 243] on div "$ 11.99" at bounding box center [323, 241] width 73 height 15
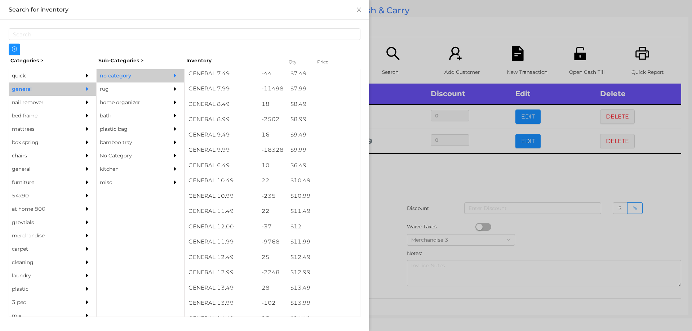
click at [402, 188] on div at bounding box center [346, 165] width 692 height 331
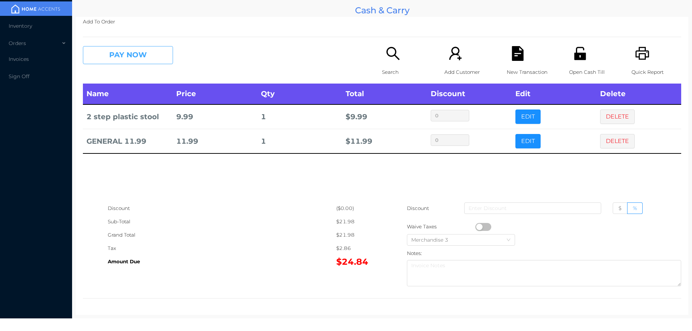
click at [115, 64] on button "PAY NOW" at bounding box center [128, 55] width 90 height 18
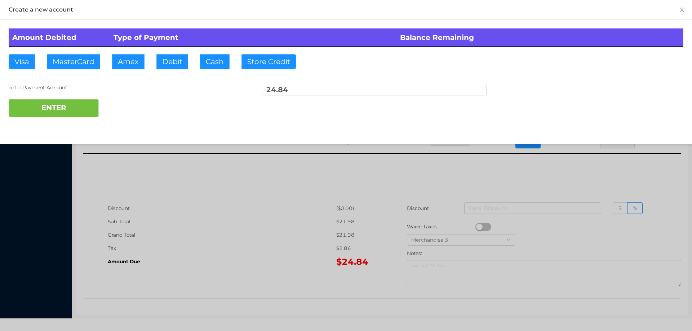
click at [117, 100] on div "ENTER" at bounding box center [346, 108] width 675 height 18
click at [580, 171] on div at bounding box center [346, 165] width 692 height 331
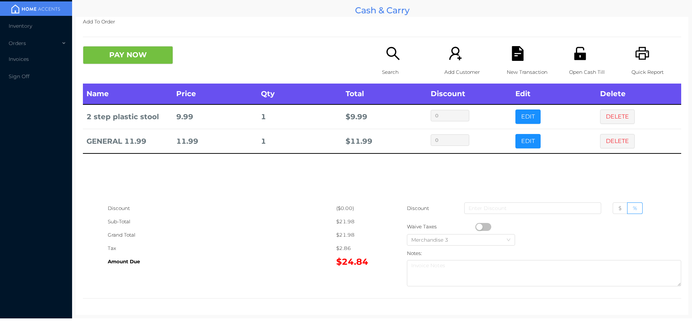
click at [517, 66] on p "New Transaction" at bounding box center [532, 72] width 50 height 13
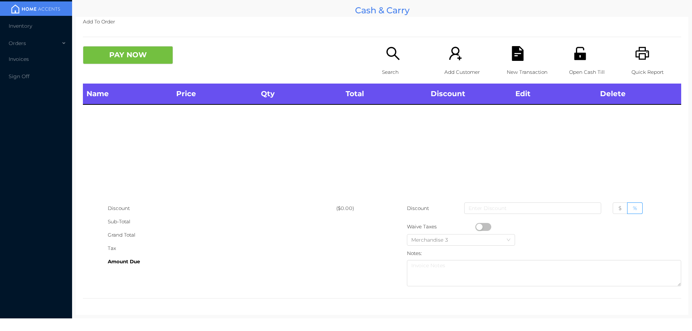
click at [573, 60] on icon "icon: unlock" at bounding box center [580, 53] width 15 height 15
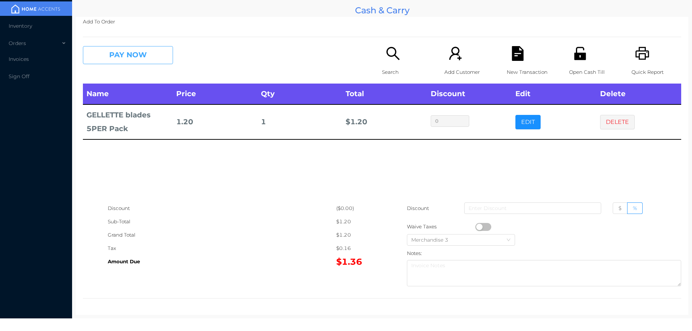
click at [141, 47] on button "PAY NOW" at bounding box center [128, 55] width 90 height 18
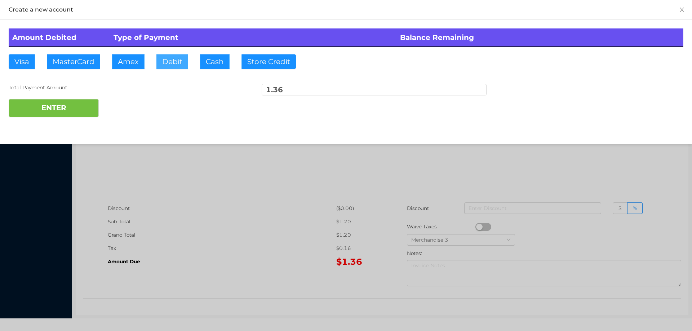
click at [168, 63] on button "Debit" at bounding box center [172, 61] width 32 height 14
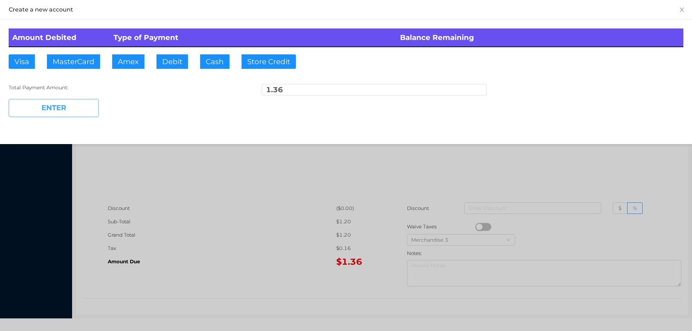
click at [75, 116] on button "ENTER" at bounding box center [54, 108] width 90 height 18
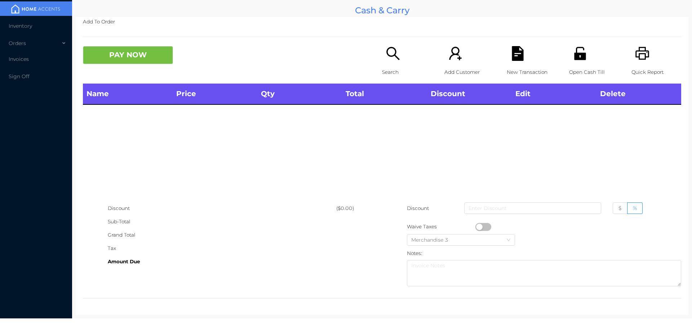
click at [382, 72] on p "Search" at bounding box center [407, 72] width 50 height 13
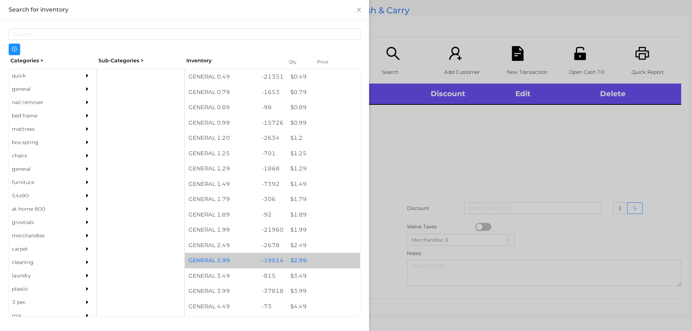
click at [196, 259] on div "GENERAL 2.99" at bounding box center [221, 260] width 73 height 15
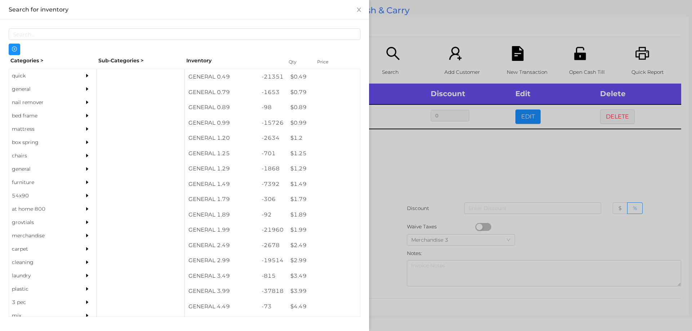
click at [411, 162] on div at bounding box center [346, 165] width 692 height 331
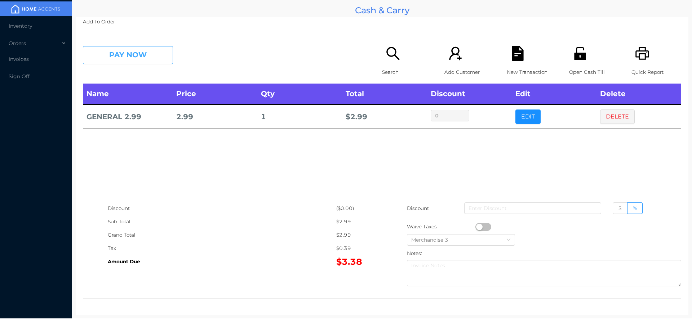
click at [120, 51] on button "PAY NOW" at bounding box center [128, 55] width 90 height 18
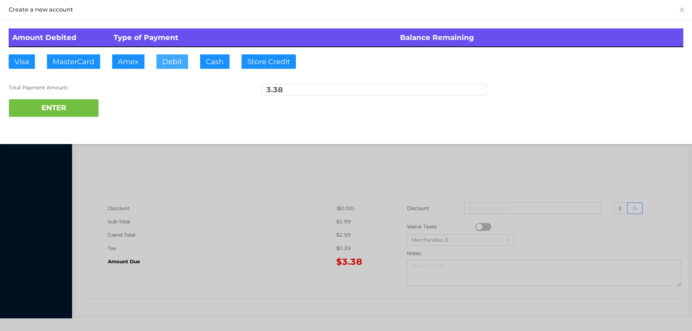
click at [173, 58] on button "Debit" at bounding box center [172, 61] width 32 height 14
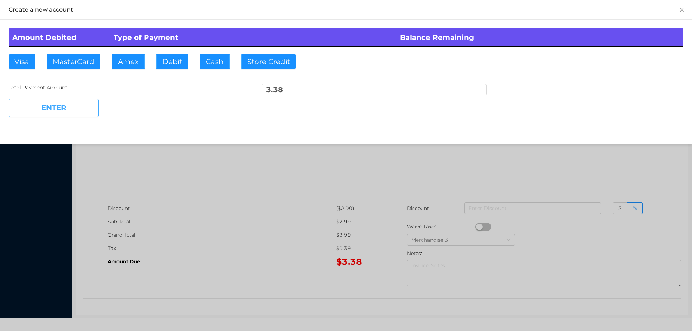
click at [66, 109] on button "ENTER" at bounding box center [54, 108] width 90 height 18
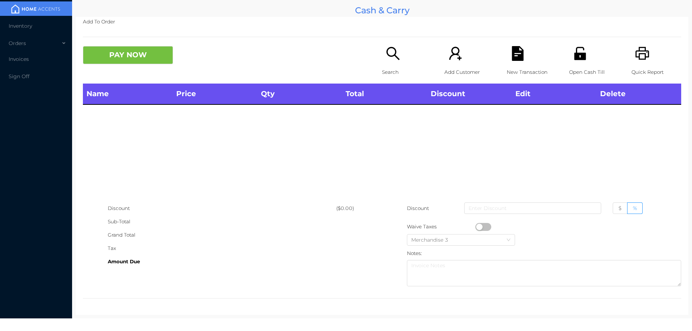
click at [387, 74] on p "Search" at bounding box center [407, 72] width 50 height 13
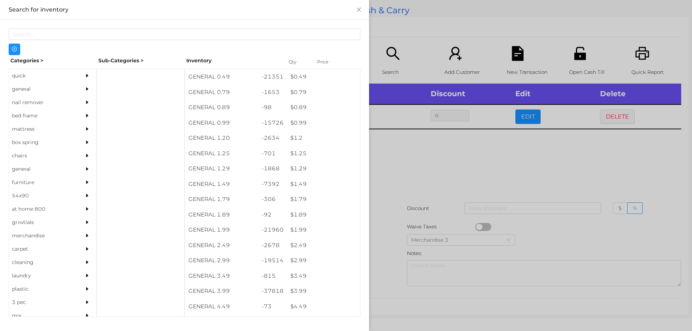
click at [422, 162] on div at bounding box center [346, 165] width 692 height 331
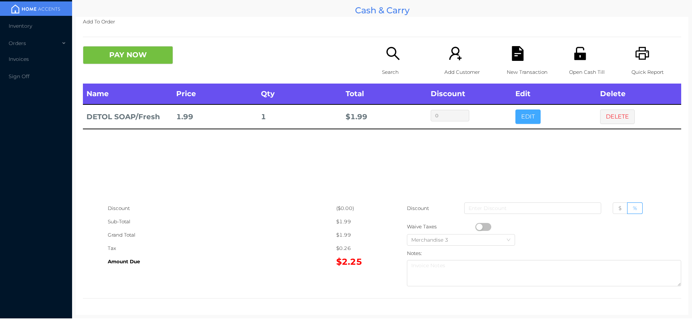
click at [521, 116] on button "EDIT" at bounding box center [527, 117] width 25 height 14
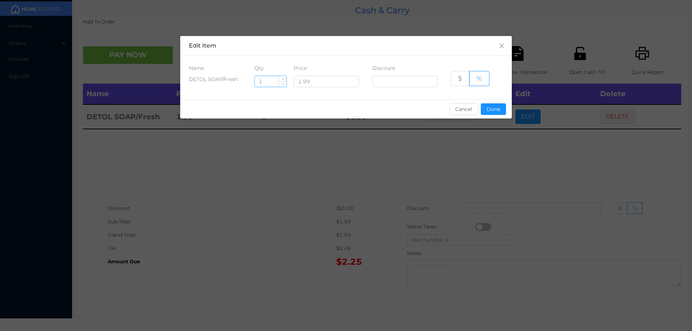
click at [274, 82] on input "1" at bounding box center [271, 81] width 32 height 11
type input "12"
click at [484, 111] on button "Done" at bounding box center [493, 109] width 25 height 12
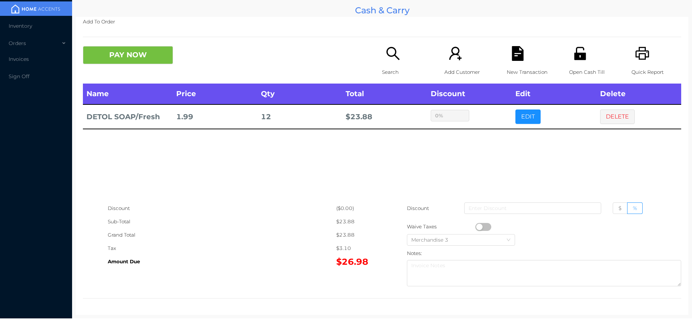
click at [504, 150] on div "sentinelStart Edit Item Name Qty Price Discount DETOL SOAP/Fresh 12 1.99 $ % Ca…" at bounding box center [346, 165] width 692 height 331
click at [130, 58] on button "PAY NOW" at bounding box center [128, 55] width 90 height 18
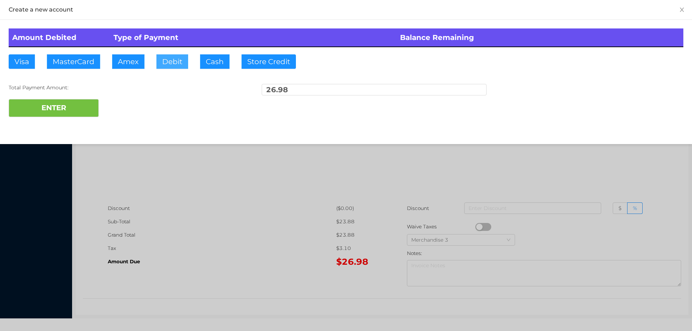
click at [173, 66] on button "Debit" at bounding box center [172, 61] width 32 height 14
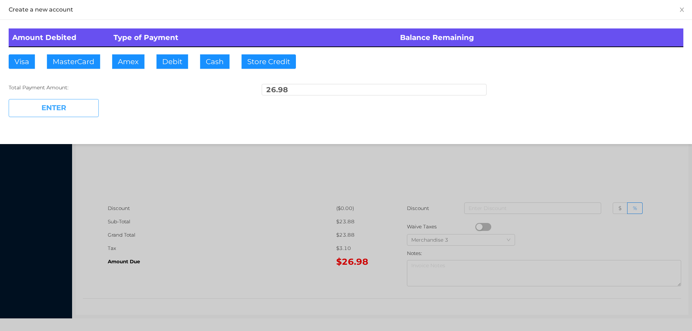
click at [67, 106] on button "ENTER" at bounding box center [54, 108] width 90 height 18
type input "0"
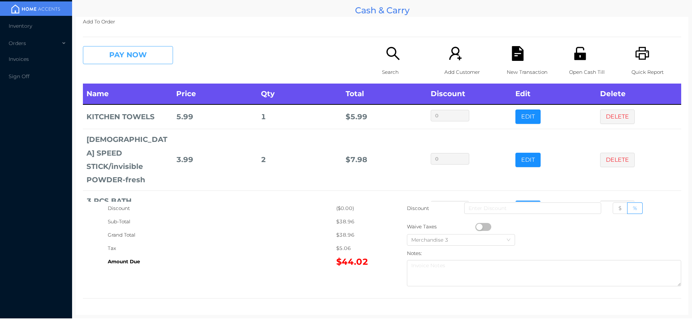
click at [142, 52] on button "PAY NOW" at bounding box center [128, 55] width 90 height 18
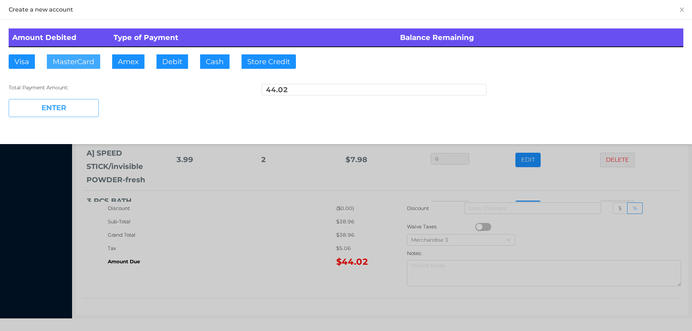
click at [73, 64] on button "MasterCard" at bounding box center [73, 61] width 53 height 14
click at [67, 110] on button "ENTER" at bounding box center [54, 108] width 90 height 18
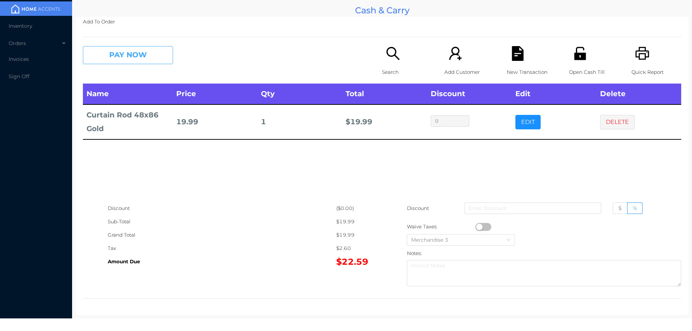
click at [137, 61] on button "PAY NOW" at bounding box center [128, 55] width 90 height 18
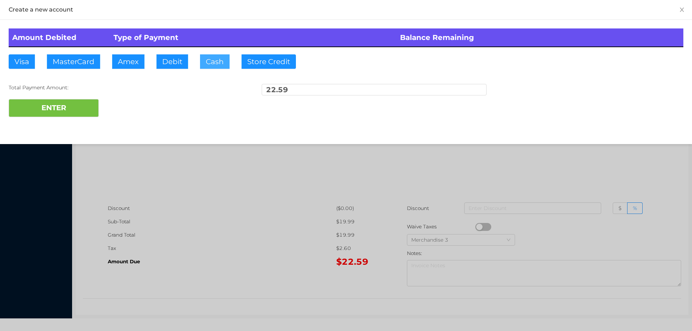
click at [207, 62] on button "Cash" at bounding box center [215, 61] width 30 height 14
type input "25."
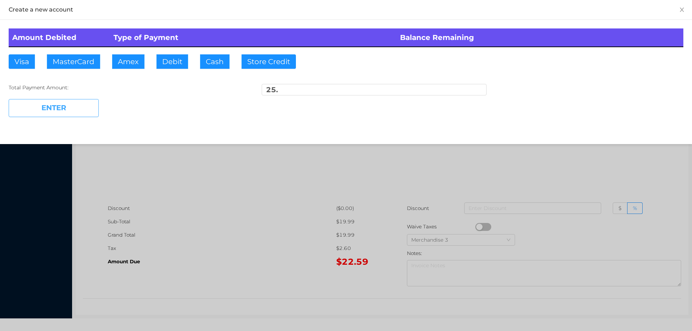
click at [69, 116] on button "ENTER" at bounding box center [54, 108] width 90 height 18
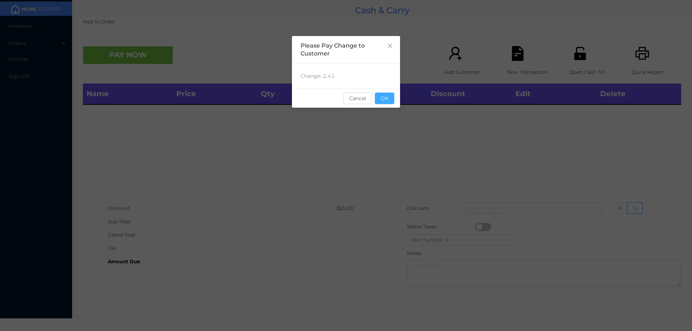
click at [383, 96] on button "OK" at bounding box center [384, 99] width 19 height 12
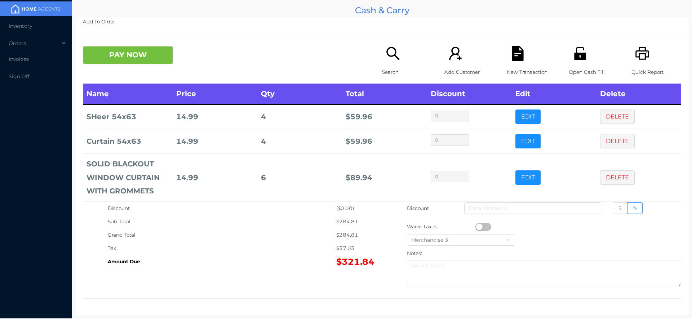
scroll to position [32, 0]
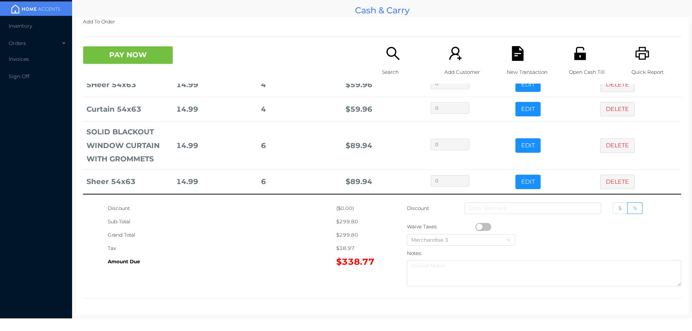
click at [618, 208] on span "$" at bounding box center [619, 208] width 3 height 6
click at [618, 210] on input "$" at bounding box center [618, 210] width 0 height 0
click at [531, 208] on input at bounding box center [532, 209] width 137 height 12
type input "20"
click at [130, 58] on button "PAY NOW" at bounding box center [128, 55] width 90 height 18
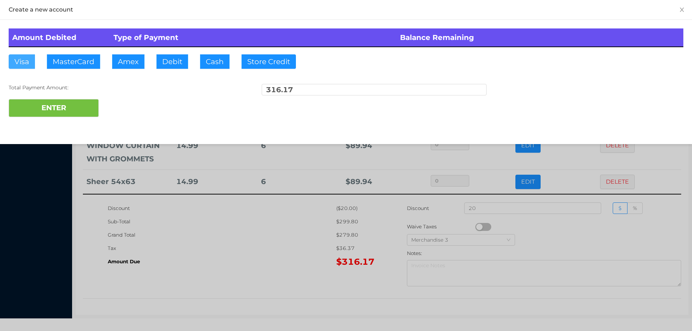
click at [18, 63] on button "Visa" at bounding box center [22, 61] width 26 height 14
click at [31, 116] on button "ENTER" at bounding box center [54, 108] width 90 height 18
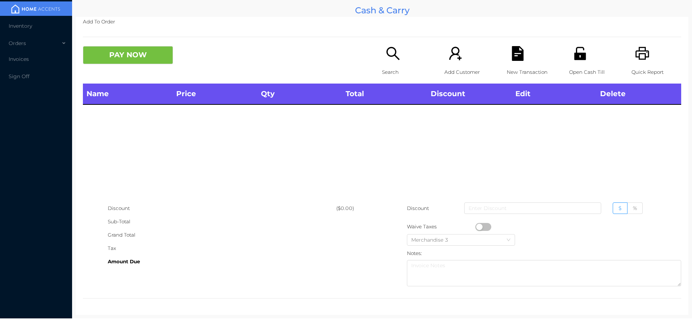
scroll to position [0, 0]
click at [391, 56] on icon "icon: search" at bounding box center [392, 53] width 13 height 13
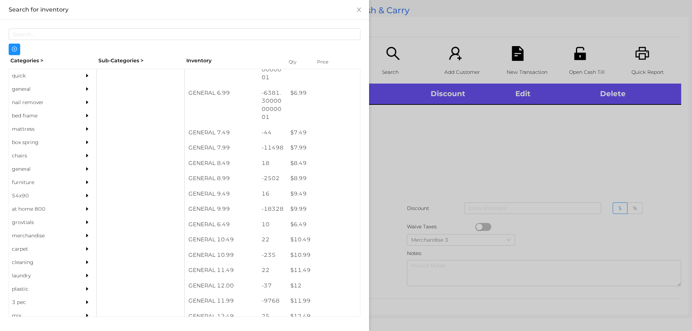
scroll to position [307, 0]
click at [21, 74] on div "quick" at bounding box center [42, 75] width 66 height 13
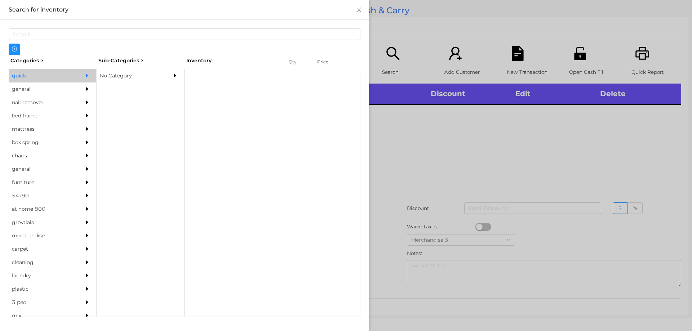
scroll to position [0, 0]
click at [108, 70] on div "No Category" at bounding box center [130, 75] width 66 height 13
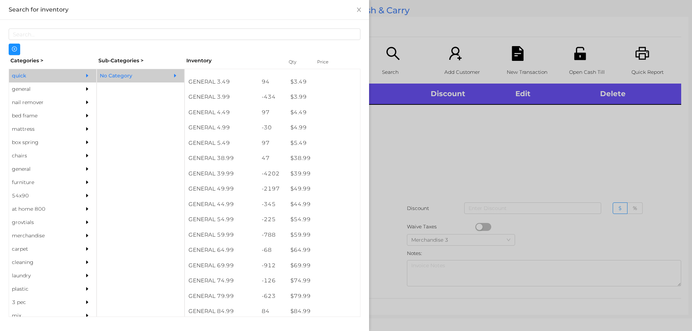
scroll to position [316, 0]
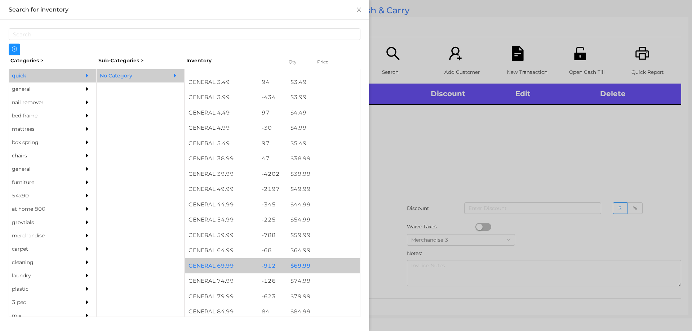
click at [298, 267] on div "$ 69.99" at bounding box center [323, 265] width 73 height 15
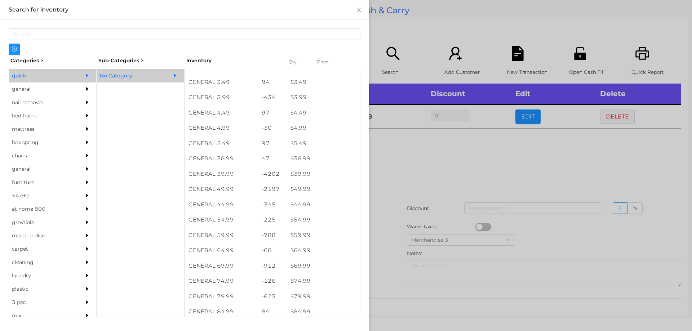
click at [409, 167] on div at bounding box center [346, 165] width 692 height 331
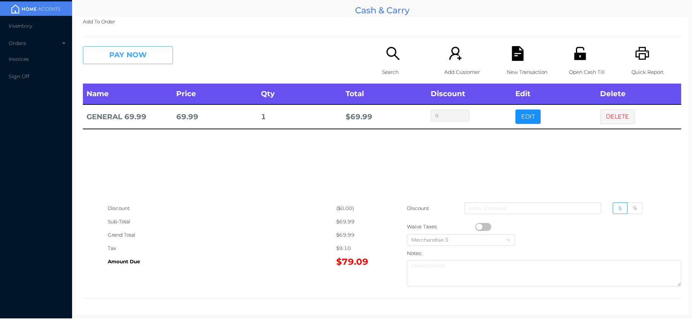
click at [153, 59] on button "PAY NOW" at bounding box center [128, 55] width 90 height 18
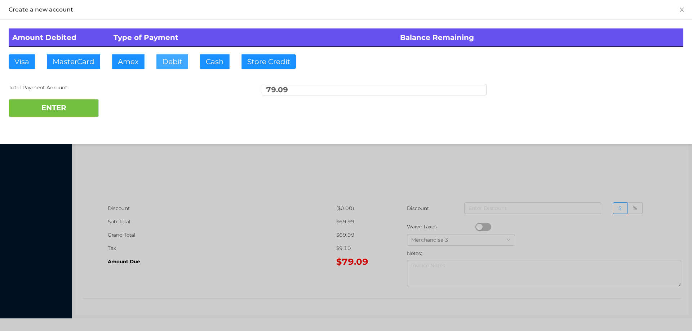
click at [172, 63] on button "Debit" at bounding box center [172, 61] width 32 height 14
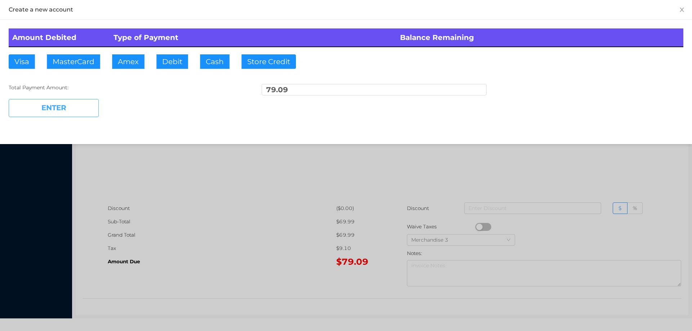
click at [83, 107] on button "ENTER" at bounding box center [54, 108] width 90 height 18
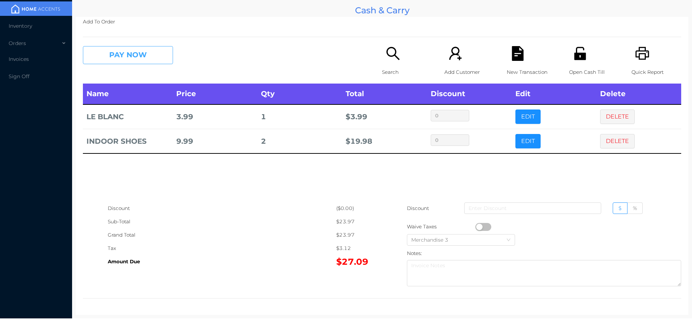
click at [101, 49] on button "PAY NOW" at bounding box center [128, 55] width 90 height 18
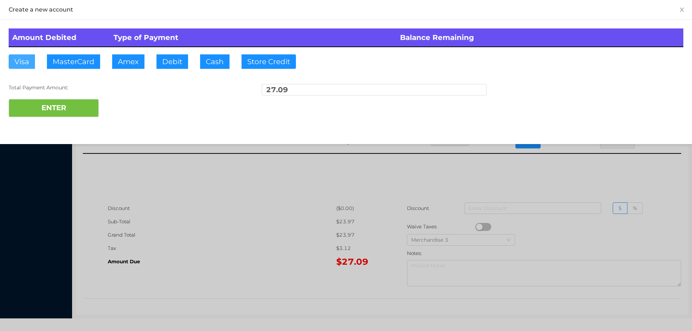
click at [20, 67] on button "Visa" at bounding box center [22, 61] width 26 height 14
click at [25, 108] on button "ENTER" at bounding box center [54, 108] width 90 height 18
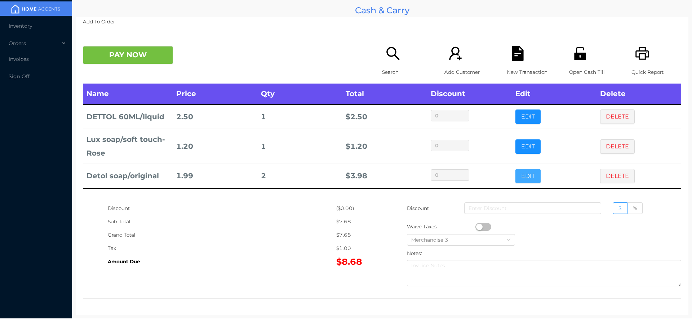
click at [521, 176] on button "EDIT" at bounding box center [527, 176] width 25 height 14
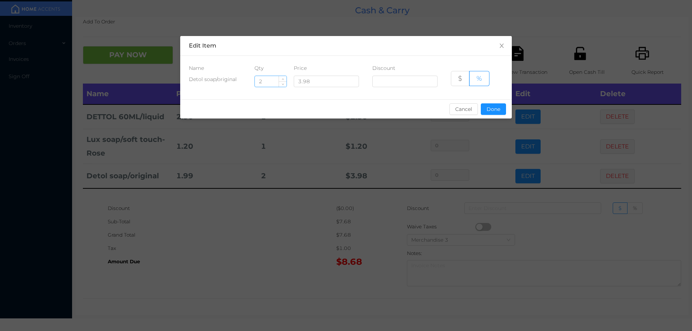
click at [268, 83] on input "2" at bounding box center [271, 81] width 32 height 11
type input "1"
click at [496, 107] on button "Done" at bounding box center [493, 109] width 25 height 12
type input "0%"
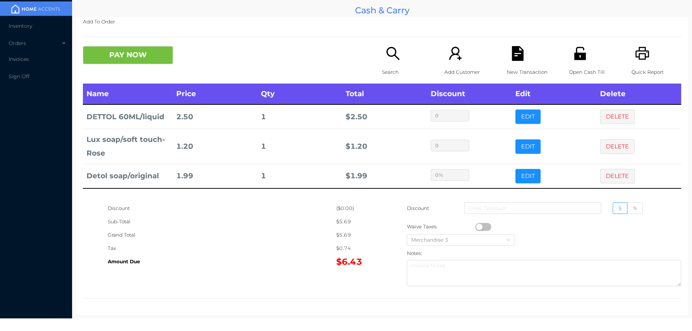
click at [299, 250] on div "Tax" at bounding box center [222, 248] width 229 height 13
click at [120, 57] on button "PAY NOW" at bounding box center [128, 55] width 90 height 18
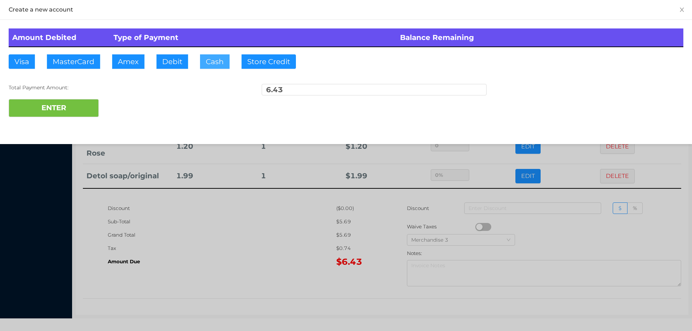
click at [211, 64] on button "Cash" at bounding box center [215, 61] width 30 height 14
type input "10."
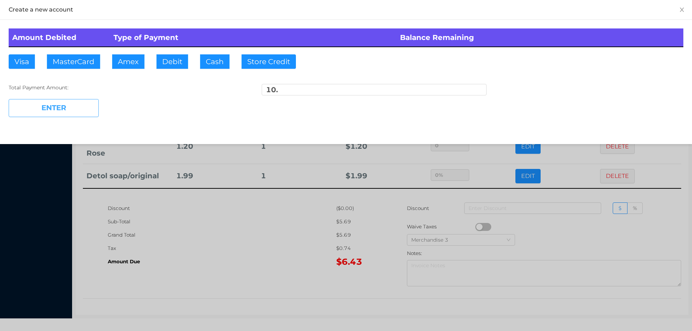
click at [68, 116] on button "ENTER" at bounding box center [54, 108] width 90 height 18
type input "0"
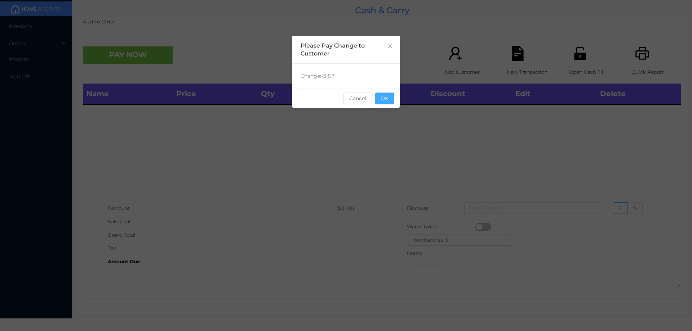
click at [383, 94] on button "OK" at bounding box center [384, 99] width 19 height 12
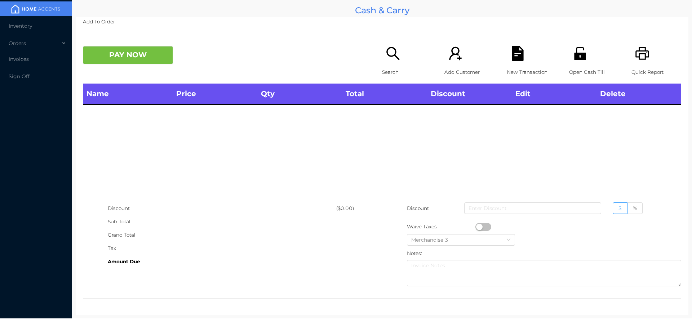
click at [576, 61] on icon "icon: unlock" at bounding box center [580, 53] width 15 height 15
click at [573, 61] on icon "icon: unlock" at bounding box center [580, 53] width 15 height 15
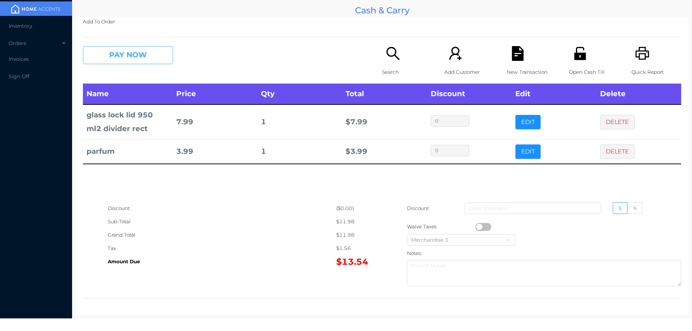
click at [135, 60] on button "PAY NOW" at bounding box center [128, 55] width 90 height 18
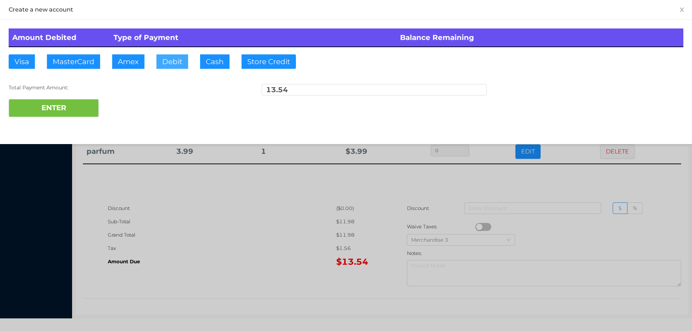
click at [172, 56] on button "Debit" at bounding box center [172, 61] width 32 height 14
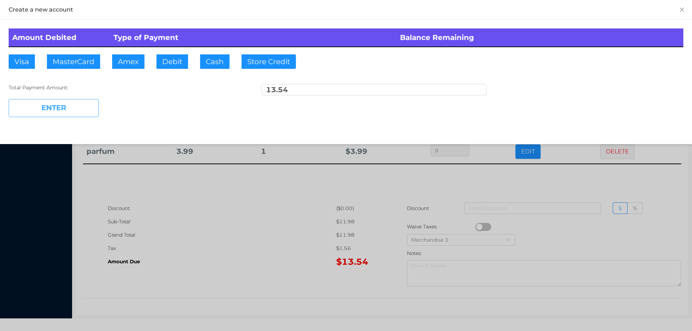
click at [79, 102] on button "ENTER" at bounding box center [54, 108] width 90 height 18
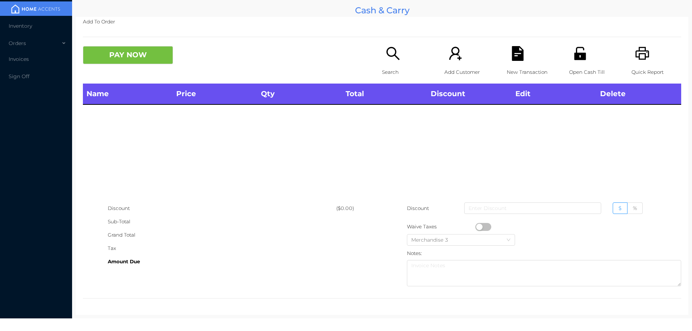
click at [633, 64] on div "Quick Report" at bounding box center [656, 64] width 50 height 37
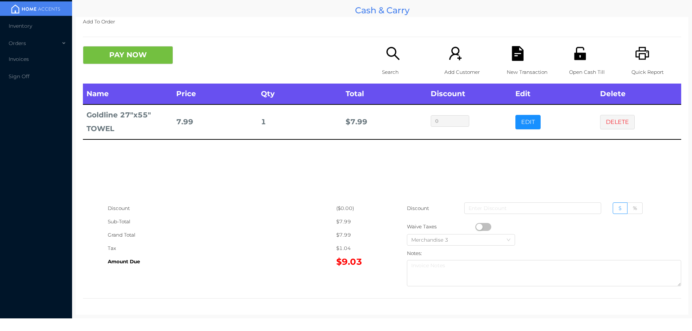
click at [389, 62] on div "Search" at bounding box center [407, 64] width 50 height 37
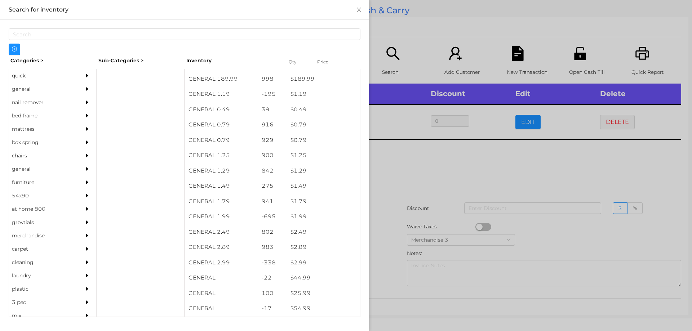
scroll to position [0, 0]
click at [25, 88] on div "general" at bounding box center [42, 89] width 66 height 13
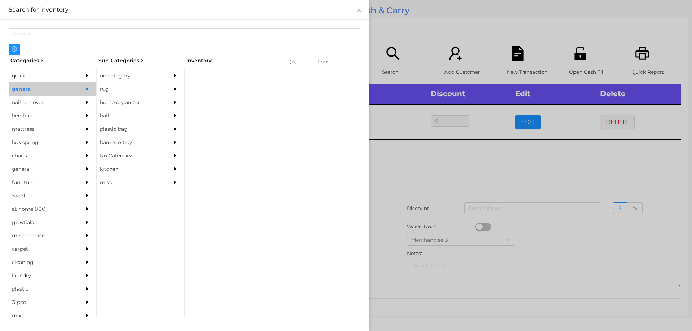
click at [119, 73] on div "no category" at bounding box center [130, 75] width 66 height 13
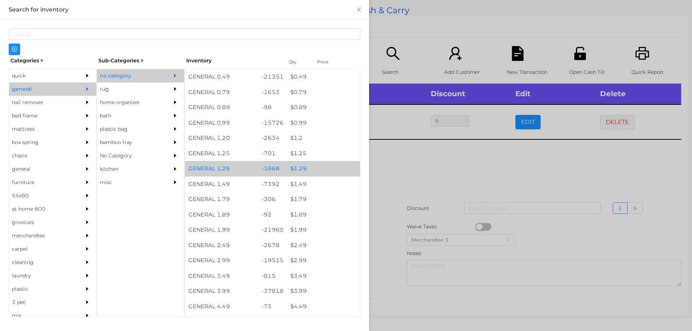
click at [293, 169] on div "$ 1.29" at bounding box center [323, 168] width 73 height 15
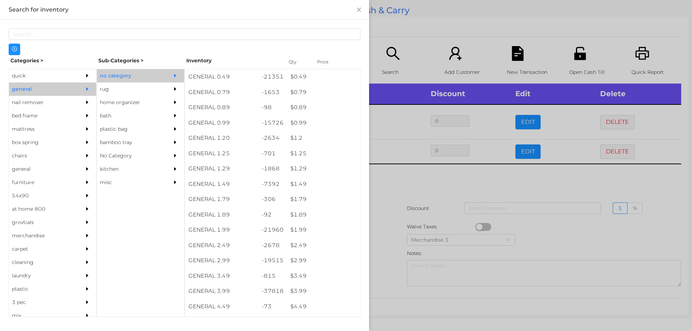
click at [399, 190] on div at bounding box center [346, 165] width 692 height 331
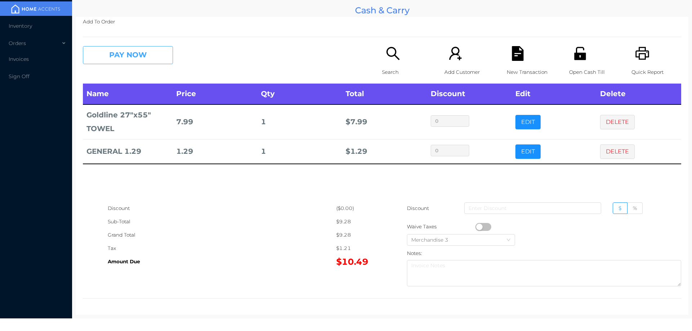
click at [132, 59] on button "PAY NOW" at bounding box center [128, 55] width 90 height 18
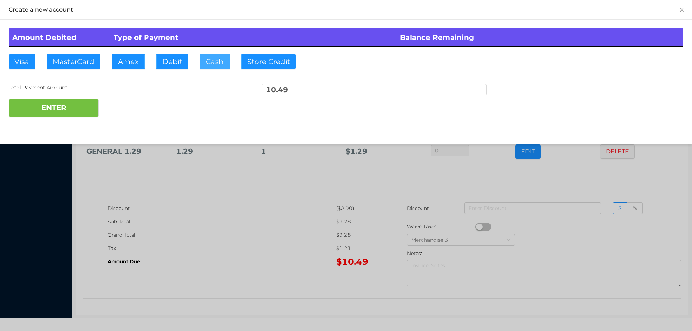
click at [211, 63] on button "Cash" at bounding box center [215, 61] width 30 height 14
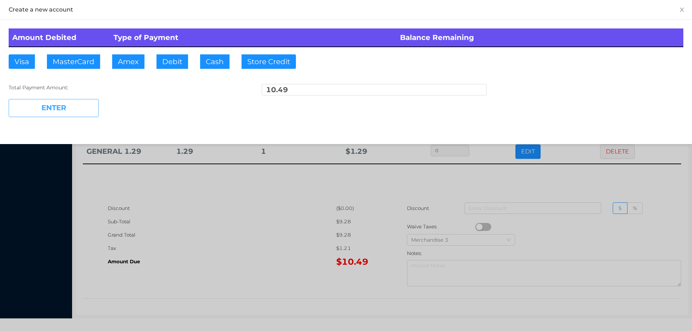
click at [71, 108] on button "ENTER" at bounding box center [54, 108] width 90 height 18
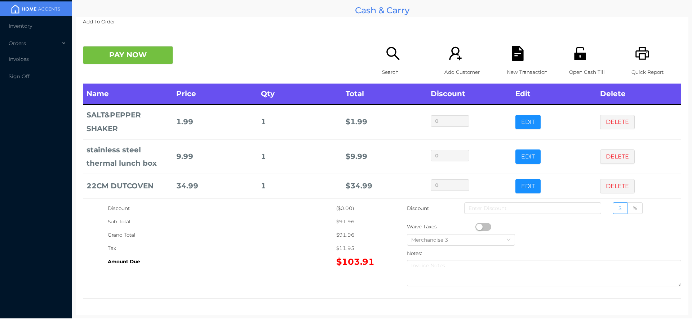
click at [121, 53] on button "PAY NOW" at bounding box center [128, 55] width 90 height 18
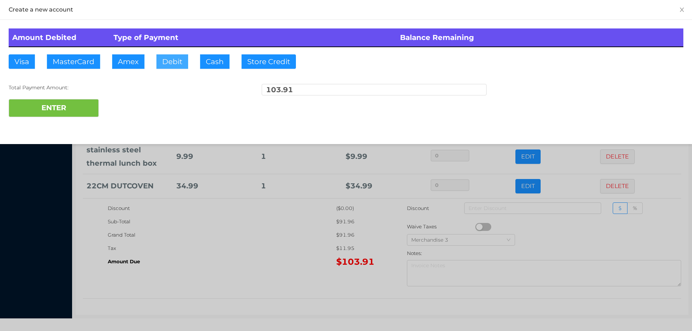
click at [167, 61] on button "Debit" at bounding box center [172, 61] width 32 height 14
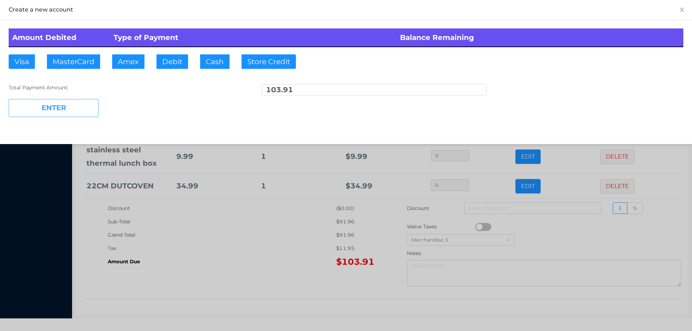
click at [74, 103] on button "ENTER" at bounding box center [54, 108] width 90 height 18
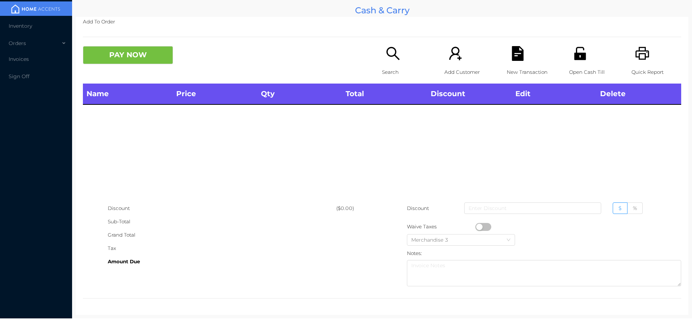
click at [646, 67] on p "Quick Report" at bounding box center [656, 72] width 50 height 13
